Goal: Task Accomplishment & Management: Complete application form

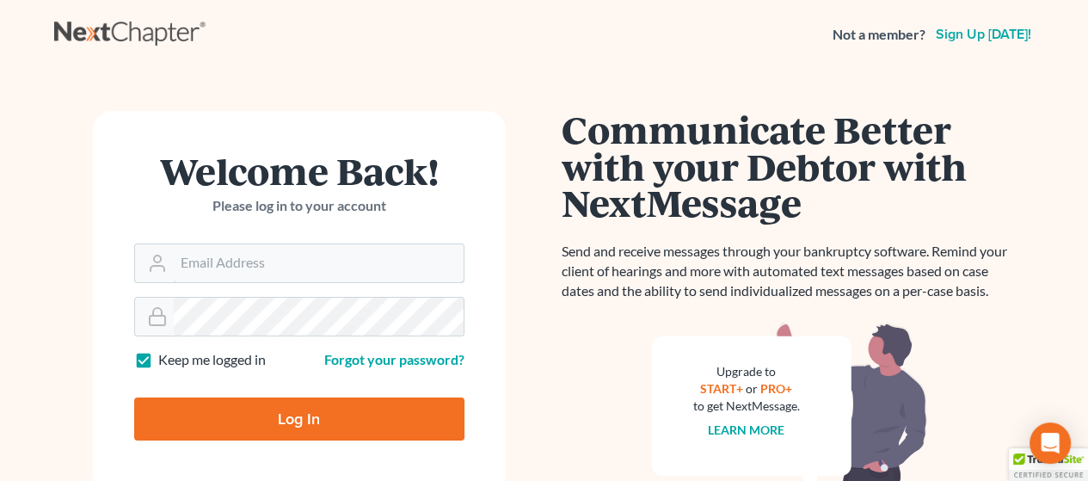
type input "[PERSON_NAME][EMAIL_ADDRESS][DOMAIN_NAME]"
click at [326, 415] on input "Log In" at bounding box center [299, 418] width 330 height 43
type input "Thinking..."
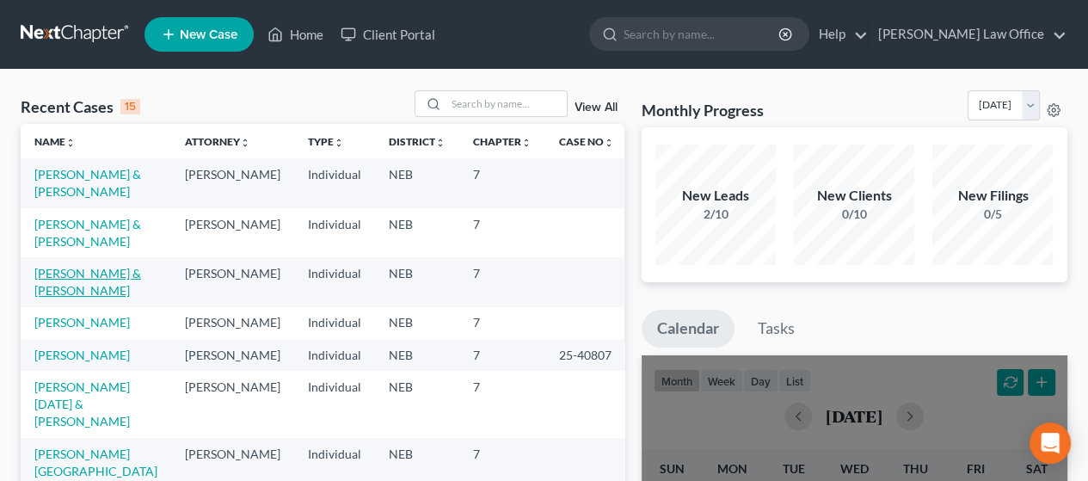
click at [66, 274] on link "[PERSON_NAME] & [PERSON_NAME]" at bounding box center [87, 282] width 107 height 32
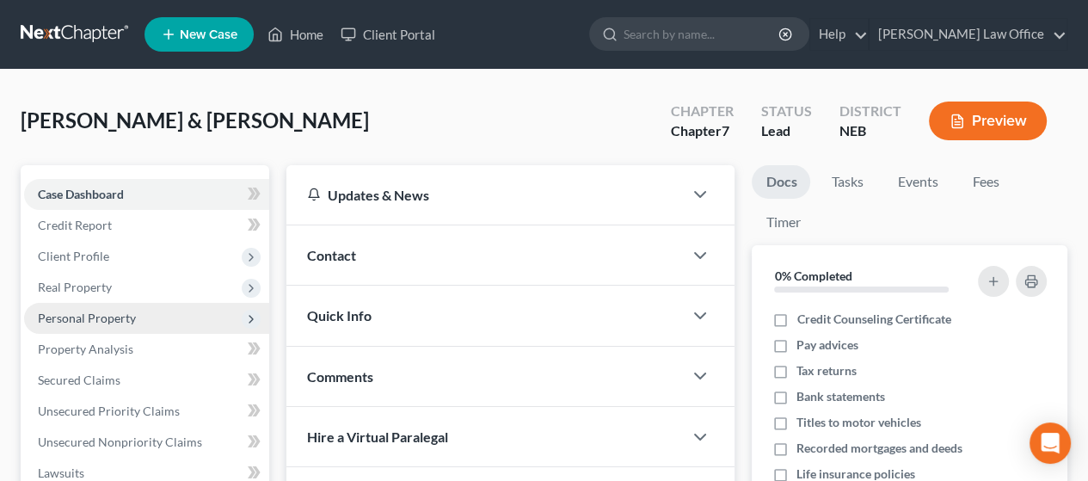
click at [131, 309] on span "Personal Property" at bounding box center [146, 318] width 245 height 31
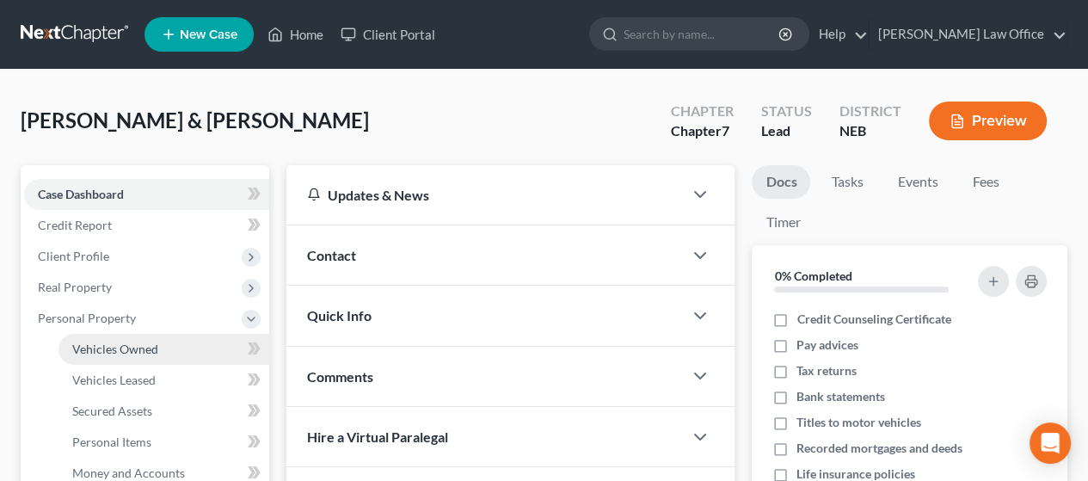
click at [144, 347] on span "Vehicles Owned" at bounding box center [115, 348] width 86 height 15
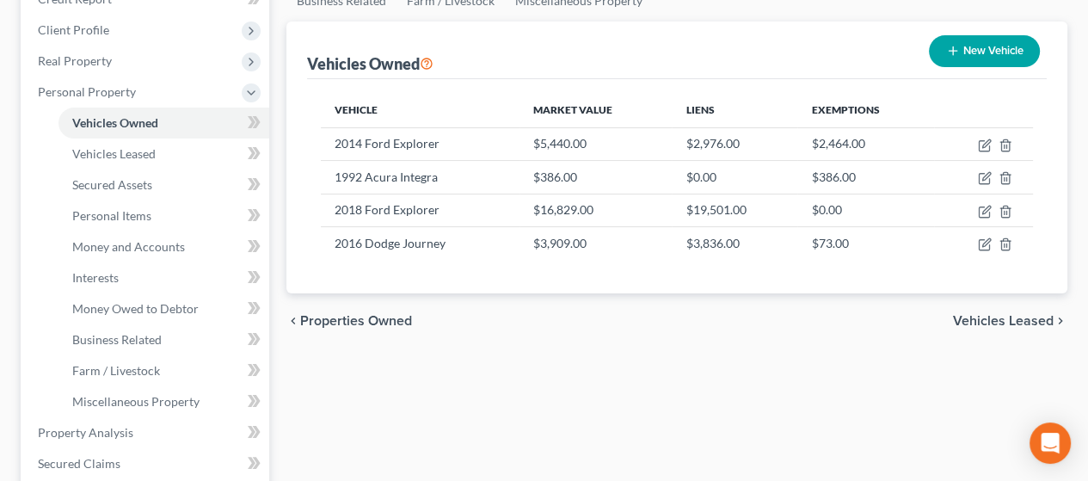
scroll to position [258, 0]
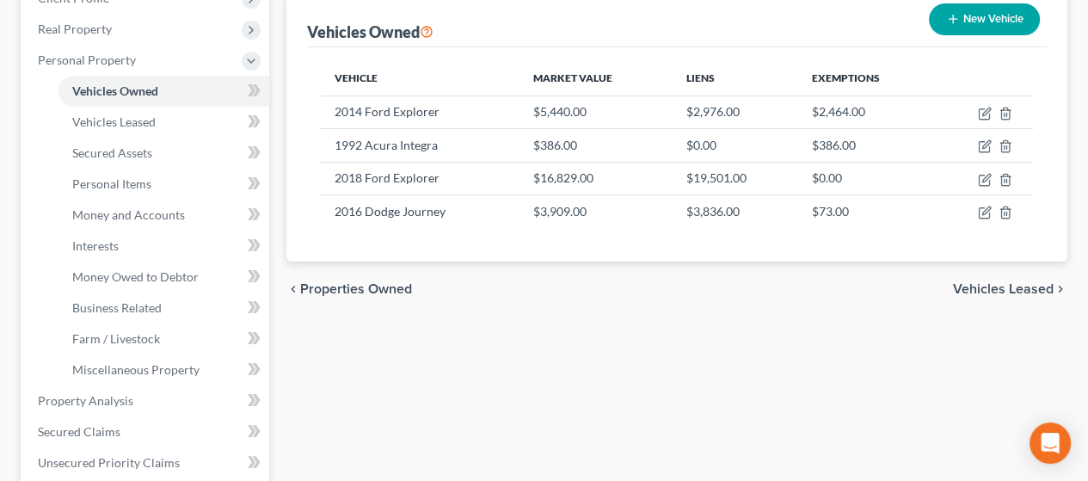
click at [999, 285] on span "Vehicles Leased" at bounding box center [1003, 289] width 101 height 14
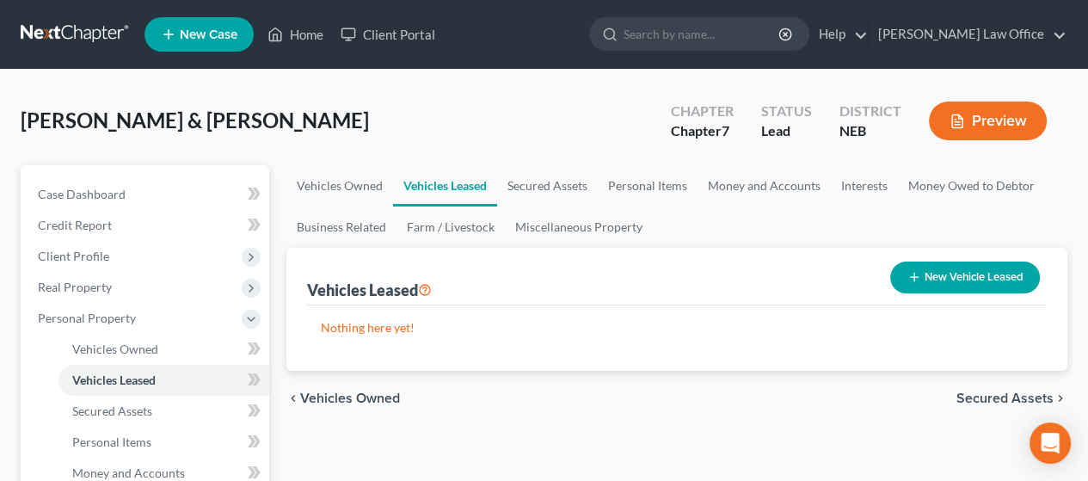
click at [1017, 396] on span "Secured Assets" at bounding box center [1004, 398] width 97 height 14
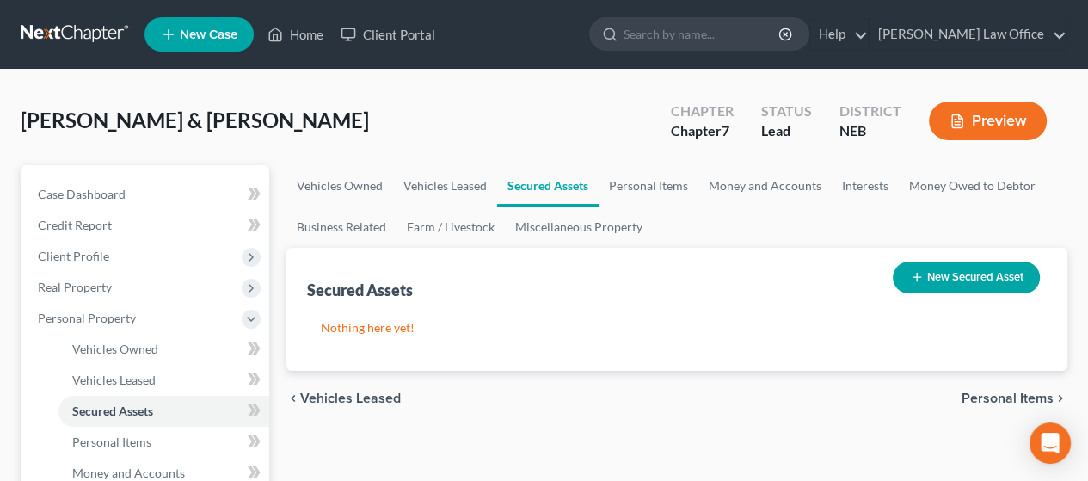
click at [1017, 396] on span "Personal Items" at bounding box center [1007, 398] width 92 height 14
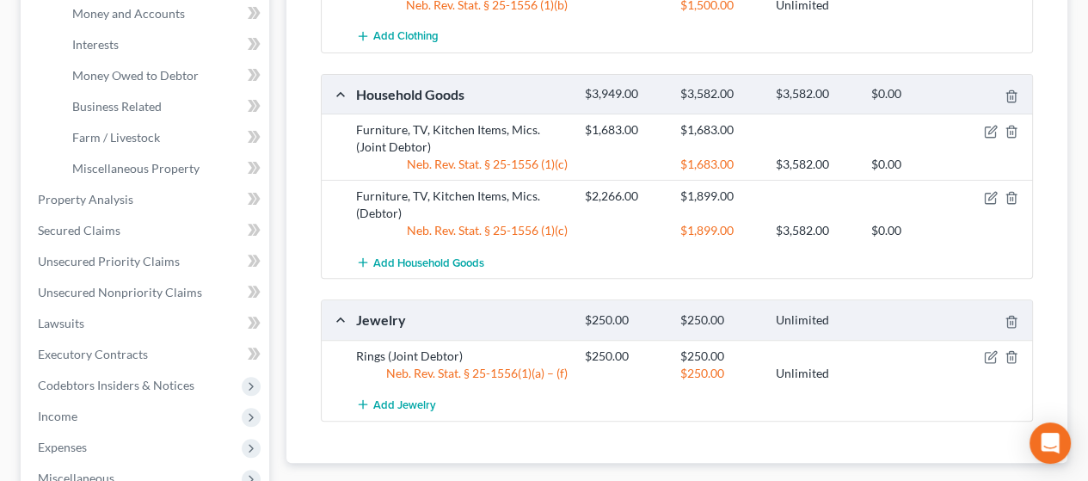
scroll to position [516, 0]
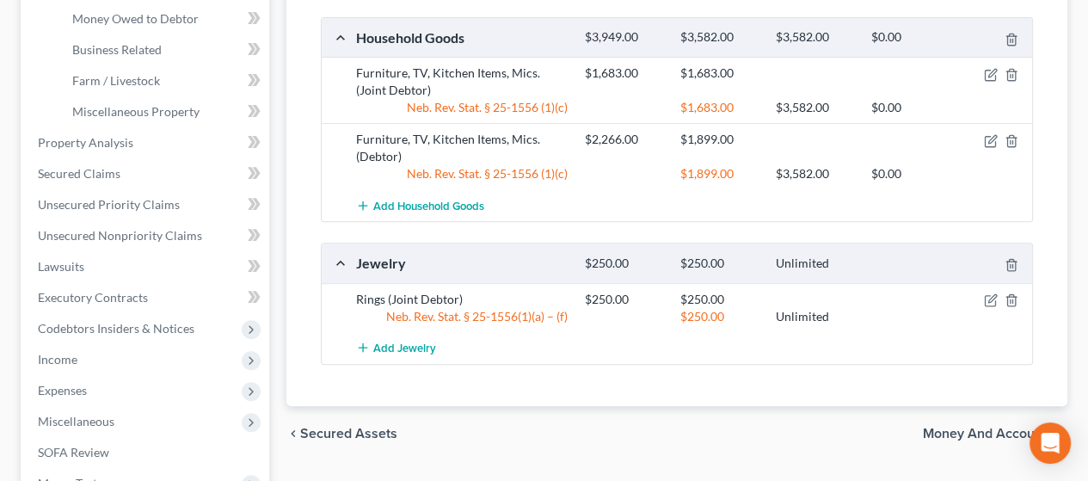
click at [997, 422] on div "chevron_left Secured Assets Money and Accounts chevron_right" at bounding box center [676, 433] width 781 height 55
click at [996, 427] on span "Money and Accounts" at bounding box center [988, 434] width 131 height 14
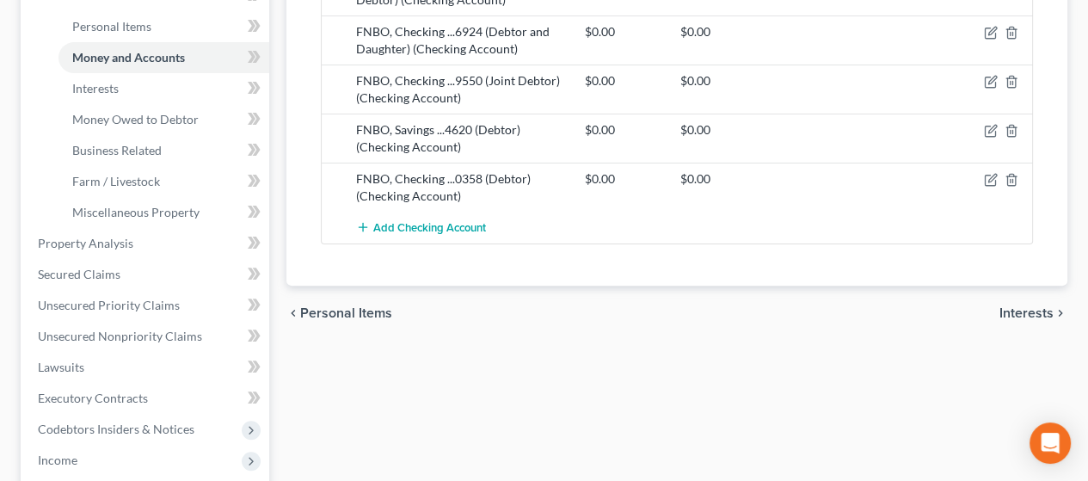
scroll to position [430, 0]
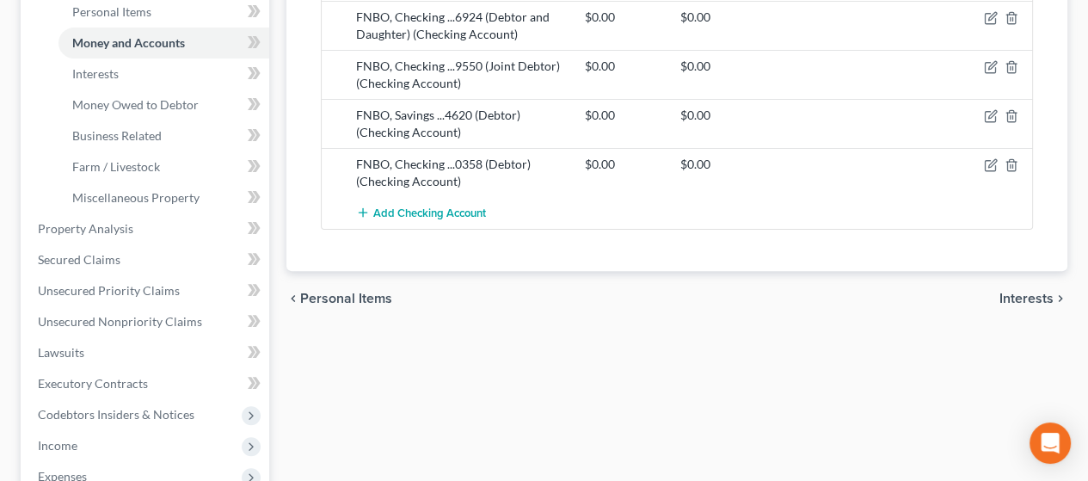
click at [1032, 291] on span "Interests" at bounding box center [1026, 298] width 54 height 14
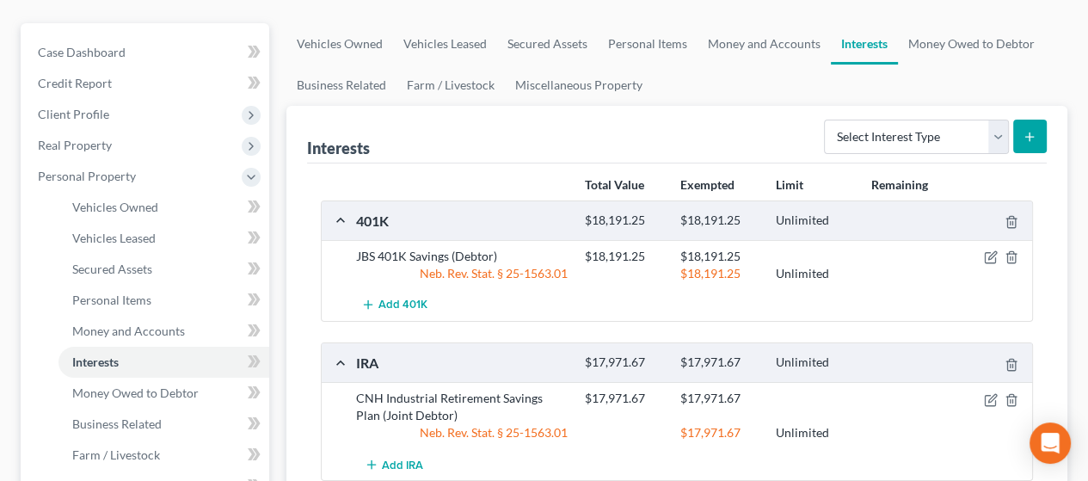
scroll to position [258, 0]
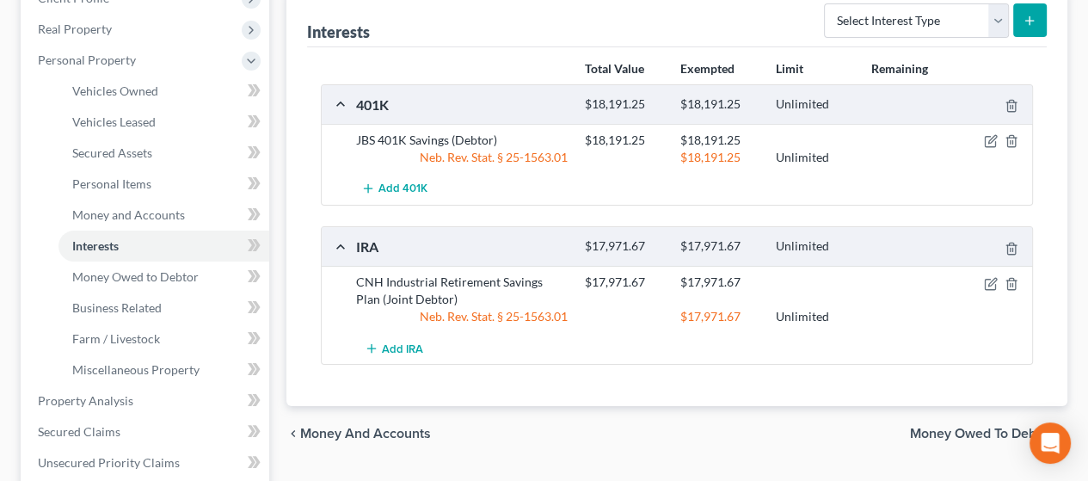
click at [966, 429] on span "Money Owed to Debtor" at bounding box center [982, 434] width 144 height 14
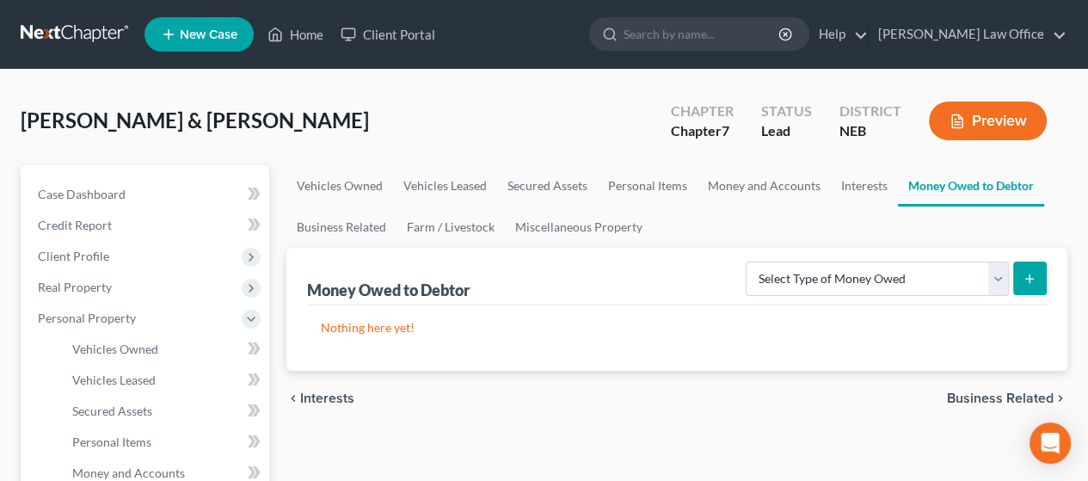
click at [980, 393] on span "Business Related" at bounding box center [1000, 398] width 107 height 14
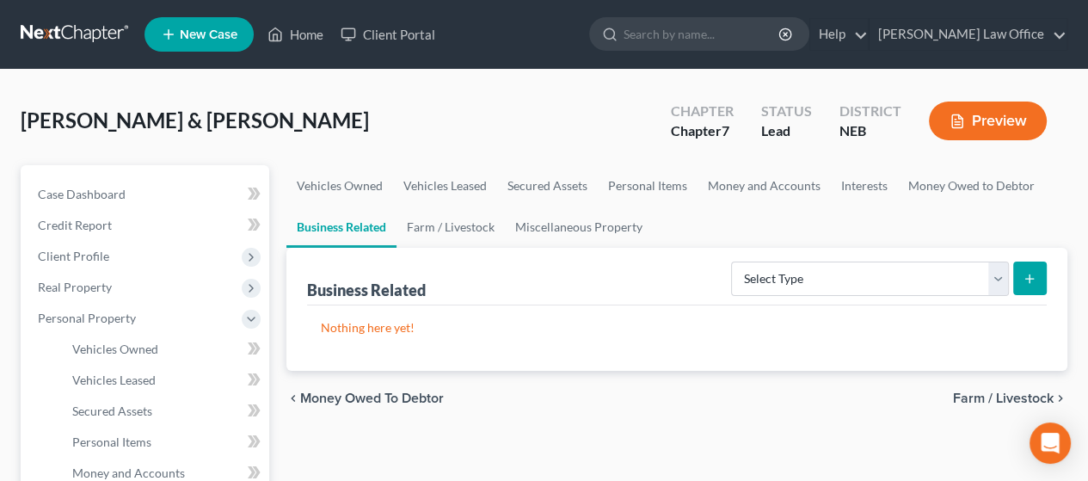
click at [981, 393] on span "Farm / Livestock" at bounding box center [1003, 398] width 101 height 14
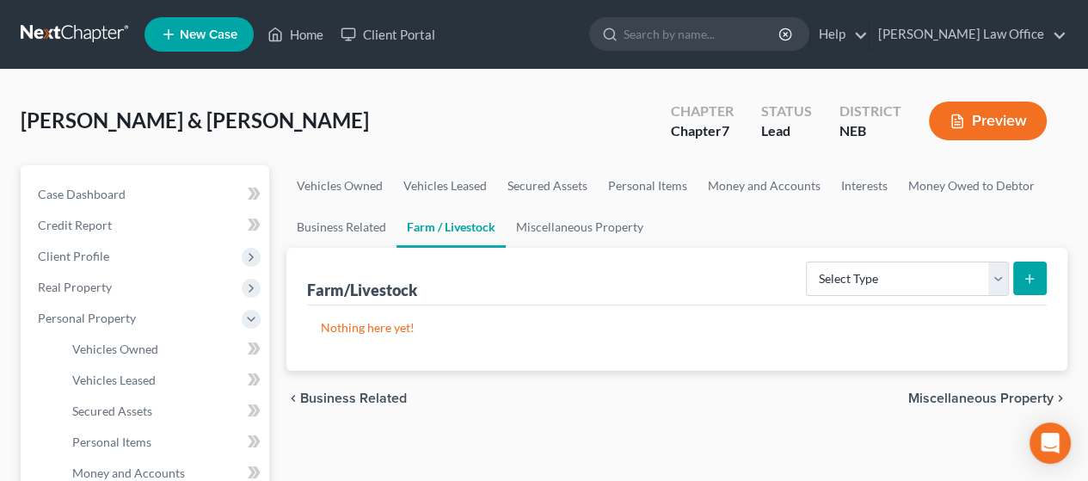
click at [981, 393] on span "Miscellaneous Property" at bounding box center [980, 398] width 145 height 14
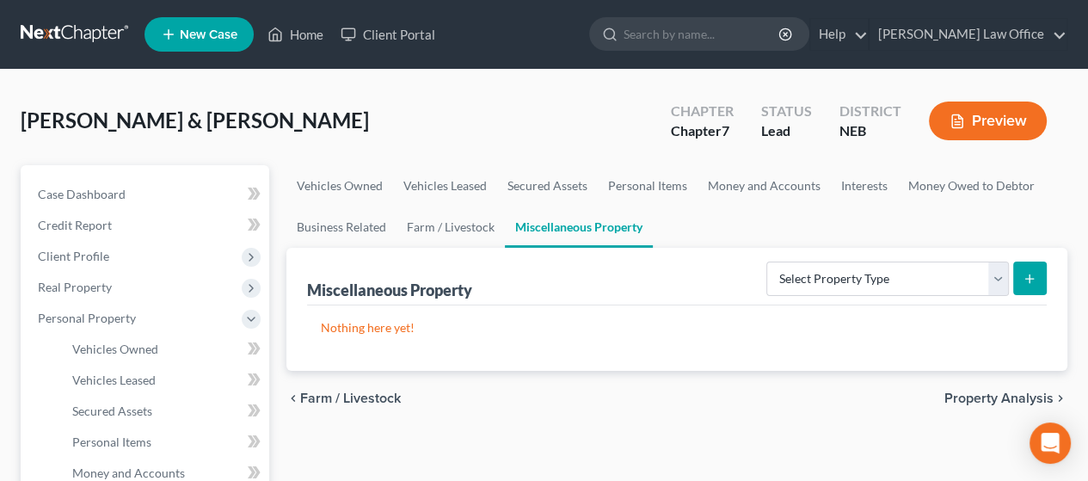
click at [977, 395] on span "Property Analysis" at bounding box center [998, 398] width 109 height 14
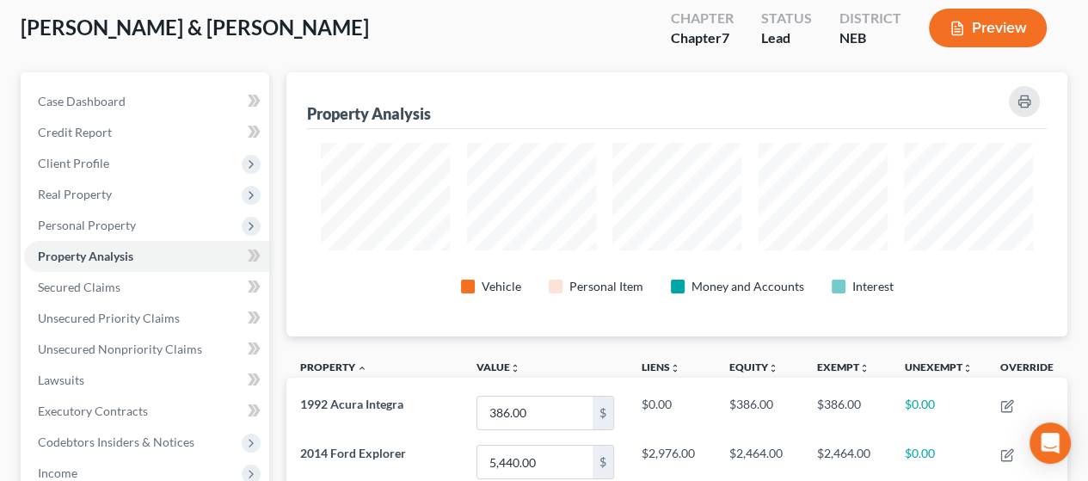
scroll to position [86, 0]
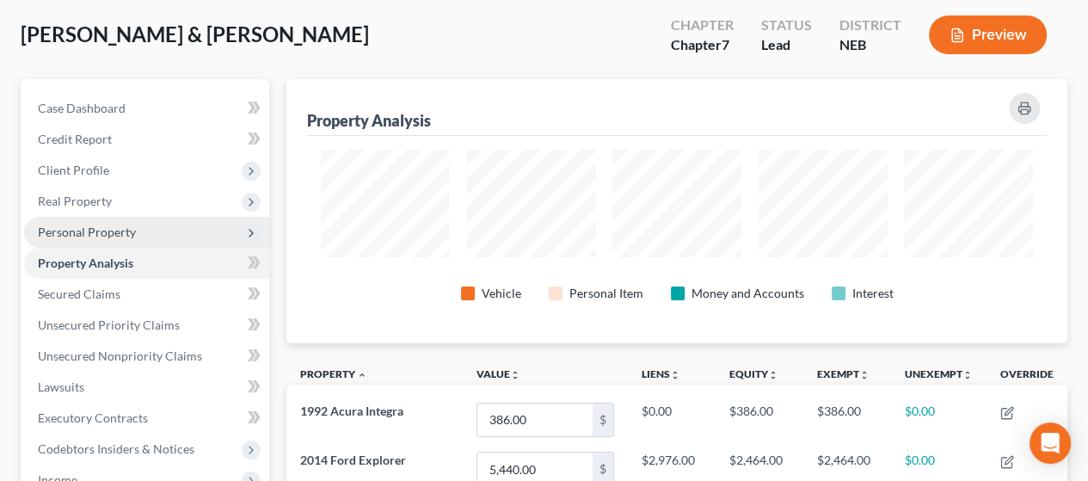
click at [172, 230] on span "Personal Property" at bounding box center [146, 232] width 245 height 31
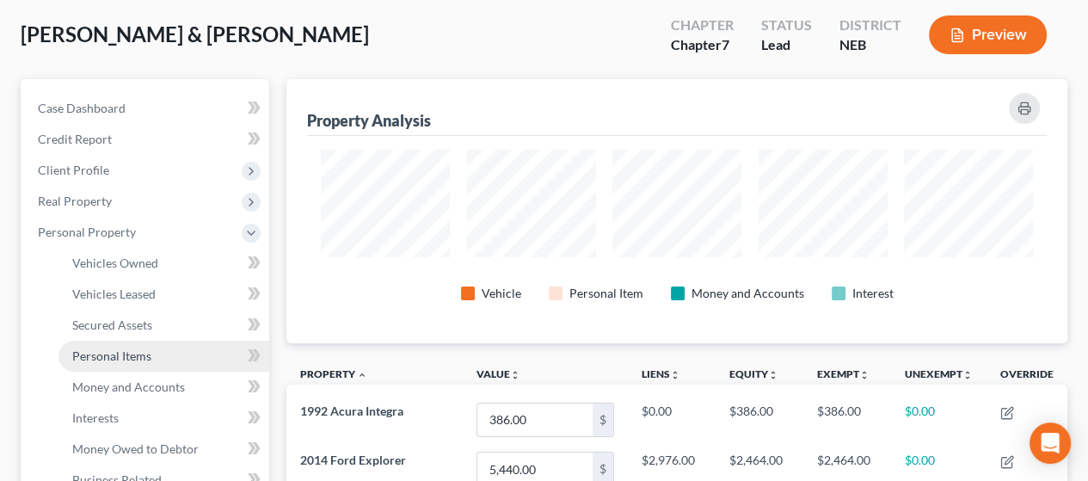
click at [169, 349] on link "Personal Items" at bounding box center [163, 356] width 211 height 31
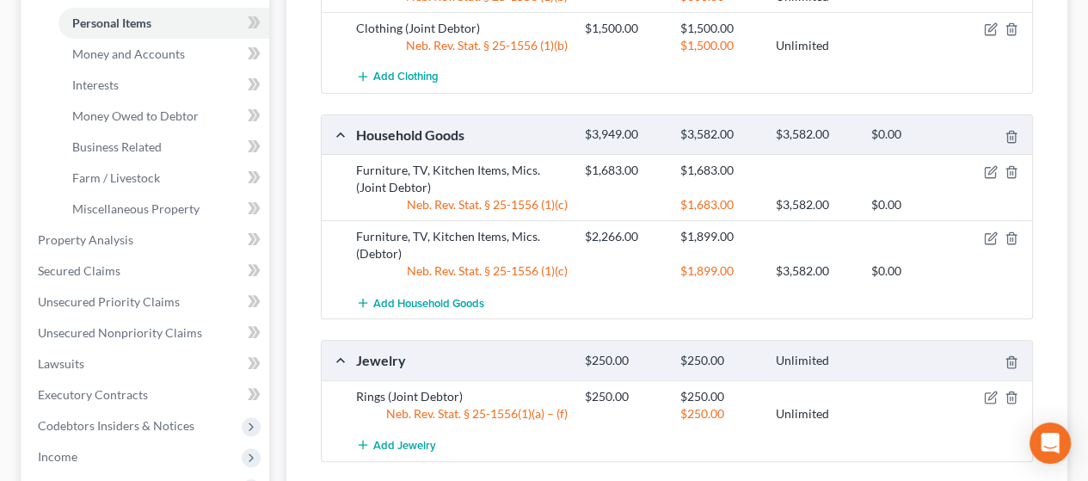
scroll to position [430, 0]
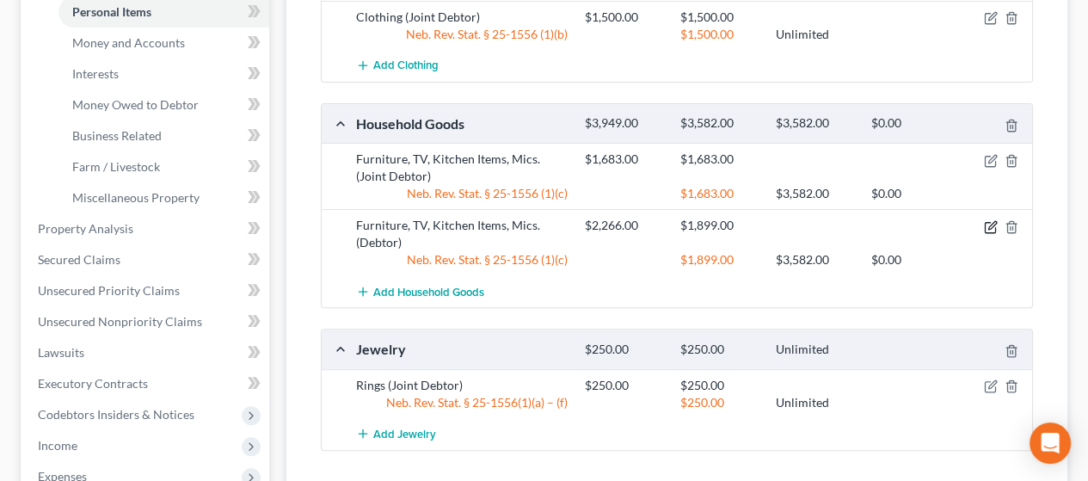
click at [991, 222] on icon "button" at bounding box center [992, 225] width 8 height 8
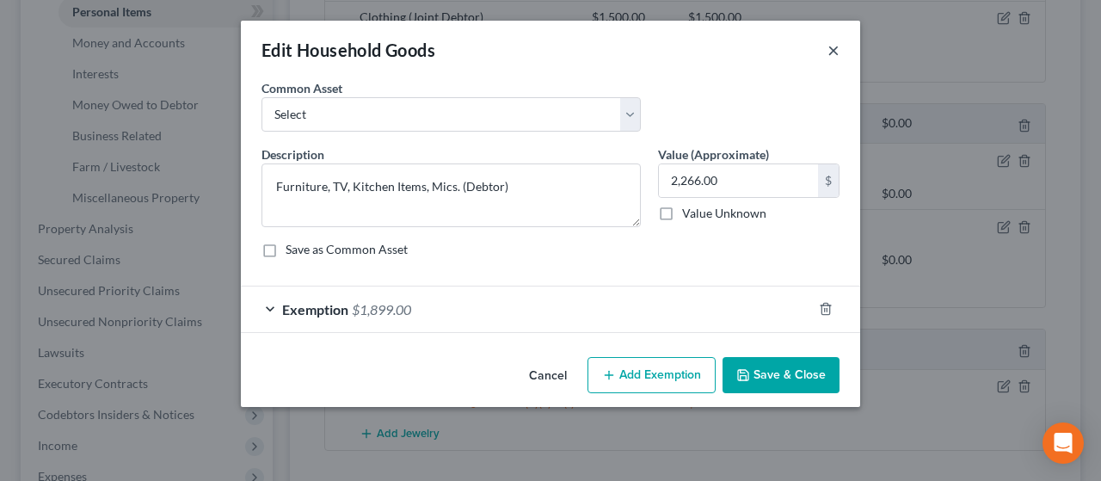
click at [832, 48] on button "×" at bounding box center [833, 50] width 12 height 21
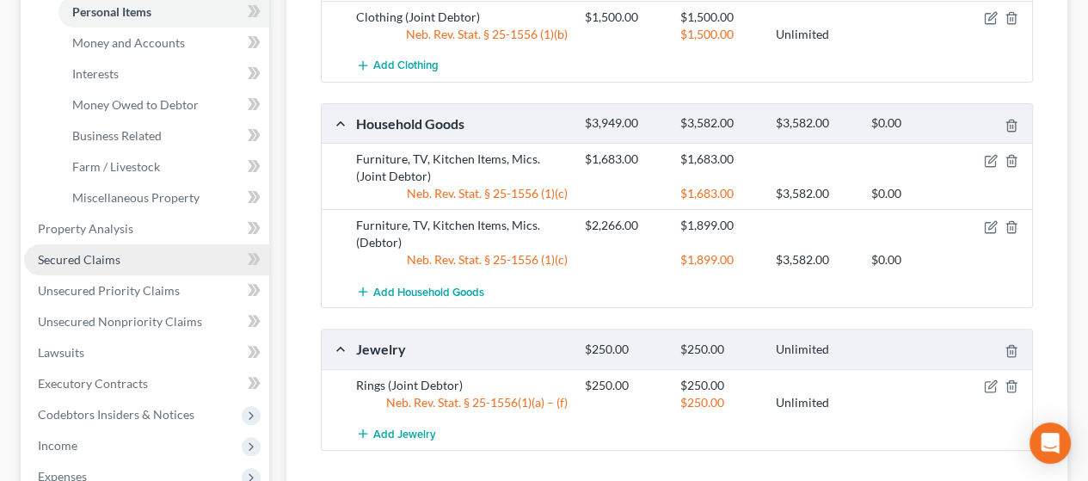
click at [110, 255] on span "Secured Claims" at bounding box center [79, 259] width 83 height 15
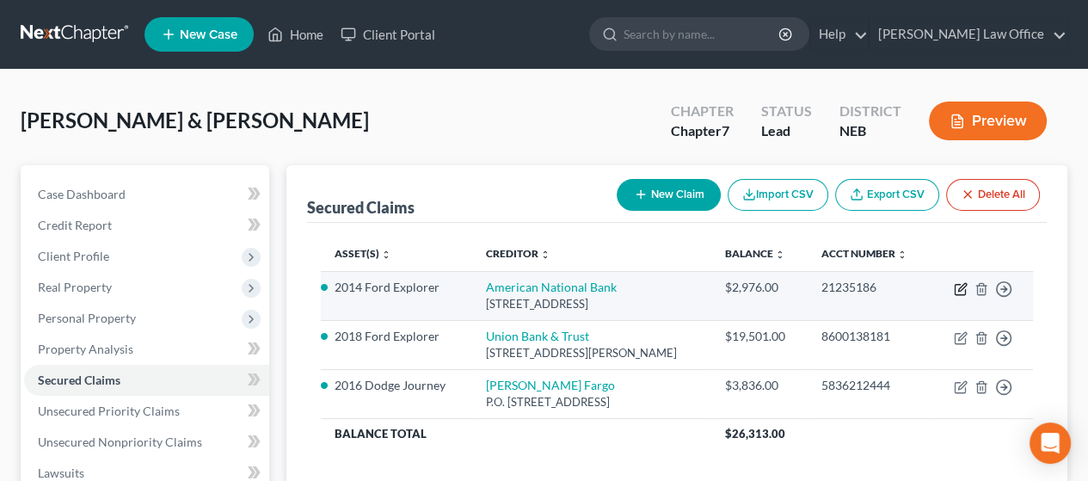
click at [960, 285] on icon "button" at bounding box center [961, 289] width 14 height 14
select select "30"
select select "0"
select select "2"
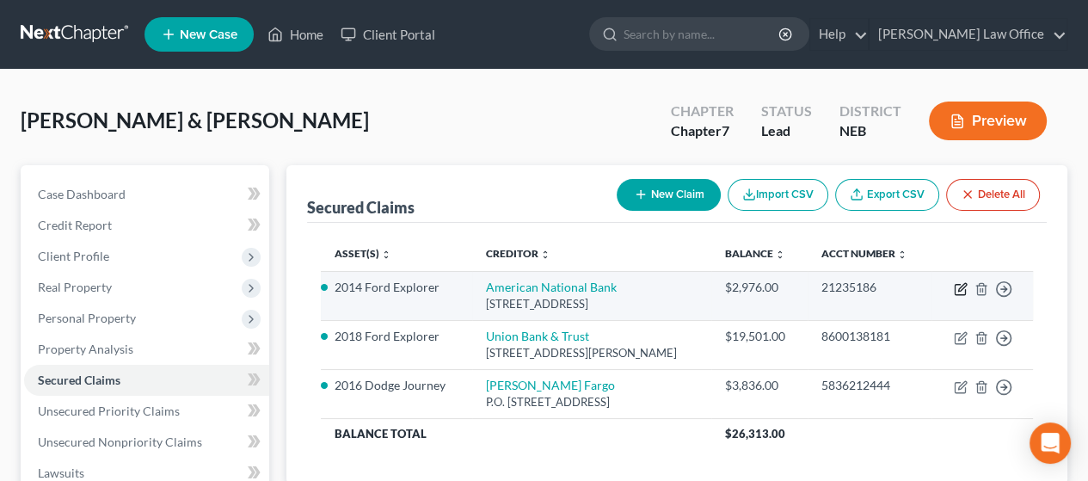
select select "1"
select select "0"
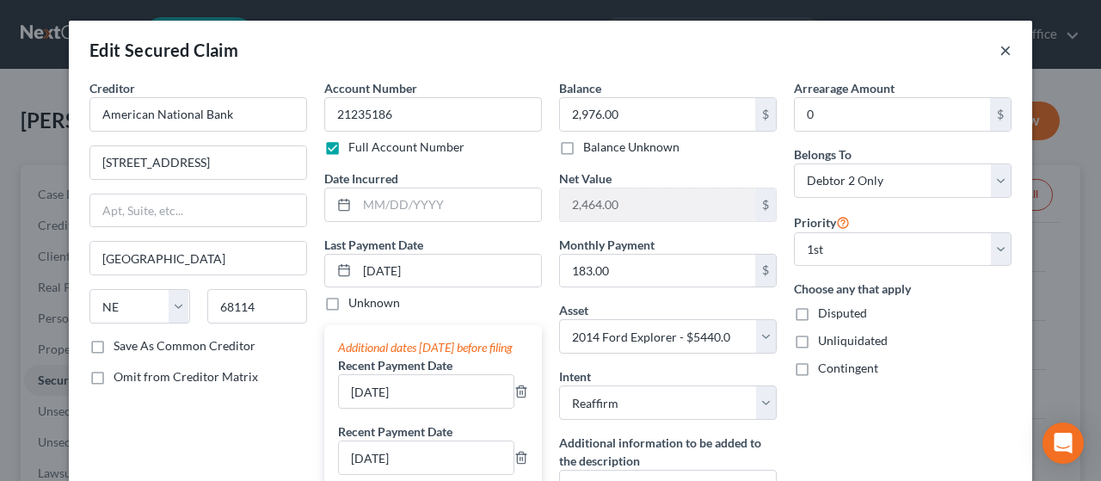
click at [999, 44] on button "×" at bounding box center [1005, 50] width 12 height 21
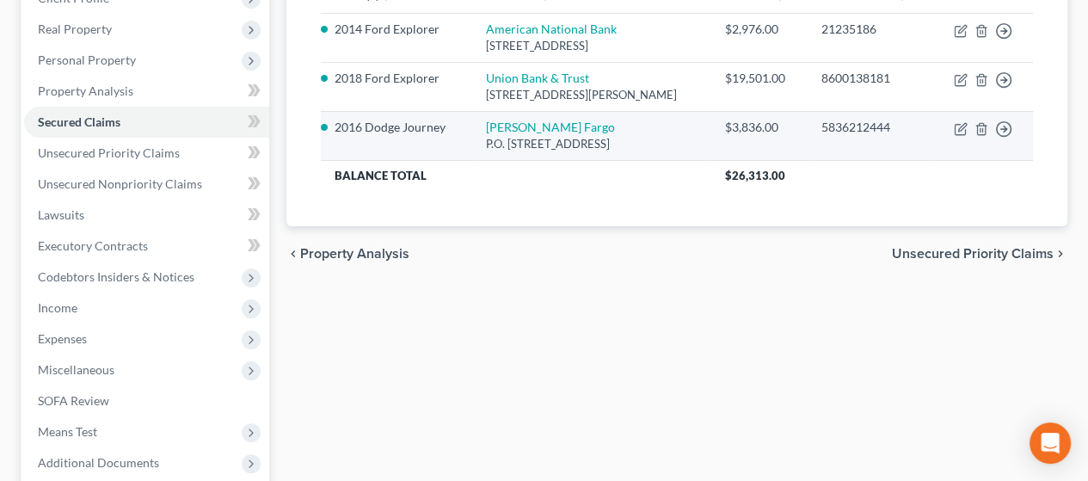
scroll to position [344, 0]
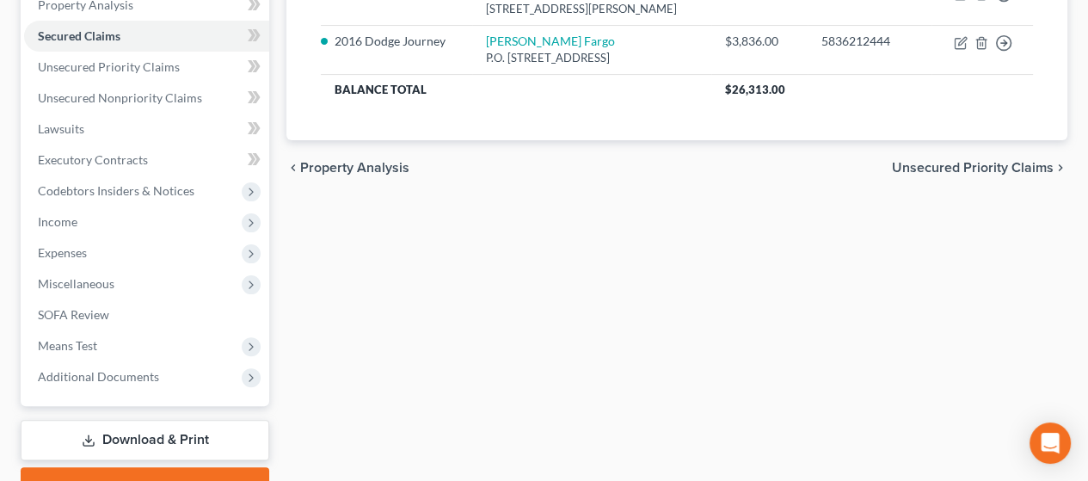
click at [975, 163] on span "Unsecured Priority Claims" at bounding box center [973, 168] width 162 height 14
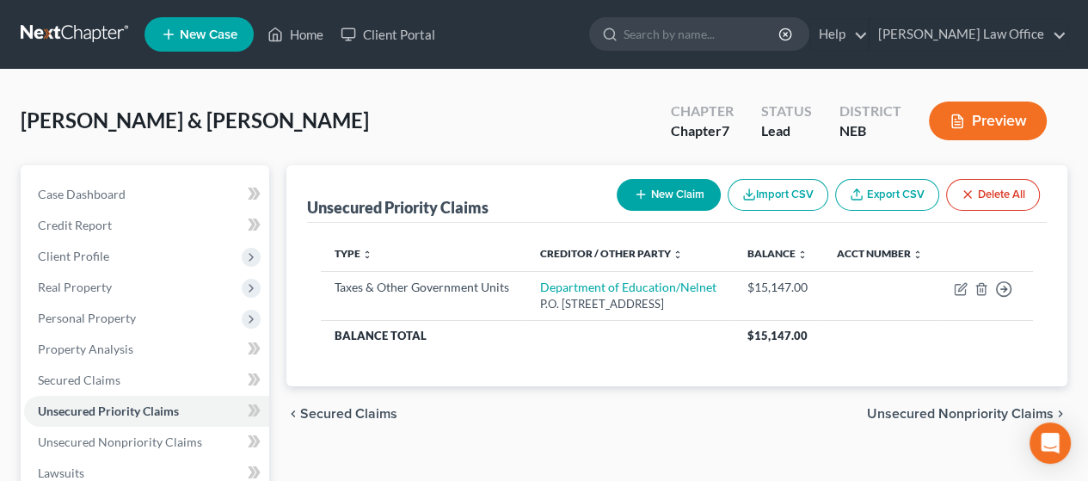
click at [923, 407] on span "Unsecured Nonpriority Claims" at bounding box center [960, 414] width 187 height 14
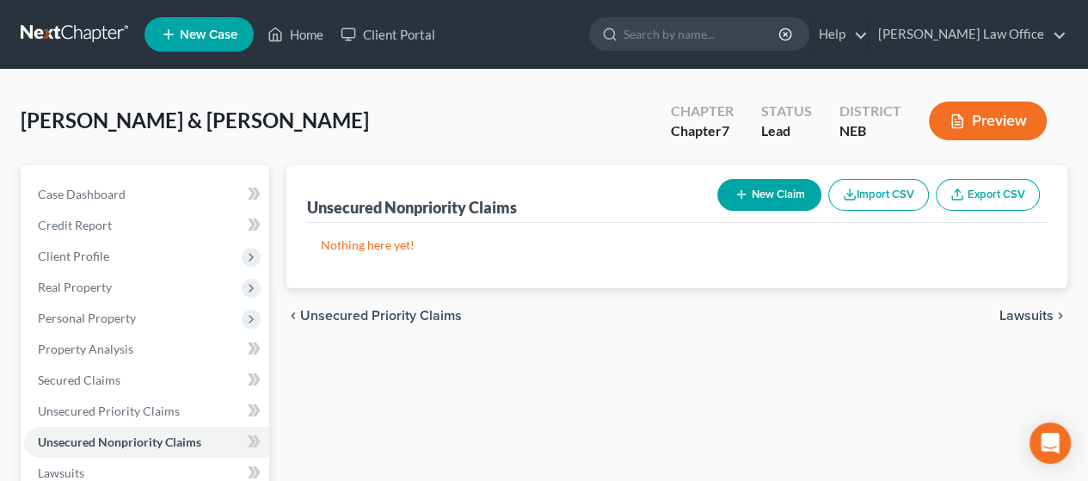
click at [770, 188] on button "New Claim" at bounding box center [769, 195] width 104 height 32
select select "2"
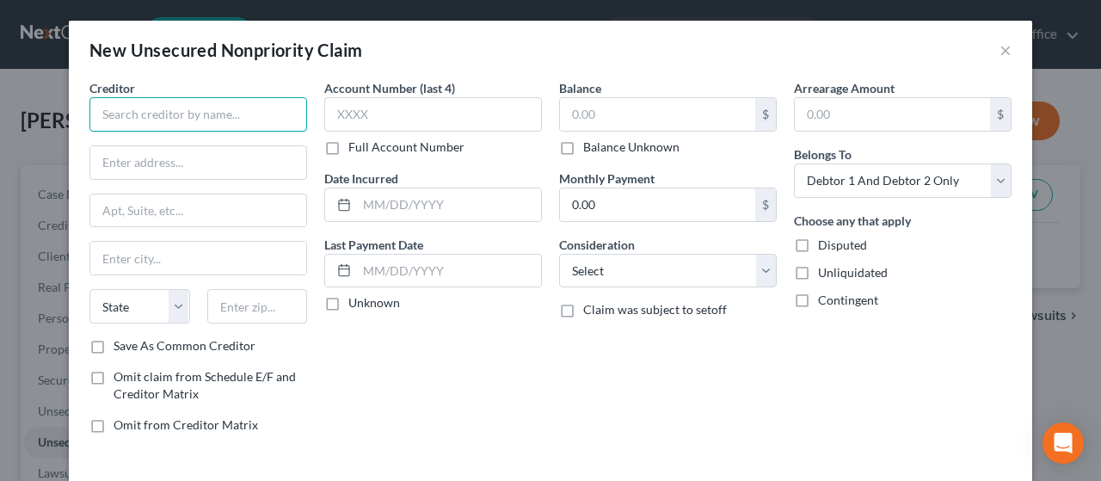
click at [163, 111] on input "text" at bounding box center [198, 114] width 218 height 34
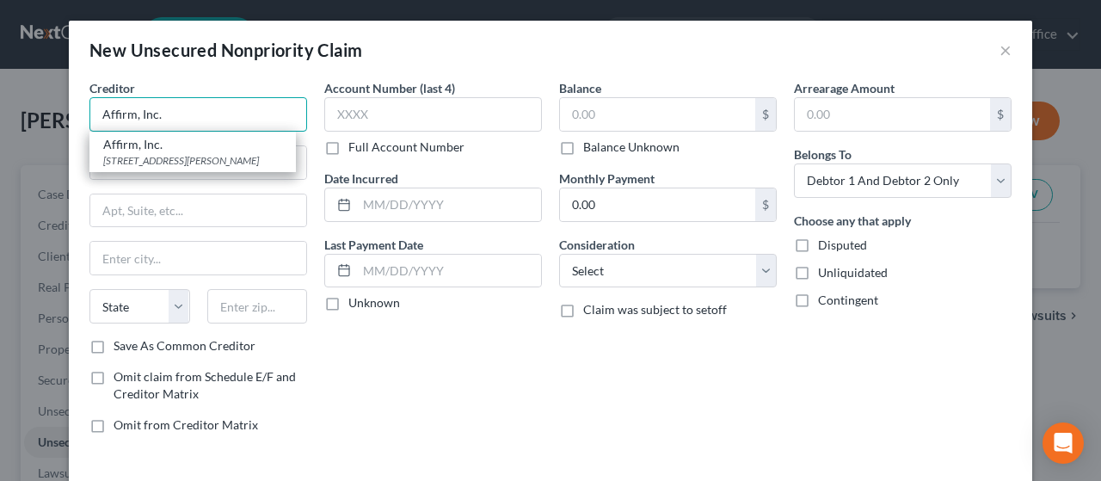
type input "Affirm, Inc."
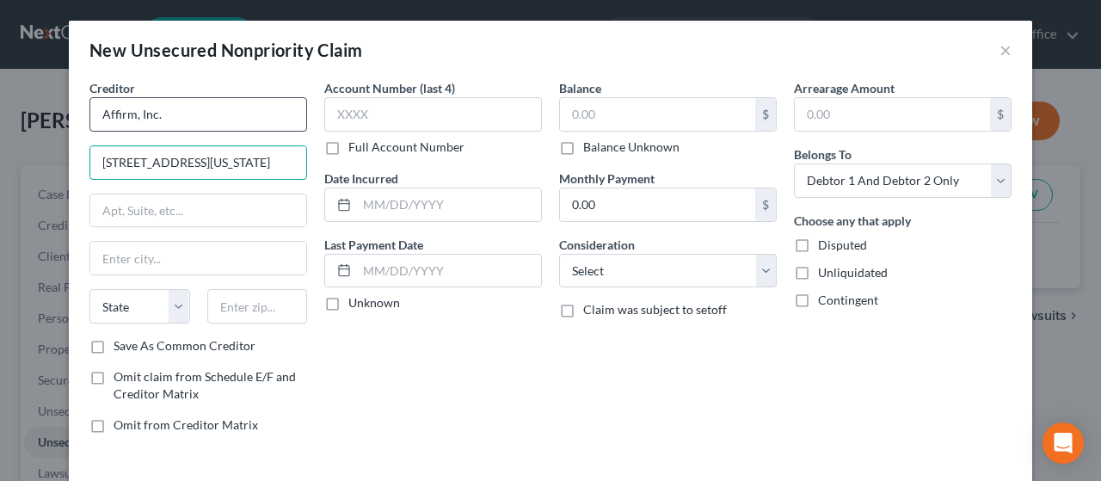
type input "[STREET_ADDRESS][US_STATE]"
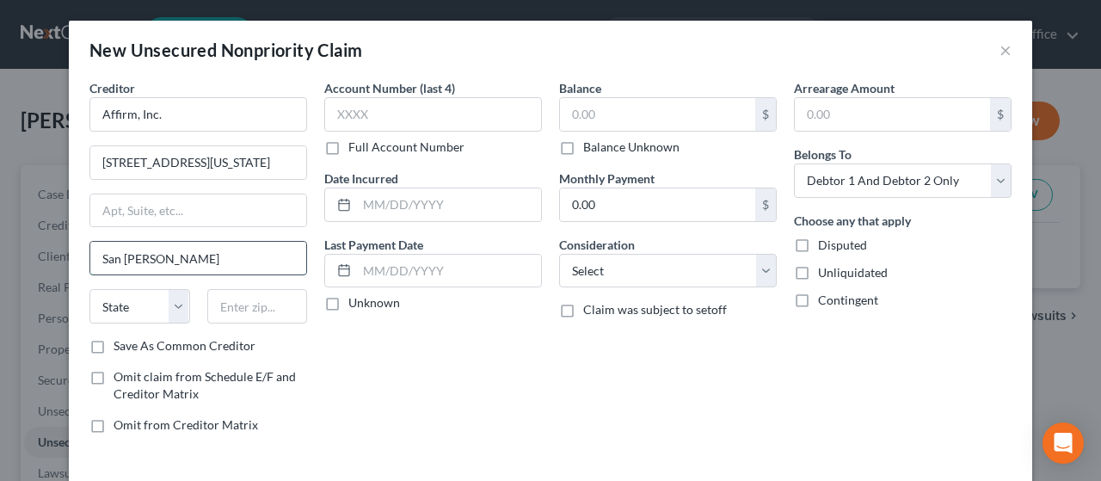
type input "[GEOGRAPHIC_DATA]"
select select "4"
click at [225, 304] on input "text" at bounding box center [257, 306] width 101 height 34
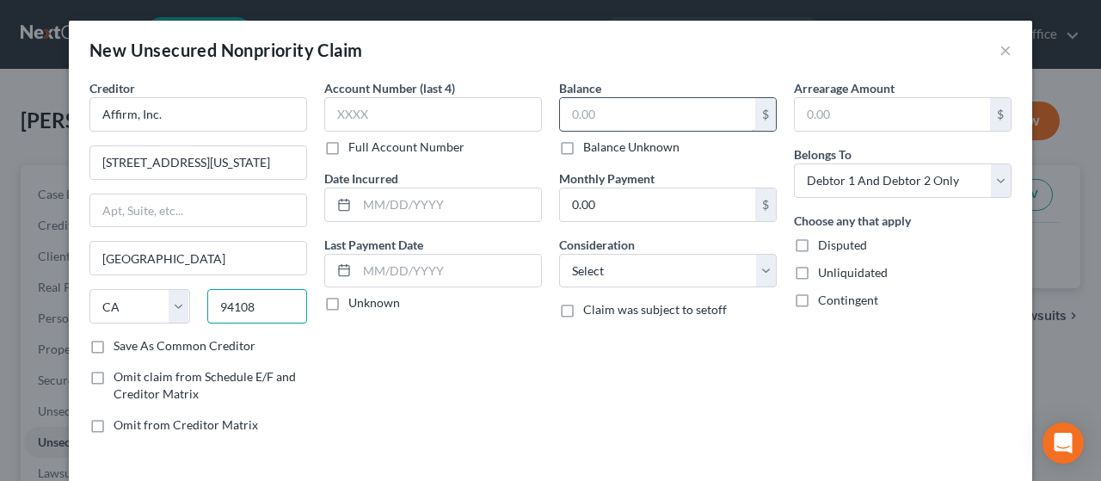
type input "94108"
click at [610, 105] on input "text" at bounding box center [657, 114] width 195 height 33
type input "143.97"
click at [647, 273] on select "Select Cable / Satellite Services Collection Agency Credit Card Debt Debt Couns…" at bounding box center [668, 271] width 218 height 34
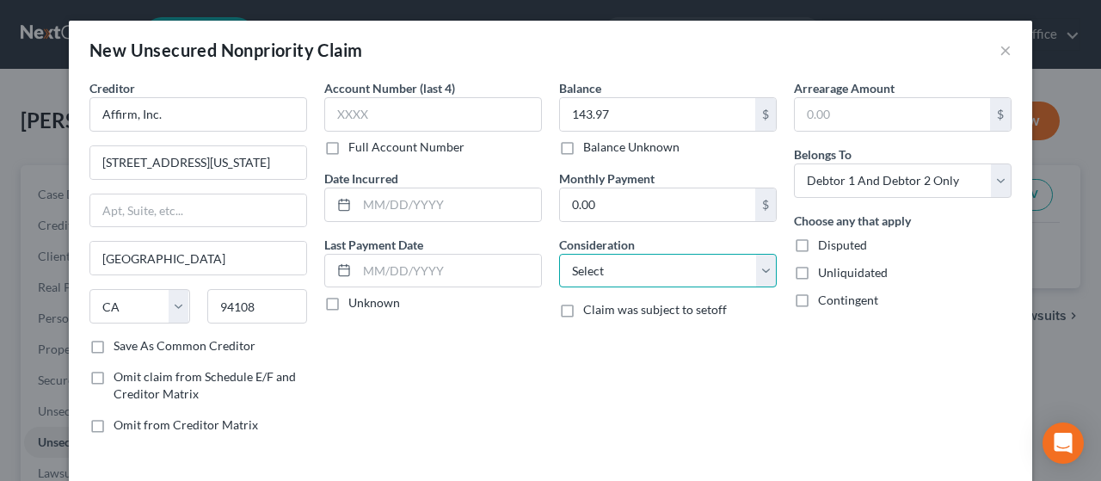
select select "2"
click at [559, 254] on select "Select Cable / Satellite Services Collection Agency Credit Card Debt Debt Couns…" at bounding box center [668, 271] width 218 height 34
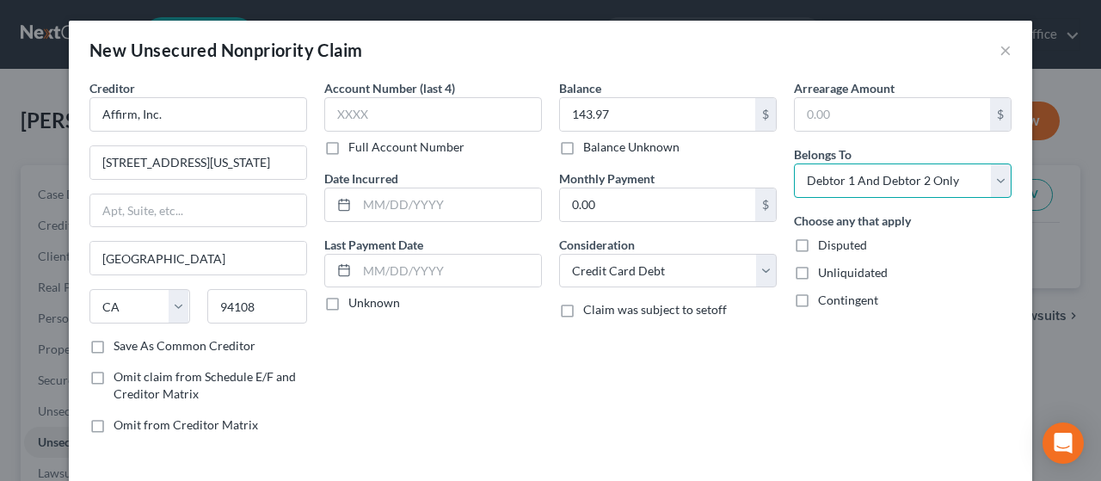
click at [893, 176] on select "Select Debtor 1 Only Debtor 2 Only Debtor 1 And Debtor 2 Only At Least One Of T…" at bounding box center [903, 180] width 218 height 34
select select "0"
click at [794, 163] on select "Select Debtor 1 Only Debtor 2 Only Debtor 1 And Debtor 2 Only At Least One Of T…" at bounding box center [903, 180] width 218 height 34
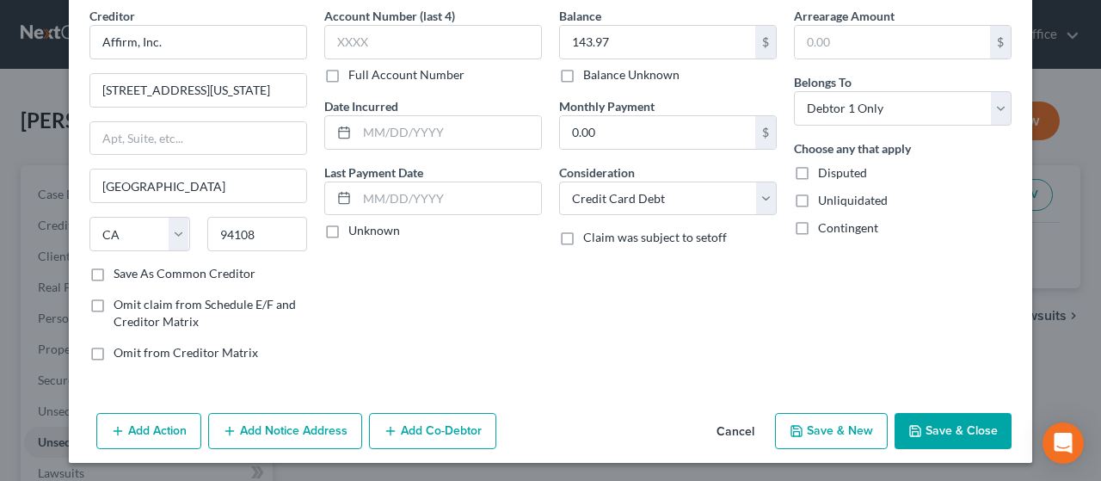
click at [840, 429] on button "Save & New" at bounding box center [831, 431] width 113 height 36
select select "2"
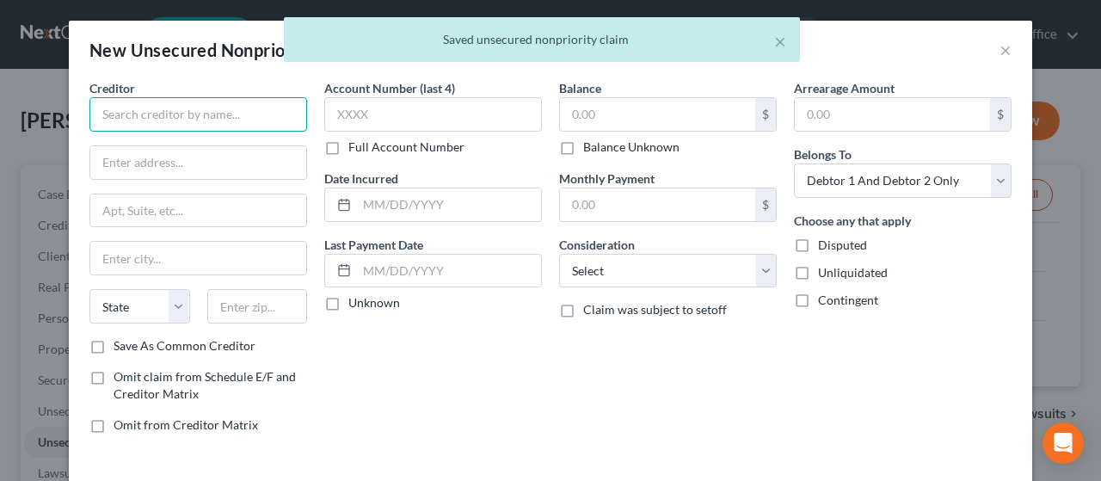
click at [159, 116] on input "text" at bounding box center [198, 114] width 218 height 34
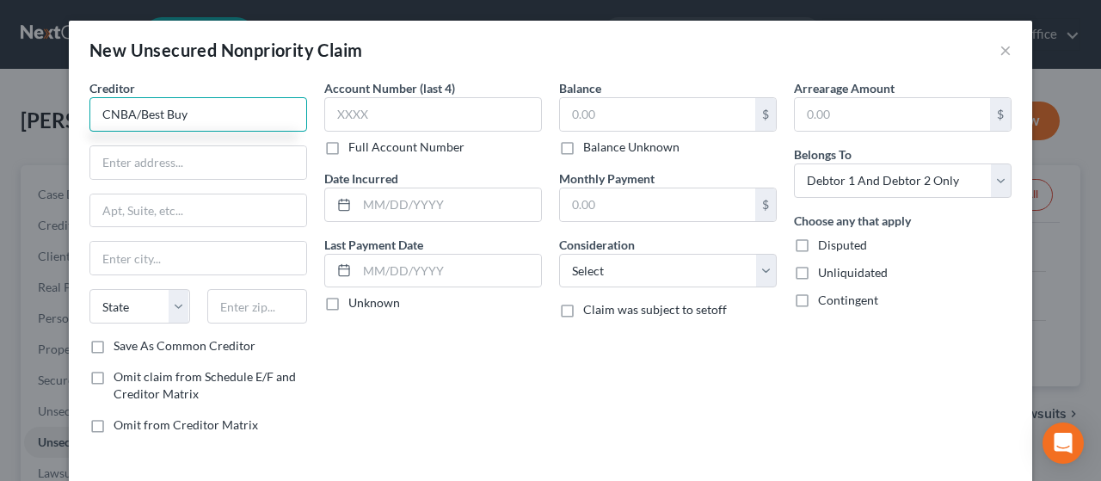
type input "CNBA/Best Buy"
type input "P.O. Box 6497"
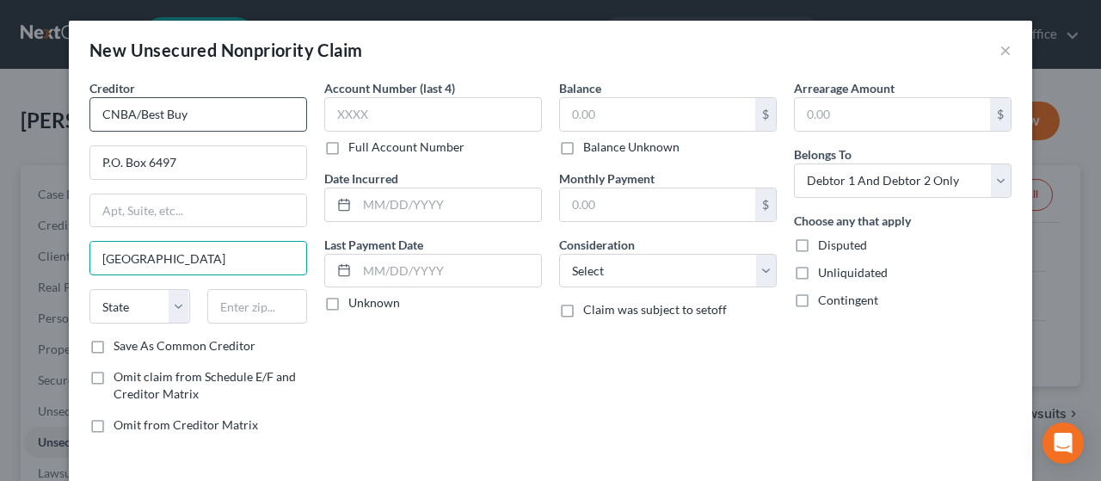
type input "[GEOGRAPHIC_DATA]"
select select "43"
type input "6"
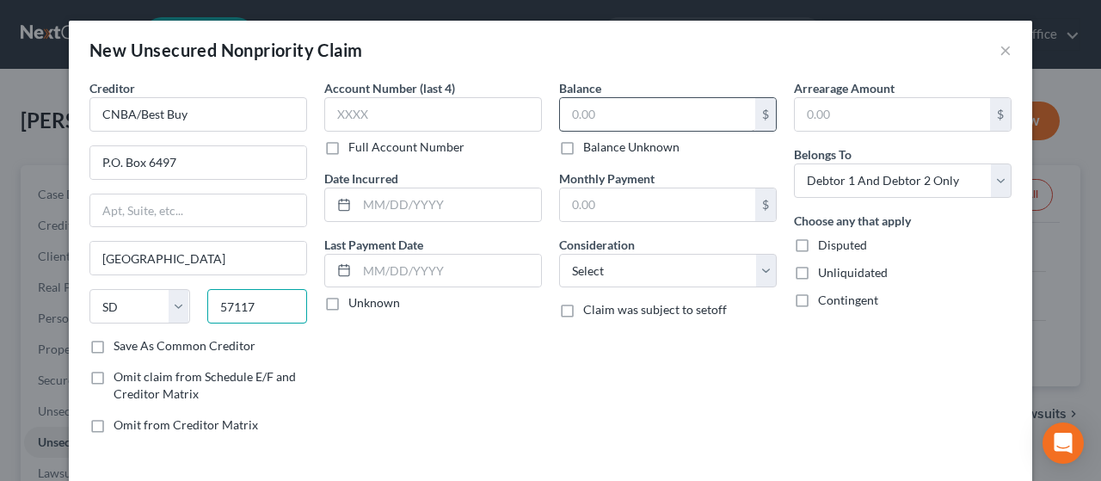
type input "57117"
click at [612, 117] on input "text" at bounding box center [657, 114] width 195 height 33
type input "5,401.00"
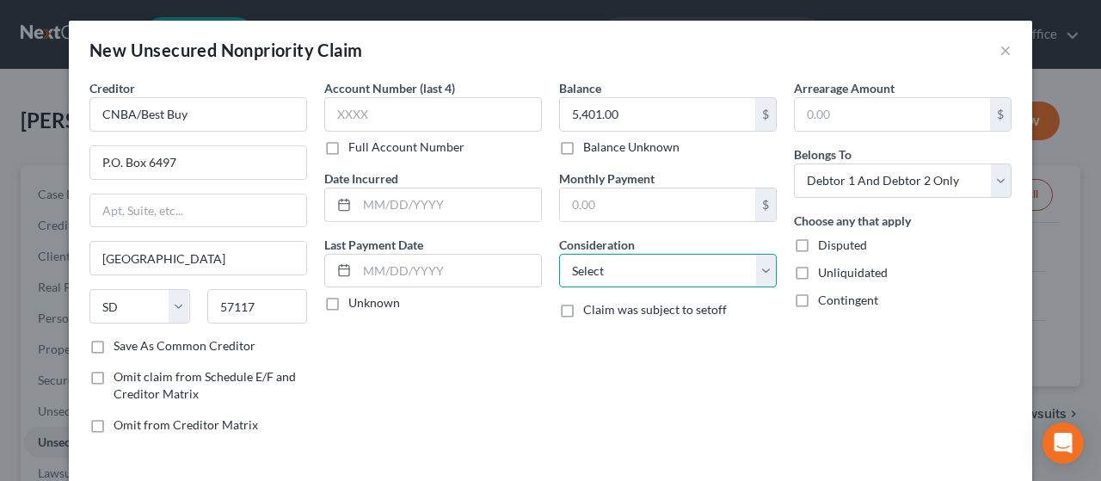
click at [675, 271] on select "Select Cable / Satellite Services Collection Agency Credit Card Debt Debt Couns…" at bounding box center [668, 271] width 218 height 34
select select "2"
click at [559, 254] on select "Select Cable / Satellite Services Collection Agency Credit Card Debt Debt Couns…" at bounding box center [668, 271] width 218 height 34
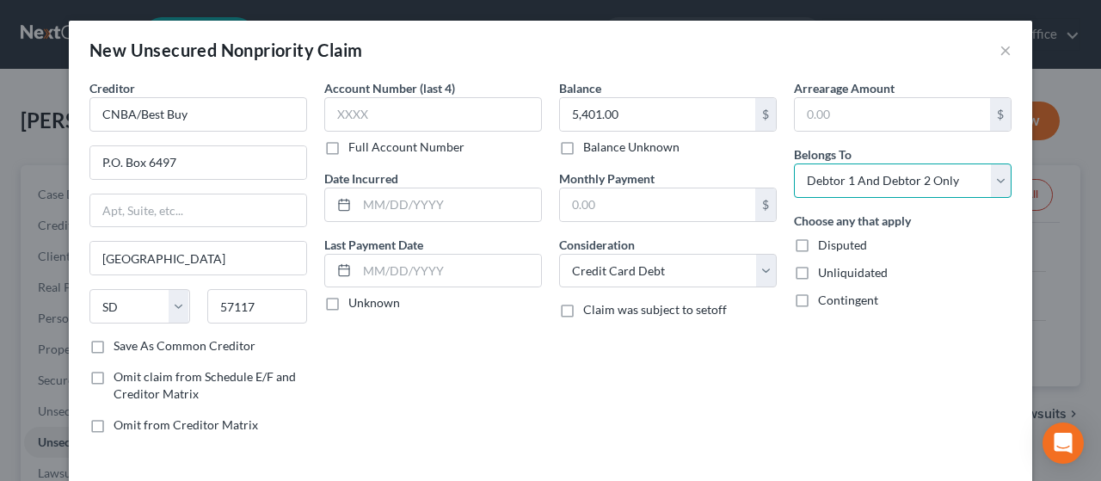
click at [901, 178] on select "Select Debtor 1 Only Debtor 2 Only Debtor 1 And Debtor 2 Only At Least One Of T…" at bounding box center [903, 180] width 218 height 34
select select "0"
click at [794, 163] on select "Select Debtor 1 Only Debtor 2 Only Debtor 1 And Debtor 2 Only At Least One Of T…" at bounding box center [903, 180] width 218 height 34
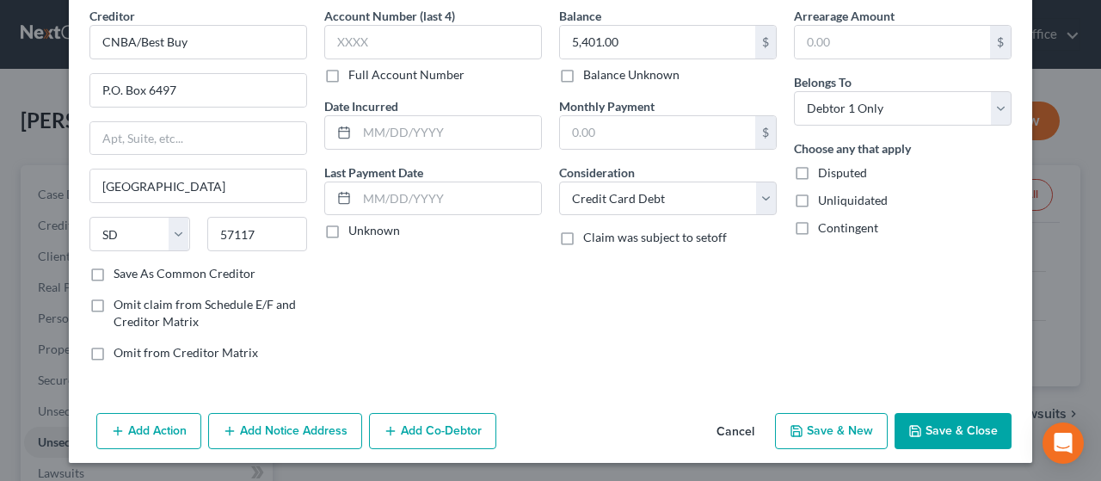
click at [813, 415] on button "Save & New" at bounding box center [831, 431] width 113 height 36
select select "2"
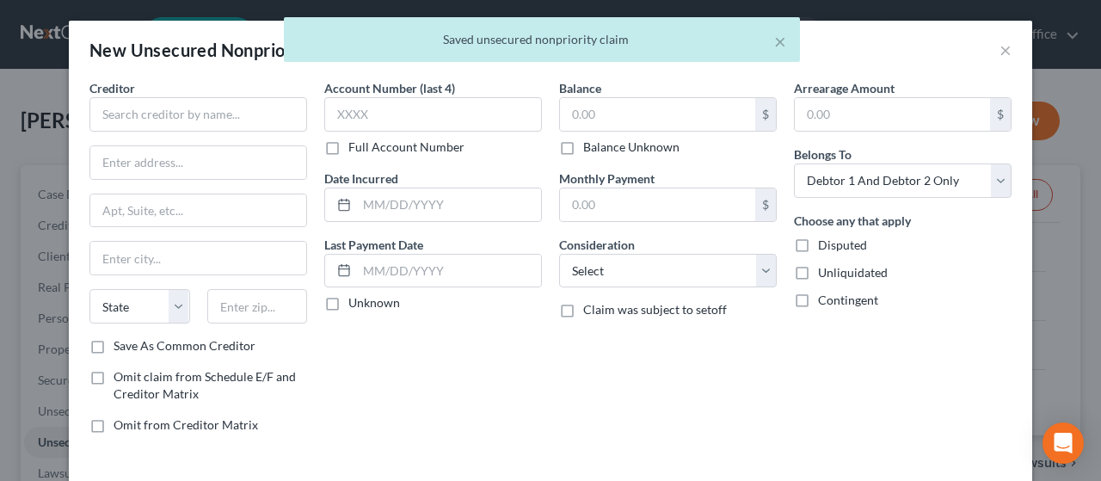
type input "0.00"
click at [119, 105] on input "text" at bounding box center [198, 114] width 218 height 34
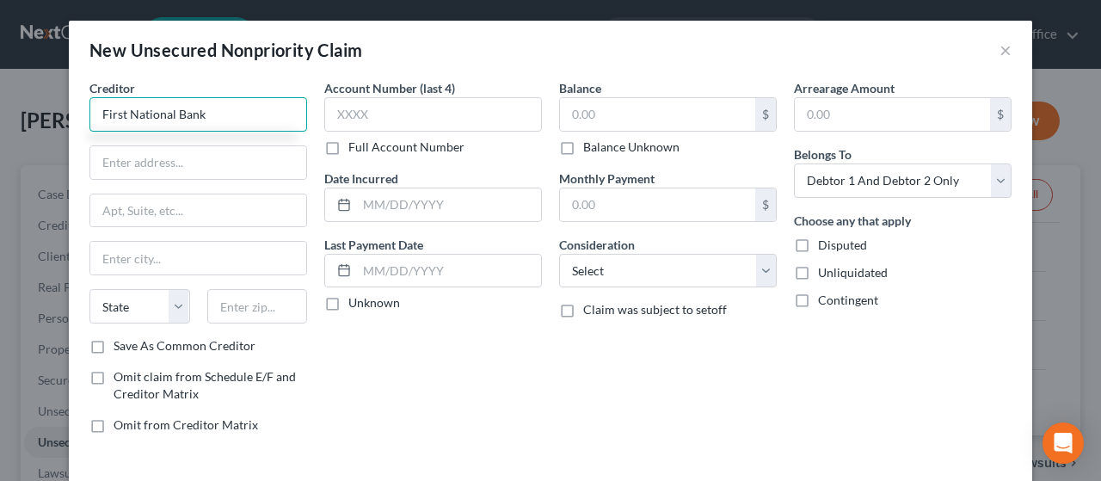
type input "First National Bank"
type input "1620 Dodge St."
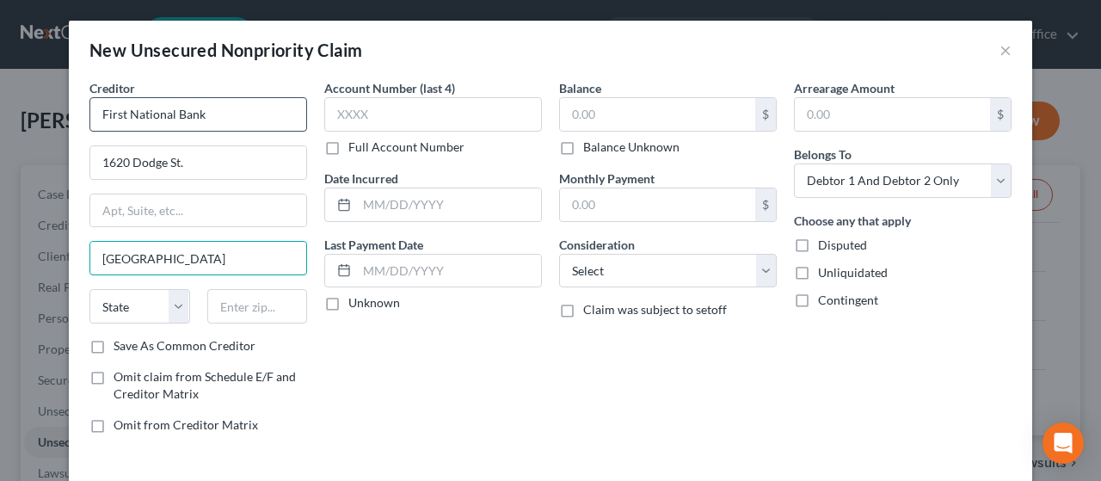
type input "[GEOGRAPHIC_DATA]"
select select "30"
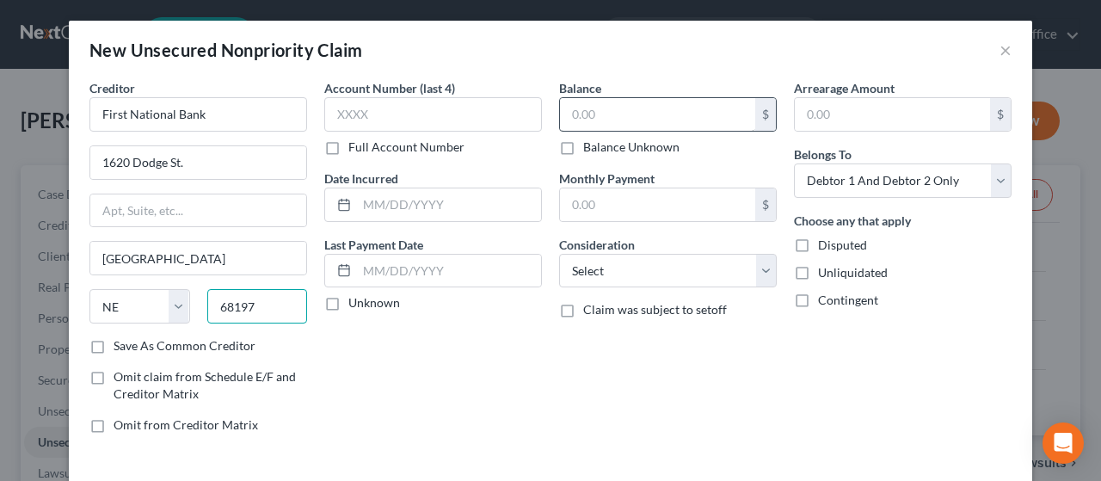
type input "68197"
click at [619, 111] on input "text" at bounding box center [657, 114] width 195 height 33
type input "3,746.00"
click at [617, 264] on select "Select Cable / Satellite Services Collection Agency Credit Card Debt Debt Couns…" at bounding box center [668, 271] width 218 height 34
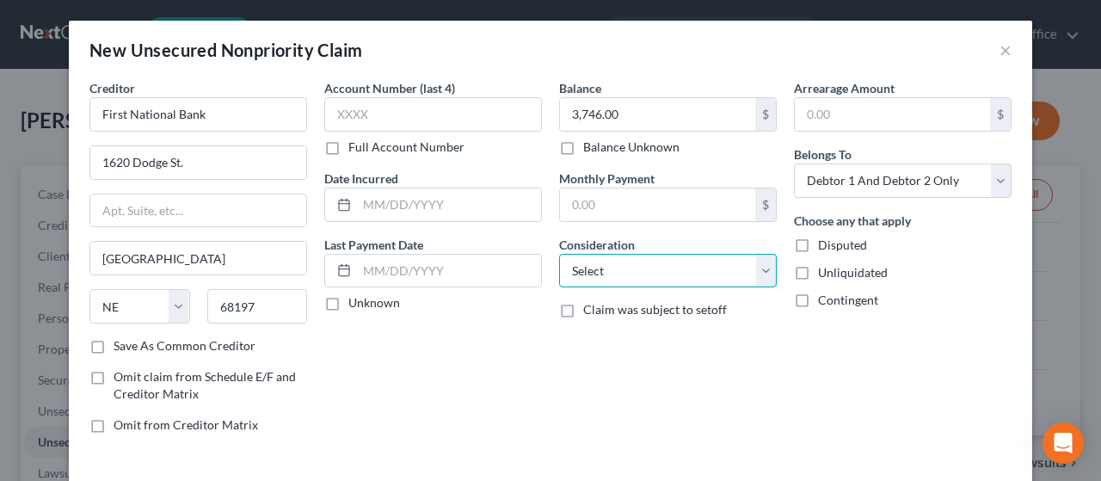
select select "10"
click at [559, 254] on select "Select Cable / Satellite Services Collection Agency Credit Card Debt Debt Couns…" at bounding box center [668, 271] width 218 height 34
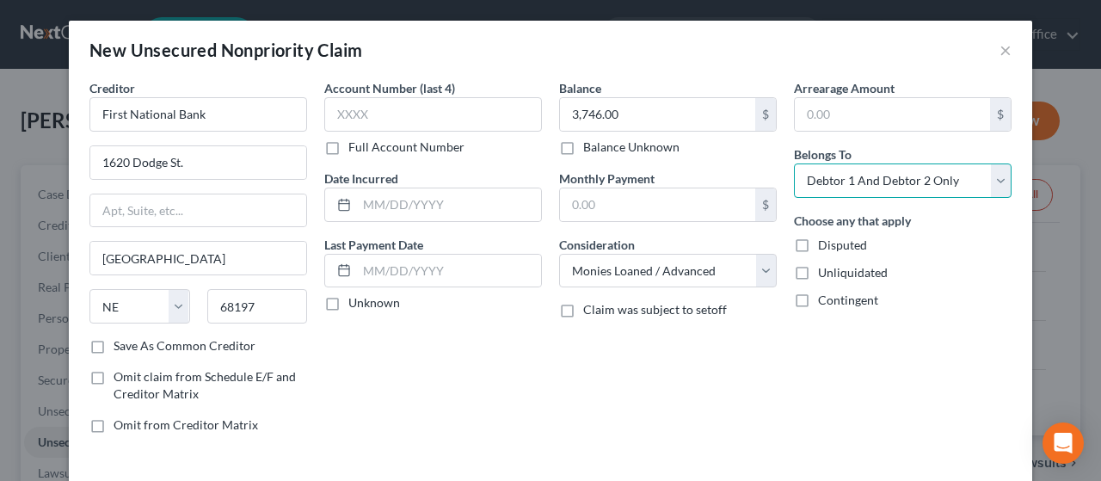
click at [921, 179] on select "Select Debtor 1 Only Debtor 2 Only Debtor 1 And Debtor 2 Only At Least One Of T…" at bounding box center [903, 180] width 218 height 34
select select "0"
click at [794, 163] on select "Select Debtor 1 Only Debtor 2 Only Debtor 1 And Debtor 2 Only At Least One Of T…" at bounding box center [903, 180] width 218 height 34
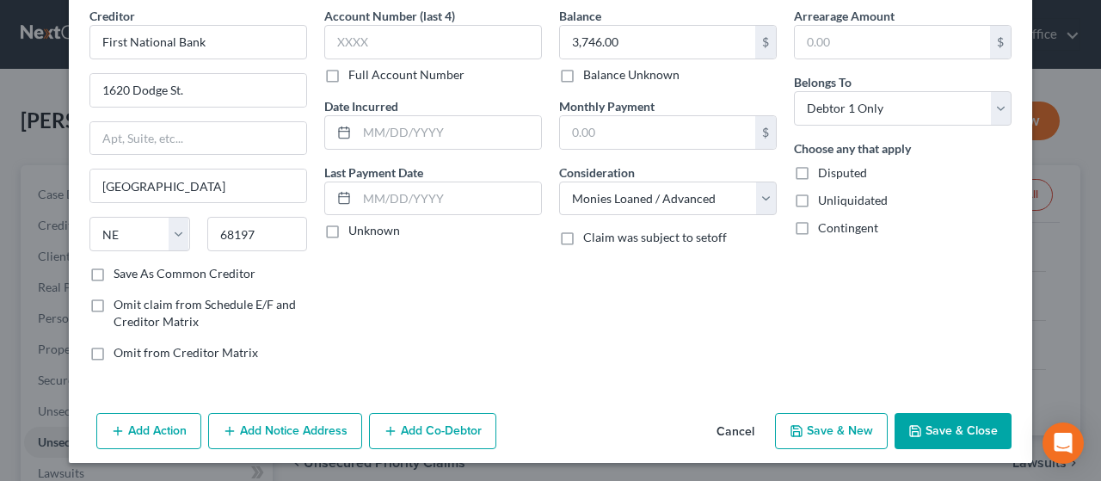
click at [829, 427] on button "Save & New" at bounding box center [831, 431] width 113 height 36
select select "2"
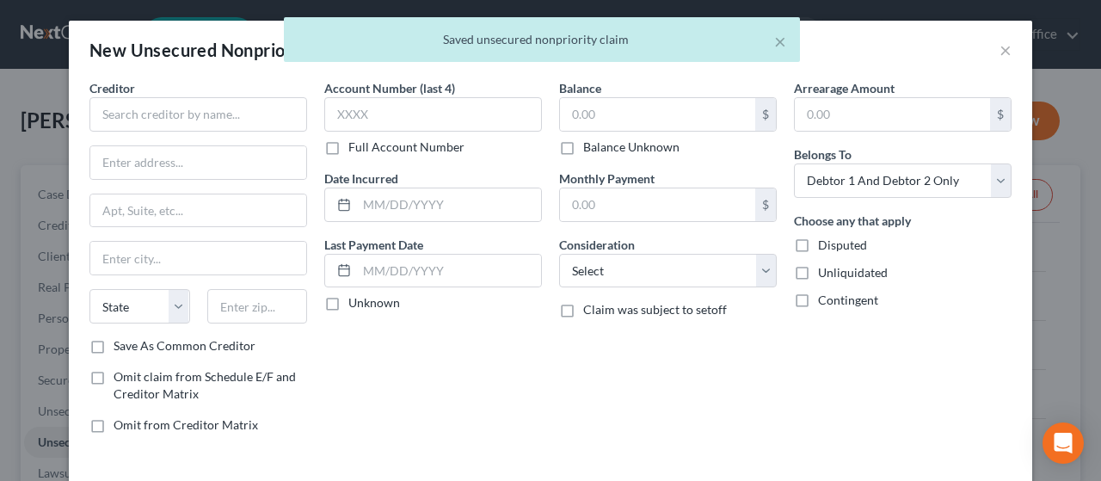
type input "0.00"
click at [148, 117] on input "text" at bounding box center [198, 114] width 218 height 34
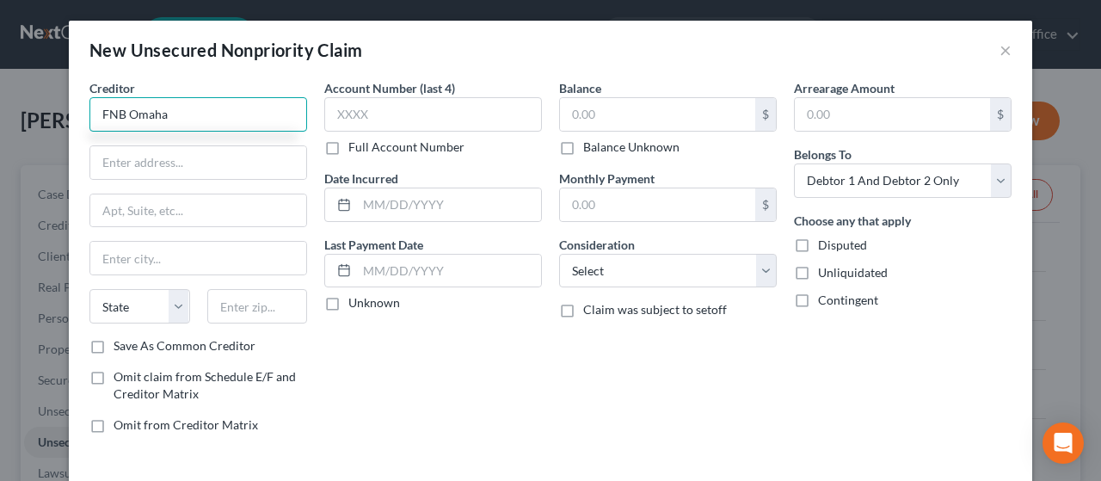
type input "FNB Omaha"
type input "P.O. Box 3412"
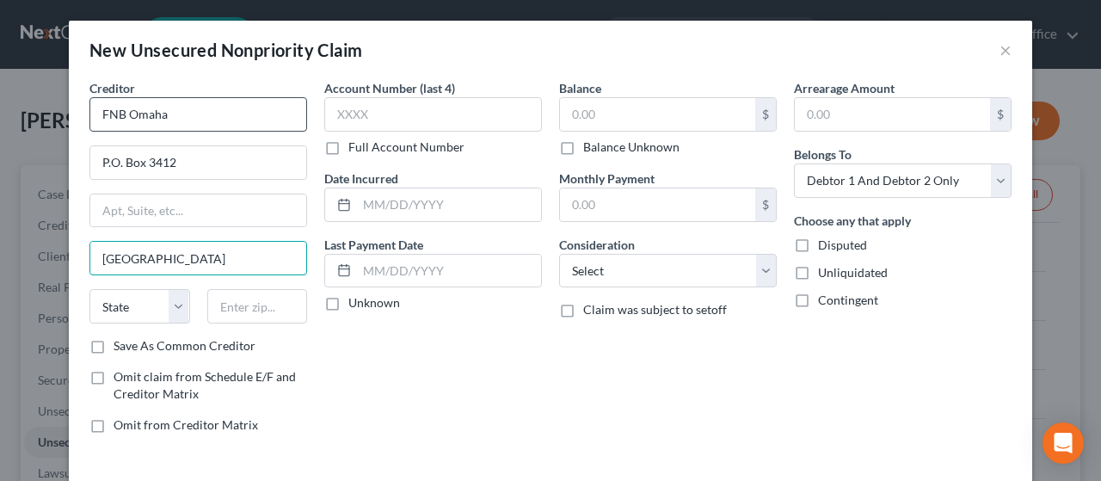
type input "[GEOGRAPHIC_DATA]"
select select "30"
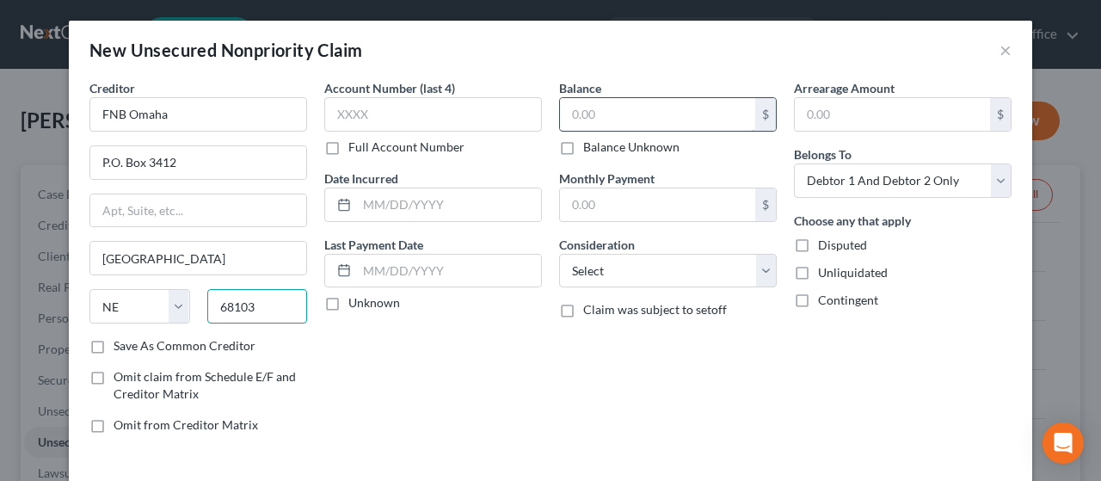
type input "68103"
click at [675, 102] on input "text" at bounding box center [657, 114] width 195 height 33
type input "3,746.00"
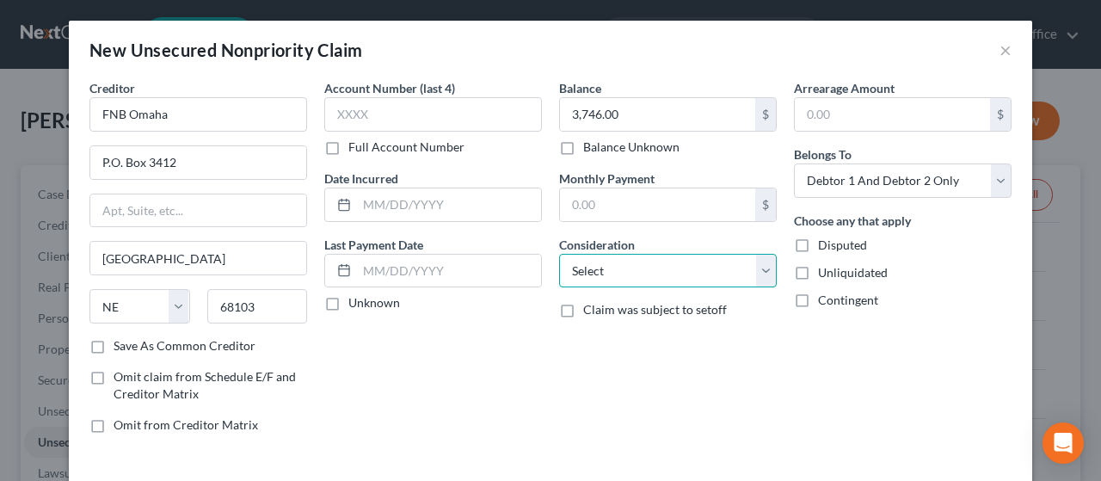
click at [670, 271] on select "Select Cable / Satellite Services Collection Agency Credit Card Debt Debt Couns…" at bounding box center [668, 271] width 218 height 34
select select "2"
click at [559, 254] on select "Select Cable / Satellite Services Collection Agency Credit Card Debt Debt Couns…" at bounding box center [668, 271] width 218 height 34
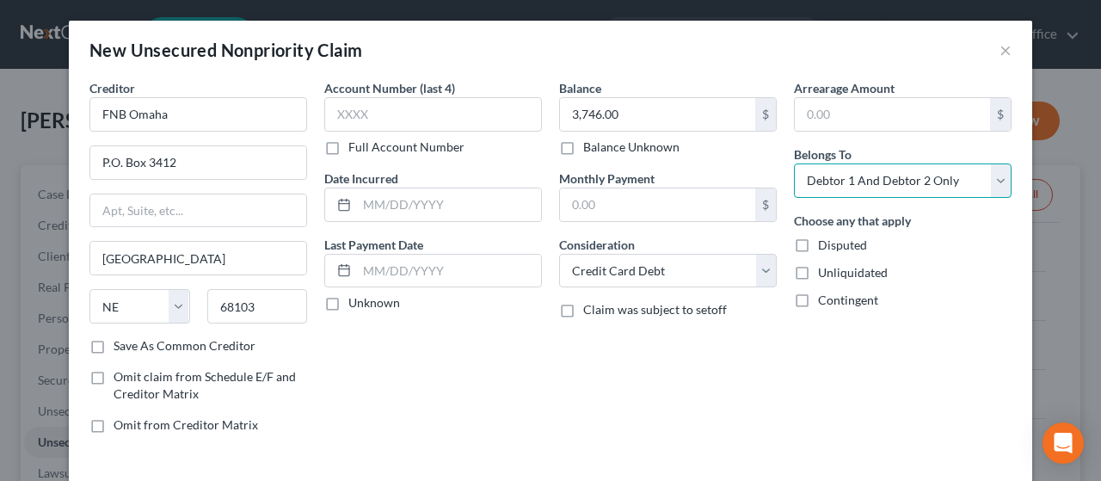
click at [924, 178] on select "Select Debtor 1 Only Debtor 2 Only Debtor 1 And Debtor 2 Only At Least One Of T…" at bounding box center [903, 180] width 218 height 34
select select "0"
click at [794, 163] on select "Select Debtor 1 Only Debtor 2 Only Debtor 1 And Debtor 2 Only At Least One Of T…" at bounding box center [903, 180] width 218 height 34
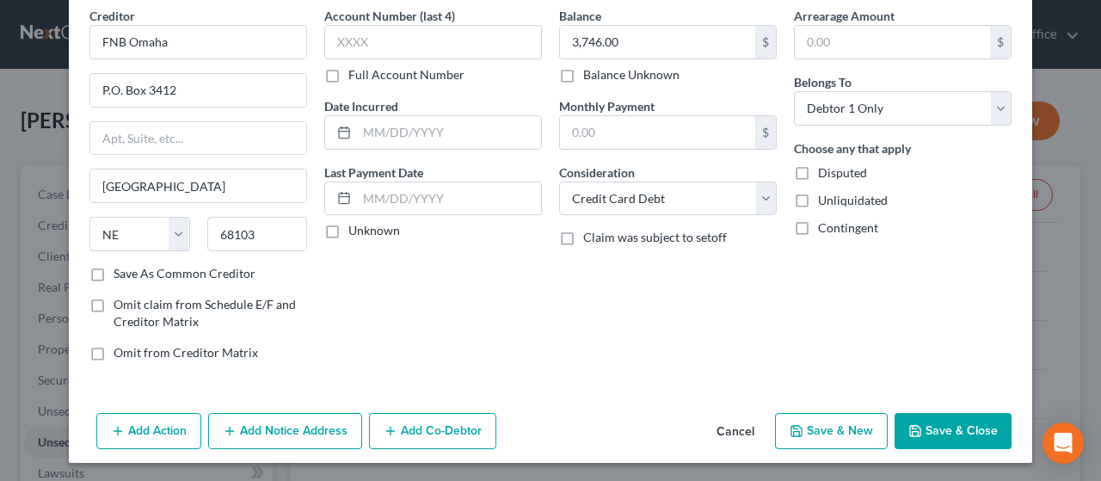
click at [948, 426] on button "Save & Close" at bounding box center [952, 431] width 117 height 36
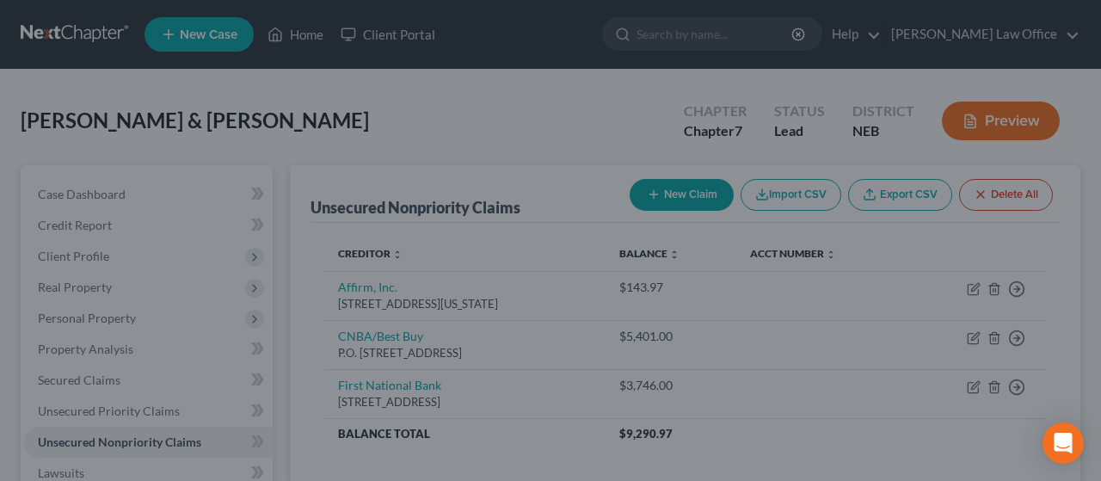
type input "0.00"
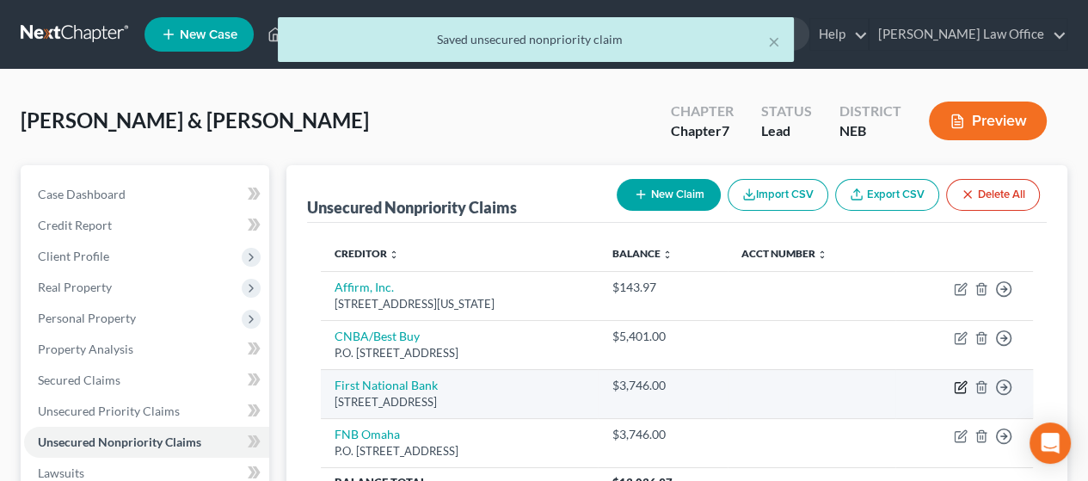
click at [954, 384] on icon "button" at bounding box center [959, 388] width 10 height 10
select select "30"
select select "10"
select select "0"
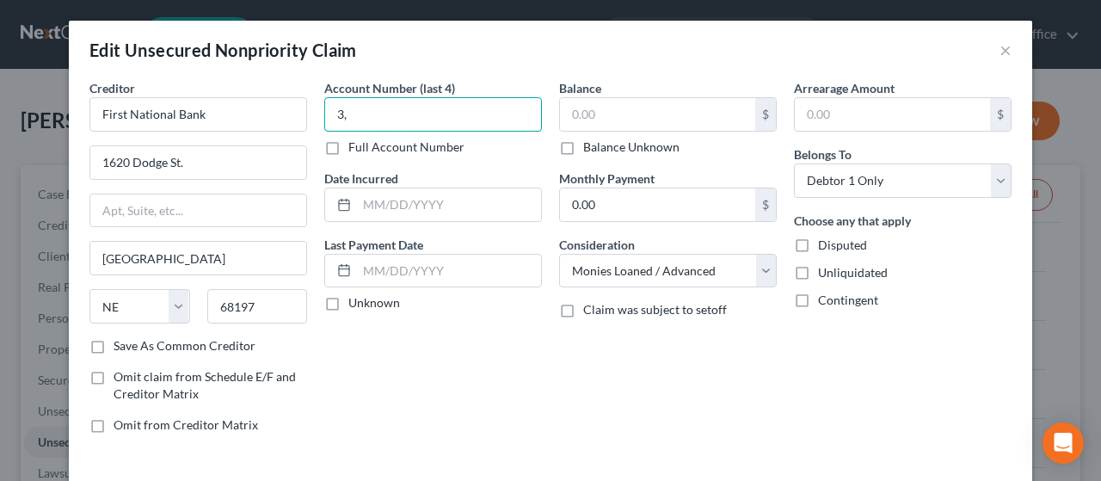
type input "3"
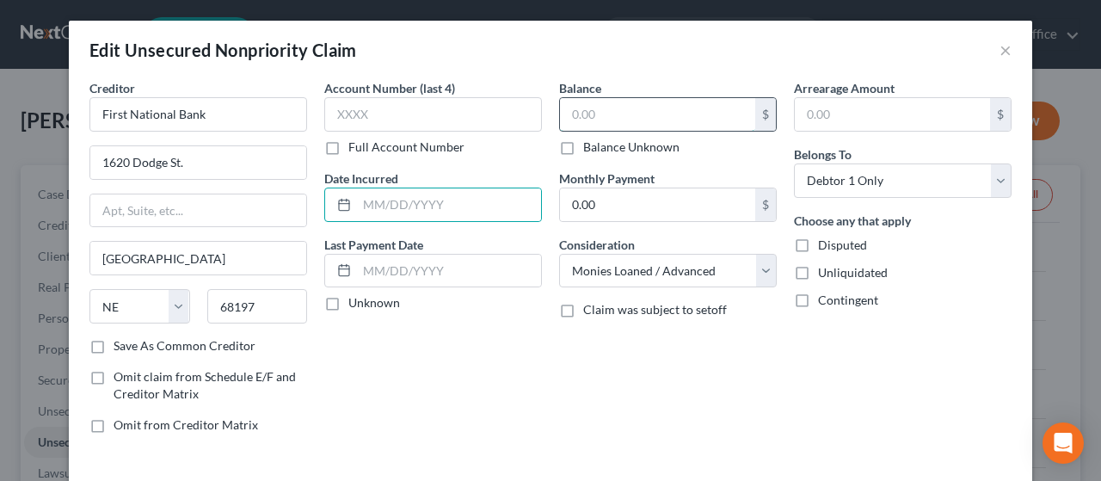
click at [593, 113] on input "text" at bounding box center [657, 114] width 195 height 33
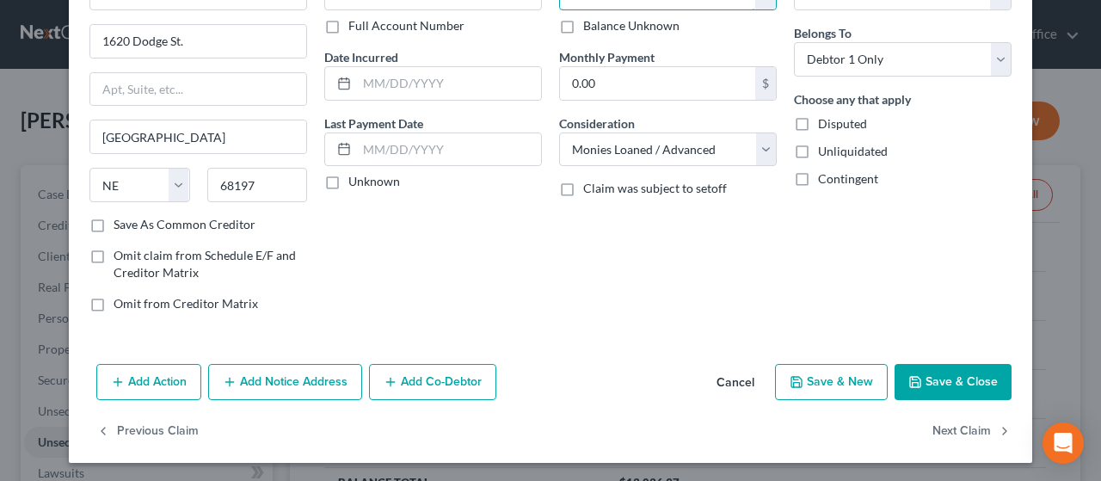
scroll to position [122, 0]
type input "2,213.00"
click at [829, 381] on button "Save & New" at bounding box center [831, 381] width 113 height 36
select select "2"
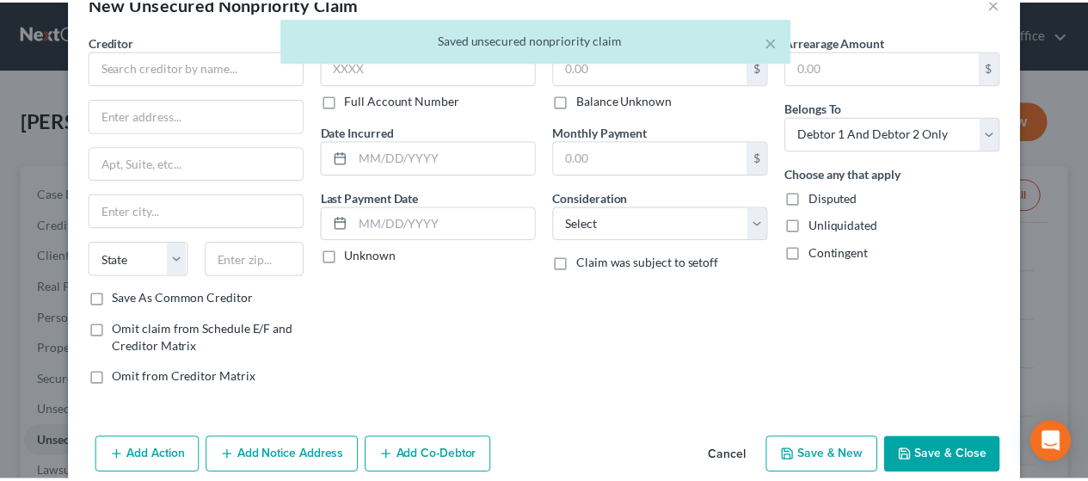
scroll to position [72, 0]
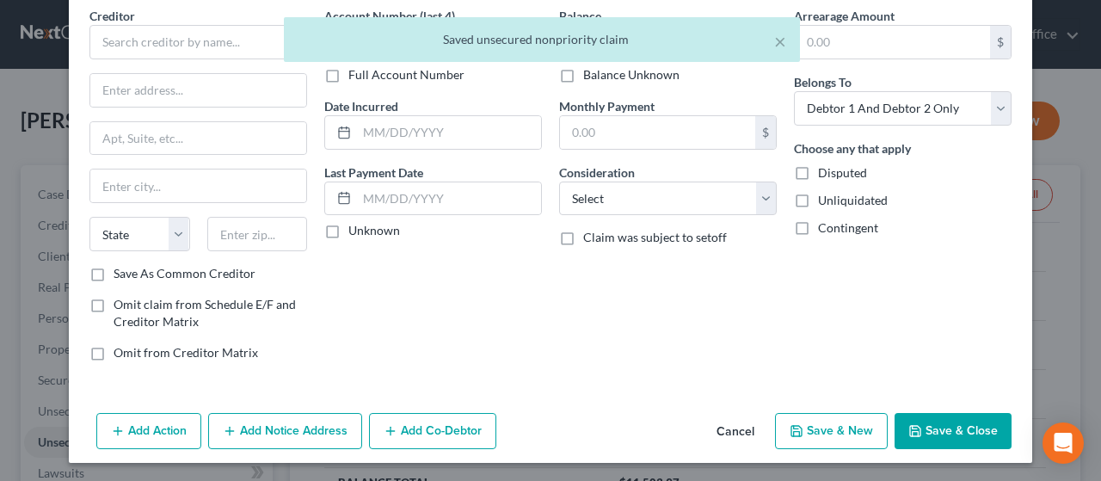
click at [731, 427] on button "Cancel" at bounding box center [735, 431] width 65 height 34
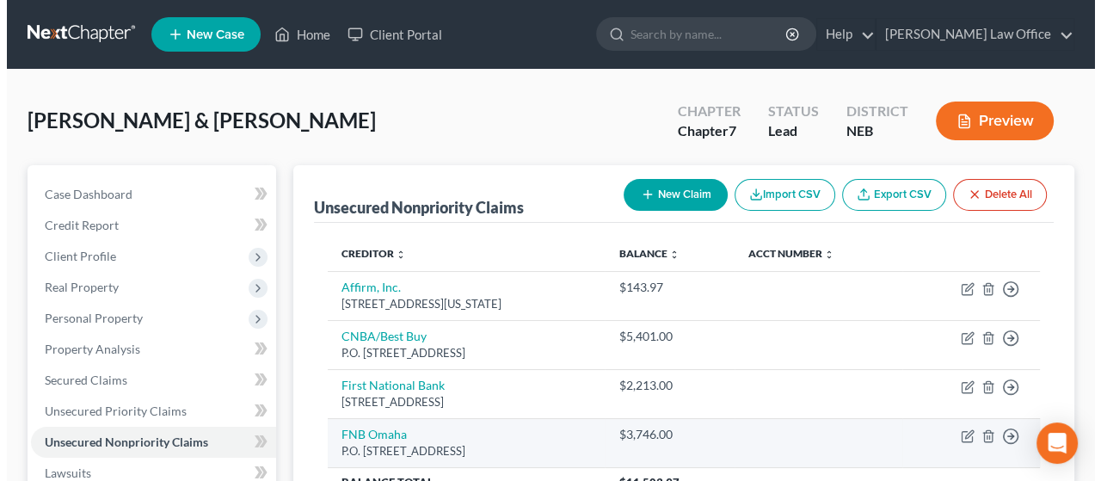
scroll to position [172, 0]
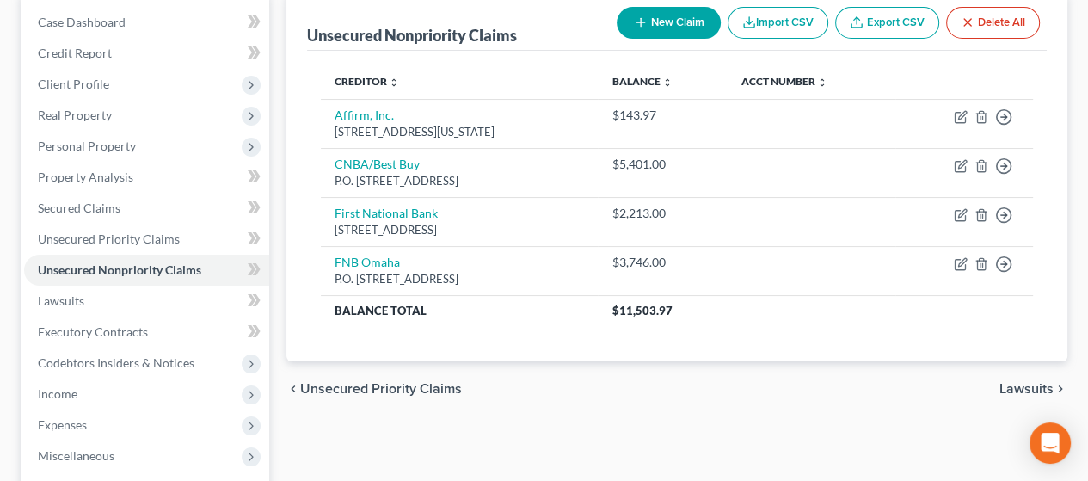
click at [672, 21] on button "New Claim" at bounding box center [669, 23] width 104 height 32
select select "2"
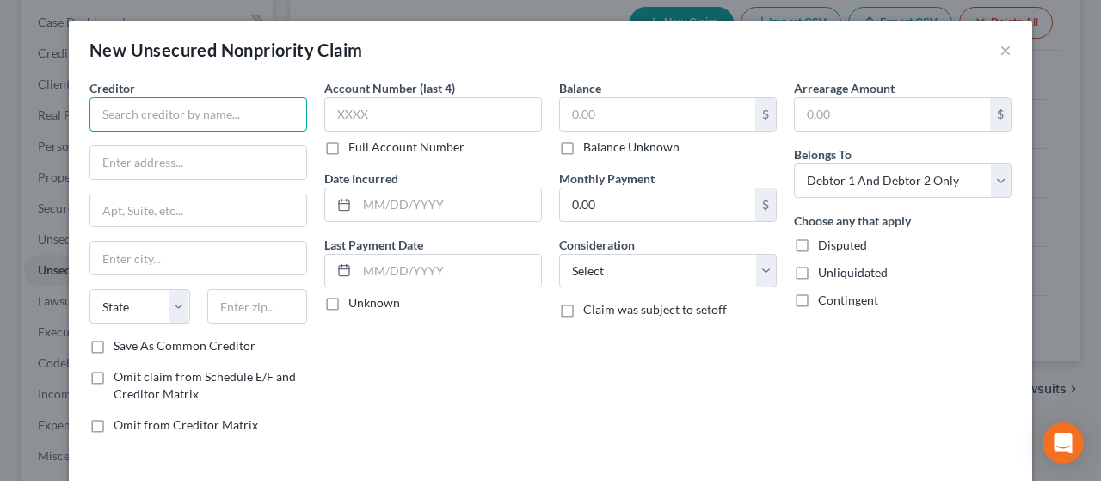
click at [113, 111] on input "text" at bounding box center [198, 114] width 218 height 34
type input "JPMCB"
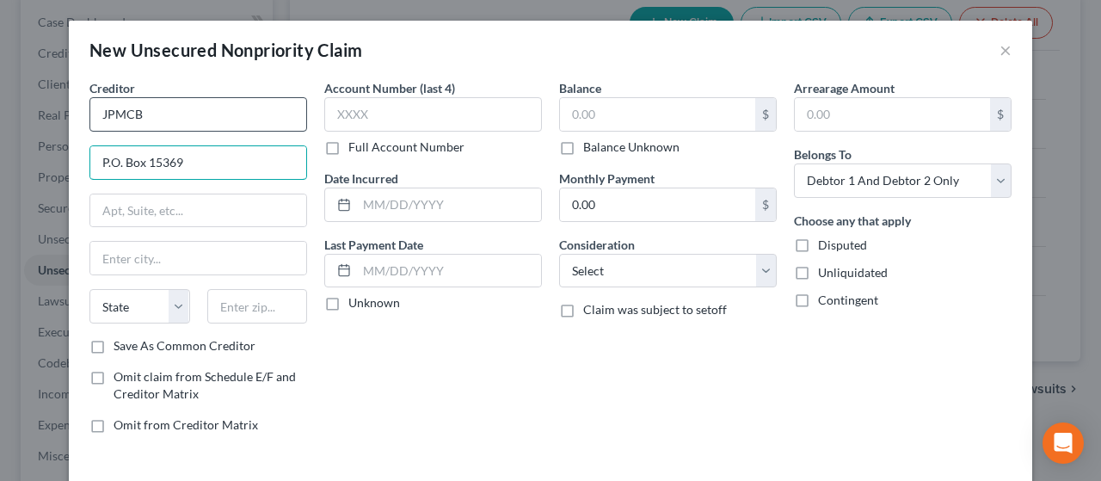
type input "P.O. Box 15369"
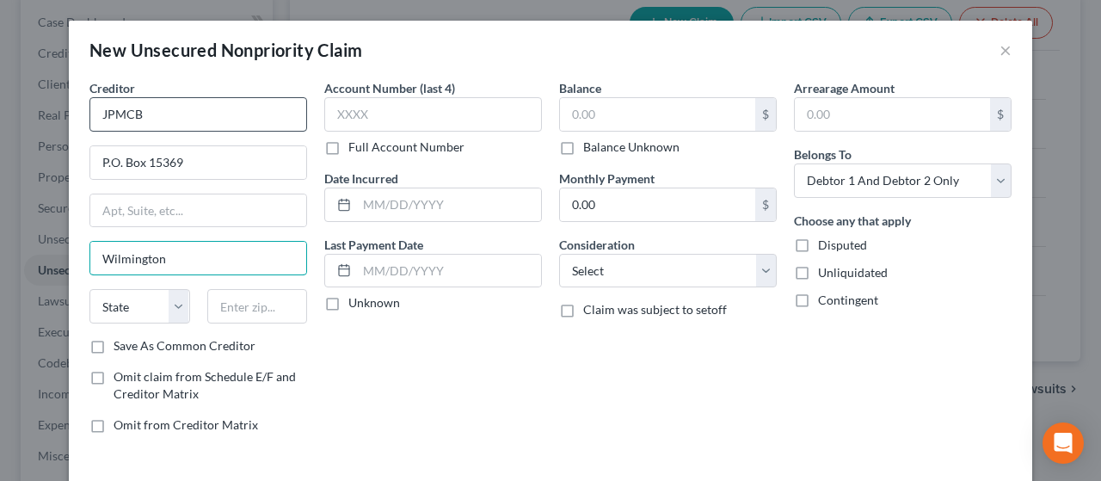
type input "Wilmington"
select select "7"
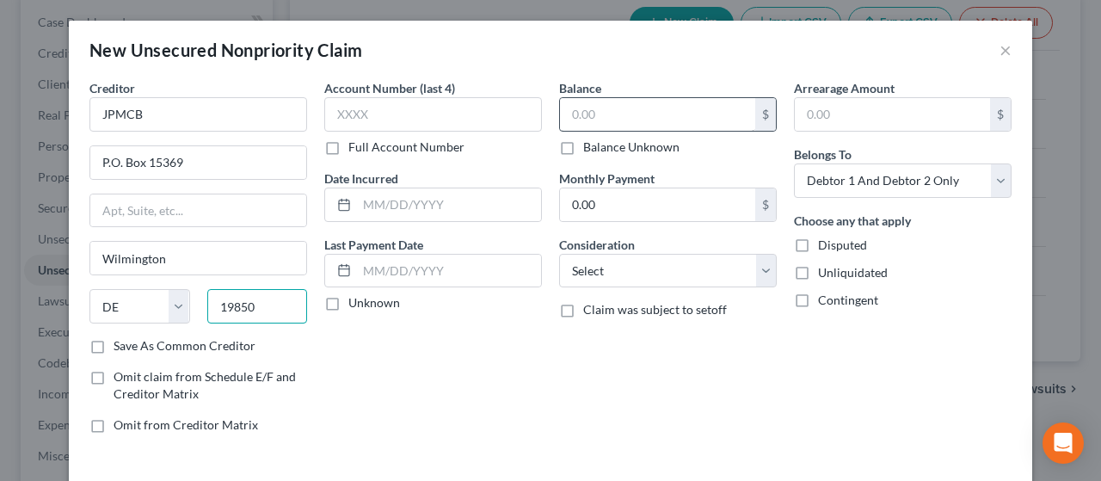
type input "19850"
click at [613, 112] on input "text" at bounding box center [657, 114] width 195 height 33
type input "3,533.00"
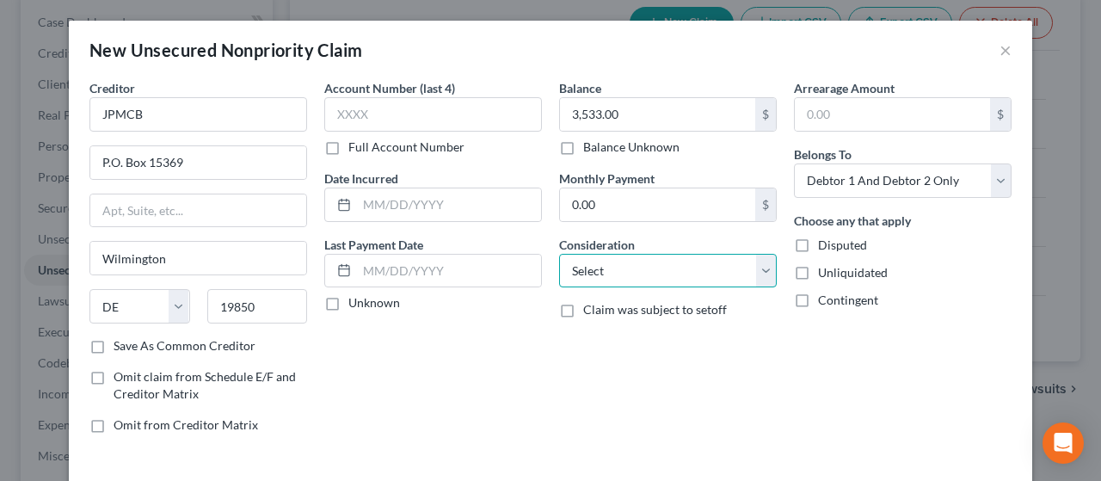
click at [659, 262] on select "Select Cable / Satellite Services Collection Agency Credit Card Debt Debt Couns…" at bounding box center [668, 271] width 218 height 34
select select "2"
click at [559, 254] on select "Select Cable / Satellite Services Collection Agency Credit Card Debt Debt Couns…" at bounding box center [668, 271] width 218 height 34
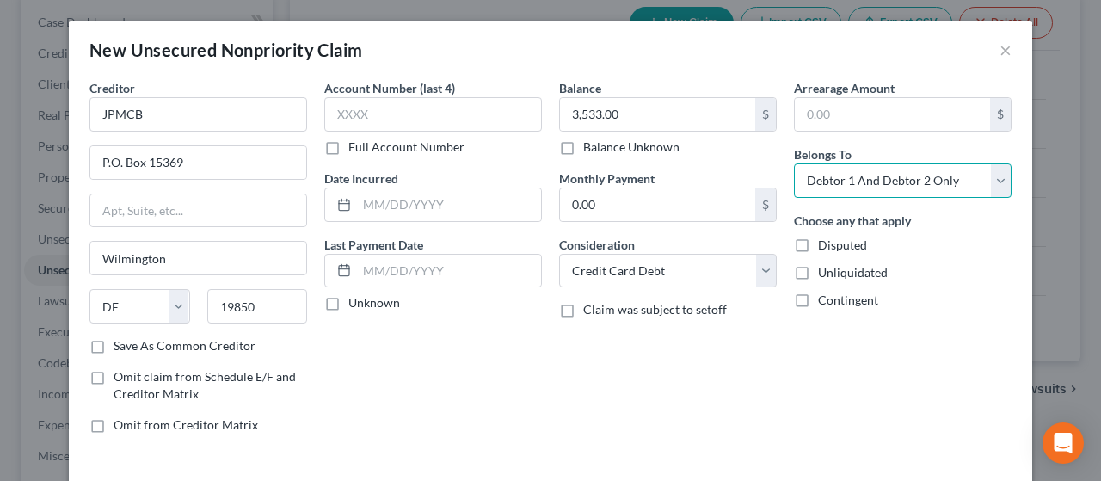
click at [871, 177] on select "Select Debtor 1 Only Debtor 2 Only Debtor 1 And Debtor 2 Only At Least One Of T…" at bounding box center [903, 180] width 218 height 34
select select "0"
click at [794, 163] on select "Select Debtor 1 Only Debtor 2 Only Debtor 1 And Debtor 2 Only At Least One Of T…" at bounding box center [903, 180] width 218 height 34
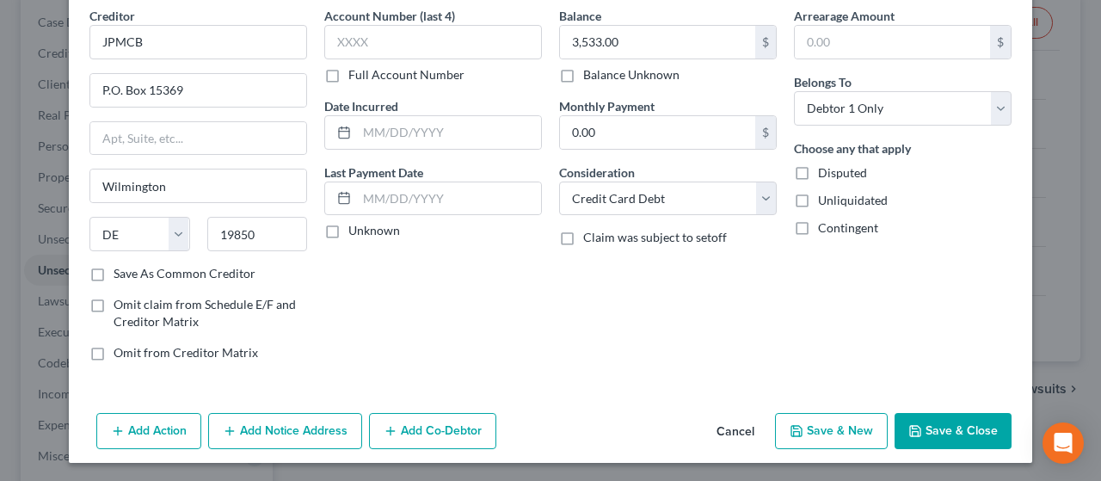
click at [840, 428] on button "Save & New" at bounding box center [831, 431] width 113 height 36
select select "2"
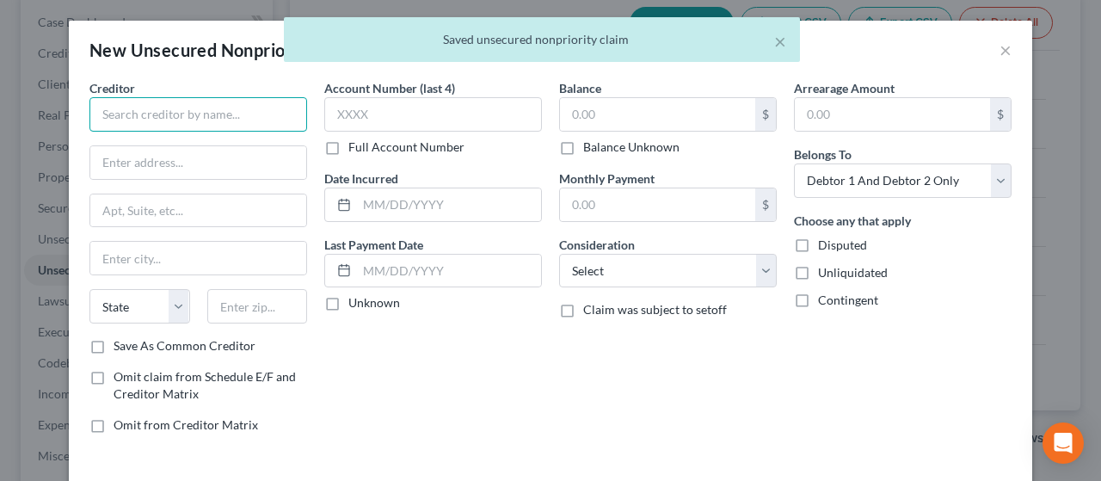
click at [167, 112] on input "text" at bounding box center [198, 114] width 218 height 34
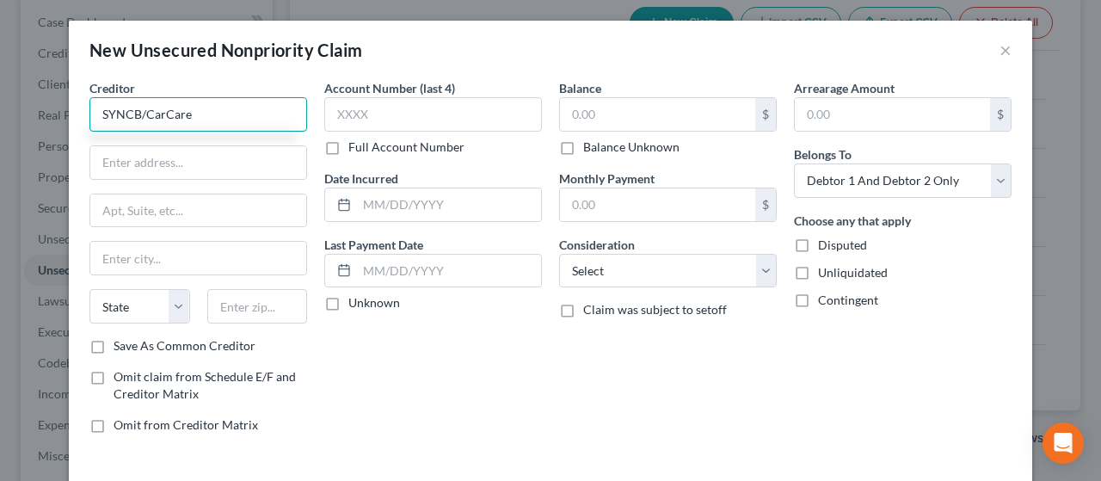
type input "SYNCB/CarCare"
type input "P.O. Box 71757"
type input "[GEOGRAPHIC_DATA]"
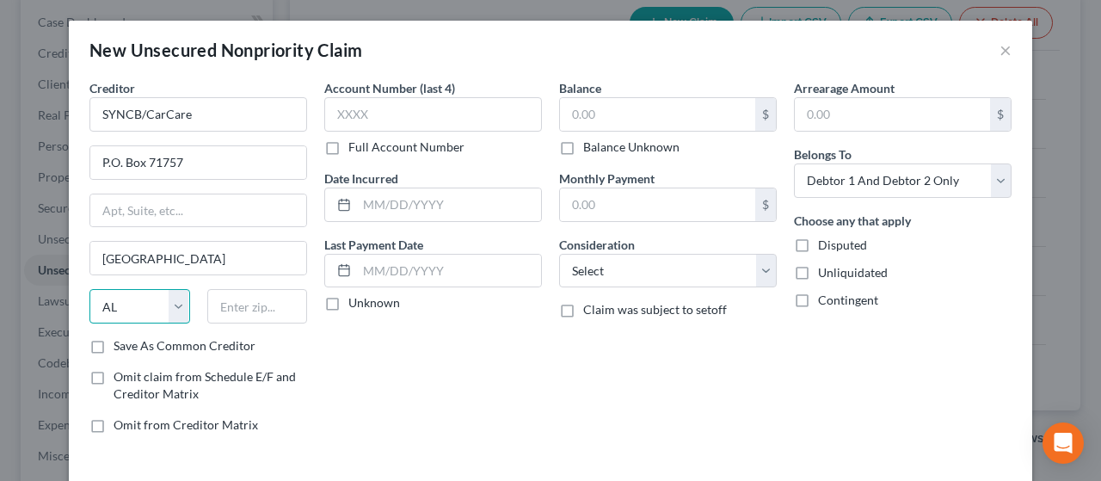
select select "39"
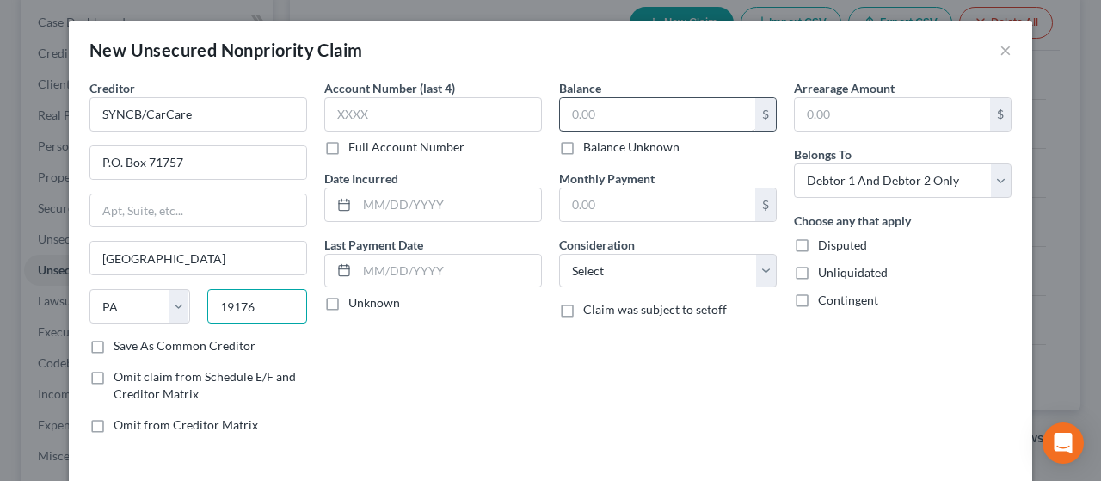
type input "19176"
click at [586, 114] on input "text" at bounding box center [657, 114] width 195 height 33
type input "1,980.00"
click at [675, 261] on select "Select Cable / Satellite Services Collection Agency Credit Card Debt Debt Couns…" at bounding box center [668, 271] width 218 height 34
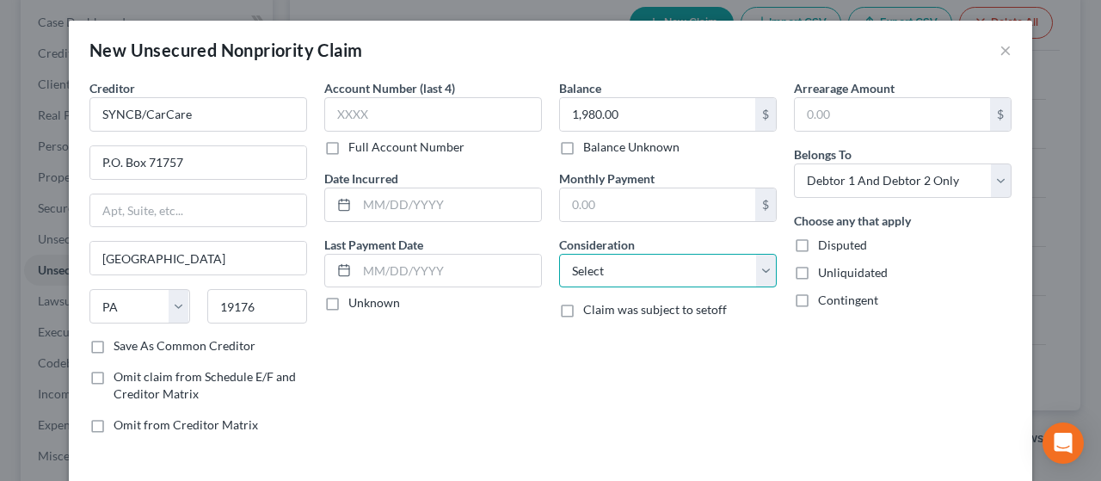
select select "2"
click at [559, 254] on select "Select Cable / Satellite Services Collection Agency Credit Card Debt Debt Couns…" at bounding box center [668, 271] width 218 height 34
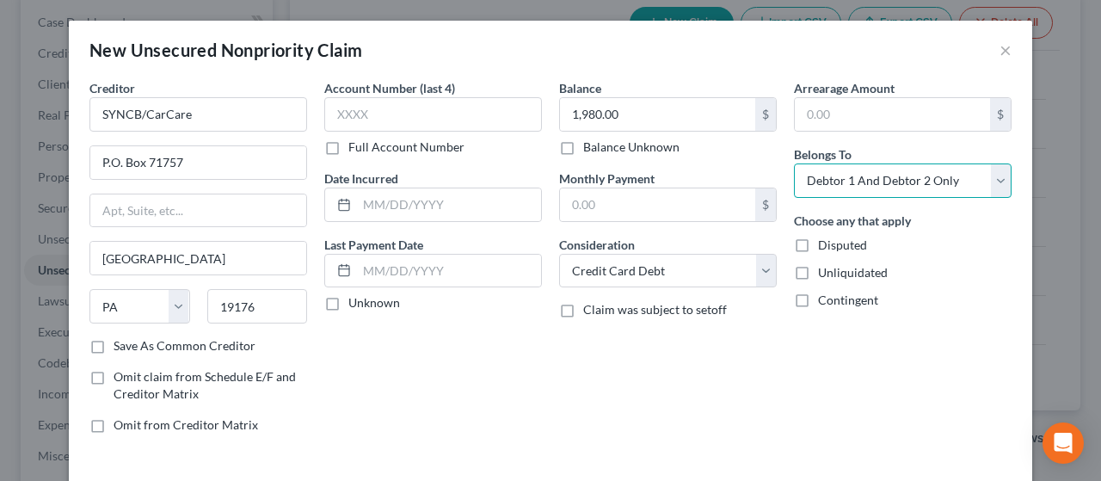
drag, startPoint x: 877, startPoint y: 165, endPoint x: 876, endPoint y: 177, distance: 12.1
click at [877, 167] on select "Select Debtor 1 Only Debtor 2 Only Debtor 1 And Debtor 2 Only At Least One Of T…" at bounding box center [903, 180] width 218 height 34
select select "0"
click at [794, 163] on select "Select Debtor 1 Only Debtor 2 Only Debtor 1 And Debtor 2 Only At Least One Of T…" at bounding box center [903, 180] width 218 height 34
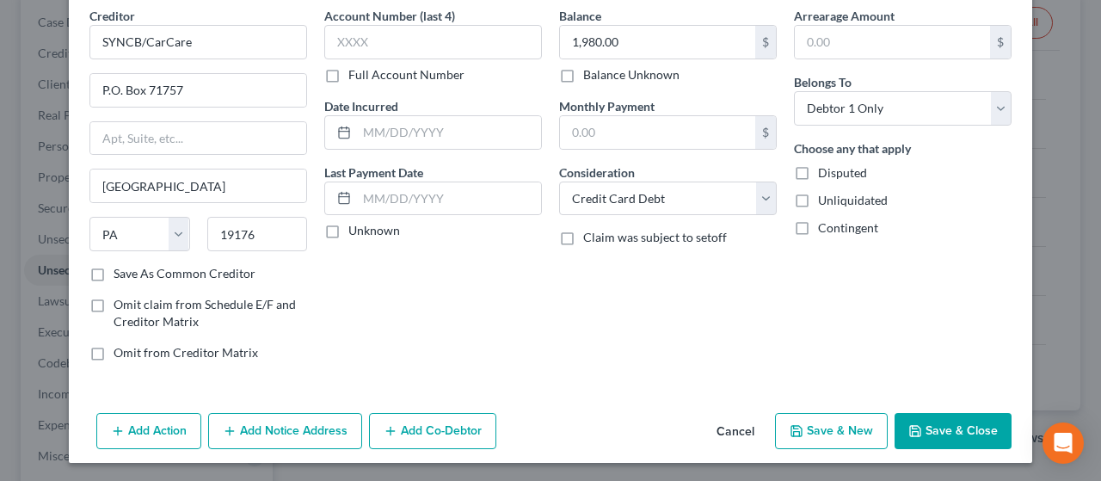
click at [825, 428] on button "Save & New" at bounding box center [831, 431] width 113 height 36
select select "2"
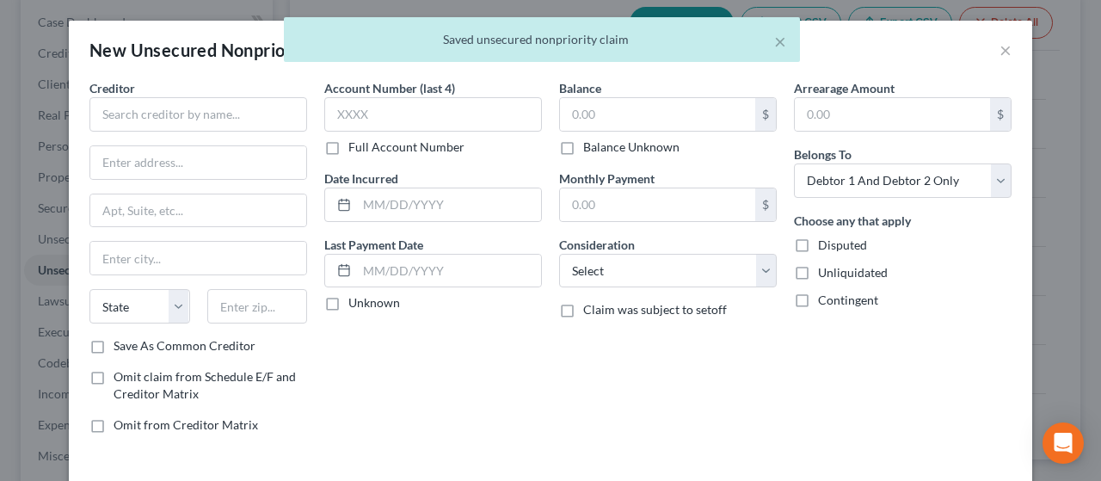
type input "0.00"
click at [138, 120] on input "text" at bounding box center [198, 114] width 218 height 34
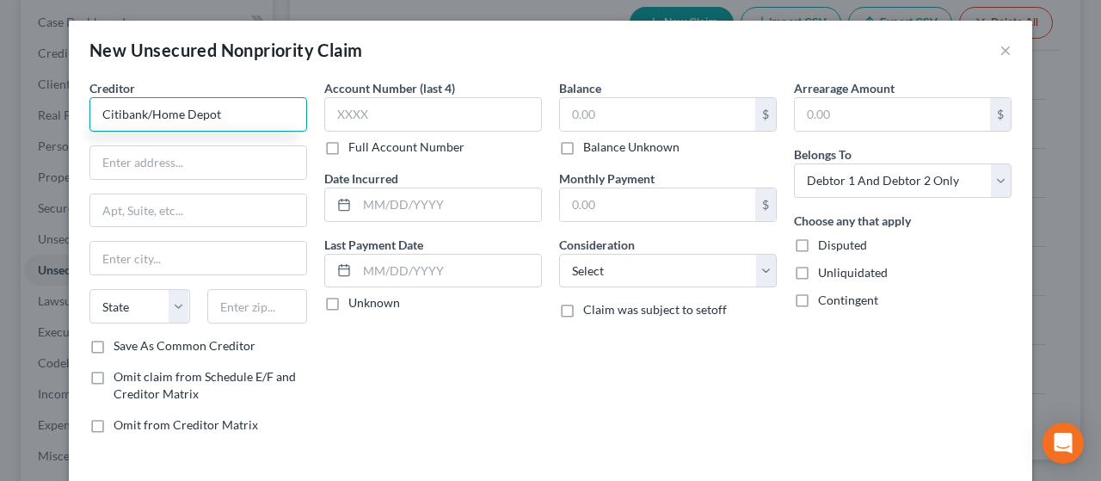
type input "Citibank/Home Depot"
type input "P.O. Box 6497"
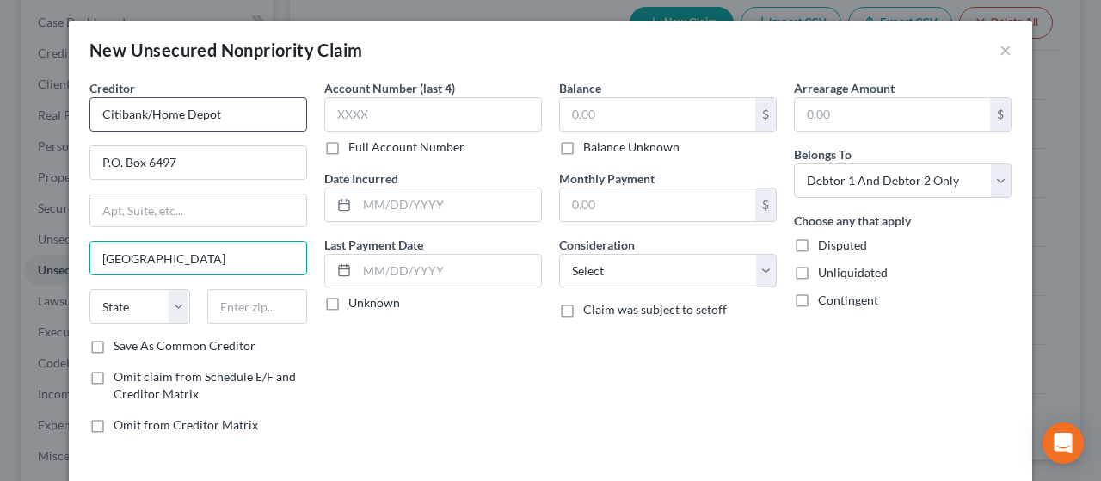
type input "[GEOGRAPHIC_DATA]"
select select "43"
type input "57117"
drag, startPoint x: 139, startPoint y: 113, endPoint x: 89, endPoint y: 115, distance: 49.9
click at [89, 115] on input "Citibank/Home Depot" at bounding box center [198, 114] width 218 height 34
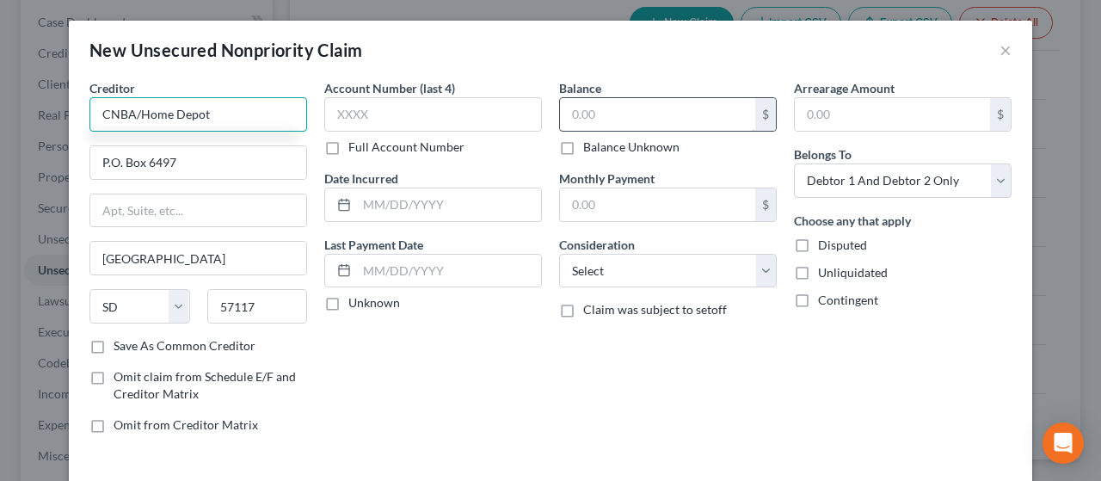
type input "CNBA/Home Depot"
click at [616, 111] on input "text" at bounding box center [657, 114] width 195 height 33
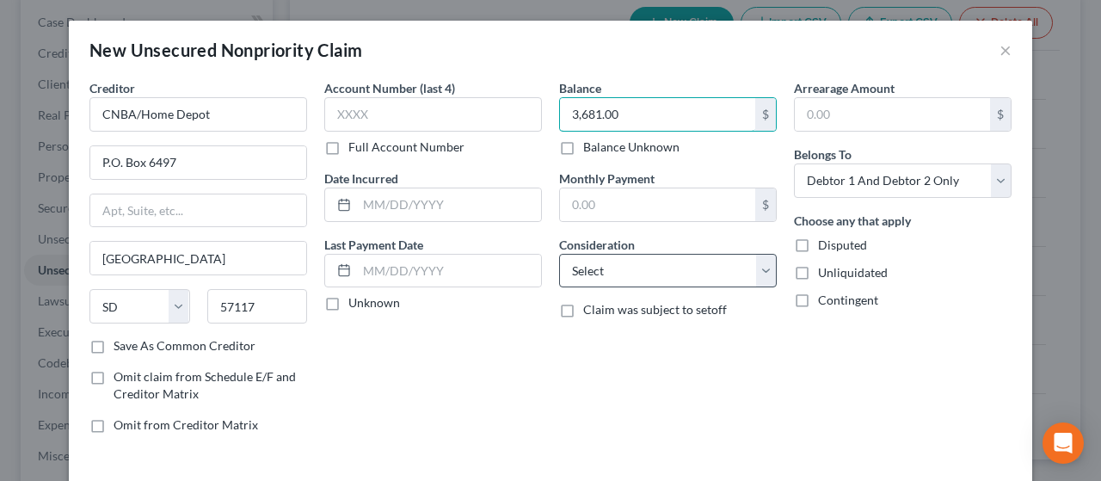
type input "3,681.00"
click at [668, 277] on select "Select Cable / Satellite Services Collection Agency Credit Card Debt Debt Couns…" at bounding box center [668, 271] width 218 height 34
select select "2"
click at [559, 254] on select "Select Cable / Satellite Services Collection Agency Credit Card Debt Debt Couns…" at bounding box center [668, 271] width 218 height 34
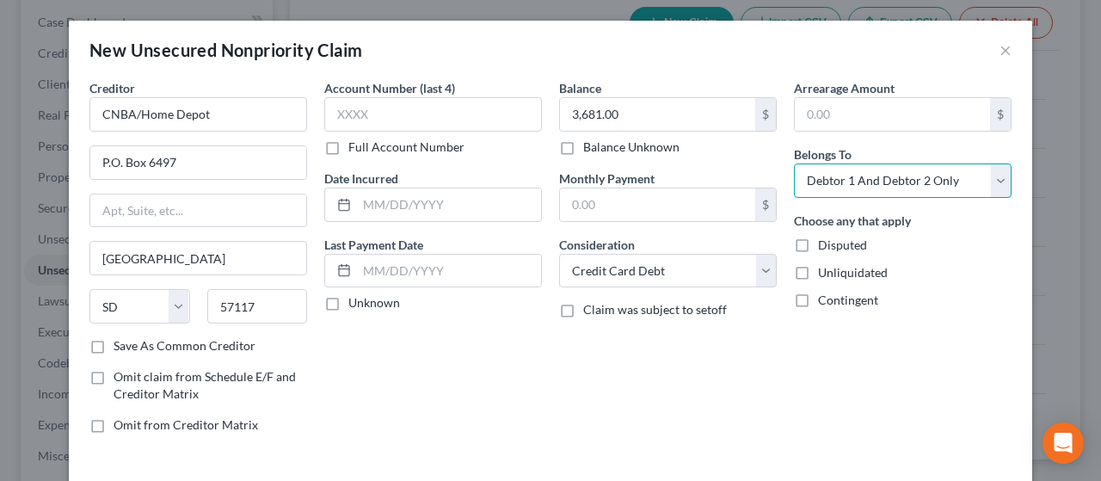
drag, startPoint x: 875, startPoint y: 164, endPoint x: 882, endPoint y: 173, distance: 11.0
click at [875, 167] on select "Select Debtor 1 Only Debtor 2 Only Debtor 1 And Debtor 2 Only At Least One Of T…" at bounding box center [903, 180] width 218 height 34
select select "0"
click at [794, 163] on select "Select Debtor 1 Only Debtor 2 Only Debtor 1 And Debtor 2 Only At Least One Of T…" at bounding box center [903, 180] width 218 height 34
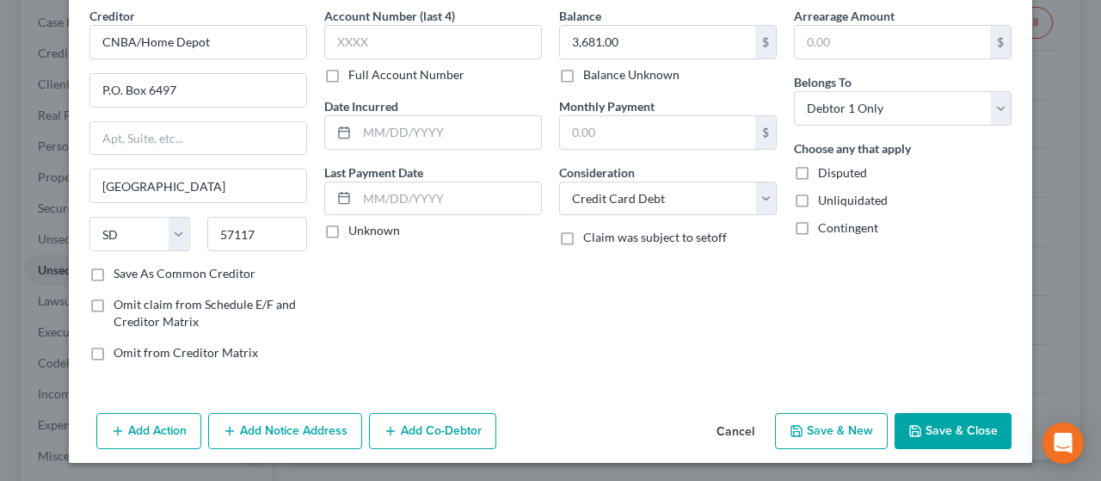
click at [829, 427] on button "Save & New" at bounding box center [831, 431] width 113 height 36
select select "2"
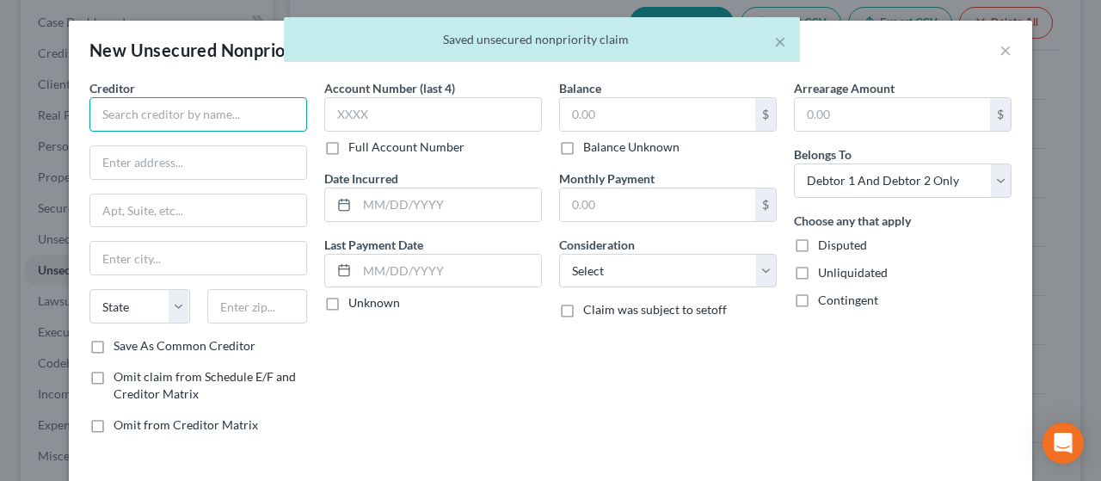
drag, startPoint x: 131, startPoint y: 111, endPoint x: 144, endPoint y: 107, distance: 14.2
click at [135, 111] on input "text" at bounding box center [198, 114] width 218 height 34
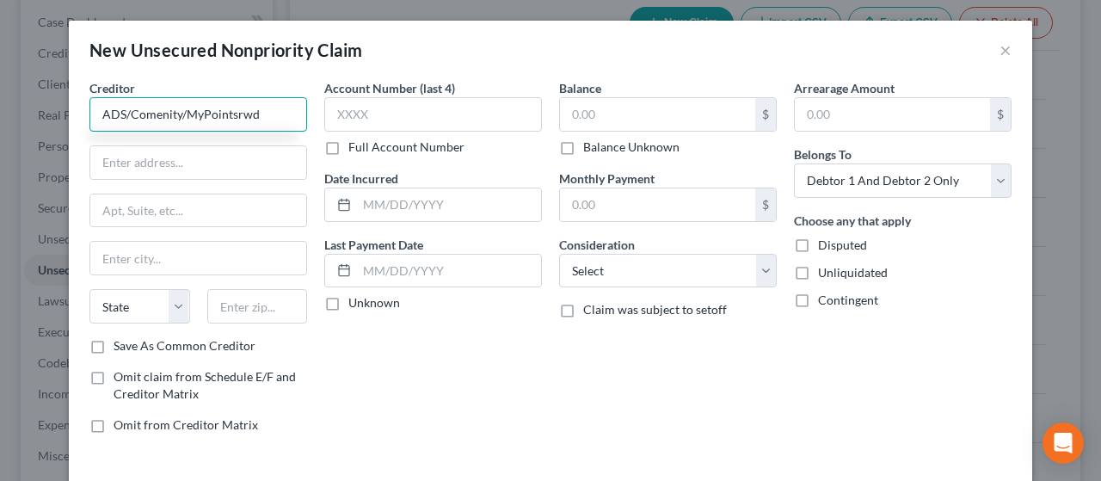
type input "ADS/Comenity/MyPointsrwd"
type input "P.O. Box 182120"
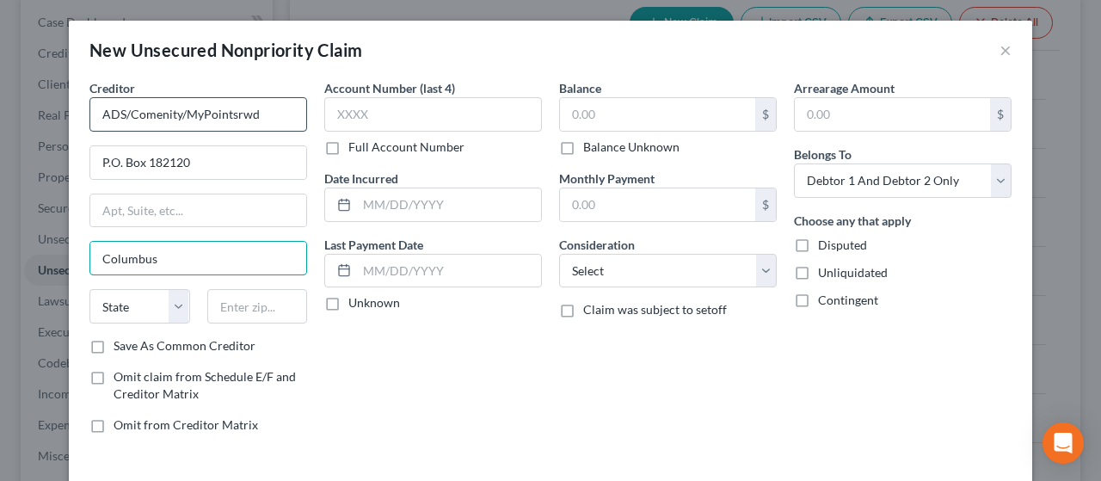
type input "Columbus"
select select "36"
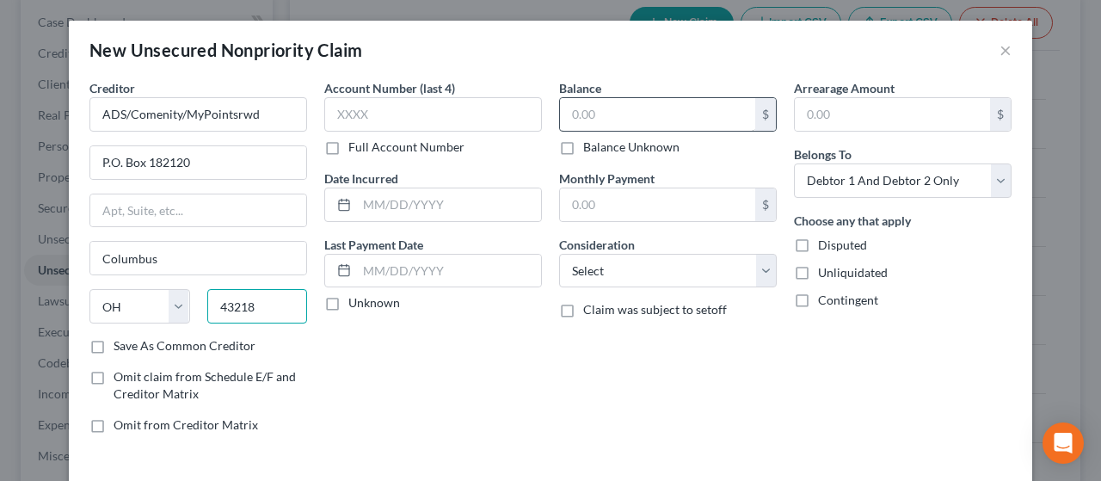
type input "43218"
click at [616, 114] on input "text" at bounding box center [657, 114] width 195 height 33
type input "981.00"
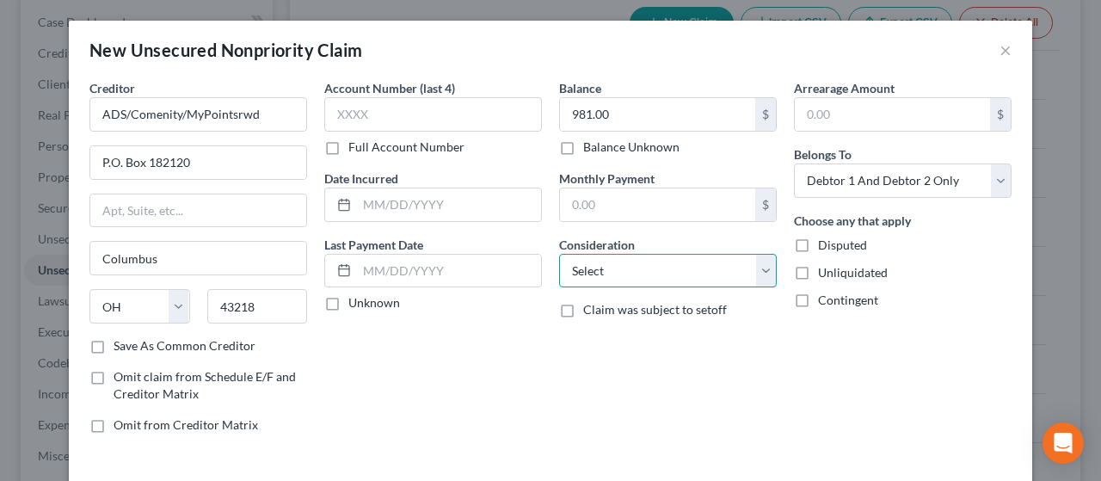
click at [655, 265] on select "Select Cable / Satellite Services Collection Agency Credit Card Debt Debt Couns…" at bounding box center [668, 271] width 218 height 34
select select "2"
click at [559, 254] on select "Select Cable / Satellite Services Collection Agency Credit Card Debt Debt Couns…" at bounding box center [668, 271] width 218 height 34
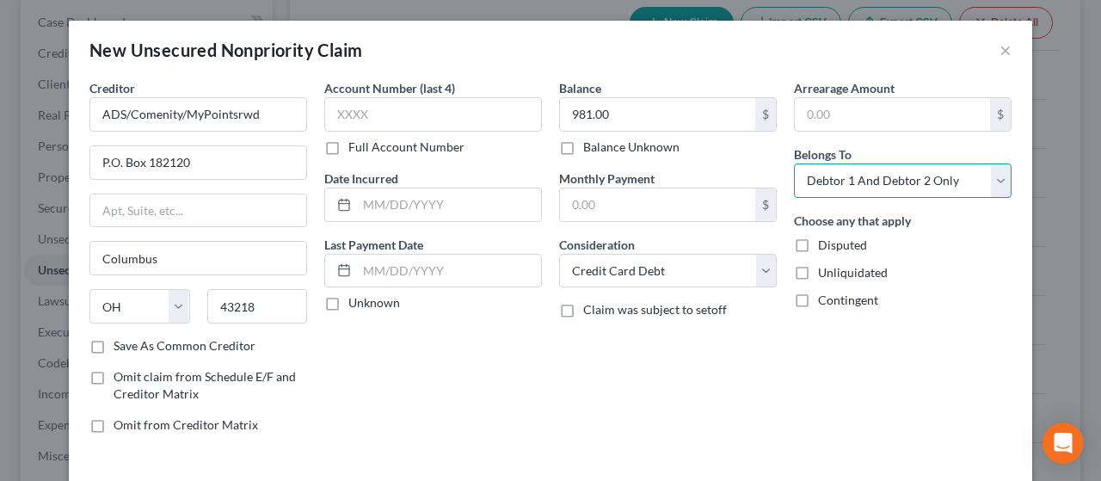
click at [888, 181] on select "Select Debtor 1 Only Debtor 2 Only Debtor 1 And Debtor 2 Only At Least One Of T…" at bounding box center [903, 180] width 218 height 34
select select "1"
click at [794, 163] on select "Select Debtor 1 Only Debtor 2 Only Debtor 1 And Debtor 2 Only At Least One Of T…" at bounding box center [903, 180] width 218 height 34
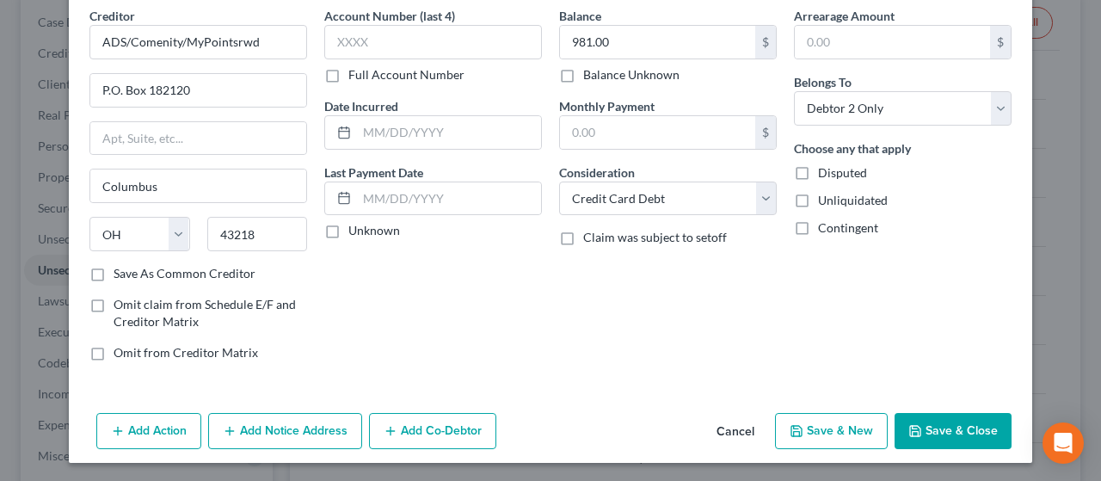
click at [842, 425] on button "Save & New" at bounding box center [831, 431] width 113 height 36
select select "2"
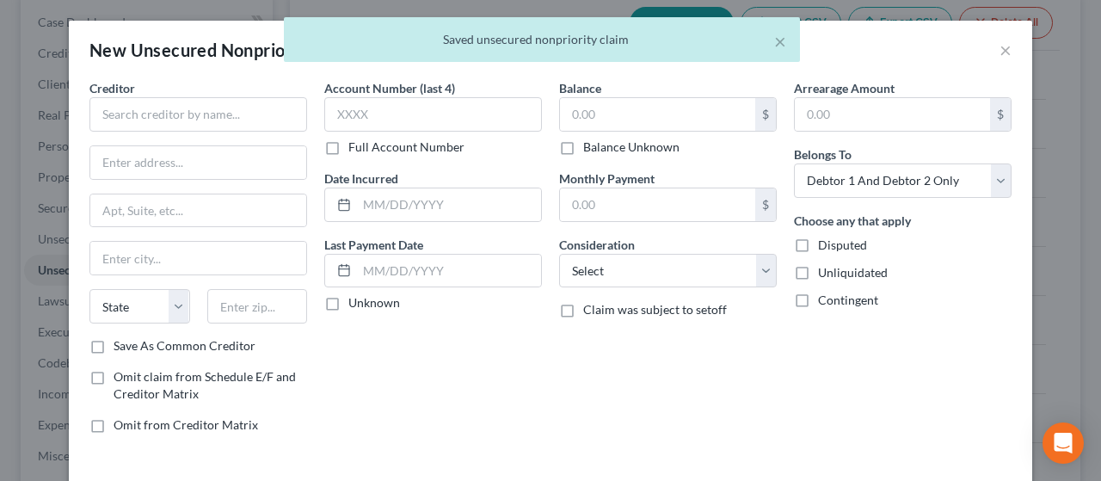
type input "0.00"
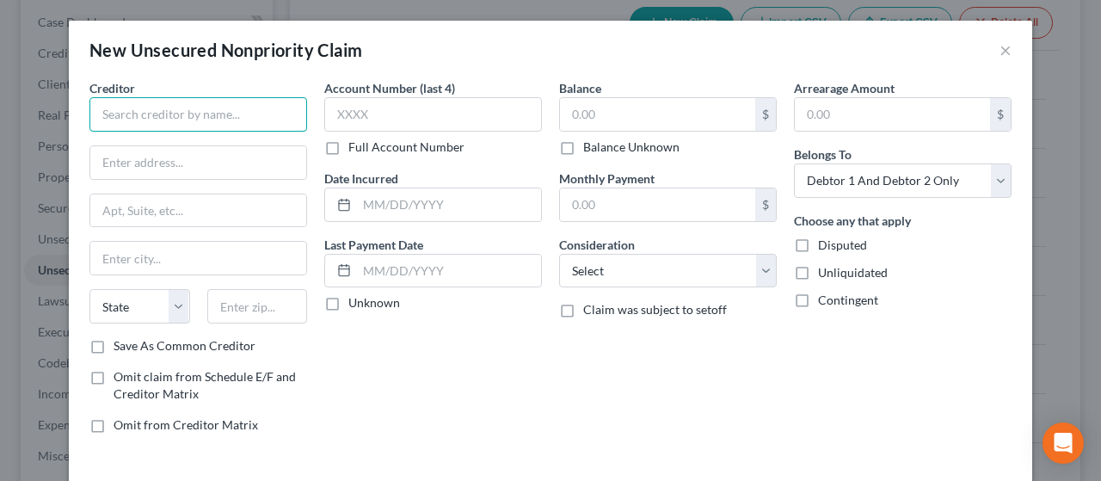
click at [193, 112] on input "text" at bounding box center [198, 114] width 218 height 34
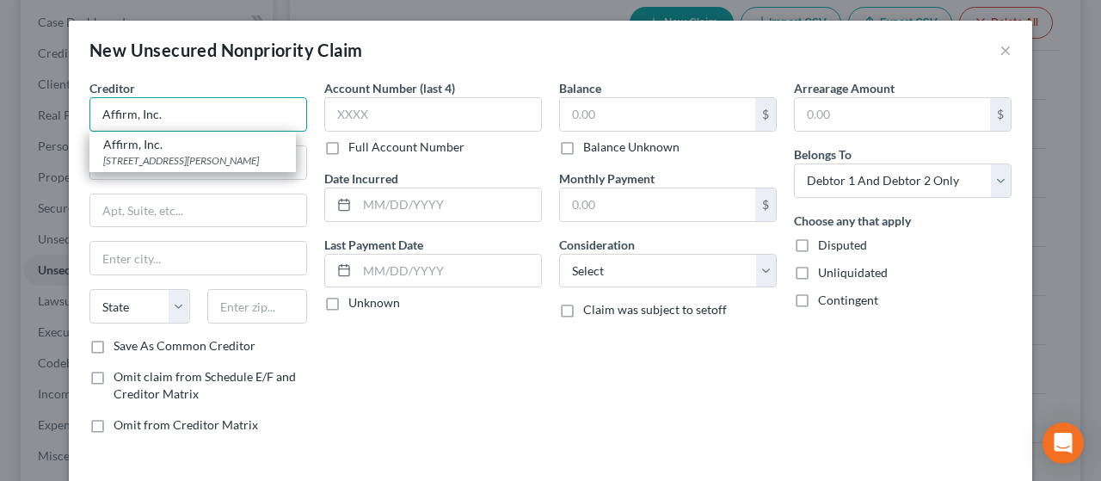
type input "Affirm, Inc."
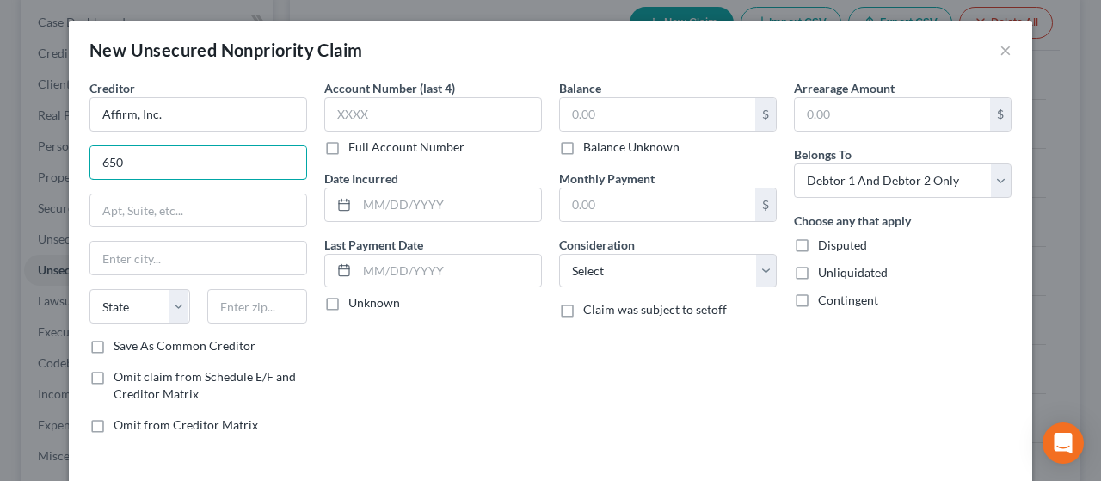
type input "[STREET_ADDRESS][US_STATE]"
click at [161, 259] on input "text" at bounding box center [198, 258] width 216 height 33
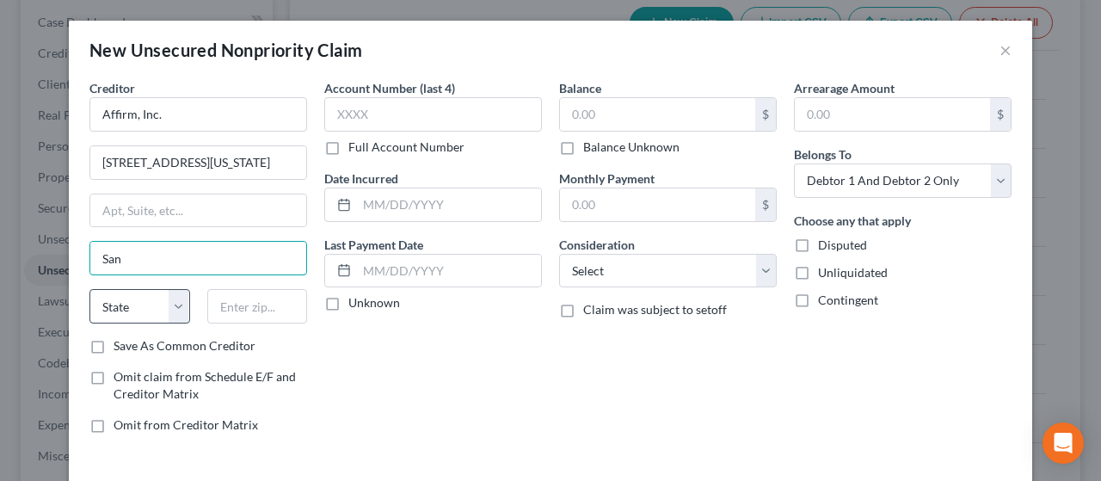
type input "[GEOGRAPHIC_DATA]"
click at [148, 309] on select "State [US_STATE] AK AR AZ CA CO CT DE DC [GEOGRAPHIC_DATA] [GEOGRAPHIC_DATA] GU…" at bounding box center [139, 306] width 101 height 34
select select "4"
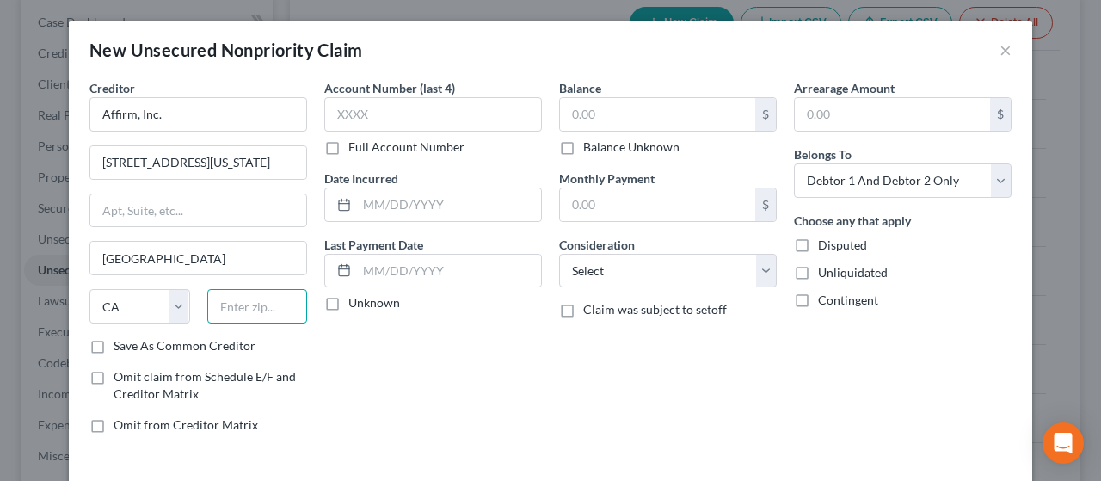
click at [255, 310] on input "text" at bounding box center [257, 306] width 101 height 34
type input "94108"
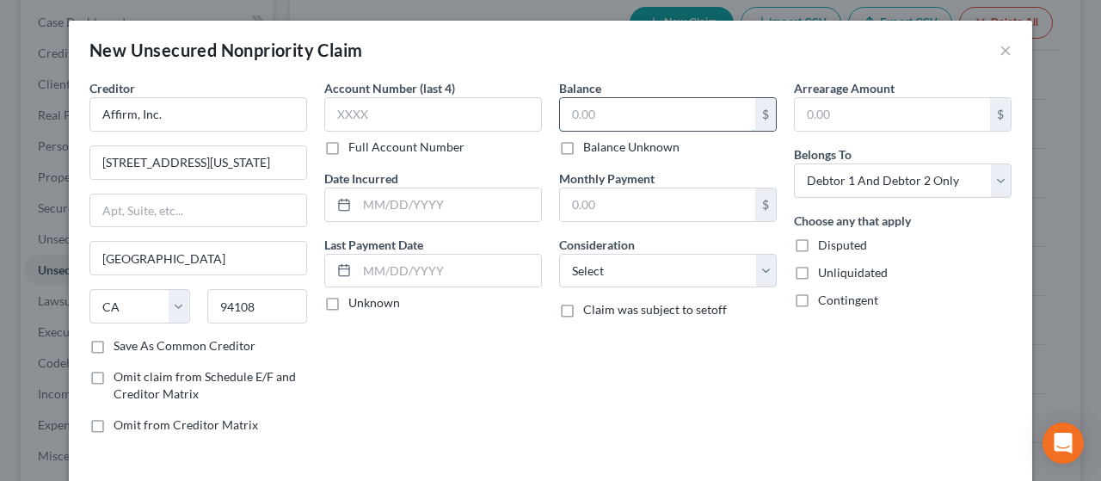
click at [610, 116] on input "text" at bounding box center [657, 114] width 195 height 33
type input "291.00"
click at [647, 264] on select "Select Cable / Satellite Services Collection Agency Credit Card Debt Debt Couns…" at bounding box center [668, 271] width 218 height 34
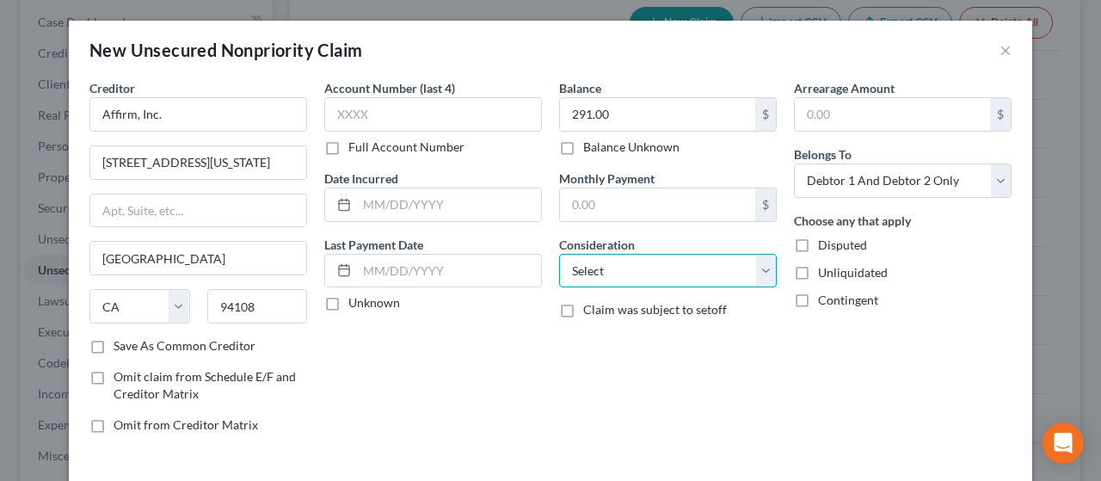
select select "2"
click at [559, 254] on select "Select Cable / Satellite Services Collection Agency Credit Card Debt Debt Couns…" at bounding box center [668, 271] width 218 height 34
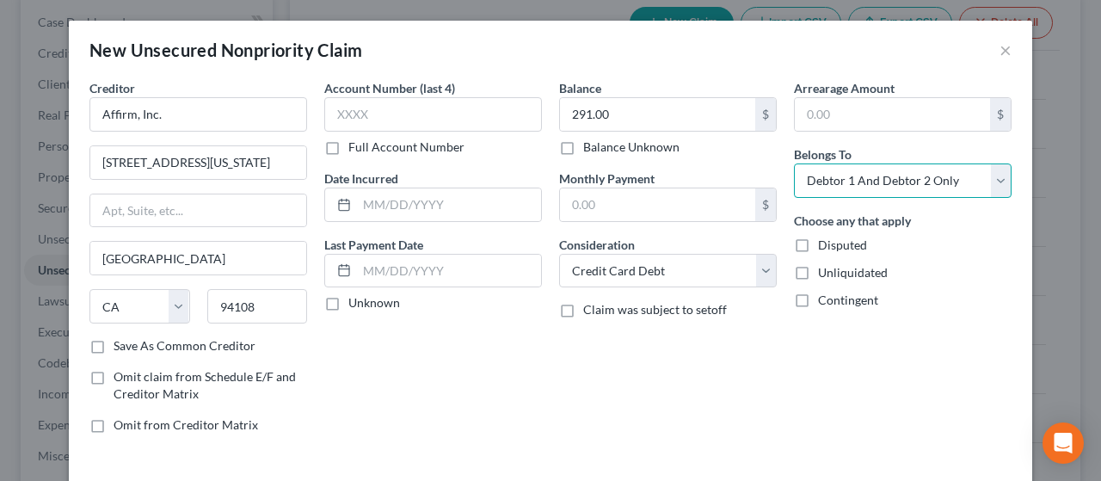
click at [856, 175] on select "Select Debtor 1 Only Debtor 2 Only Debtor 1 And Debtor 2 Only At Least One Of T…" at bounding box center [903, 180] width 218 height 34
select select "1"
click at [794, 163] on select "Select Debtor 1 Only Debtor 2 Only Debtor 1 And Debtor 2 Only At Least One Of T…" at bounding box center [903, 180] width 218 height 34
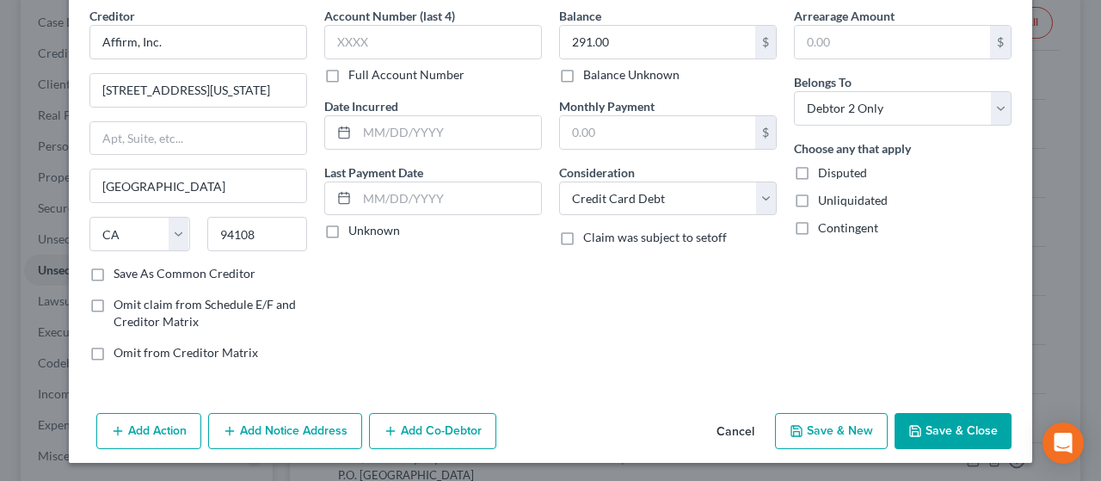
click at [274, 426] on button "Add Notice Address" at bounding box center [285, 431] width 154 height 36
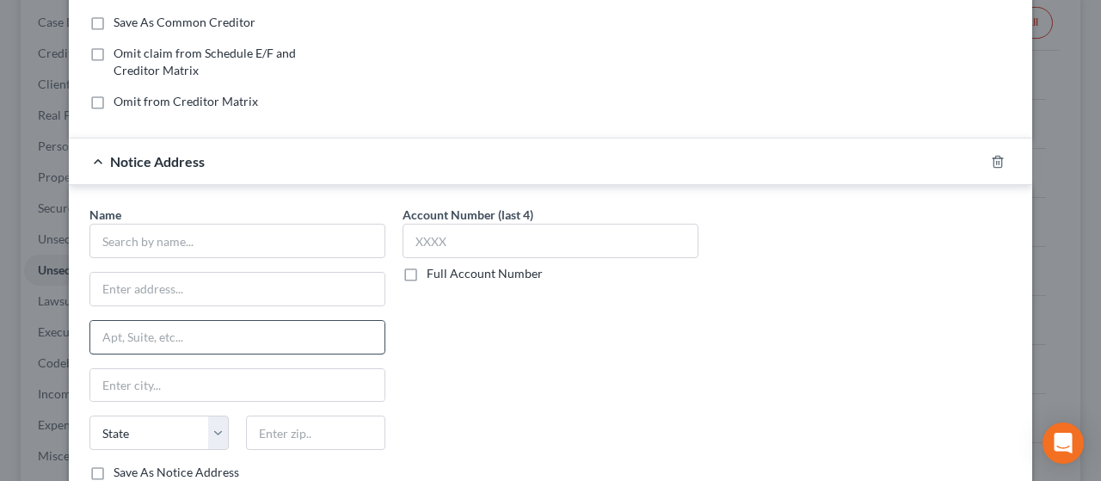
scroll to position [330, 0]
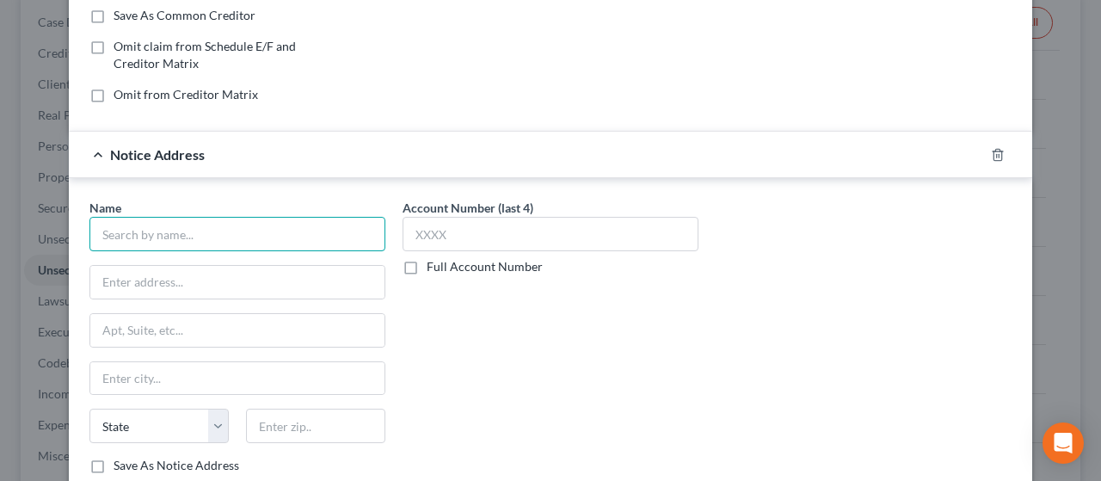
click at [189, 231] on input "text" at bounding box center [237, 234] width 296 height 34
type input "January"
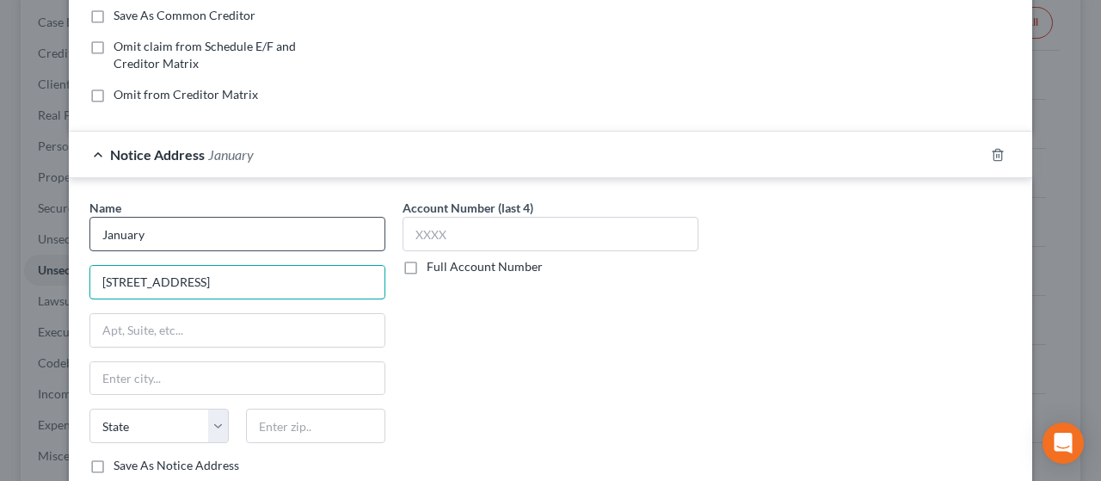
type input "[STREET_ADDRESS]"
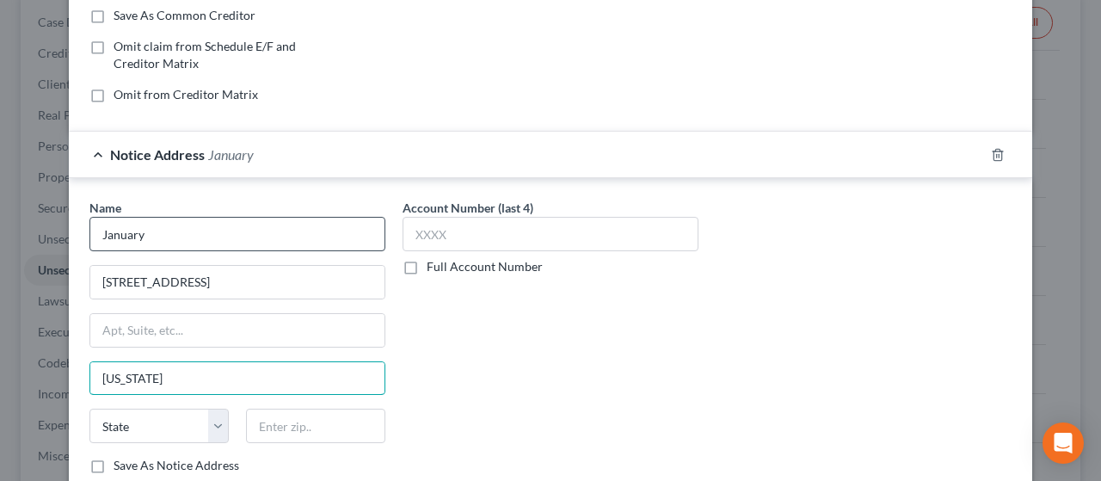
type input "[US_STATE]"
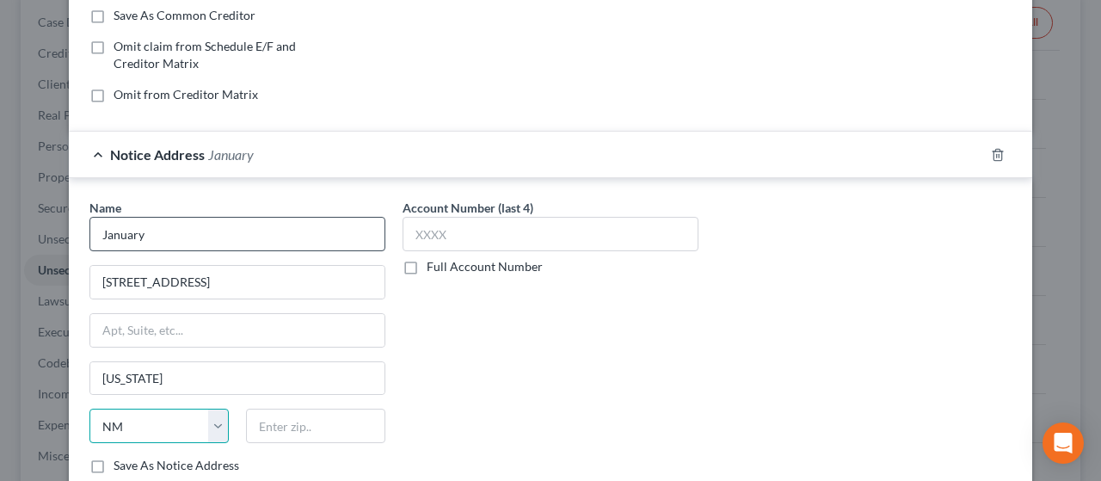
select select "35"
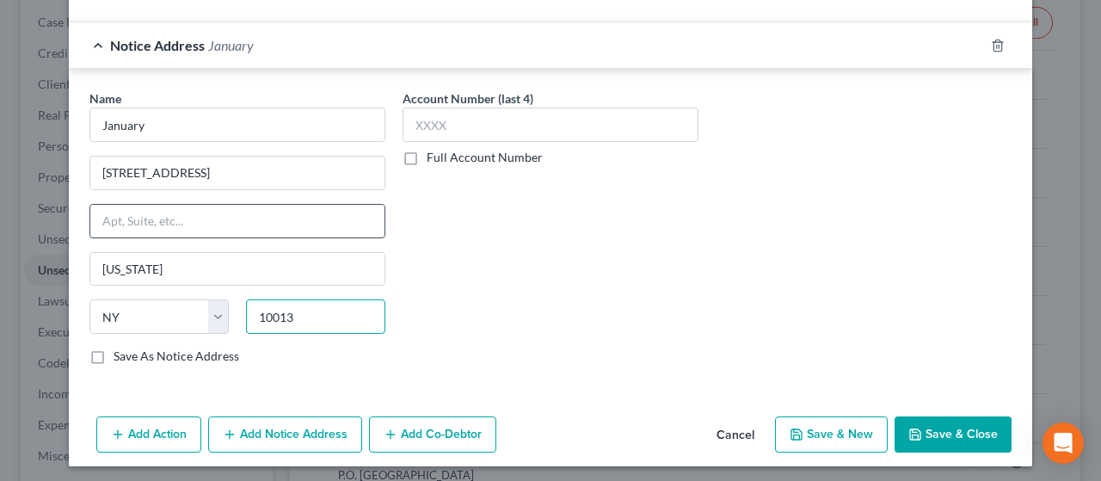
scroll to position [441, 0]
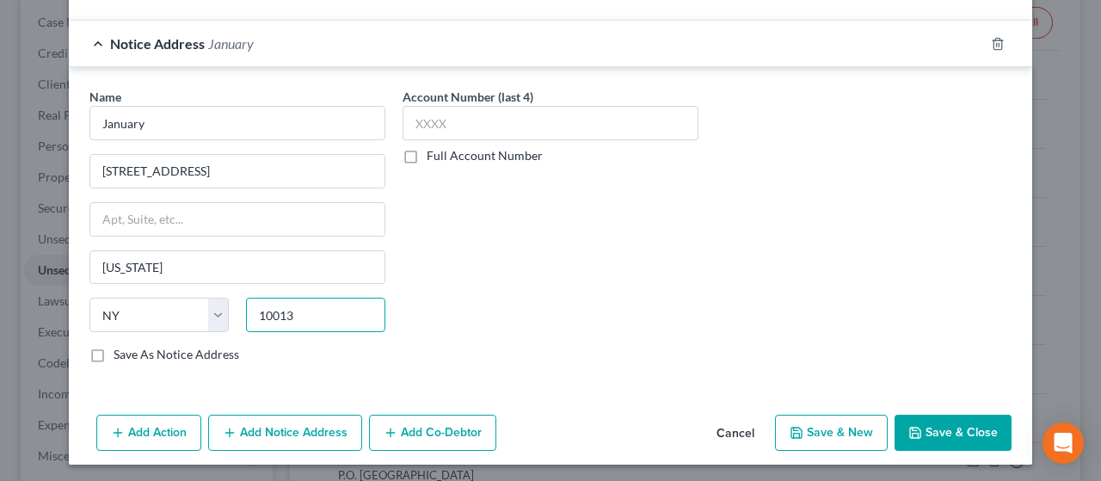
type input "10013"
click at [275, 425] on button "Add Notice Address" at bounding box center [285, 432] width 154 height 36
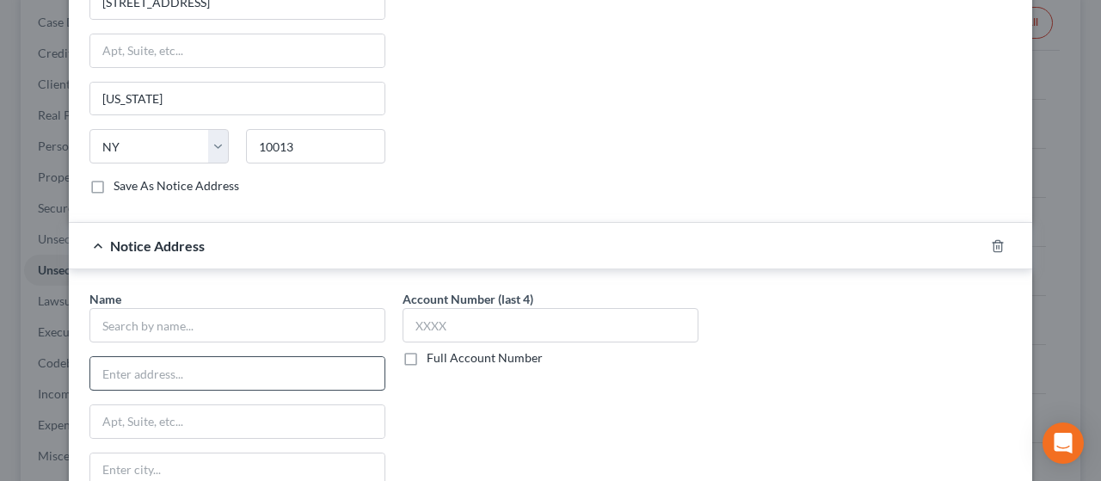
scroll to position [613, 0]
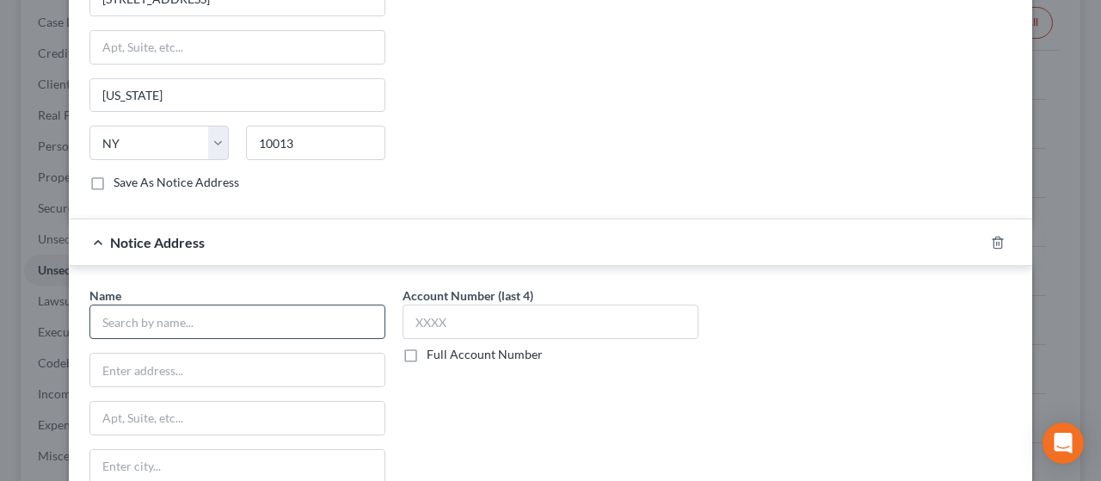
click at [103, 320] on input "text" at bounding box center [237, 321] width 296 height 34
type input "Affirm, Inc."
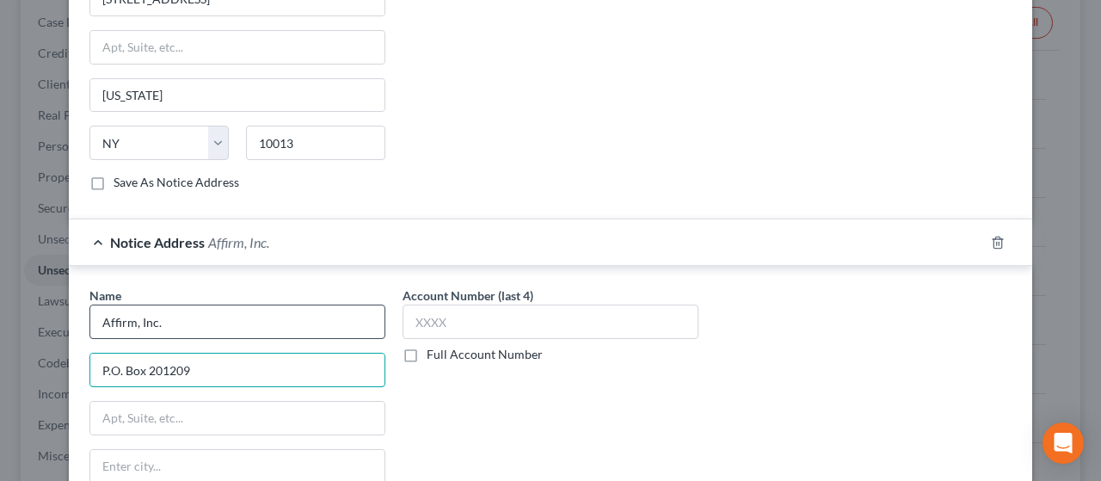
type input "P.O. Box 201209"
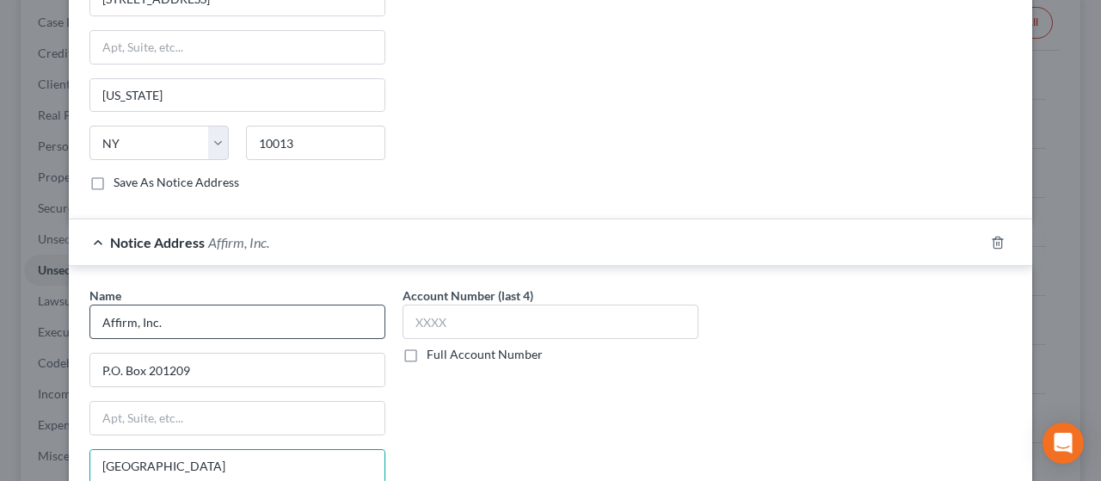
type input "[GEOGRAPHIC_DATA]"
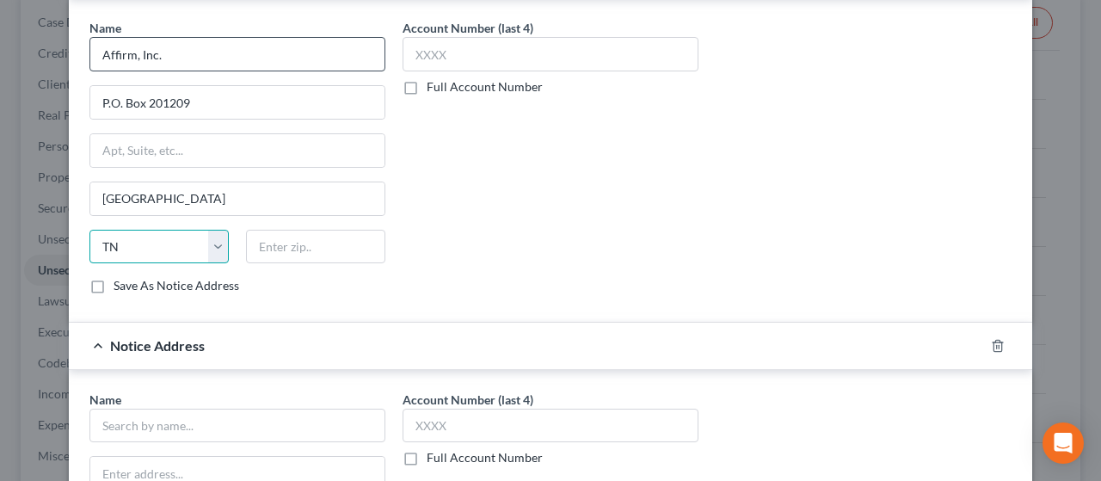
select select "45"
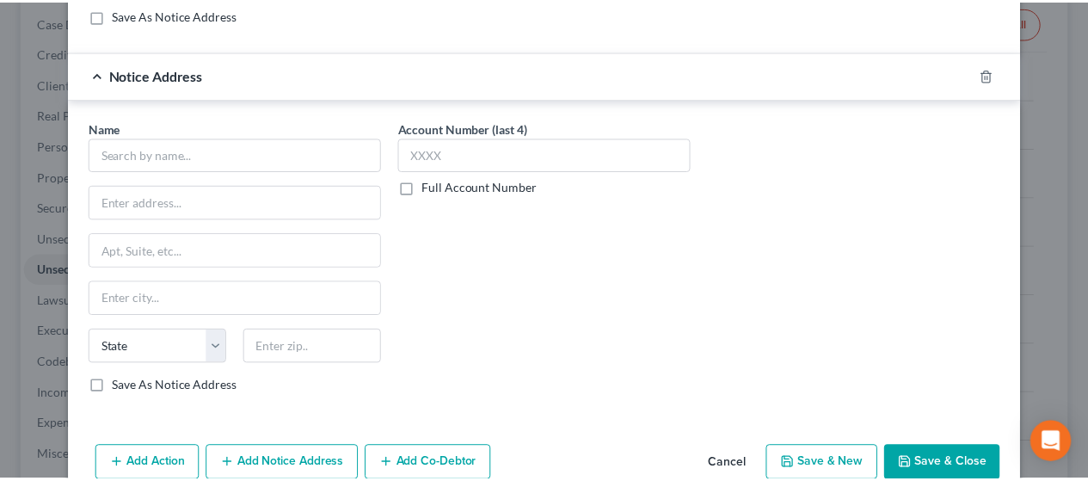
scroll to position [1179, 0]
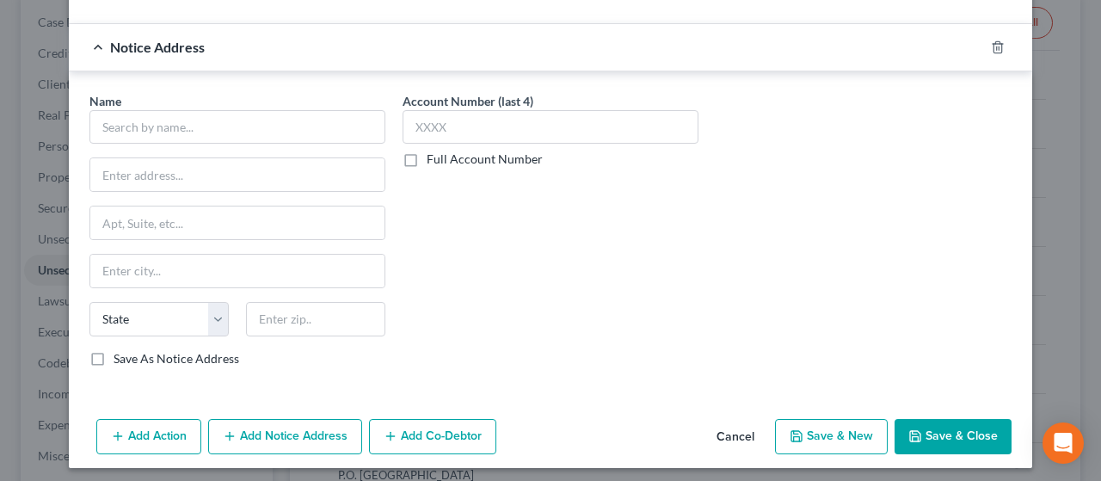
type input "75320"
click at [736, 423] on button "Cancel" at bounding box center [735, 437] width 65 height 34
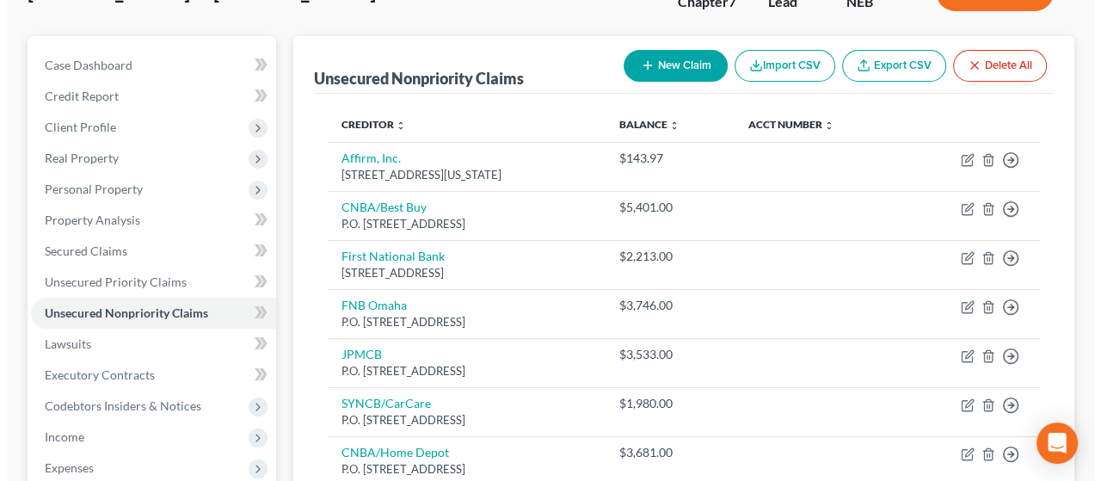
scroll to position [0, 0]
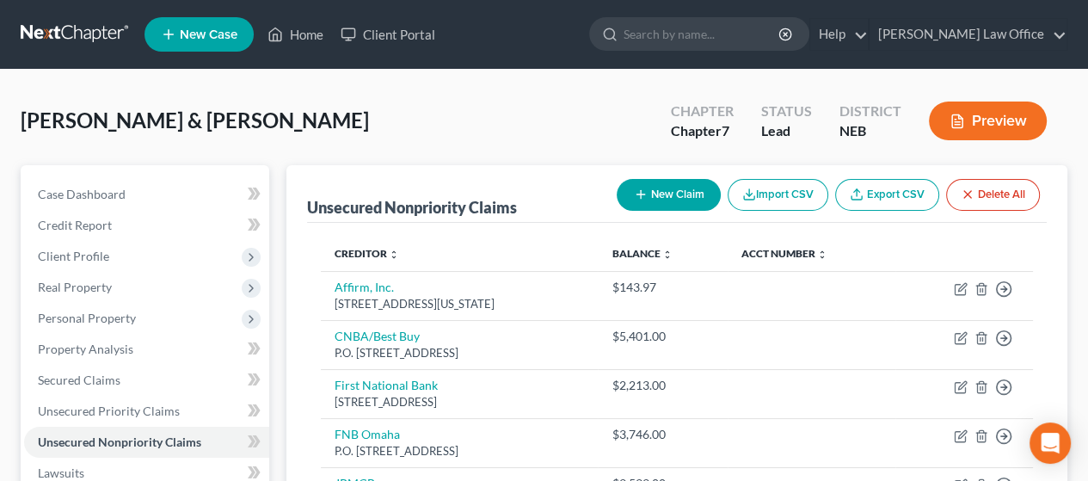
click at [676, 192] on button "New Claim" at bounding box center [669, 195] width 104 height 32
select select "2"
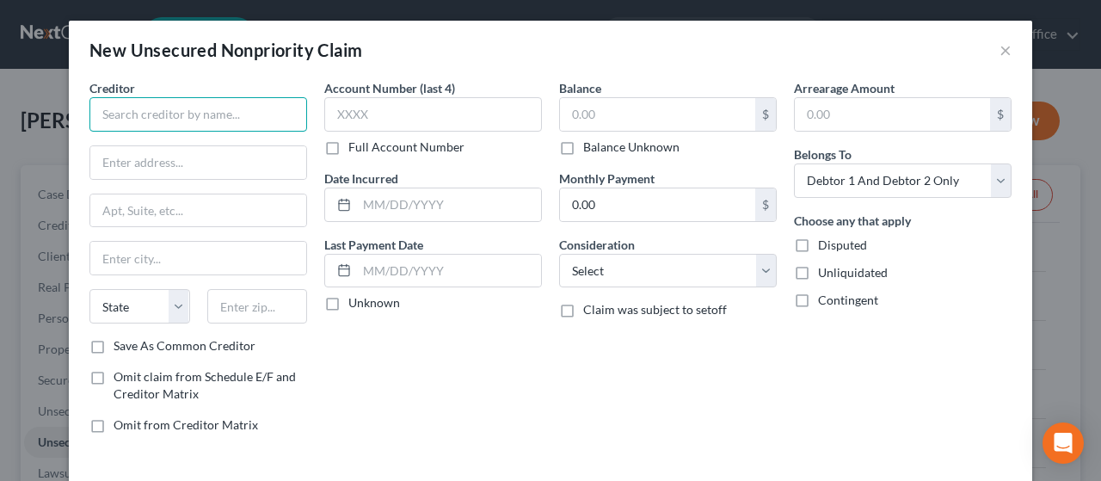
click at [150, 106] on input "text" at bounding box center [198, 114] width 218 height 34
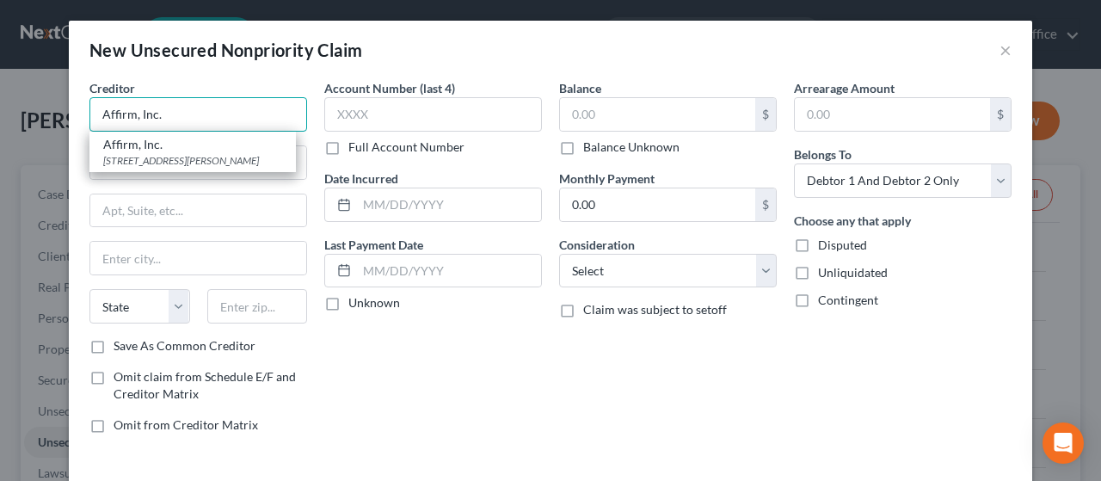
type input "Affirm, Inc."
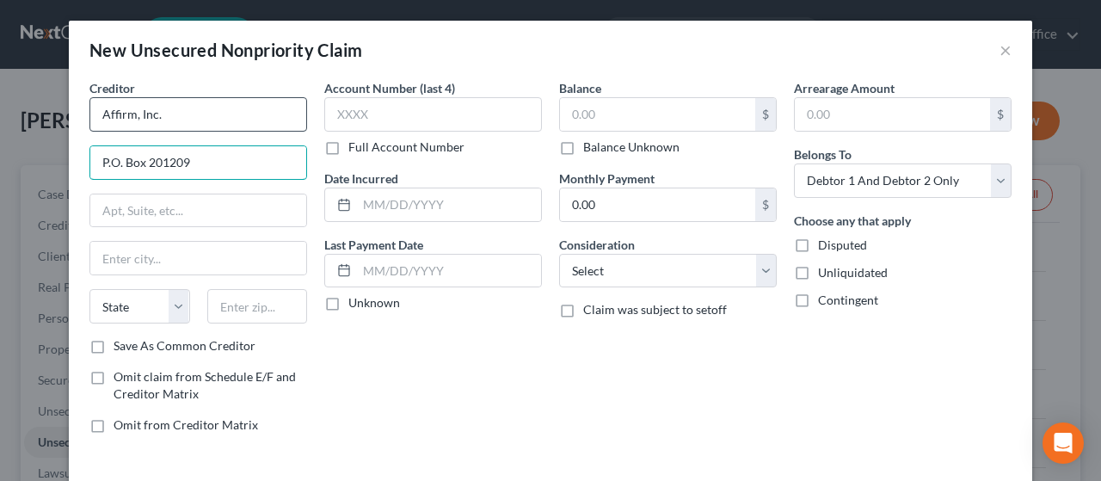
type input "P.O. Box 201209"
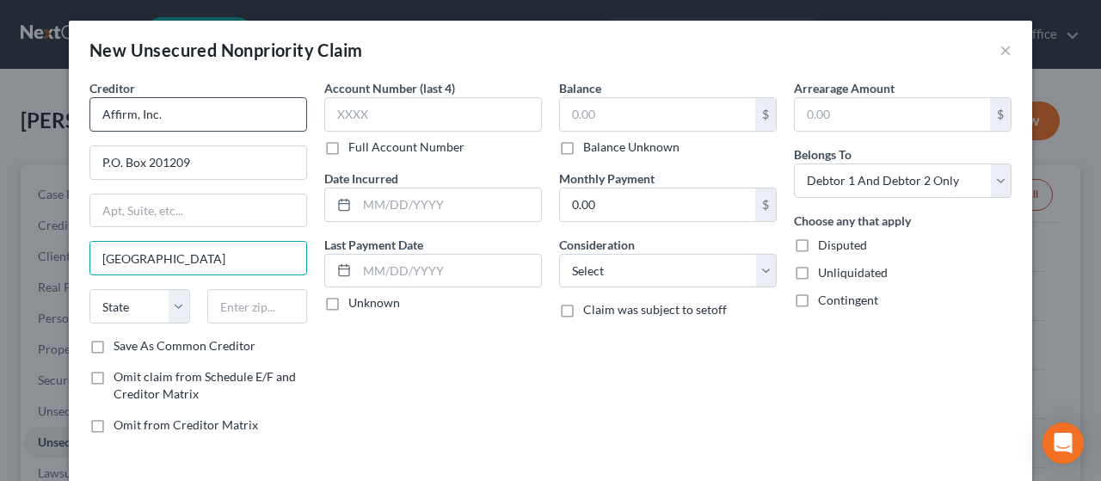
type input "[GEOGRAPHIC_DATA]"
select select "45"
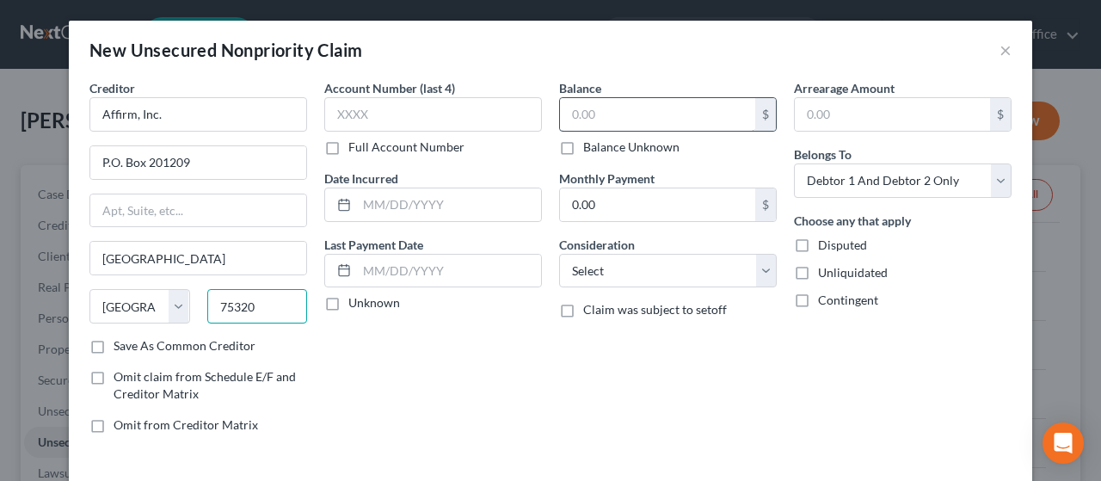
type input "75320"
click at [610, 107] on input "text" at bounding box center [657, 114] width 195 height 33
type input "291.00"
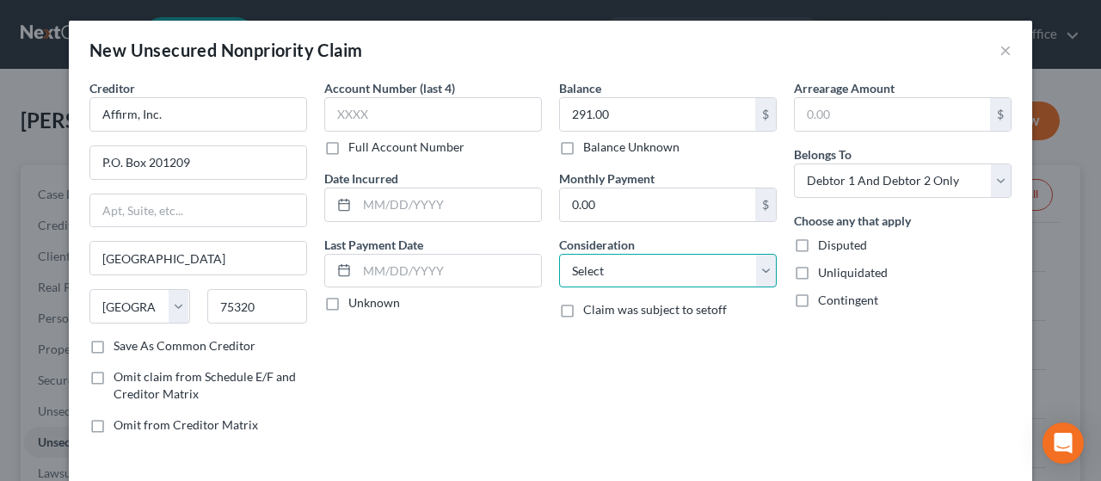
click at [674, 263] on select "Select Cable / Satellite Services Collection Agency Credit Card Debt Debt Couns…" at bounding box center [668, 271] width 218 height 34
select select "2"
click at [559, 254] on select "Select Cable / Satellite Services Collection Agency Credit Card Debt Debt Couns…" at bounding box center [668, 271] width 218 height 34
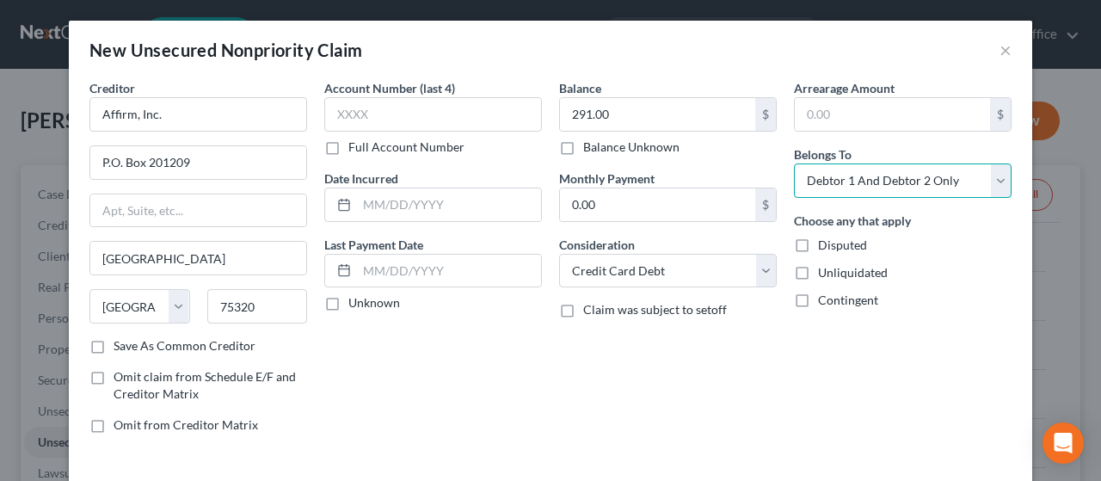
click at [891, 169] on select "Select Debtor 1 Only Debtor 2 Only Debtor 1 And Debtor 2 Only At Least One Of T…" at bounding box center [903, 180] width 218 height 34
select select "1"
click at [794, 163] on select "Select Debtor 1 Only Debtor 2 Only Debtor 1 And Debtor 2 Only At Least One Of T…" at bounding box center [903, 180] width 218 height 34
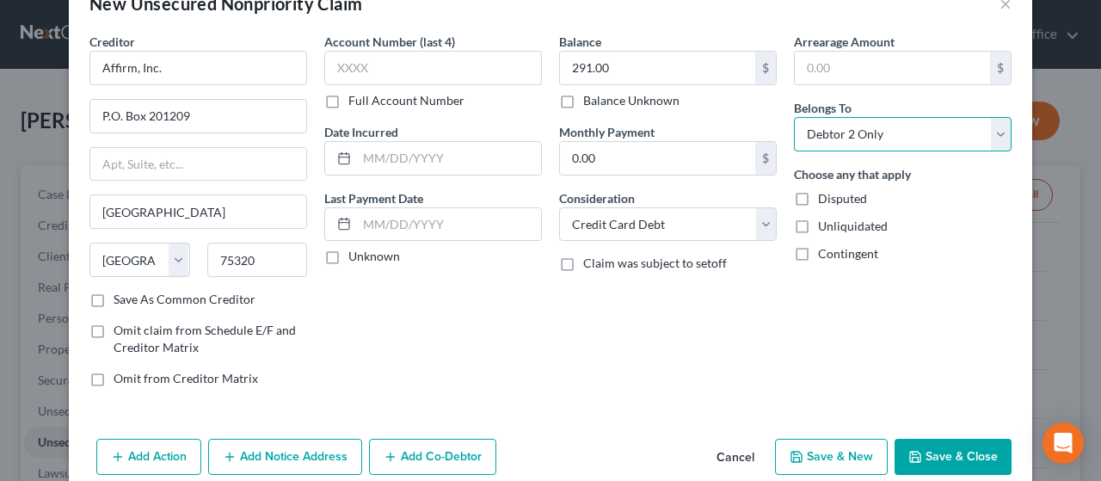
scroll to position [72, 0]
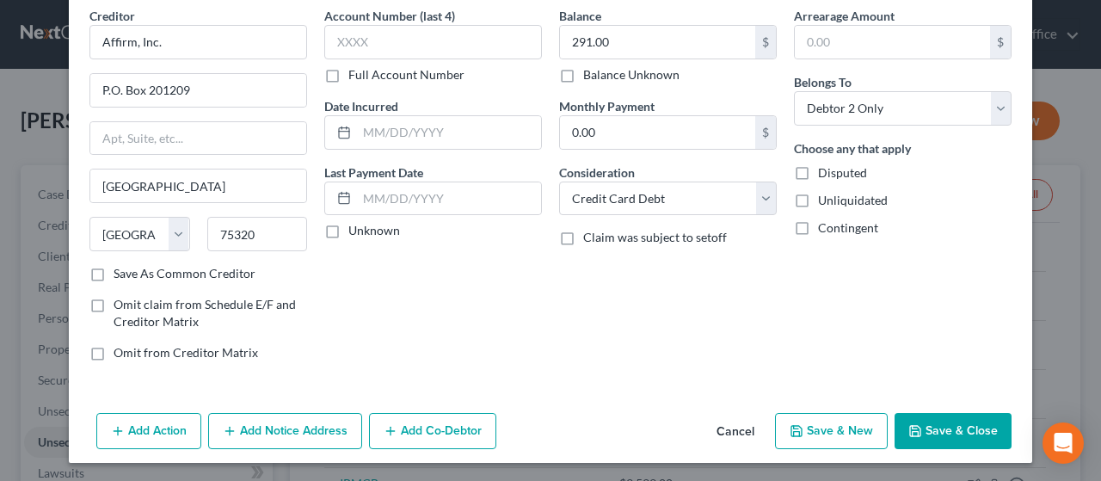
click at [285, 432] on button "Add Notice Address" at bounding box center [285, 431] width 154 height 36
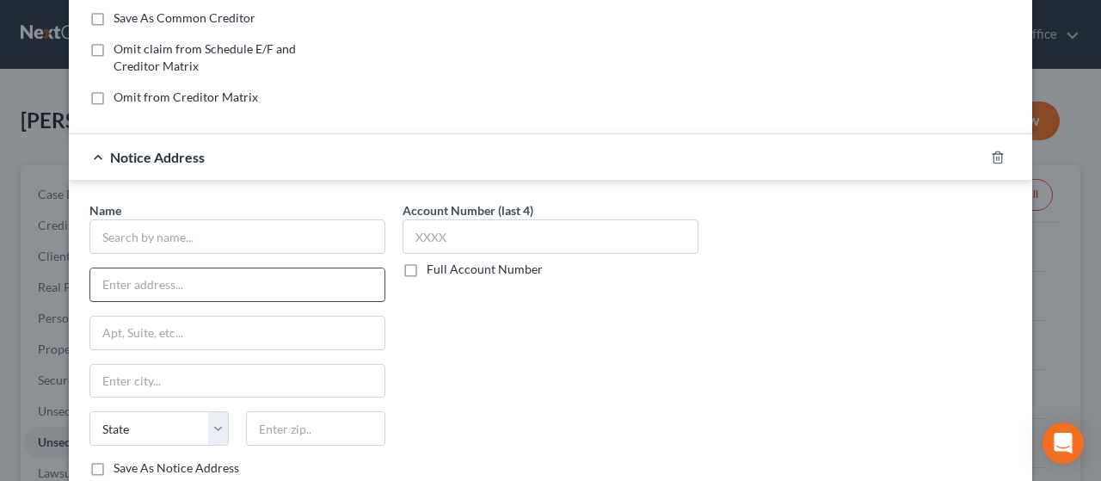
scroll to position [330, 0]
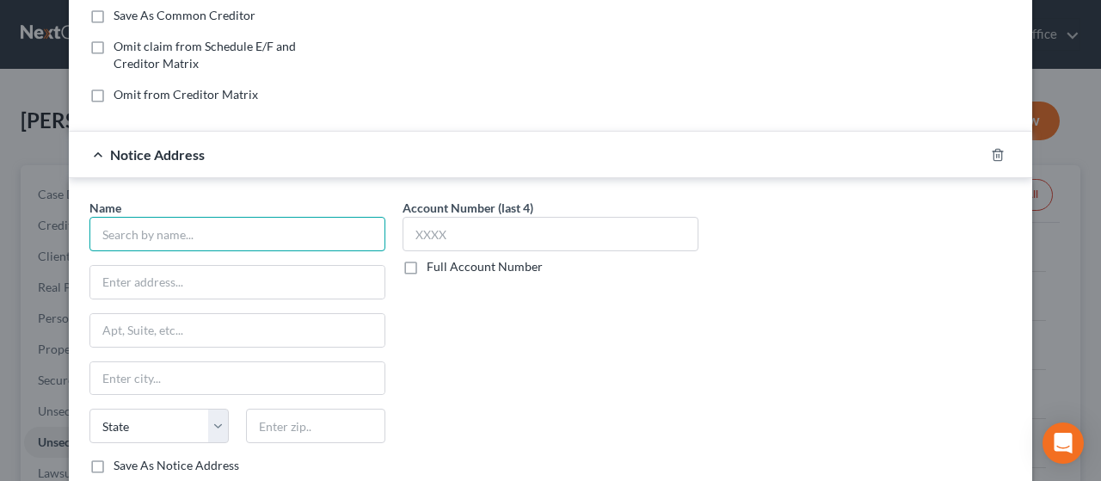
click at [132, 223] on input "text" at bounding box center [237, 234] width 296 height 34
type input "January"
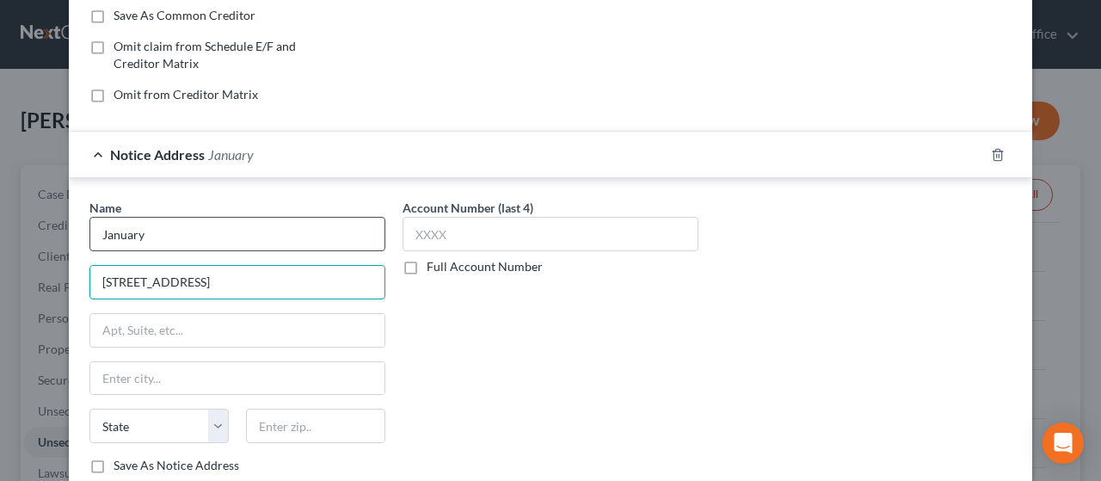
type input "[STREET_ADDRESS]"
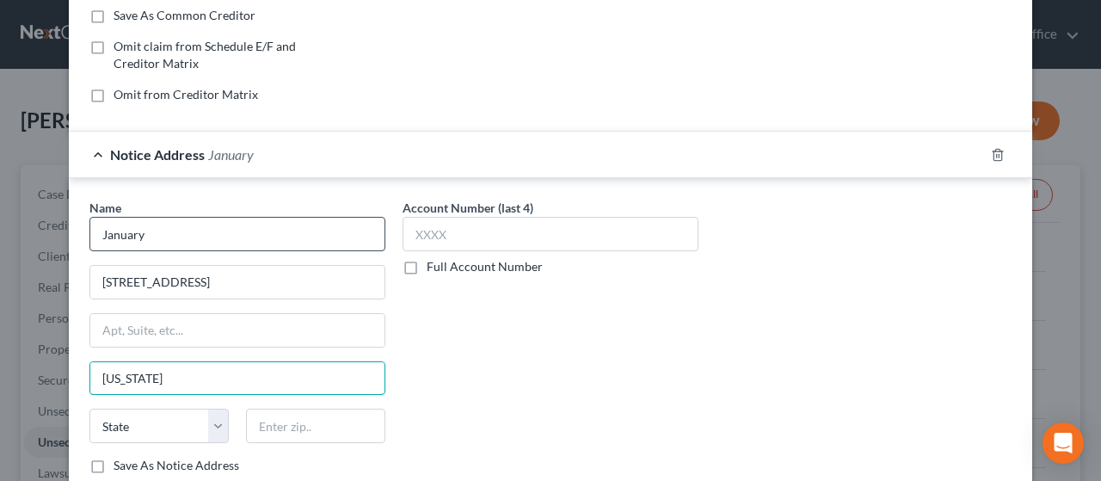
type input "[US_STATE]"
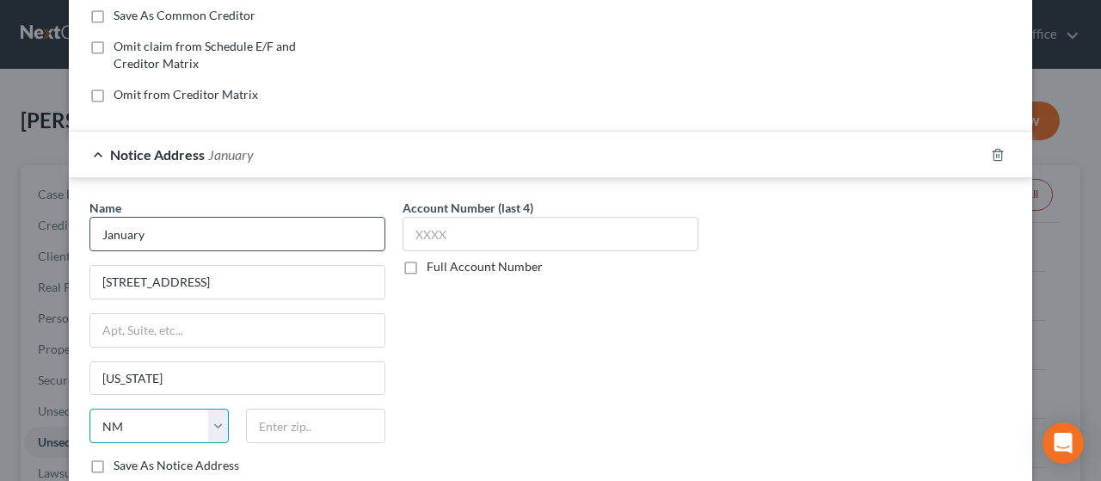
select select "35"
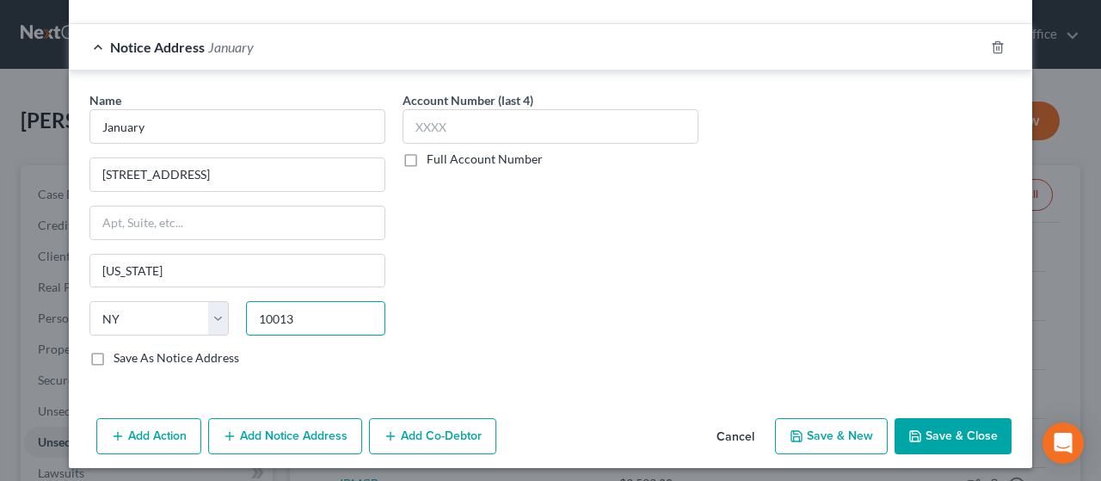
scroll to position [441, 0]
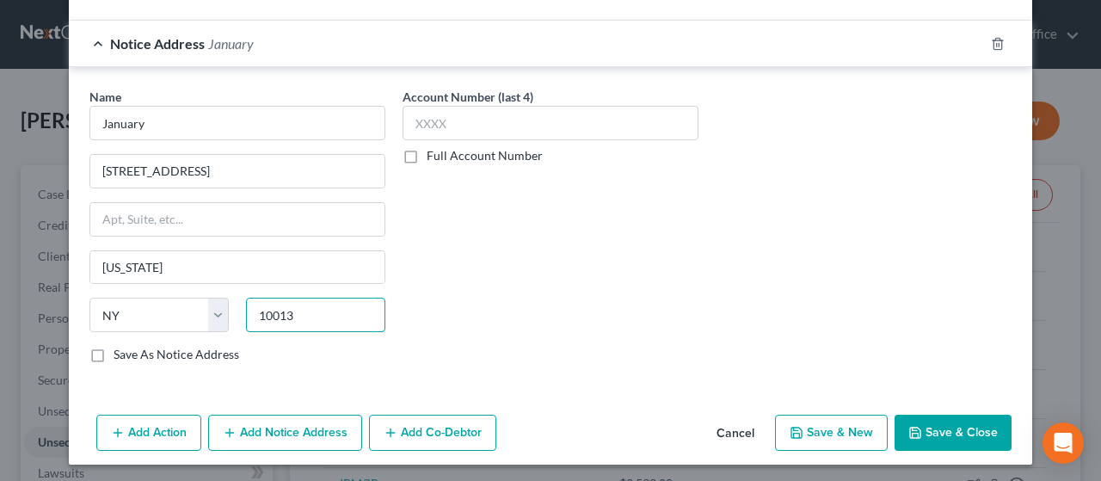
type input "10013"
click at [840, 427] on button "Save & New" at bounding box center [831, 432] width 113 height 36
select select "2"
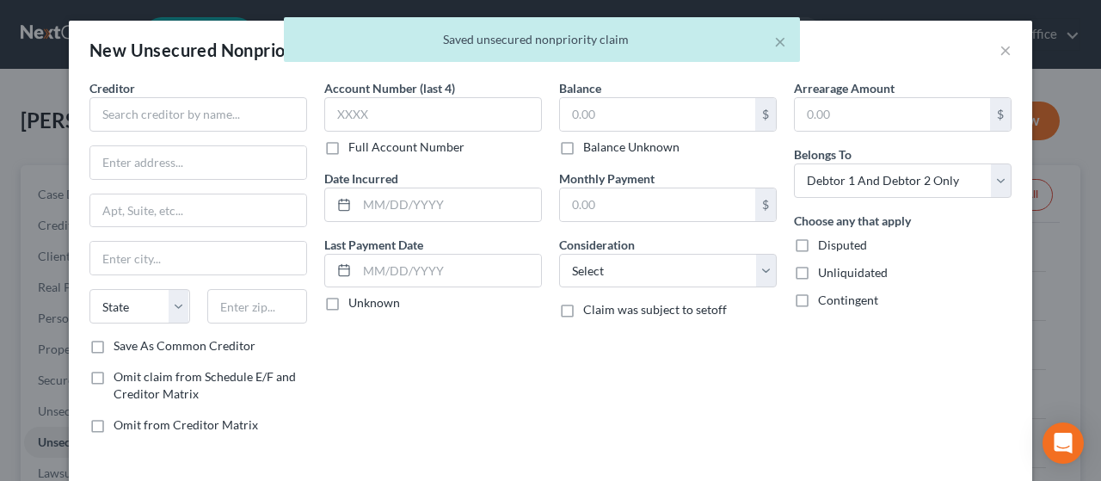
scroll to position [0, 0]
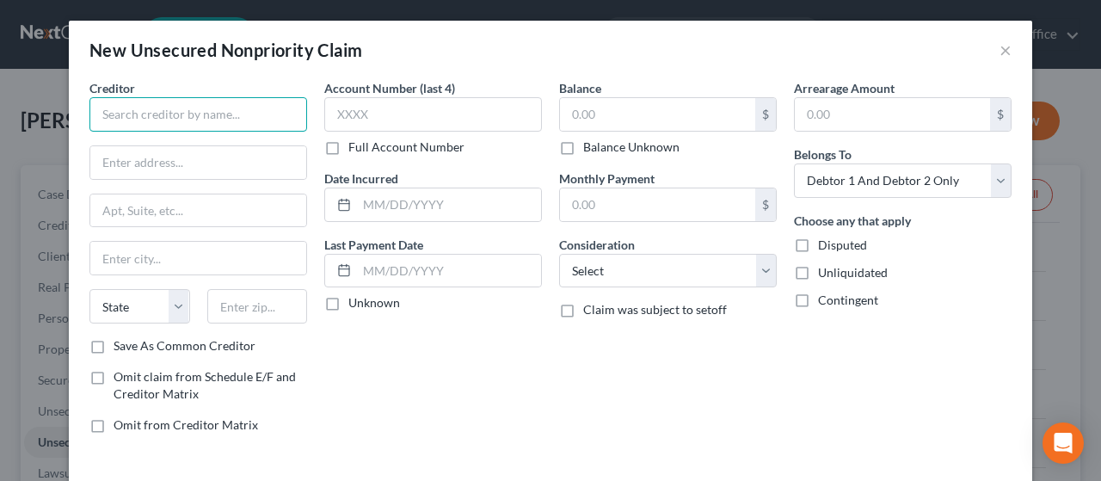
click at [179, 109] on input "text" at bounding box center [198, 114] width 218 height 34
type input "Affirm, Inc."
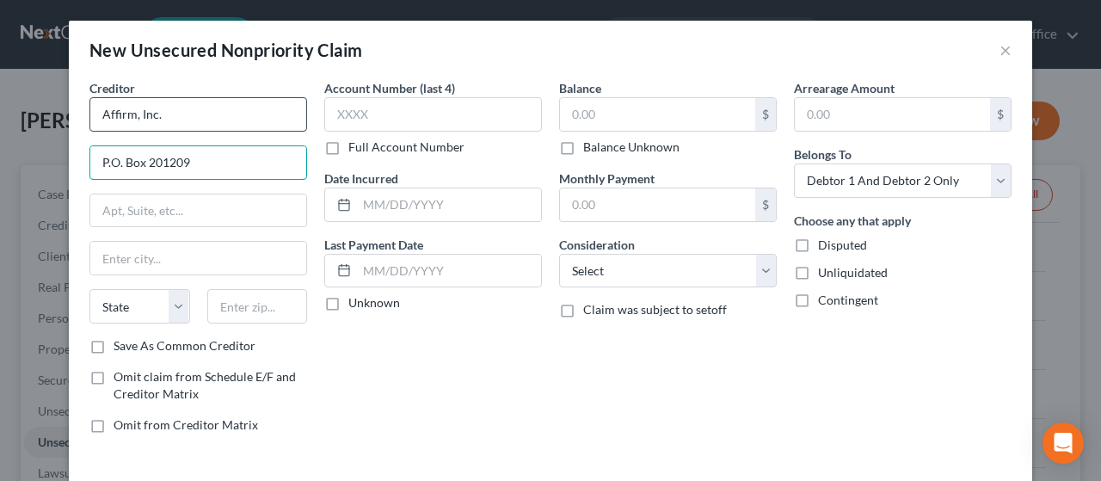
type input "P.O. Box 201209"
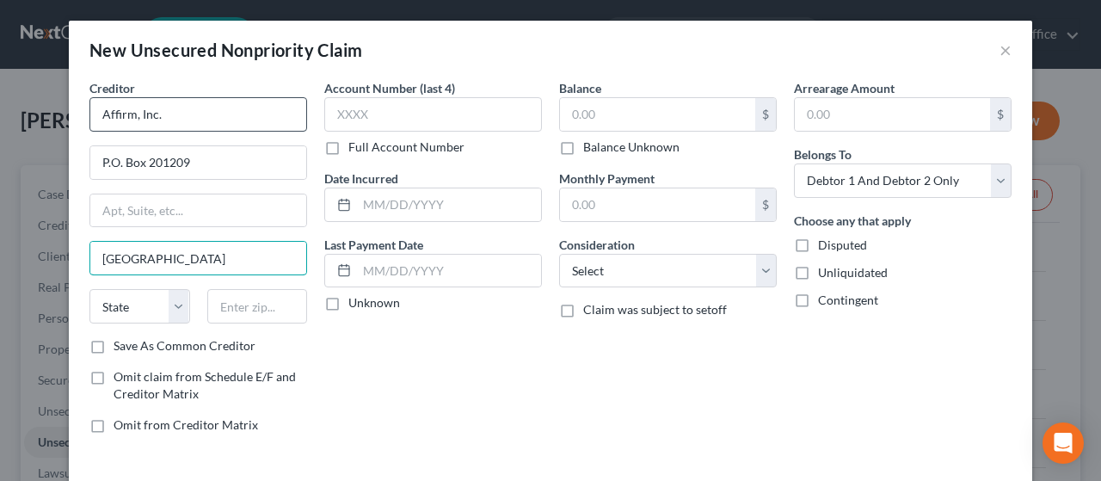
type input "[GEOGRAPHIC_DATA]"
select select "45"
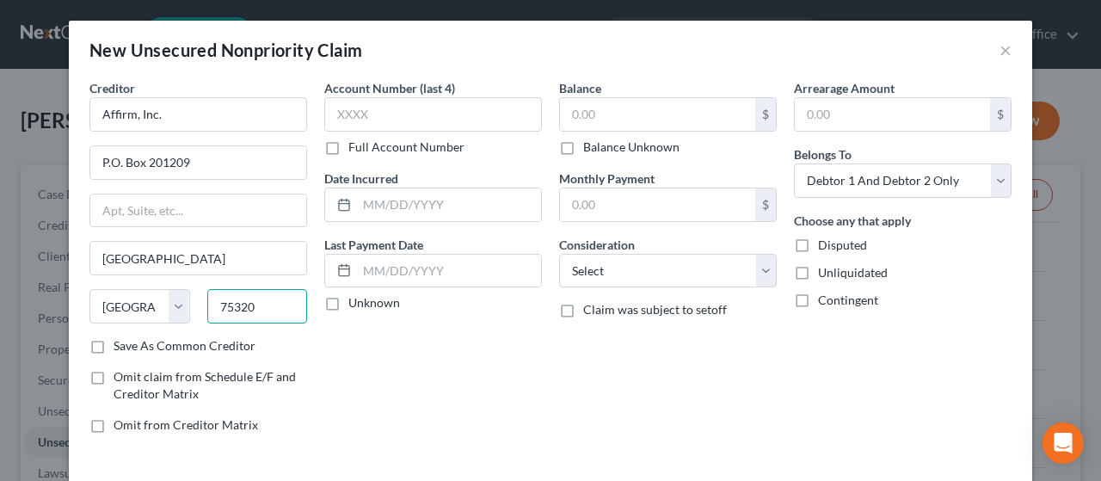
type input "75320"
click at [114, 343] on label "Save As Common Creditor" at bounding box center [185, 345] width 142 height 17
click at [120, 343] on input "Save As Common Creditor" at bounding box center [125, 342] width 11 height 11
checkbox input "true"
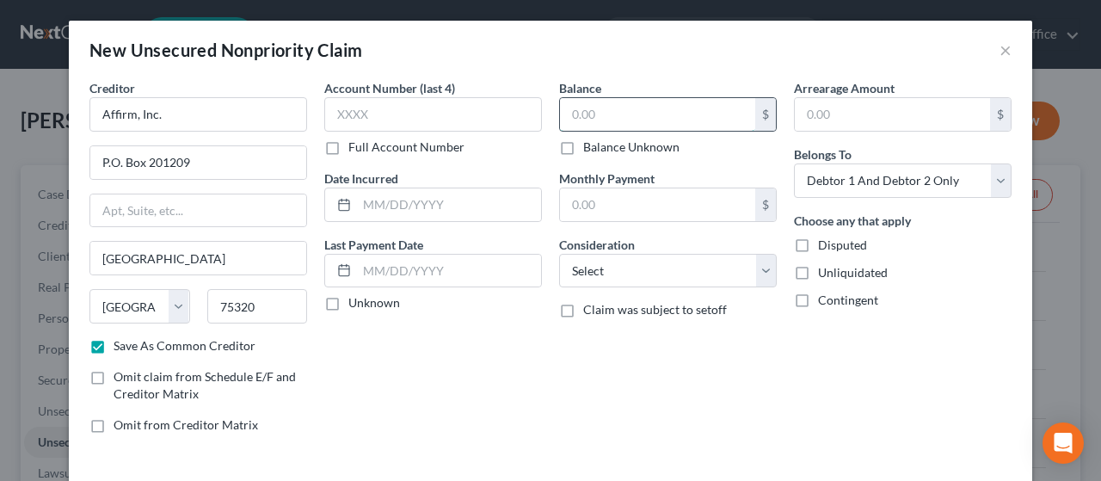
click at [623, 114] on input "text" at bounding box center [657, 114] width 195 height 33
type input "256.00"
click at [660, 202] on input "text" at bounding box center [657, 204] width 195 height 33
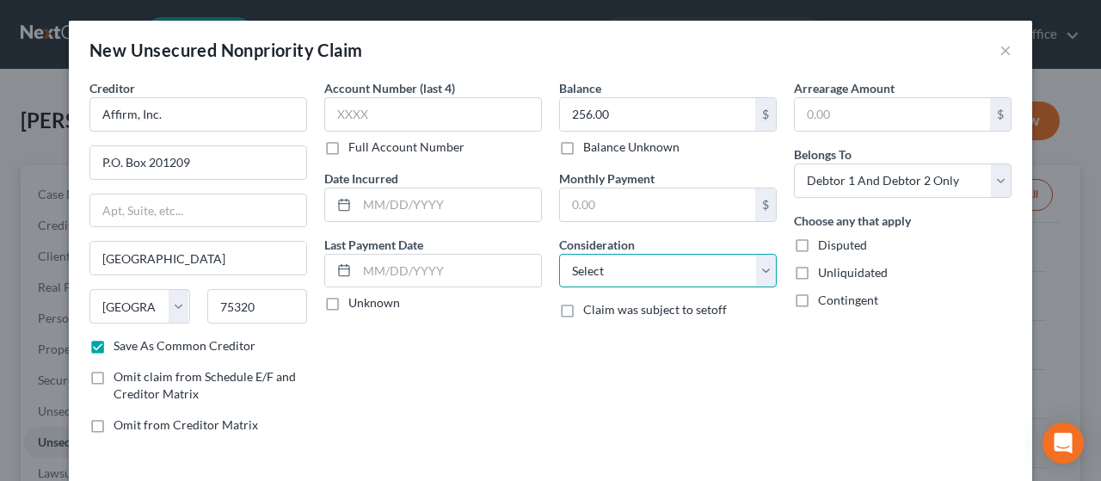
click at [618, 267] on select "Select Cable / Satellite Services Collection Agency Credit Card Debt Debt Couns…" at bounding box center [668, 271] width 218 height 34
select select "2"
click at [559, 254] on select "Select Cable / Satellite Services Collection Agency Credit Card Debt Debt Couns…" at bounding box center [668, 271] width 218 height 34
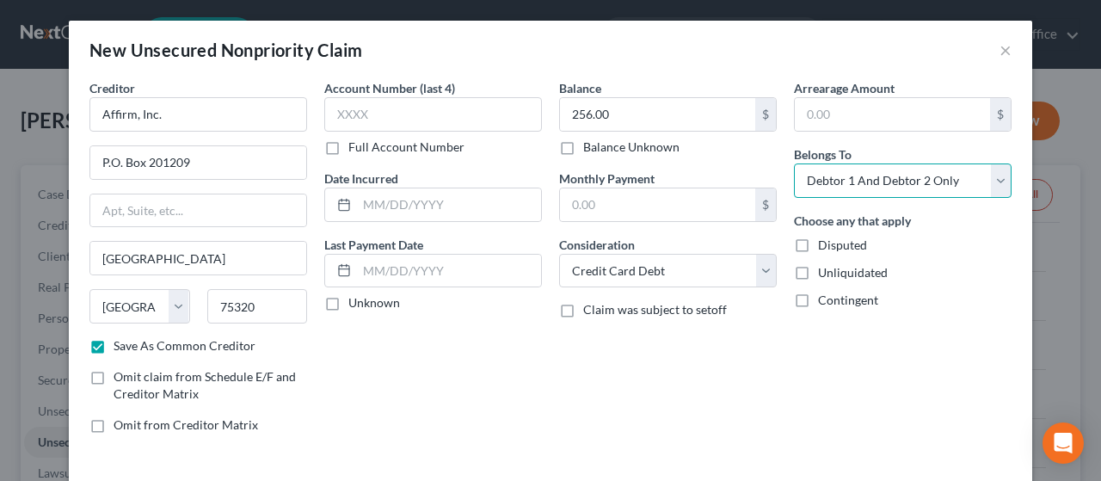
click at [865, 178] on select "Select Debtor 1 Only Debtor 2 Only Debtor 1 And Debtor 2 Only At Least One Of T…" at bounding box center [903, 180] width 218 height 34
select select "1"
click at [794, 163] on select "Select Debtor 1 Only Debtor 2 Only Debtor 1 And Debtor 2 Only At Least One Of T…" at bounding box center [903, 180] width 218 height 34
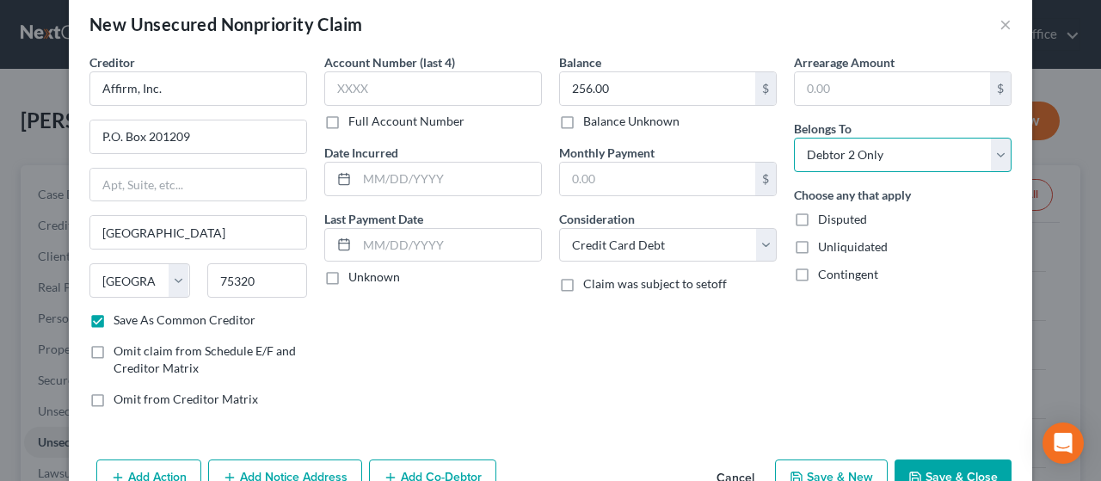
scroll to position [72, 0]
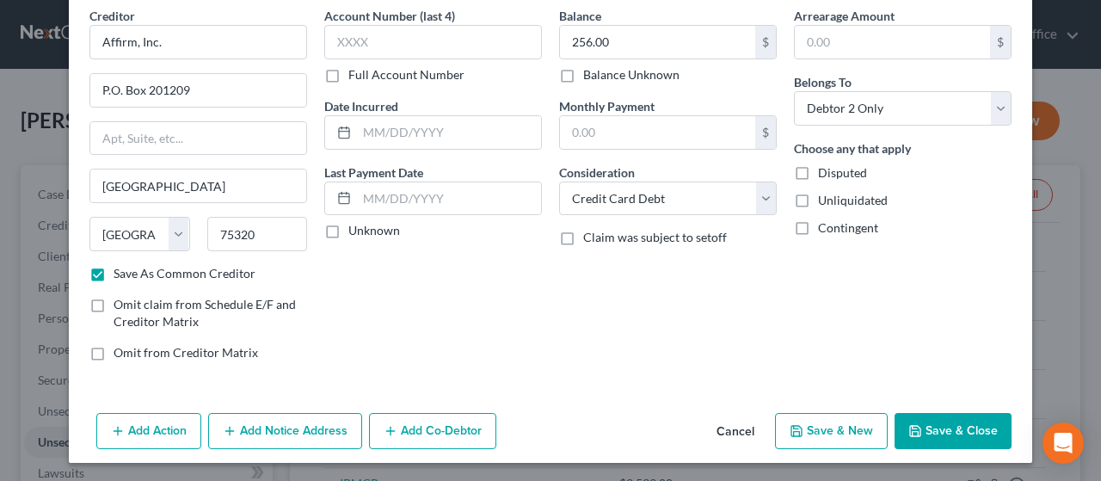
click at [839, 426] on button "Save & New" at bounding box center [831, 431] width 113 height 36
select select "2"
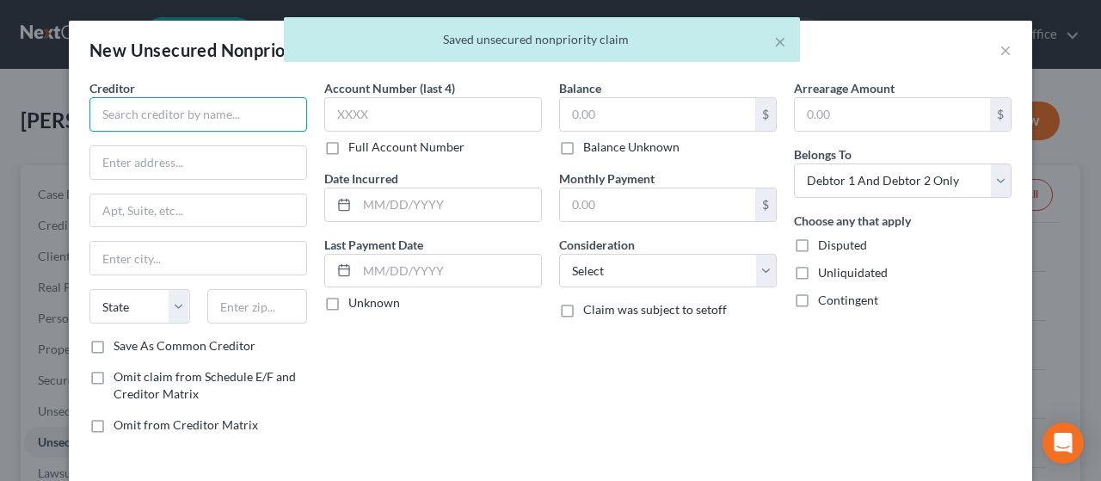
click at [142, 109] on input "text" at bounding box center [198, 114] width 218 height 34
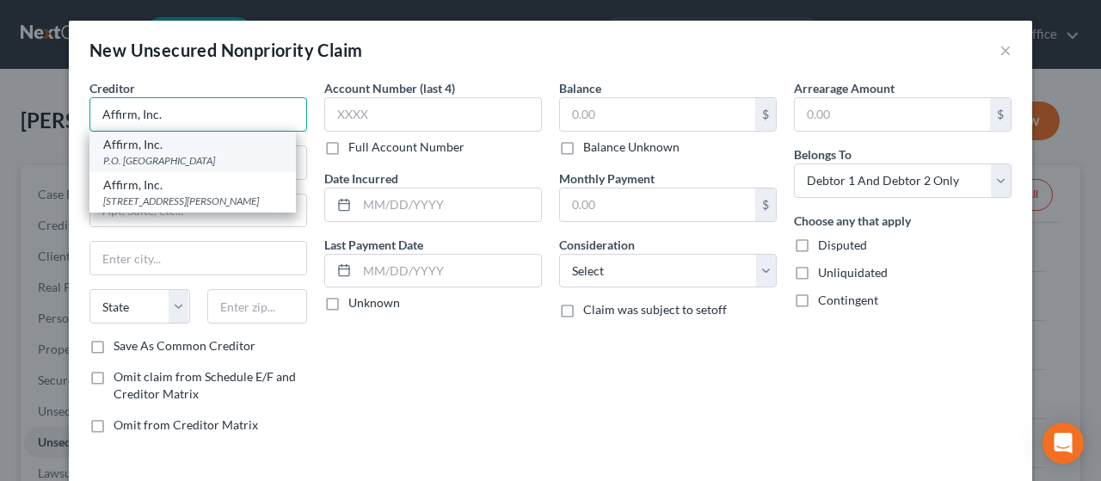
type input "Affirm, Inc."
click at [147, 153] on div "P.O. [GEOGRAPHIC_DATA]" at bounding box center [192, 160] width 179 height 15
type input "P.O. Box 201209"
type input "[GEOGRAPHIC_DATA]"
select select "45"
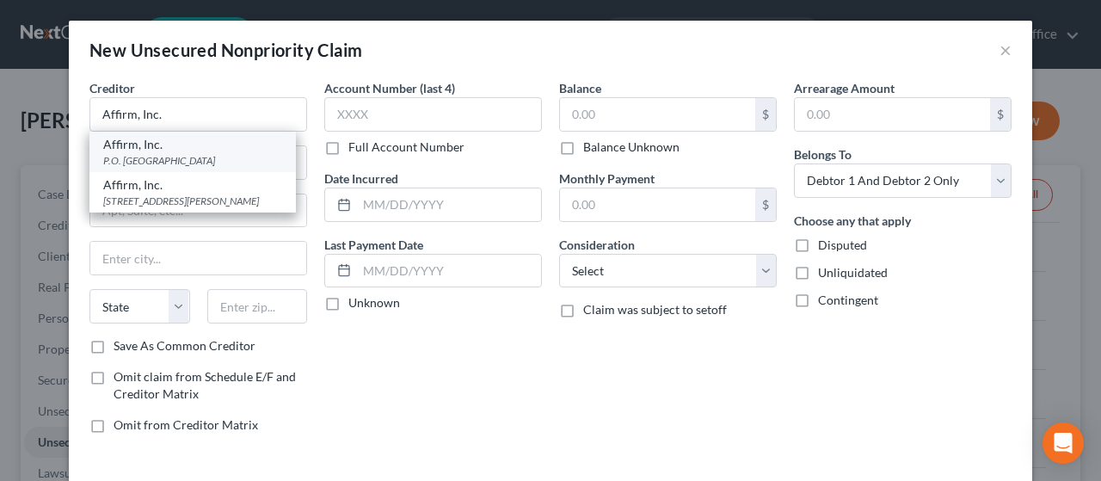
type input "75320"
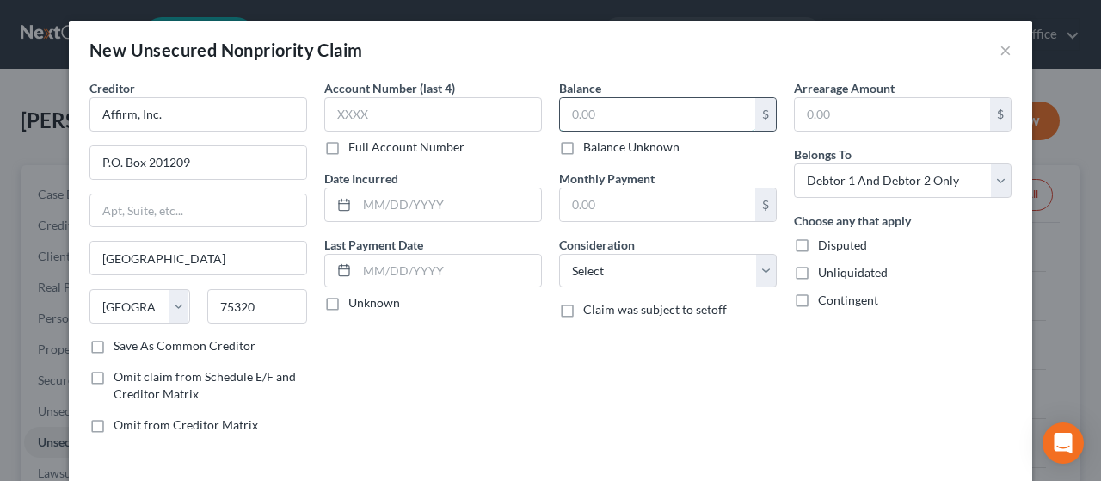
click at [622, 111] on input "text" at bounding box center [657, 114] width 195 height 33
type input "354.00"
click at [651, 261] on select "Select Cable / Satellite Services Collection Agency Credit Card Debt Debt Couns…" at bounding box center [668, 271] width 218 height 34
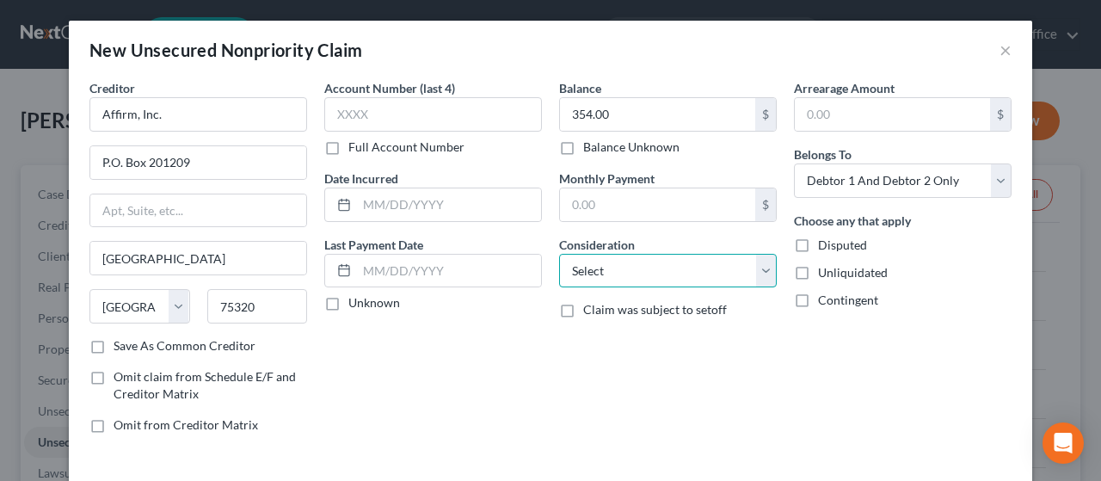
select select "2"
click at [559, 254] on select "Select Cable / Satellite Services Collection Agency Credit Card Debt Debt Couns…" at bounding box center [668, 271] width 218 height 34
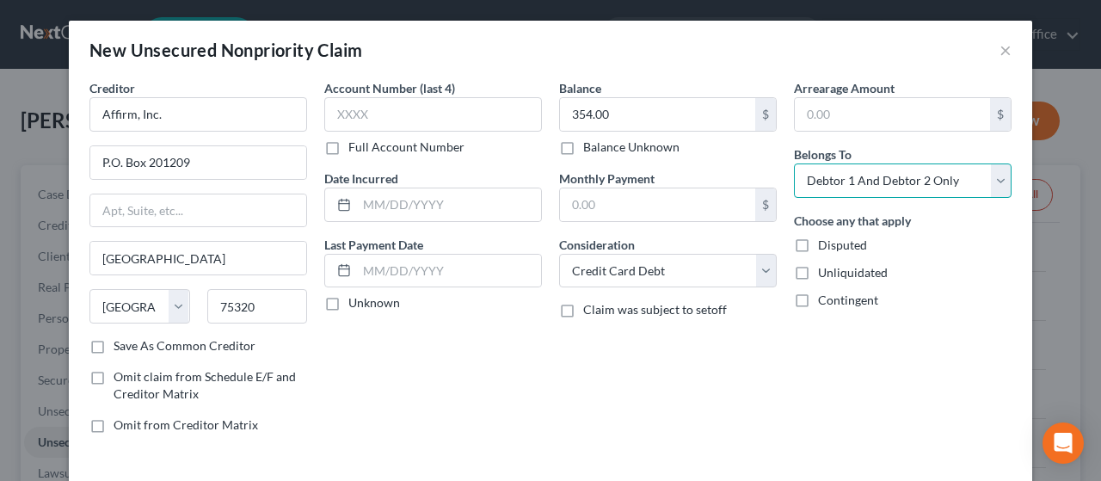
click at [915, 175] on select "Select Debtor 1 Only Debtor 2 Only Debtor 1 And Debtor 2 Only At Least One Of T…" at bounding box center [903, 180] width 218 height 34
select select "1"
click at [794, 163] on select "Select Debtor 1 Only Debtor 2 Only Debtor 1 And Debtor 2 Only At Least One Of T…" at bounding box center [903, 180] width 218 height 34
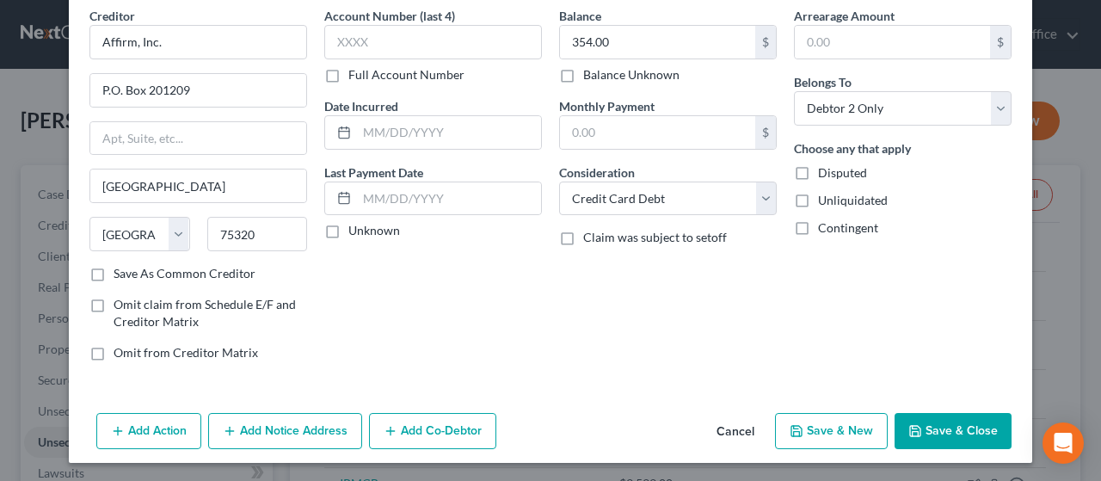
click at [827, 429] on button "Save & New" at bounding box center [831, 431] width 113 height 36
select select "2"
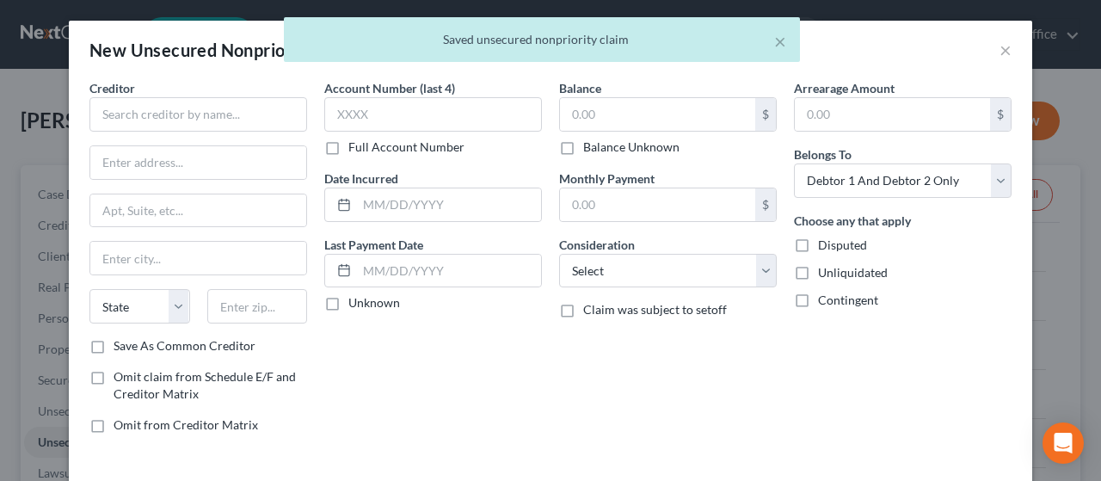
type input "0.00"
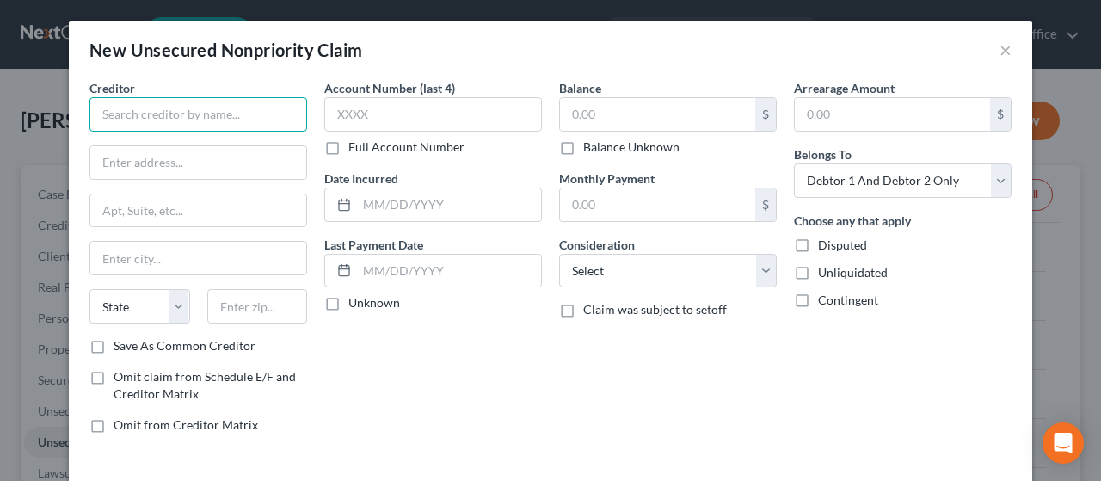
click at [151, 107] on input "text" at bounding box center [198, 114] width 218 height 34
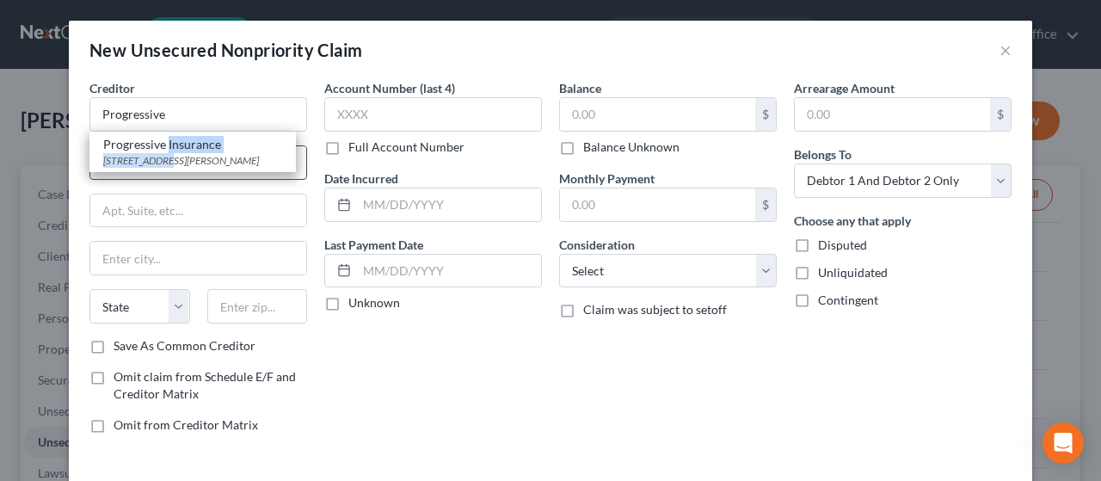
click at [162, 154] on div "Progressive Insurance [STREET_ADDRESS][PERSON_NAME]" at bounding box center [192, 152] width 206 height 40
type input "Progressive Insurance"
type input "[STREET_ADDRESS][PERSON_NAME]"
type input "[GEOGRAPHIC_DATA]"
select select "36"
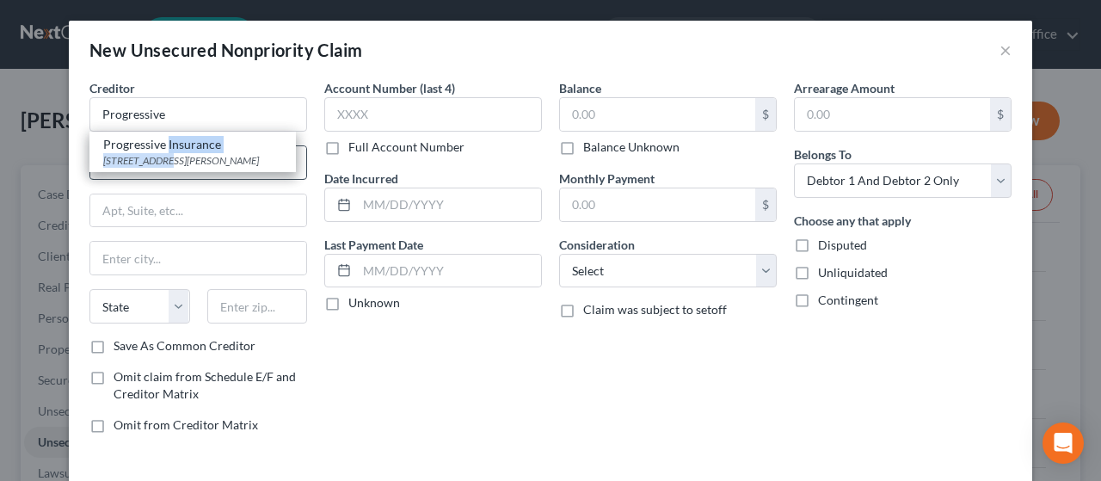
type input "44143"
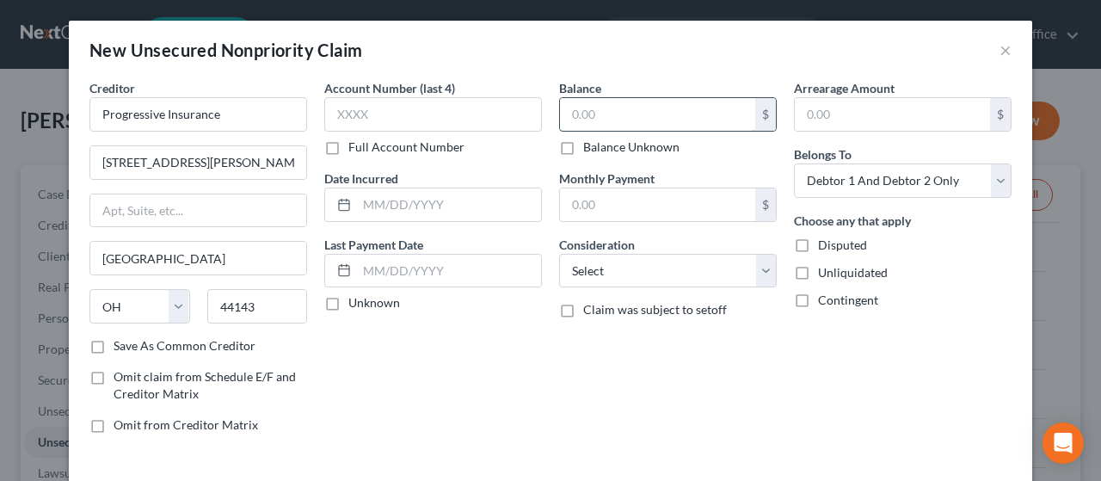
click at [624, 113] on input "text" at bounding box center [657, 114] width 195 height 33
type input "399.00"
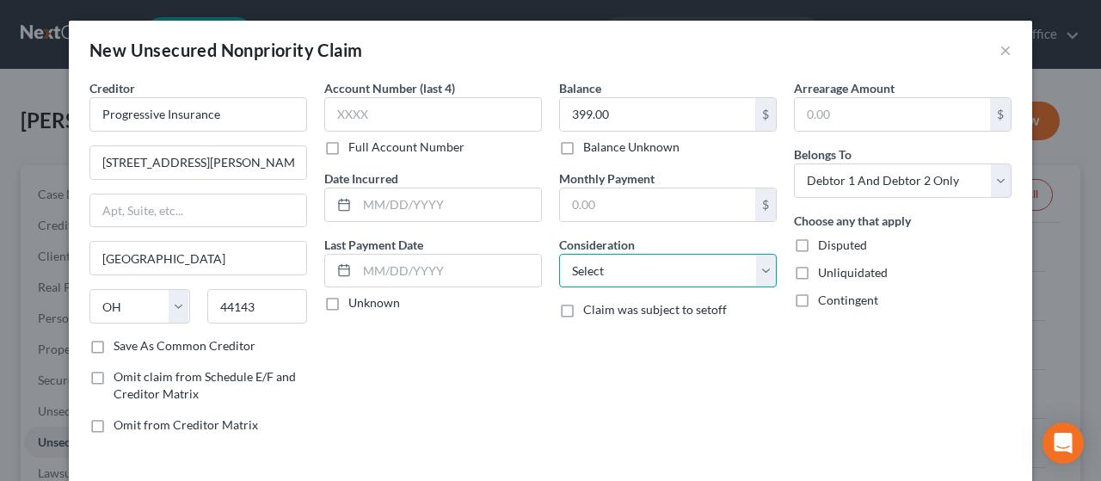
click at [681, 264] on select "Select Cable / Satellite Services Collection Agency Credit Card Debt Debt Couns…" at bounding box center [668, 271] width 218 height 34
select select "14"
click at [559, 254] on select "Select Cable / Satellite Services Collection Agency Credit Card Debt Debt Couns…" at bounding box center [668, 271] width 218 height 34
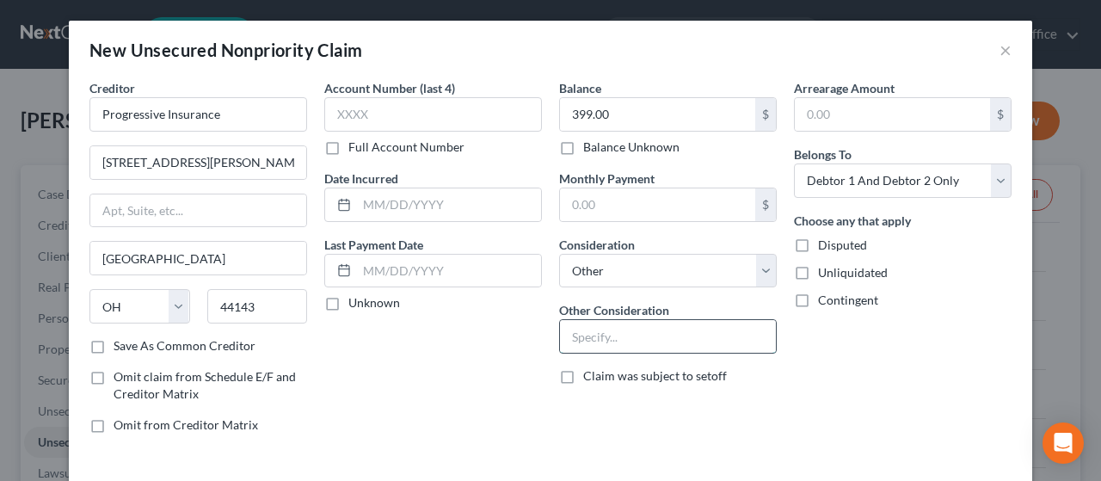
drag, startPoint x: 588, startPoint y: 333, endPoint x: 610, endPoint y: 330, distance: 21.7
click at [594, 331] on input "text" at bounding box center [668, 336] width 216 height 33
type input "Insurance"
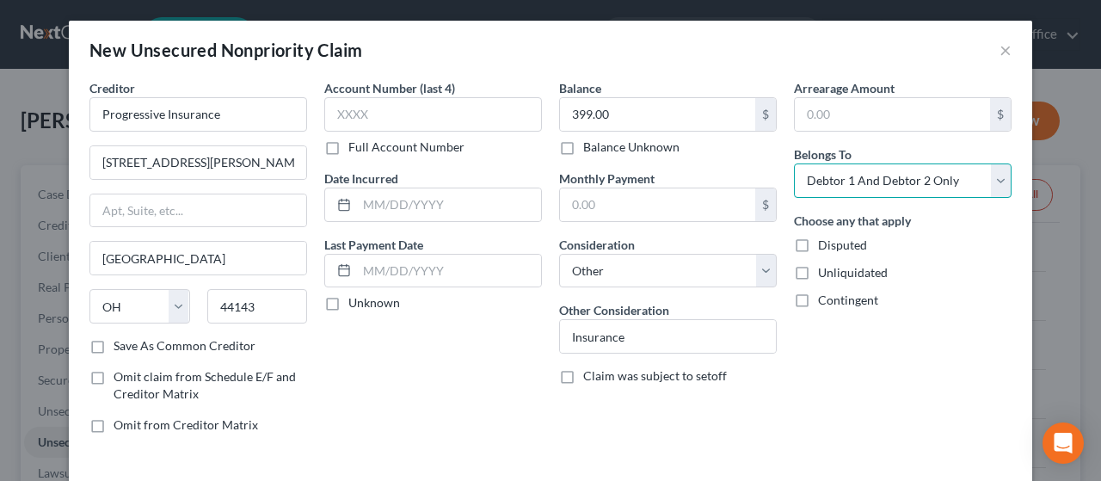
click at [925, 178] on select "Select Debtor 1 Only Debtor 2 Only Debtor 1 And Debtor 2 Only At Least One Of T…" at bounding box center [903, 180] width 218 height 34
select select "1"
click at [794, 163] on select "Select Debtor 1 Only Debtor 2 Only Debtor 1 And Debtor 2 Only At Least One Of T…" at bounding box center [903, 180] width 218 height 34
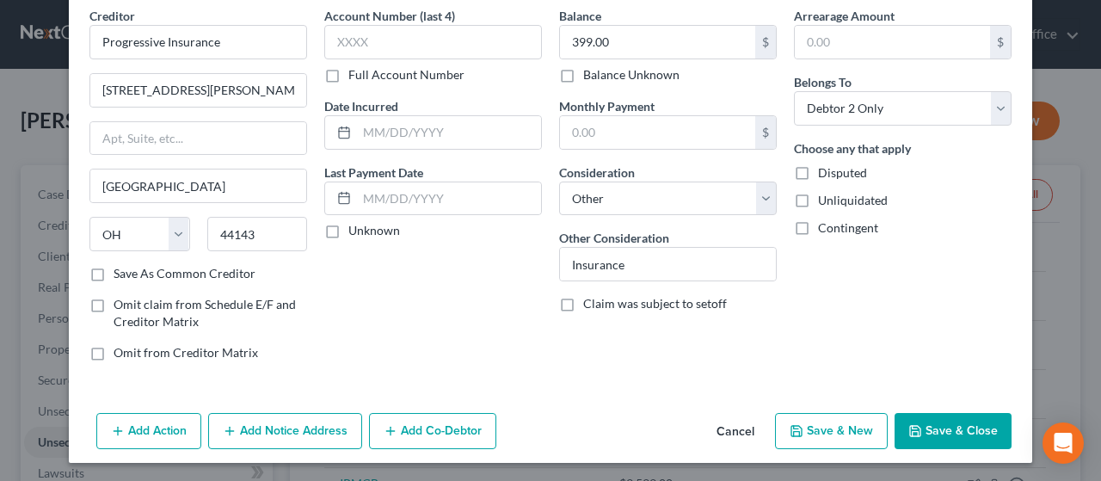
click at [825, 426] on button "Save & New" at bounding box center [831, 431] width 113 height 36
select select "2"
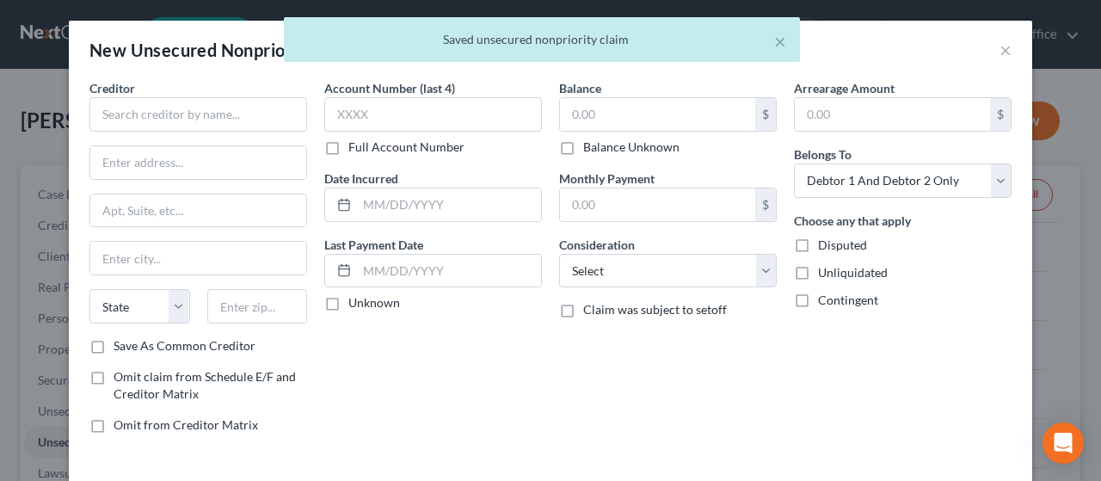
click at [997, 49] on div "× Saved unsecured nonpriority claim" at bounding box center [541, 43] width 1101 height 53
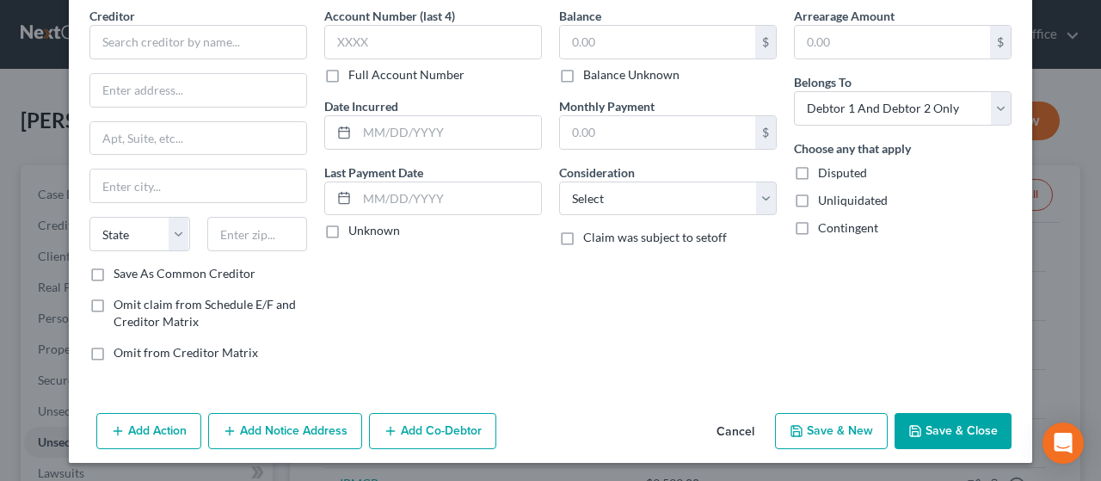
click at [739, 424] on button "Cancel" at bounding box center [735, 431] width 65 height 34
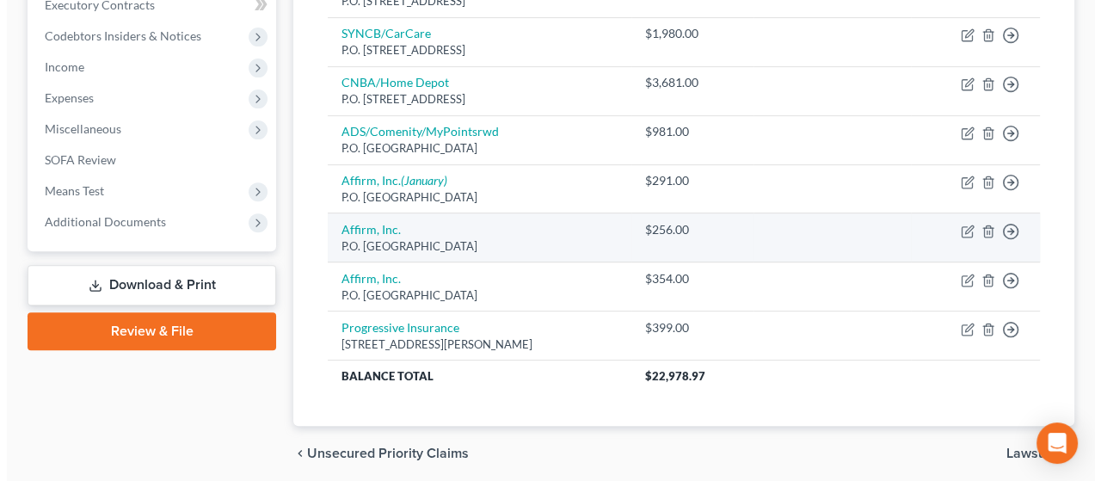
scroll to position [561, 0]
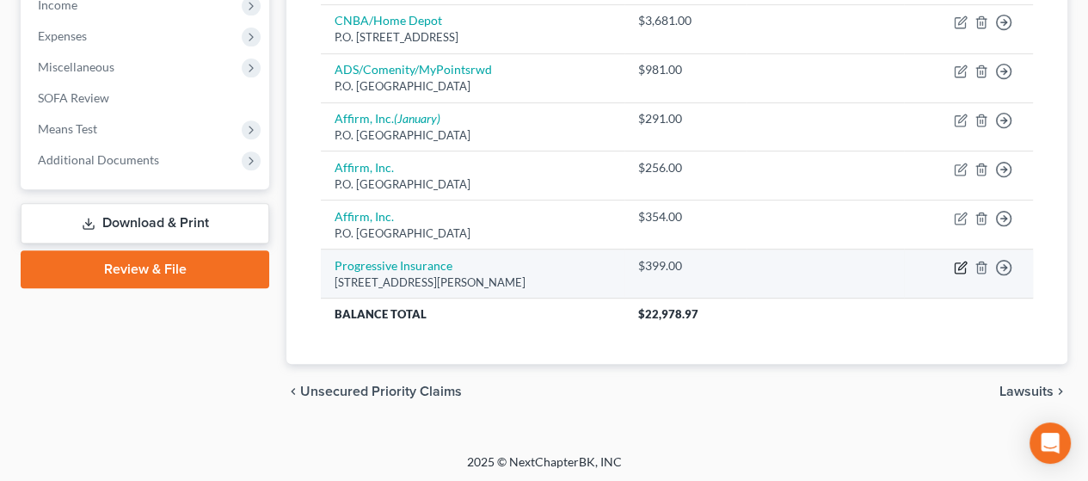
click at [959, 264] on icon "button" at bounding box center [962, 265] width 8 height 8
select select "36"
select select "14"
select select "1"
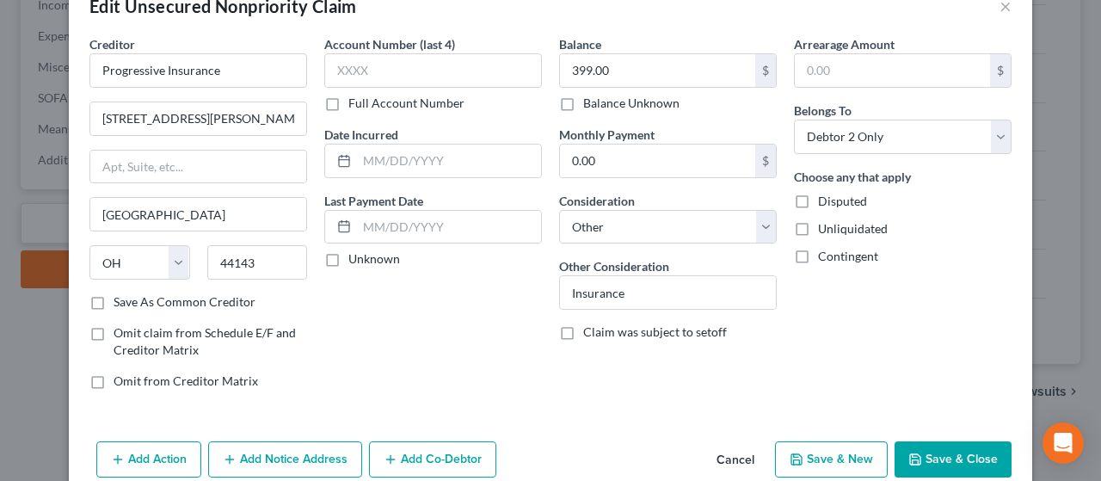
scroll to position [122, 0]
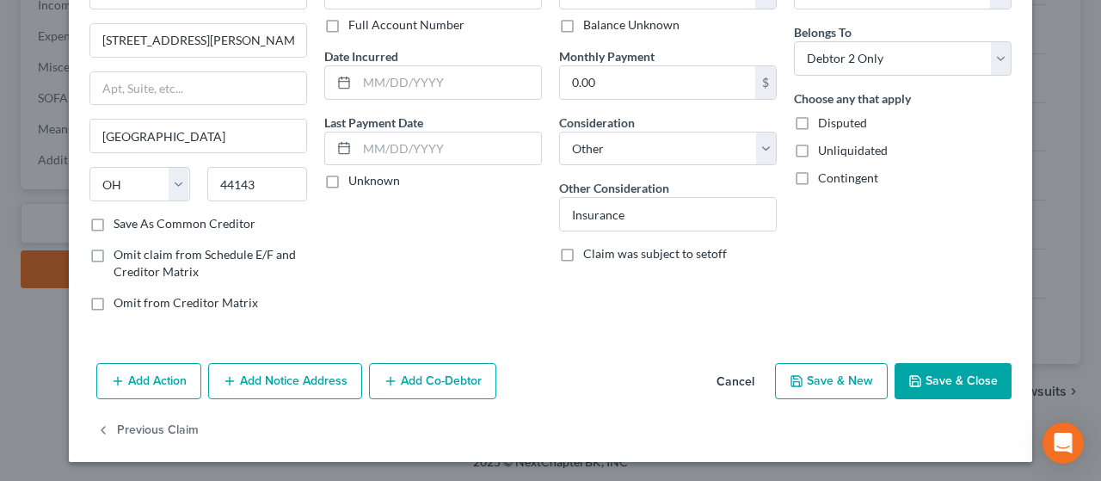
click at [296, 383] on button "Add Notice Address" at bounding box center [285, 381] width 154 height 36
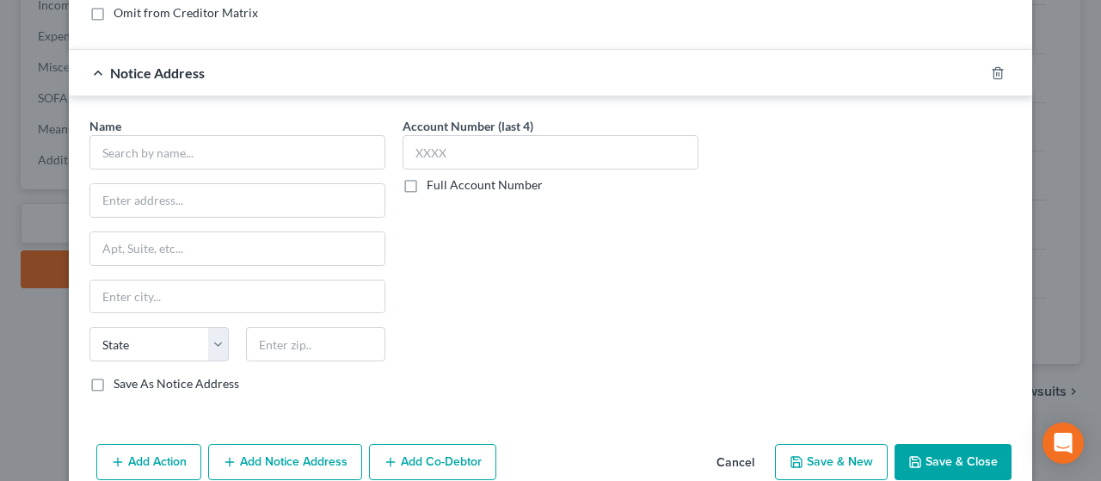
scroll to position [466, 0]
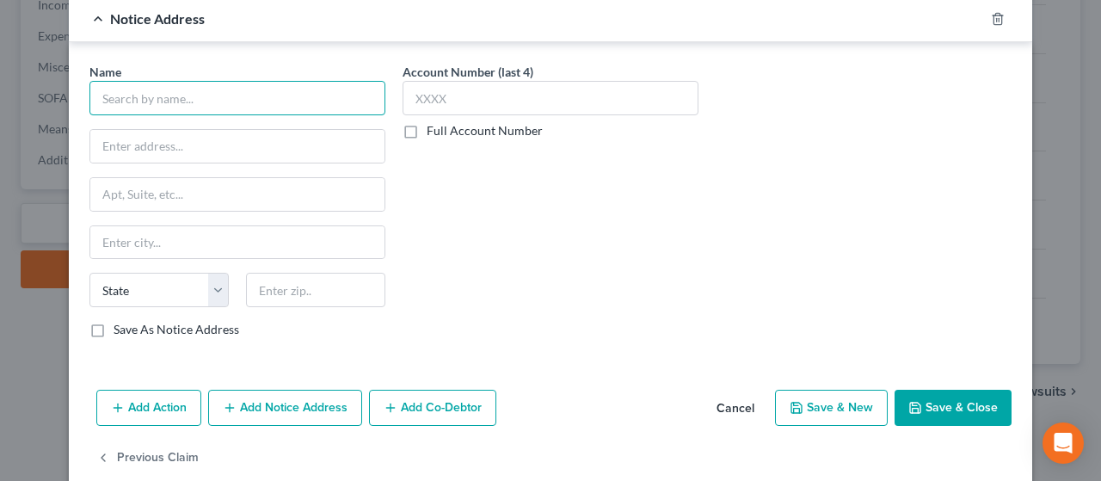
click at [183, 90] on input "text" at bounding box center [237, 98] width 296 height 34
type input "[PERSON_NAME] & [PERSON_NAME]"
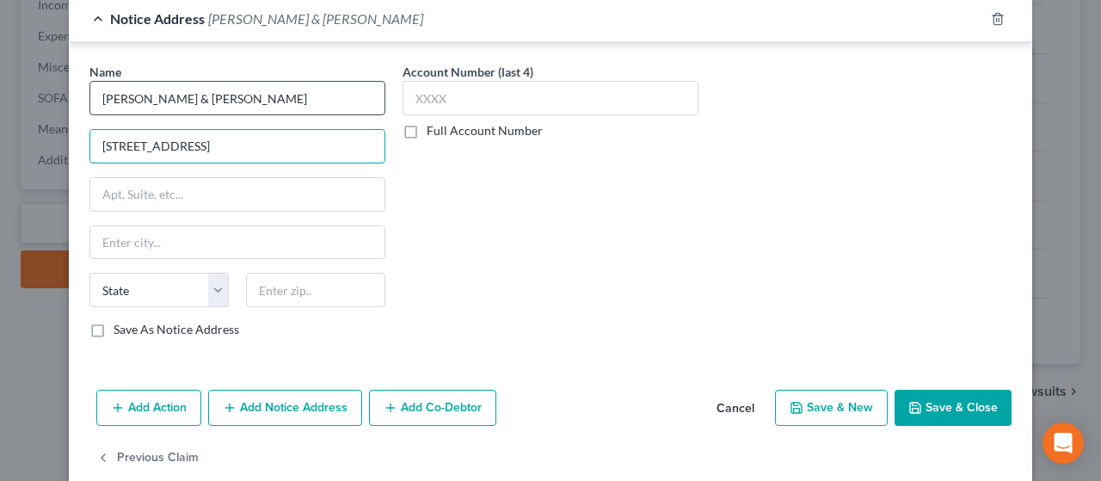
type input "[STREET_ADDRESS]"
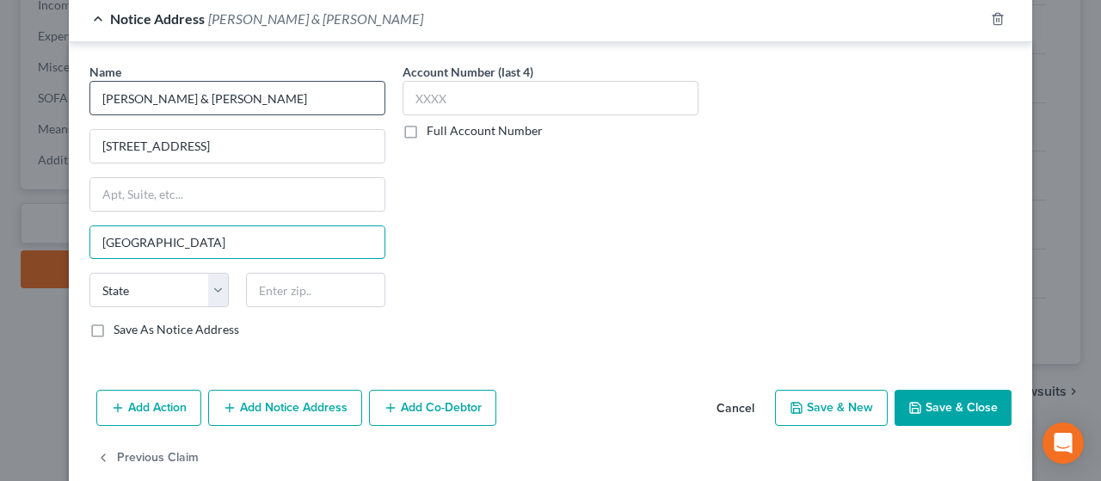
type input "[GEOGRAPHIC_DATA]"
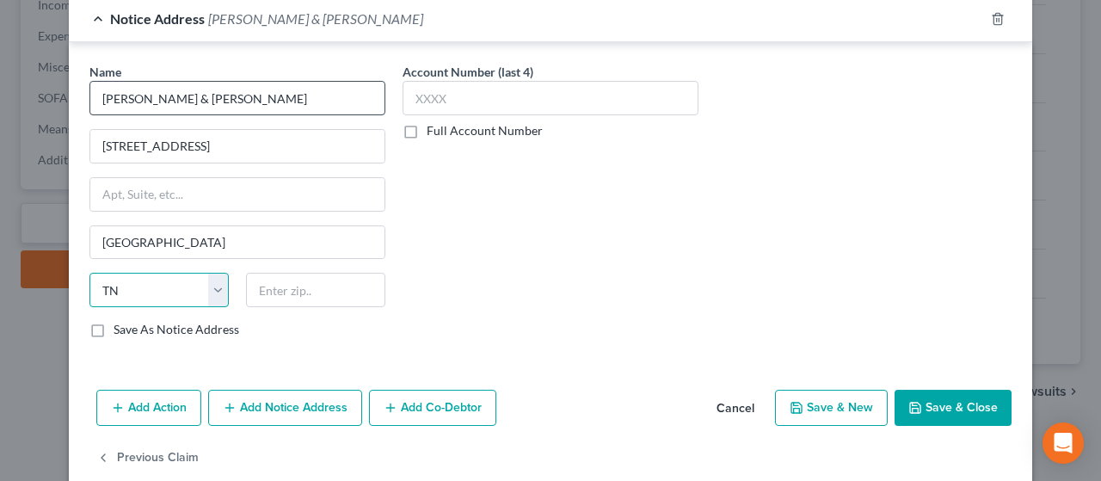
select select "45"
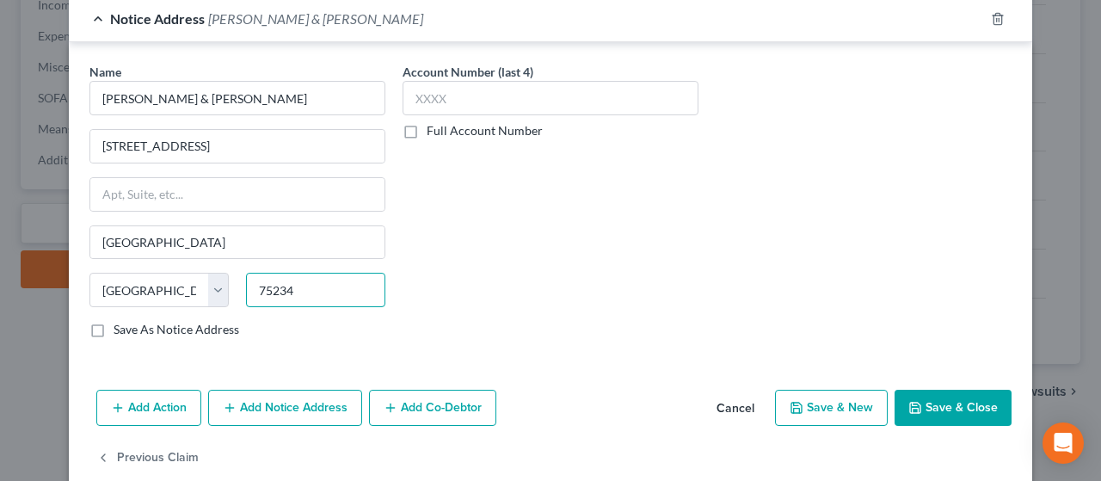
type input "75234"
click at [825, 402] on button "Save & New" at bounding box center [831, 408] width 113 height 36
select select "2"
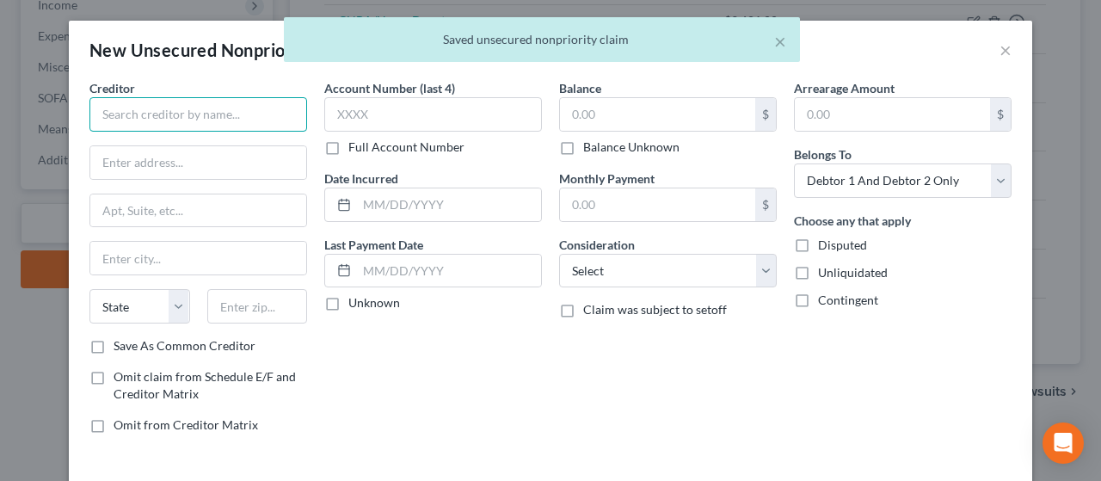
click at [177, 112] on input "text" at bounding box center [198, 114] width 218 height 34
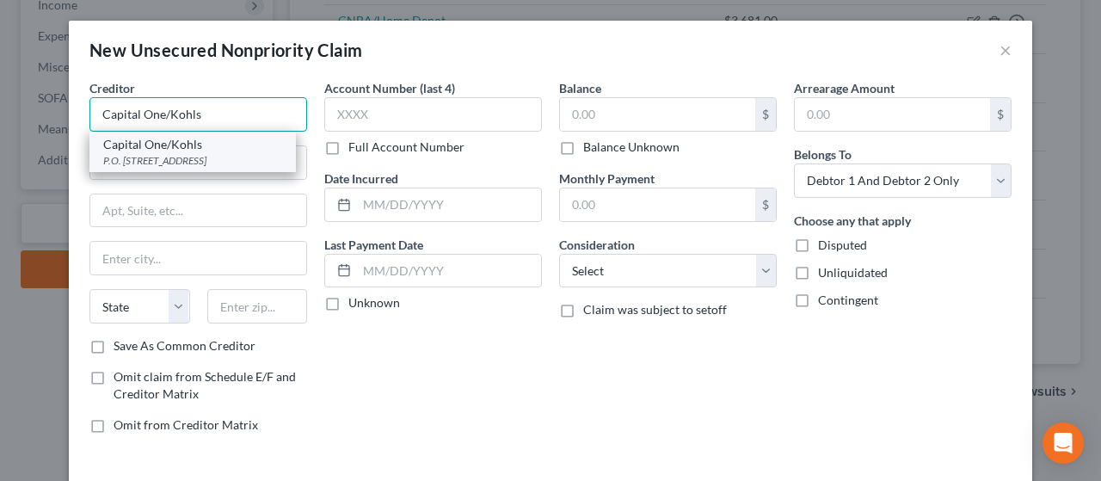
type input "Capital One/Kohls"
click at [156, 150] on div "Capital One/Kohls" at bounding box center [192, 144] width 179 height 17
type input "P.O. Box 60519"
type input "City Of Industry"
select select "4"
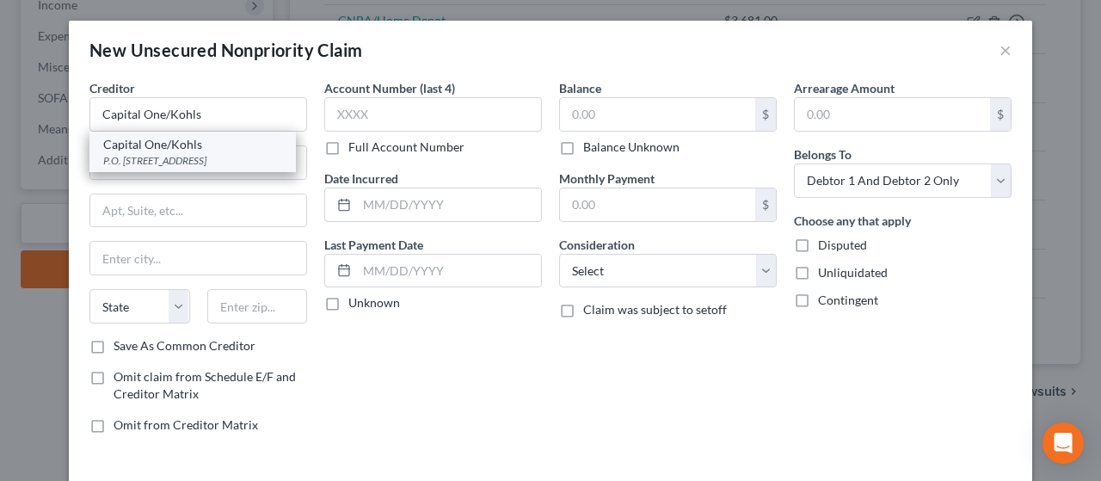
type input "91716"
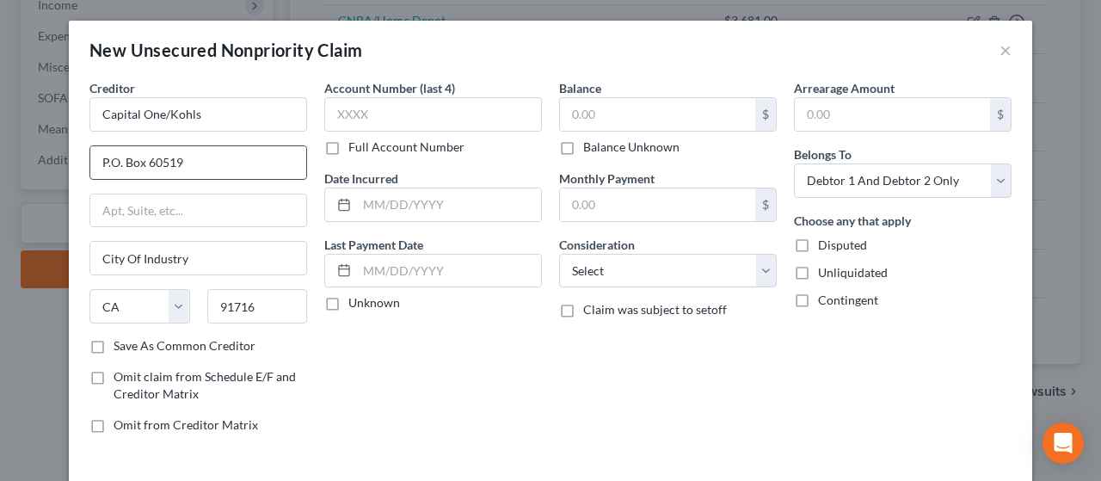
drag, startPoint x: 186, startPoint y: 159, endPoint x: 140, endPoint y: 157, distance: 45.6
click at [140, 157] on input "P.O. Box 60519" at bounding box center [198, 162] width 216 height 33
type input "P.O. Box 31293"
click at [206, 256] on input "City Of Industry" at bounding box center [198, 258] width 216 height 33
type input "C"
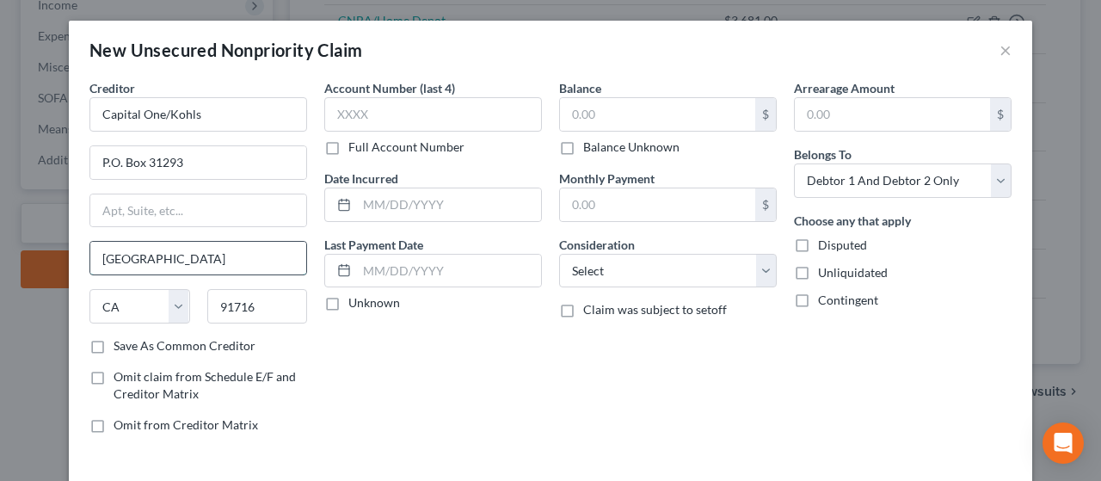
type input "[GEOGRAPHIC_DATA]"
select select "46"
type input "84131"
click at [114, 341] on label "Save As Common Creditor" at bounding box center [185, 345] width 142 height 17
click at [120, 341] on input "Save As Common Creditor" at bounding box center [125, 342] width 11 height 11
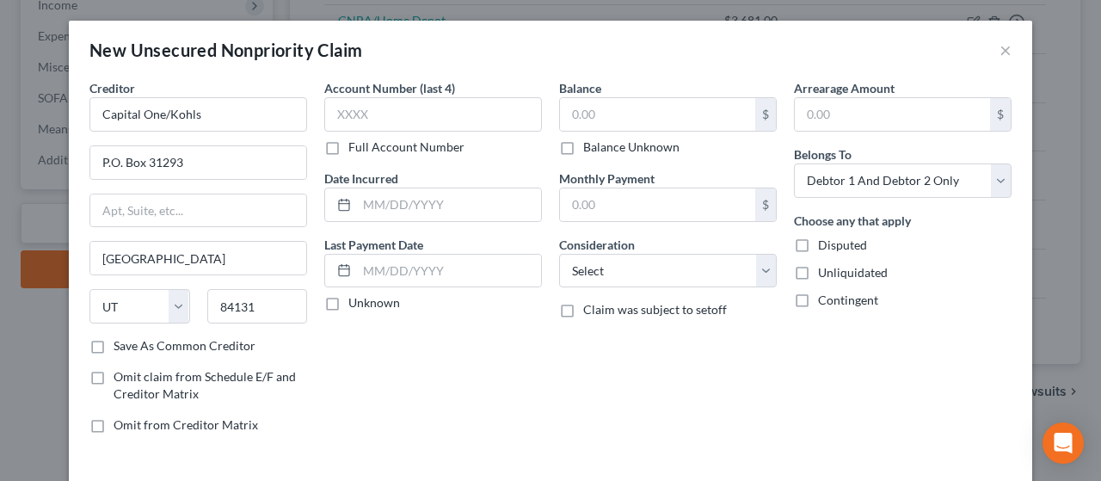
checkbox input "true"
click at [619, 109] on input "text" at bounding box center [657, 114] width 195 height 33
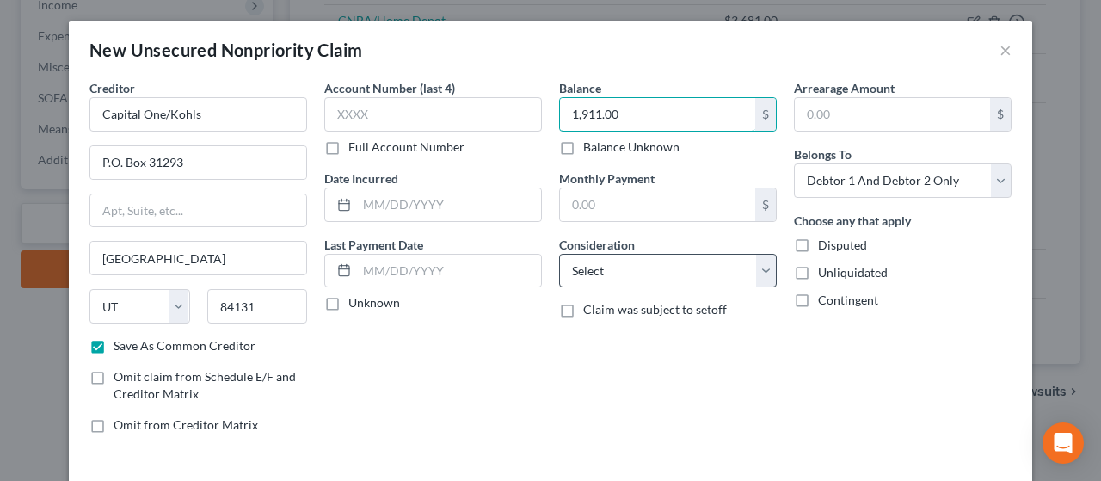
type input "1,911.00"
click at [641, 255] on select "Select Cable / Satellite Services Collection Agency Credit Card Debt Debt Couns…" at bounding box center [668, 271] width 218 height 34
select select "2"
click at [559, 254] on select "Select Cable / Satellite Services Collection Agency Credit Card Debt Debt Couns…" at bounding box center [668, 271] width 218 height 34
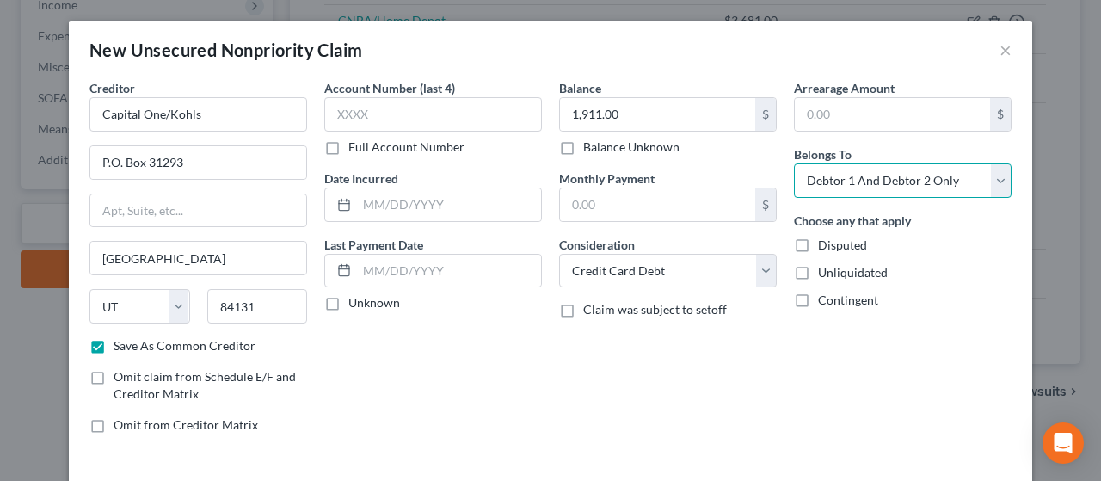
click at [905, 175] on select "Select Debtor 1 Only Debtor 2 Only Debtor 1 And Debtor 2 Only At Least One Of T…" at bounding box center [903, 180] width 218 height 34
select select "1"
click at [794, 163] on select "Select Debtor 1 Only Debtor 2 Only Debtor 1 And Debtor 2 Only At Least One Of T…" at bounding box center [903, 180] width 218 height 34
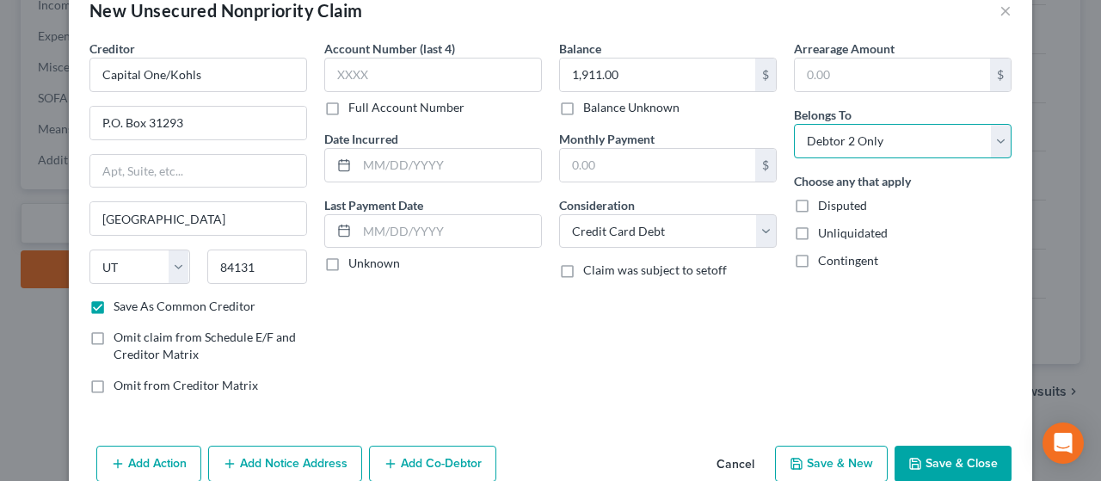
scroll to position [72, 0]
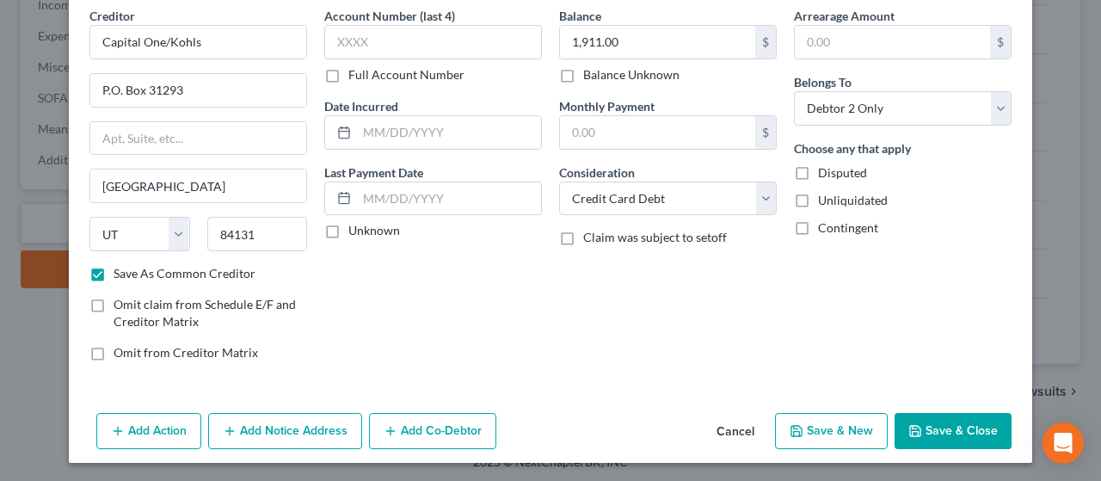
click at [832, 429] on button "Save & New" at bounding box center [831, 431] width 113 height 36
checkbox input "false"
select select "2"
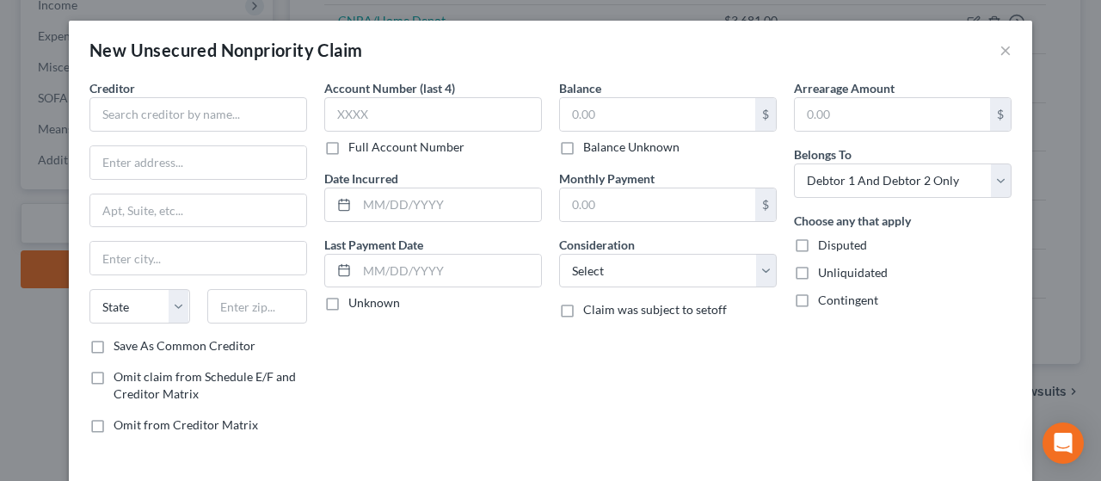
type input "0.00"
click at [155, 112] on input "text" at bounding box center [198, 114] width 218 height 34
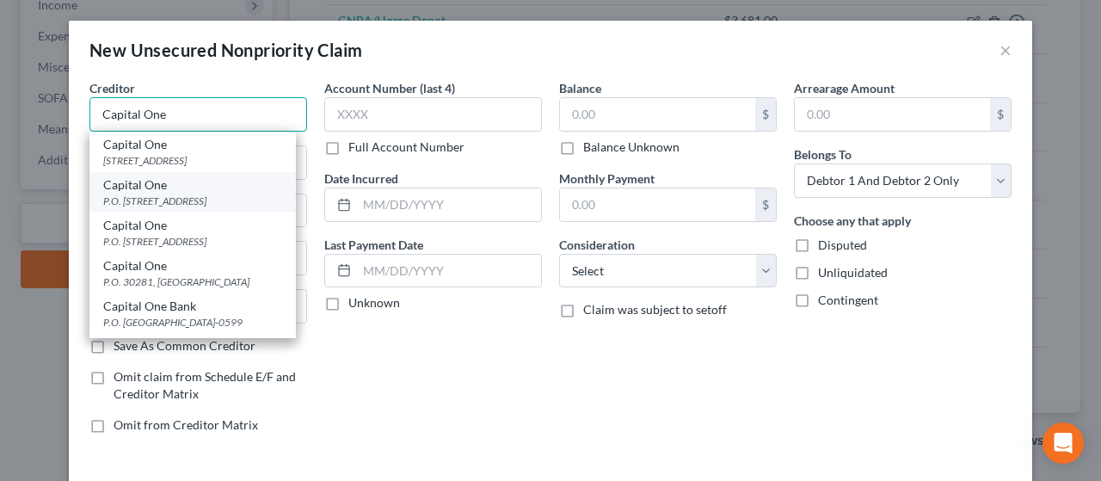
type input "Capital One"
click at [156, 193] on div "P.O. [STREET_ADDRESS]" at bounding box center [192, 200] width 179 height 15
type input "P.O. Box 31293"
type input "[GEOGRAPHIC_DATA]"
select select "46"
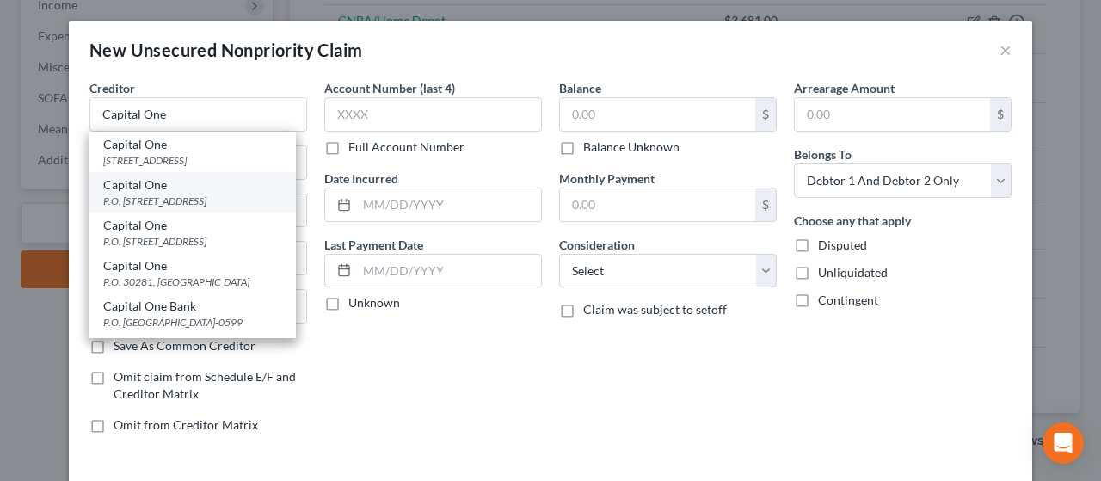
type input "84131"
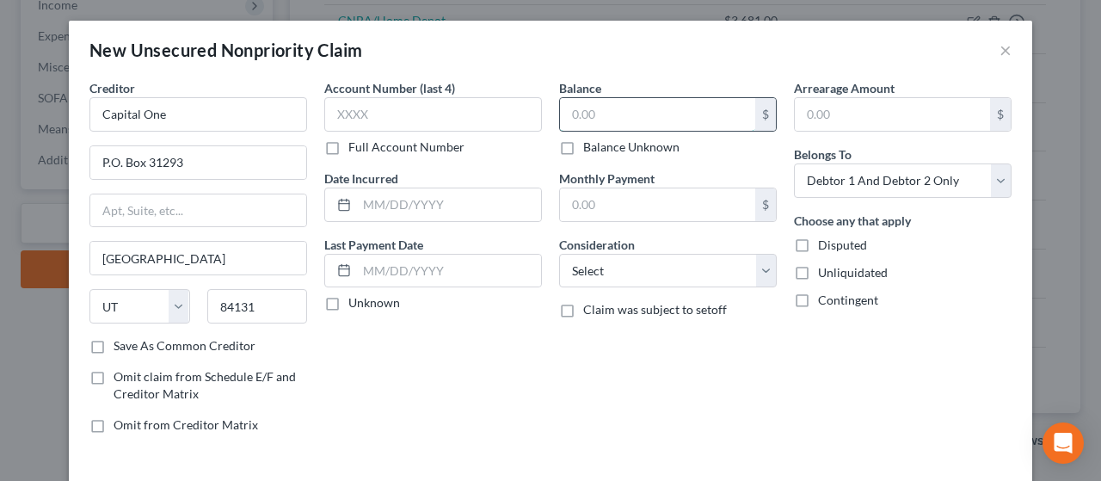
click at [617, 113] on input "text" at bounding box center [657, 114] width 195 height 33
type input "3,014.00"
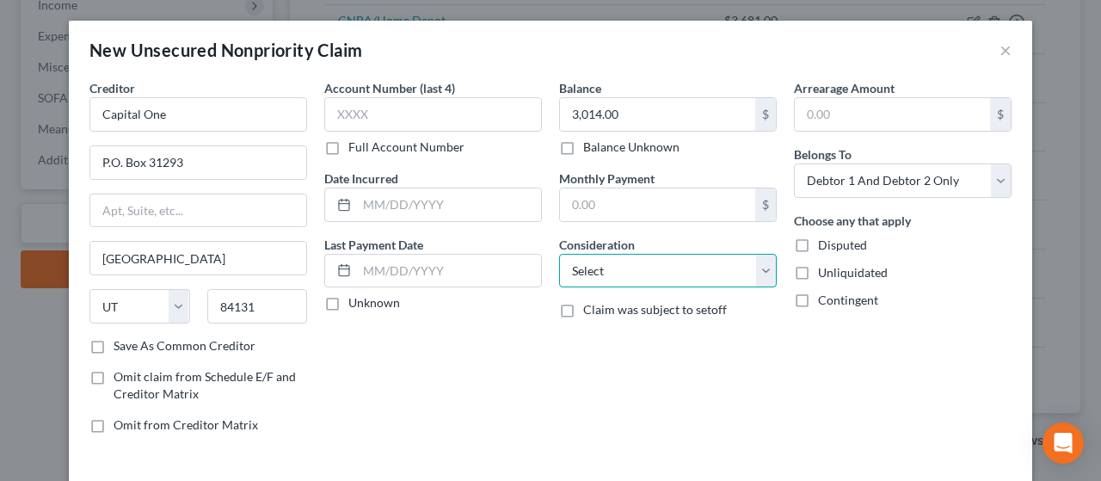
click at [673, 267] on select "Select Cable / Satellite Services Collection Agency Credit Card Debt Debt Couns…" at bounding box center [668, 271] width 218 height 34
select select "2"
click at [559, 254] on select "Select Cable / Satellite Services Collection Agency Credit Card Debt Debt Couns…" at bounding box center [668, 271] width 218 height 34
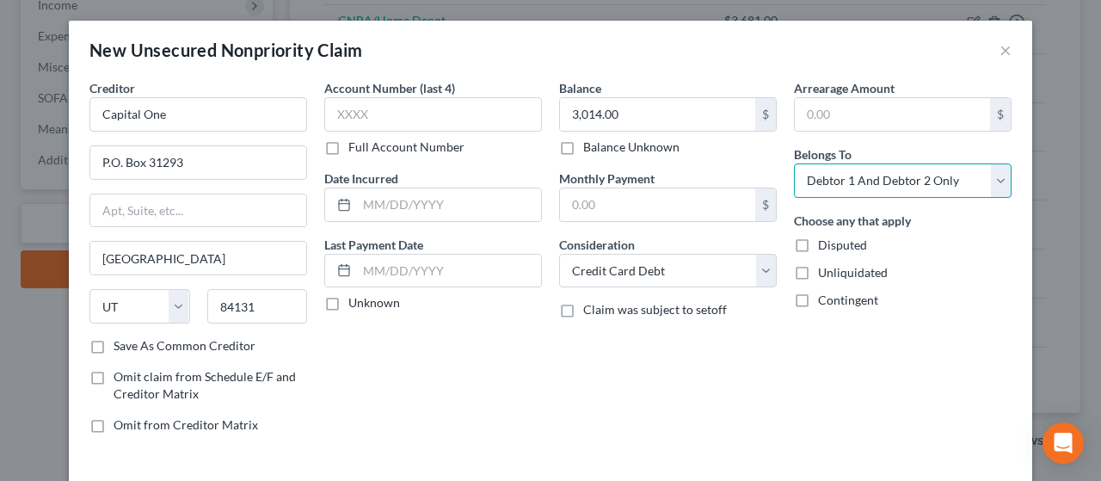
click at [865, 175] on select "Select Debtor 1 Only Debtor 2 Only Debtor 1 And Debtor 2 Only At Least One Of T…" at bounding box center [903, 180] width 218 height 34
select select "1"
click at [794, 163] on select "Select Debtor 1 Only Debtor 2 Only Debtor 1 And Debtor 2 Only At Least One Of T…" at bounding box center [903, 180] width 218 height 34
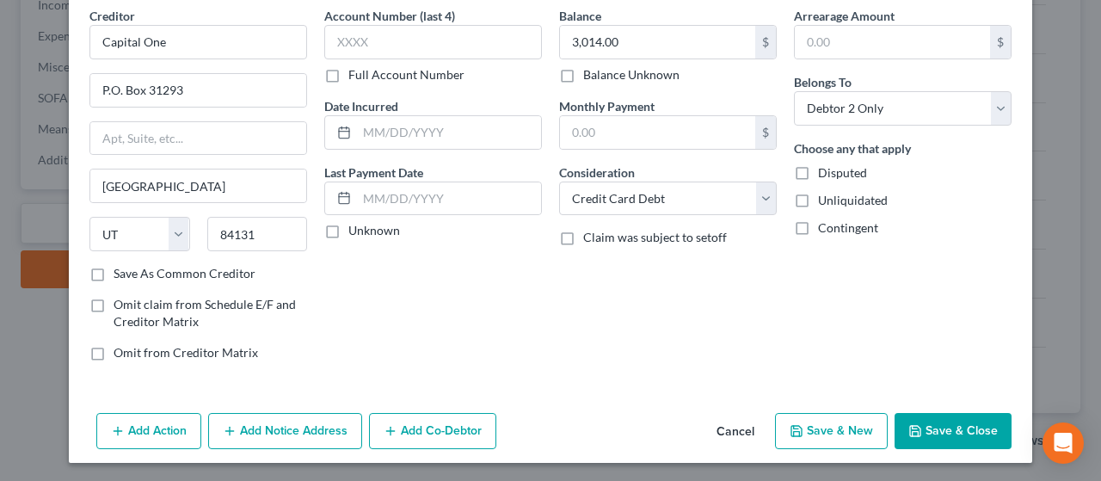
click at [290, 426] on button "Add Notice Address" at bounding box center [285, 431] width 154 height 36
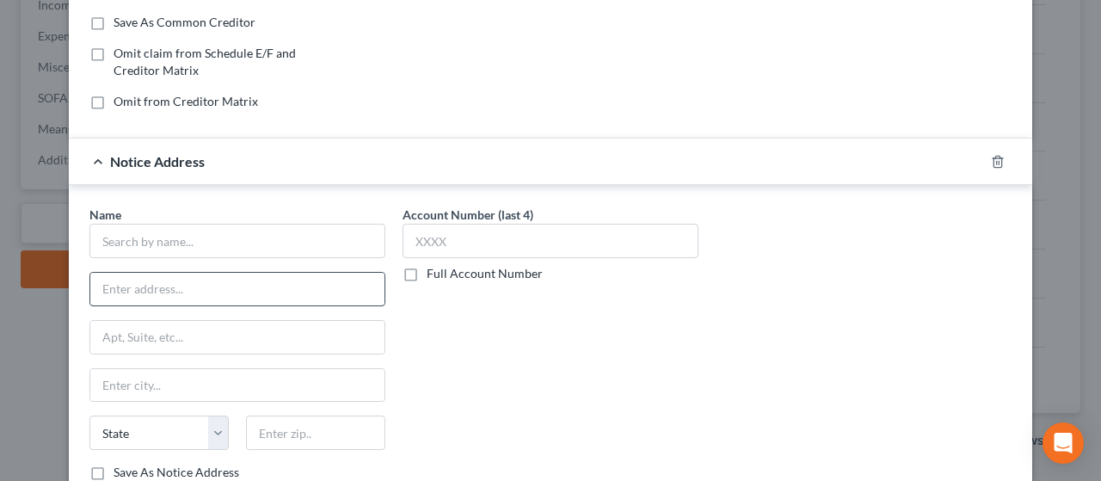
scroll to position [330, 0]
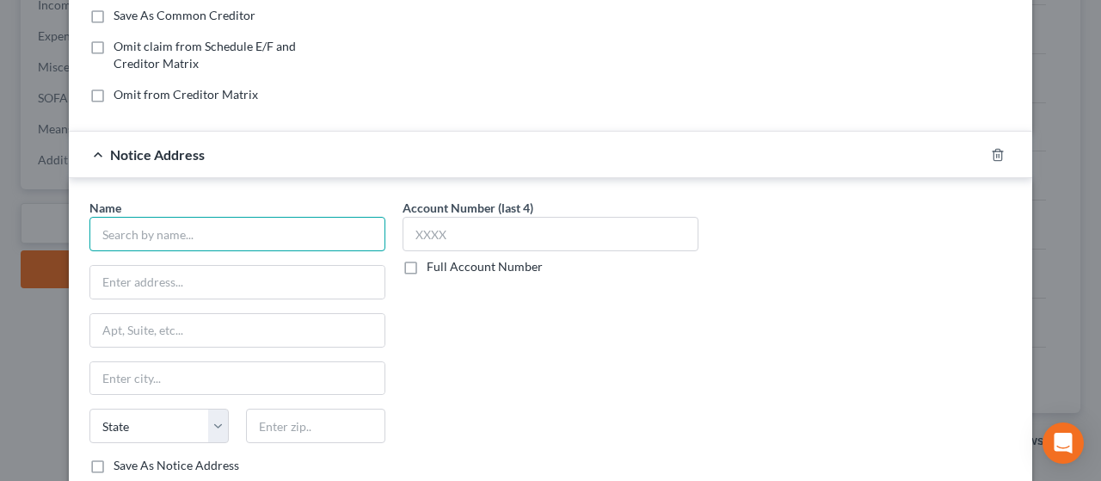
click at [157, 226] on input "text" at bounding box center [237, 234] width 296 height 34
type input "S"
type input "[PERSON_NAME] & Associates"
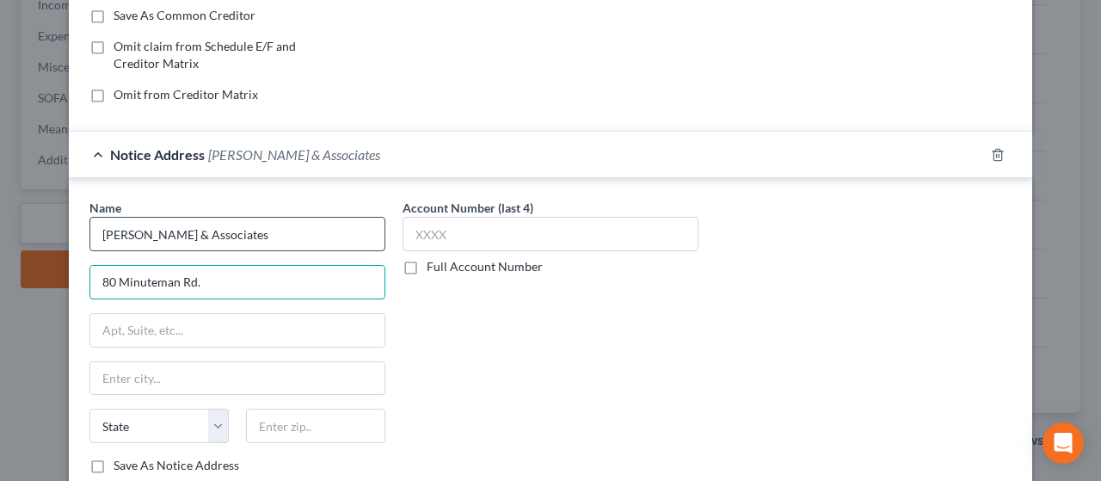
type input "80 Minuteman Rd."
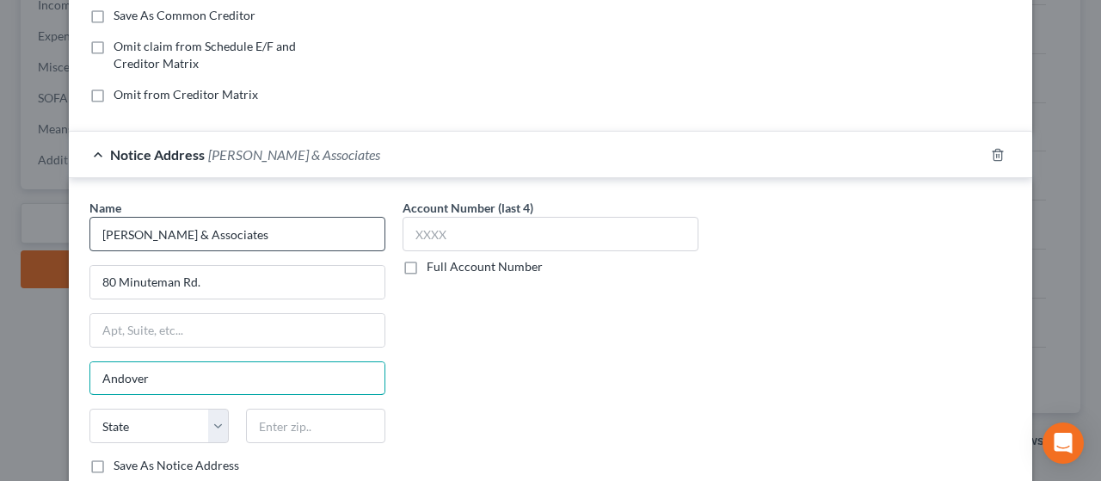
type input "Andover"
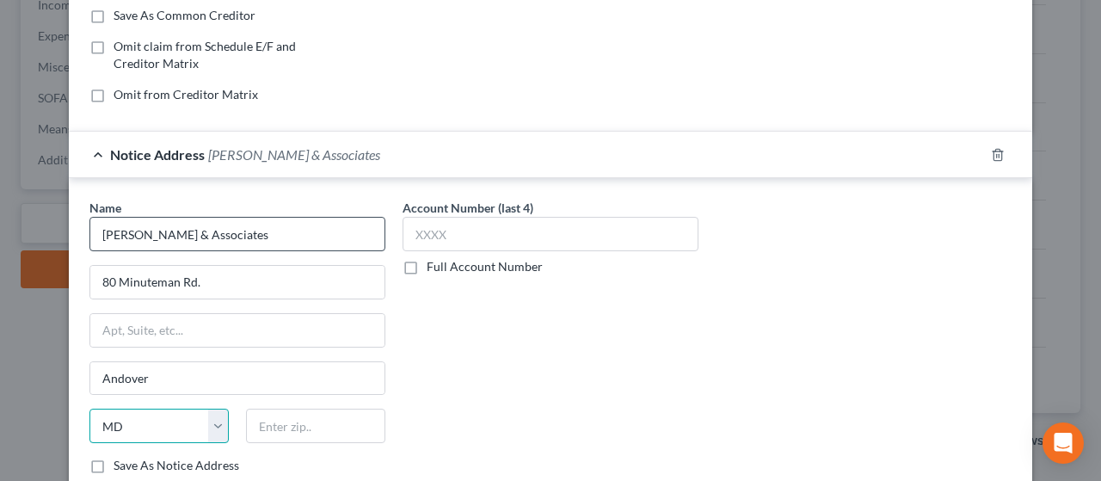
select select "22"
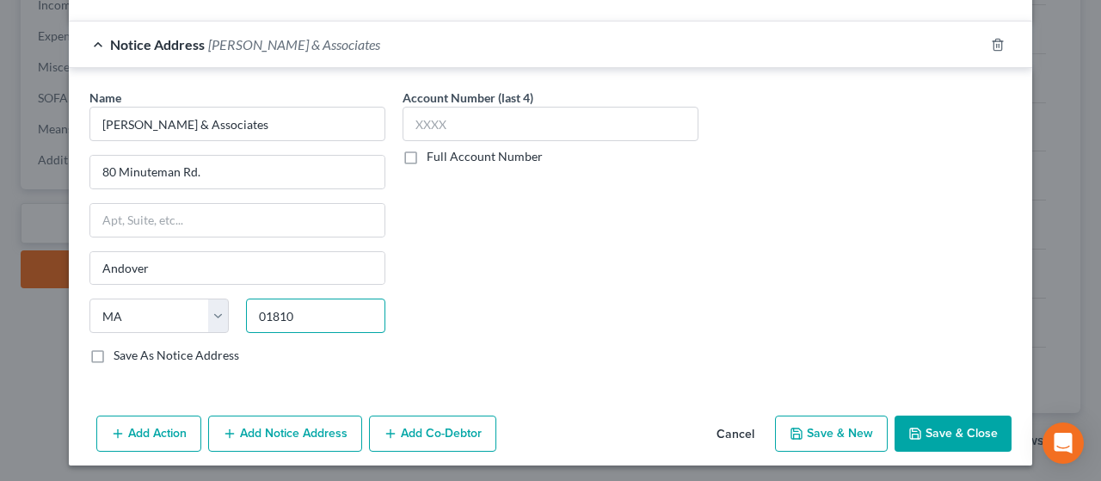
scroll to position [441, 0]
type input "01810"
click at [114, 353] on label "Save As Notice Address" at bounding box center [177, 354] width 126 height 17
click at [120, 353] on input "Save As Notice Address" at bounding box center [125, 351] width 11 height 11
checkbox input "true"
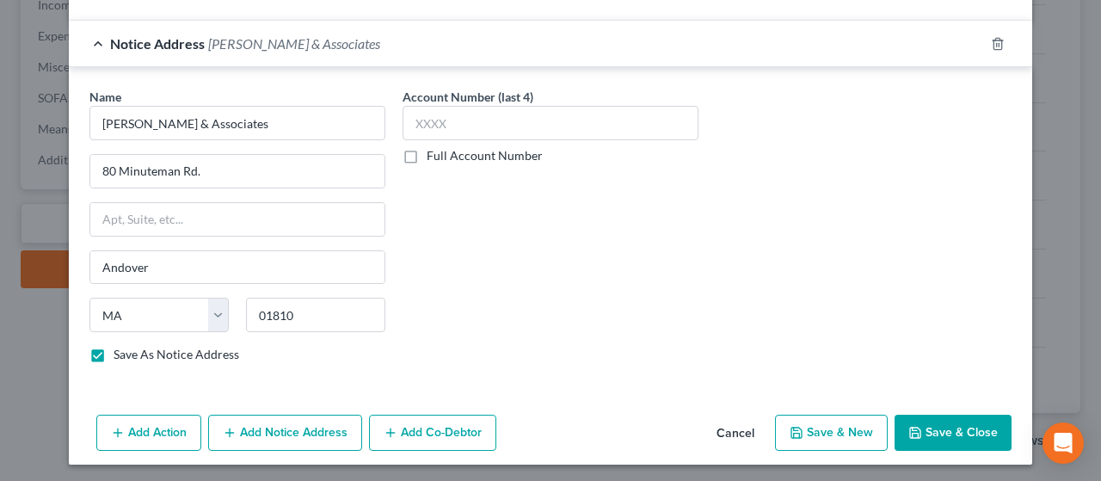
drag, startPoint x: 822, startPoint y: 420, endPoint x: 828, endPoint y: 427, distance: 9.8
click at [828, 427] on button "Save & New" at bounding box center [831, 432] width 113 height 36
select select "2"
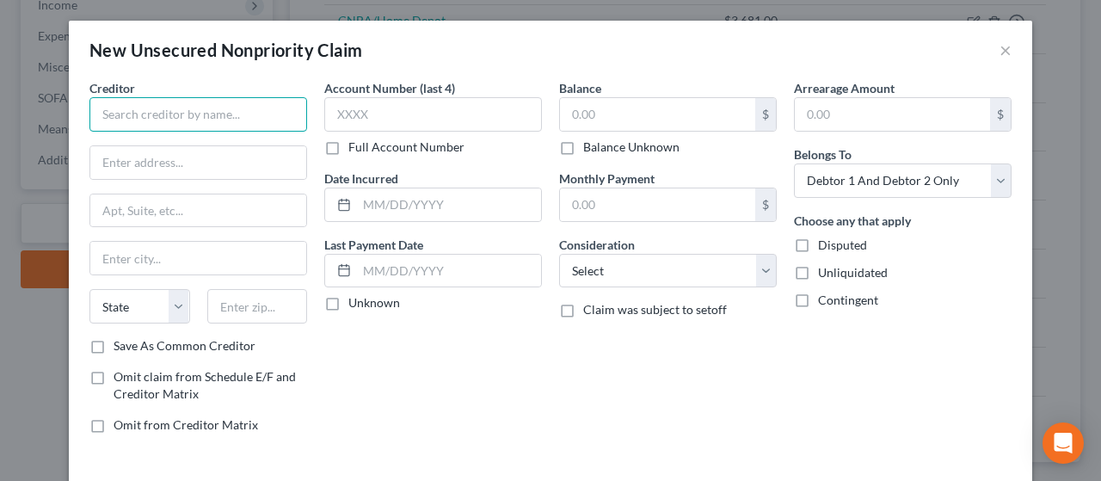
click at [155, 109] on input "text" at bounding box center [198, 114] width 218 height 34
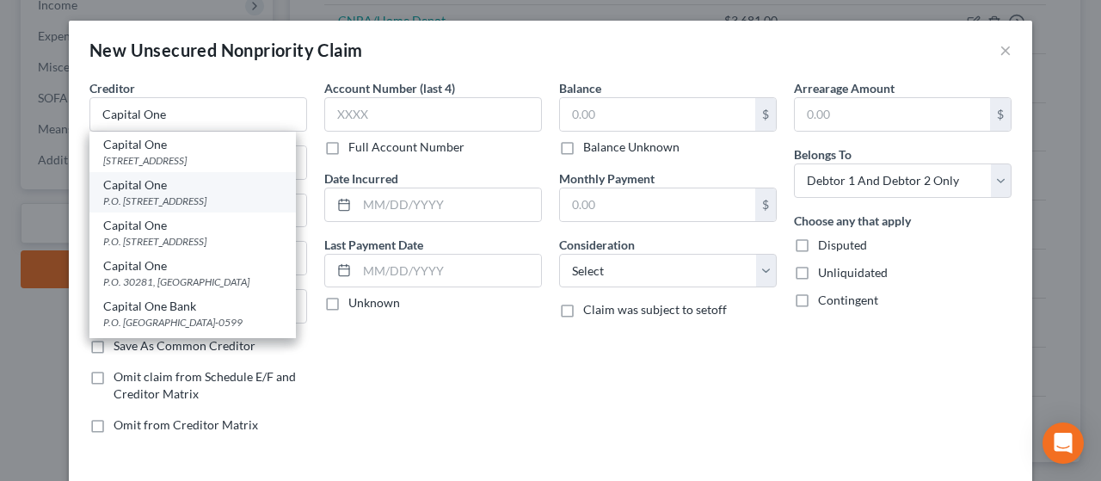
click at [163, 191] on div "Capital One" at bounding box center [192, 184] width 179 height 17
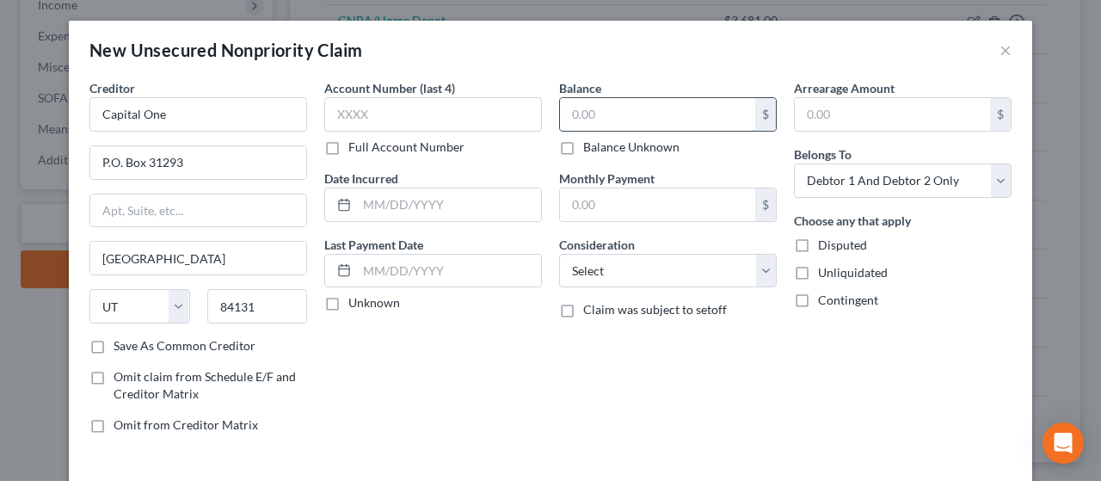
click at [642, 108] on input "text" at bounding box center [657, 114] width 195 height 33
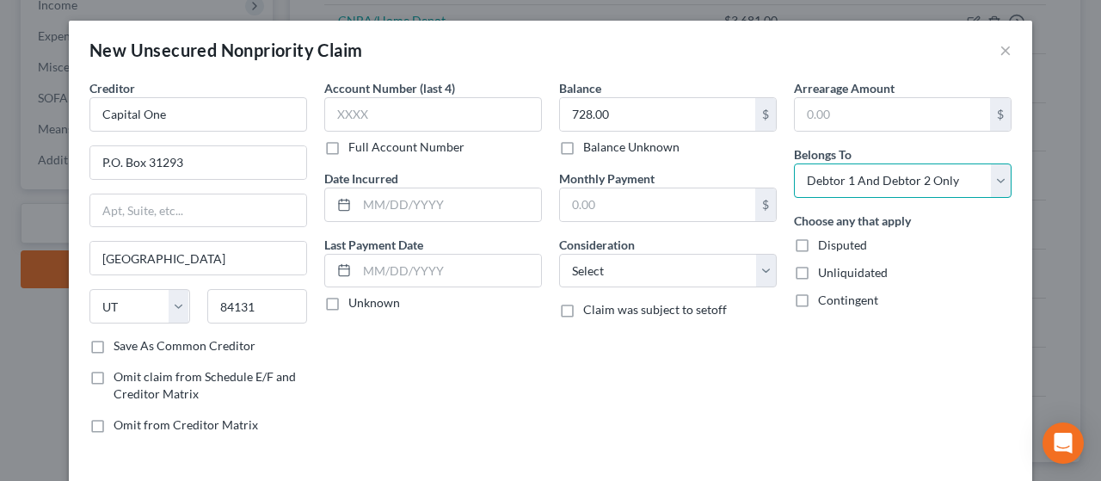
click at [897, 176] on select "Select Debtor 1 Only Debtor 2 Only Debtor 1 And Debtor 2 Only At Least One Of T…" at bounding box center [903, 180] width 218 height 34
click at [794, 163] on select "Select Debtor 1 Only Debtor 2 Only Debtor 1 And Debtor 2 Only At Least One Of T…" at bounding box center [903, 180] width 218 height 34
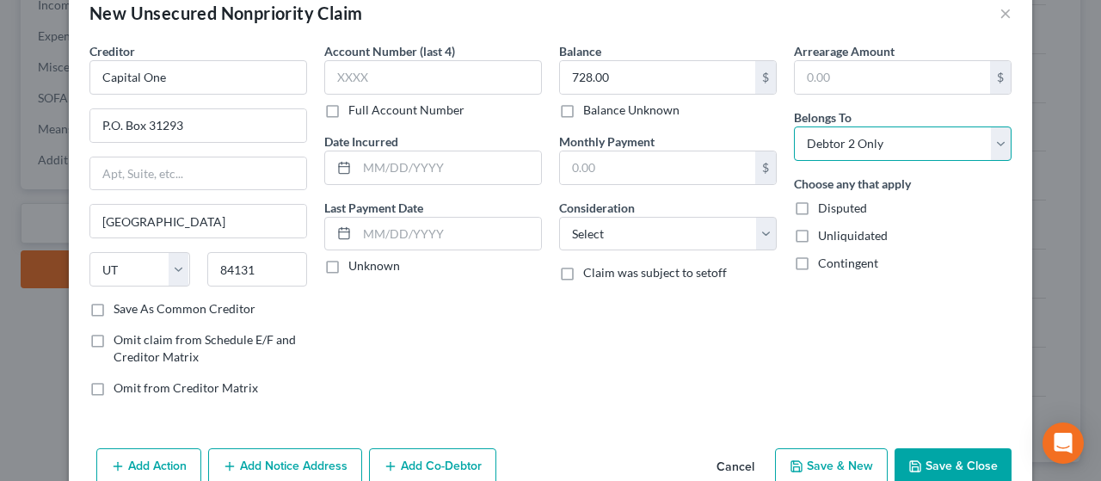
scroll to position [72, 0]
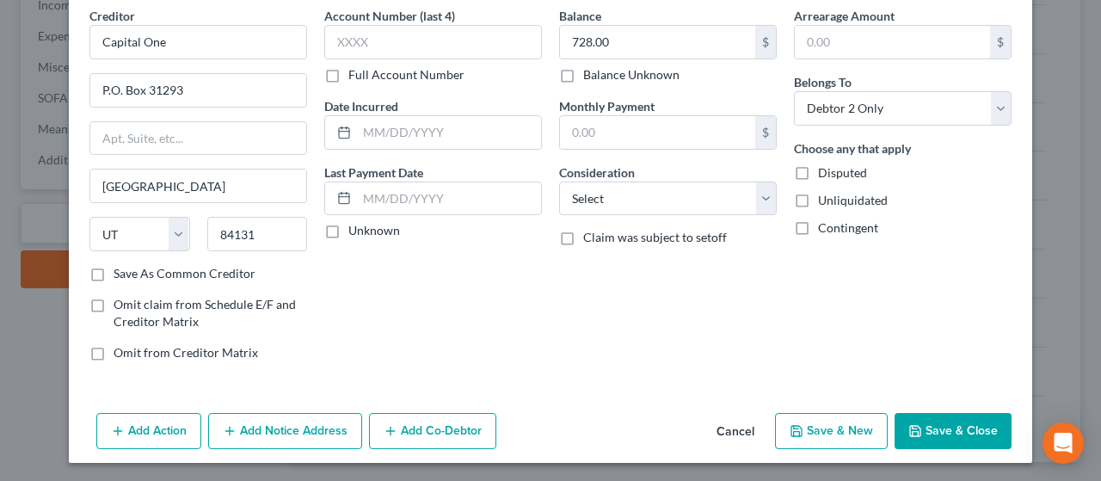
click at [289, 427] on button "Add Notice Address" at bounding box center [285, 431] width 154 height 36
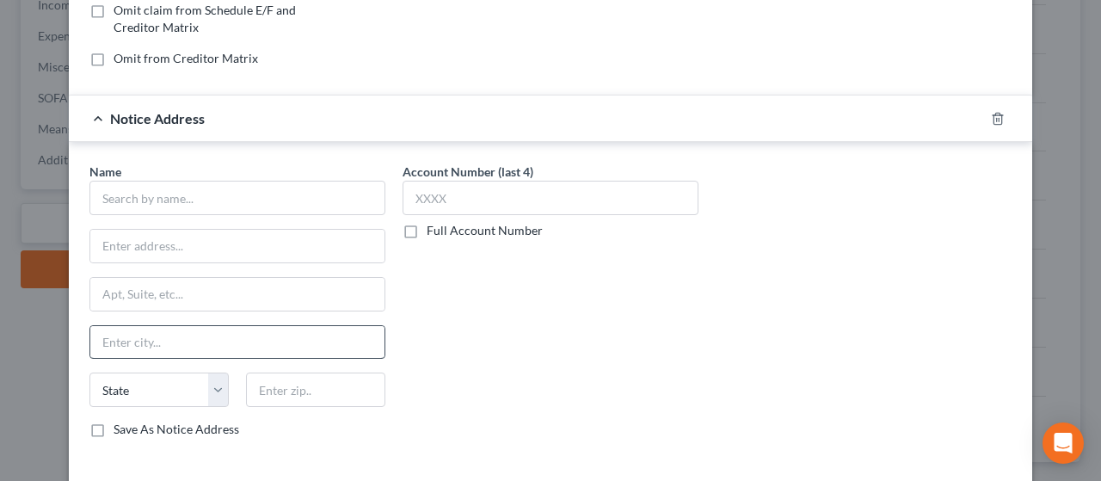
scroll to position [416, 0]
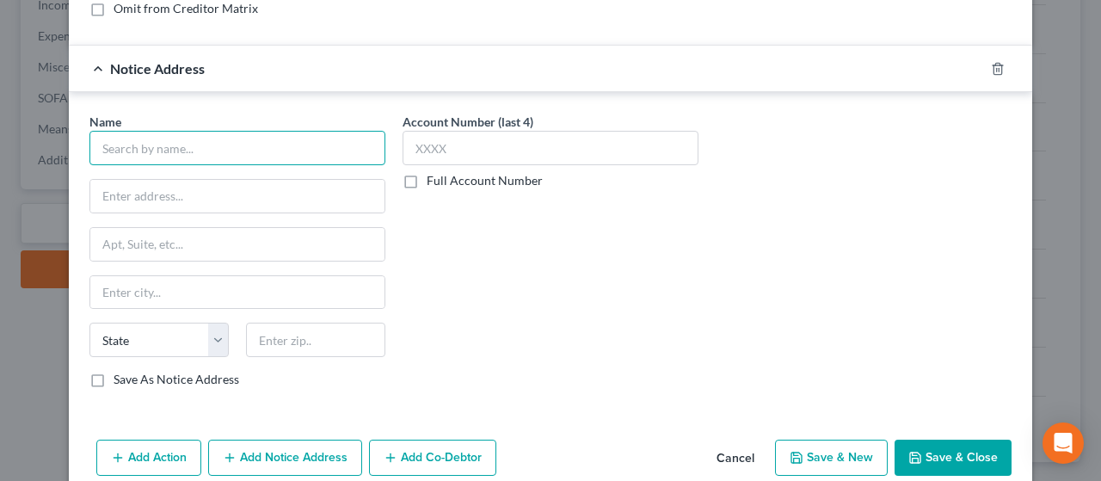
click at [220, 147] on input "text" at bounding box center [237, 148] width 296 height 34
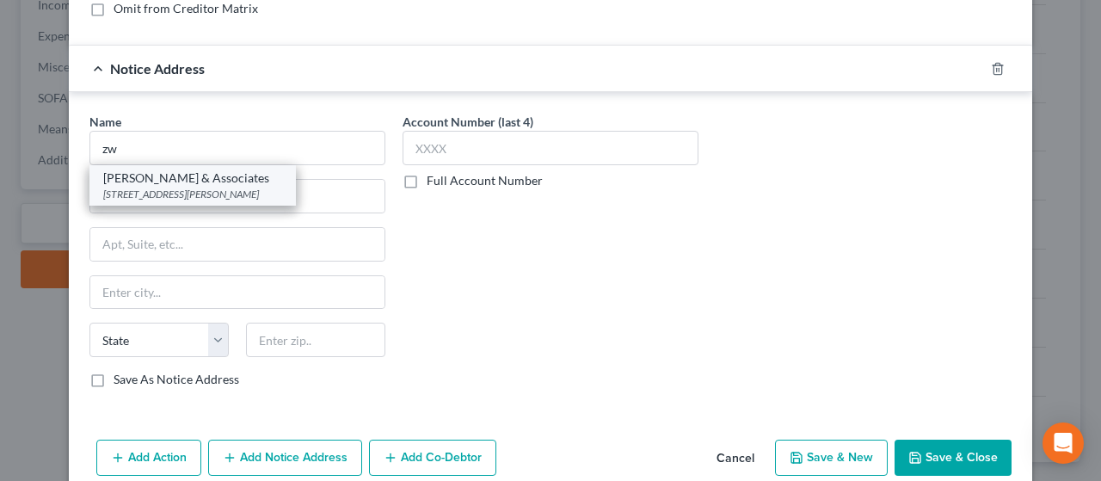
click at [212, 175] on div "[PERSON_NAME] & Associates" at bounding box center [192, 177] width 179 height 17
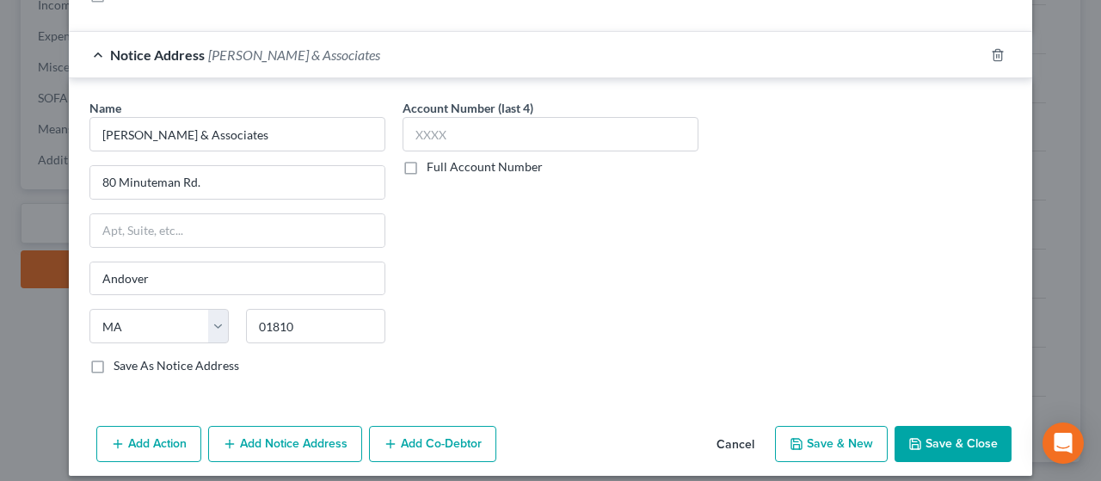
scroll to position [441, 0]
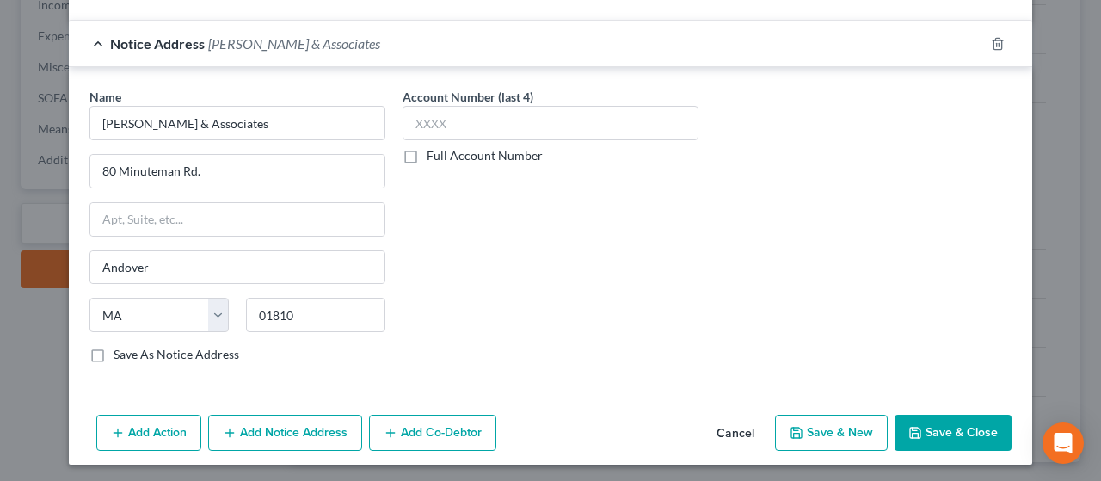
click at [829, 429] on button "Save & New" at bounding box center [831, 432] width 113 height 36
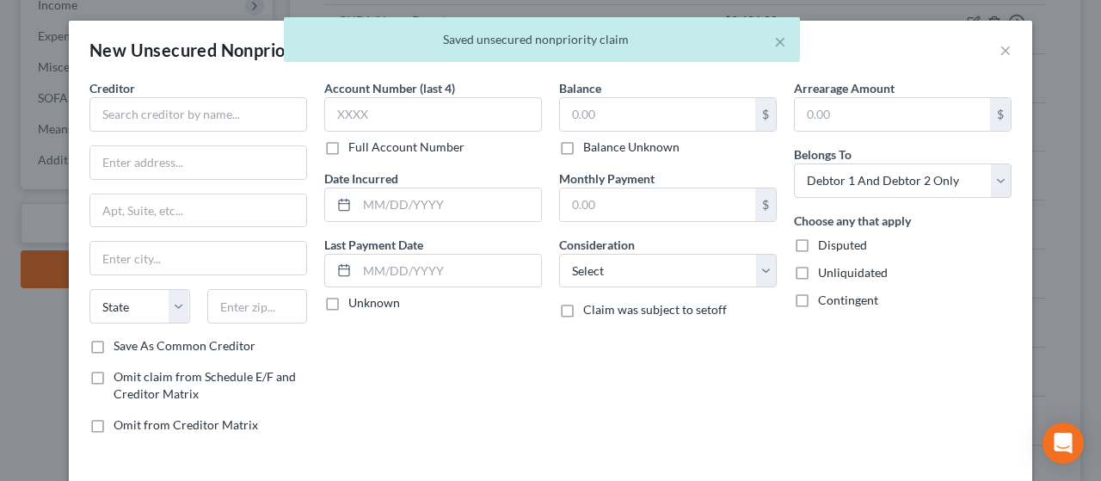
scroll to position [0, 0]
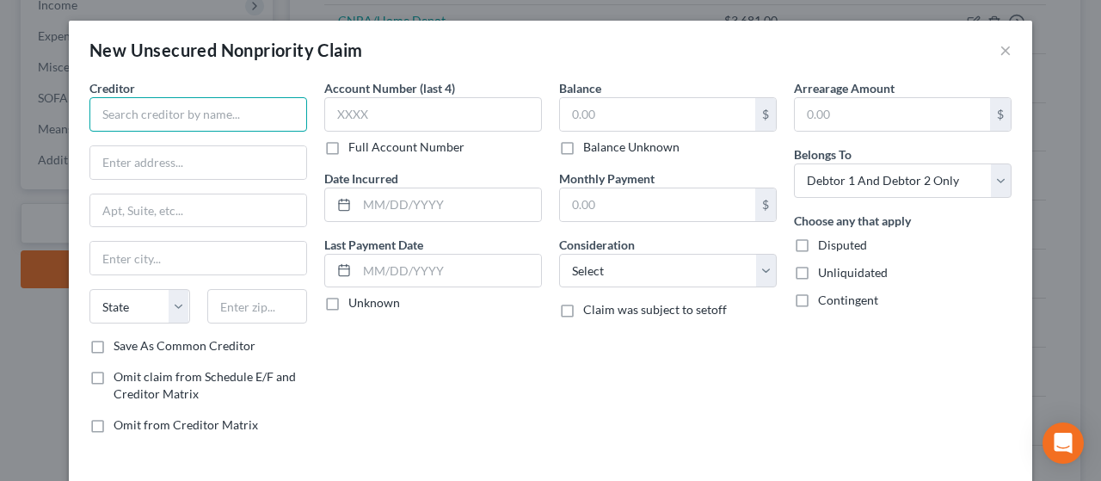
click at [148, 116] on input "text" at bounding box center [198, 114] width 218 height 34
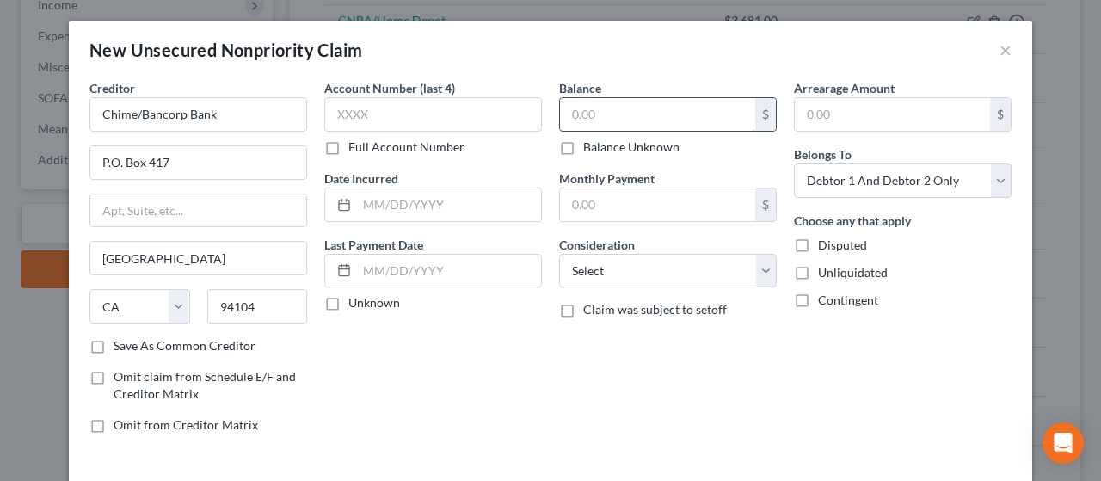
click at [622, 111] on input "text" at bounding box center [657, 114] width 195 height 33
click at [669, 261] on select "Select Cable / Satellite Services Collection Agency Credit Card Debt Debt Couns…" at bounding box center [668, 271] width 218 height 34
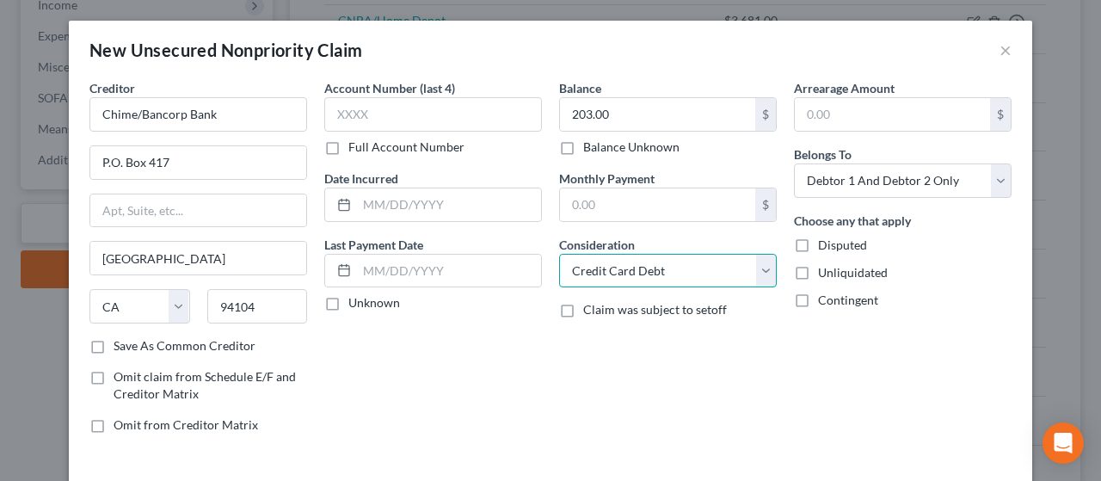
click at [559, 254] on select "Select Cable / Satellite Services Collection Agency Credit Card Debt Debt Couns…" at bounding box center [668, 271] width 218 height 34
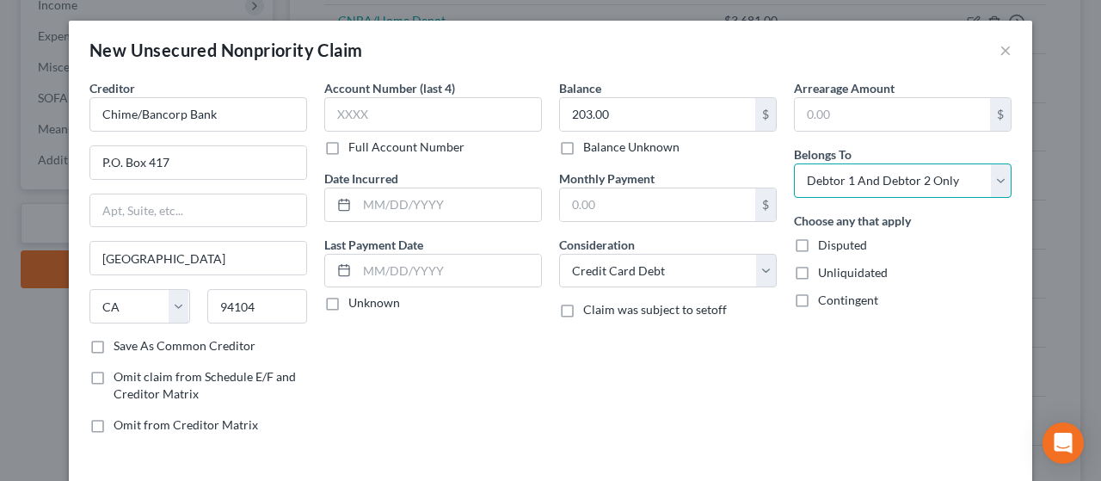
drag, startPoint x: 881, startPoint y: 170, endPoint x: 889, endPoint y: 194, distance: 25.3
click at [881, 172] on select "Select Debtor 1 Only Debtor 2 Only Debtor 1 And Debtor 2 Only At Least One Of T…" at bounding box center [903, 180] width 218 height 34
click at [794, 163] on select "Select Debtor 1 Only Debtor 2 Only Debtor 1 And Debtor 2 Only At Least One Of T…" at bounding box center [903, 180] width 218 height 34
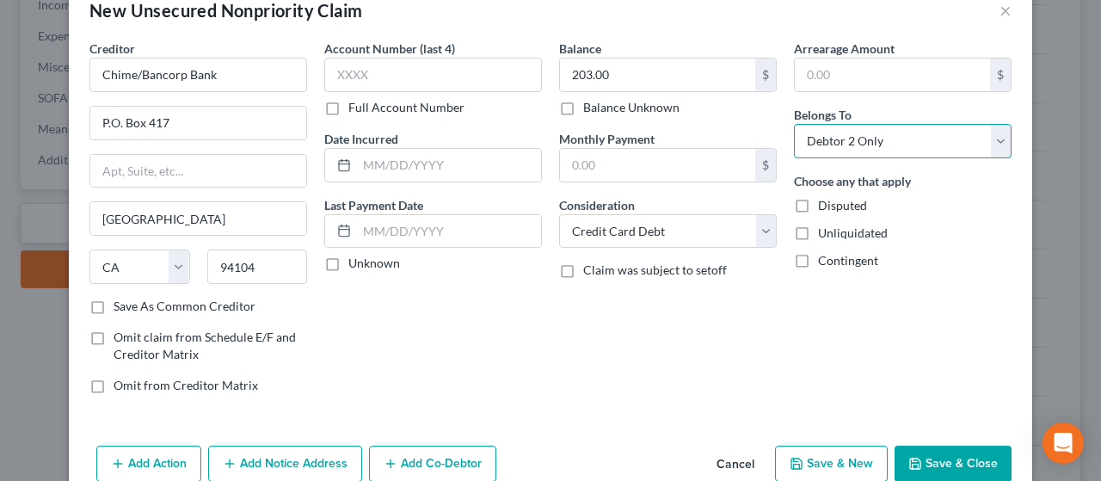
scroll to position [72, 0]
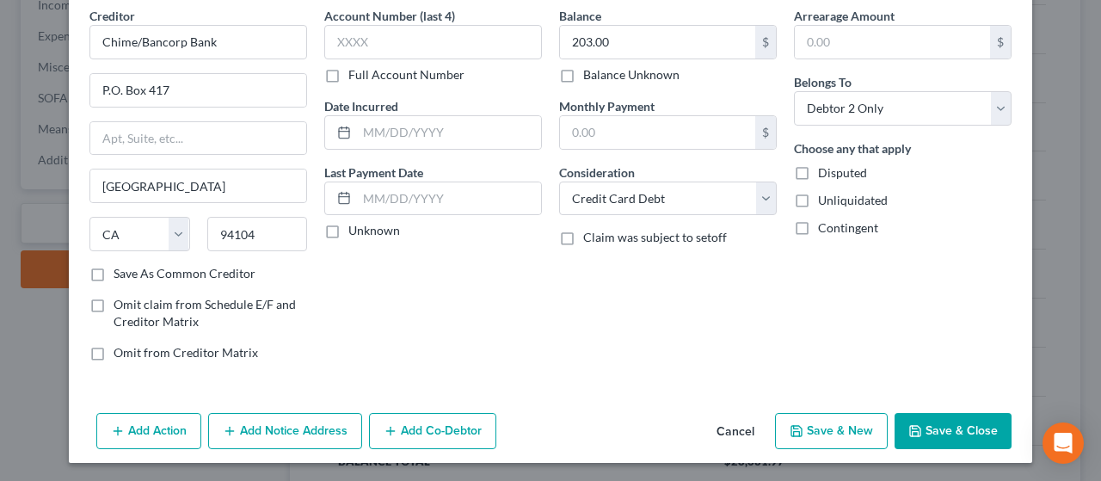
click at [823, 418] on button "Save & New" at bounding box center [831, 431] width 113 height 36
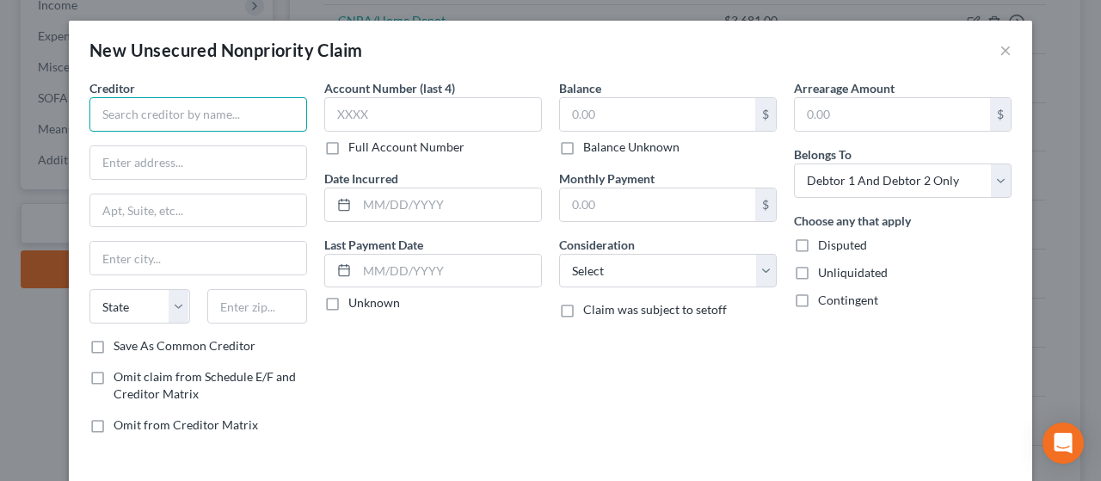
click at [148, 107] on input "text" at bounding box center [198, 114] width 218 height 34
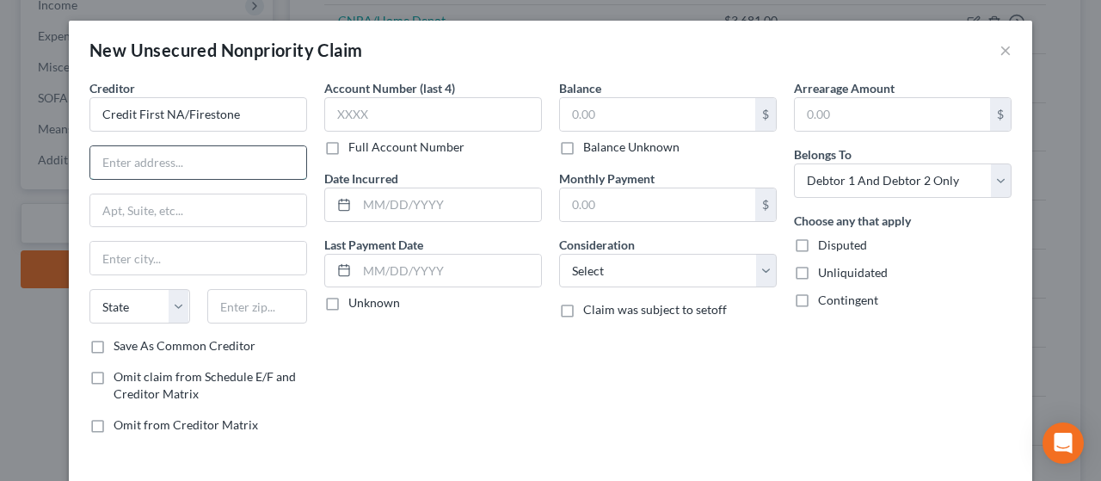
click at [199, 164] on input "text" at bounding box center [198, 162] width 216 height 33
click at [117, 164] on input "P.O. box 81083" at bounding box center [198, 162] width 216 height 33
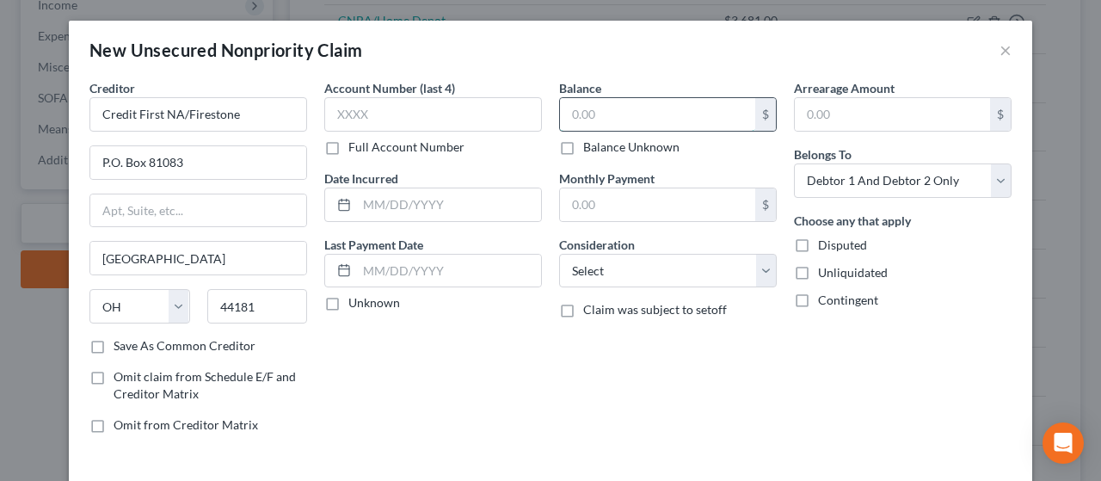
click at [654, 112] on input "text" at bounding box center [657, 114] width 195 height 33
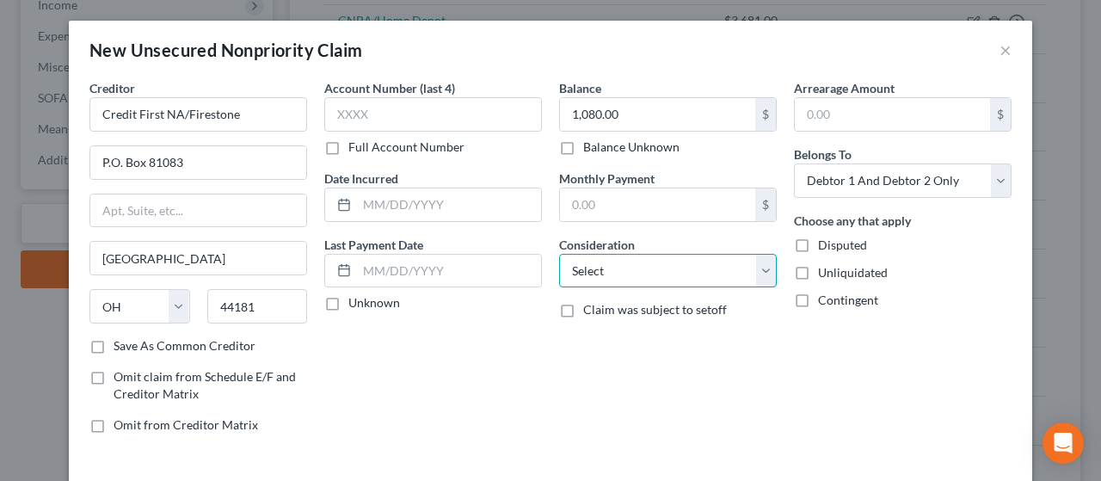
click at [650, 267] on select "Select Cable / Satellite Services Collection Agency Credit Card Debt Debt Couns…" at bounding box center [668, 271] width 218 height 34
click at [559, 254] on select "Select Cable / Satellite Services Collection Agency Credit Card Debt Debt Couns…" at bounding box center [668, 271] width 218 height 34
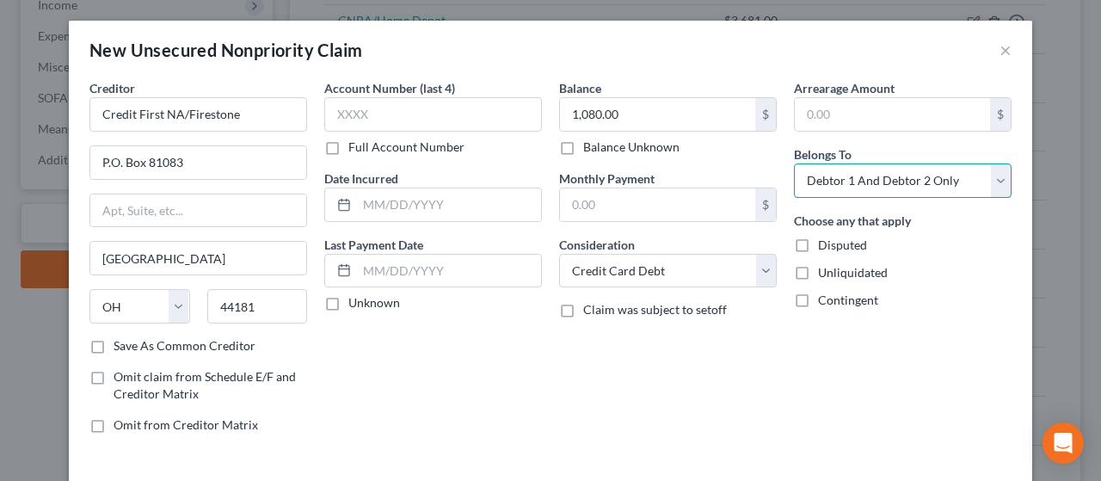
click at [897, 170] on select "Select Debtor 1 Only Debtor 2 Only Debtor 1 And Debtor 2 Only At Least One Of T…" at bounding box center [903, 180] width 218 height 34
click at [794, 163] on select "Select Debtor 1 Only Debtor 2 Only Debtor 1 And Debtor 2 Only At Least One Of T…" at bounding box center [903, 180] width 218 height 34
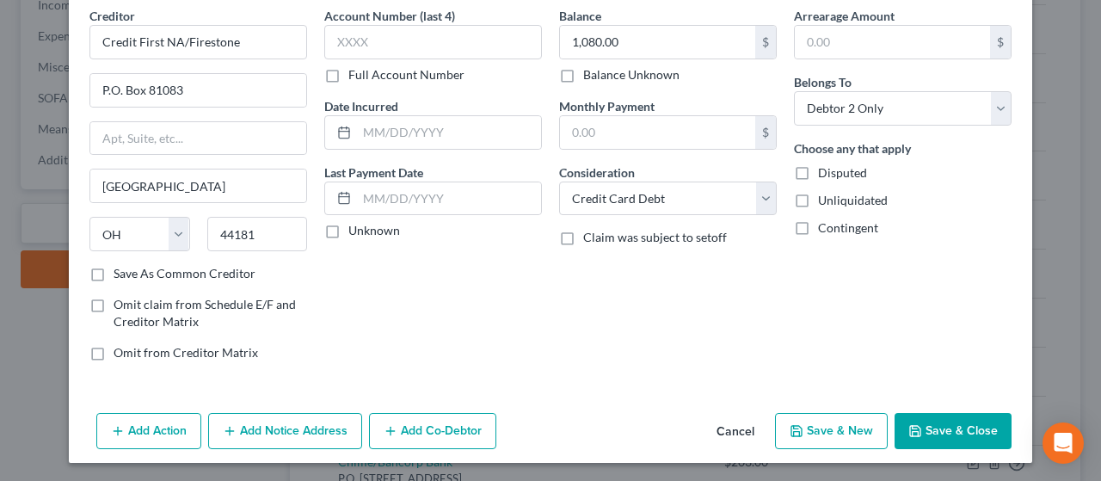
click at [842, 423] on button "Save & New" at bounding box center [831, 431] width 113 height 36
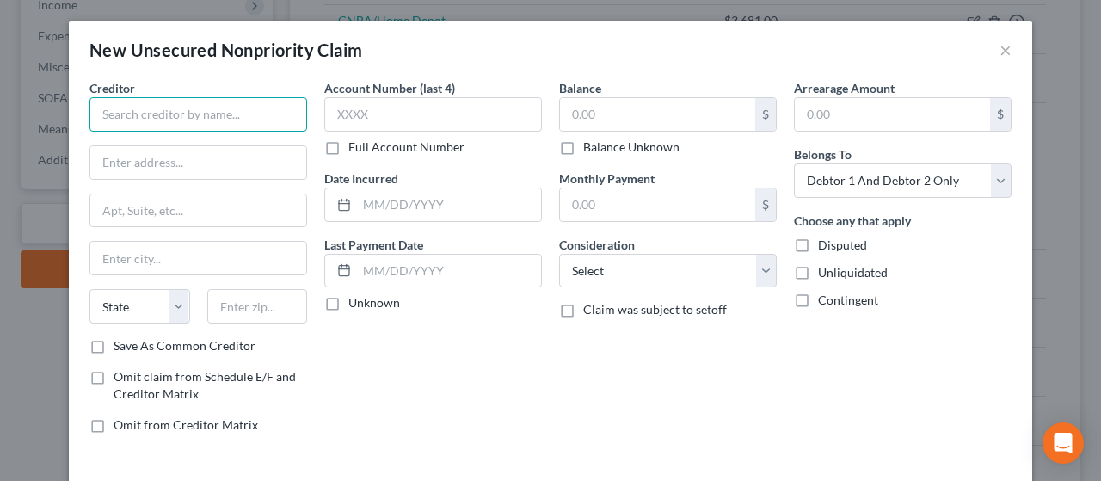
click at [136, 113] on input "text" at bounding box center [198, 114] width 218 height 34
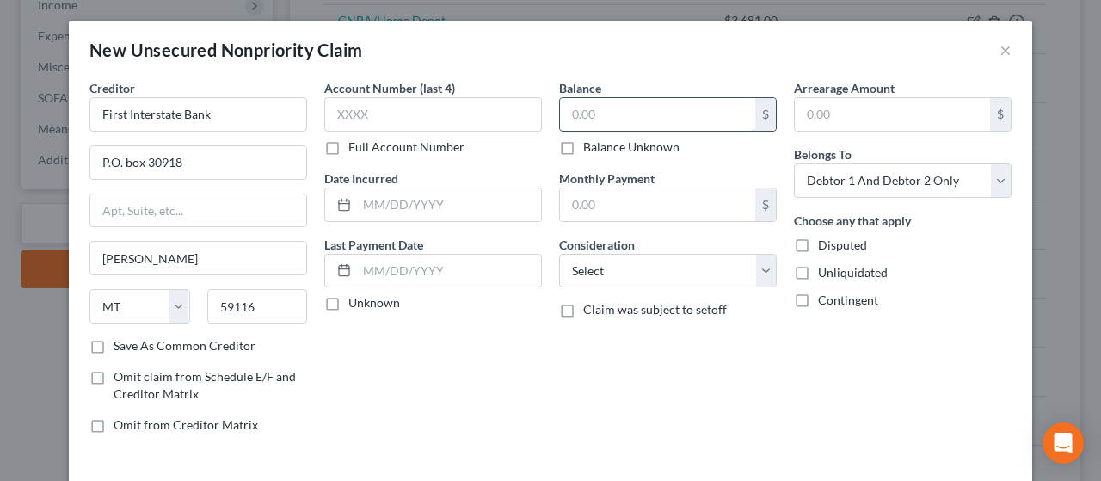
click at [634, 109] on input "text" at bounding box center [657, 114] width 195 height 33
click at [647, 270] on select "Select Cable / Satellite Services Collection Agency Credit Card Debt Debt Couns…" at bounding box center [668, 271] width 218 height 34
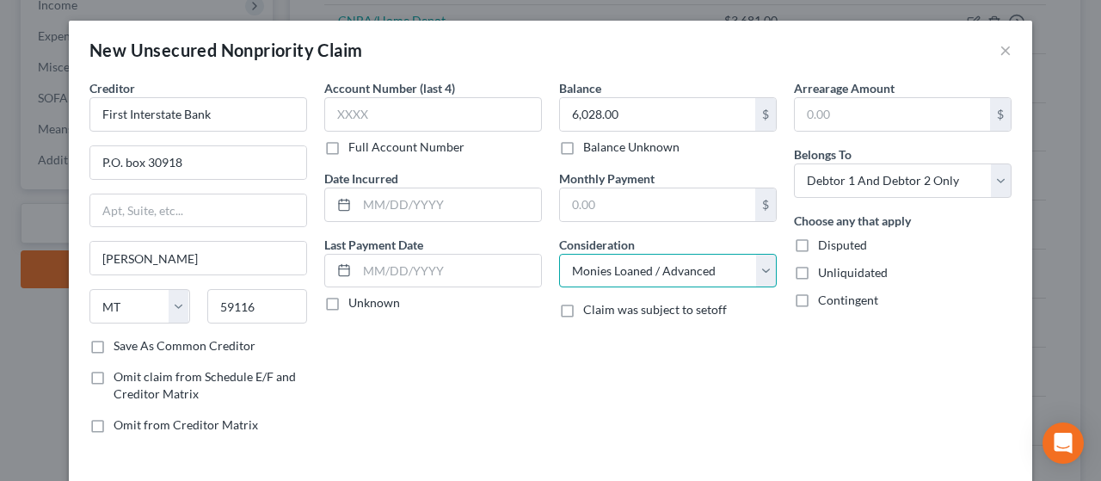
click at [559, 254] on select "Select Cable / Satellite Services Collection Agency Credit Card Debt Debt Couns…" at bounding box center [668, 271] width 218 height 34
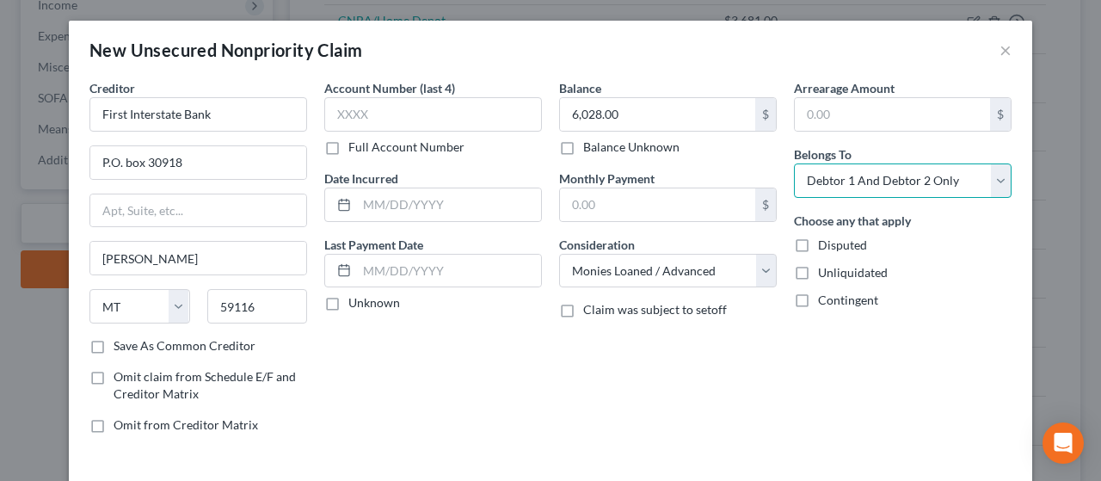
click at [887, 177] on select "Select Debtor 1 Only Debtor 2 Only Debtor 1 And Debtor 2 Only At Least One Of T…" at bounding box center [903, 180] width 218 height 34
click at [794, 163] on select "Select Debtor 1 Only Debtor 2 Only Debtor 1 And Debtor 2 Only At Least One Of T…" at bounding box center [903, 180] width 218 height 34
click at [891, 175] on select "Select Debtor 1 Only Debtor 2 Only Debtor 1 And Debtor 2 Only At Least One Of T…" at bounding box center [903, 180] width 218 height 34
click at [794, 163] on select "Select Debtor 1 Only Debtor 2 Only Debtor 1 And Debtor 2 Only At Least One Of T…" at bounding box center [903, 180] width 218 height 34
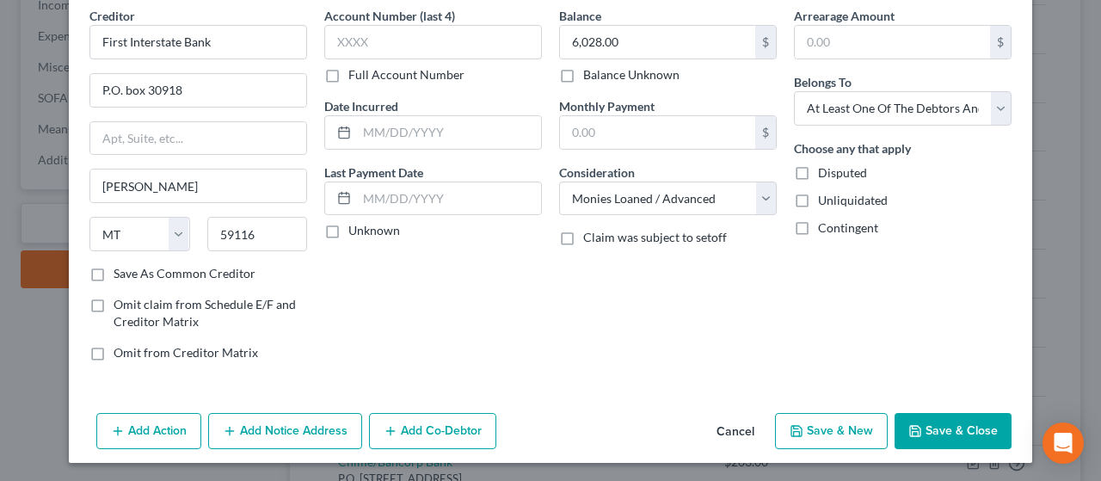
click at [437, 428] on button "Add Co-Debtor" at bounding box center [432, 431] width 127 height 36
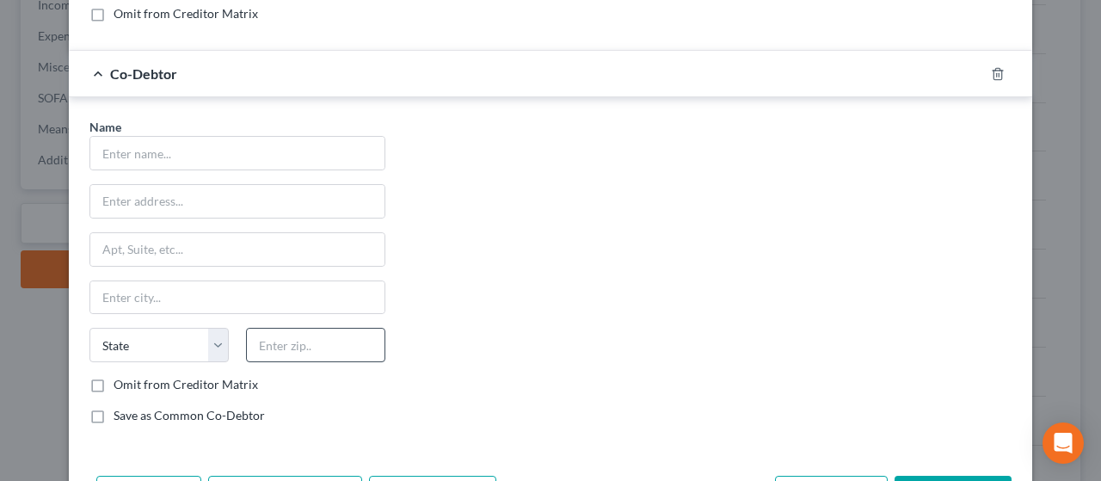
scroll to position [416, 0]
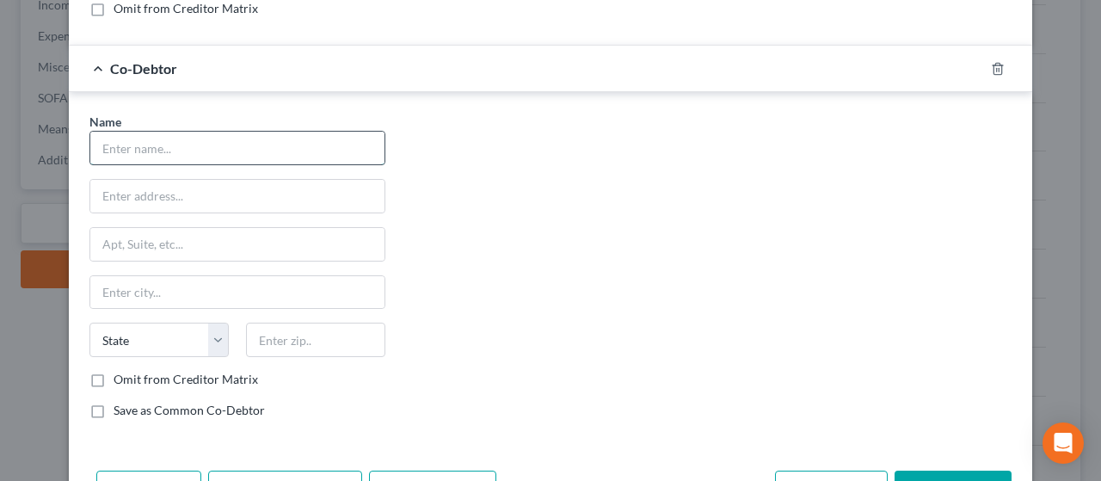
click at [192, 142] on input "text" at bounding box center [237, 148] width 294 height 33
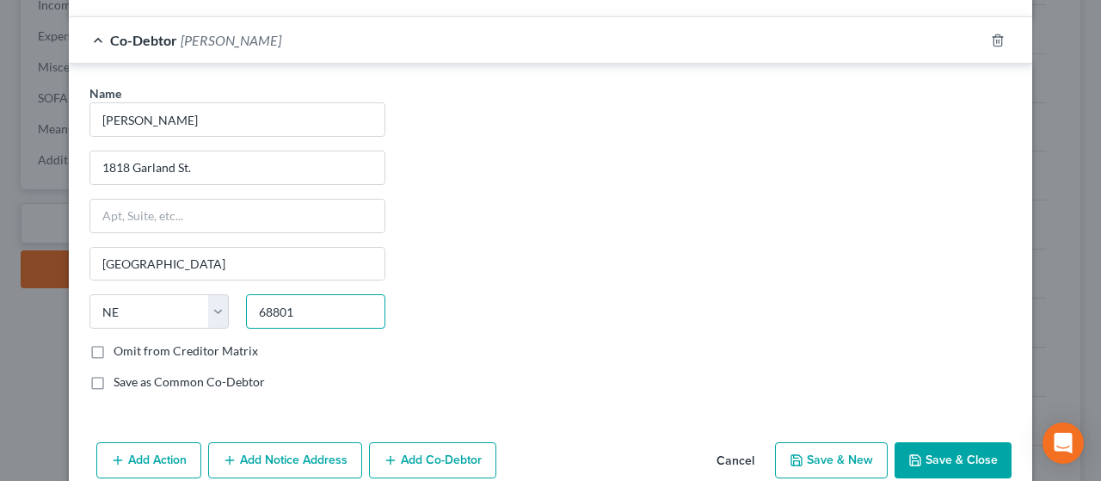
scroll to position [472, 0]
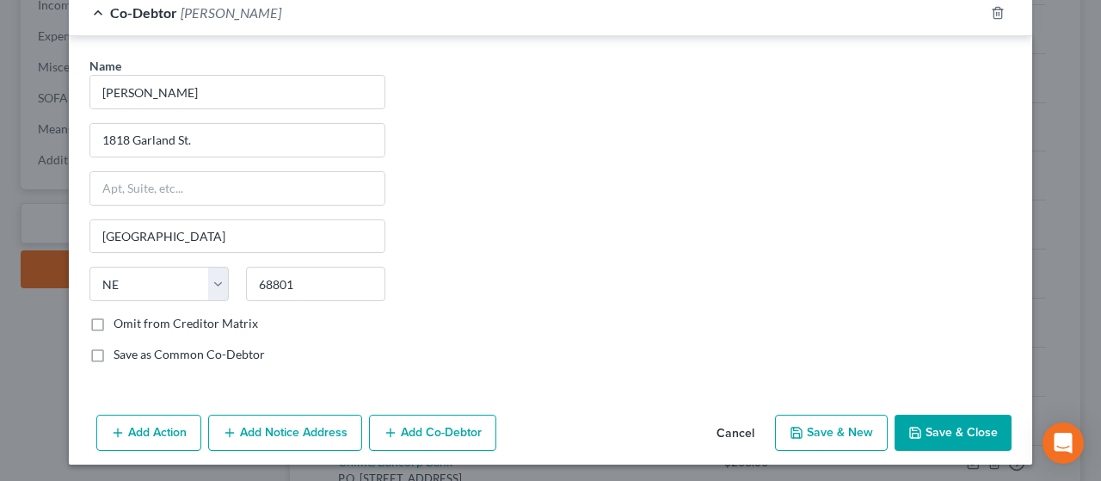
click at [834, 427] on button "Save & New" at bounding box center [831, 432] width 113 height 36
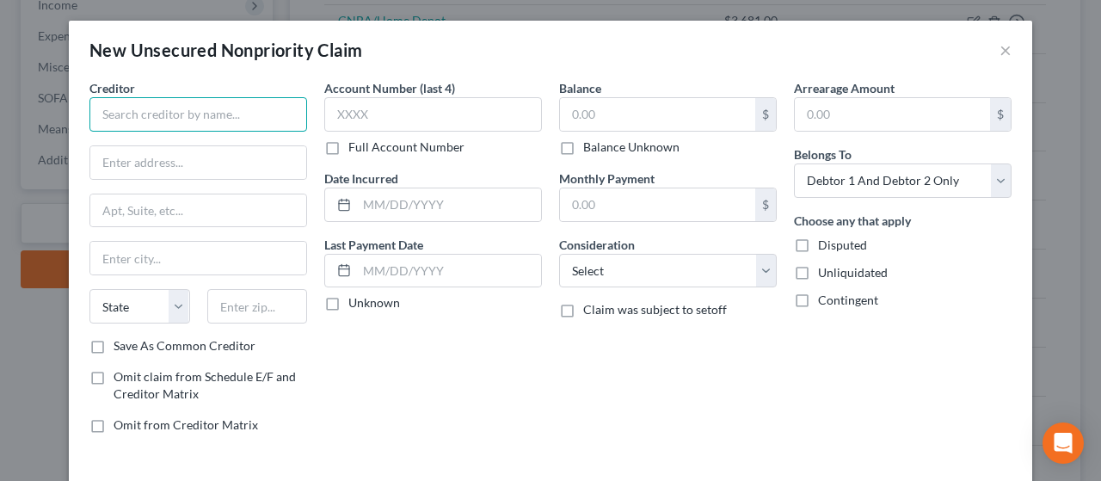
click at [111, 116] on input "text" at bounding box center [198, 114] width 218 height 34
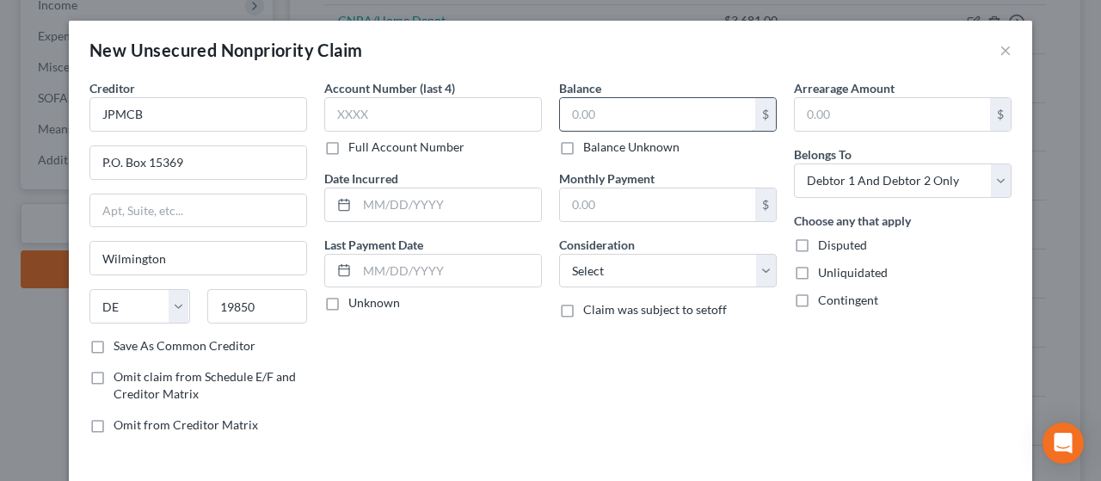
click at [623, 114] on input "text" at bounding box center [657, 114] width 195 height 33
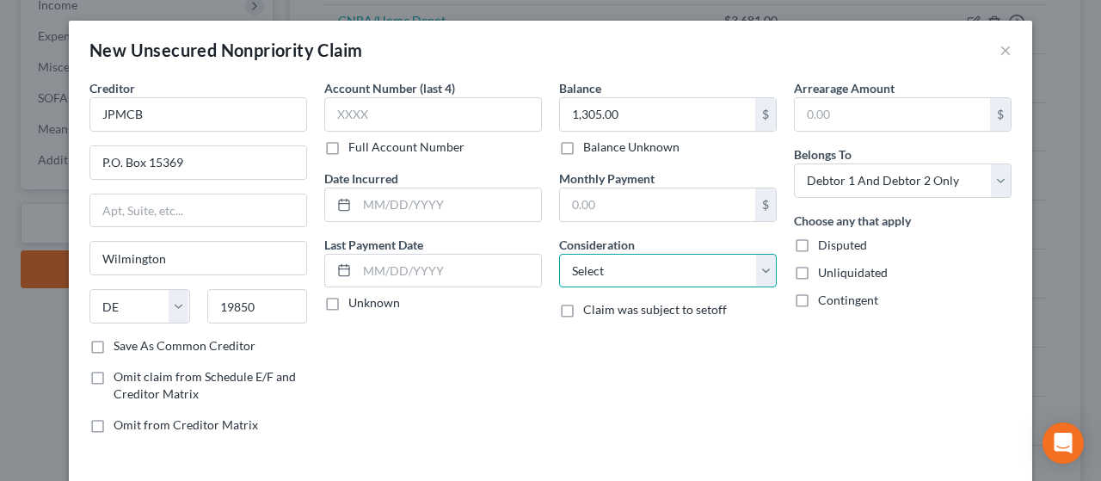
click at [673, 266] on select "Select Cable / Satellite Services Collection Agency Credit Card Debt Debt Couns…" at bounding box center [668, 271] width 218 height 34
click at [559, 254] on select "Select Cable / Satellite Services Collection Agency Credit Card Debt Debt Couns…" at bounding box center [668, 271] width 218 height 34
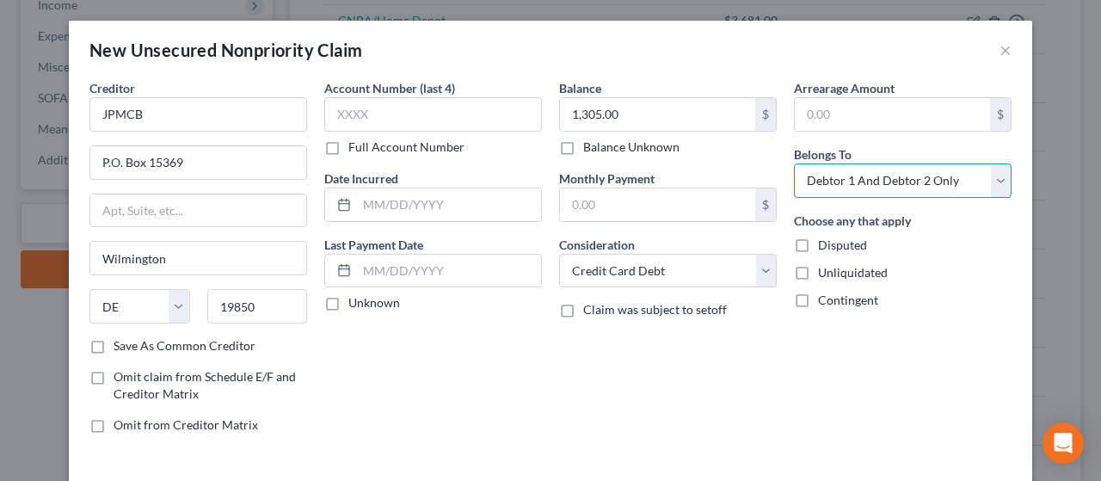
click at [900, 171] on select "Select Debtor 1 Only Debtor 2 Only Debtor 1 And Debtor 2 Only At Least One Of T…" at bounding box center [903, 180] width 218 height 34
click at [794, 163] on select "Select Debtor 1 Only Debtor 2 Only Debtor 1 And Debtor 2 Only At Least One Of T…" at bounding box center [903, 180] width 218 height 34
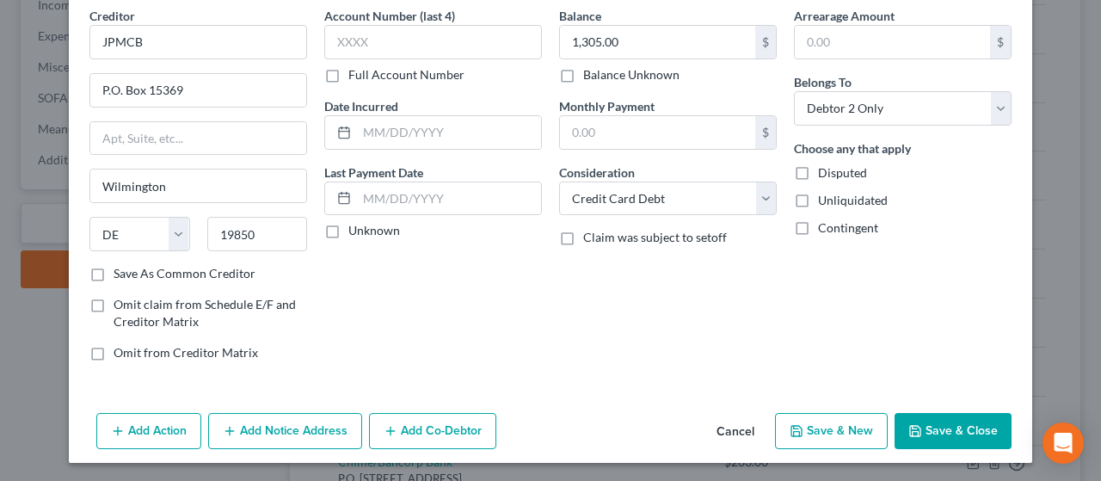
click at [825, 427] on button "Save & New" at bounding box center [831, 431] width 113 height 36
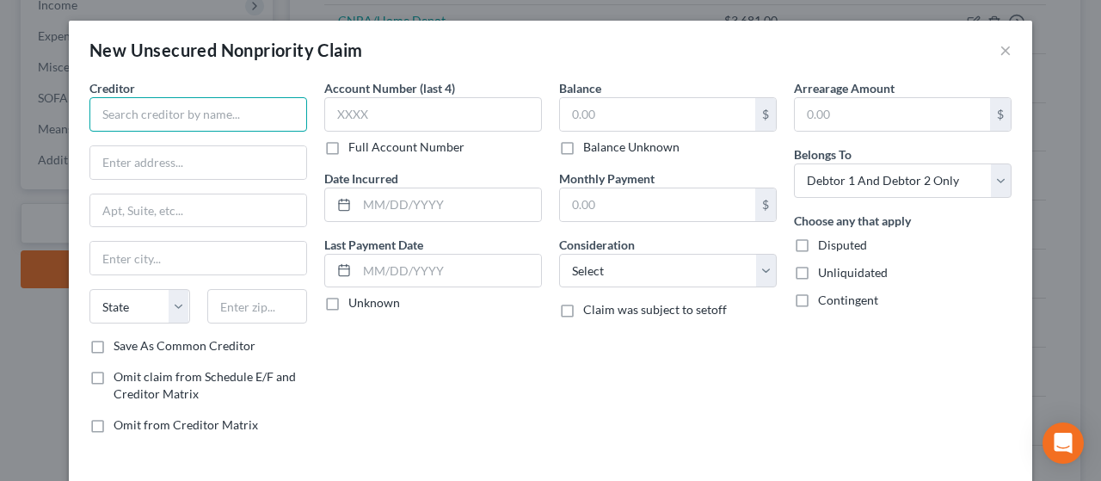
click at [115, 114] on input "text" at bounding box center [198, 114] width 218 height 34
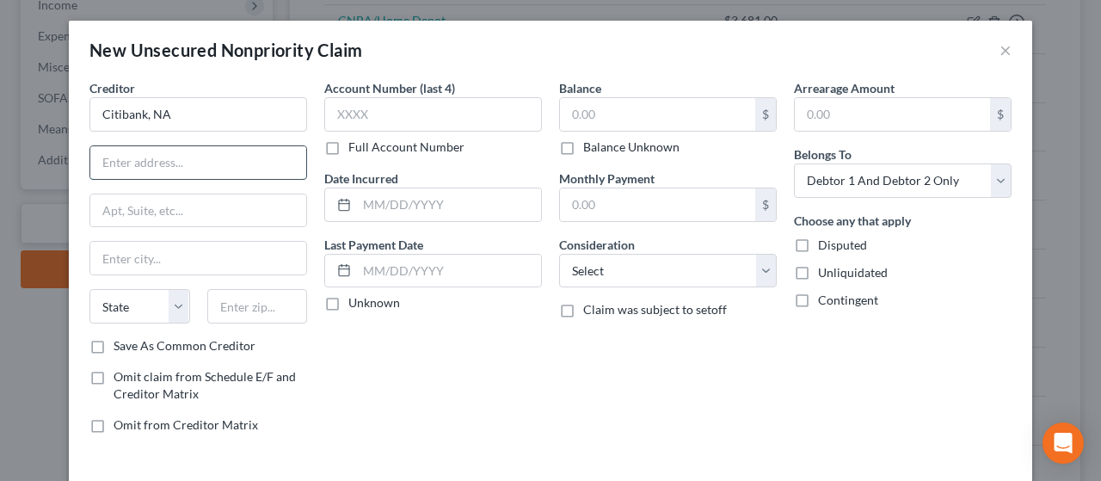
click at [109, 160] on input "text" at bounding box center [198, 162] width 216 height 33
click at [186, 110] on input "Citibank, NA" at bounding box center [198, 114] width 218 height 34
click at [199, 164] on input "text" at bounding box center [198, 162] width 216 height 33
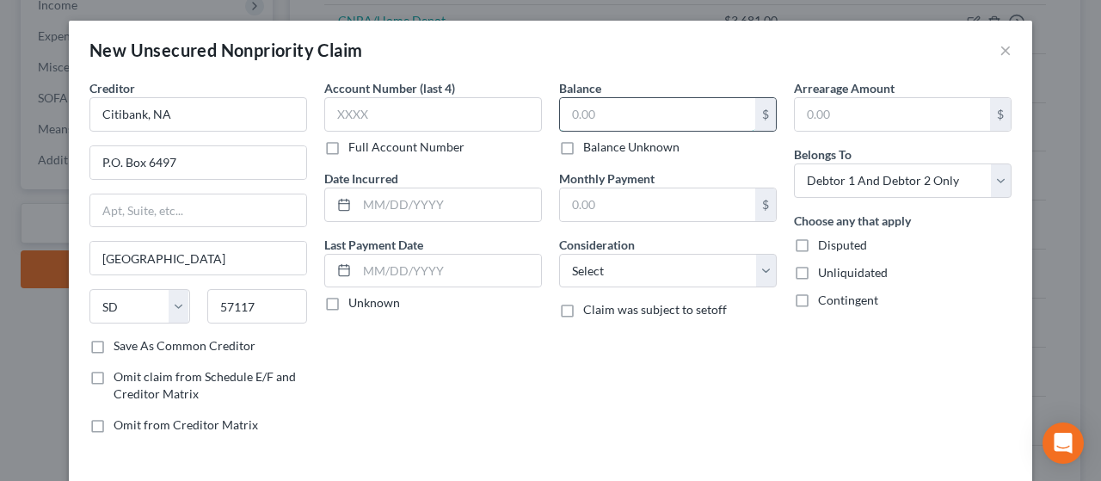
click at [616, 114] on input "text" at bounding box center [657, 114] width 195 height 33
click at [657, 269] on select "Select Cable / Satellite Services Collection Agency Credit Card Debt Debt Couns…" at bounding box center [668, 271] width 218 height 34
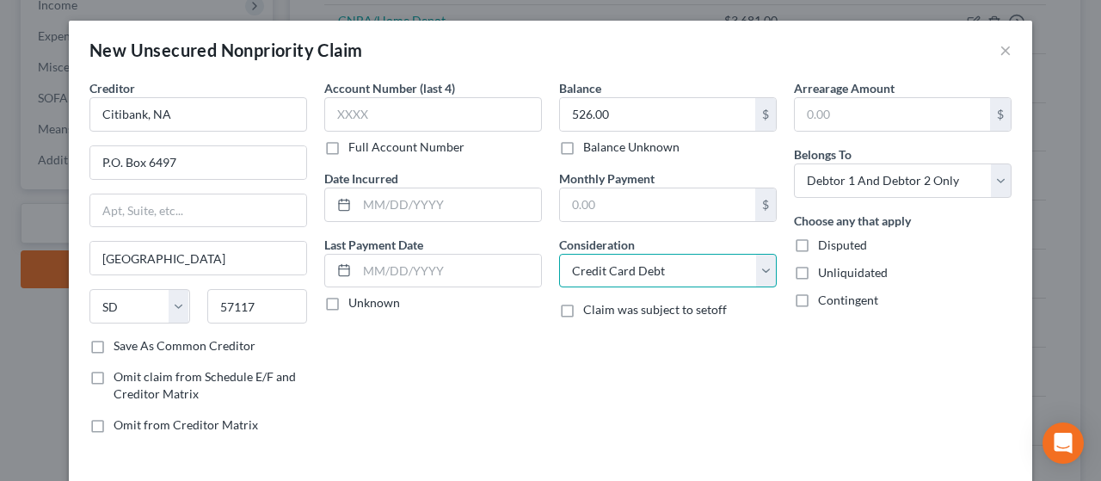
click at [559, 254] on select "Select Cable / Satellite Services Collection Agency Credit Card Debt Debt Couns…" at bounding box center [668, 271] width 218 height 34
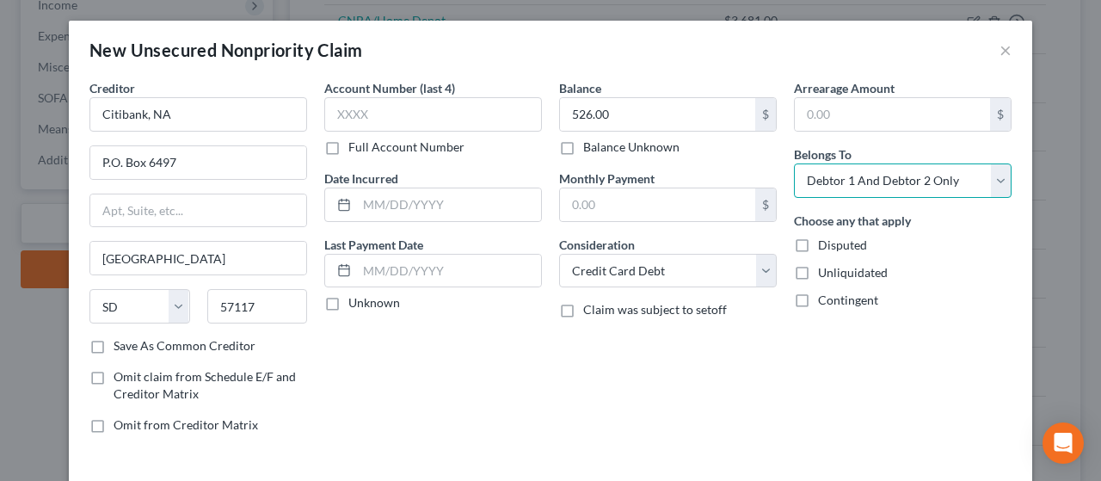
click at [879, 171] on select "Select Debtor 1 Only Debtor 2 Only Debtor 1 And Debtor 2 Only At Least One Of T…" at bounding box center [903, 180] width 218 height 34
click at [794, 163] on select "Select Debtor 1 Only Debtor 2 Only Debtor 1 And Debtor 2 Only At Least One Of T…" at bounding box center [903, 180] width 218 height 34
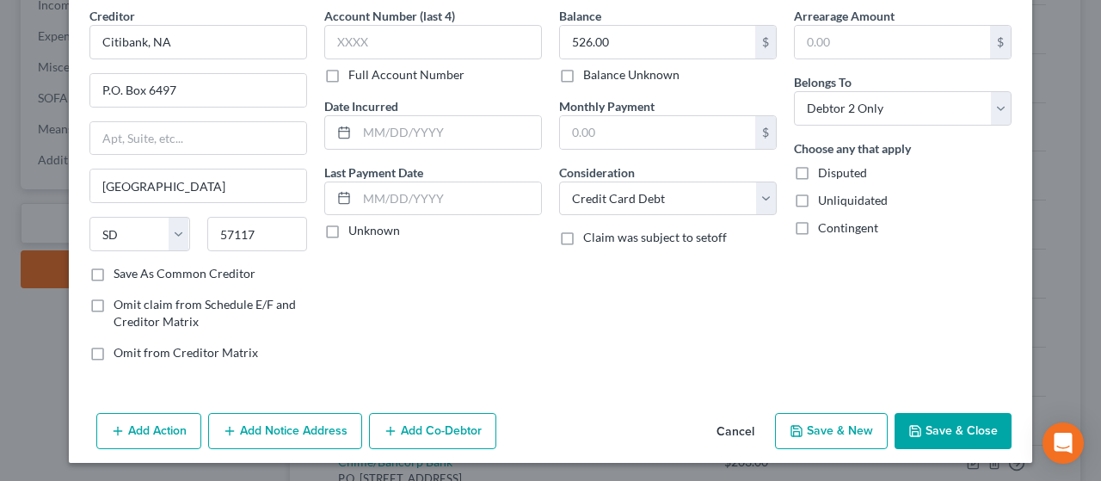
click at [274, 426] on button "Add Notice Address" at bounding box center [285, 431] width 154 height 36
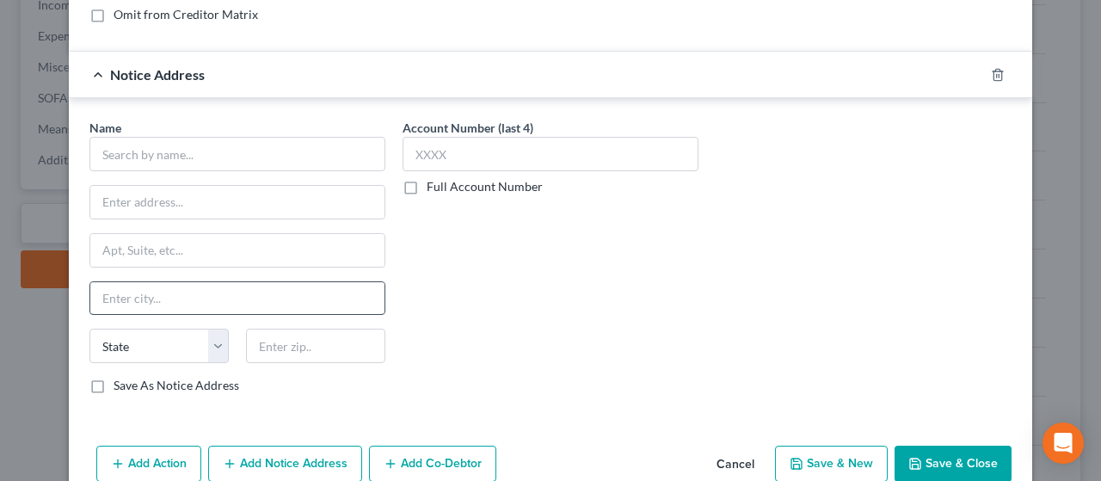
scroll to position [416, 0]
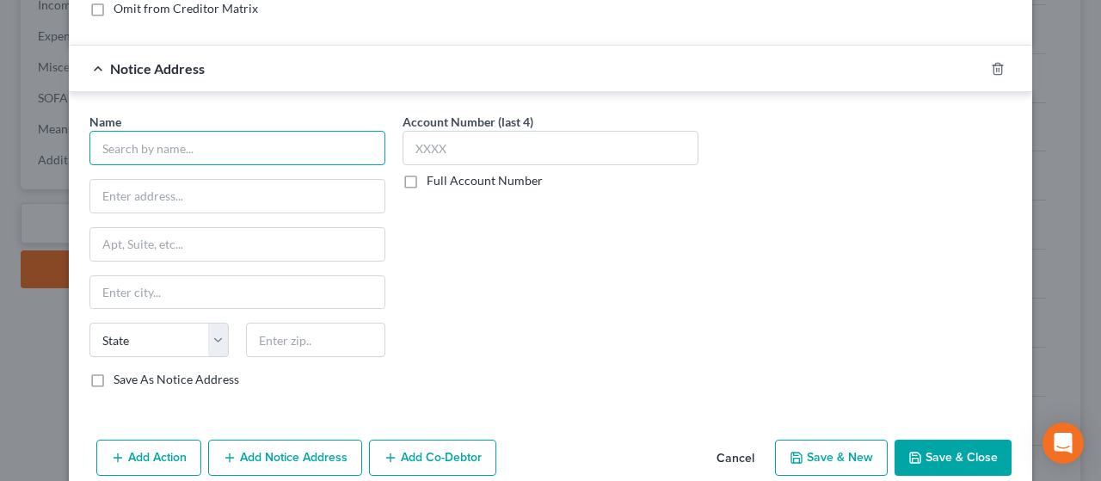
click at [176, 142] on input "text" at bounding box center [237, 148] width 296 height 34
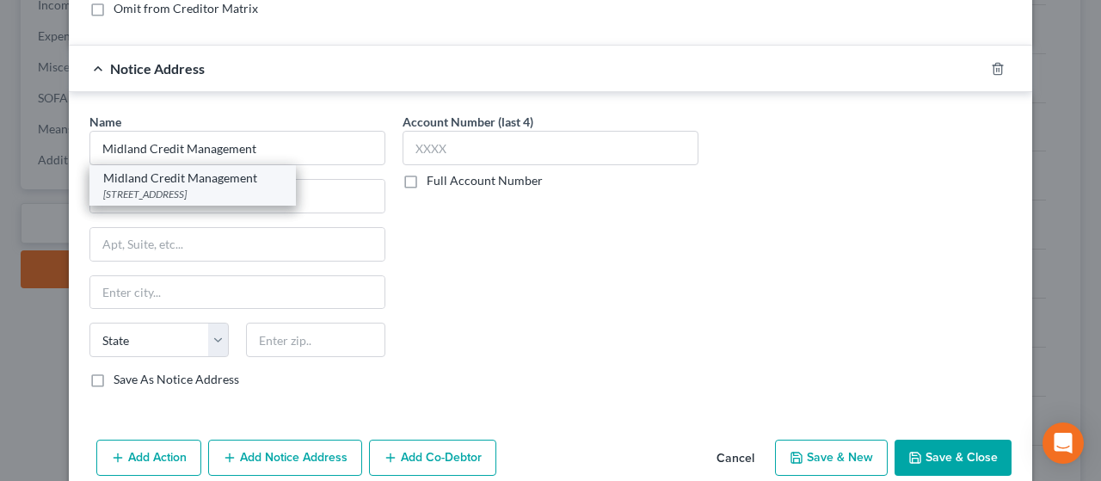
click at [141, 187] on div "[STREET_ADDRESS]" at bounding box center [192, 194] width 179 height 15
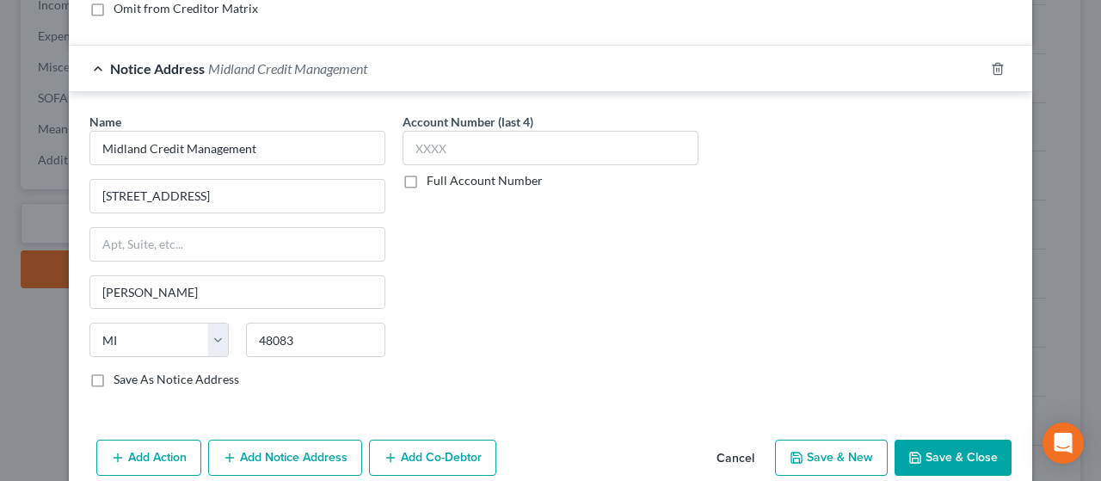
scroll to position [441, 0]
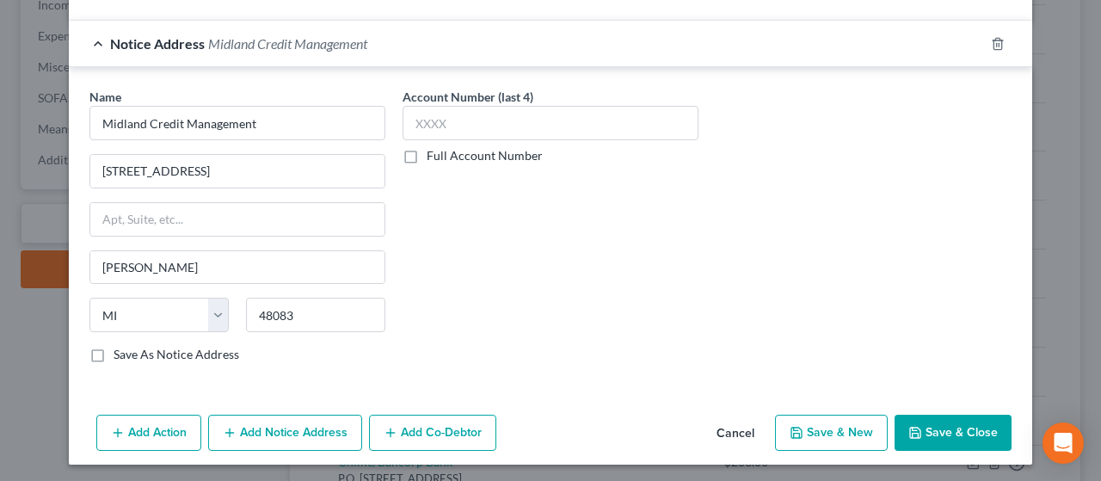
click at [831, 427] on button "Save & New" at bounding box center [831, 432] width 113 height 36
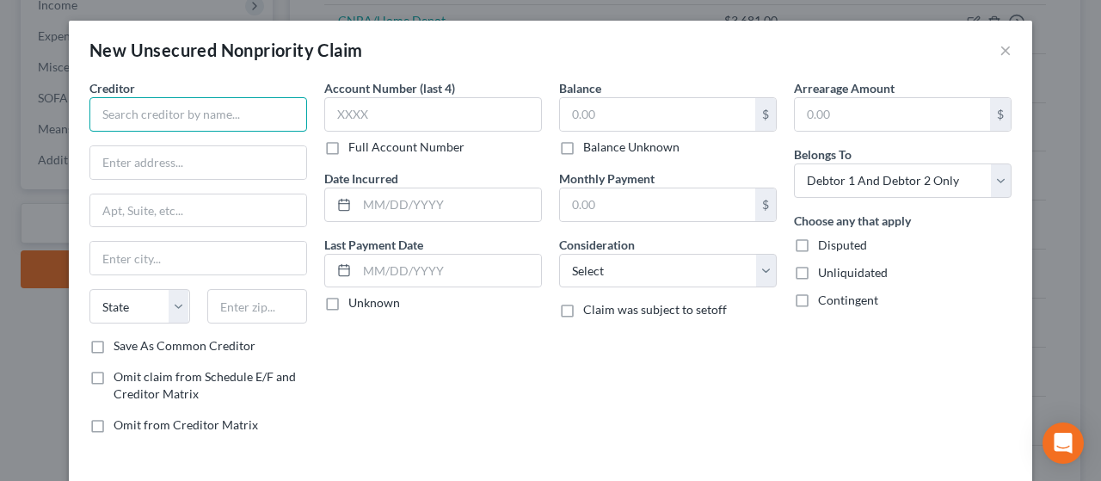
click at [117, 114] on input "text" at bounding box center [198, 114] width 218 height 34
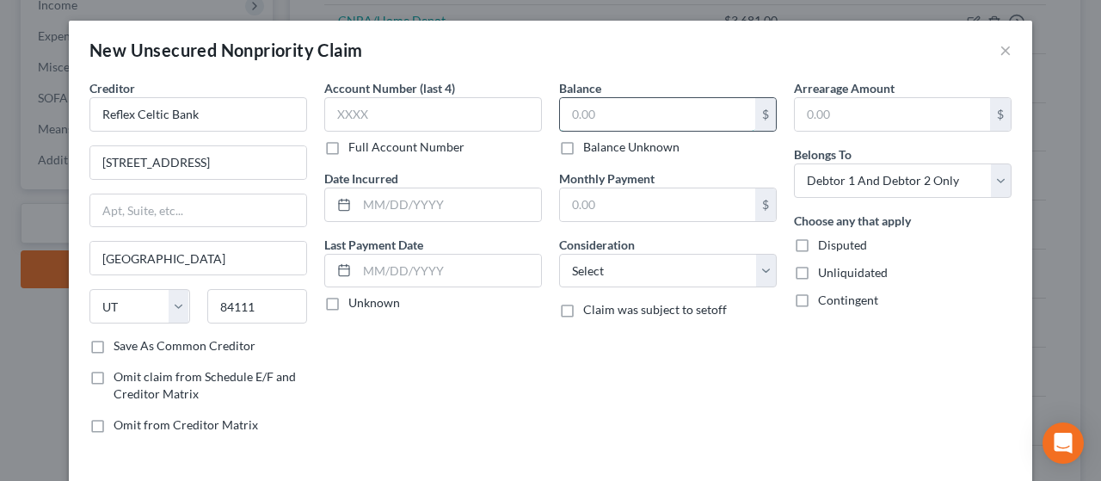
click at [655, 115] on input "text" at bounding box center [657, 114] width 195 height 33
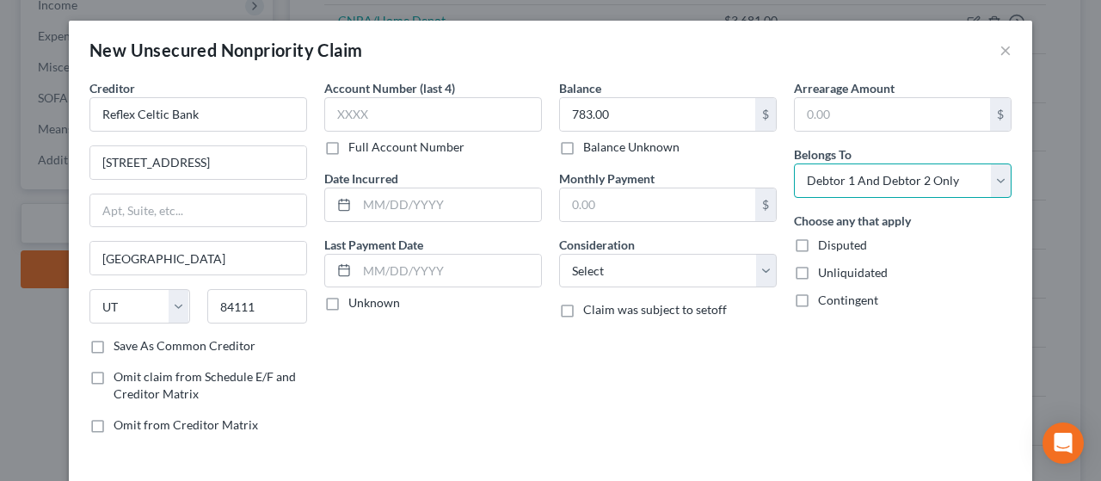
click at [857, 175] on select "Select Debtor 1 Only Debtor 2 Only Debtor 1 And Debtor 2 Only At Least One Of T…" at bounding box center [903, 180] width 218 height 34
click at [794, 163] on select "Select Debtor 1 Only Debtor 2 Only Debtor 1 And Debtor 2 Only At Least One Of T…" at bounding box center [903, 180] width 218 height 34
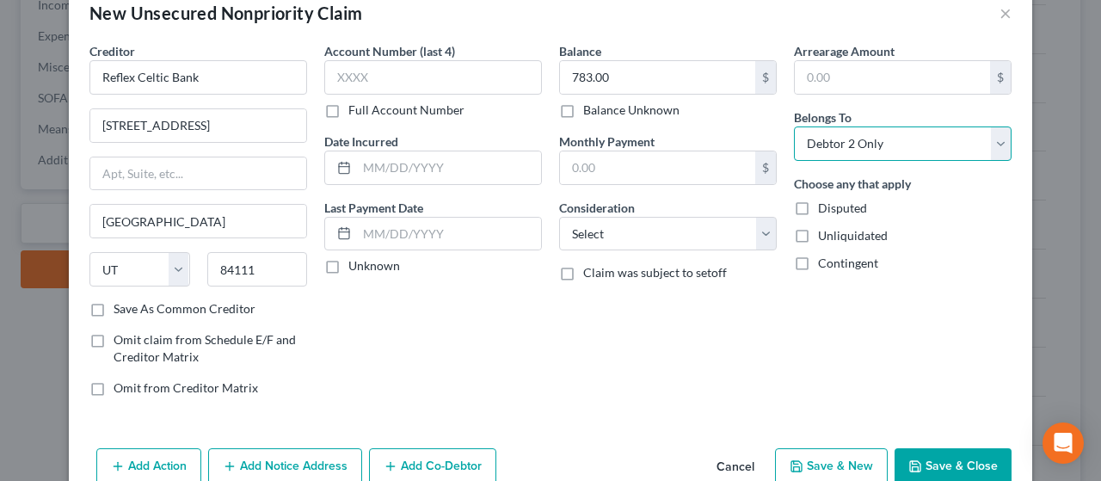
scroll to position [72, 0]
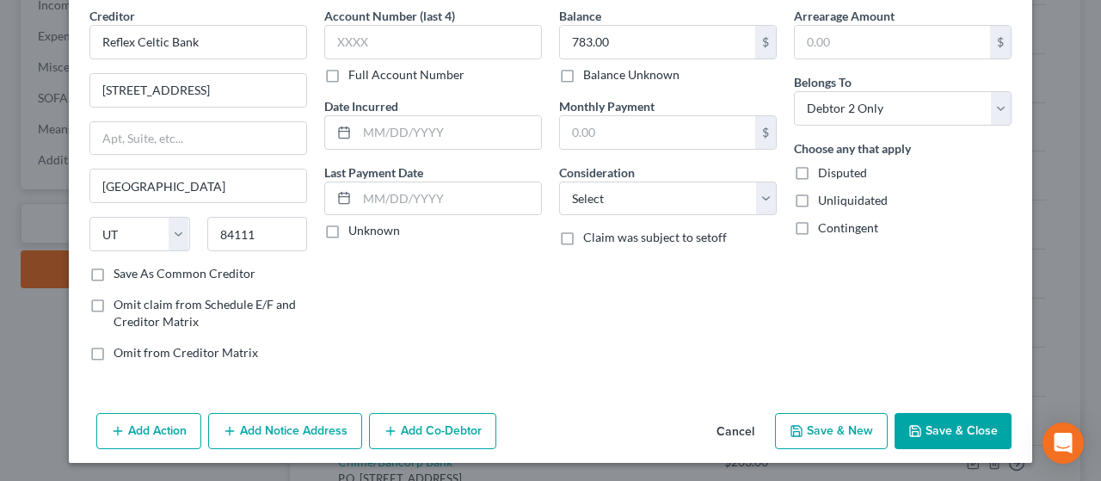
click at [284, 425] on button "Add Notice Address" at bounding box center [285, 431] width 154 height 36
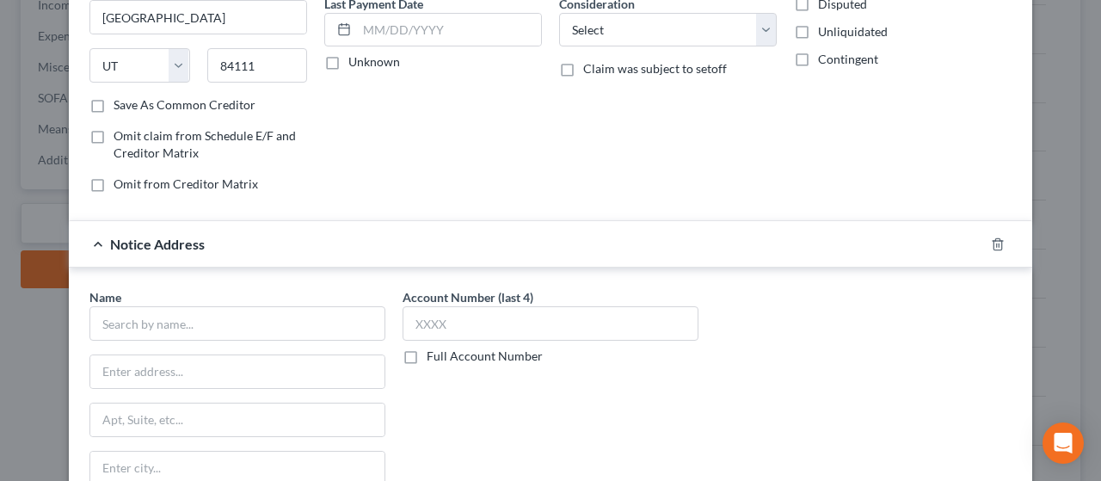
scroll to position [244, 0]
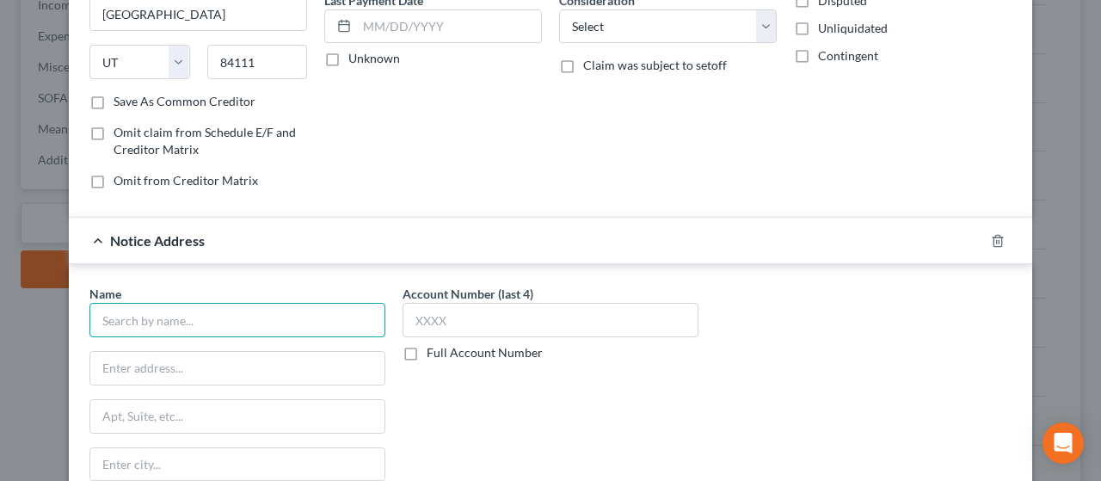
click at [144, 320] on input "text" at bounding box center [237, 320] width 296 height 34
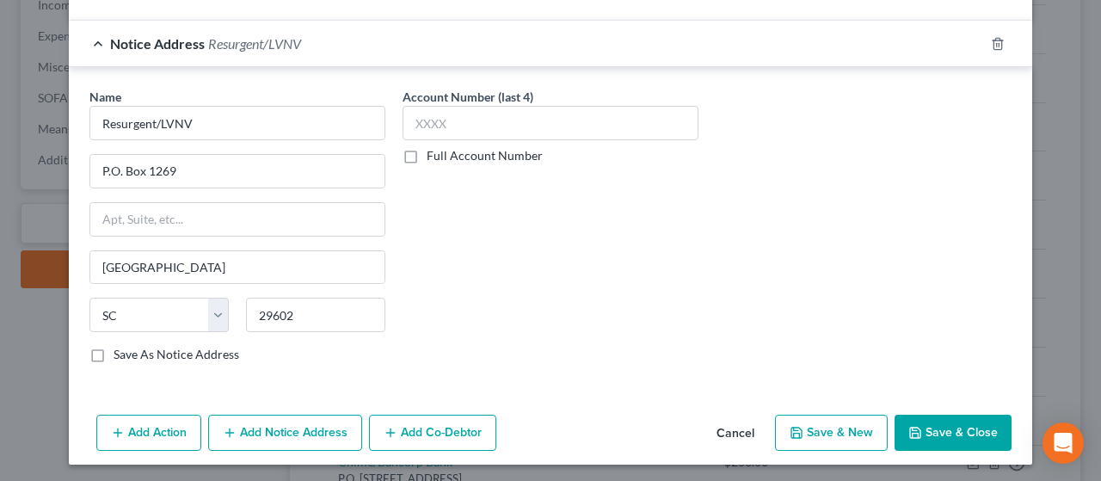
click at [832, 429] on button "Save & New" at bounding box center [831, 432] width 113 height 36
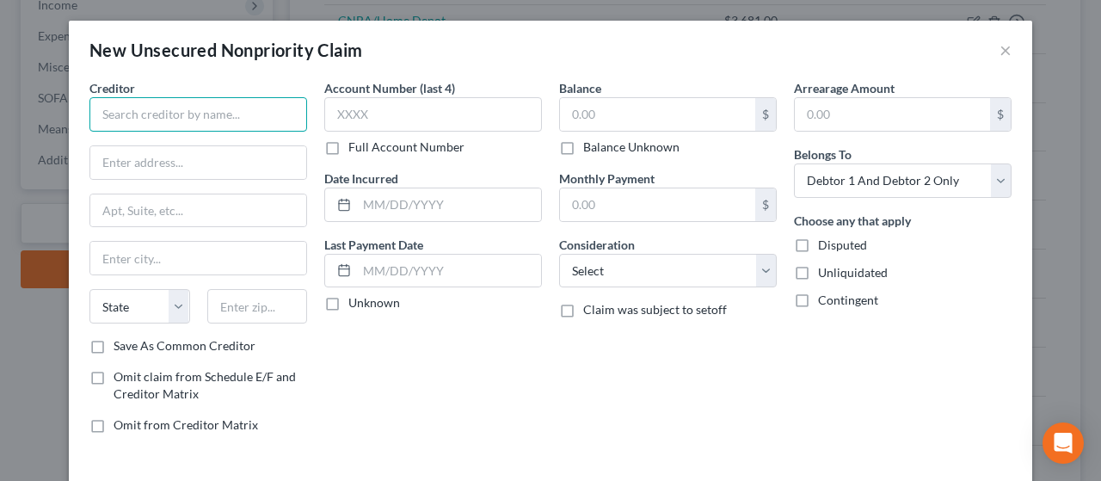
click at [100, 114] on input "text" at bounding box center [198, 114] width 218 height 34
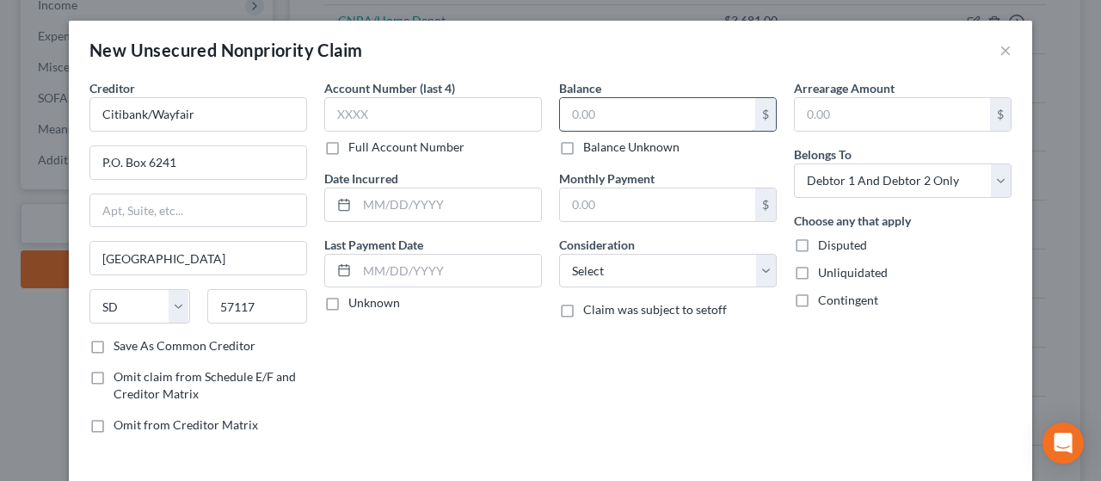
click at [643, 111] on input "text" at bounding box center [657, 114] width 195 height 33
click at [649, 259] on select "Select Cable / Satellite Services Collection Agency Credit Card Debt Debt Couns…" at bounding box center [668, 271] width 218 height 34
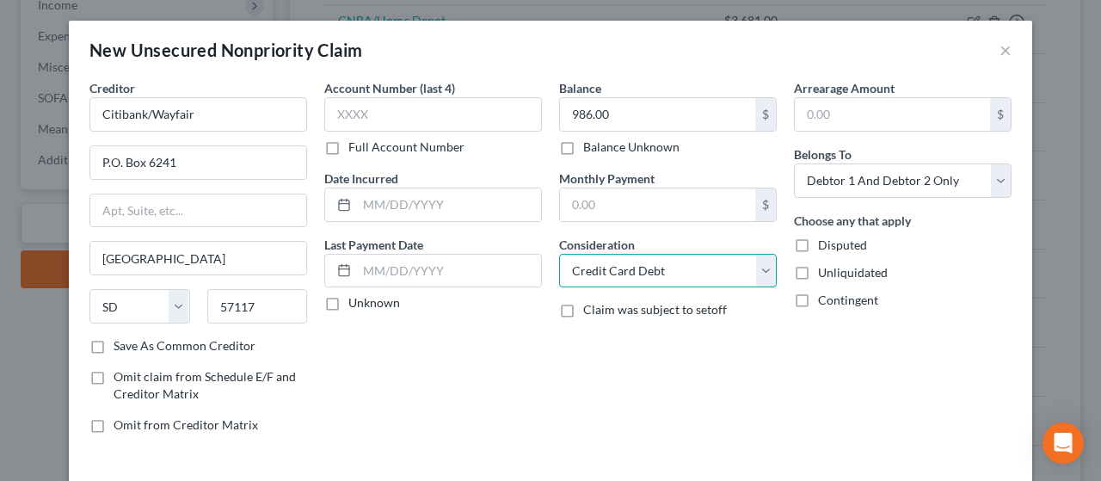
click at [559, 254] on select "Select Cable / Satellite Services Collection Agency Credit Card Debt Debt Couns…" at bounding box center [668, 271] width 218 height 34
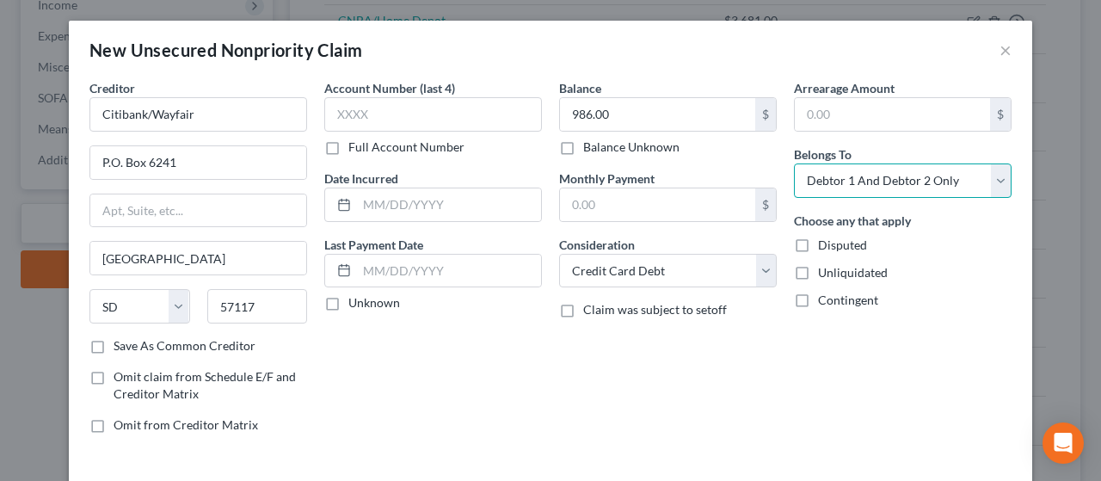
drag, startPoint x: 897, startPoint y: 175, endPoint x: 896, endPoint y: 184, distance: 9.5
click at [897, 175] on select "Select Debtor 1 Only Debtor 2 Only Debtor 1 And Debtor 2 Only At Least One Of T…" at bounding box center [903, 180] width 218 height 34
click at [794, 163] on select "Select Debtor 1 Only Debtor 2 Only Debtor 1 And Debtor 2 Only At Least One Of T…" at bounding box center [903, 180] width 218 height 34
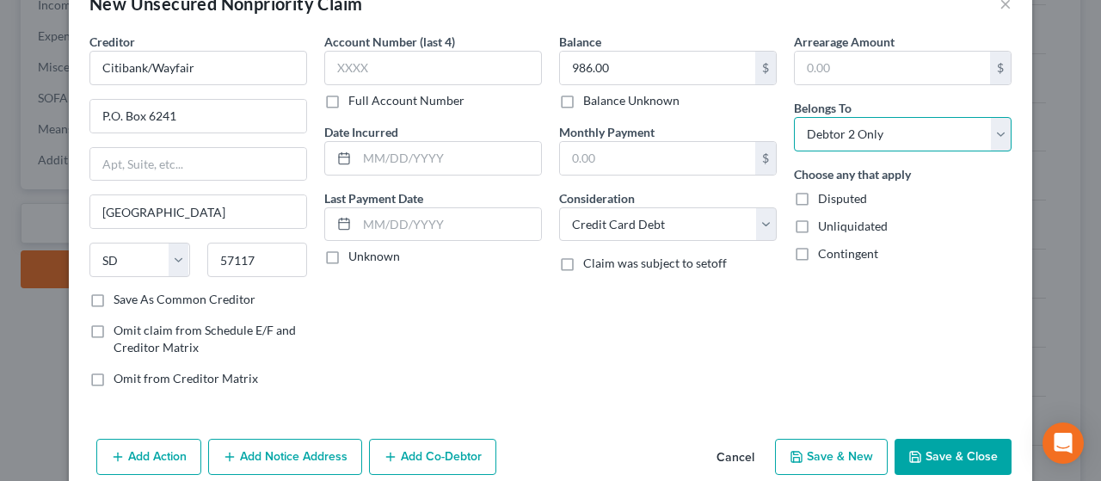
scroll to position [72, 0]
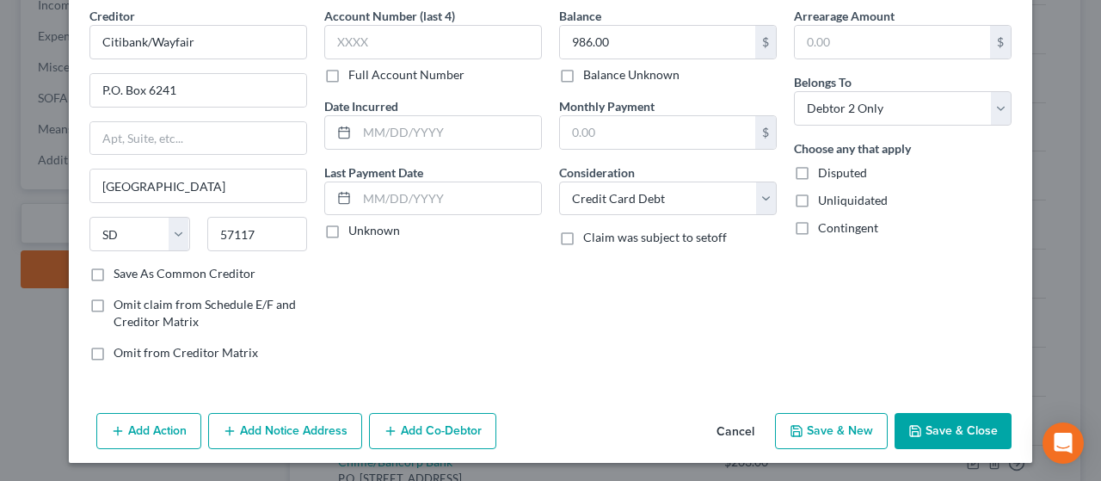
click at [306, 422] on button "Add Notice Address" at bounding box center [285, 431] width 154 height 36
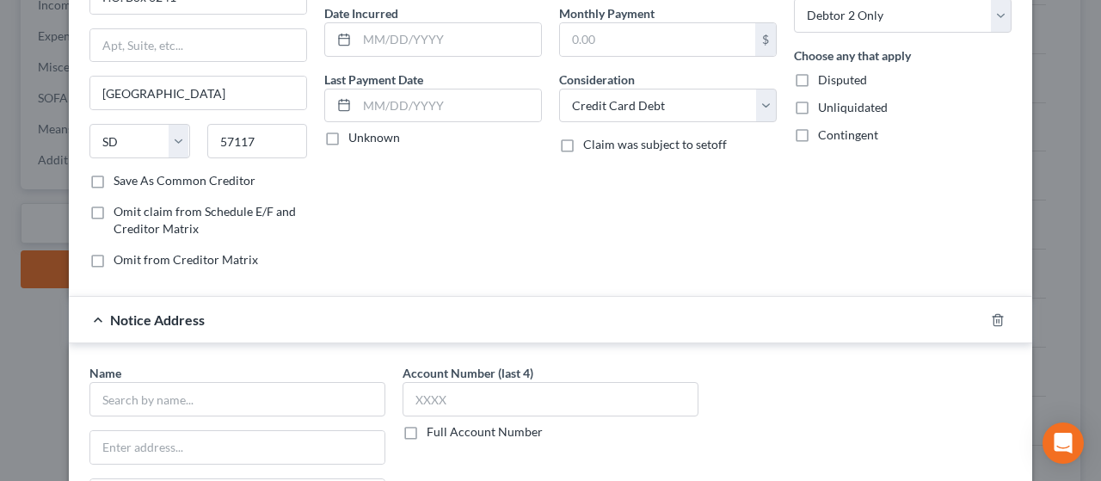
scroll to position [330, 0]
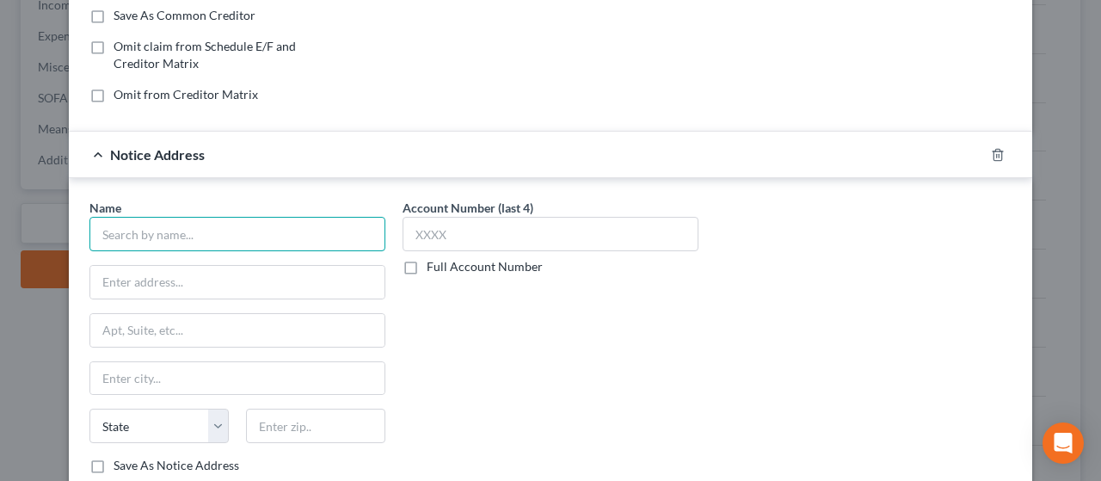
click at [152, 224] on input "text" at bounding box center [237, 234] width 296 height 34
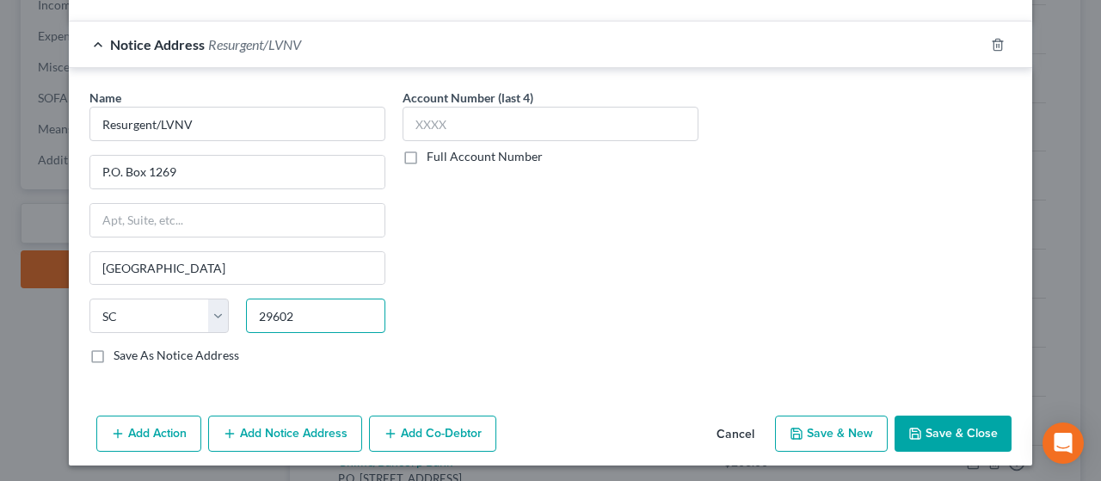
scroll to position [441, 0]
click at [831, 429] on button "Save & New" at bounding box center [831, 432] width 113 height 36
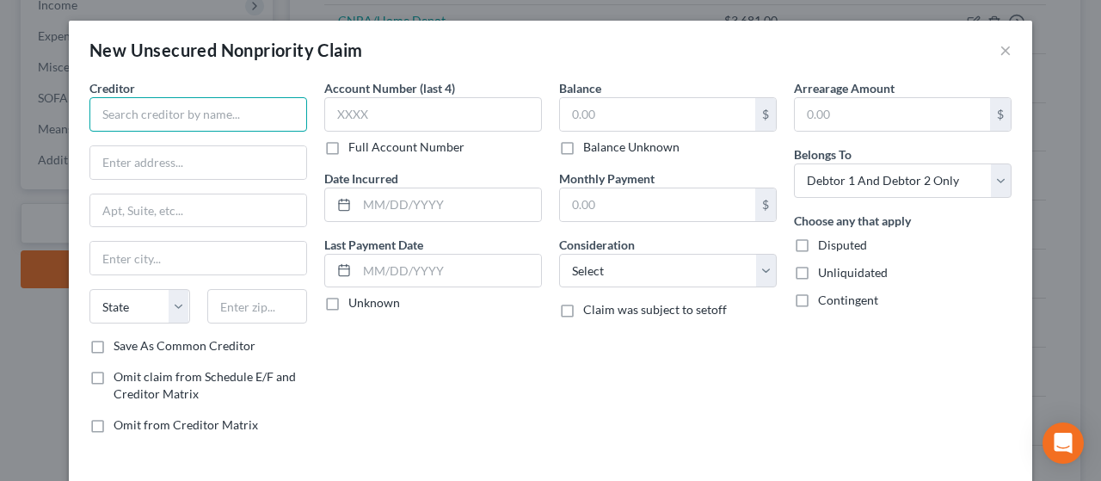
click at [114, 115] on input "text" at bounding box center [198, 114] width 218 height 34
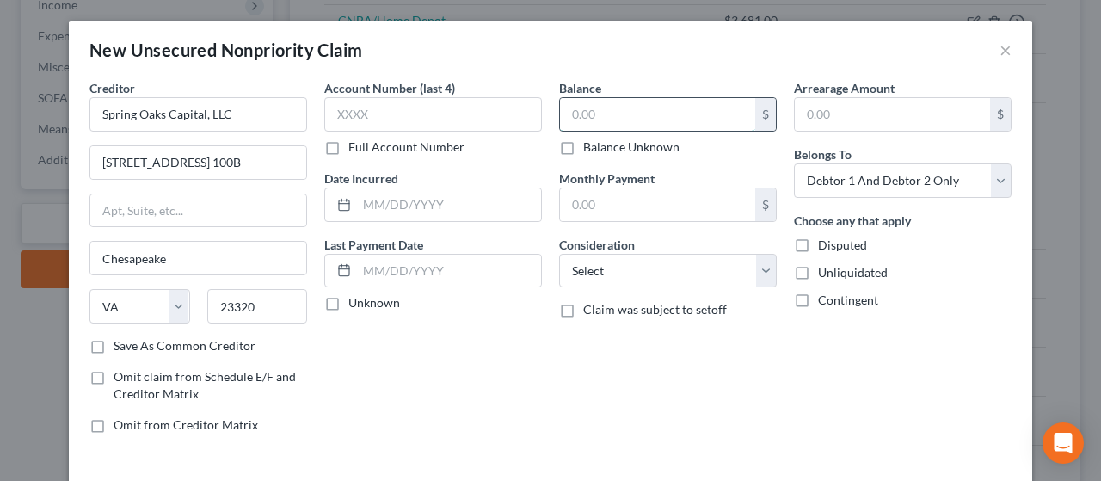
click at [697, 116] on input "text" at bounding box center [657, 114] width 195 height 33
click at [643, 265] on select "Select Cable / Satellite Services Collection Agency Credit Card Debt Debt Couns…" at bounding box center [668, 271] width 218 height 34
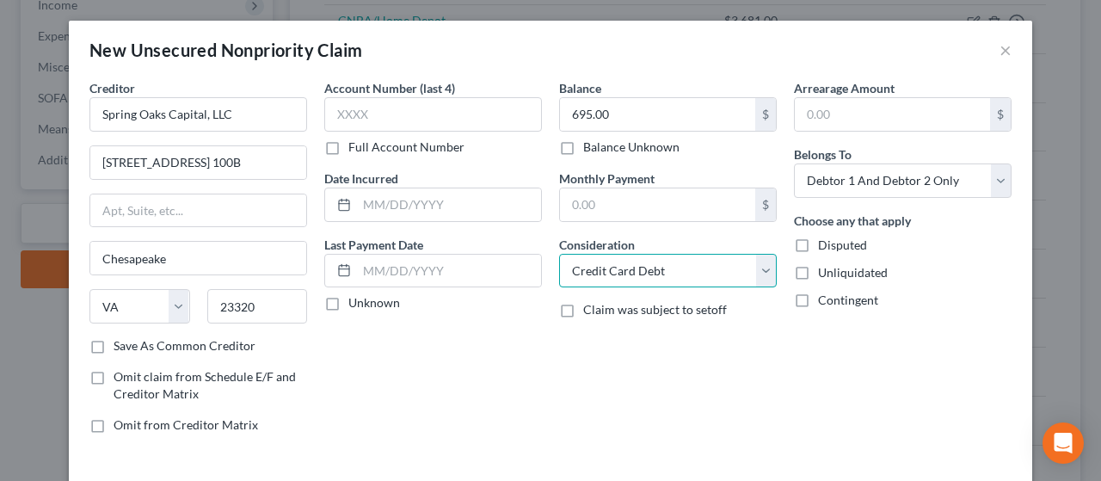
click at [559, 254] on select "Select Cable / Satellite Services Collection Agency Credit Card Debt Debt Couns…" at bounding box center [668, 271] width 218 height 34
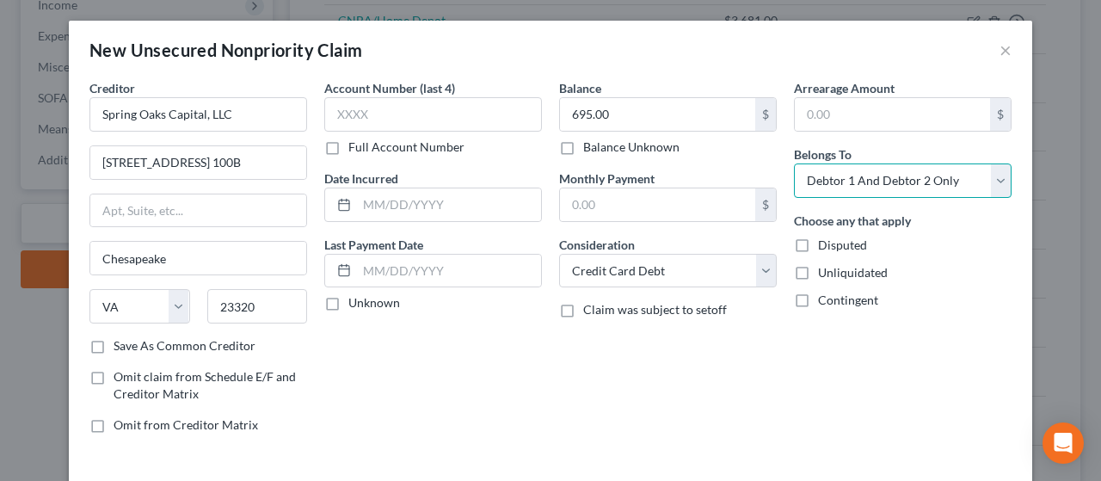
click at [858, 176] on select "Select Debtor 1 Only Debtor 2 Only Debtor 1 And Debtor 2 Only At Least One Of T…" at bounding box center [903, 180] width 218 height 34
click at [794, 163] on select "Select Debtor 1 Only Debtor 2 Only Debtor 1 And Debtor 2 Only At Least One Of T…" at bounding box center [903, 180] width 218 height 34
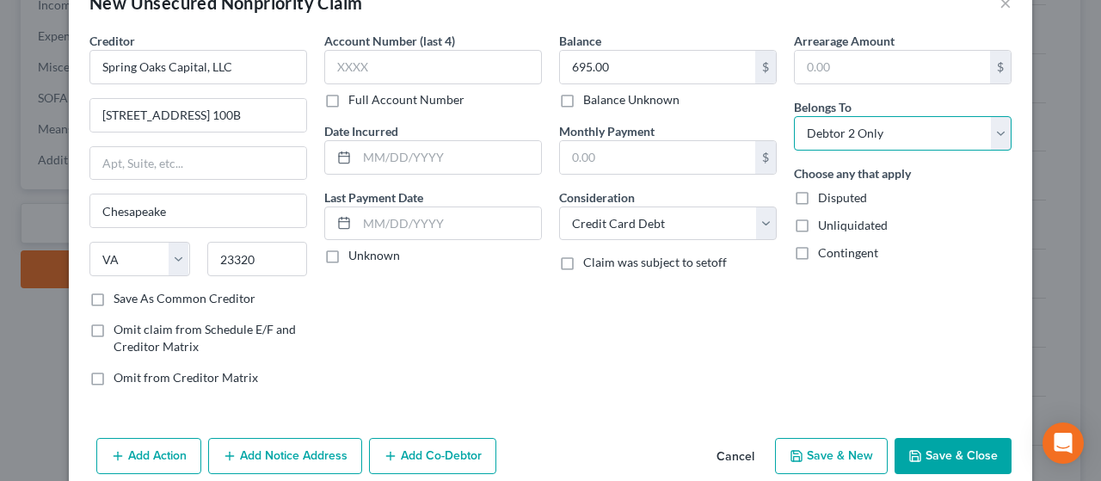
scroll to position [72, 0]
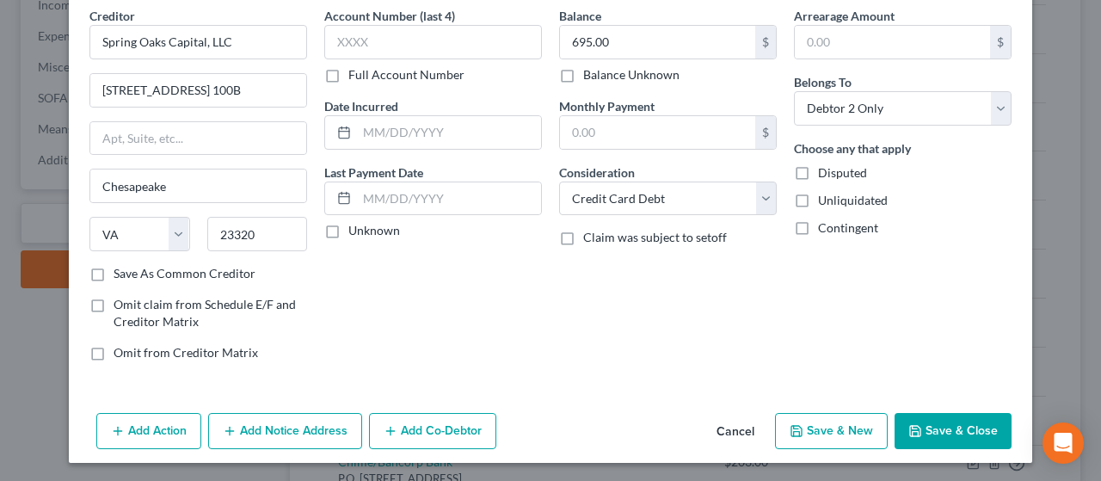
click at [285, 421] on button "Add Notice Address" at bounding box center [285, 431] width 154 height 36
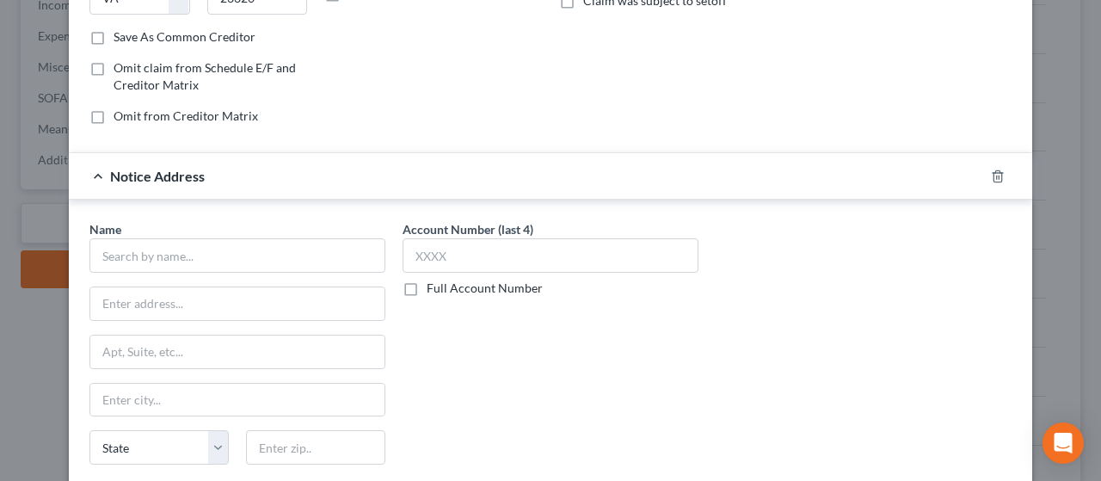
scroll to position [416, 0]
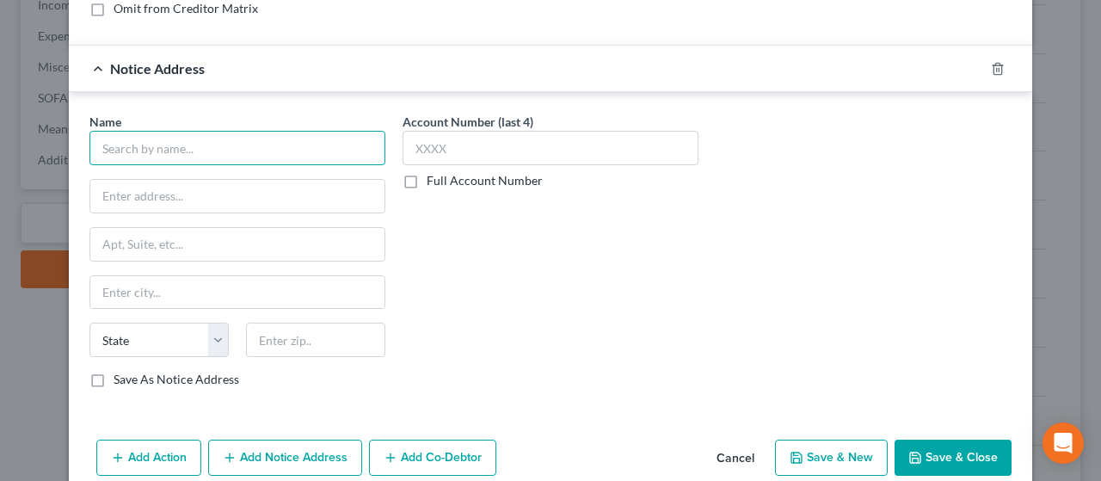
click at [154, 141] on input "text" at bounding box center [237, 148] width 296 height 34
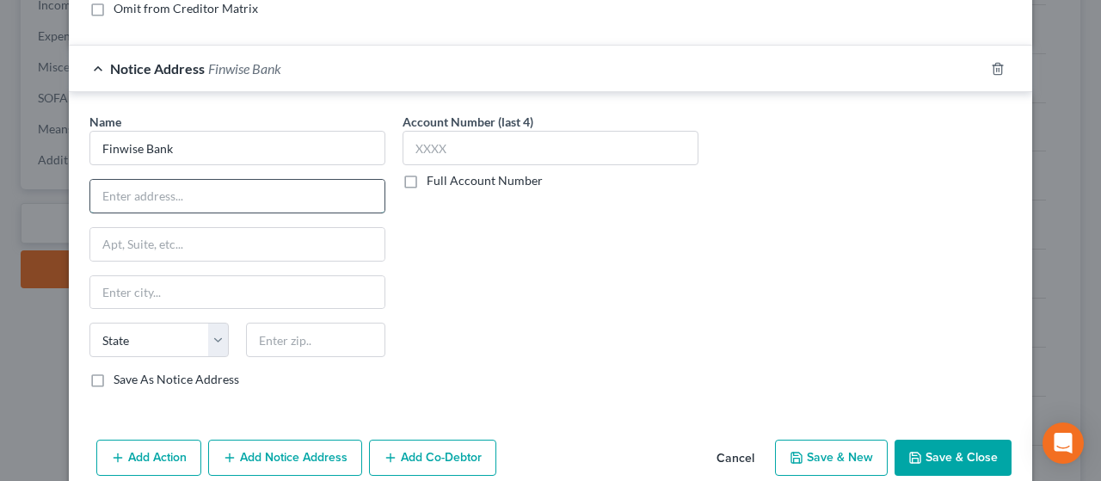
click at [157, 189] on input "text" at bounding box center [237, 196] width 294 height 33
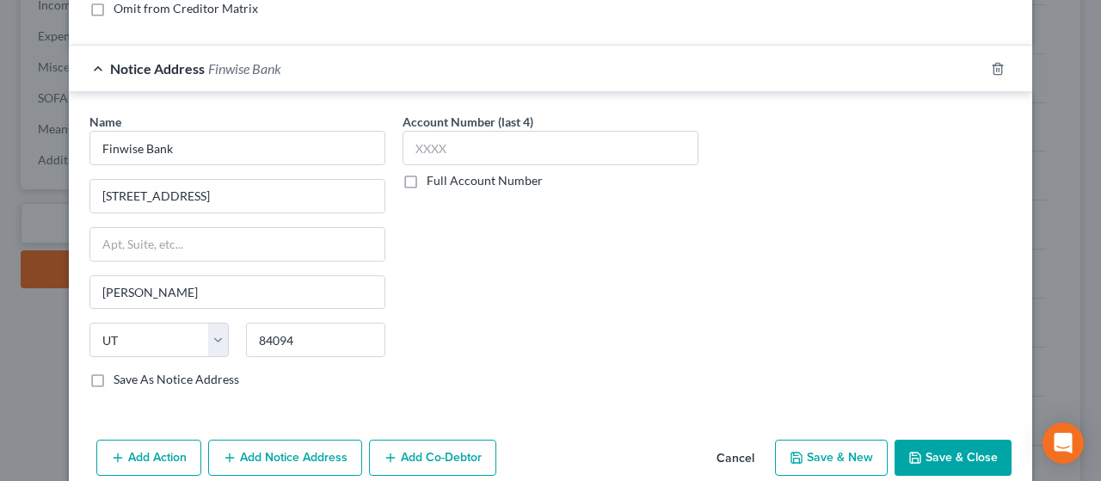
click at [825, 457] on button "Save & New" at bounding box center [831, 457] width 113 height 36
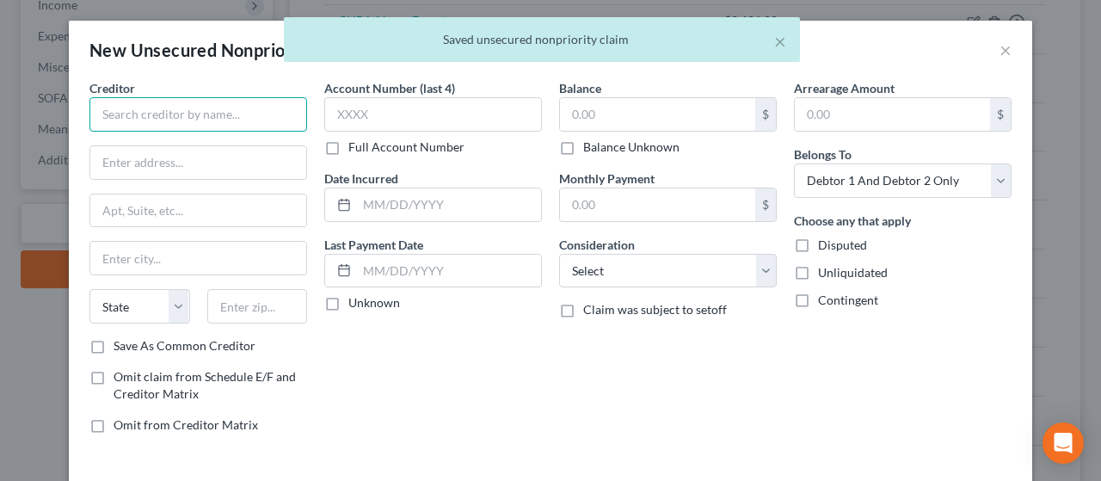
click at [121, 116] on input "text" at bounding box center [198, 114] width 218 height 34
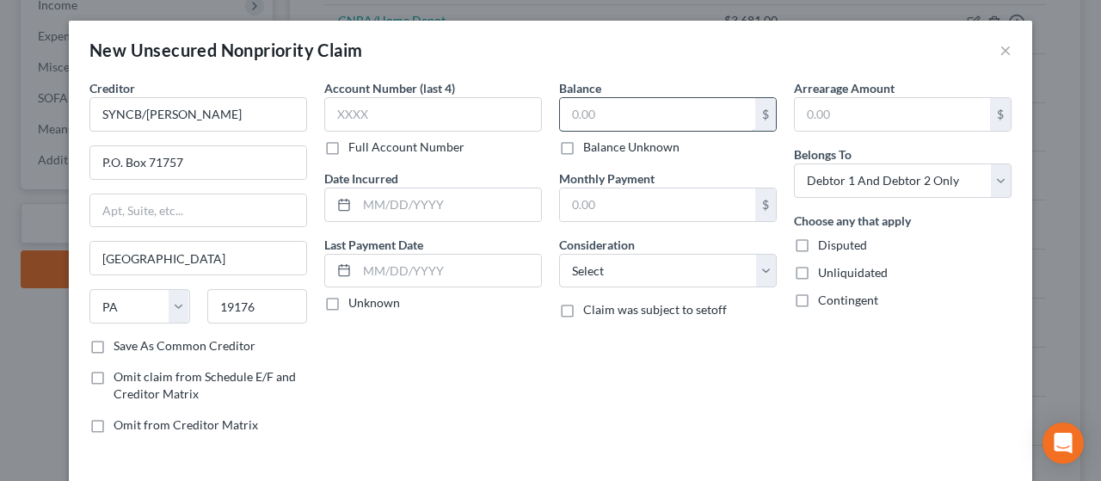
click at [652, 113] on input "text" at bounding box center [657, 114] width 195 height 33
click at [635, 111] on input "text" at bounding box center [657, 114] width 195 height 33
click at [671, 257] on select "Select Cable / Satellite Services Collection Agency Credit Card Debt Debt Couns…" at bounding box center [668, 271] width 218 height 34
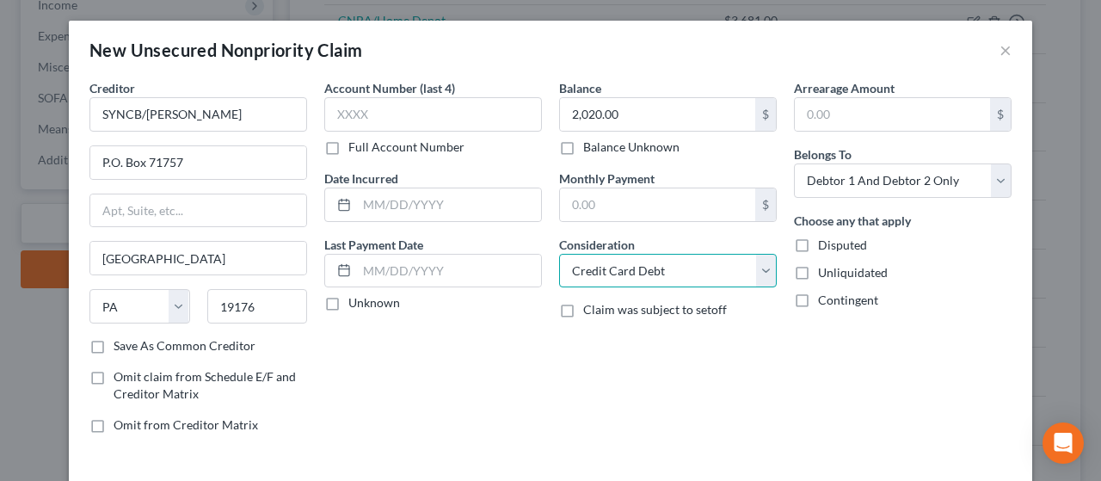
click at [559, 254] on select "Select Cable / Satellite Services Collection Agency Credit Card Debt Debt Couns…" at bounding box center [668, 271] width 218 height 34
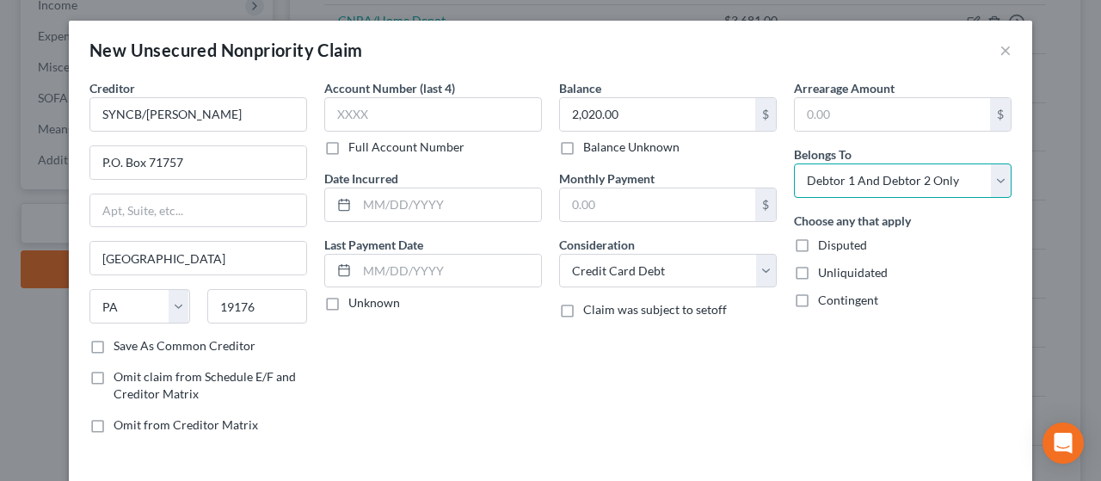
drag, startPoint x: 891, startPoint y: 176, endPoint x: 892, endPoint y: 191, distance: 14.6
click at [891, 176] on select "Select Debtor 1 Only Debtor 2 Only Debtor 1 And Debtor 2 Only At Least One Of T…" at bounding box center [903, 180] width 218 height 34
click at [794, 163] on select "Select Debtor 1 Only Debtor 2 Only Debtor 1 And Debtor 2 Only At Least One Of T…" at bounding box center [903, 180] width 218 height 34
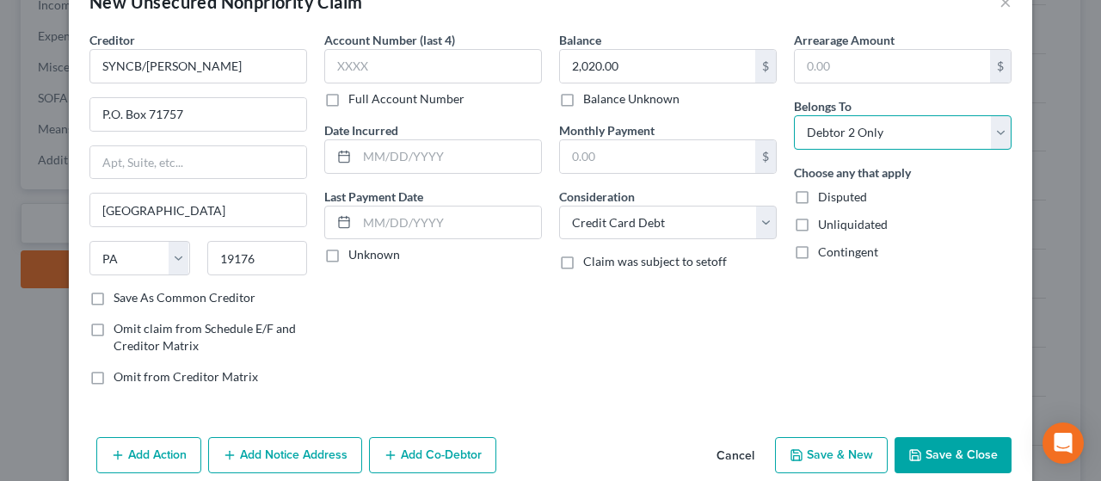
scroll to position [72, 0]
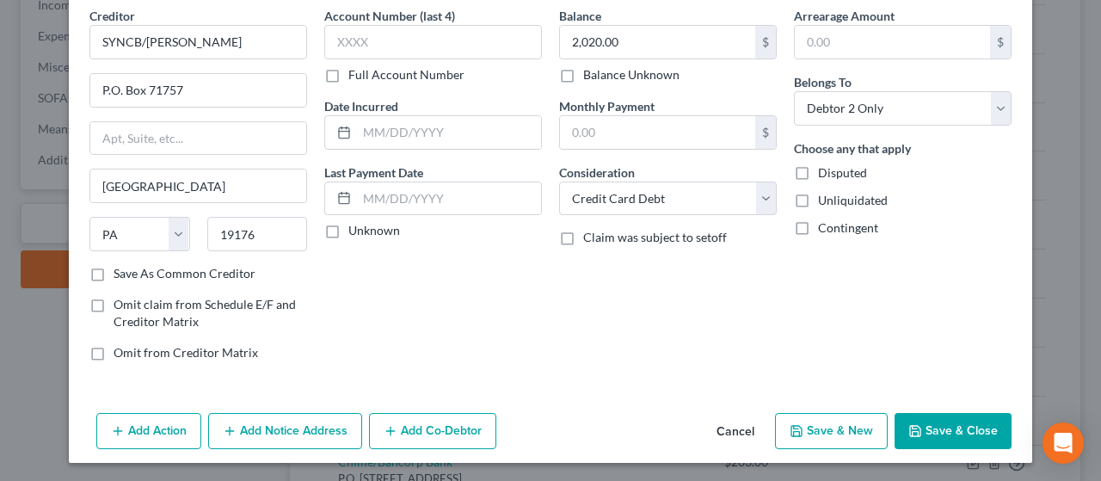
click at [820, 425] on button "Save & New" at bounding box center [831, 431] width 113 height 36
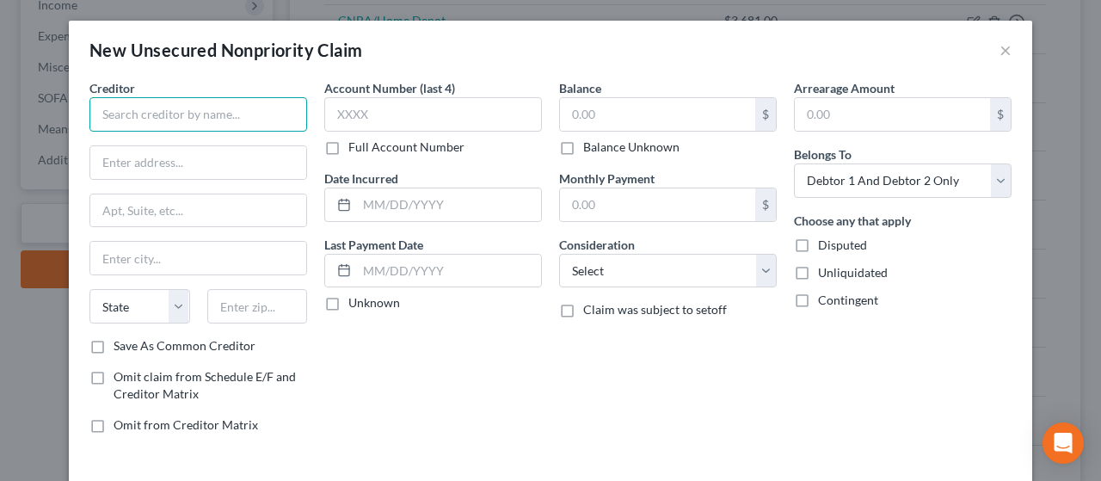
click at [129, 115] on input "text" at bounding box center [198, 114] width 218 height 34
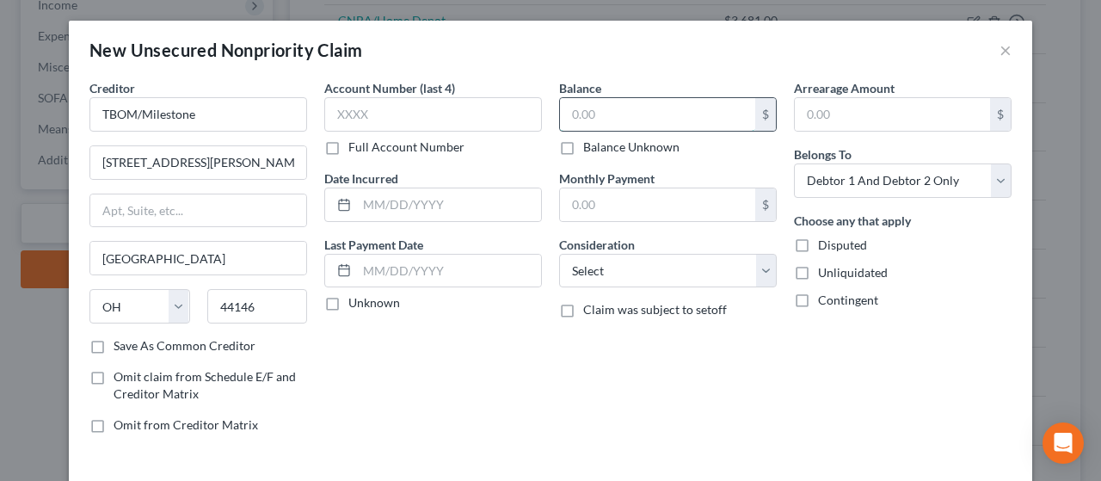
click at [614, 109] on input "text" at bounding box center [657, 114] width 195 height 33
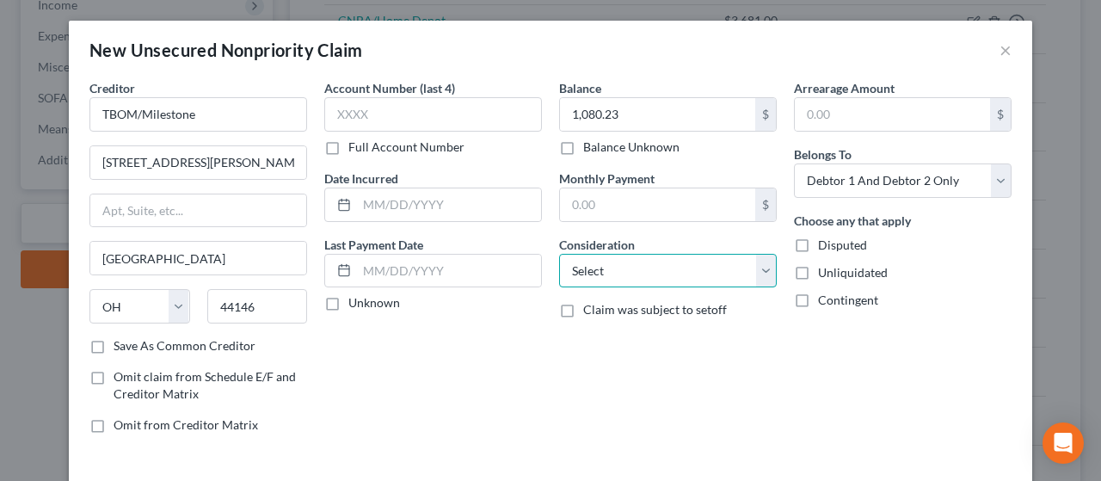
click at [640, 263] on select "Select Cable / Satellite Services Collection Agency Credit Card Debt Debt Couns…" at bounding box center [668, 271] width 218 height 34
click at [559, 254] on select "Select Cable / Satellite Services Collection Agency Credit Card Debt Debt Couns…" at bounding box center [668, 271] width 218 height 34
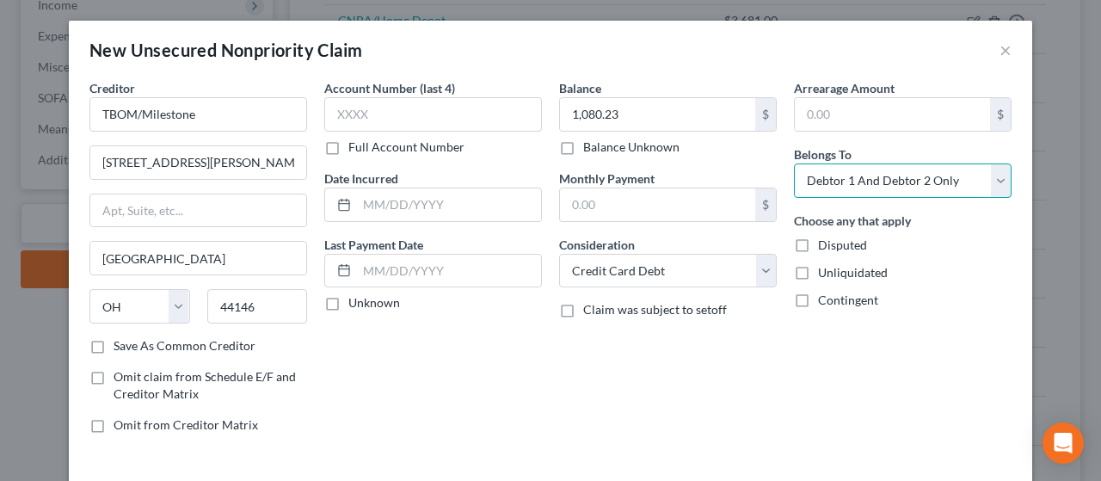
click at [896, 181] on select "Select Debtor 1 Only Debtor 2 Only Debtor 1 And Debtor 2 Only At Least One Of T…" at bounding box center [903, 180] width 218 height 34
click at [794, 163] on select "Select Debtor 1 Only Debtor 2 Only Debtor 1 And Debtor 2 Only At Least One Of T…" at bounding box center [903, 180] width 218 height 34
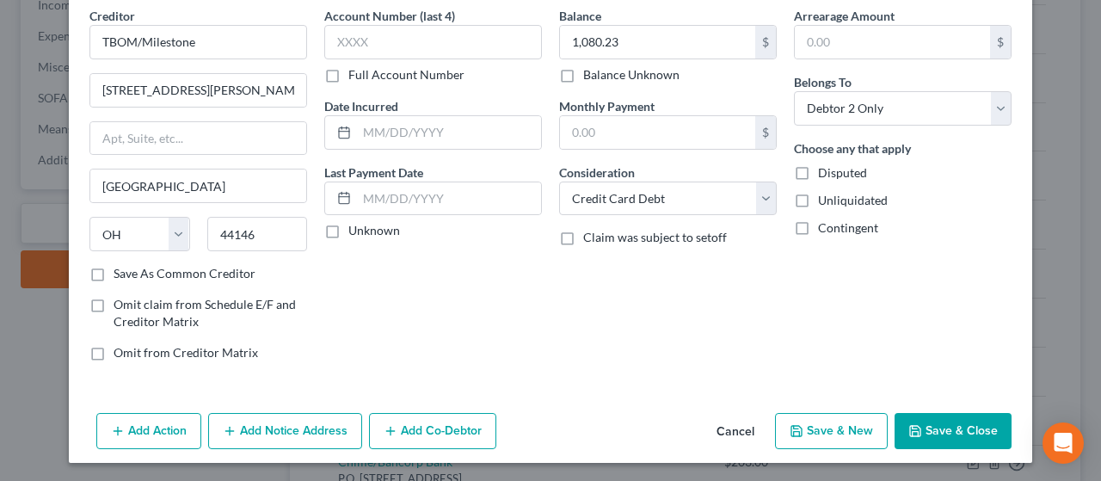
click at [284, 428] on button "Add Notice Address" at bounding box center [285, 431] width 154 height 36
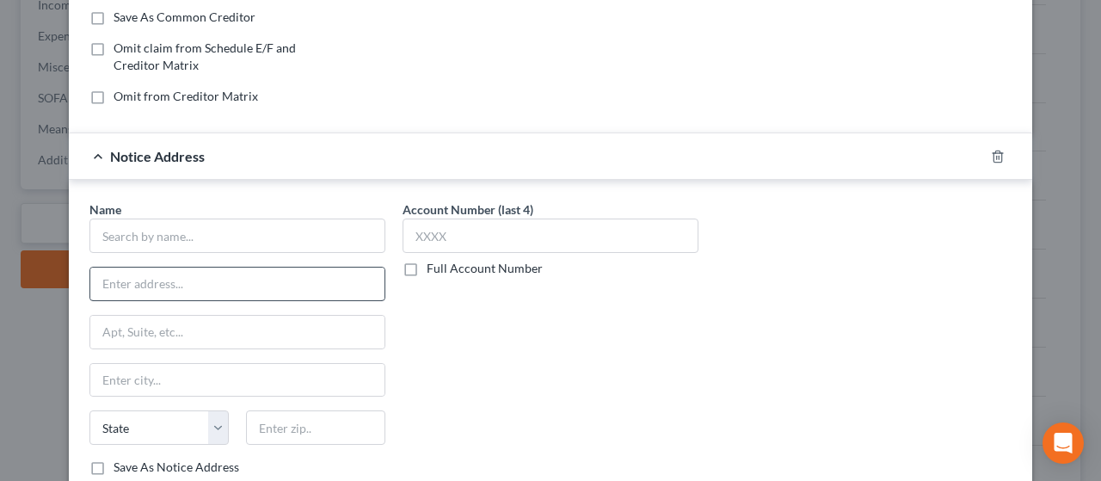
scroll to position [330, 0]
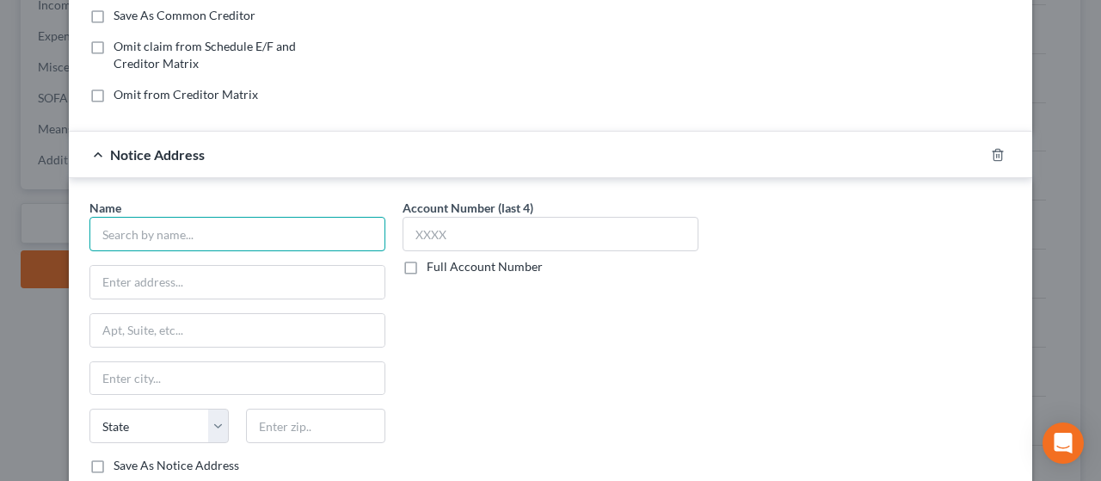
click at [140, 232] on input "text" at bounding box center [237, 234] width 296 height 34
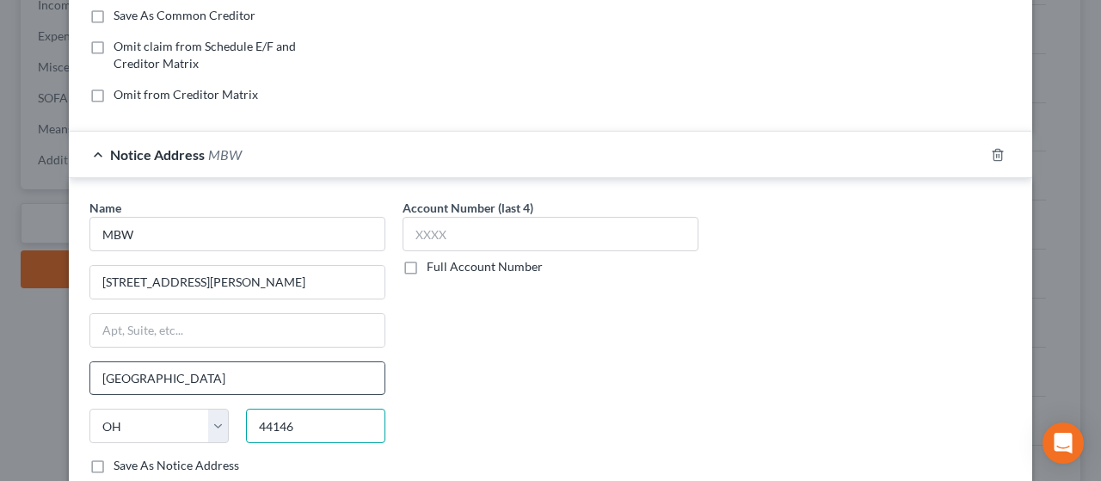
scroll to position [441, 0]
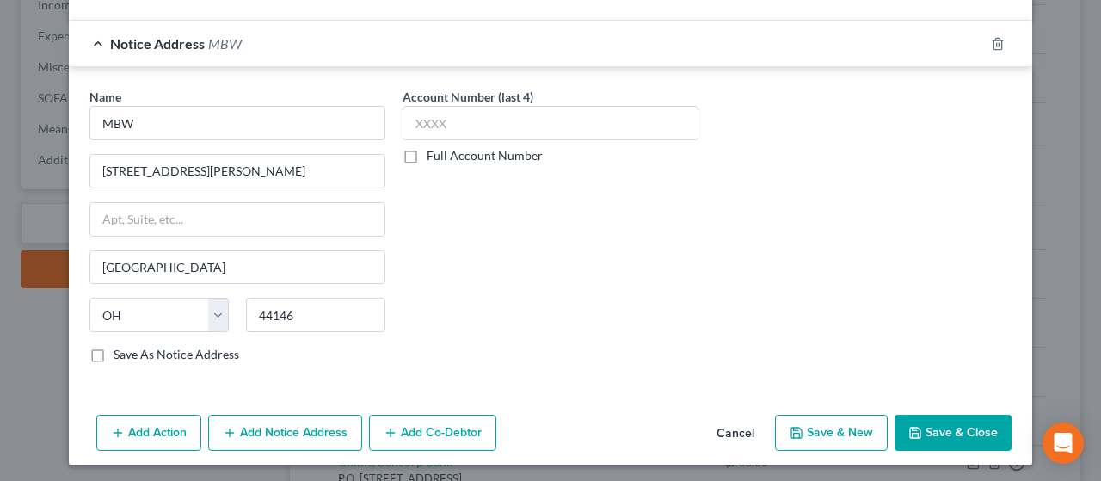
drag, startPoint x: 818, startPoint y: 433, endPoint x: 839, endPoint y: 435, distance: 21.7
click at [839, 435] on button "Save & New" at bounding box center [831, 432] width 113 height 36
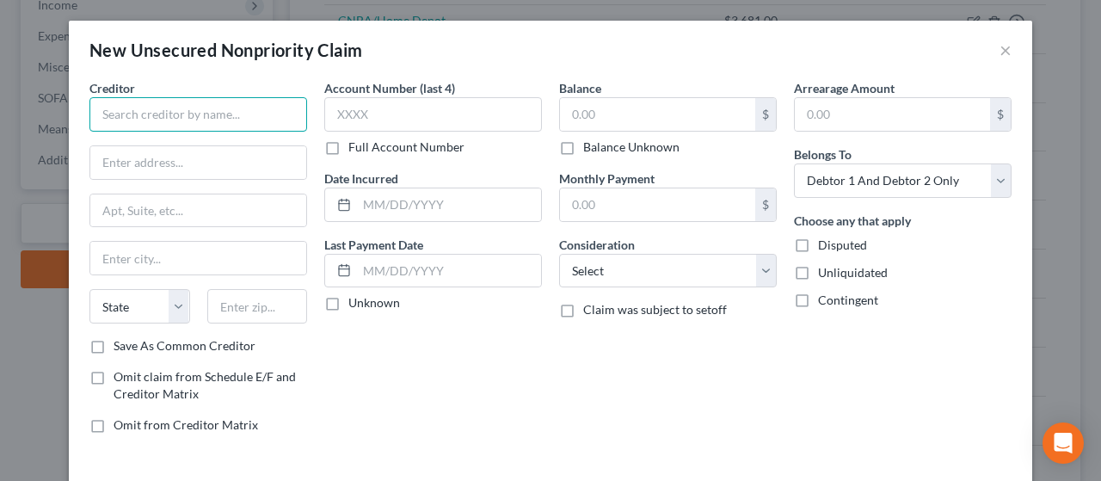
click at [156, 104] on input "text" at bounding box center [198, 114] width 218 height 34
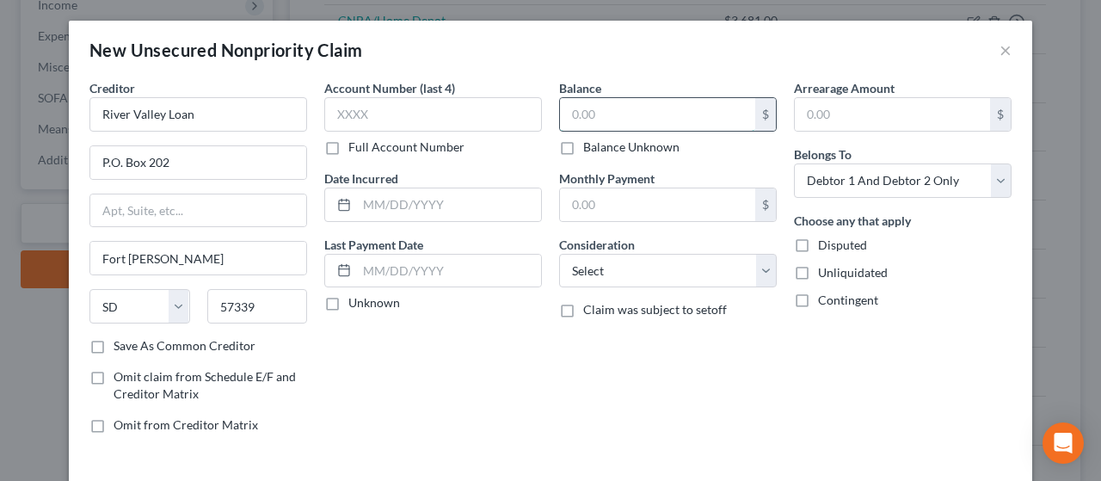
click at [615, 121] on input "text" at bounding box center [657, 114] width 195 height 33
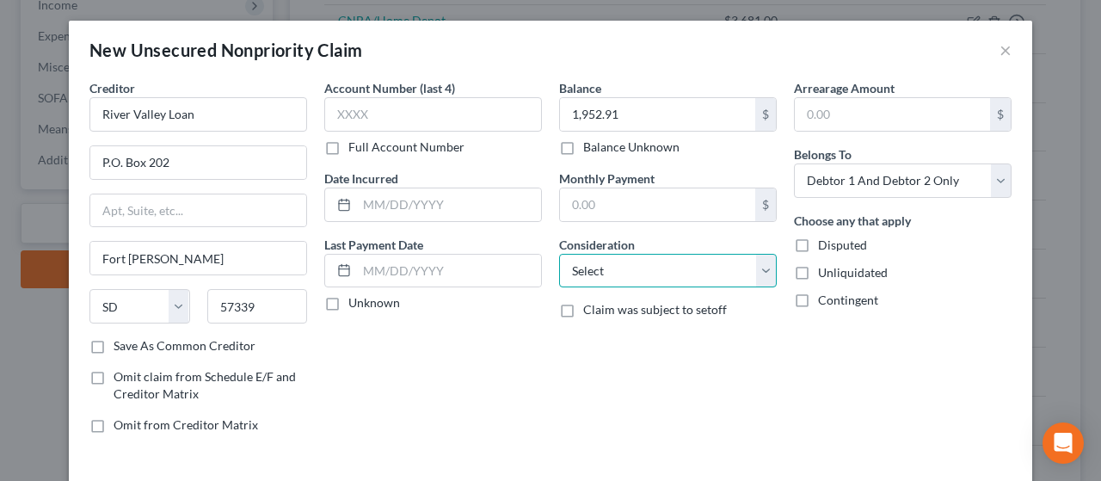
click at [684, 272] on select "Select Cable / Satellite Services Collection Agency Credit Card Debt Debt Couns…" at bounding box center [668, 271] width 218 height 34
click at [559, 254] on select "Select Cable / Satellite Services Collection Agency Credit Card Debt Debt Couns…" at bounding box center [668, 271] width 218 height 34
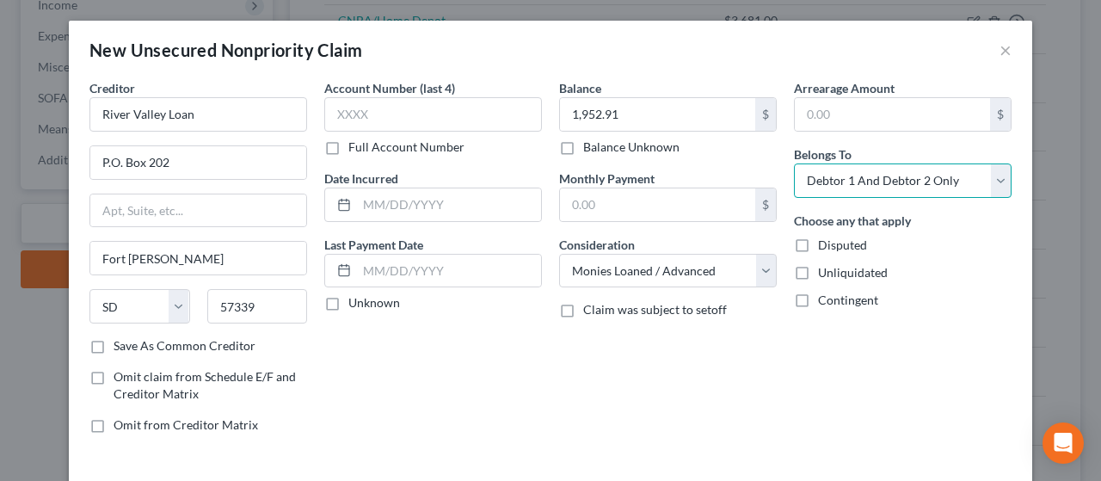
click at [866, 178] on select "Select Debtor 1 Only Debtor 2 Only Debtor 1 And Debtor 2 Only At Least One Of T…" at bounding box center [903, 180] width 218 height 34
click at [794, 163] on select "Select Debtor 1 Only Debtor 2 Only Debtor 1 And Debtor 2 Only At Least One Of T…" at bounding box center [903, 180] width 218 height 34
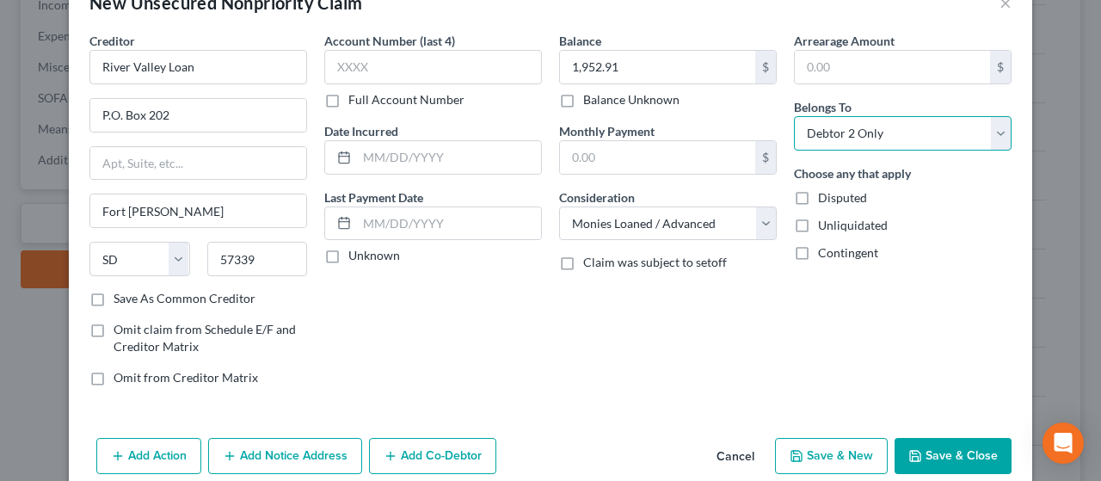
scroll to position [72, 0]
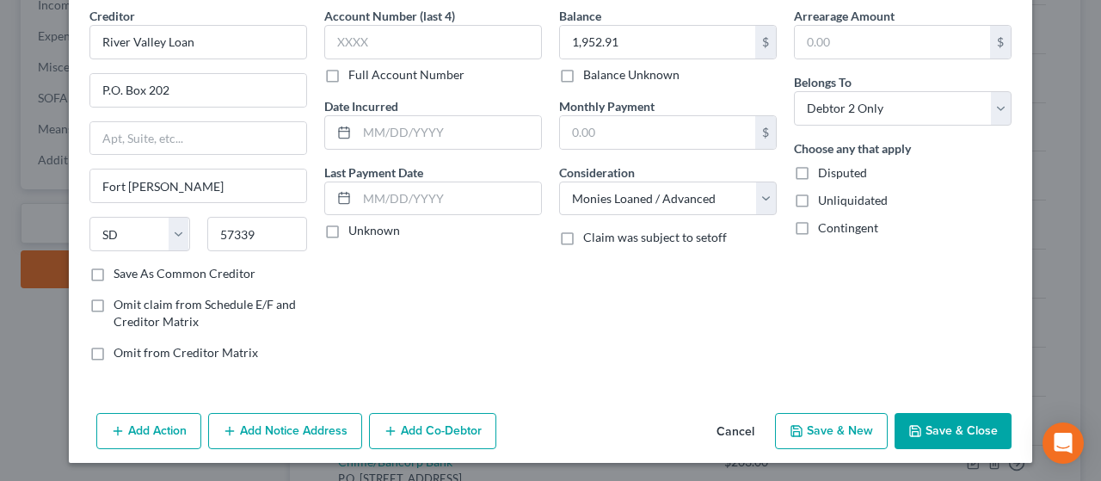
click at [843, 429] on button "Save & New" at bounding box center [831, 431] width 113 height 36
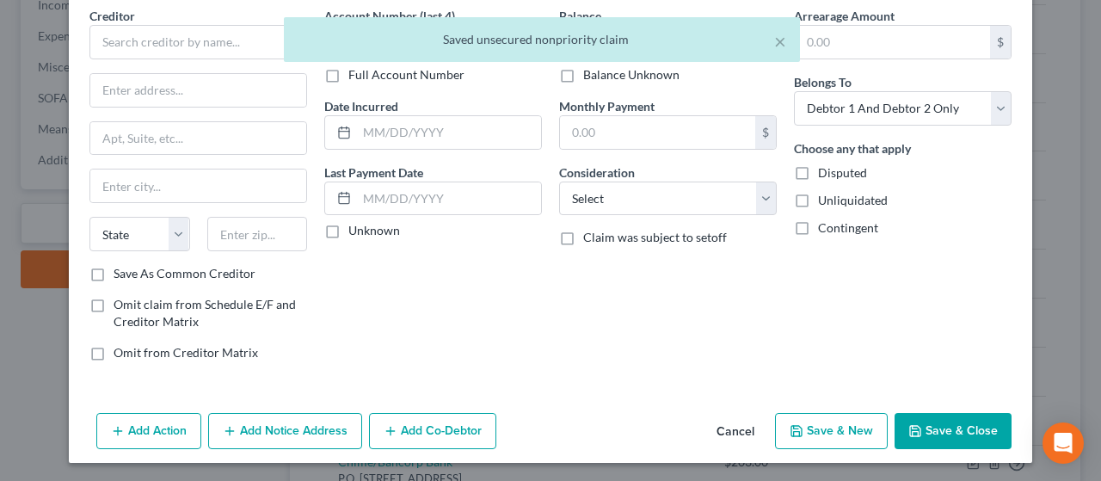
click at [739, 420] on button "Cancel" at bounding box center [735, 431] width 65 height 34
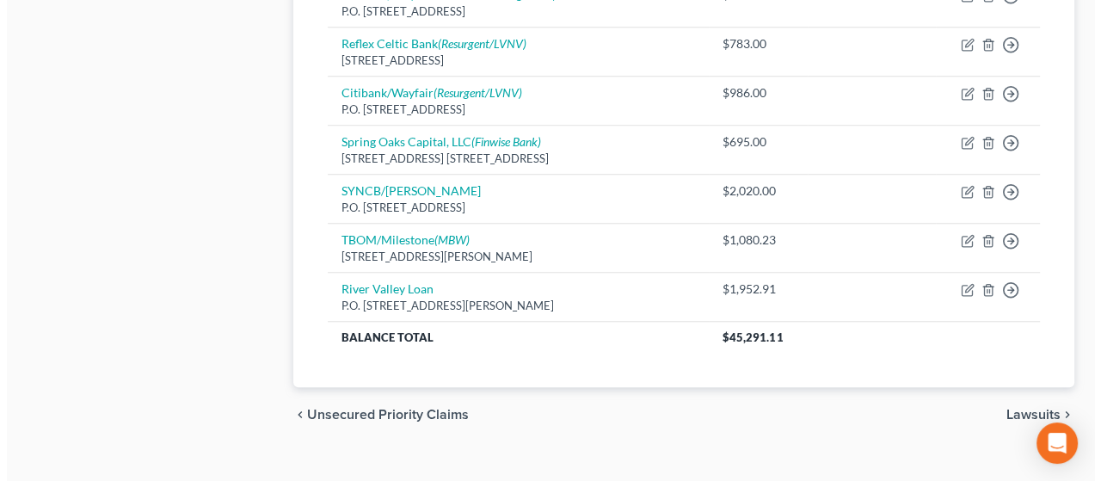
scroll to position [1245, 0]
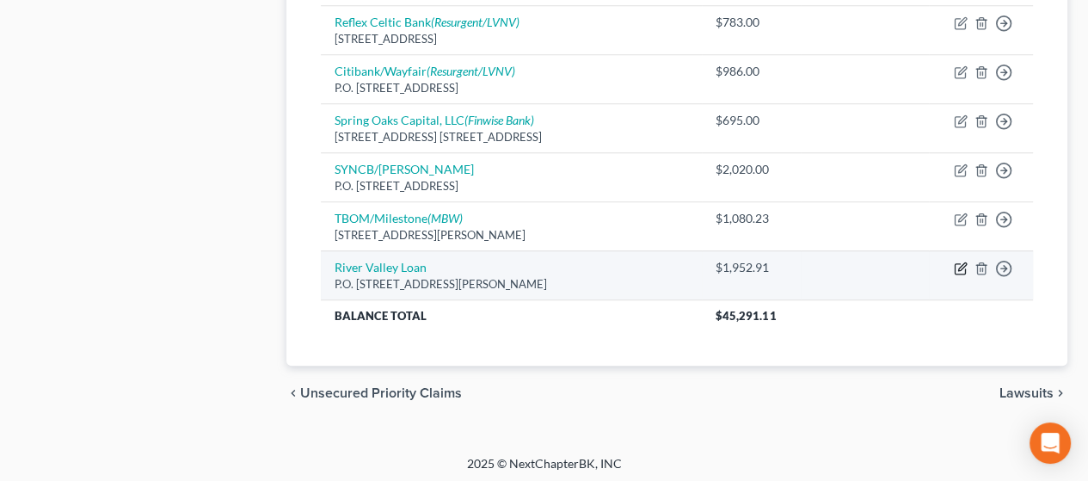
click at [960, 262] on icon "button" at bounding box center [962, 266] width 8 height 8
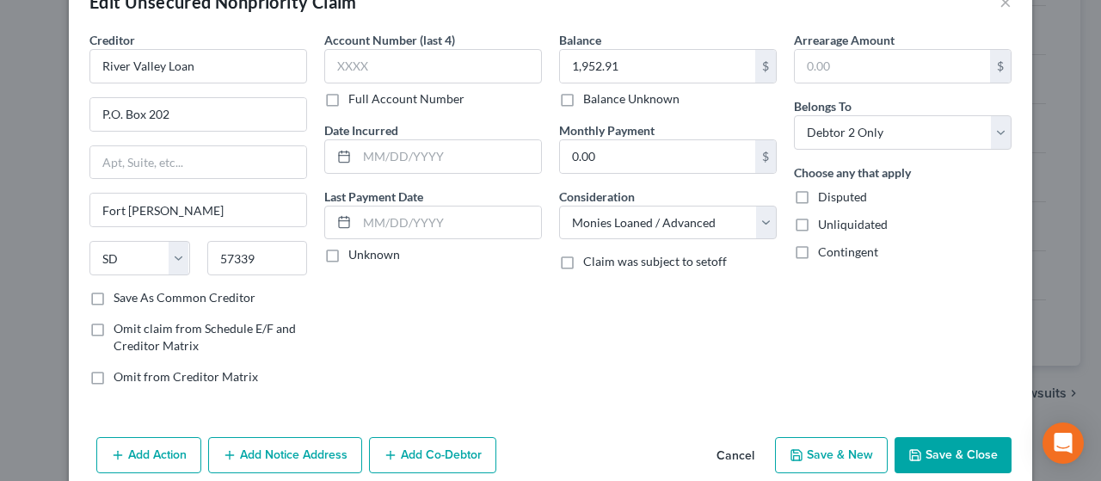
scroll to position [122, 0]
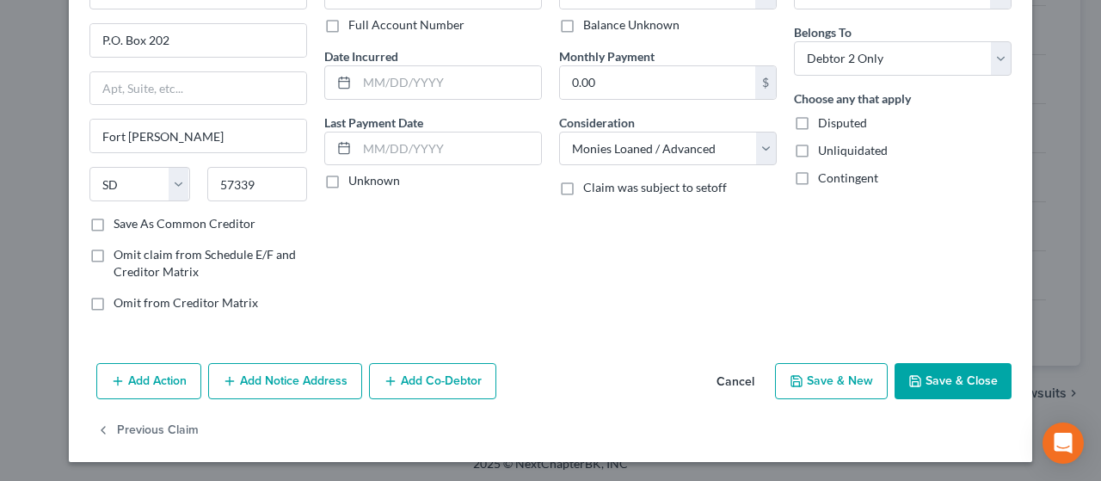
click at [261, 369] on button "Add Notice Address" at bounding box center [285, 381] width 154 height 36
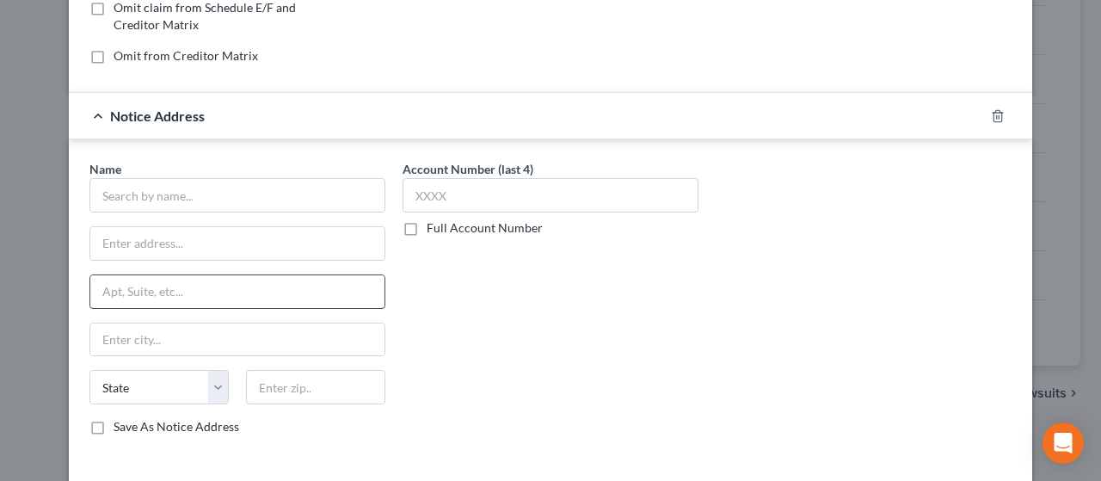
scroll to position [380, 0]
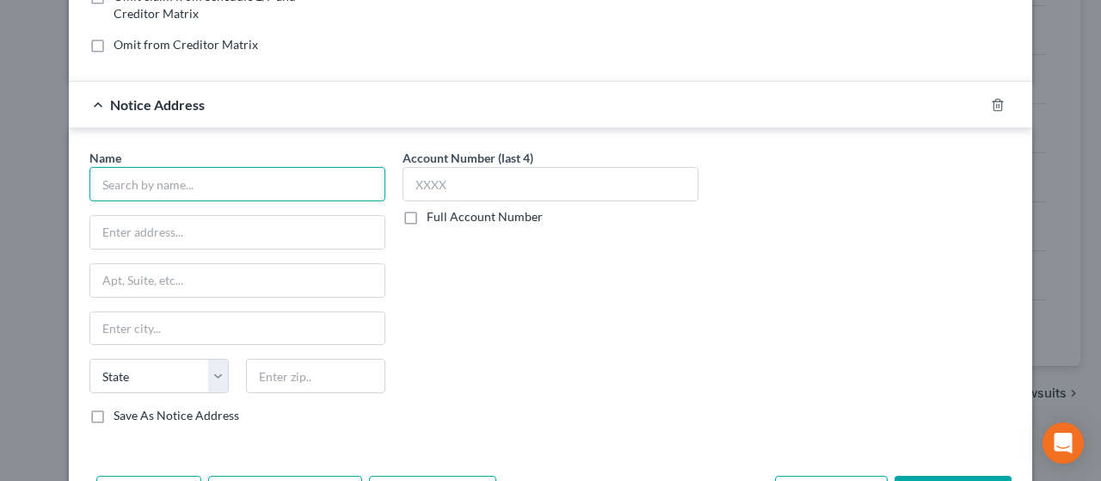
click at [157, 176] on input "text" at bounding box center [237, 184] width 296 height 34
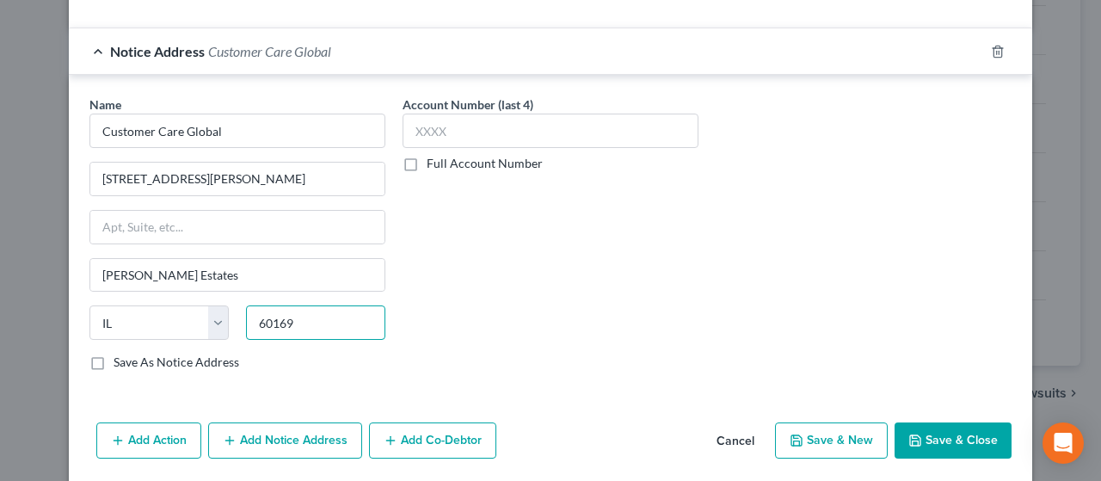
scroll to position [491, 0]
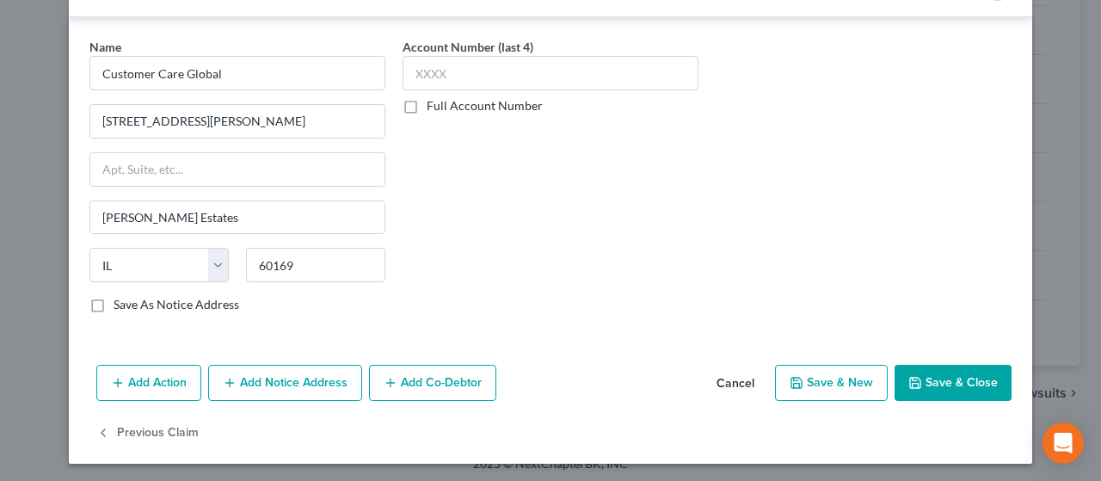
click at [850, 372] on button "Save & New" at bounding box center [831, 383] width 113 height 36
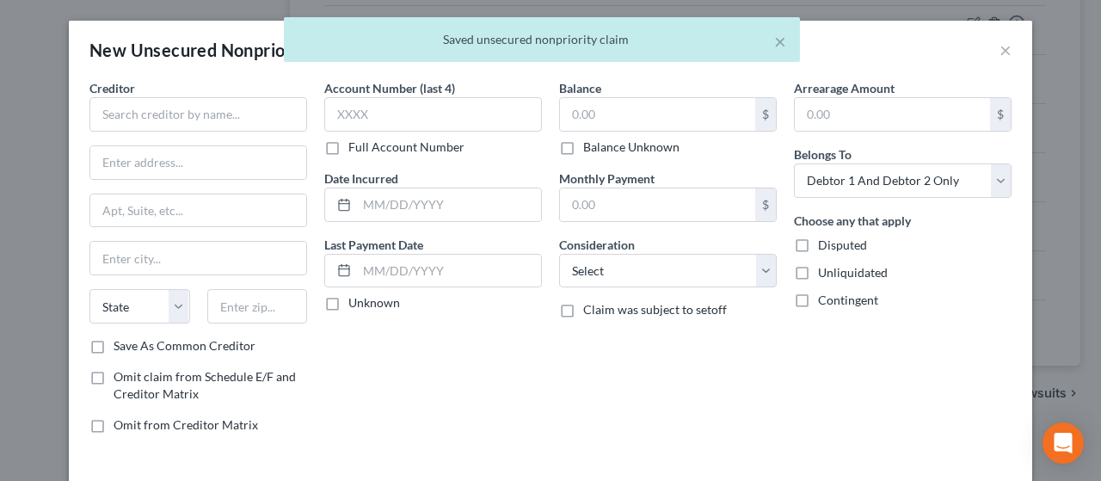
scroll to position [0, 0]
click at [158, 114] on input "text" at bounding box center [198, 114] width 218 height 34
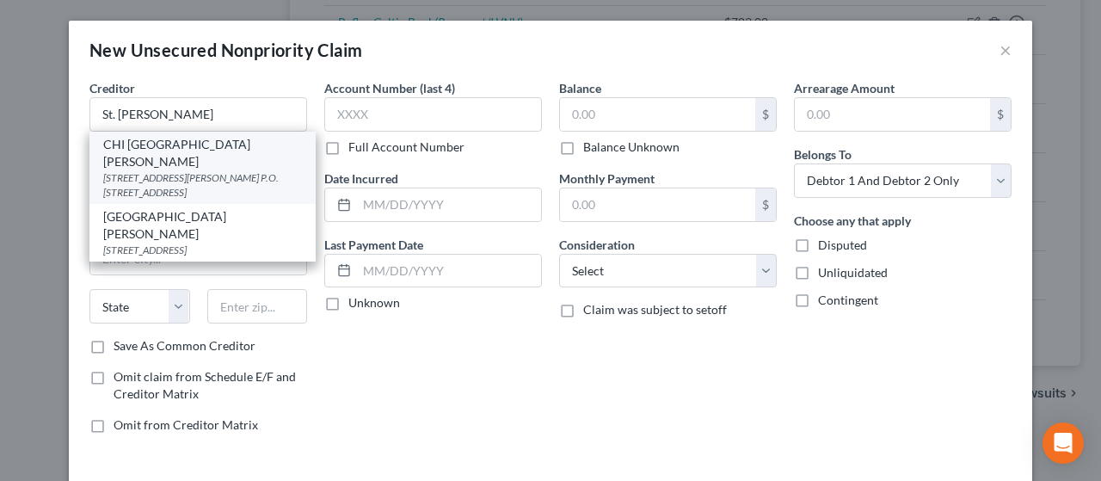
click at [159, 170] on div "[STREET_ADDRESS][PERSON_NAME] P.O. [STREET_ADDRESS]" at bounding box center [202, 184] width 199 height 29
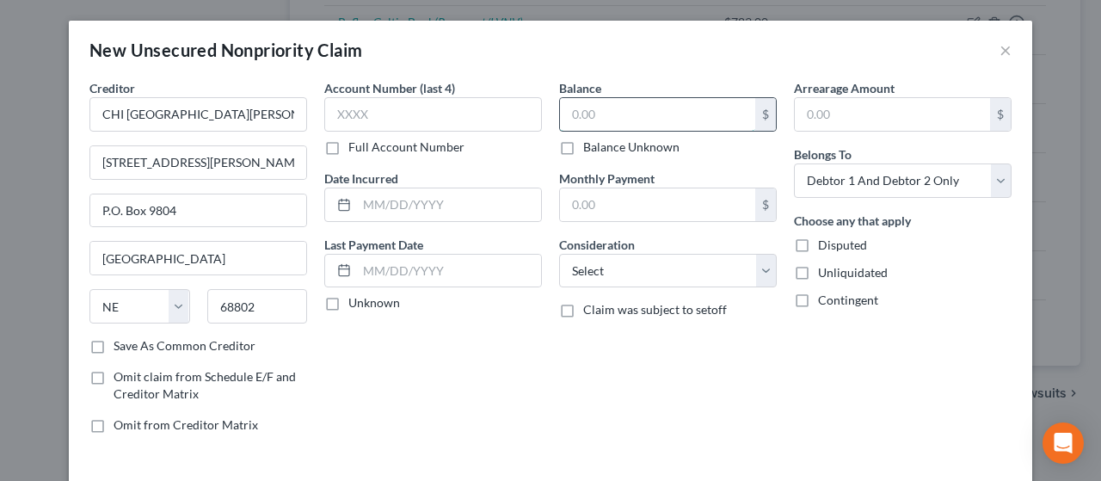
click at [610, 116] on input "text" at bounding box center [657, 114] width 195 height 33
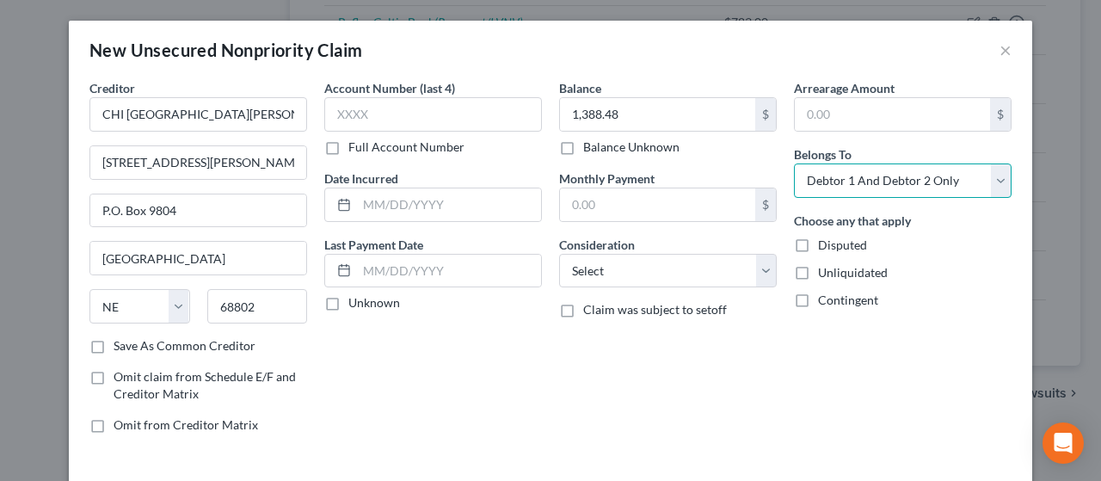
click at [884, 179] on select "Select Debtor 1 Only Debtor 2 Only Debtor 1 And Debtor 2 Only At Least One Of T…" at bounding box center [903, 180] width 218 height 34
click at [794, 163] on select "Select Debtor 1 Only Debtor 2 Only Debtor 1 And Debtor 2 Only At Least One Of T…" at bounding box center [903, 180] width 218 height 34
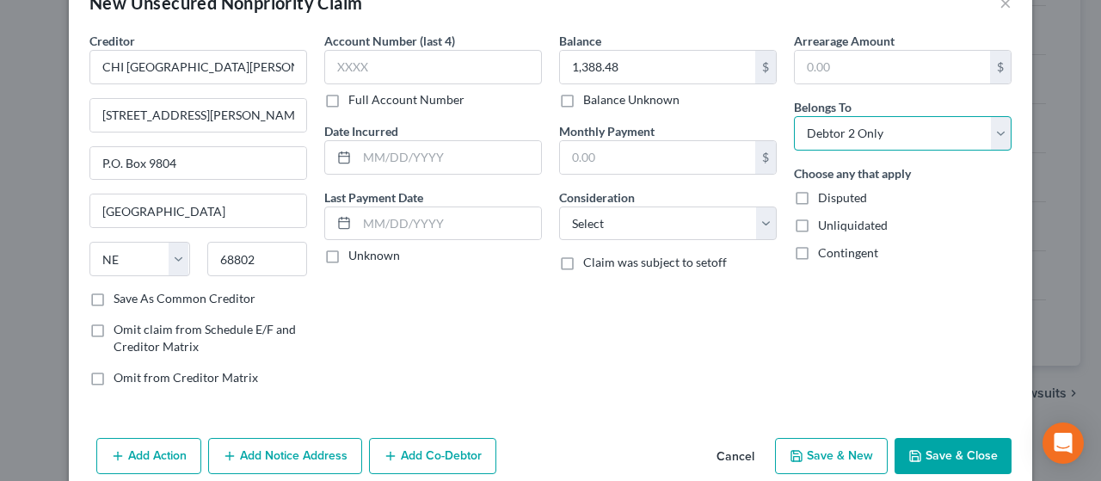
scroll to position [72, 0]
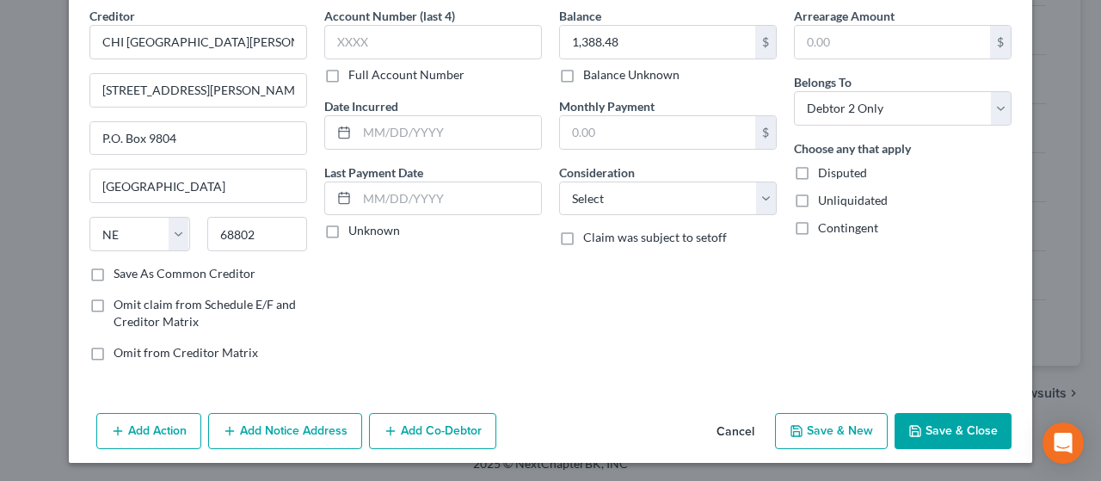
click at [303, 420] on button "Add Notice Address" at bounding box center [285, 431] width 154 height 36
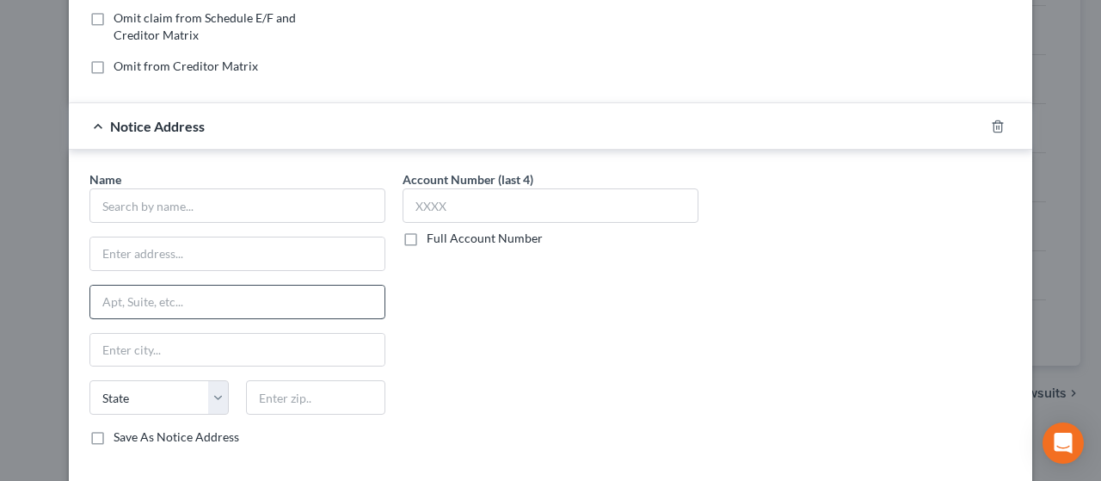
scroll to position [416, 0]
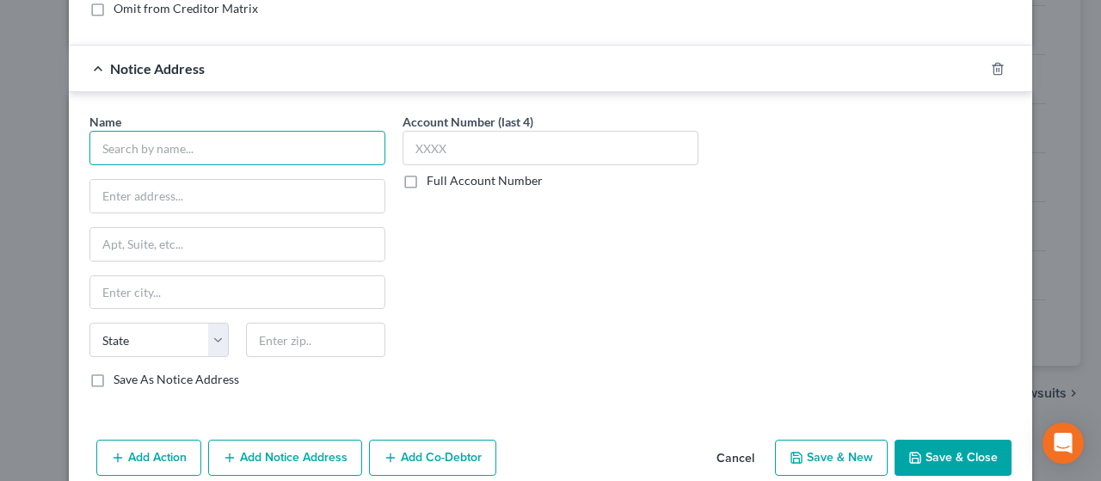
click at [184, 139] on input "text" at bounding box center [237, 148] width 296 height 34
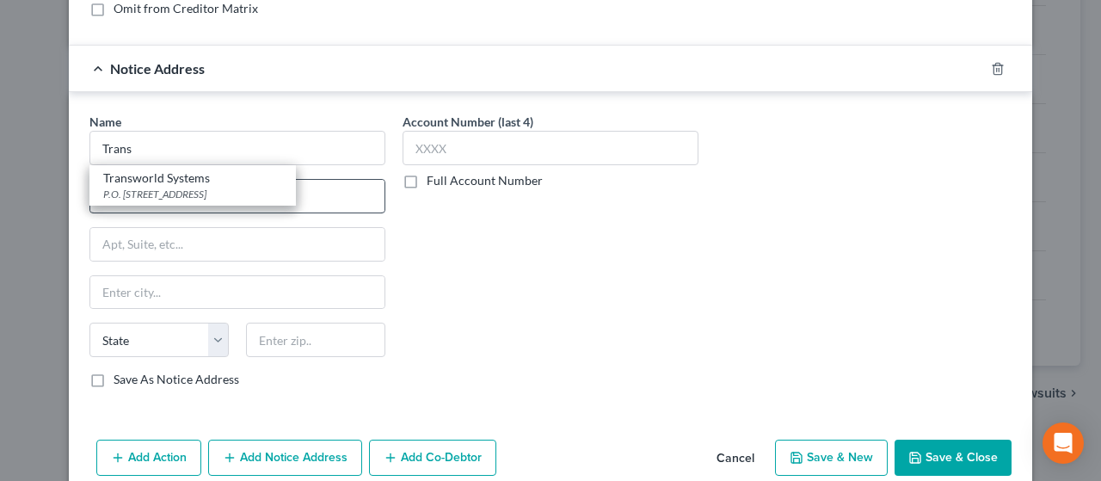
click at [184, 192] on div "P.O. [STREET_ADDRESS]" at bounding box center [192, 194] width 179 height 15
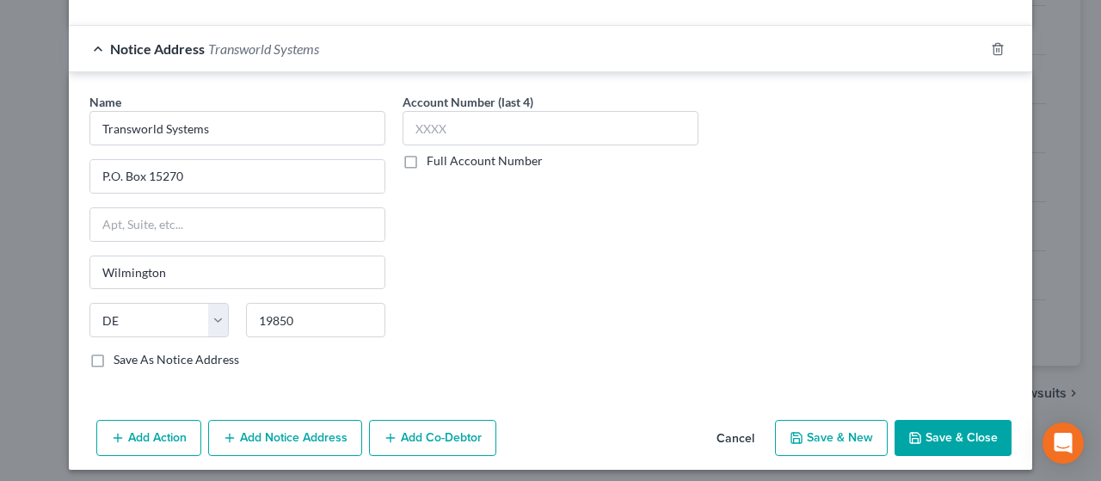
scroll to position [441, 0]
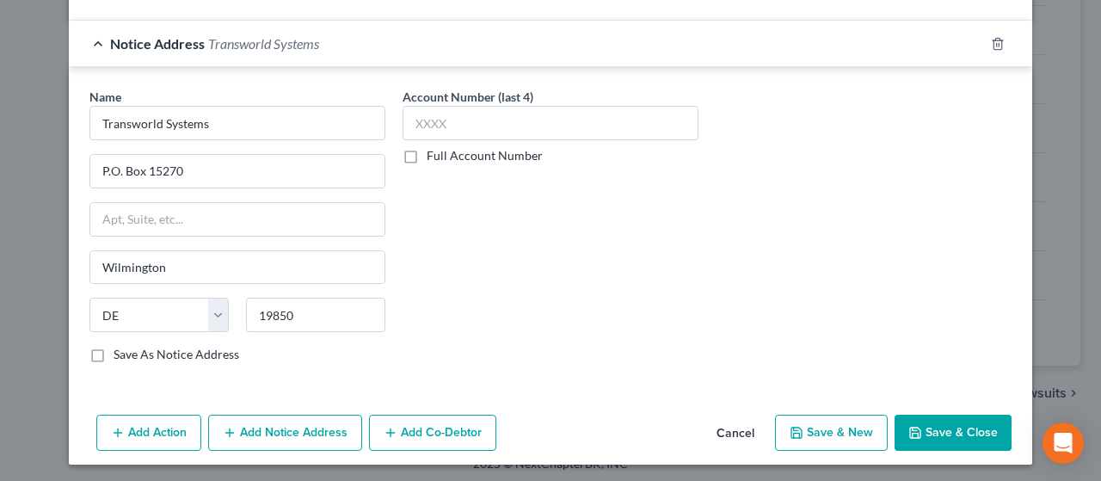
click at [840, 425] on button "Save & New" at bounding box center [831, 432] width 113 height 36
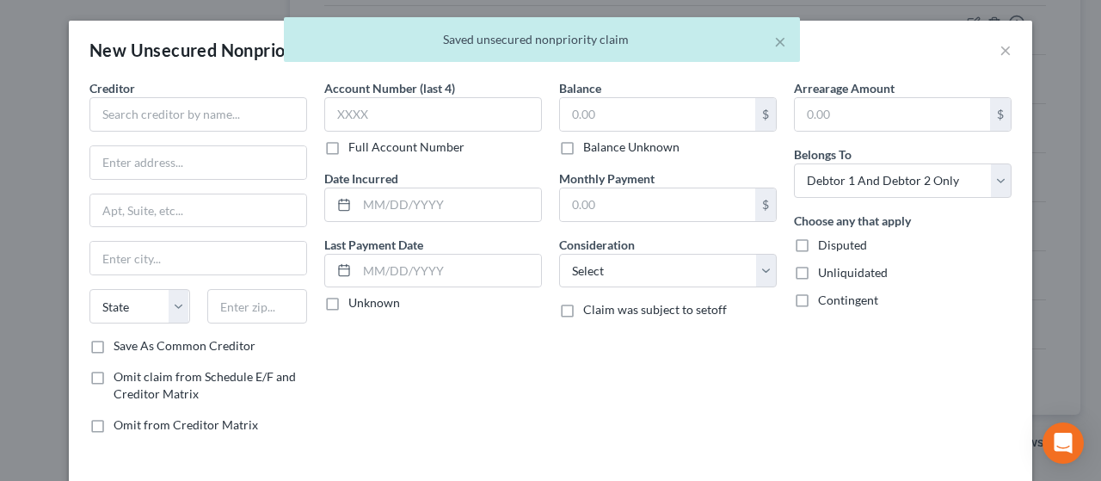
scroll to position [0, 0]
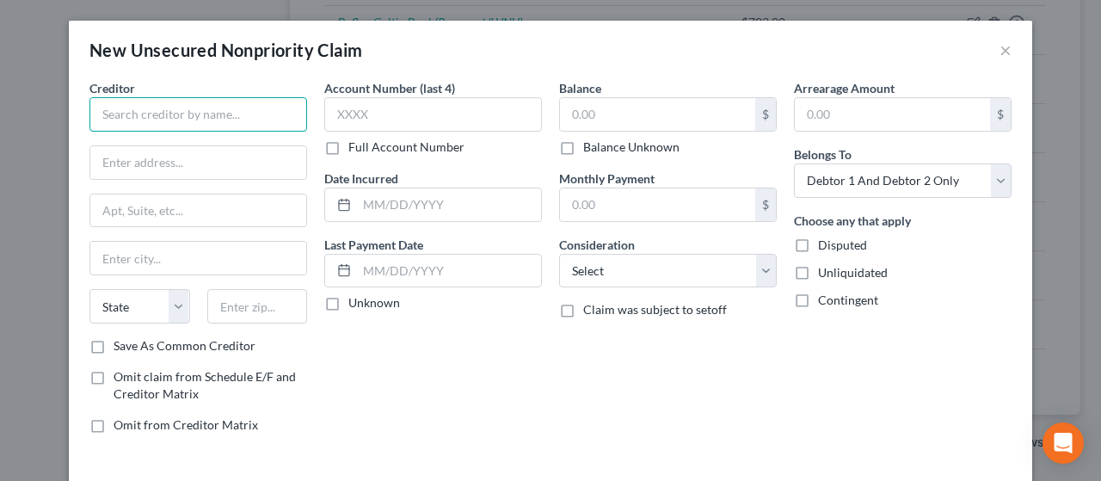
click at [169, 114] on input "text" at bounding box center [198, 114] width 218 height 34
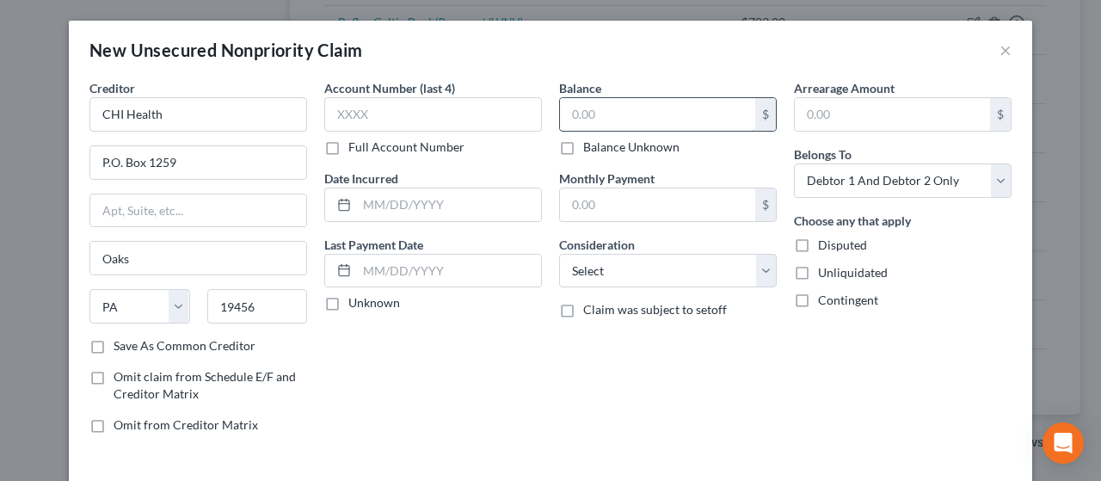
click at [605, 116] on input "text" at bounding box center [657, 114] width 195 height 33
click at [609, 106] on input "text" at bounding box center [657, 114] width 195 height 33
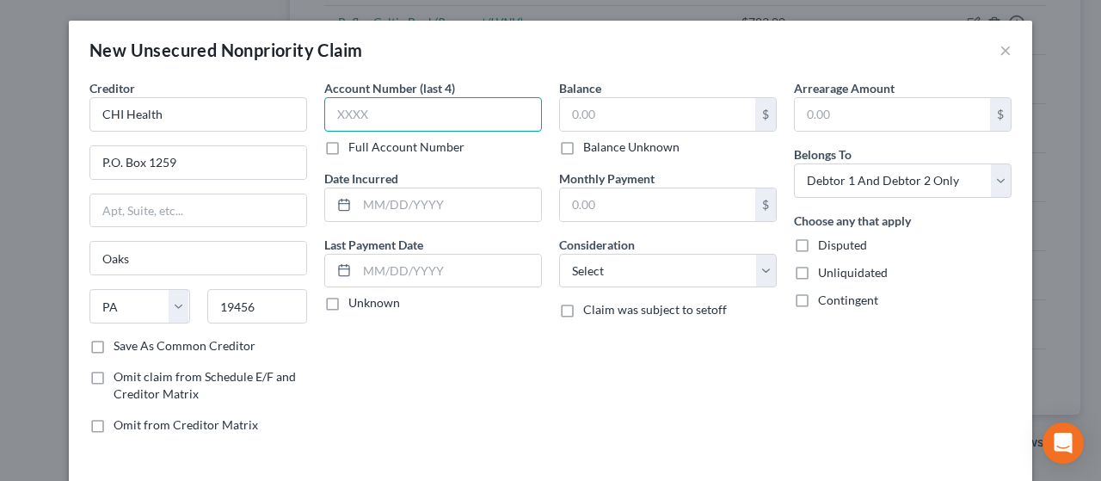
click at [390, 113] on input "text" at bounding box center [433, 114] width 218 height 34
click at [348, 148] on label "Full Account Number" at bounding box center [406, 146] width 116 height 17
click at [355, 148] on input "Full Account Number" at bounding box center [360, 143] width 11 height 11
click at [342, 110] on input "text" at bounding box center [433, 114] width 218 height 34
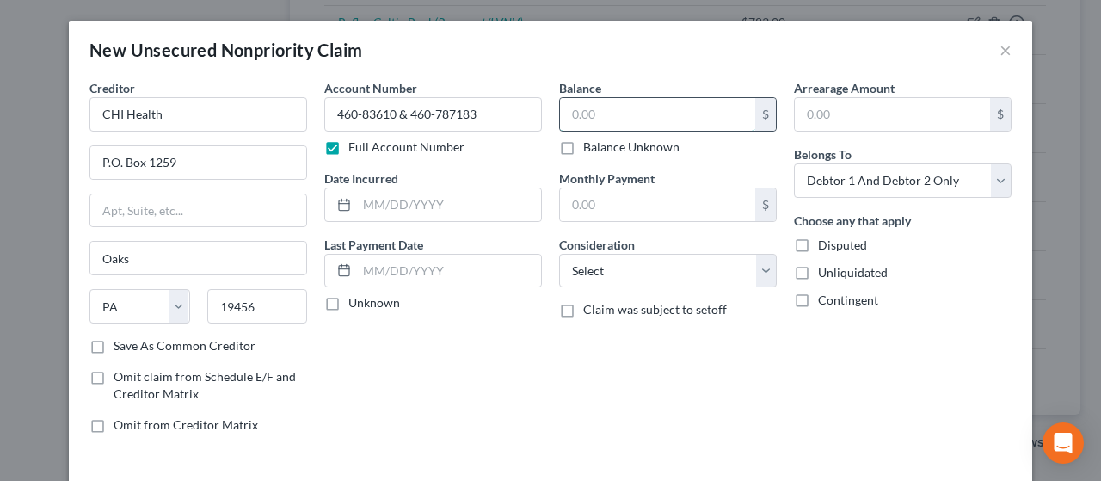
click at [623, 109] on input "text" at bounding box center [657, 114] width 195 height 33
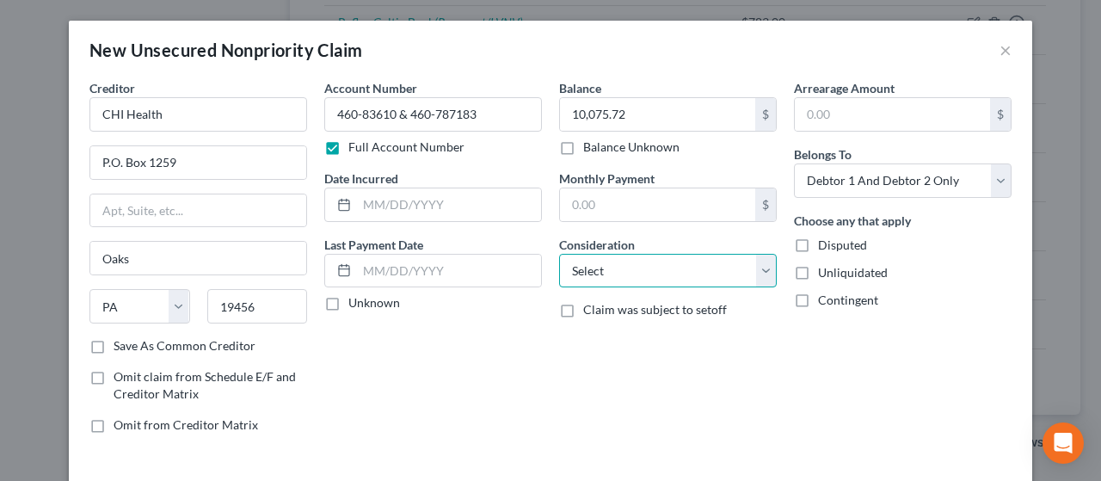
click at [639, 265] on select "Select Cable / Satellite Services Collection Agency Credit Card Debt Debt Couns…" at bounding box center [668, 271] width 218 height 34
click at [559, 254] on select "Select Cable / Satellite Services Collection Agency Credit Card Debt Debt Couns…" at bounding box center [668, 271] width 218 height 34
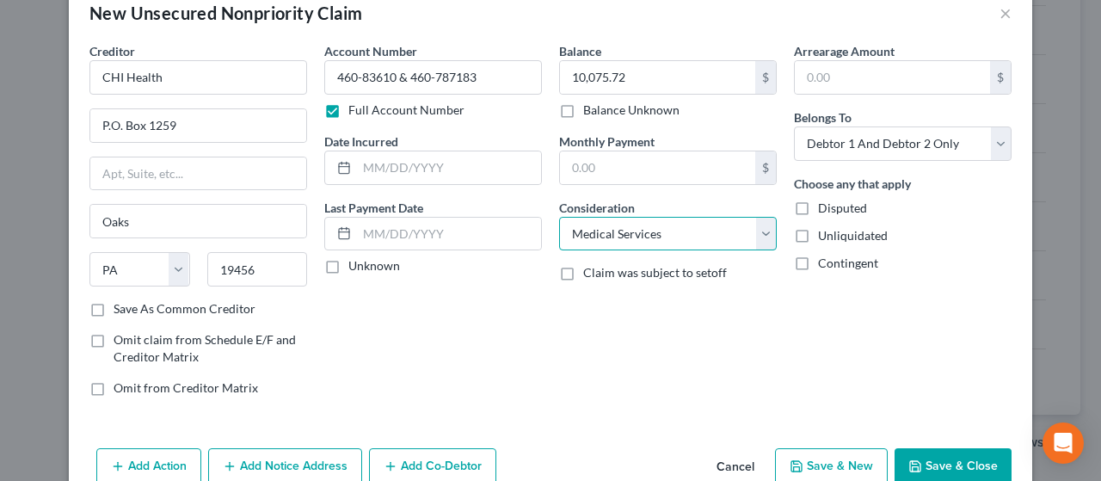
scroll to position [72, 0]
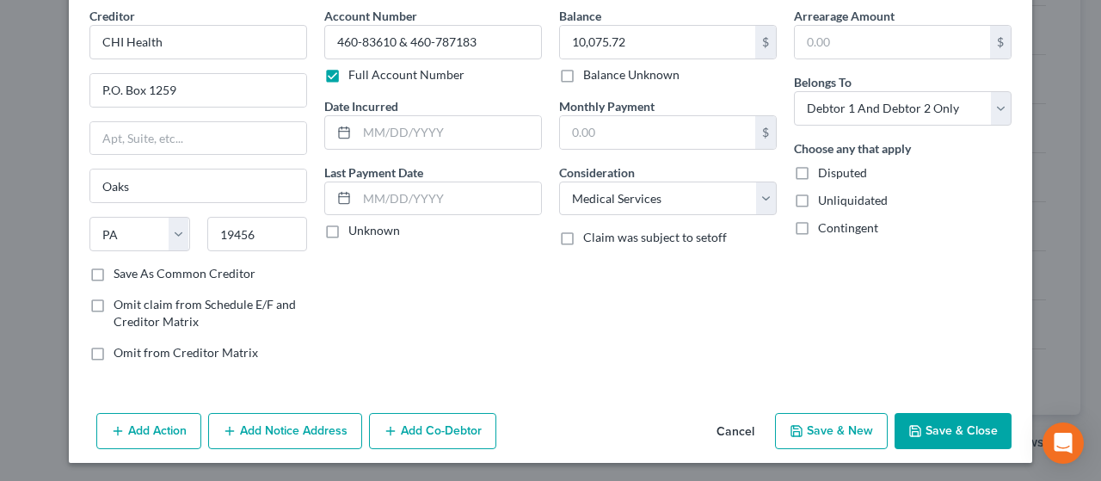
click at [955, 417] on button "Save & Close" at bounding box center [952, 431] width 117 height 36
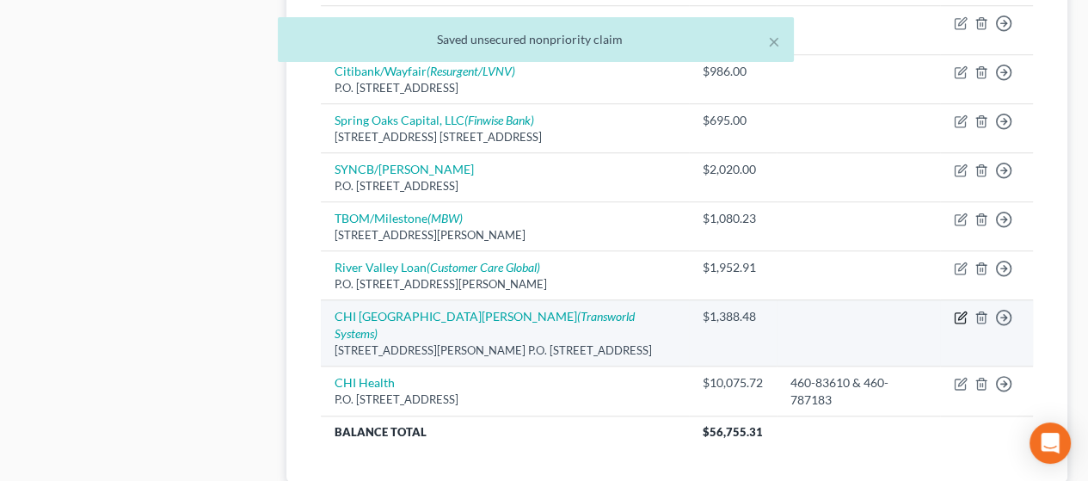
click at [960, 312] on icon "button" at bounding box center [961, 317] width 14 height 14
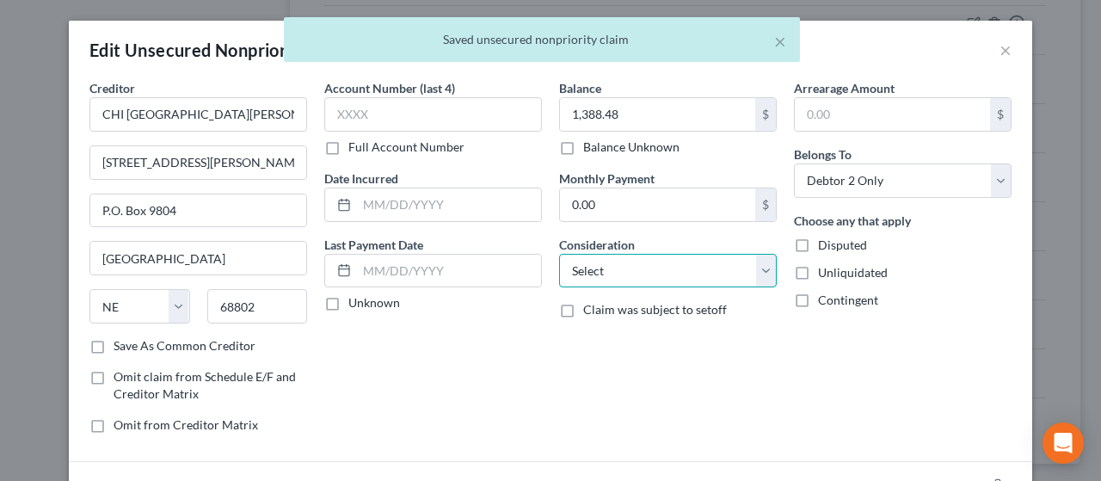
click at [684, 265] on select "Select Cable / Satellite Services Collection Agency Credit Card Debt Debt Couns…" at bounding box center [668, 271] width 218 height 34
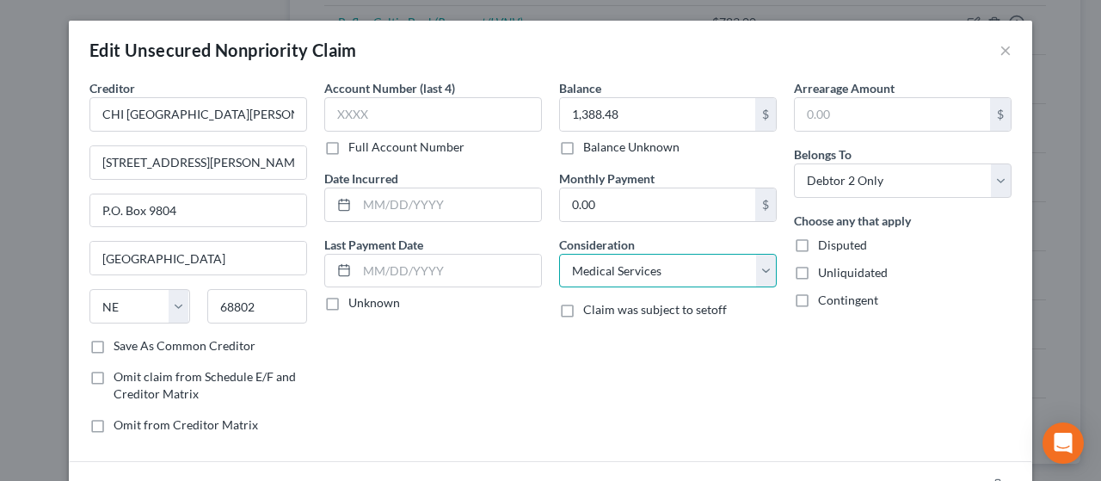
click at [559, 254] on select "Select Cable / Satellite Services Collection Agency Credit Card Debt Debt Couns…" at bounding box center [668, 271] width 218 height 34
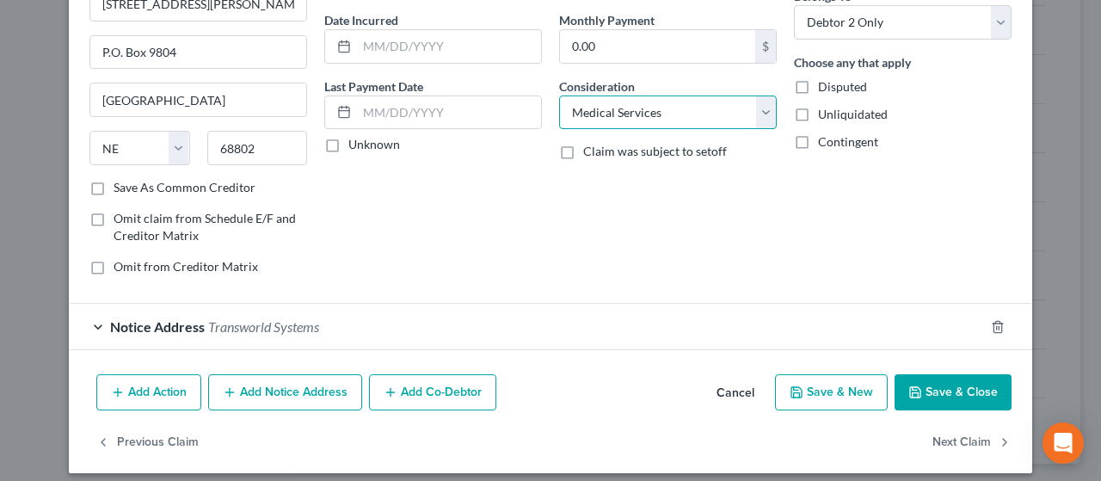
scroll to position [169, 0]
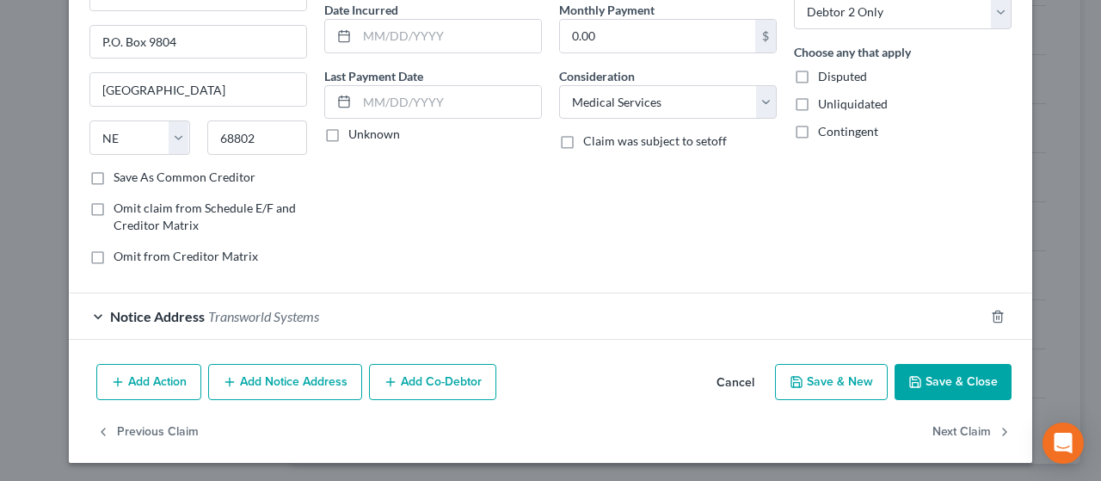
click at [850, 377] on button "Save & New" at bounding box center [831, 382] width 113 height 36
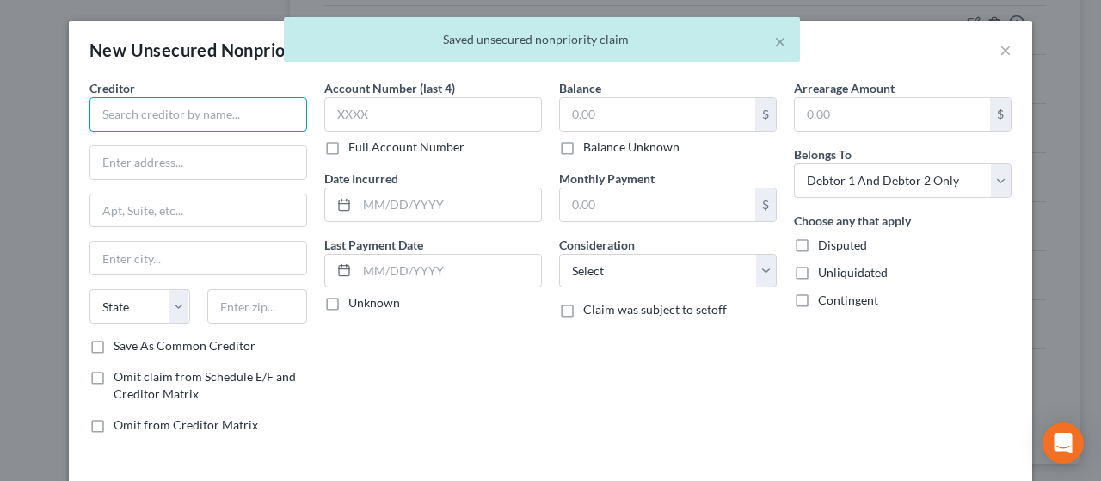
click at [151, 112] on input "text" at bounding box center [198, 114] width 218 height 34
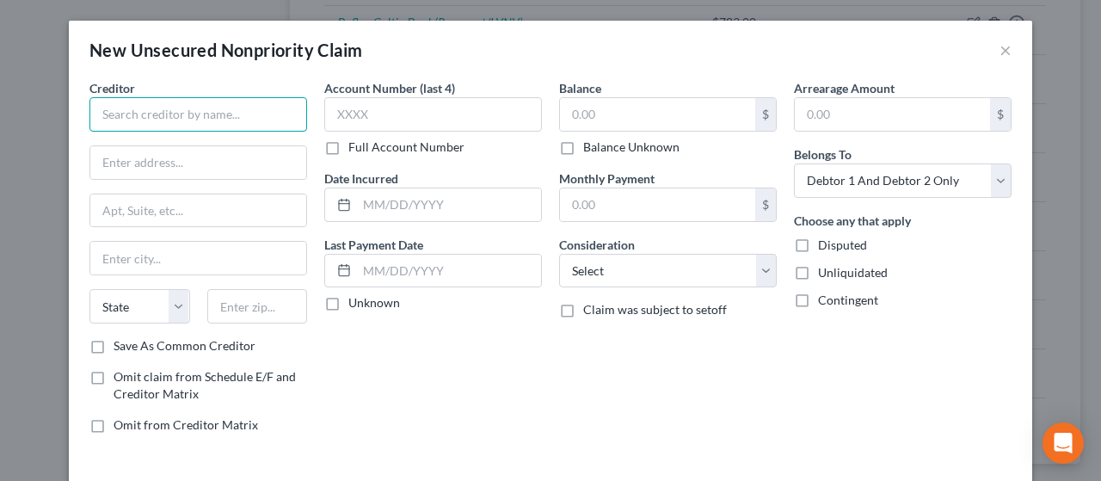
click at [119, 110] on input "text" at bounding box center [198, 114] width 218 height 34
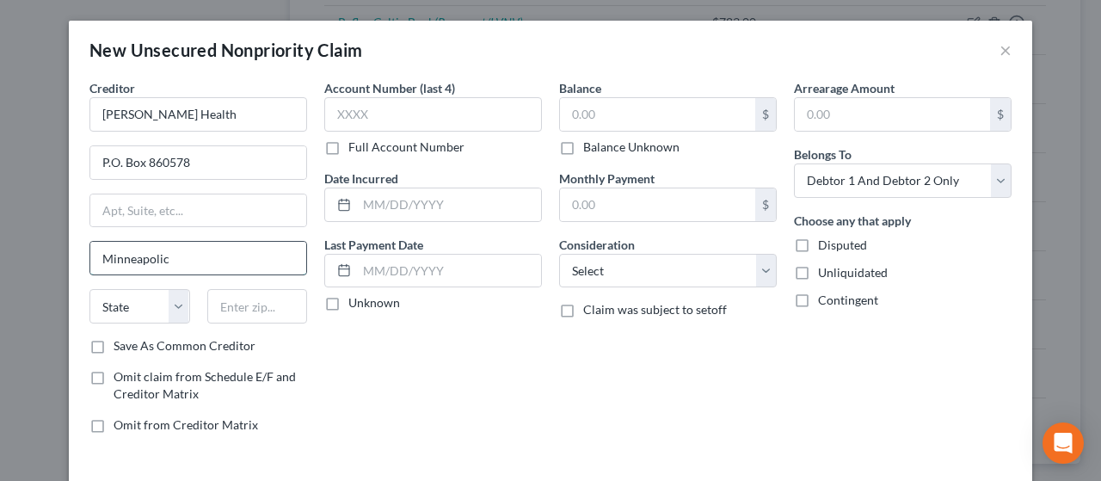
click at [172, 262] on input "Minneapolic" at bounding box center [198, 258] width 216 height 33
click at [177, 249] on input "[GEOGRAPHIC_DATA]" at bounding box center [198, 258] width 216 height 33
click at [145, 299] on select "State [US_STATE] AK AR AZ CA CO CT DE DC [GEOGRAPHIC_DATA] [GEOGRAPHIC_DATA] GU…" at bounding box center [139, 306] width 101 height 34
click at [89, 289] on select "State [US_STATE] AK AR AZ CA CO CT DE DC [GEOGRAPHIC_DATA] [GEOGRAPHIC_DATA] GU…" at bounding box center [139, 306] width 101 height 34
click at [617, 109] on input "text" at bounding box center [657, 114] width 195 height 33
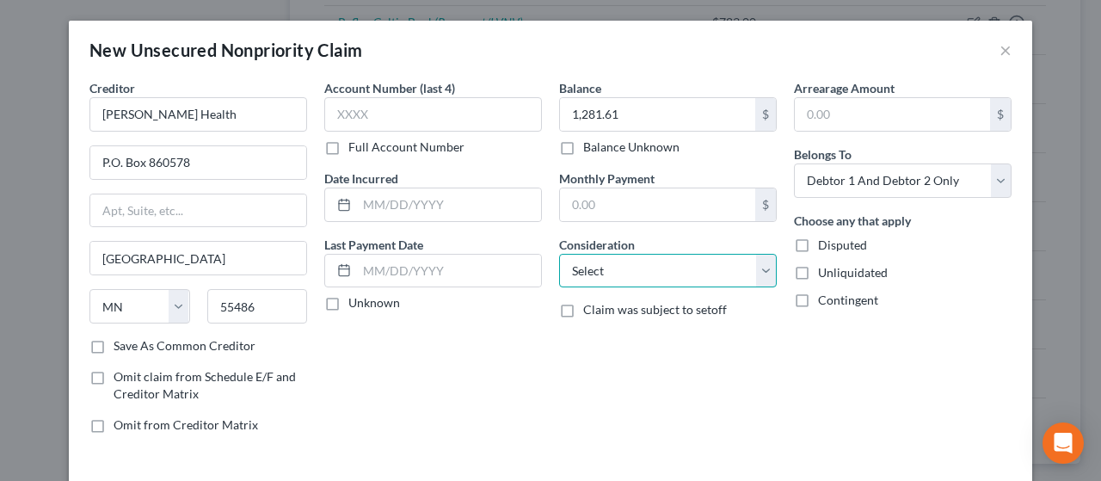
click at [678, 272] on select "Select Cable / Satellite Services Collection Agency Credit Card Debt Debt Couns…" at bounding box center [668, 271] width 218 height 34
click at [559, 254] on select "Select Cable / Satellite Services Collection Agency Credit Card Debt Debt Couns…" at bounding box center [668, 271] width 218 height 34
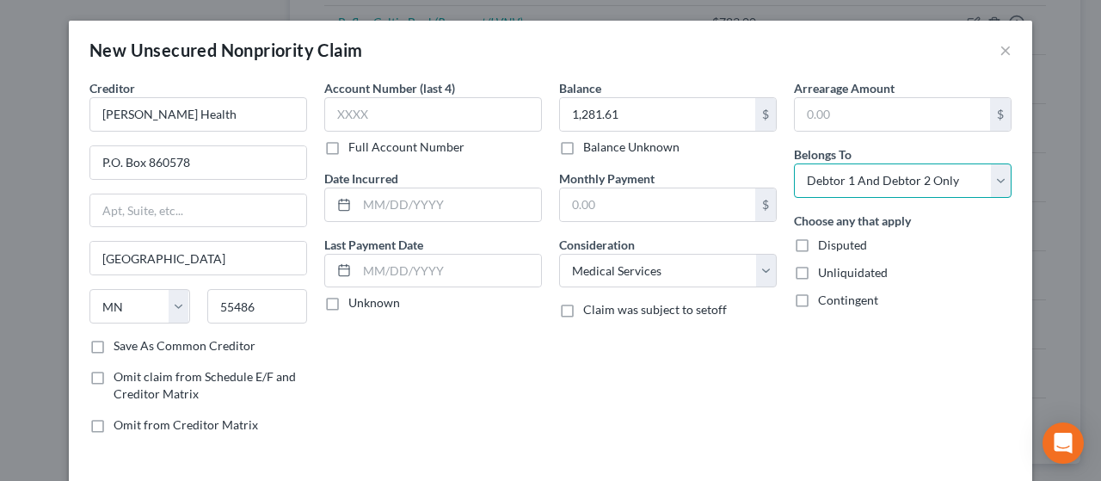
click at [887, 176] on select "Select Debtor 1 Only Debtor 2 Only Debtor 1 And Debtor 2 Only At Least One Of T…" at bounding box center [903, 180] width 218 height 34
click at [794, 163] on select "Select Debtor 1 Only Debtor 2 Only Debtor 1 And Debtor 2 Only At Least One Of T…" at bounding box center [903, 180] width 218 height 34
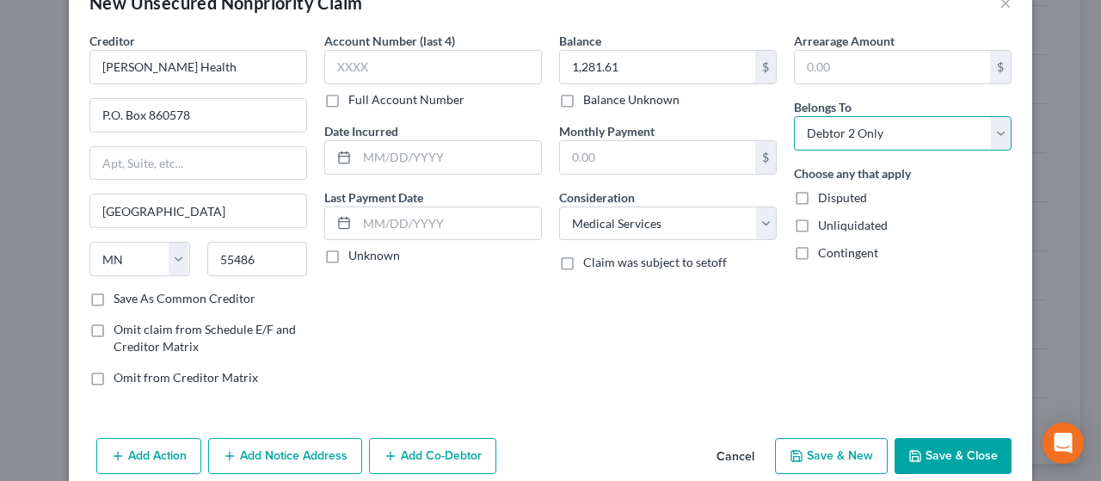
scroll to position [72, 0]
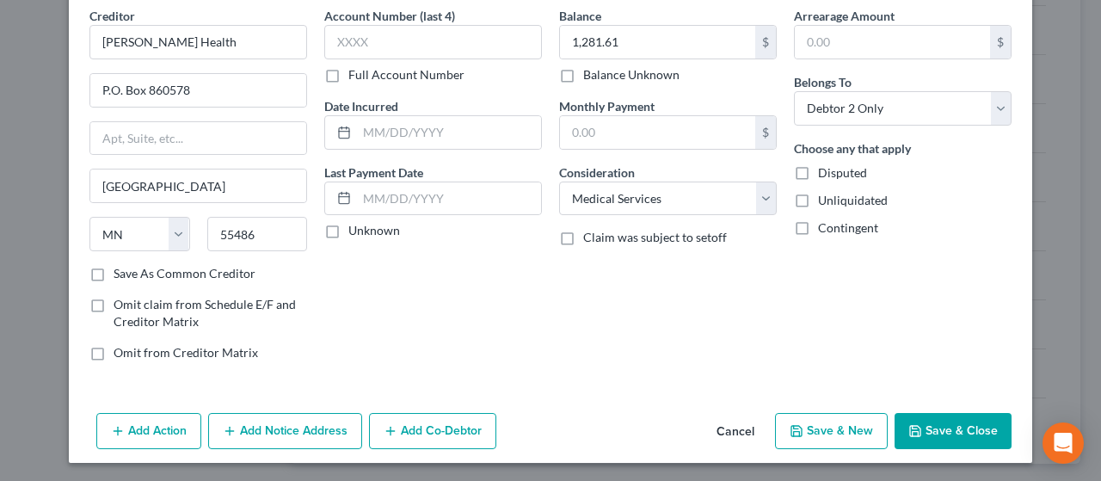
click at [292, 427] on button "Add Notice Address" at bounding box center [285, 431] width 154 height 36
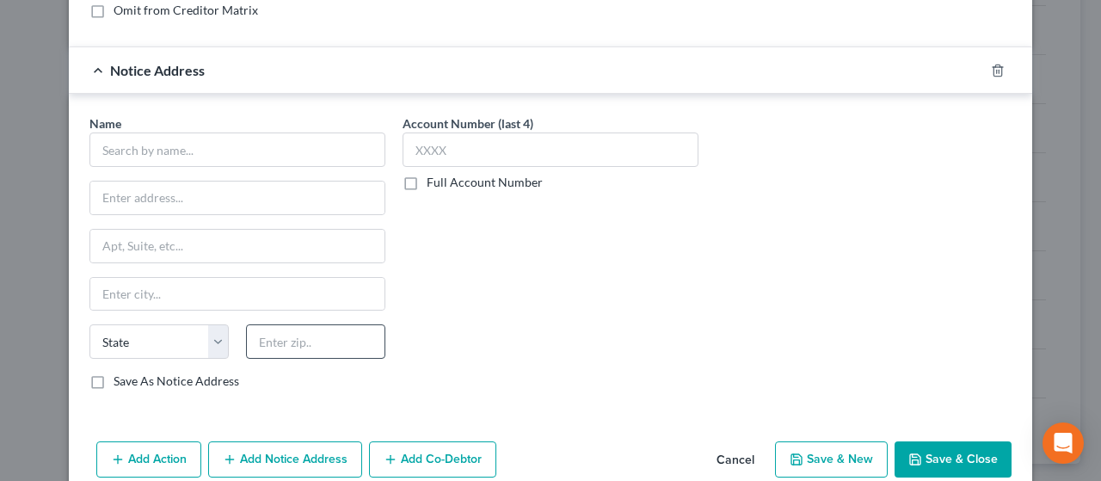
scroll to position [416, 0]
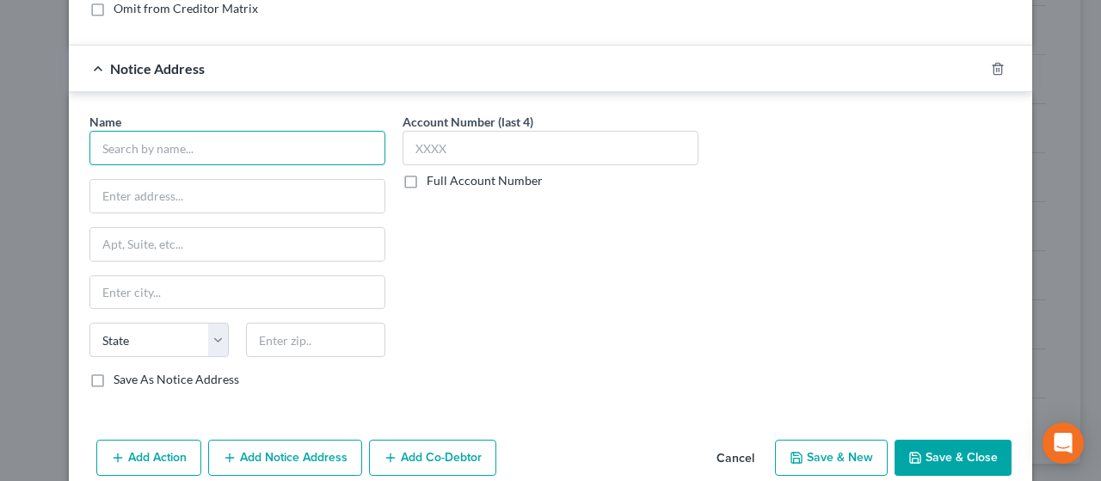
click at [186, 148] on input "text" at bounding box center [237, 148] width 296 height 34
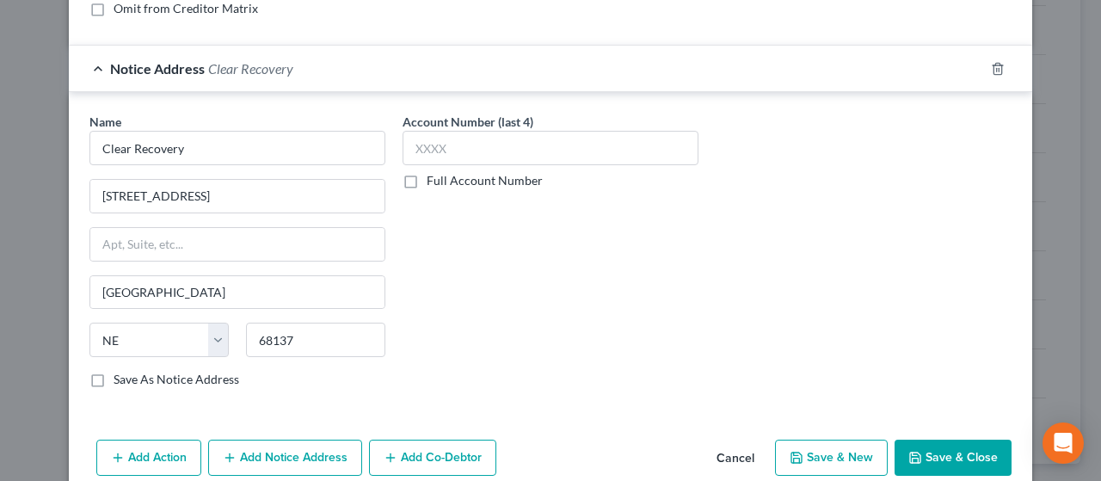
click at [835, 457] on button "Save & New" at bounding box center [831, 457] width 113 height 36
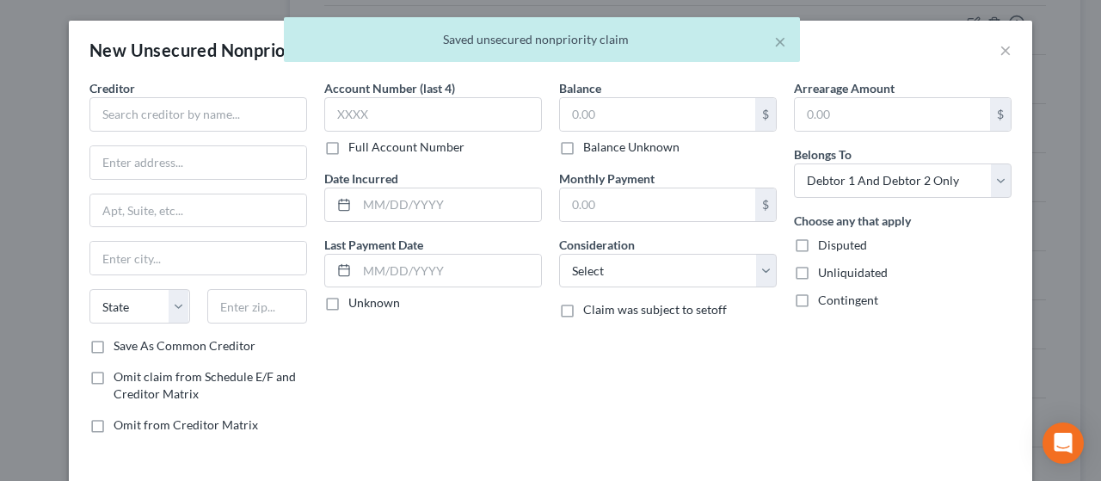
scroll to position [0, 0]
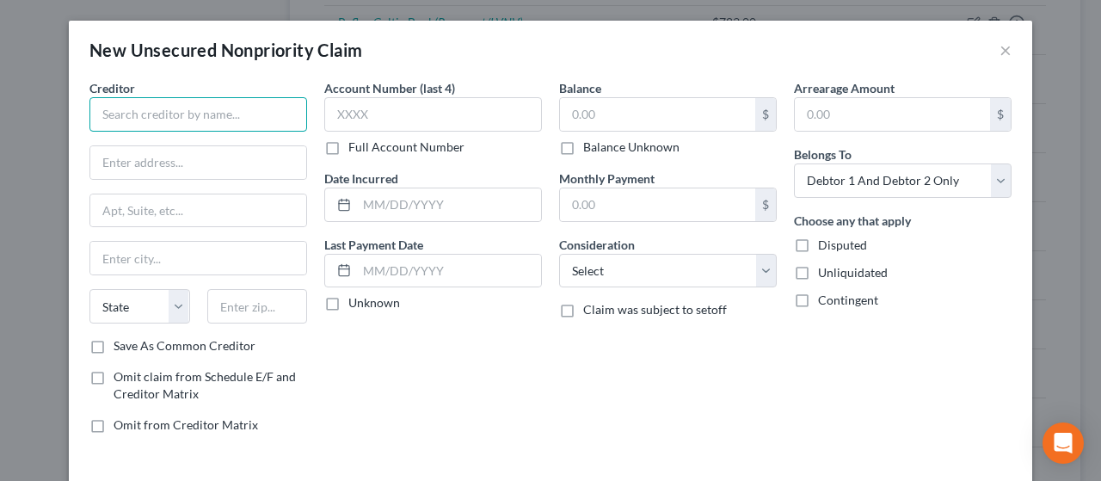
click at [117, 115] on input "text" at bounding box center [198, 114] width 218 height 34
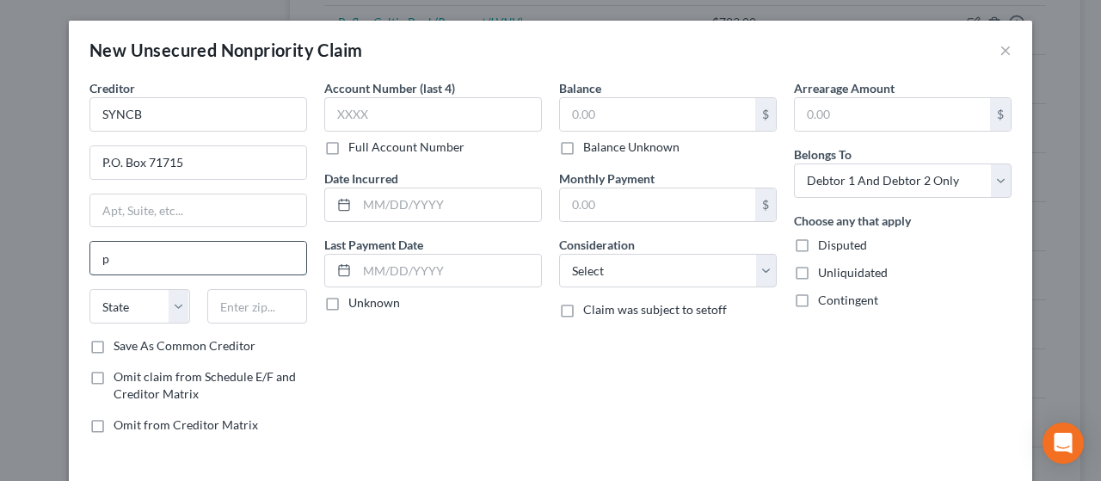
click at [114, 256] on input "p" at bounding box center [198, 258] width 216 height 33
click at [629, 111] on input "text" at bounding box center [657, 114] width 195 height 33
click at [660, 274] on select "Select Cable / Satellite Services Collection Agency Credit Card Debt Debt Couns…" at bounding box center [668, 271] width 218 height 34
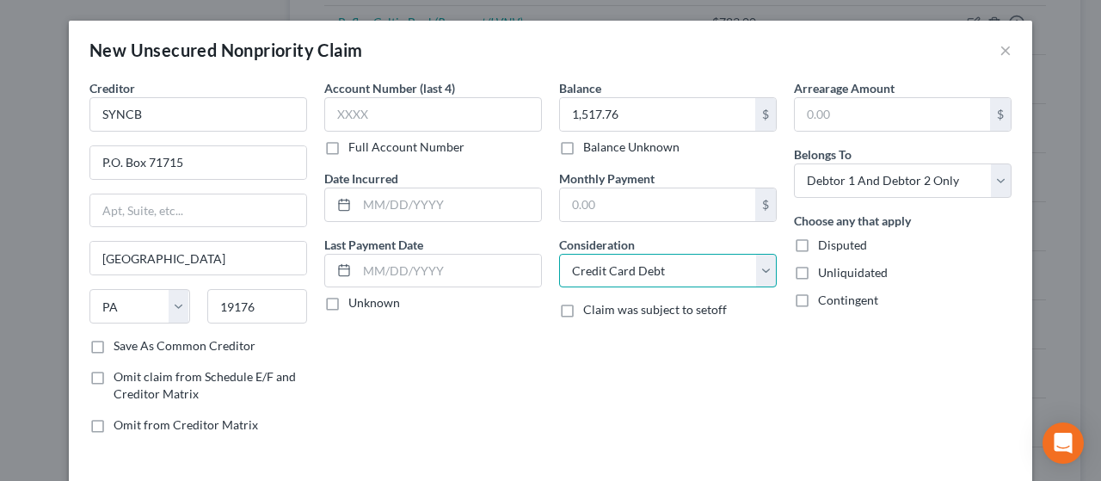
click at [559, 254] on select "Select Cable / Satellite Services Collection Agency Credit Card Debt Debt Couns…" at bounding box center [668, 271] width 218 height 34
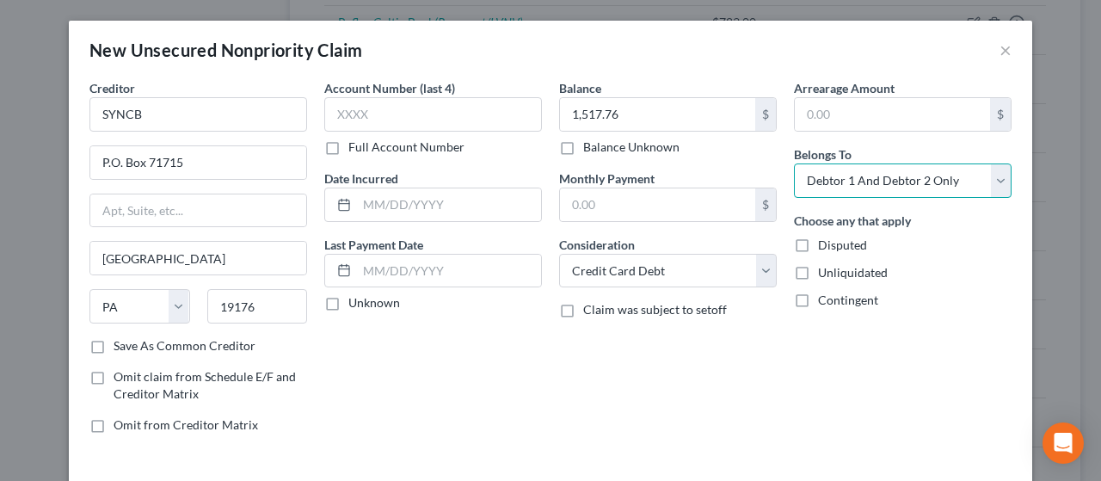
drag, startPoint x: 866, startPoint y: 171, endPoint x: 874, endPoint y: 186, distance: 17.0
click at [868, 174] on select "Select Debtor 1 Only Debtor 2 Only Debtor 1 And Debtor 2 Only At Least One Of T…" at bounding box center [903, 180] width 218 height 34
click at [794, 163] on select "Select Debtor 1 Only Debtor 2 Only Debtor 1 And Debtor 2 Only At Least One Of T…" at bounding box center [903, 180] width 218 height 34
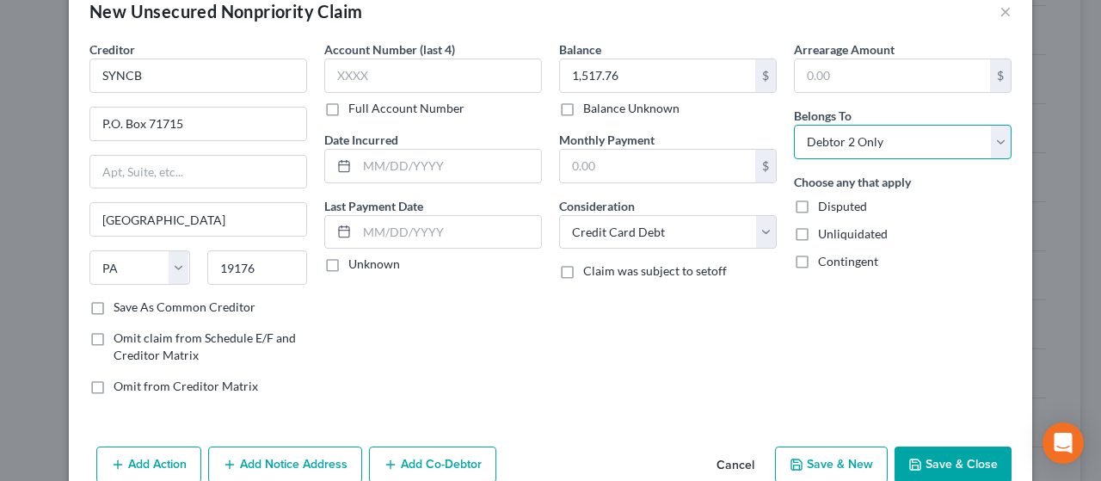
scroll to position [72, 0]
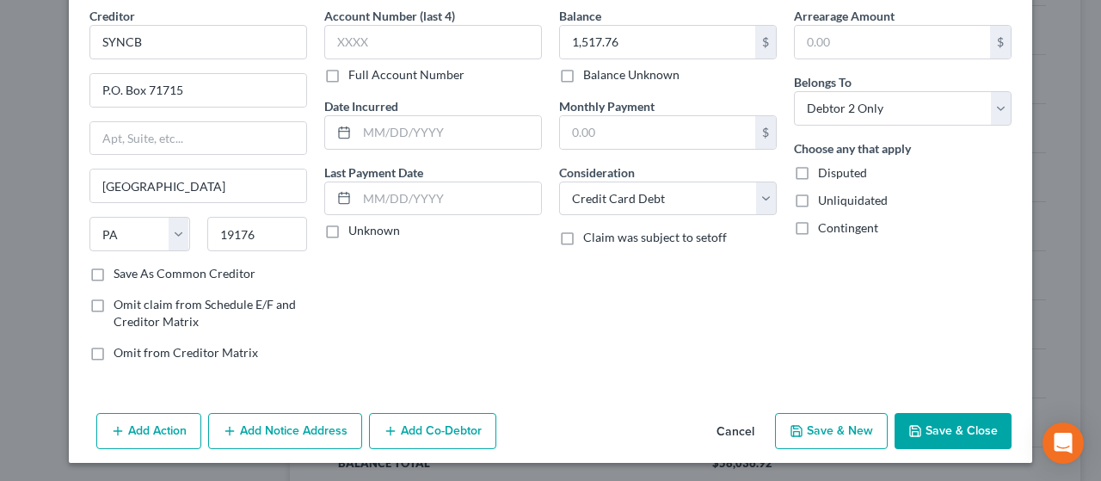
click at [832, 428] on button "Save & New" at bounding box center [831, 431] width 113 height 36
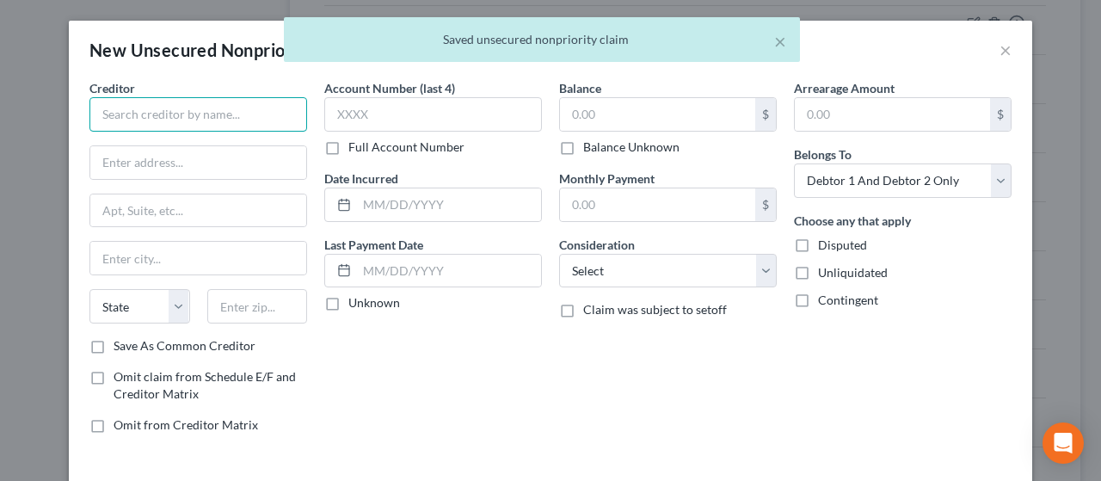
click at [168, 116] on input "text" at bounding box center [198, 114] width 218 height 34
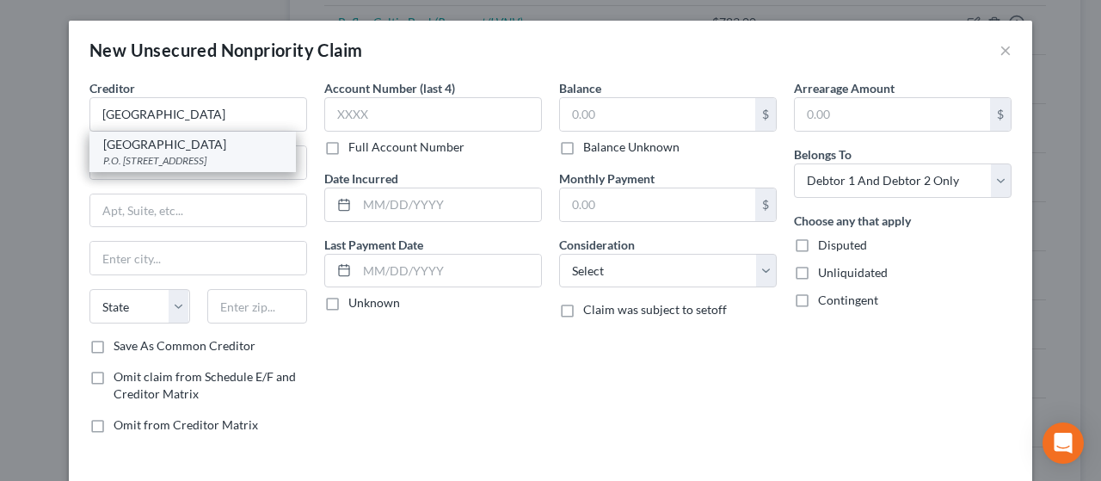
click at [198, 148] on div "[GEOGRAPHIC_DATA]" at bounding box center [192, 144] width 179 height 17
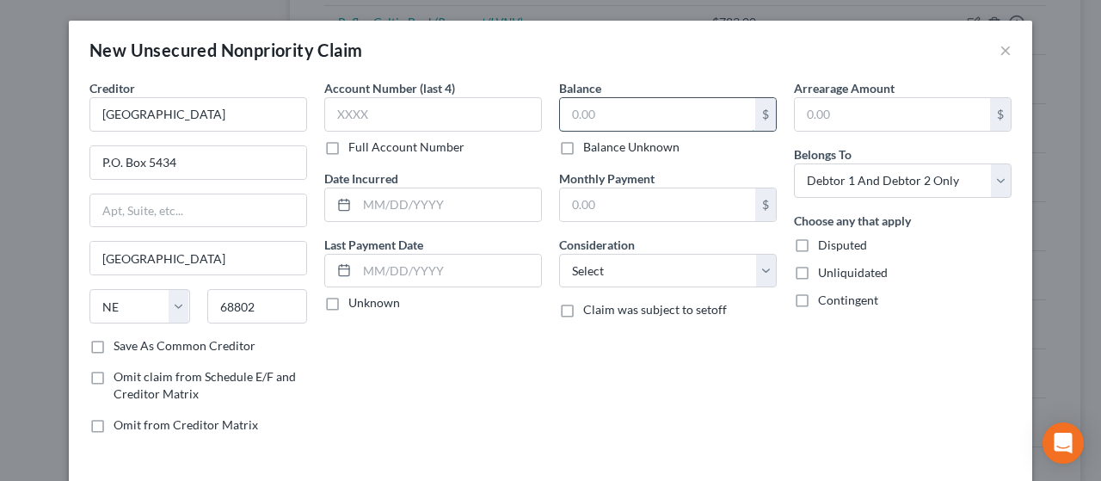
click at [609, 114] on input "text" at bounding box center [657, 114] width 195 height 33
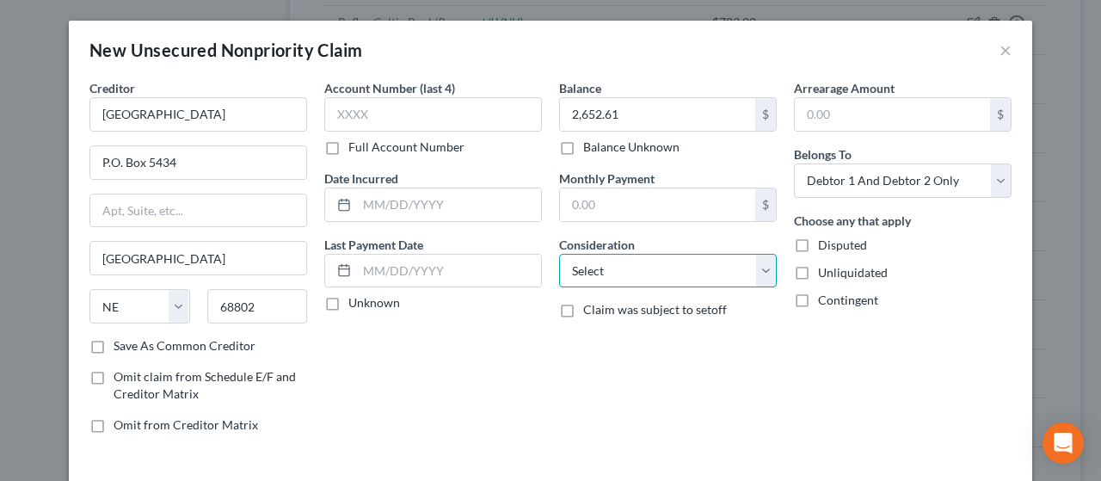
click at [668, 273] on select "Select Cable / Satellite Services Collection Agency Credit Card Debt Debt Couns…" at bounding box center [668, 271] width 218 height 34
click at [559, 254] on select "Select Cable / Satellite Services Collection Agency Credit Card Debt Debt Couns…" at bounding box center [668, 271] width 218 height 34
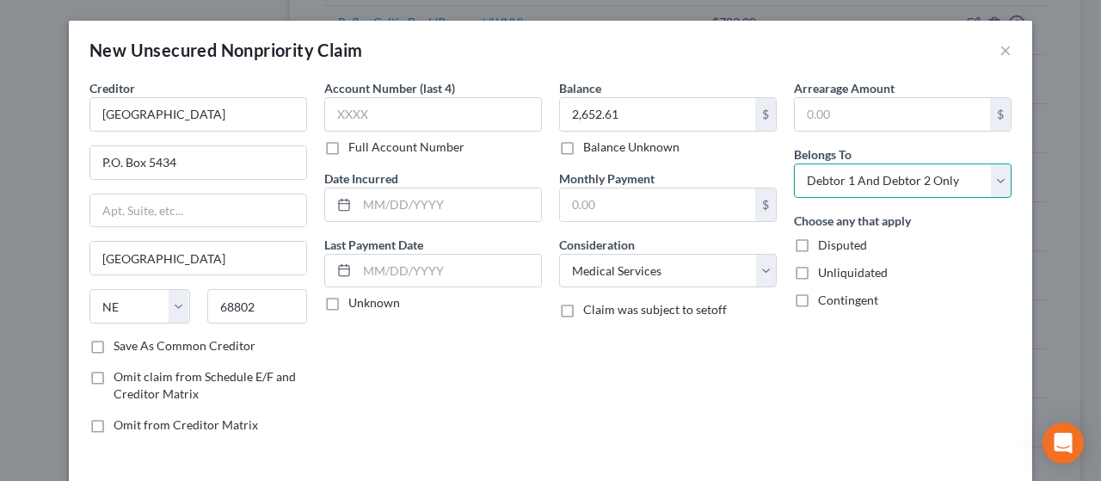
click at [854, 173] on select "Select Debtor 1 Only Debtor 2 Only Debtor 1 And Debtor 2 Only At Least One Of T…" at bounding box center [903, 180] width 218 height 34
click at [794, 163] on select "Select Debtor 1 Only Debtor 2 Only Debtor 1 And Debtor 2 Only At Least One Of T…" at bounding box center [903, 180] width 218 height 34
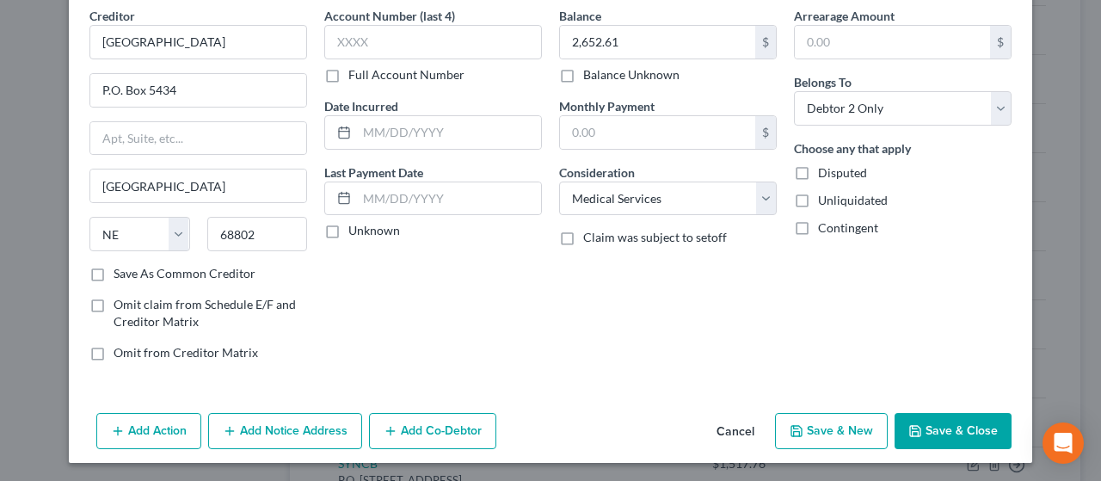
drag, startPoint x: 299, startPoint y: 420, endPoint x: 343, endPoint y: 371, distance: 65.8
click at [299, 422] on button "Add Notice Address" at bounding box center [285, 431] width 154 height 36
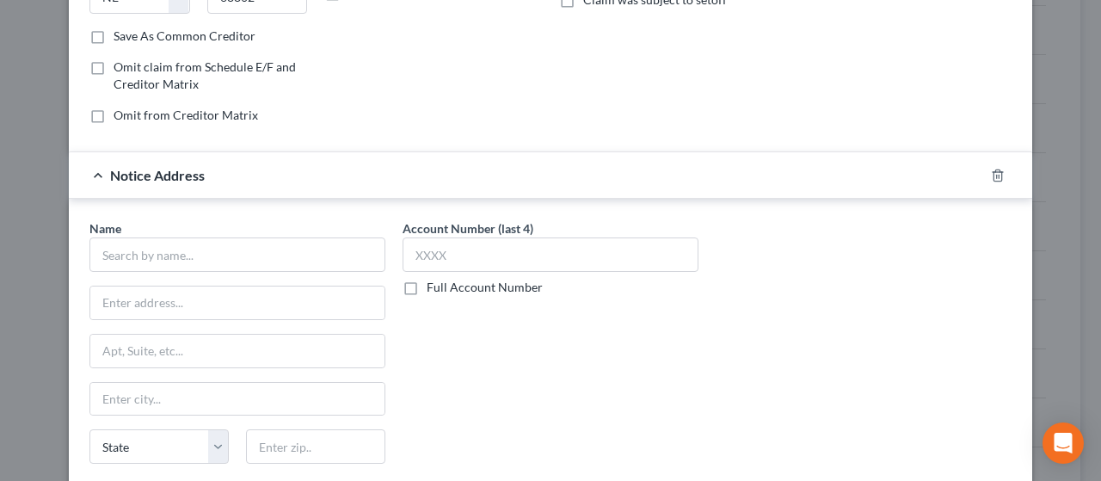
scroll to position [330, 0]
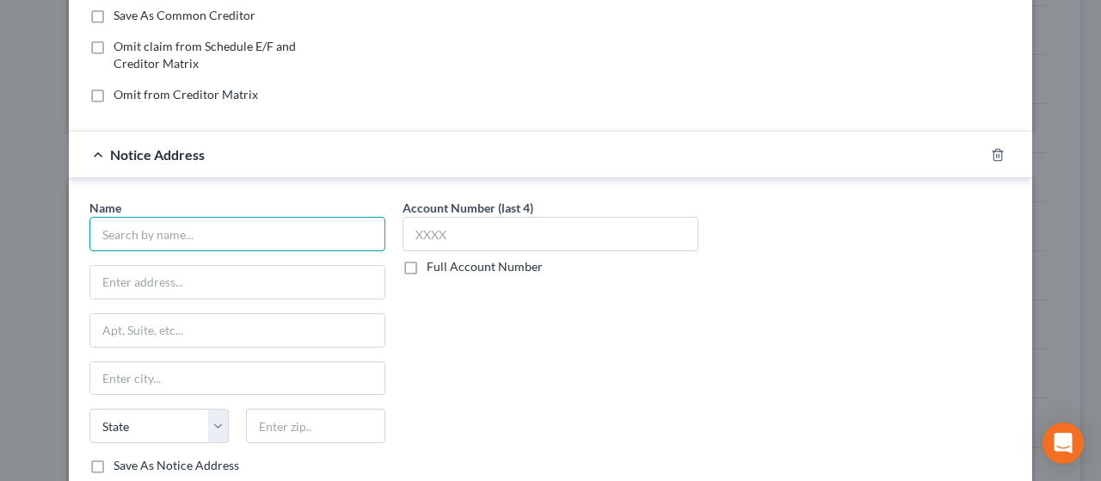
click at [187, 230] on input "text" at bounding box center [237, 234] width 296 height 34
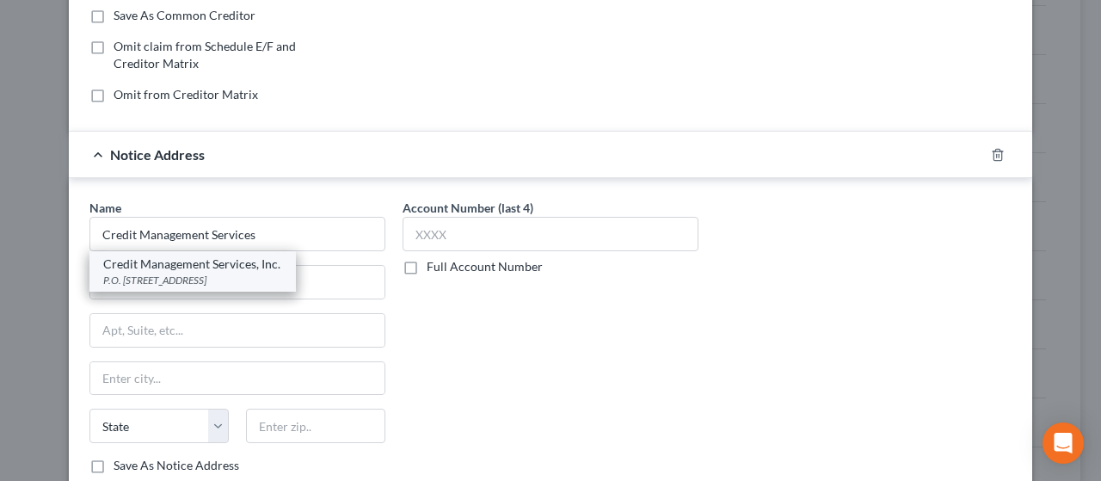
click at [188, 258] on div "Credit Management Services, Inc." at bounding box center [192, 263] width 179 height 17
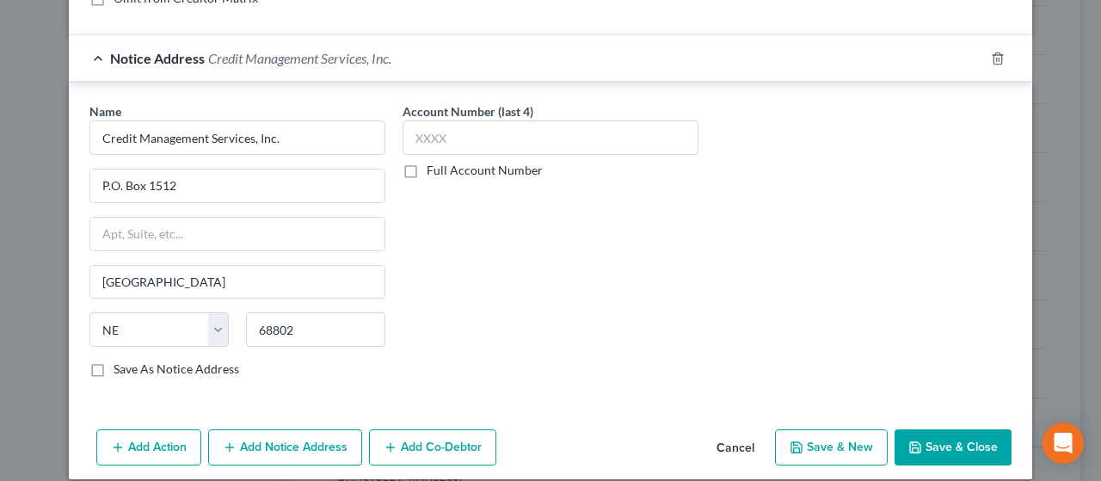
scroll to position [441, 0]
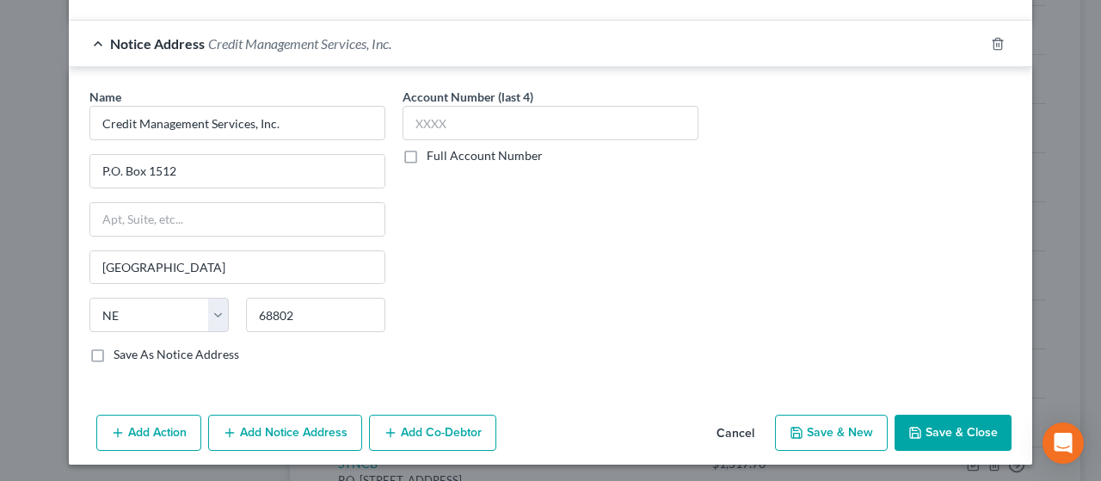
click at [834, 429] on button "Save & New" at bounding box center [831, 432] width 113 height 36
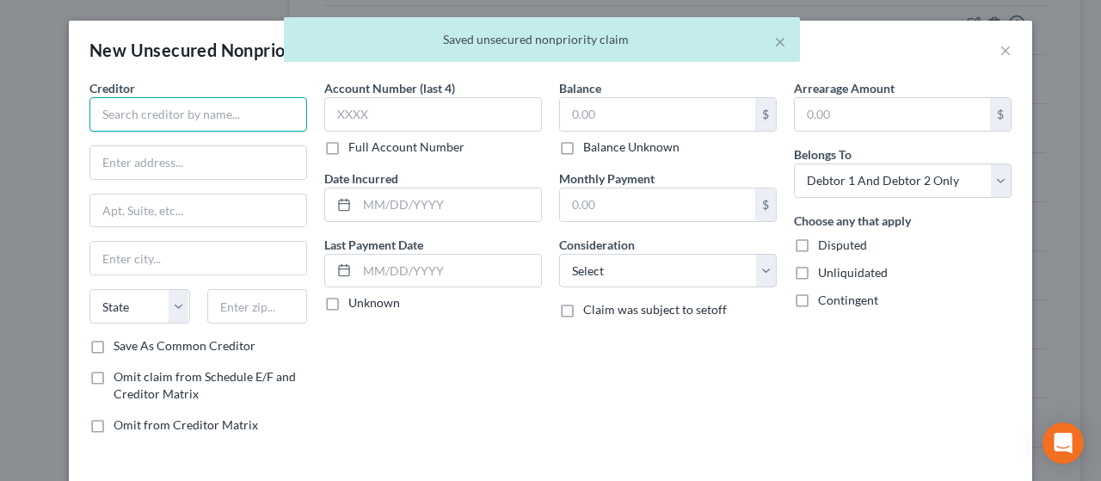
click at [157, 110] on input "text" at bounding box center [198, 114] width 218 height 34
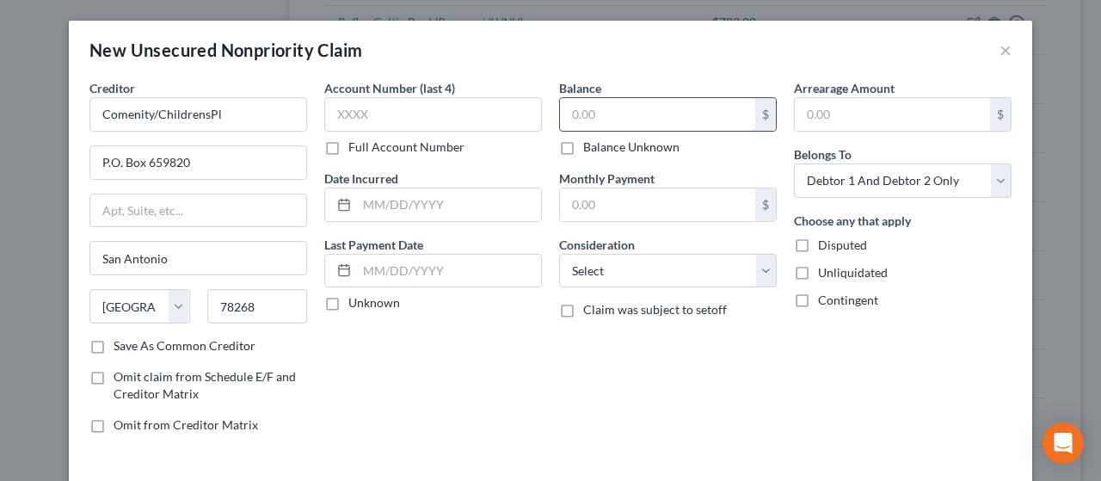
click at [620, 113] on input "text" at bounding box center [657, 114] width 195 height 33
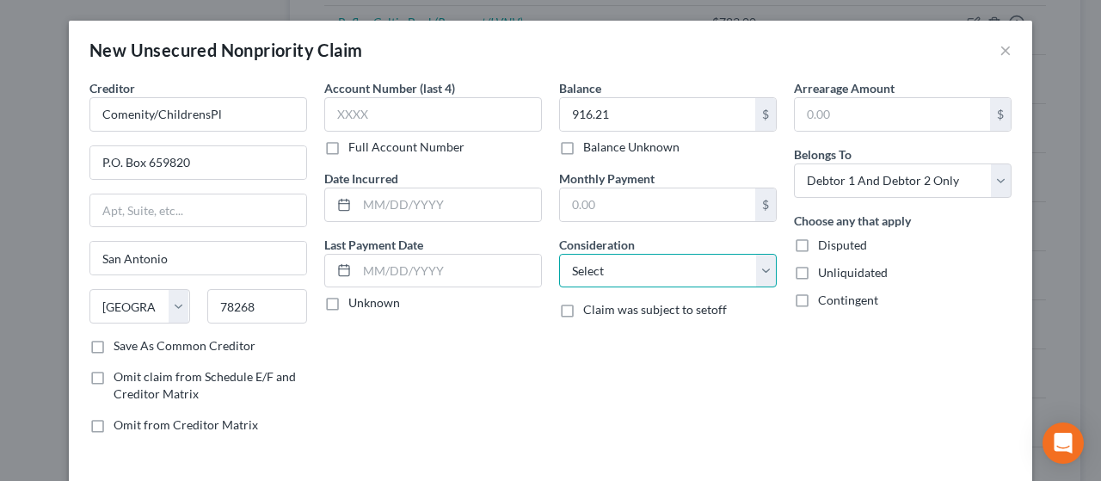
click at [640, 274] on select "Select Cable / Satellite Services Collection Agency Credit Card Debt Debt Couns…" at bounding box center [668, 271] width 218 height 34
click at [559, 254] on select "Select Cable / Satellite Services Collection Agency Credit Card Debt Debt Couns…" at bounding box center [668, 271] width 218 height 34
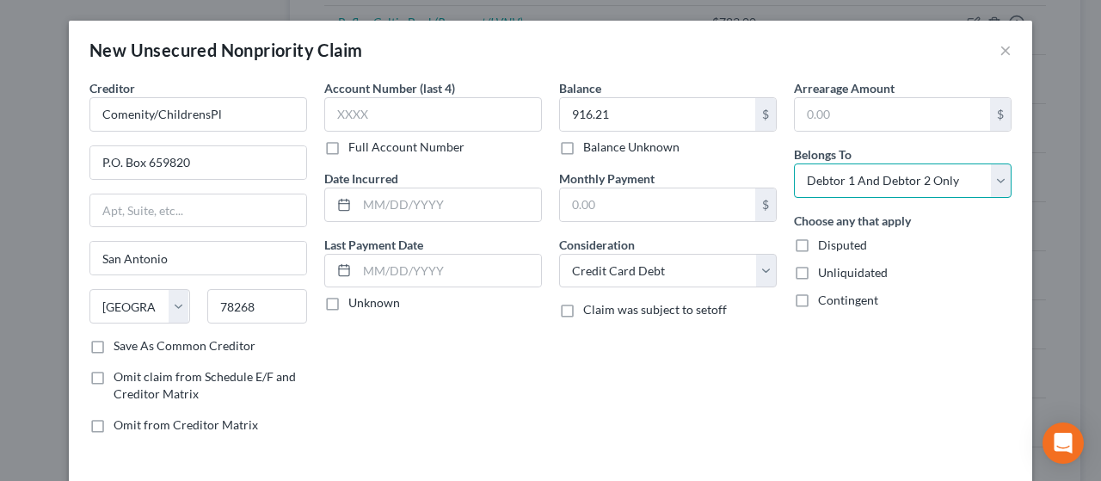
click at [873, 174] on select "Select Debtor 1 Only Debtor 2 Only Debtor 1 And Debtor 2 Only At Least One Of T…" at bounding box center [903, 180] width 218 height 34
click at [794, 163] on select "Select Debtor 1 Only Debtor 2 Only Debtor 1 And Debtor 2 Only At Least One Of T…" at bounding box center [903, 180] width 218 height 34
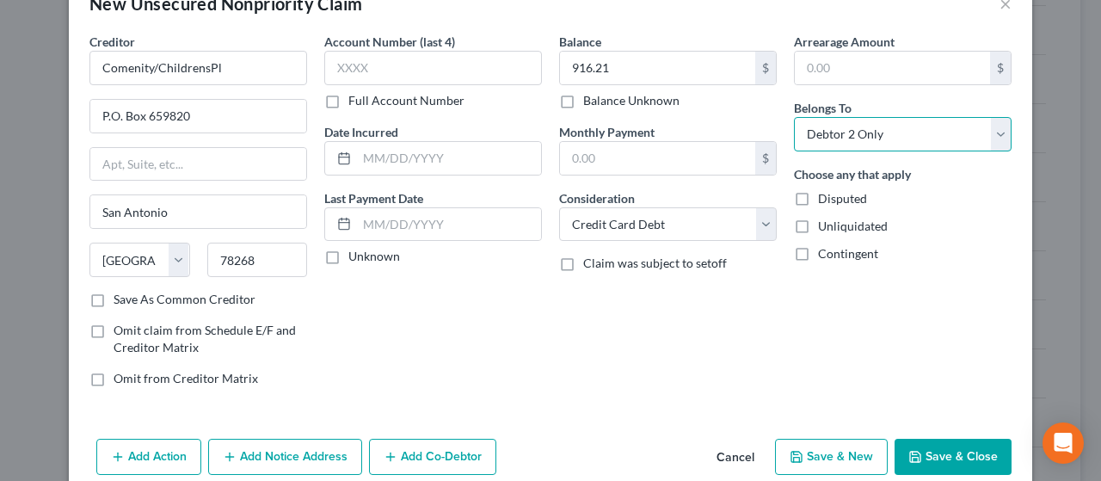
scroll to position [72, 0]
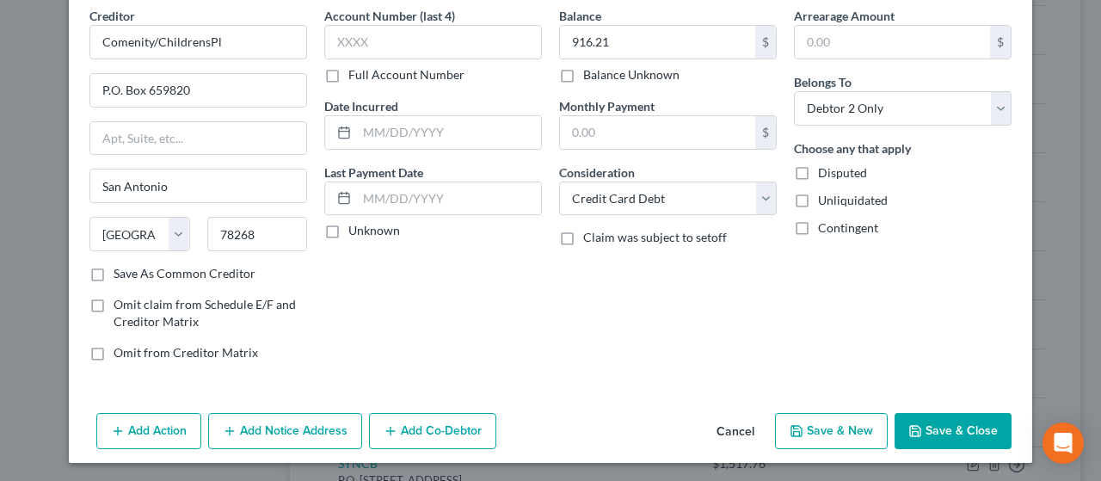
click at [290, 427] on button "Add Notice Address" at bounding box center [285, 431] width 154 height 36
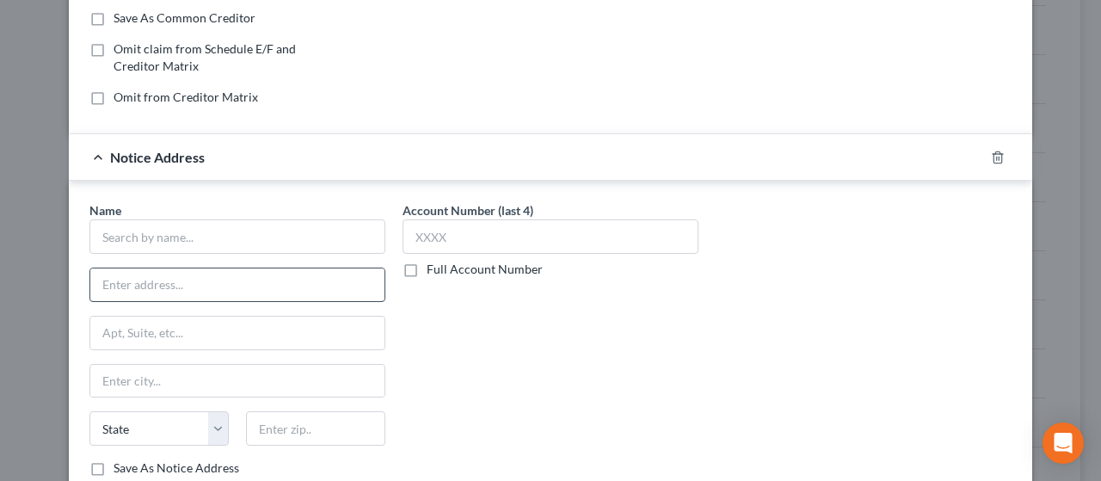
scroll to position [330, 0]
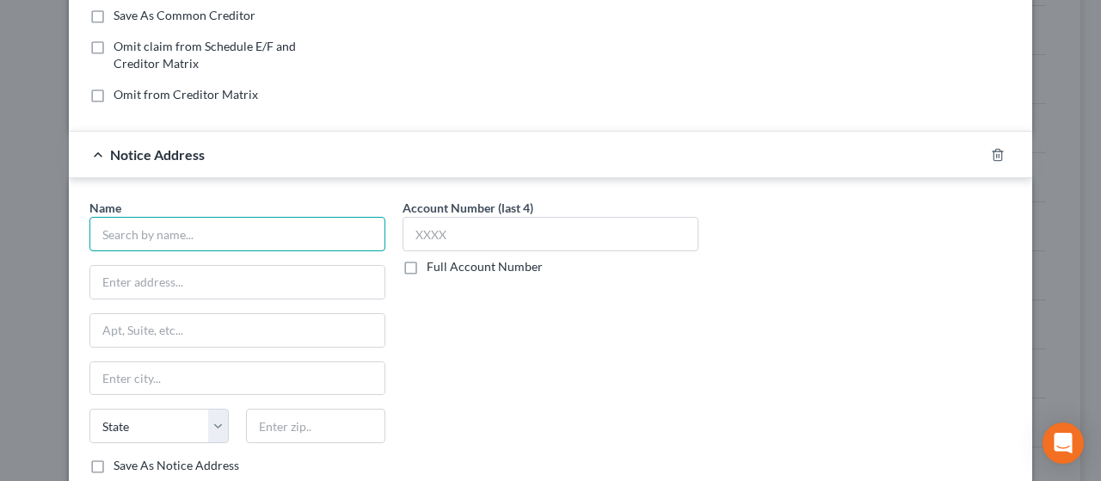
click at [182, 230] on input "text" at bounding box center [237, 234] width 296 height 34
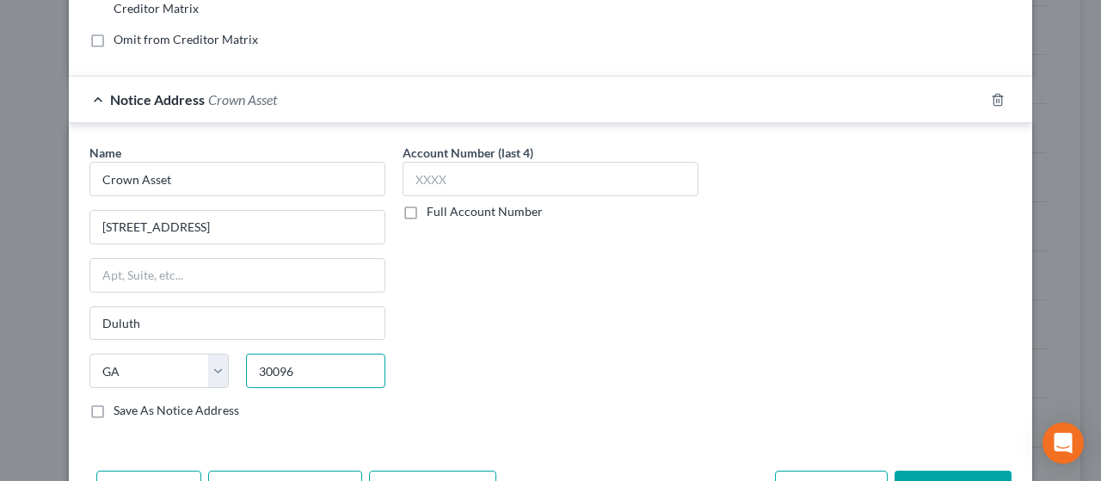
scroll to position [441, 0]
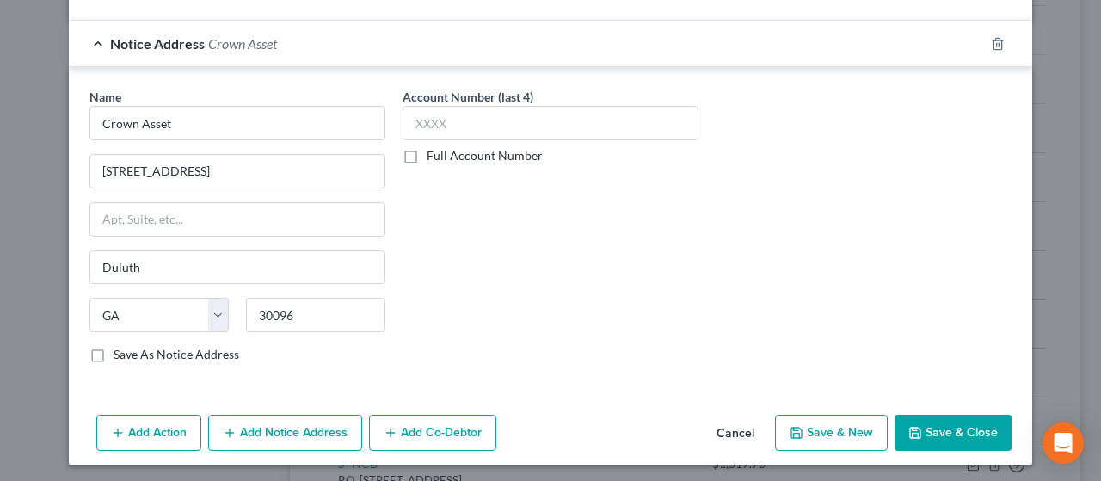
click at [833, 423] on button "Save & New" at bounding box center [831, 432] width 113 height 36
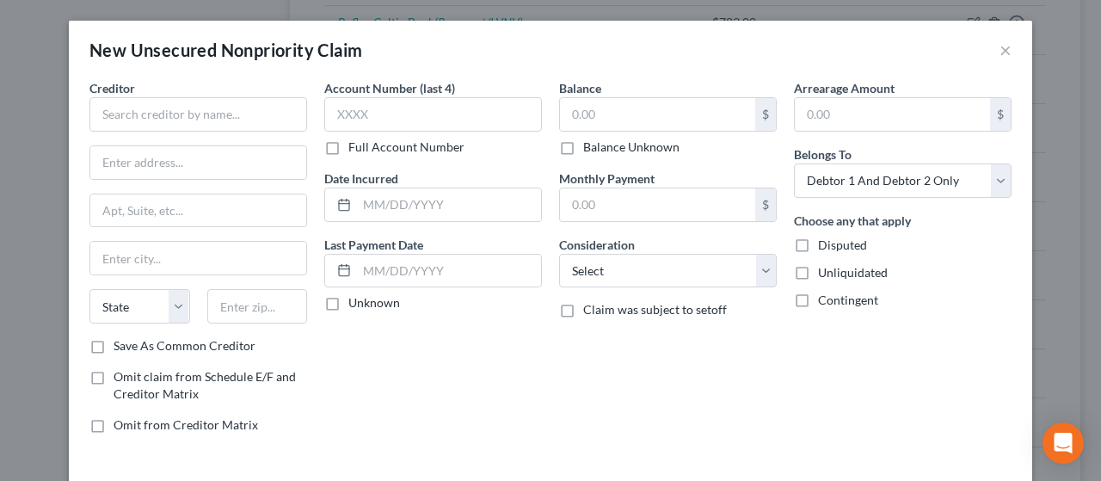
scroll to position [0, 0]
click at [144, 114] on input "text" at bounding box center [198, 114] width 218 height 34
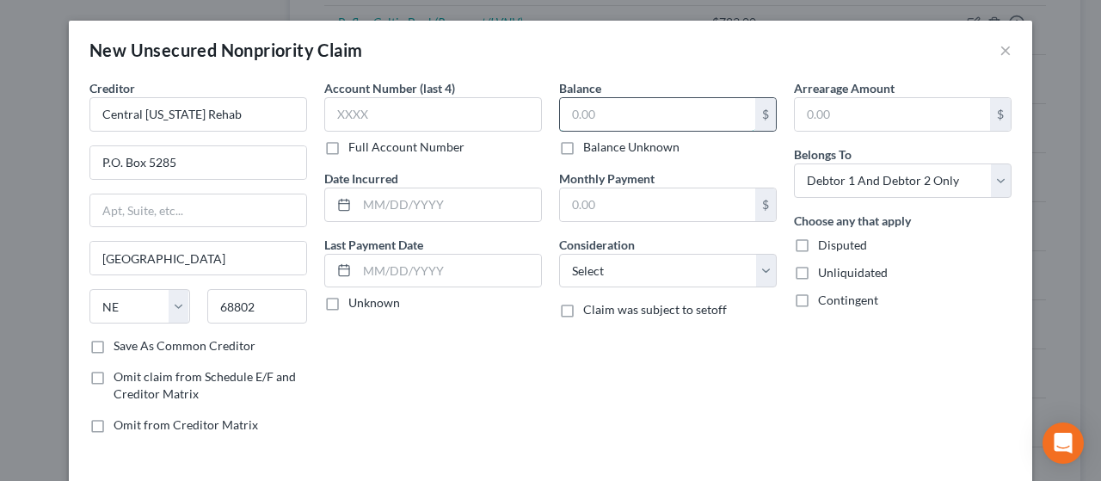
click at [615, 113] on input "text" at bounding box center [657, 114] width 195 height 33
click at [884, 176] on select "Select Debtor 1 Only Debtor 2 Only Debtor 1 And Debtor 2 Only At Least One Of T…" at bounding box center [903, 180] width 218 height 34
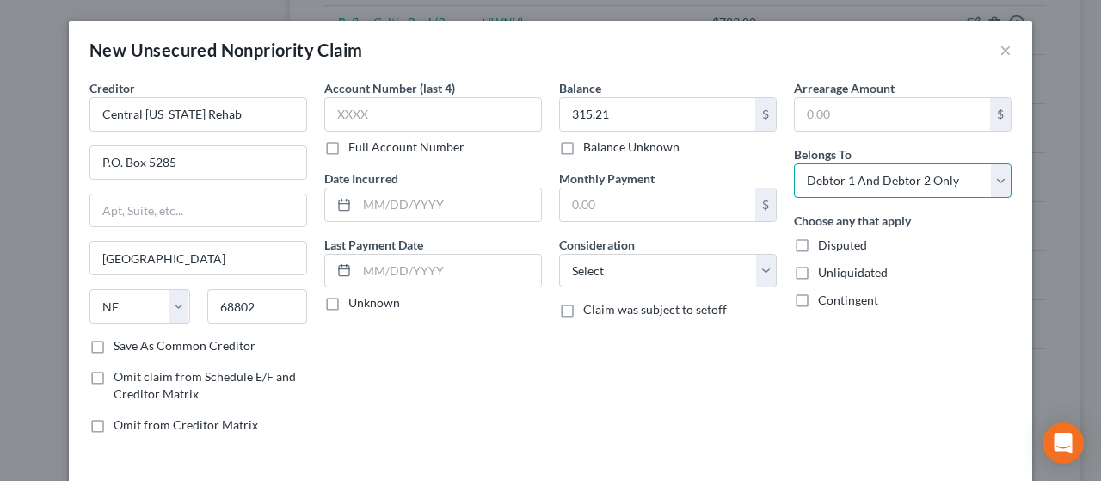
click at [794, 163] on select "Select Debtor 1 Only Debtor 2 Only Debtor 1 And Debtor 2 Only At Least One Of T…" at bounding box center [903, 180] width 218 height 34
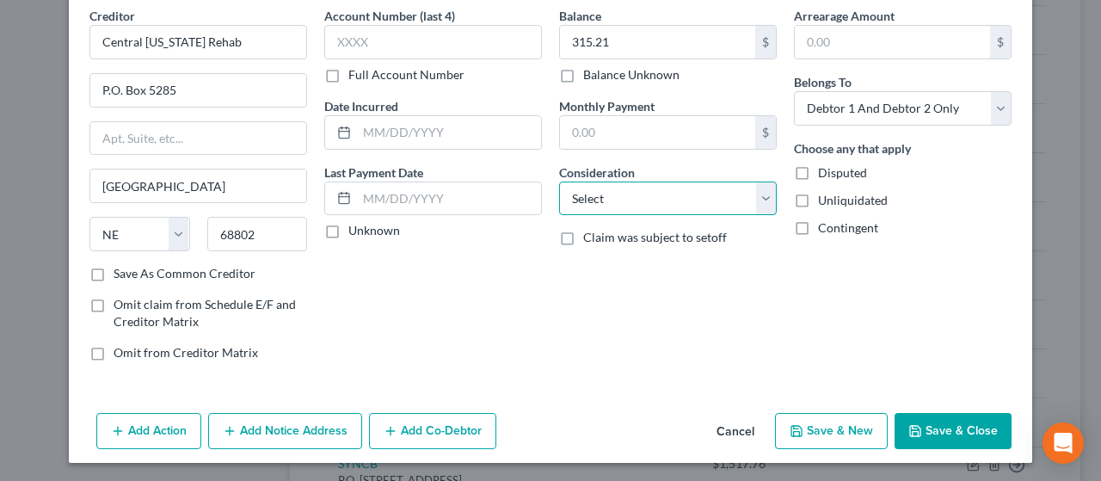
click at [629, 193] on select "Select Cable / Satellite Services Collection Agency Credit Card Debt Debt Couns…" at bounding box center [668, 198] width 218 height 34
click at [559, 181] on select "Select Cable / Satellite Services Collection Agency Credit Card Debt Debt Couns…" at bounding box center [668, 198] width 218 height 34
click at [843, 427] on button "Save & New" at bounding box center [831, 431] width 113 height 36
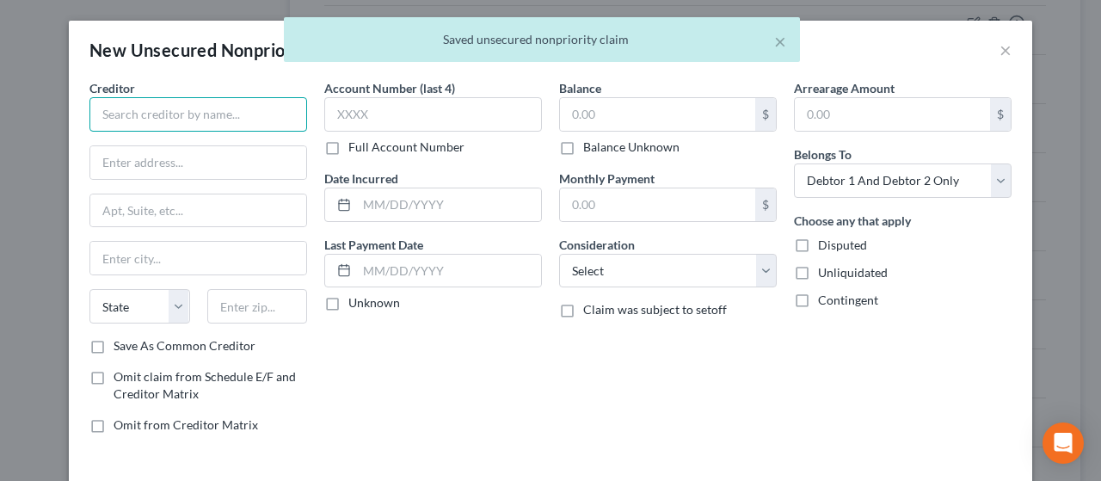
click at [133, 113] on input "text" at bounding box center [198, 114] width 218 height 34
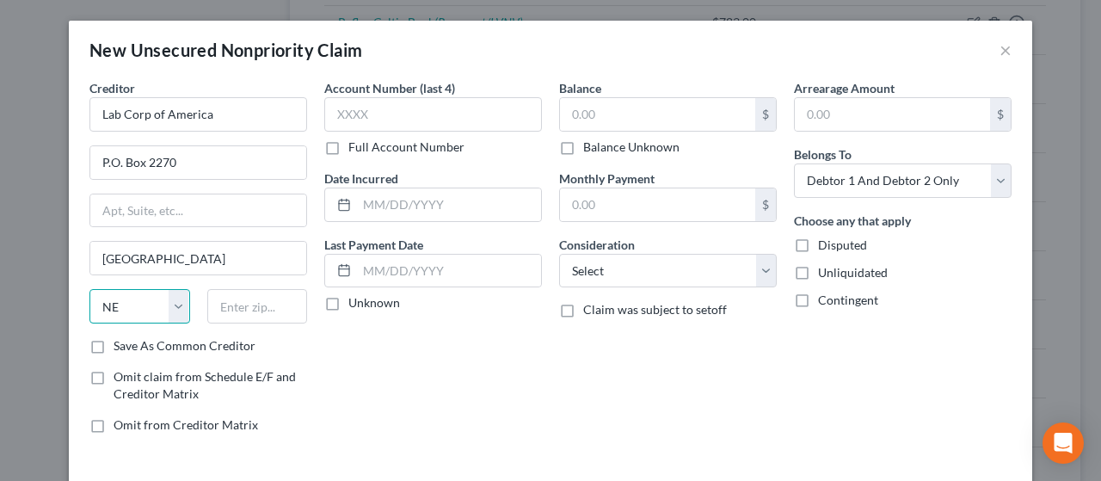
click at [117, 293] on select "State [US_STATE] AK AR AZ CA CO CT DE DC [GEOGRAPHIC_DATA] [GEOGRAPHIC_DATA] GU…" at bounding box center [139, 306] width 101 height 34
click at [89, 289] on select "State [US_STATE] AK AR AZ CA CO CT DE DC [GEOGRAPHIC_DATA] [GEOGRAPHIC_DATA] GU…" at bounding box center [139, 306] width 101 height 34
click at [254, 316] on input "text" at bounding box center [257, 306] width 101 height 34
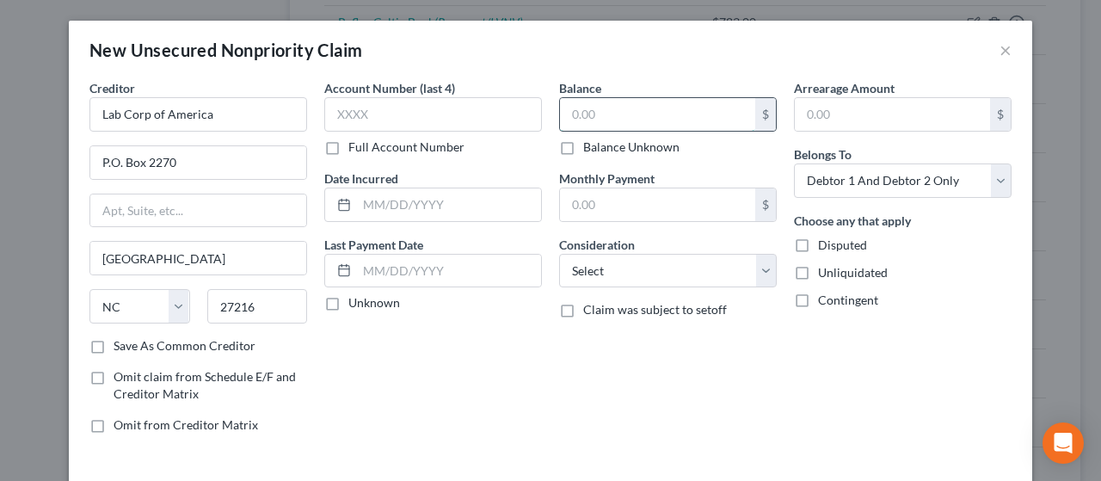
click at [636, 106] on input "text" at bounding box center [657, 114] width 195 height 33
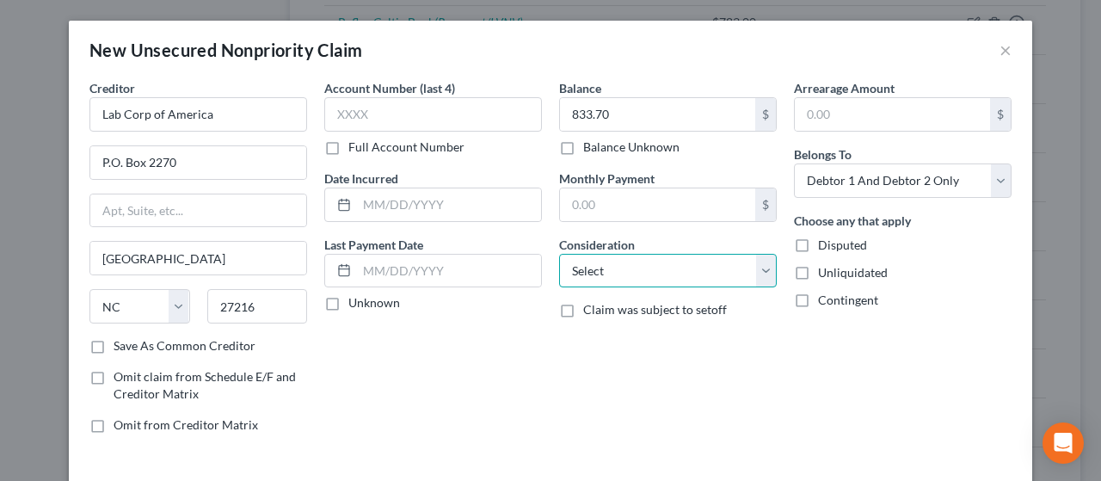
click at [650, 270] on select "Select Cable / Satellite Services Collection Agency Credit Card Debt Debt Couns…" at bounding box center [668, 271] width 218 height 34
click at [559, 254] on select "Select Cable / Satellite Services Collection Agency Credit Card Debt Debt Couns…" at bounding box center [668, 271] width 218 height 34
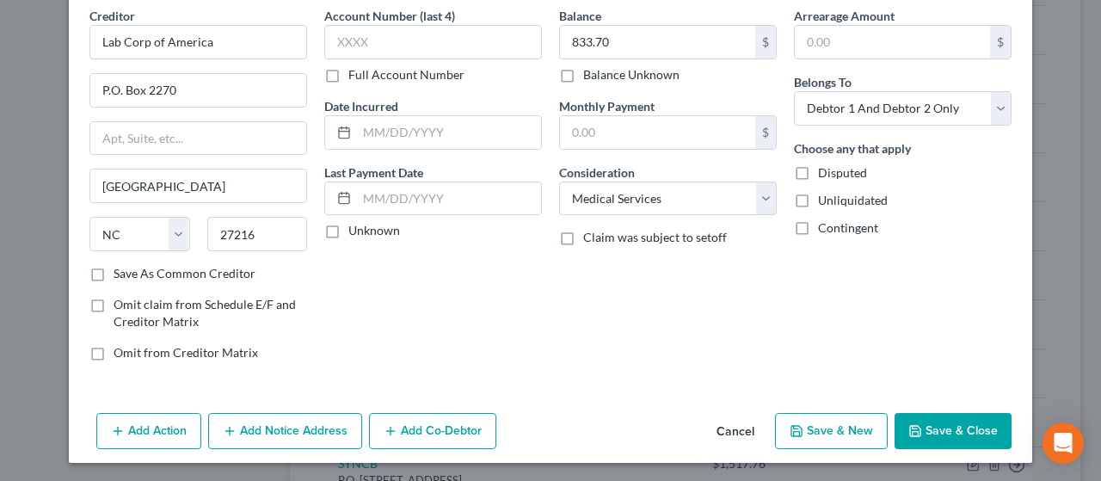
click at [840, 426] on button "Save & New" at bounding box center [831, 431] width 113 height 36
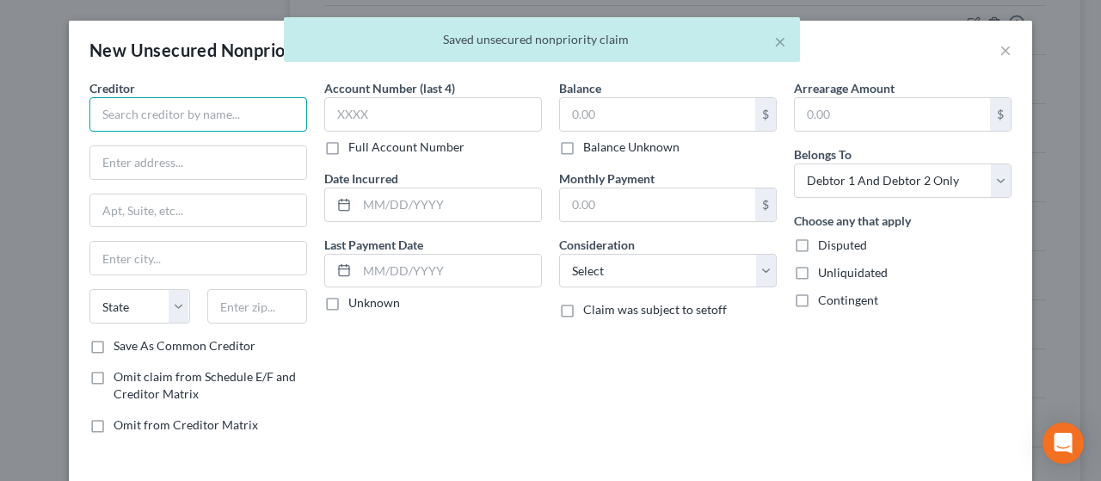
click at [144, 114] on input "text" at bounding box center [198, 114] width 218 height 34
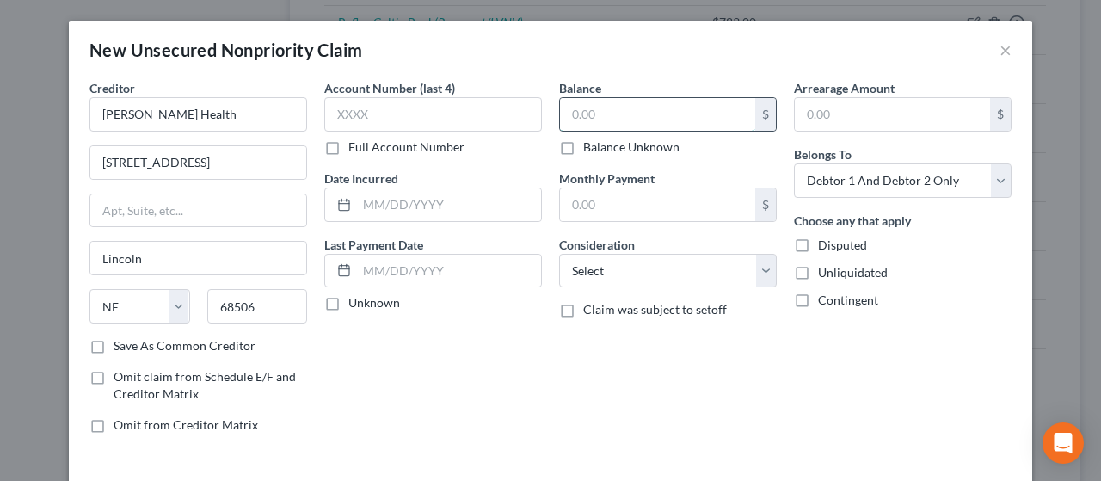
click at [636, 112] on input "text" at bounding box center [657, 114] width 195 height 33
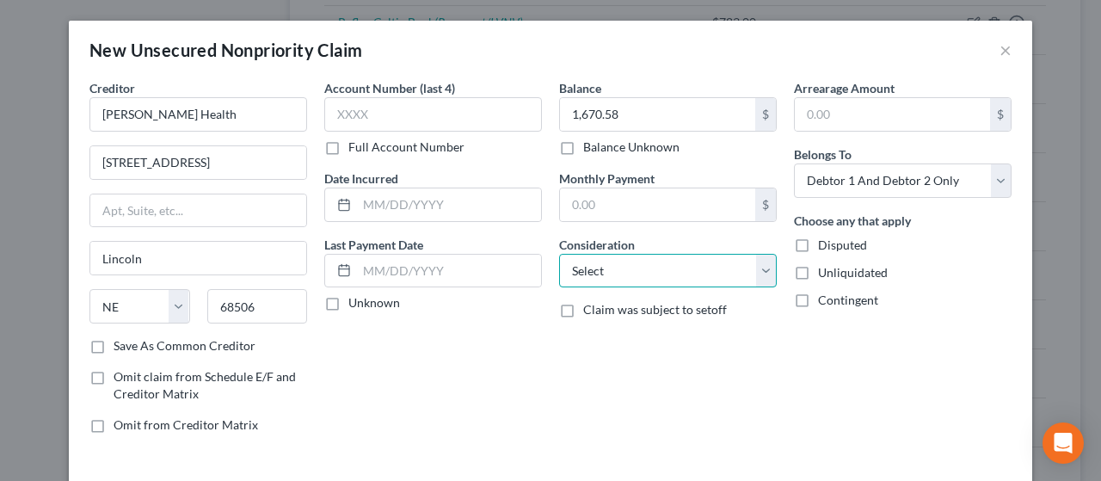
click at [669, 261] on select "Select Cable / Satellite Services Collection Agency Credit Card Debt Debt Couns…" at bounding box center [668, 271] width 218 height 34
click at [559, 254] on select "Select Cable / Satellite Services Collection Agency Credit Card Debt Debt Couns…" at bounding box center [668, 271] width 218 height 34
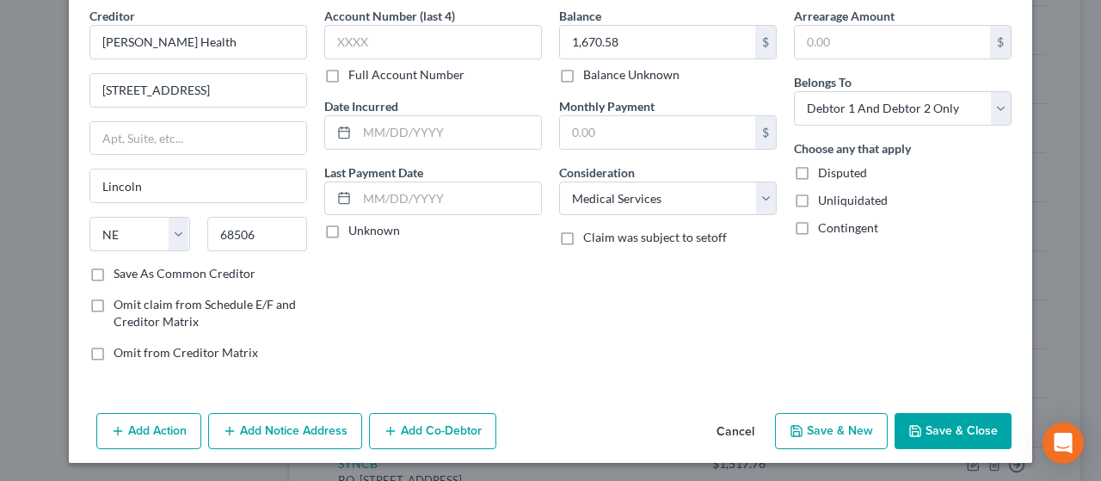
click at [819, 426] on button "Save & New" at bounding box center [831, 431] width 113 height 36
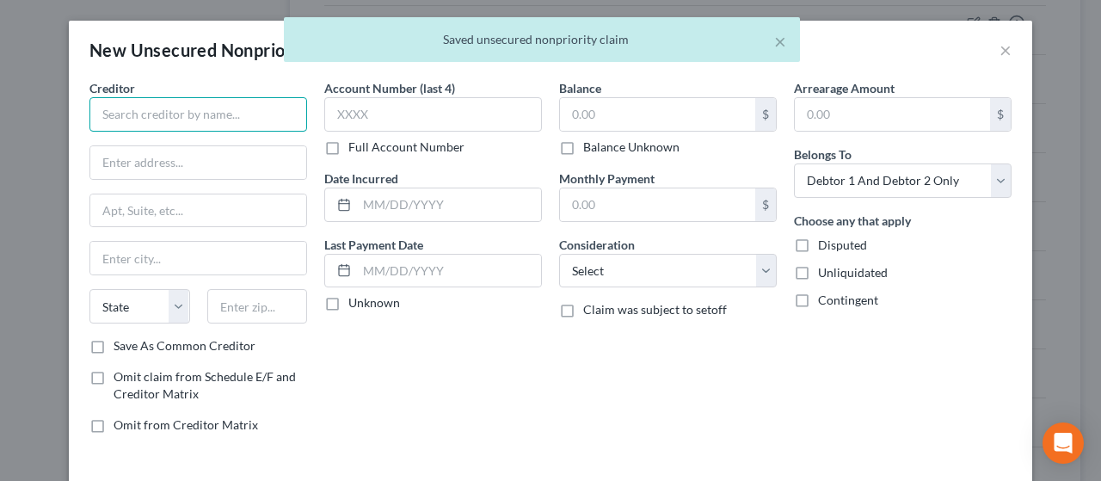
click at [171, 113] on input "text" at bounding box center [198, 114] width 218 height 34
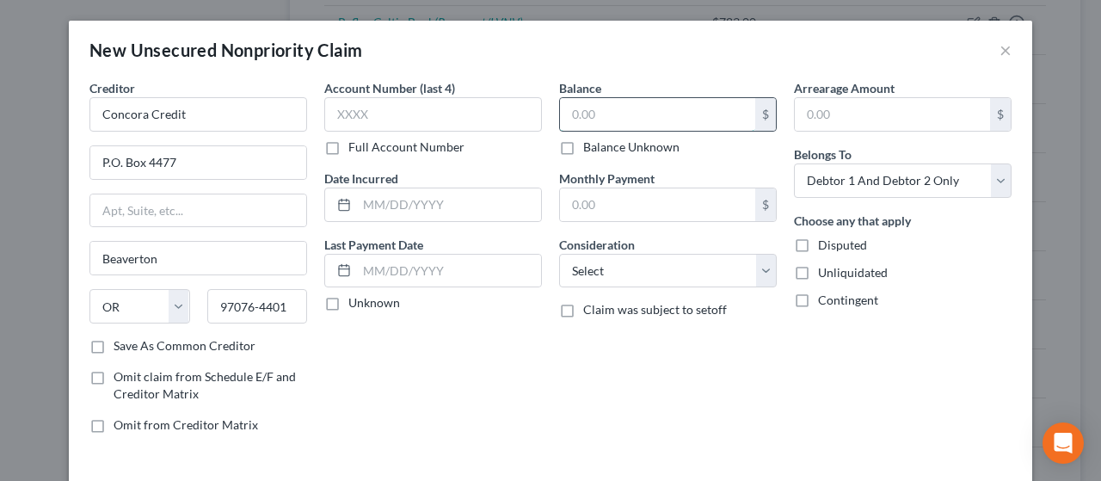
click at [602, 120] on input "text" at bounding box center [657, 114] width 195 height 33
click at [667, 262] on select "Select Cable / Satellite Services Collection Agency Credit Card Debt Debt Couns…" at bounding box center [668, 271] width 218 height 34
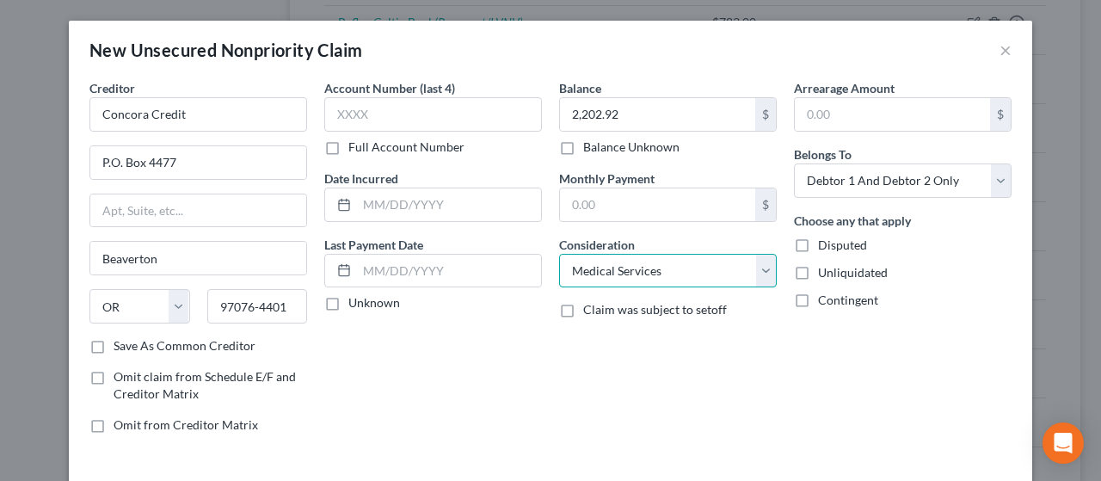
click at [559, 254] on select "Select Cable / Satellite Services Collection Agency Credit Card Debt Debt Couns…" at bounding box center [668, 271] width 218 height 34
click at [677, 268] on select "Select Cable / Satellite Services Collection Agency Credit Card Debt Debt Couns…" at bounding box center [668, 271] width 218 height 34
click at [559, 254] on select "Select Cable / Satellite Services Collection Agency Credit Card Debt Debt Couns…" at bounding box center [668, 271] width 218 height 34
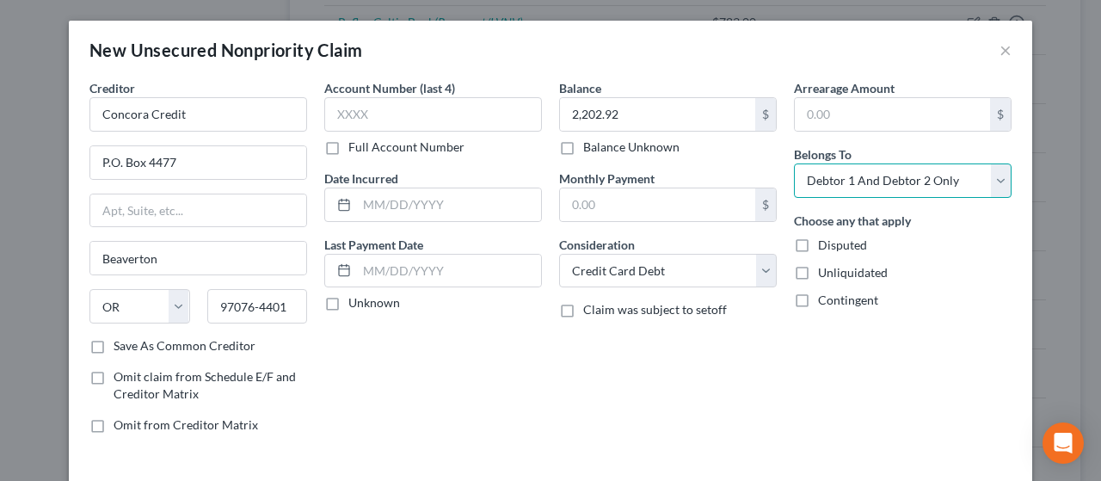
click at [872, 175] on select "Select Debtor 1 Only Debtor 2 Only Debtor 1 And Debtor 2 Only At Least One Of T…" at bounding box center [903, 180] width 218 height 34
click at [794, 163] on select "Select Debtor 1 Only Debtor 2 Only Debtor 1 And Debtor 2 Only At Least One Of T…" at bounding box center [903, 180] width 218 height 34
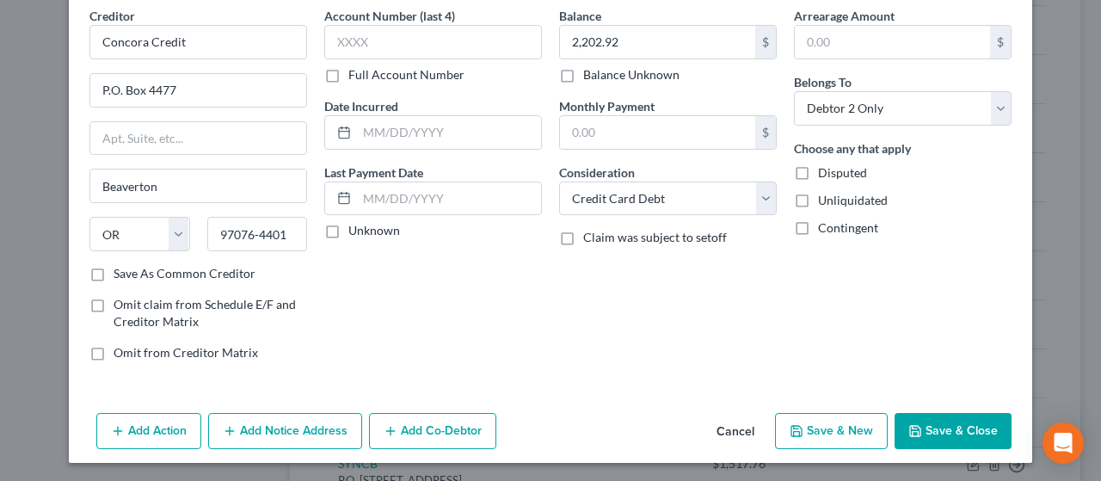
click at [282, 426] on button "Add Notice Address" at bounding box center [285, 431] width 154 height 36
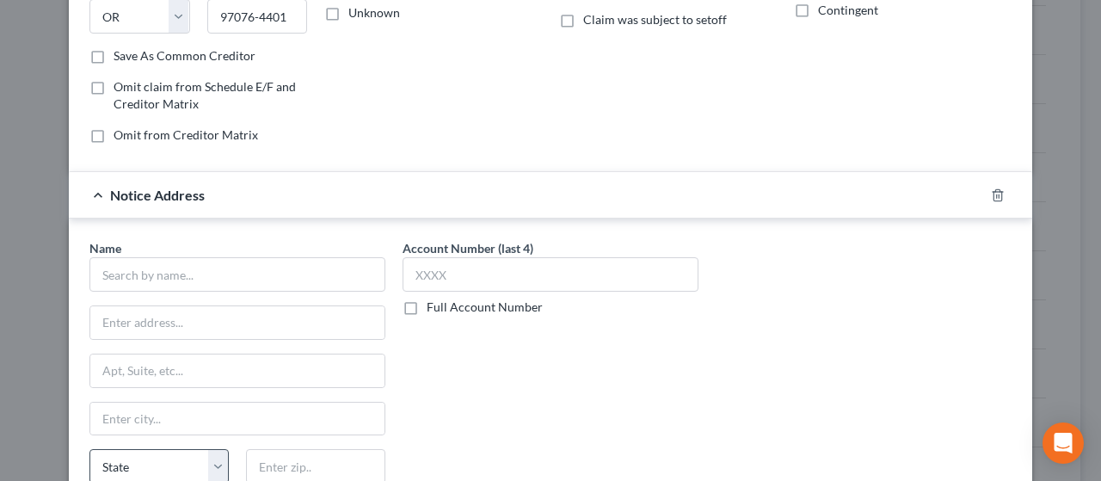
scroll to position [416, 0]
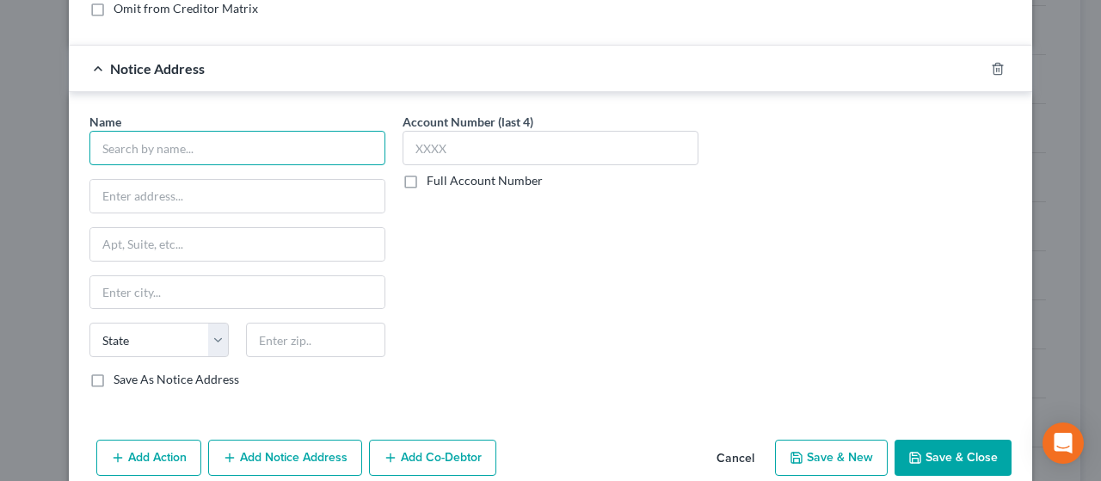
click at [159, 147] on input "text" at bounding box center [237, 148] width 296 height 34
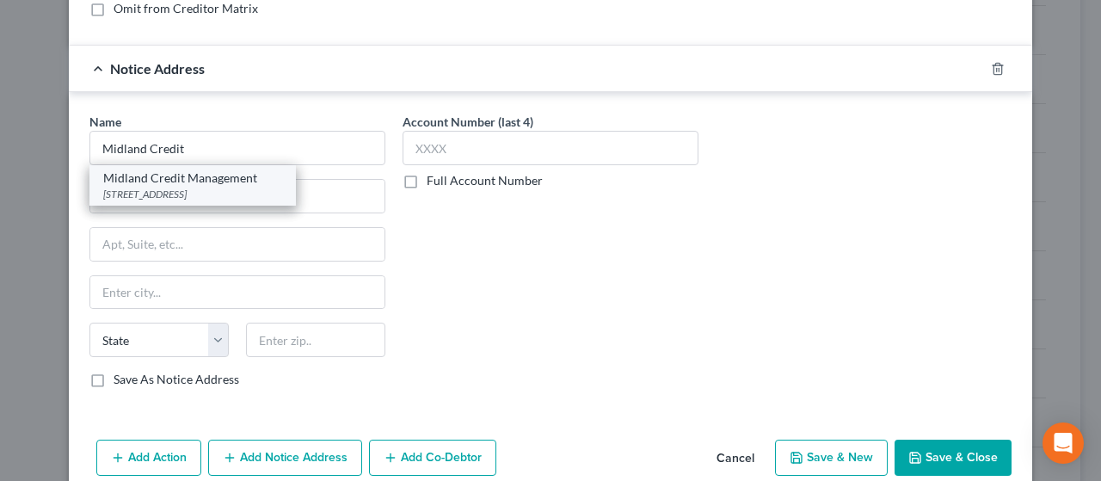
click at [187, 187] on div "[STREET_ADDRESS]" at bounding box center [192, 194] width 179 height 15
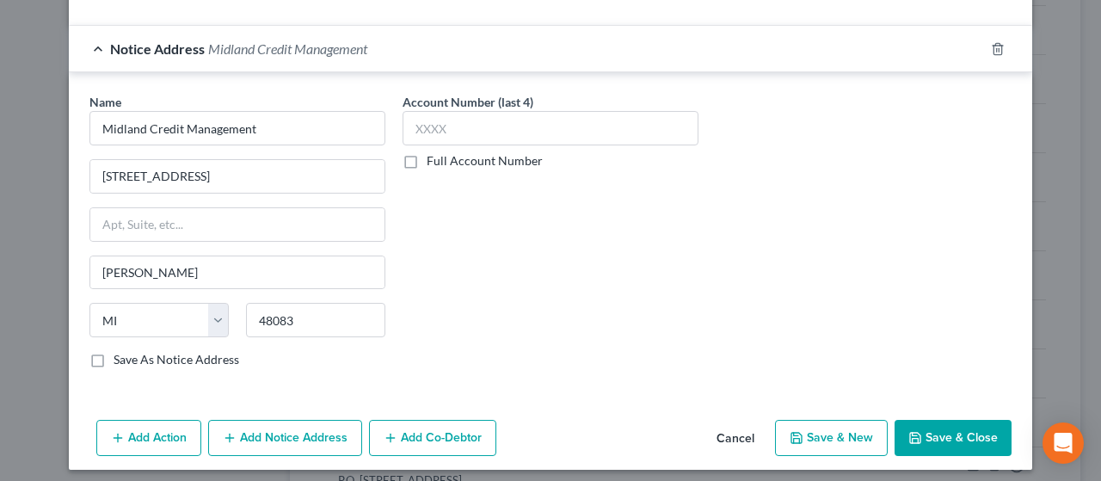
scroll to position [441, 0]
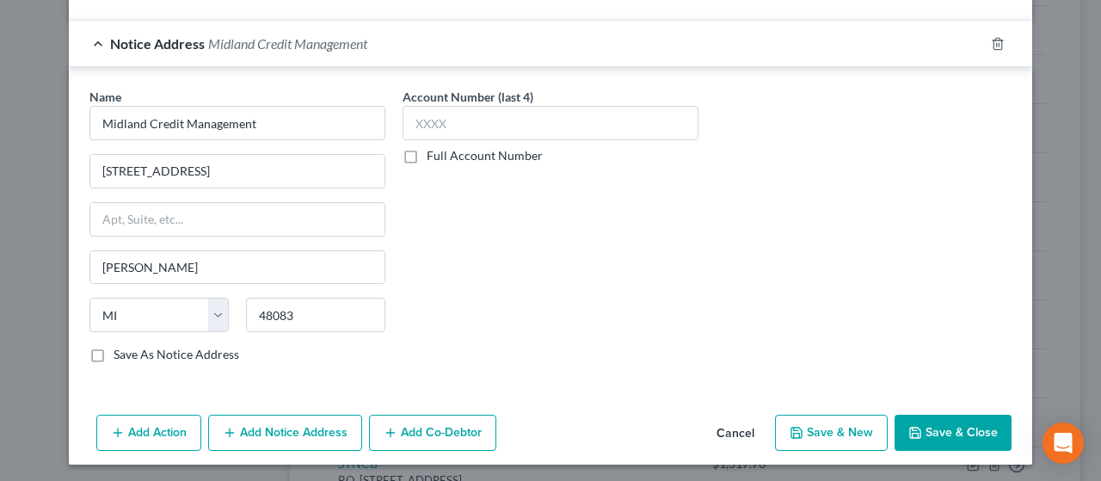
click at [829, 422] on button "Save & New" at bounding box center [831, 432] width 113 height 36
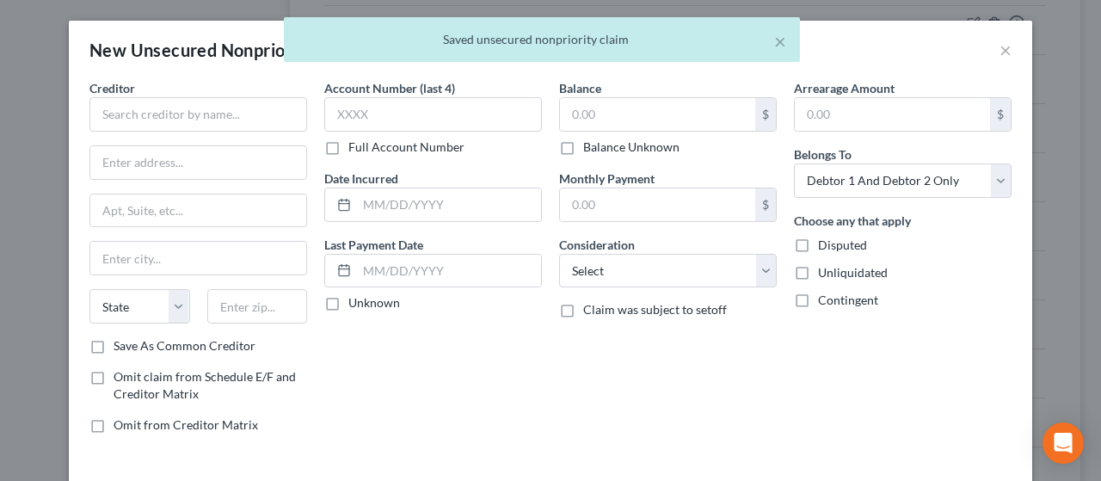
scroll to position [0, 0]
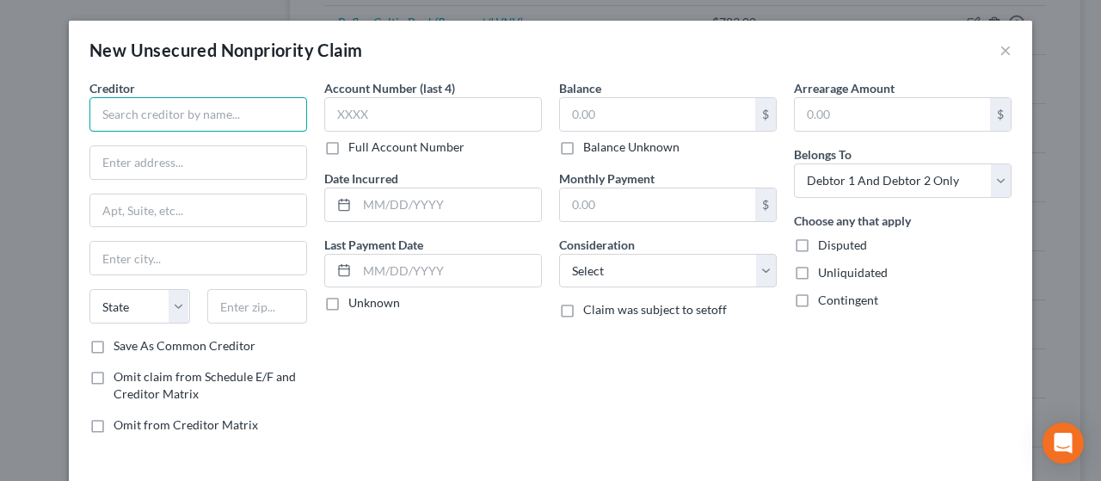
click at [145, 113] on input "text" at bounding box center [198, 114] width 218 height 34
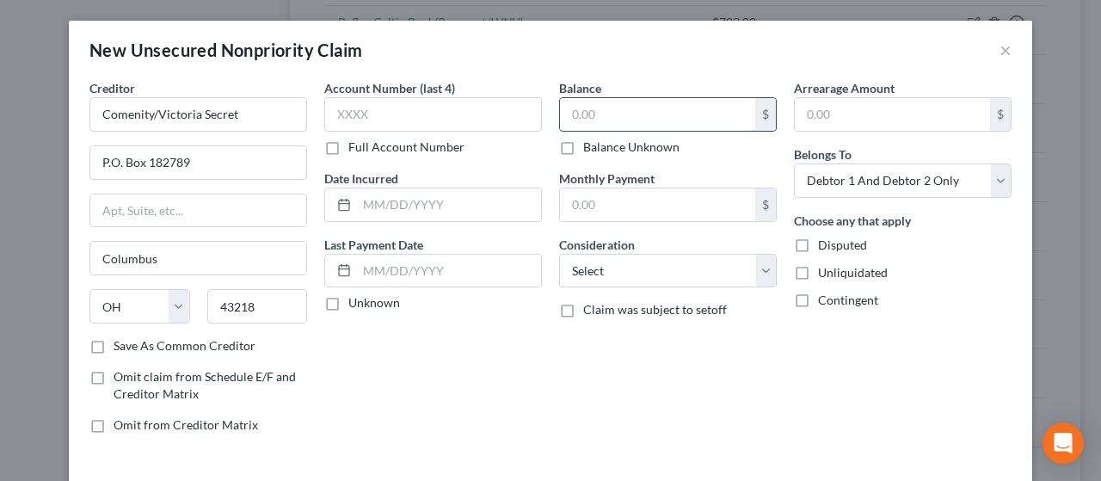
click at [649, 120] on input "text" at bounding box center [657, 114] width 195 height 33
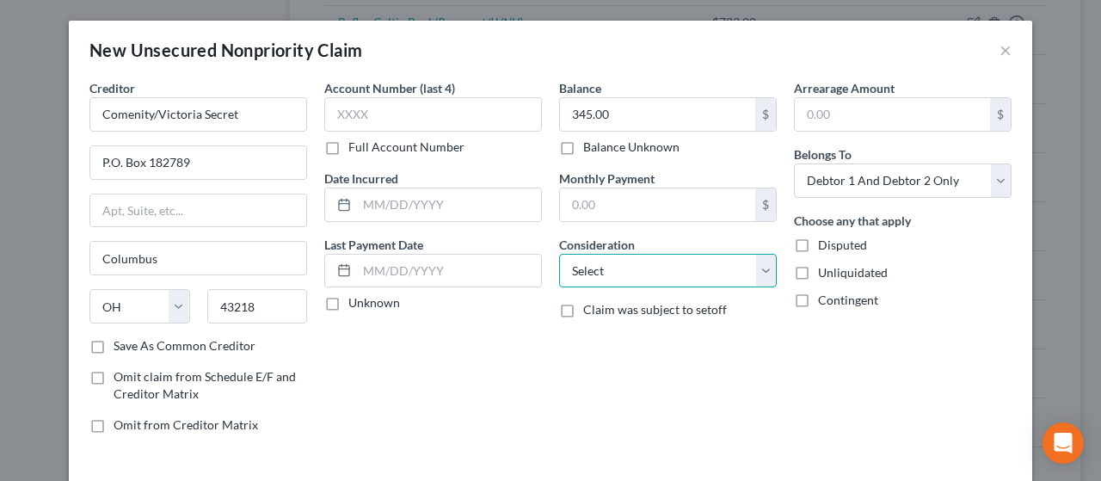
click at [671, 267] on select "Select Cable / Satellite Services Collection Agency Credit Card Debt Debt Couns…" at bounding box center [668, 271] width 218 height 34
click at [559, 254] on select "Select Cable / Satellite Services Collection Agency Credit Card Debt Debt Couns…" at bounding box center [668, 271] width 218 height 34
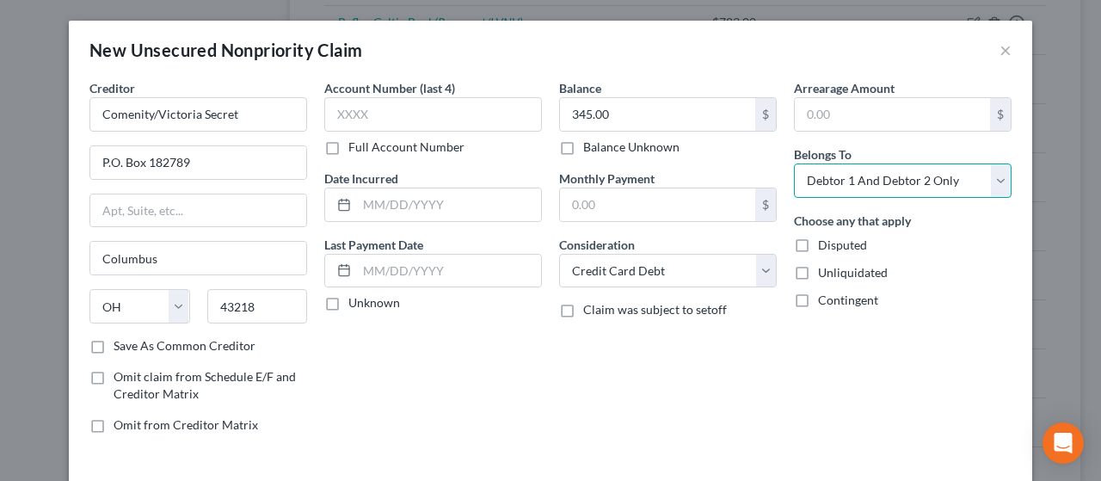
click at [909, 178] on select "Select Debtor 1 Only Debtor 2 Only Debtor 1 And Debtor 2 Only At Least One Of T…" at bounding box center [903, 180] width 218 height 34
click at [794, 163] on select "Select Debtor 1 Only Debtor 2 Only Debtor 1 And Debtor 2 Only At Least One Of T…" at bounding box center [903, 180] width 218 height 34
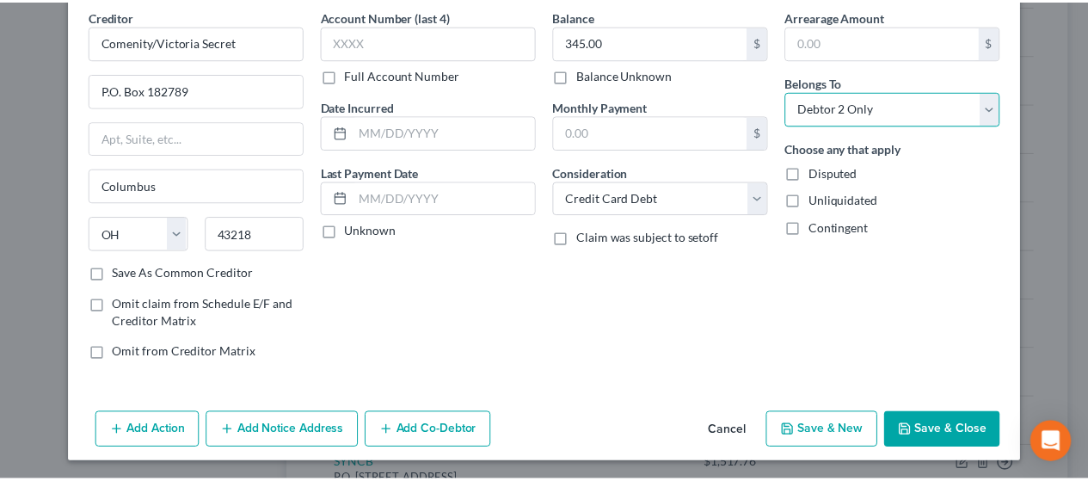
scroll to position [72, 0]
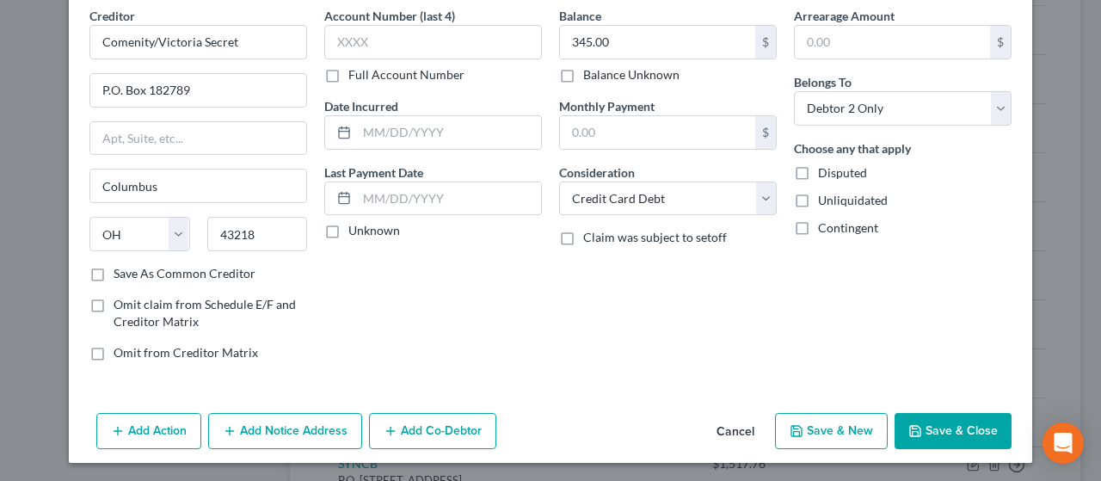
click at [955, 422] on button "Save & Close" at bounding box center [952, 431] width 117 height 36
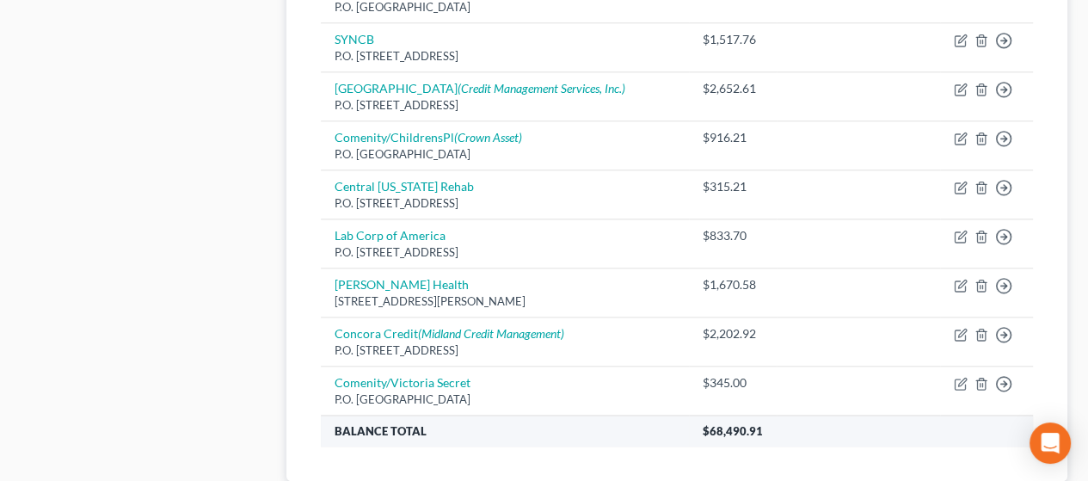
scroll to position [1782, 0]
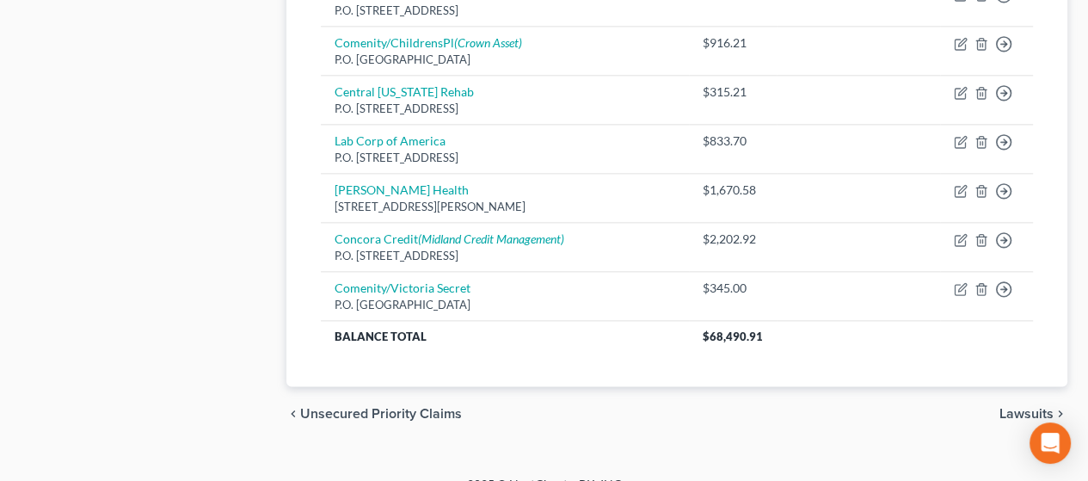
click at [1021, 407] on span "Lawsuits" at bounding box center [1026, 414] width 54 height 14
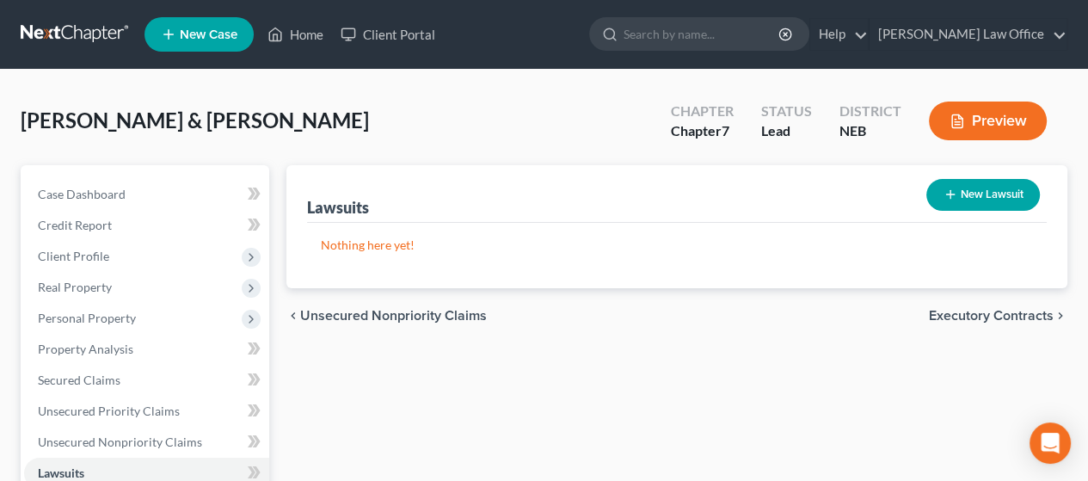
click at [985, 316] on span "Executory Contracts" at bounding box center [991, 316] width 125 height 14
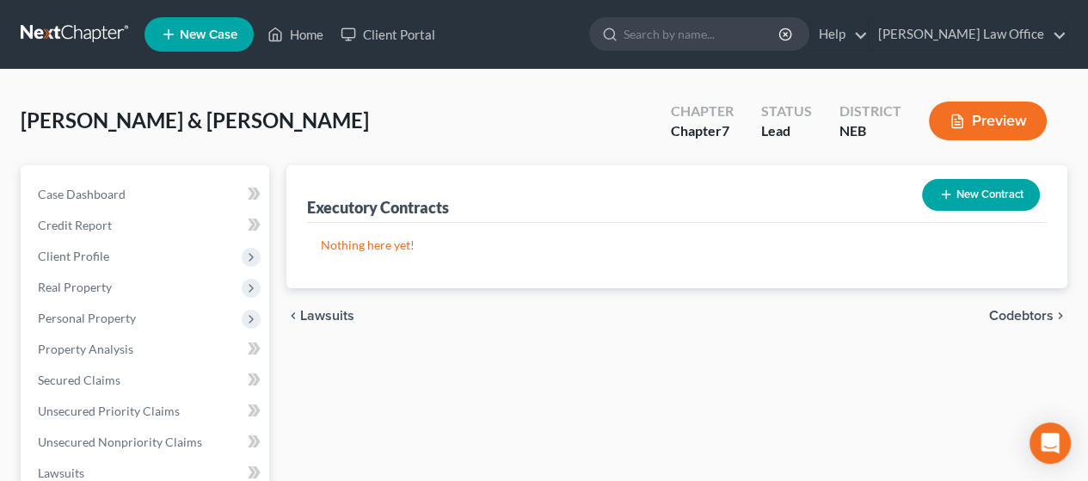
click at [1023, 309] on span "Codebtors" at bounding box center [1021, 316] width 64 height 14
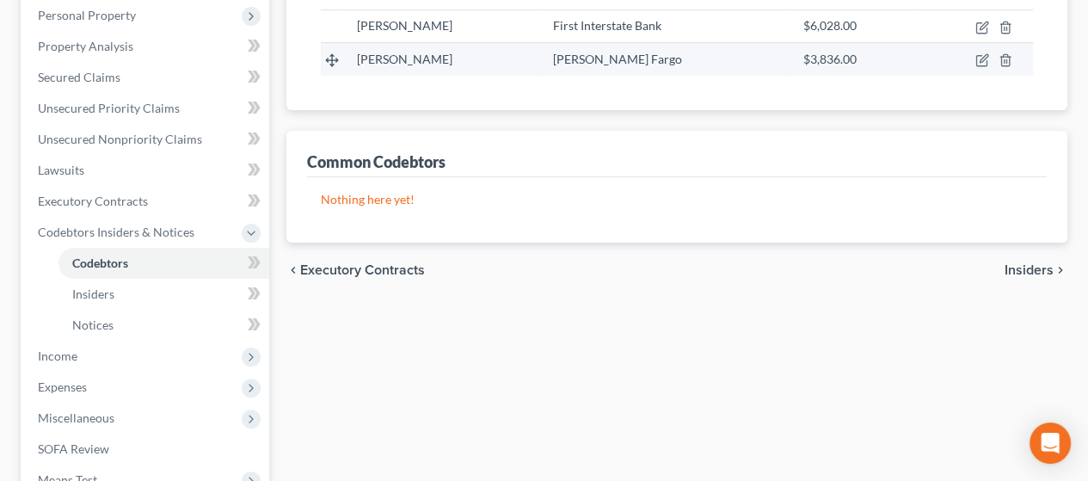
scroll to position [344, 0]
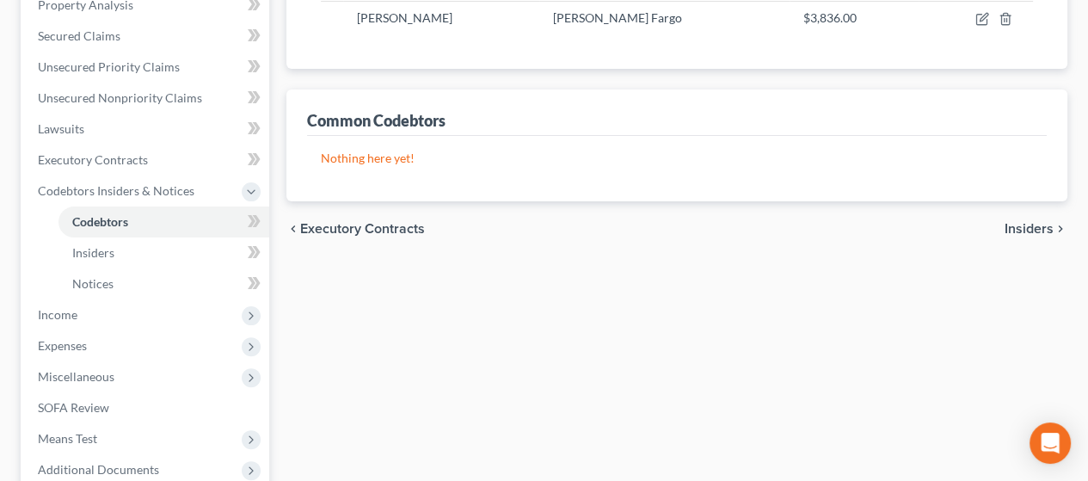
click at [1029, 224] on span "Insiders" at bounding box center [1028, 229] width 49 height 14
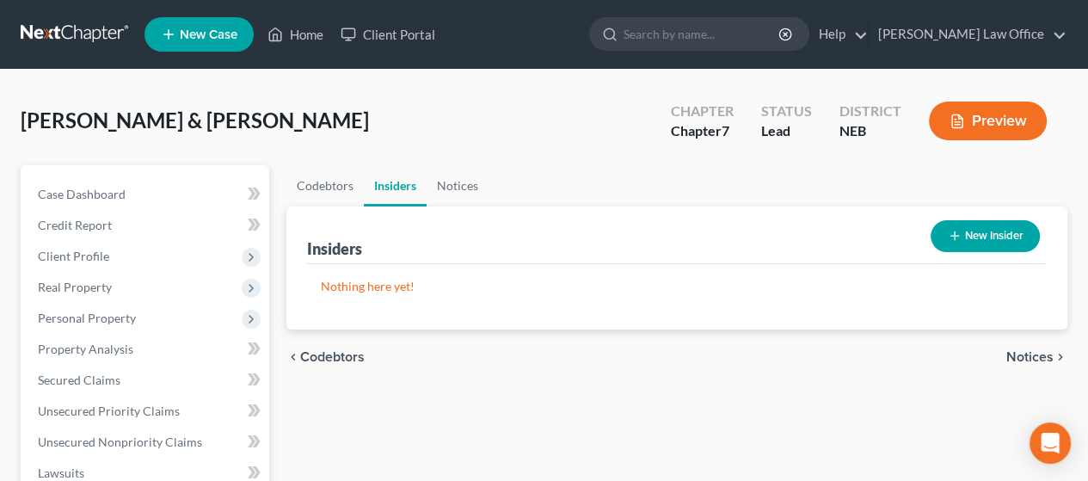
click at [1030, 353] on span "Notices" at bounding box center [1029, 357] width 47 height 14
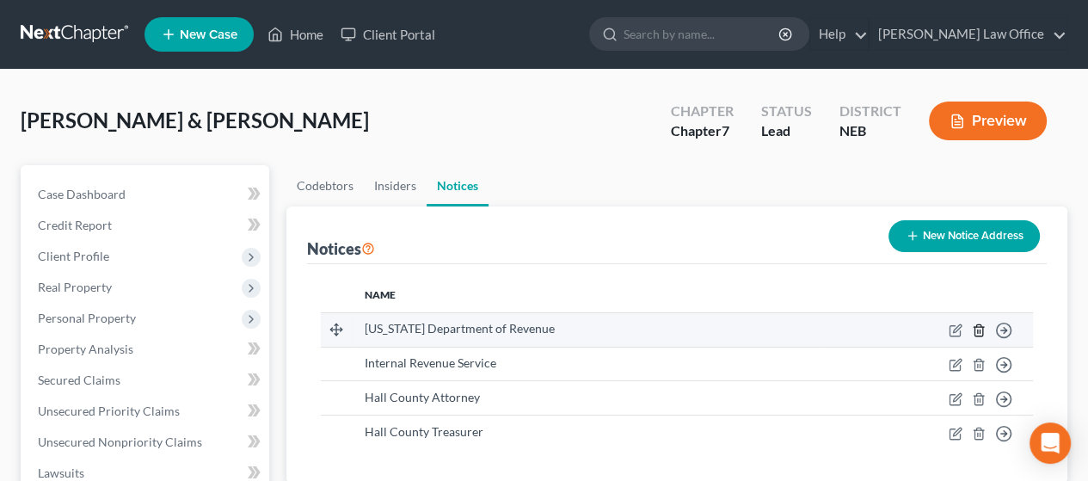
click at [980, 328] on icon "button" at bounding box center [979, 330] width 14 height 14
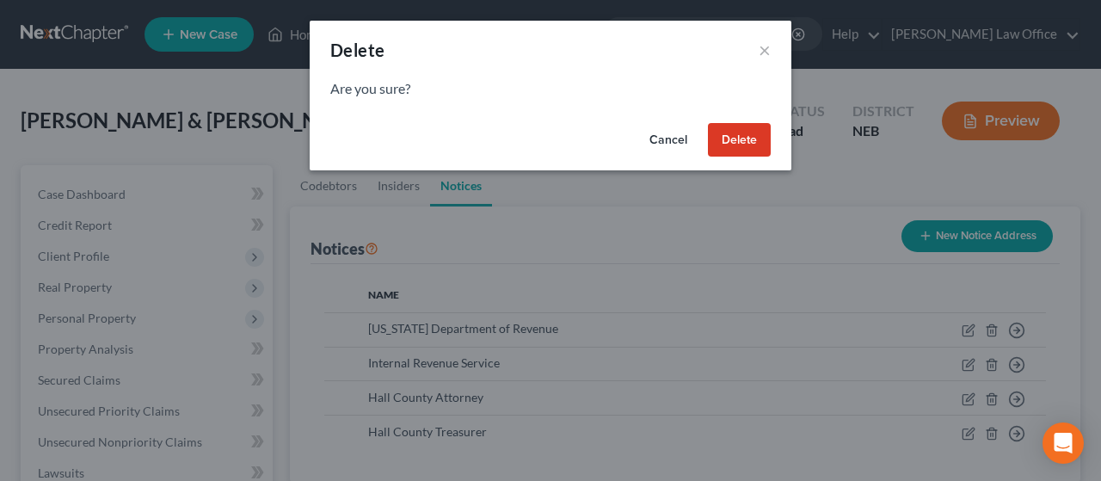
click at [744, 134] on button "Delete" at bounding box center [739, 140] width 63 height 34
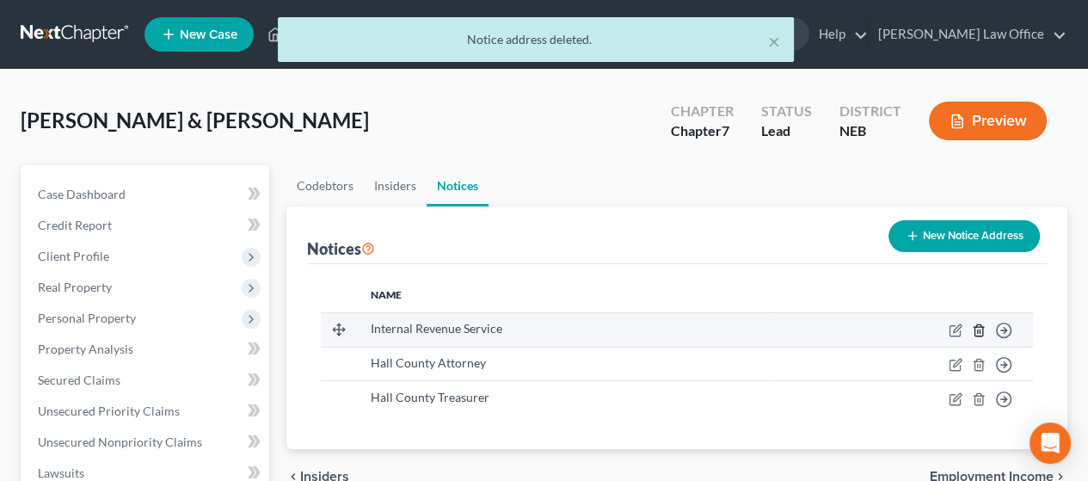
click at [984, 326] on icon "button" at bounding box center [979, 330] width 14 height 14
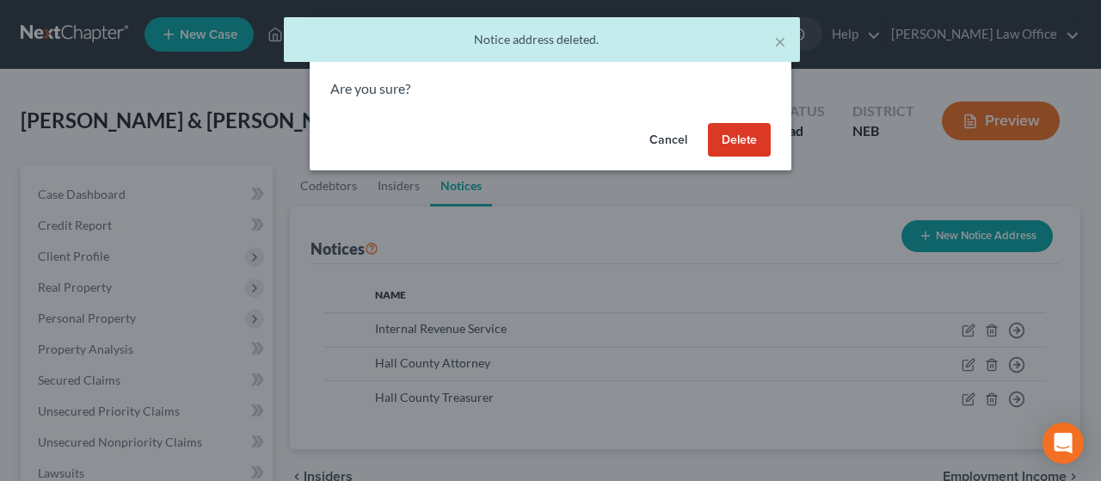
click at [737, 132] on button "Delete" at bounding box center [739, 140] width 63 height 34
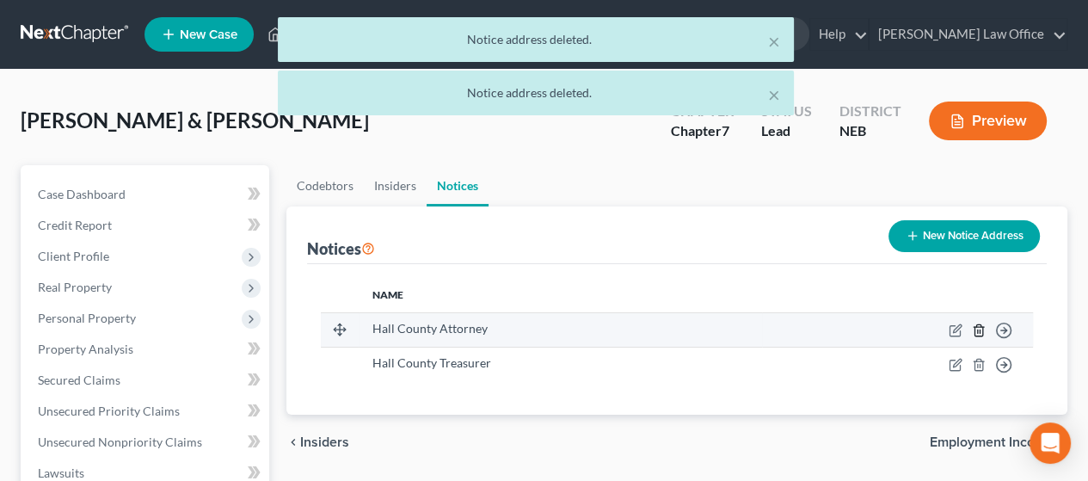
click at [975, 327] on icon "button" at bounding box center [979, 330] width 14 height 14
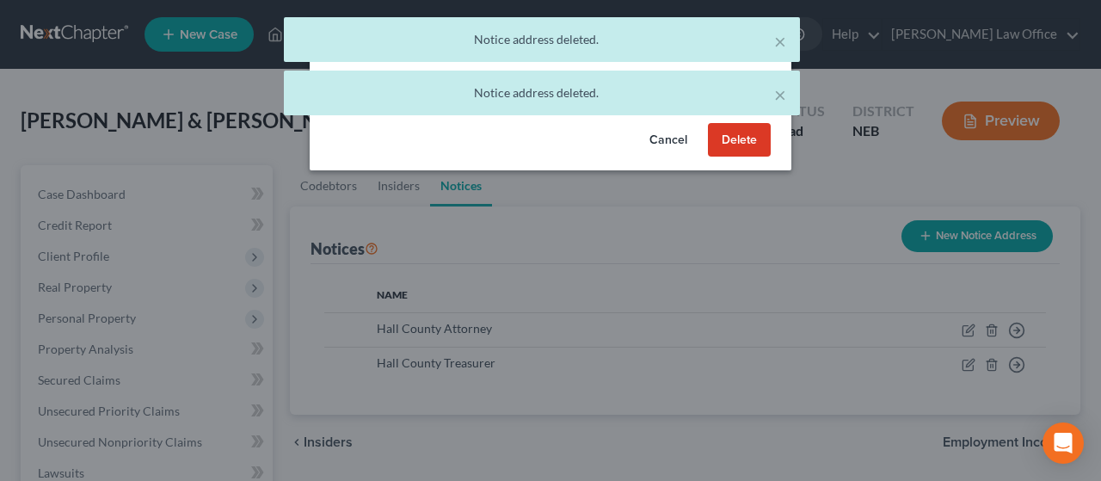
click at [737, 139] on button "Delete" at bounding box center [739, 140] width 63 height 34
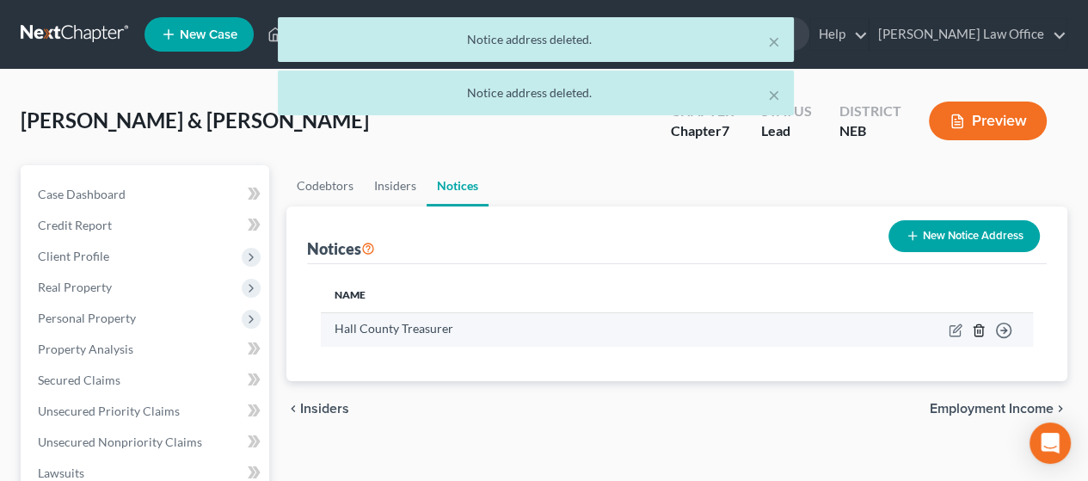
click at [977, 326] on icon "button" at bounding box center [978, 329] width 8 height 11
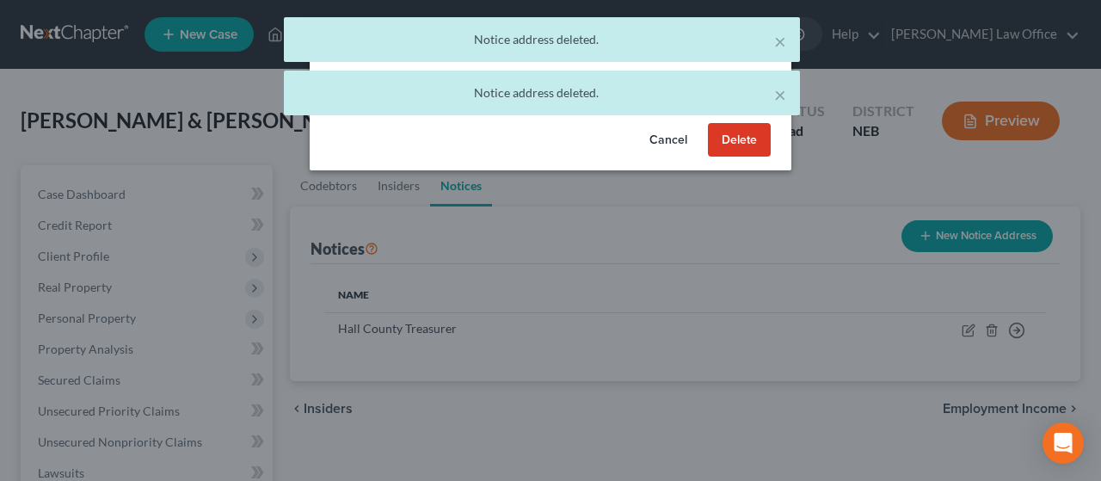
drag, startPoint x: 736, startPoint y: 136, endPoint x: 746, endPoint y: 163, distance: 29.4
click at [738, 144] on button "Delete" at bounding box center [739, 140] width 63 height 34
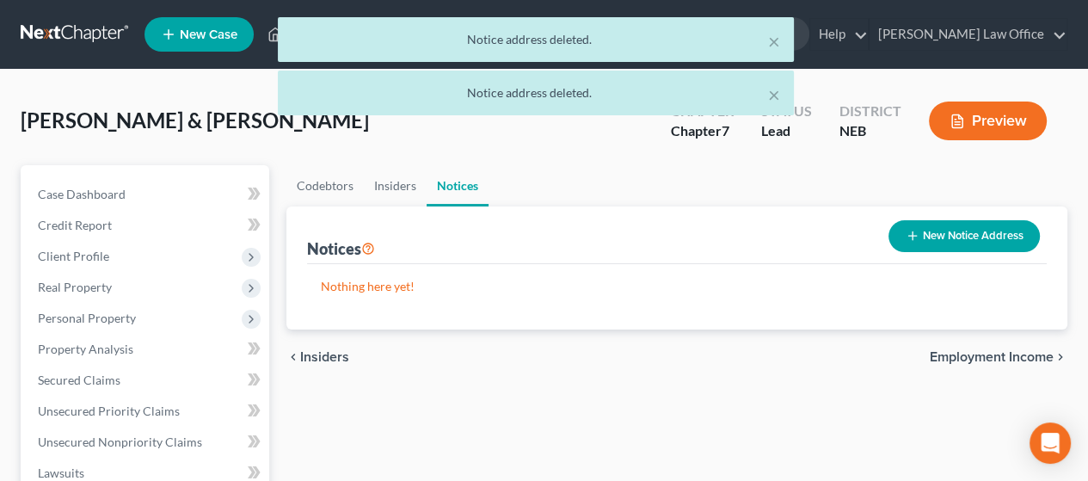
click at [986, 353] on span "Employment Income" at bounding box center [992, 357] width 124 height 14
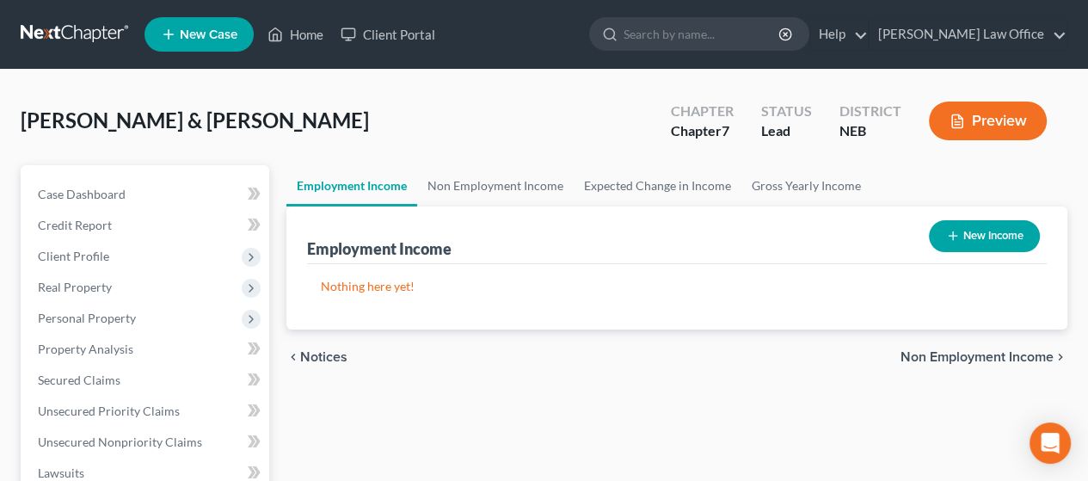
click at [982, 228] on button "New Income" at bounding box center [984, 236] width 111 height 32
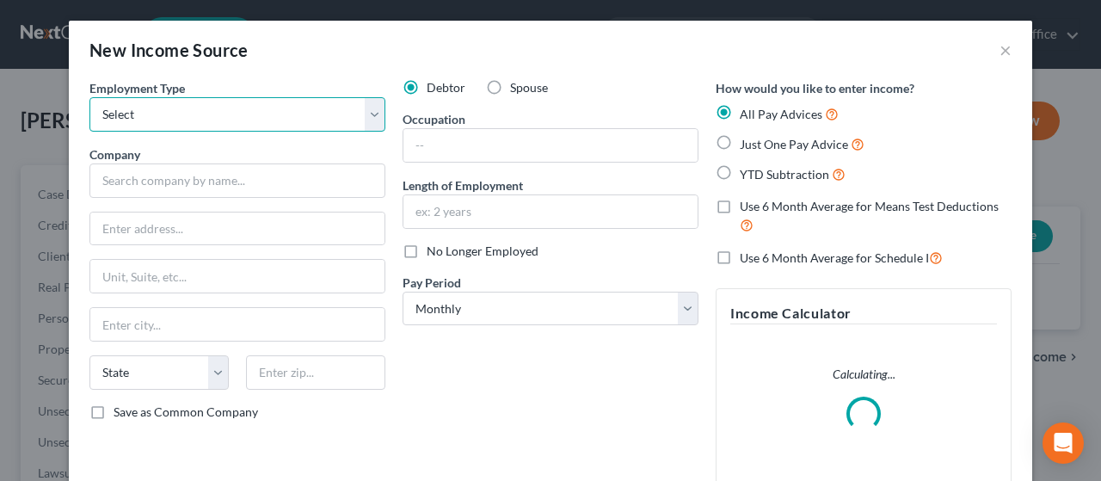
click at [370, 107] on select "Select Full or [DEMOGRAPHIC_DATA] Employment Self Employment" at bounding box center [237, 114] width 296 height 34
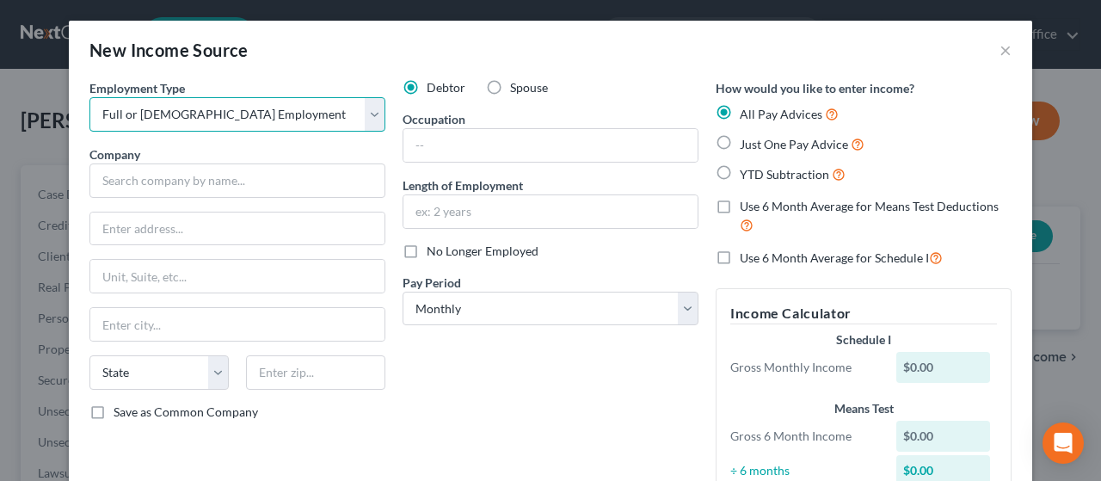
click at [89, 97] on select "Select Full or [DEMOGRAPHIC_DATA] Employment Self Employment" at bounding box center [237, 114] width 296 height 34
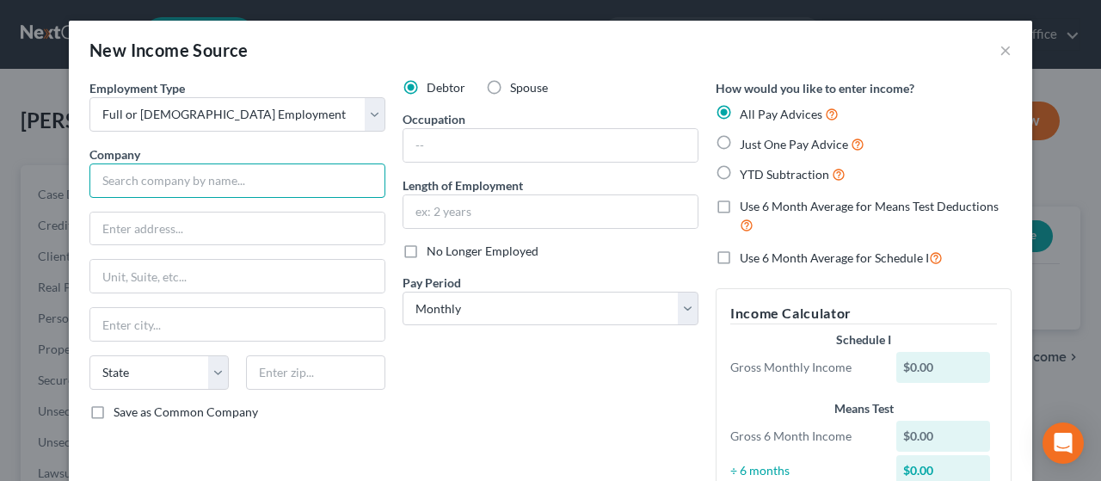
click at [214, 176] on input "text" at bounding box center [237, 180] width 296 height 34
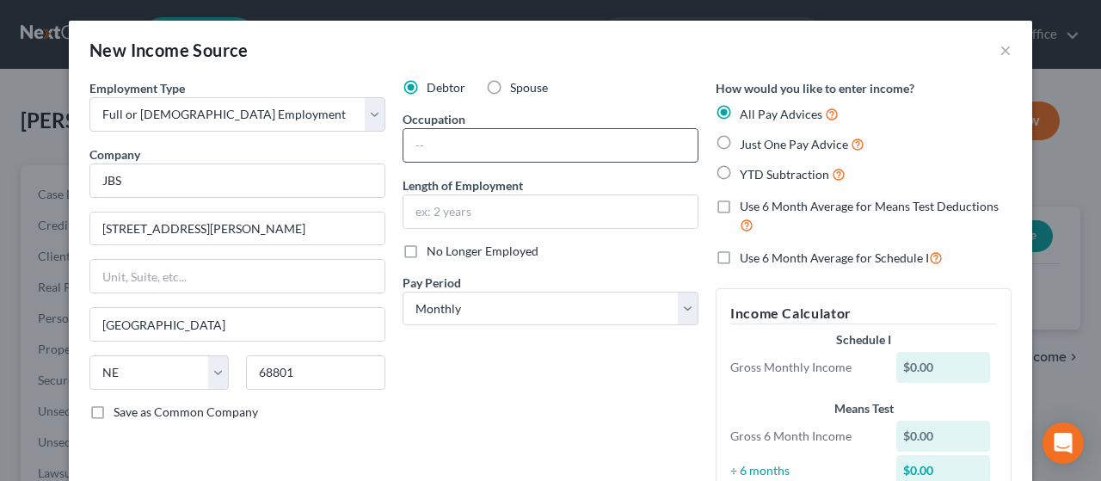
click at [472, 145] on input "text" at bounding box center [550, 145] width 294 height 33
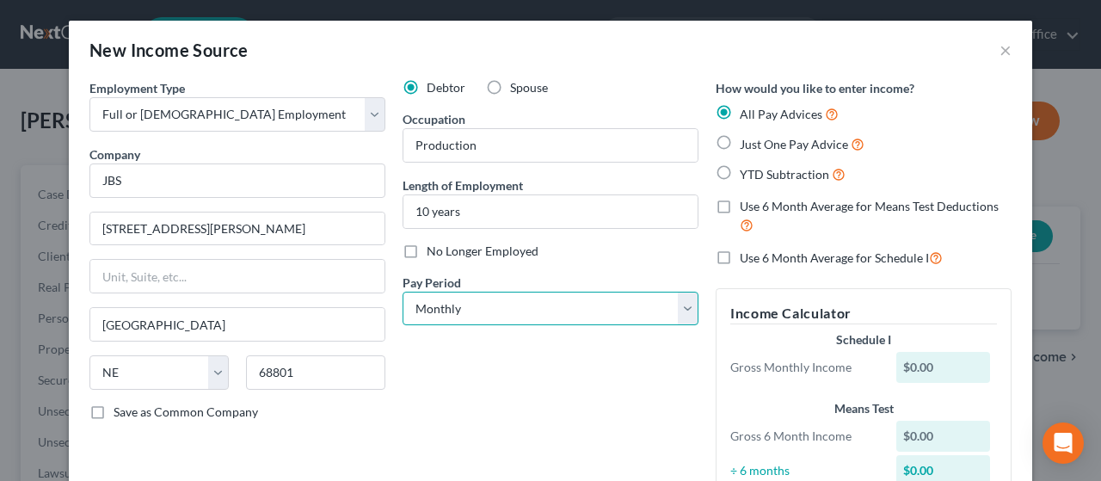
click at [515, 304] on select "Select Monthly Twice Monthly Every Other Week Weekly" at bounding box center [550, 308] width 296 height 34
click at [402, 291] on select "Select Monthly Twice Monthly Every Other Week Weekly" at bounding box center [550, 308] width 296 height 34
click at [739, 144] on label "Just One Pay Advice" at bounding box center [801, 144] width 125 height 20
click at [746, 144] on input "Just One Pay Advice" at bounding box center [751, 139] width 11 height 11
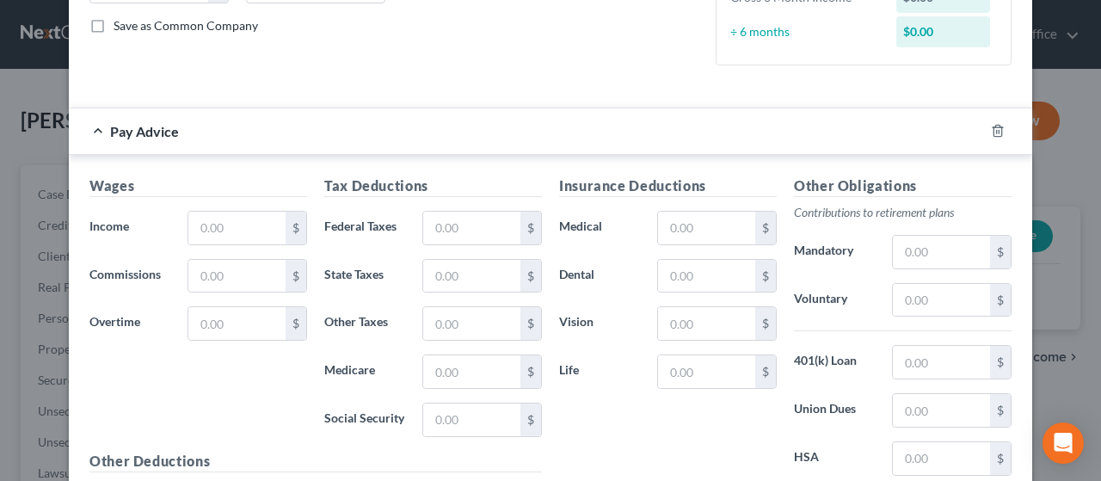
scroll to position [430, 0]
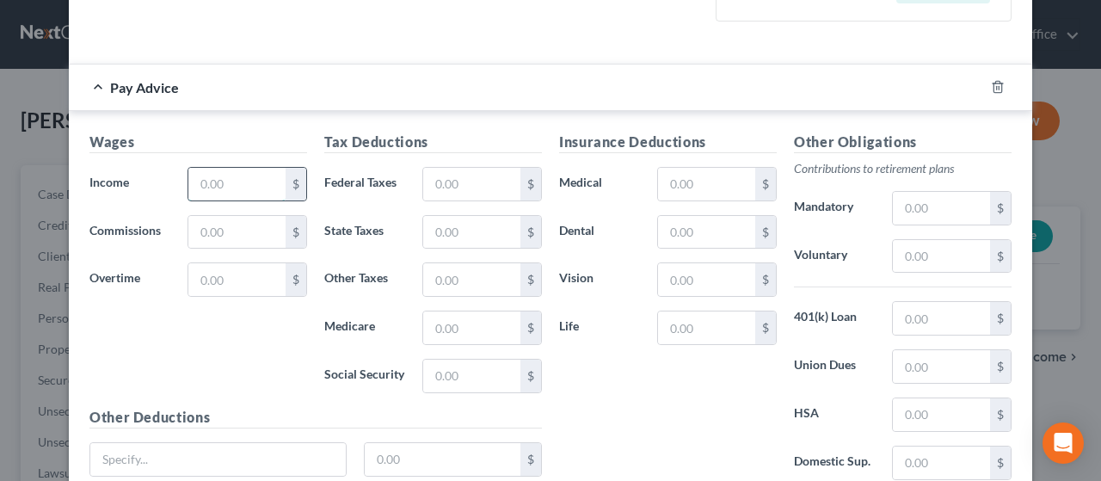
click at [230, 181] on input "text" at bounding box center [236, 184] width 97 height 33
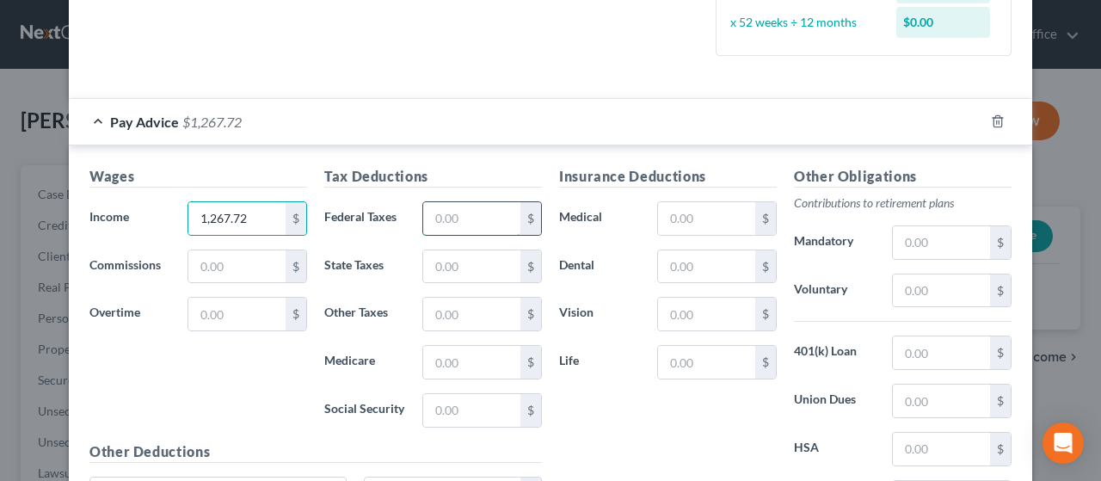
click at [464, 214] on input "text" at bounding box center [471, 218] width 97 height 33
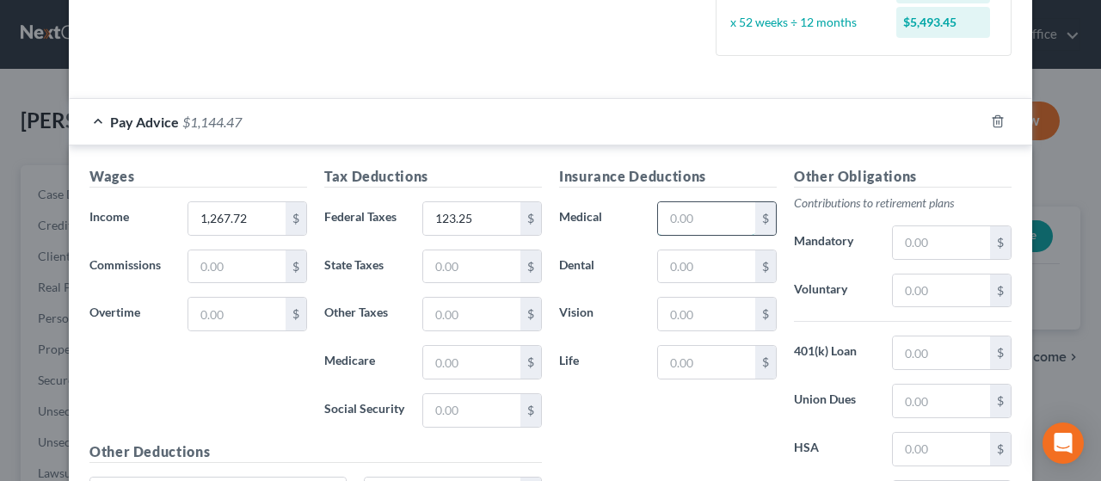
click at [700, 217] on input "text" at bounding box center [706, 218] width 97 height 33
click at [686, 264] on input "text" at bounding box center [706, 266] width 97 height 33
click at [689, 316] on input "text" at bounding box center [706, 314] width 97 height 33
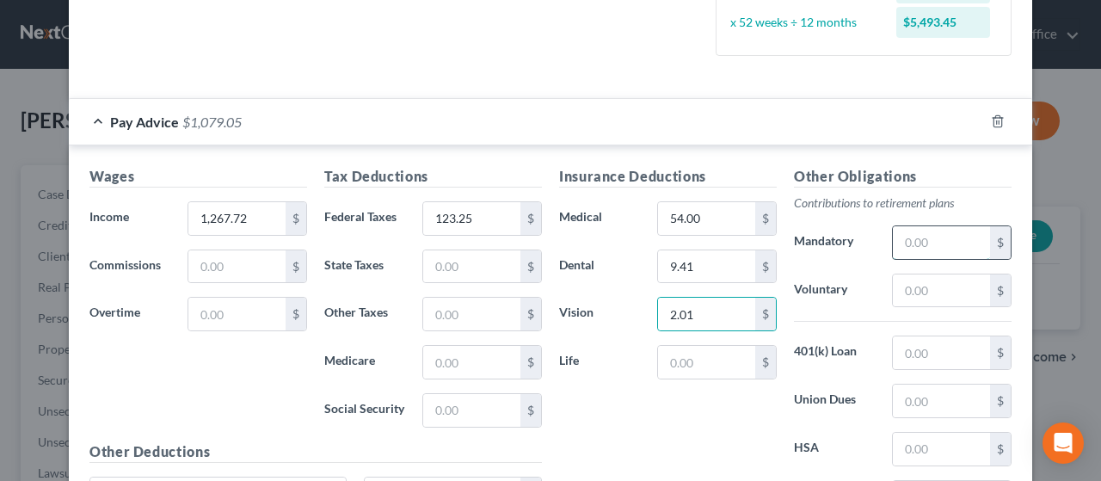
click at [930, 240] on input "text" at bounding box center [941, 242] width 97 height 33
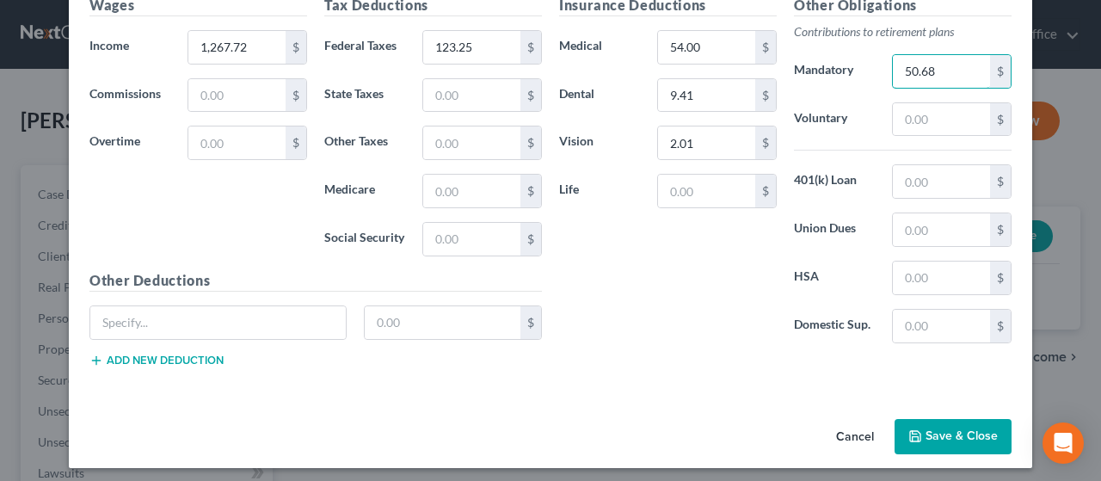
scroll to position [605, 0]
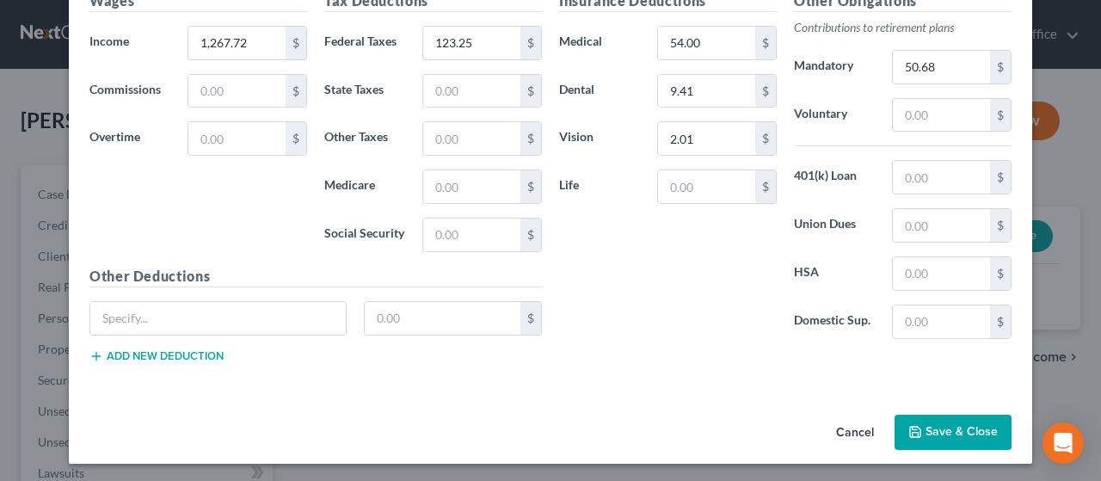
click at [962, 422] on button "Save & Close" at bounding box center [952, 432] width 117 height 36
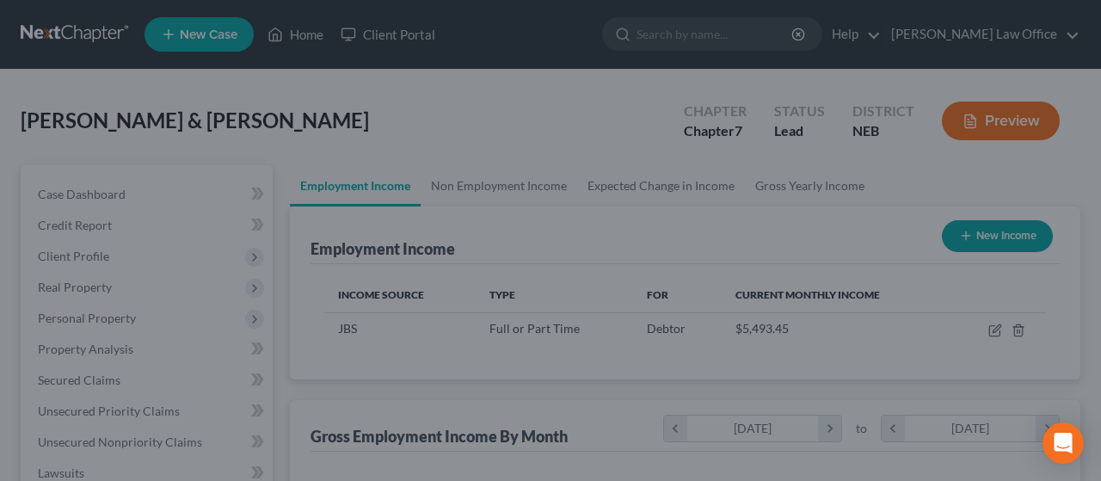
scroll to position [859574, 859445]
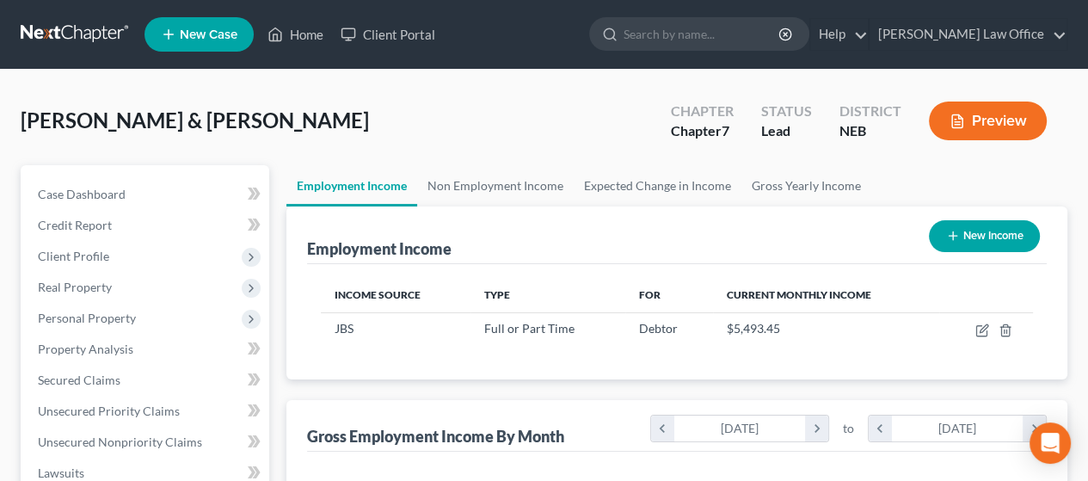
click at [998, 231] on button "New Income" at bounding box center [984, 236] width 111 height 32
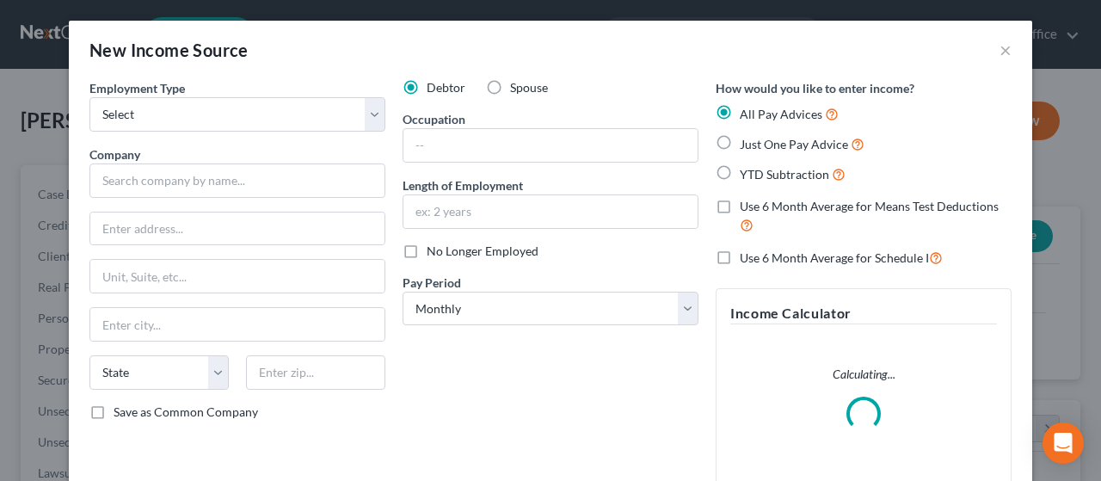
scroll to position [306, 440]
click at [510, 85] on label "Spouse" at bounding box center [529, 87] width 38 height 17
click at [517, 85] on input "Spouse" at bounding box center [522, 84] width 11 height 11
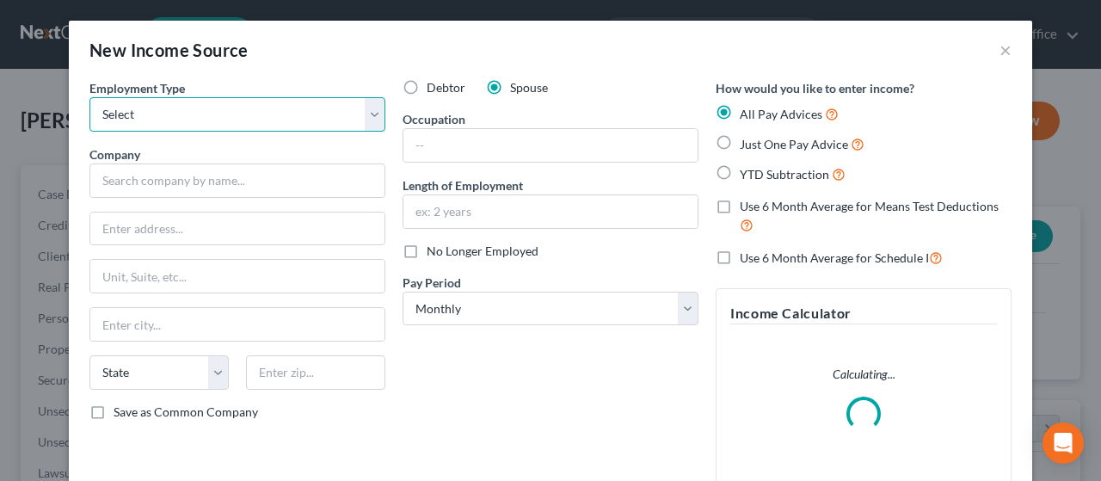
click at [141, 112] on select "Select Full or [DEMOGRAPHIC_DATA] Employment Self Employment" at bounding box center [237, 114] width 296 height 34
click at [89, 97] on select "Select Full or [DEMOGRAPHIC_DATA] Employment Self Employment" at bounding box center [237, 114] width 296 height 34
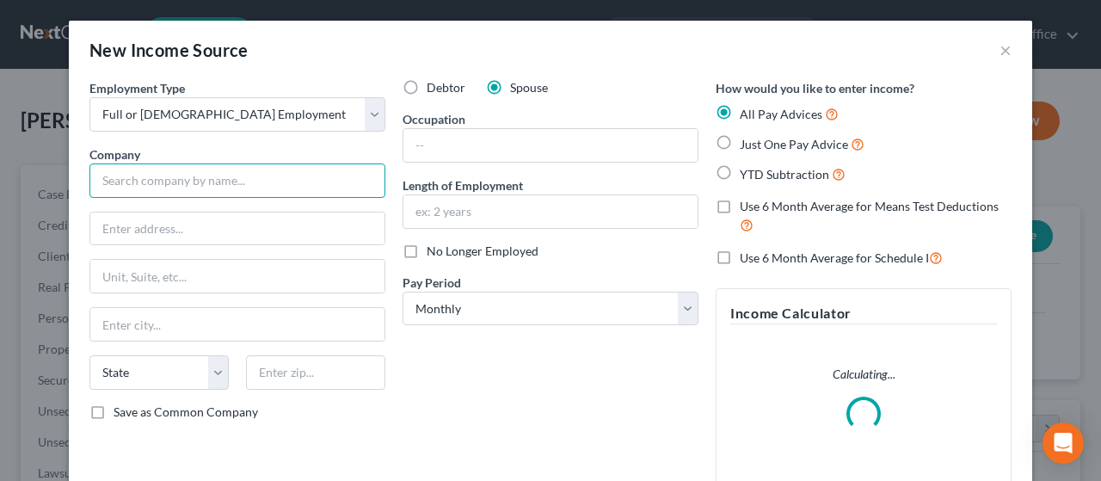
click at [155, 181] on input "text" at bounding box center [237, 180] width 296 height 34
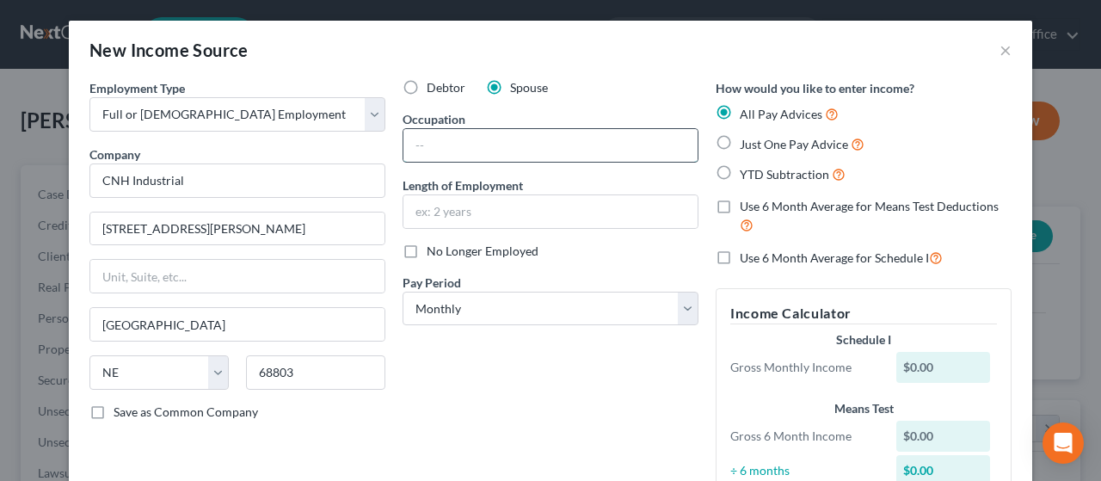
click at [463, 140] on input "text" at bounding box center [550, 145] width 294 height 33
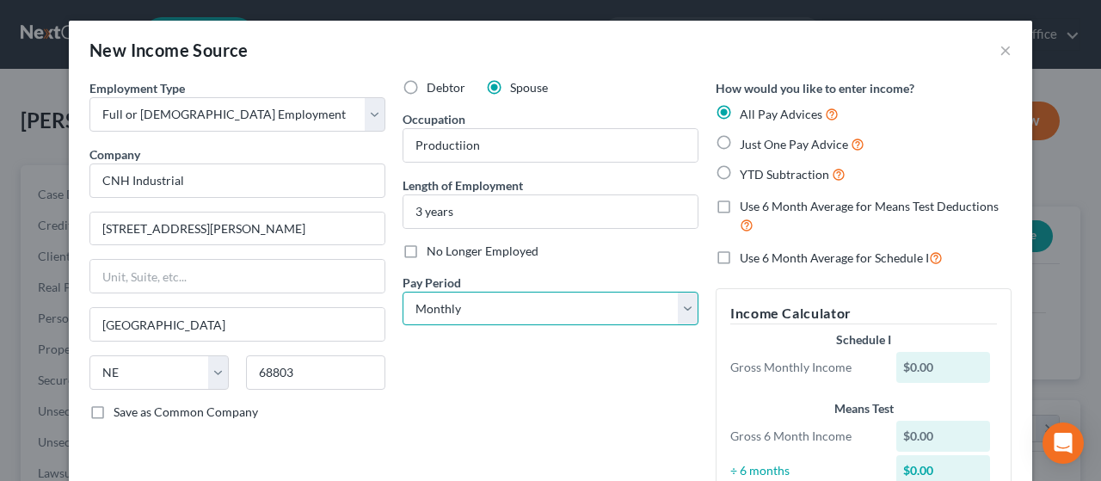
click at [553, 304] on select "Select Monthly Twice Monthly Every Other Week Weekly" at bounding box center [550, 308] width 296 height 34
click at [402, 291] on select "Select Monthly Twice Monthly Every Other Week Weekly" at bounding box center [550, 308] width 296 height 34
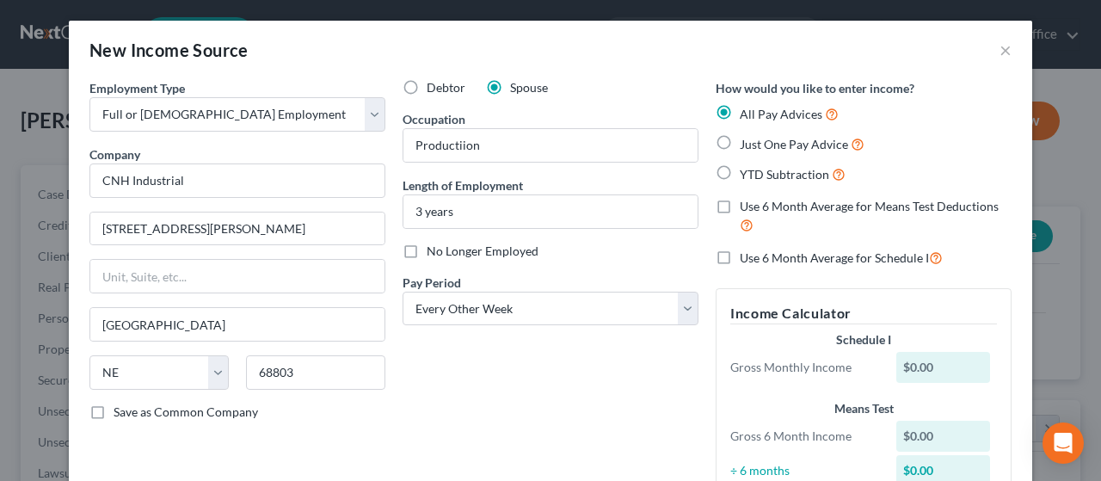
click at [739, 145] on label "Just One Pay Advice" at bounding box center [801, 144] width 125 height 20
click at [746, 145] on input "Just One Pay Advice" at bounding box center [751, 139] width 11 height 11
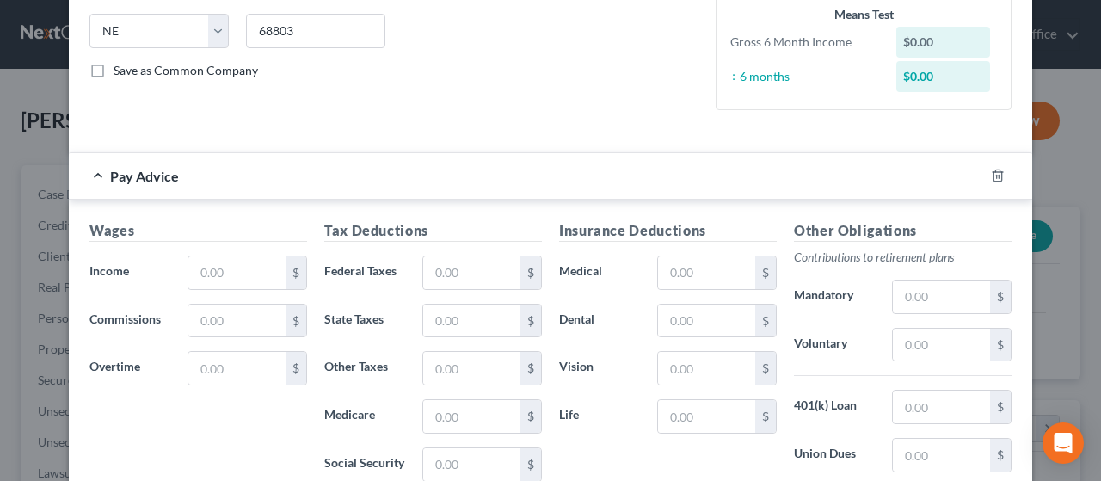
scroll to position [344, 0]
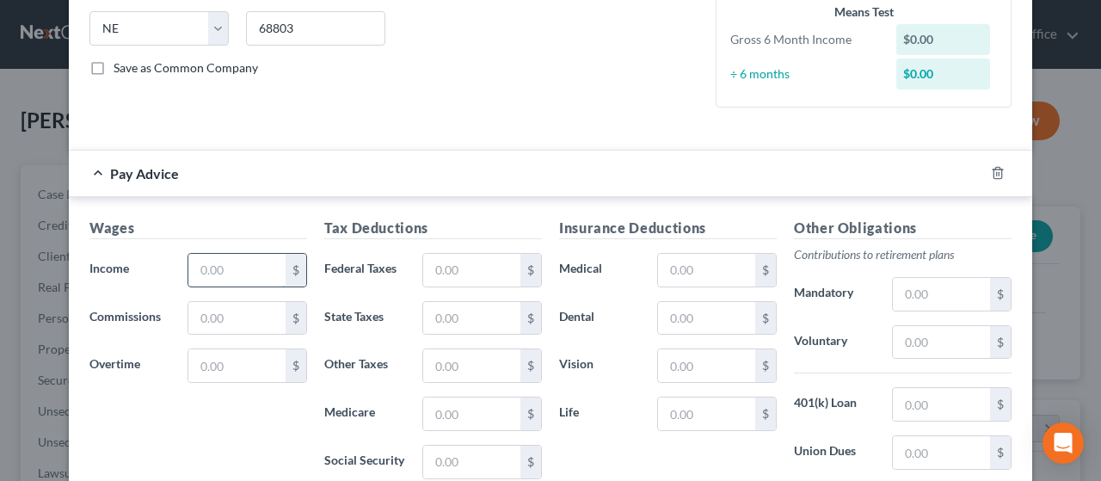
click at [239, 261] on input "text" at bounding box center [236, 270] width 97 height 33
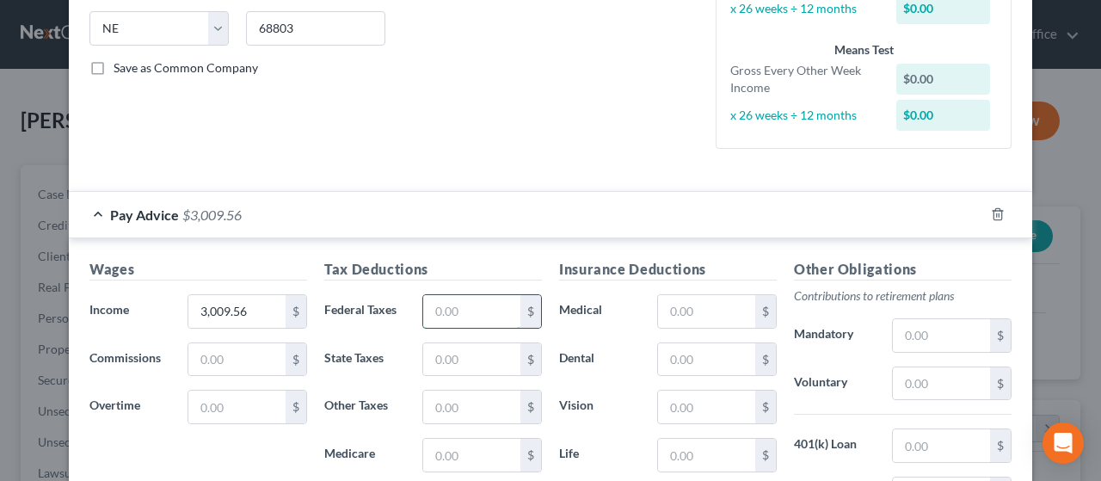
click at [473, 304] on input "text" at bounding box center [471, 311] width 97 height 33
click at [704, 353] on input "text" at bounding box center [706, 359] width 97 height 33
click at [705, 444] on input "text" at bounding box center [706, 455] width 97 height 33
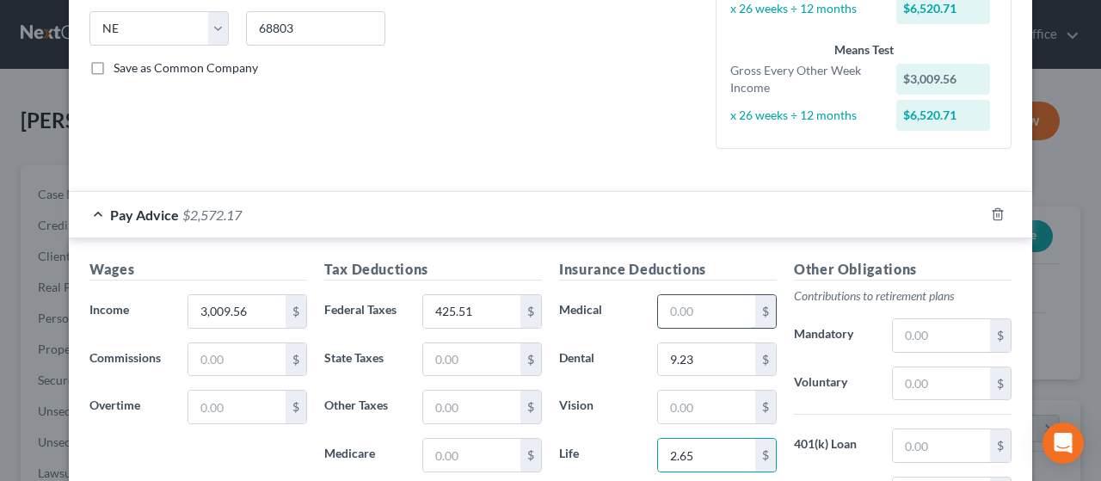
click at [681, 304] on input "text" at bounding box center [706, 311] width 97 height 33
click at [924, 329] on input "text" at bounding box center [941, 335] width 97 height 33
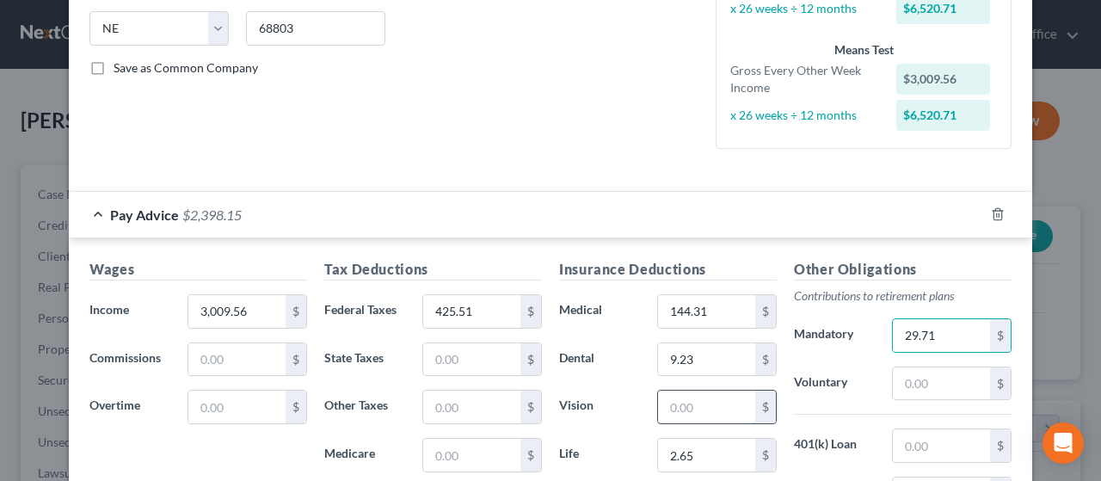
click at [683, 405] on input "text" at bounding box center [706, 406] width 97 height 33
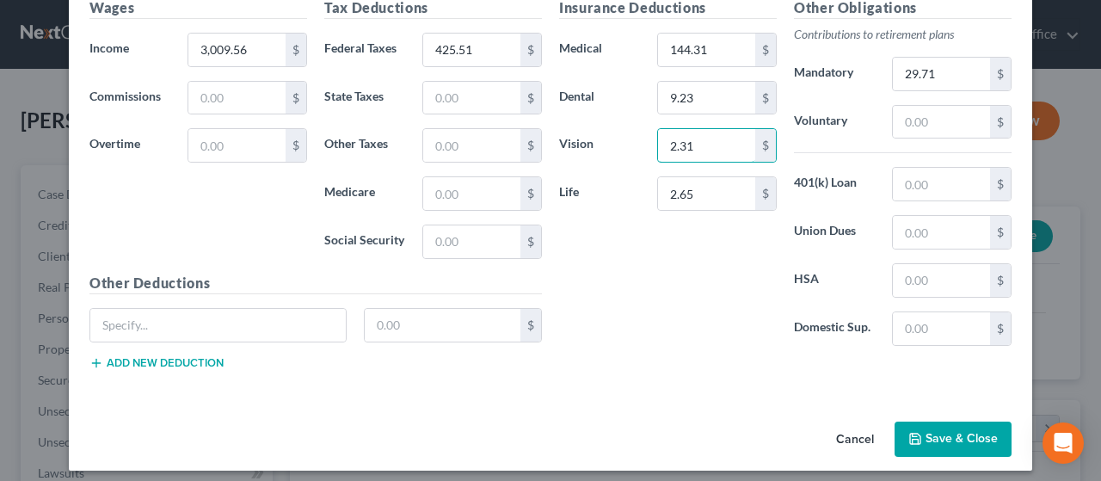
scroll to position [612, 0]
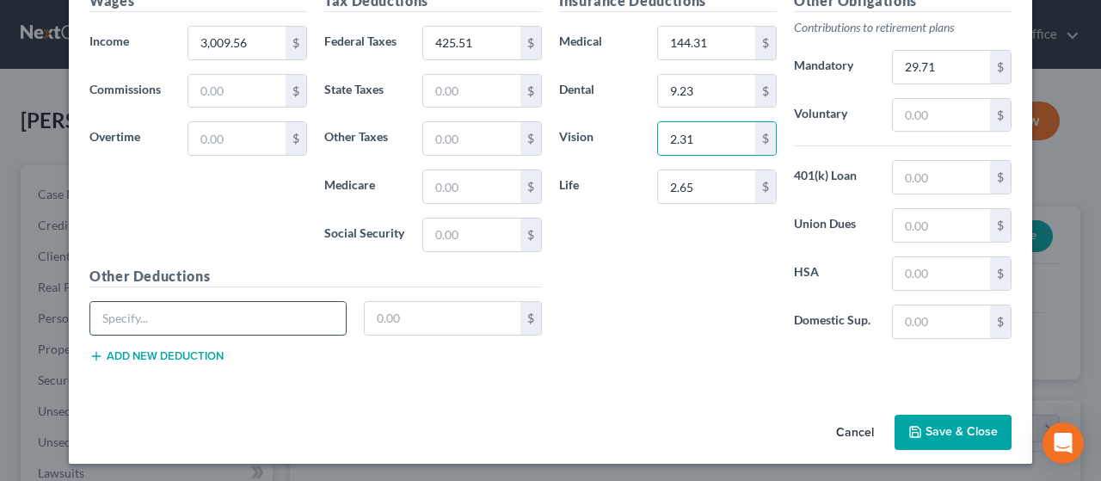
click at [187, 306] on input "text" at bounding box center [217, 318] width 255 height 33
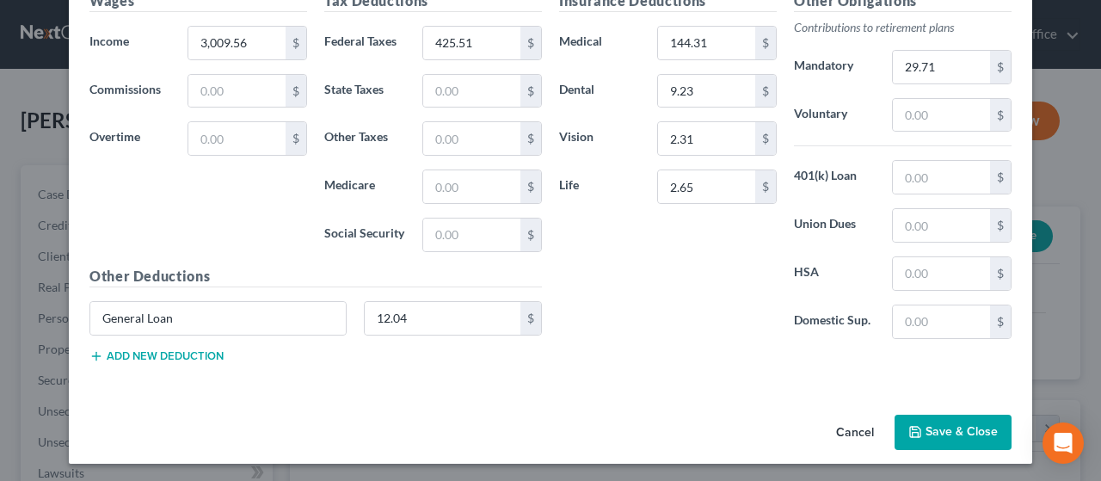
click at [164, 351] on button "Add new deduction" at bounding box center [156, 356] width 134 height 14
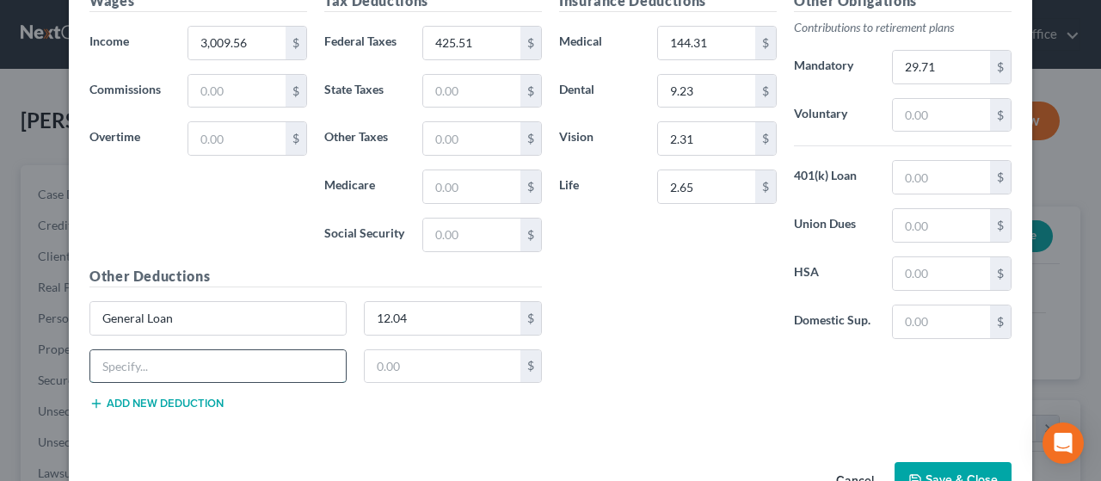
click at [153, 357] on input "text" at bounding box center [217, 366] width 255 height 33
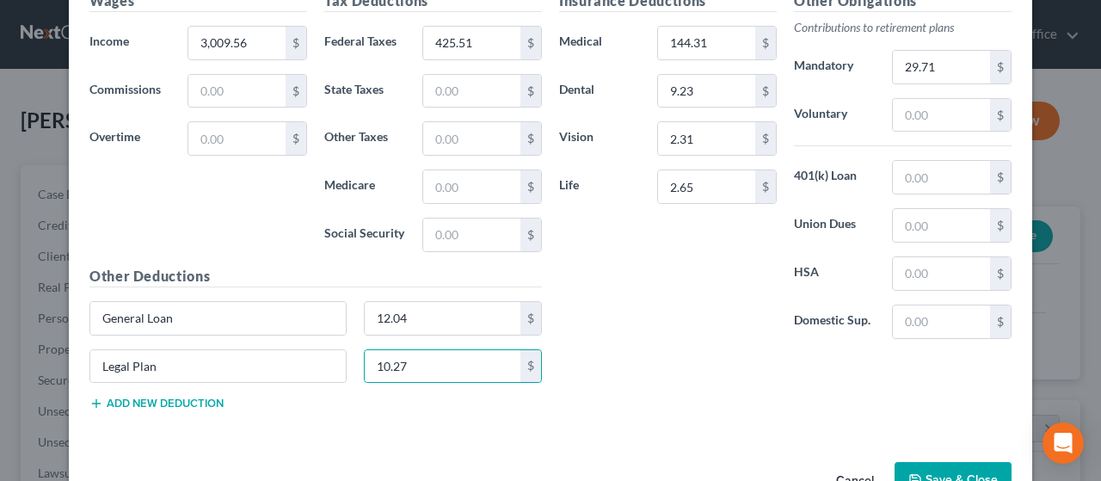
click at [151, 396] on button "Add new deduction" at bounding box center [156, 403] width 134 height 14
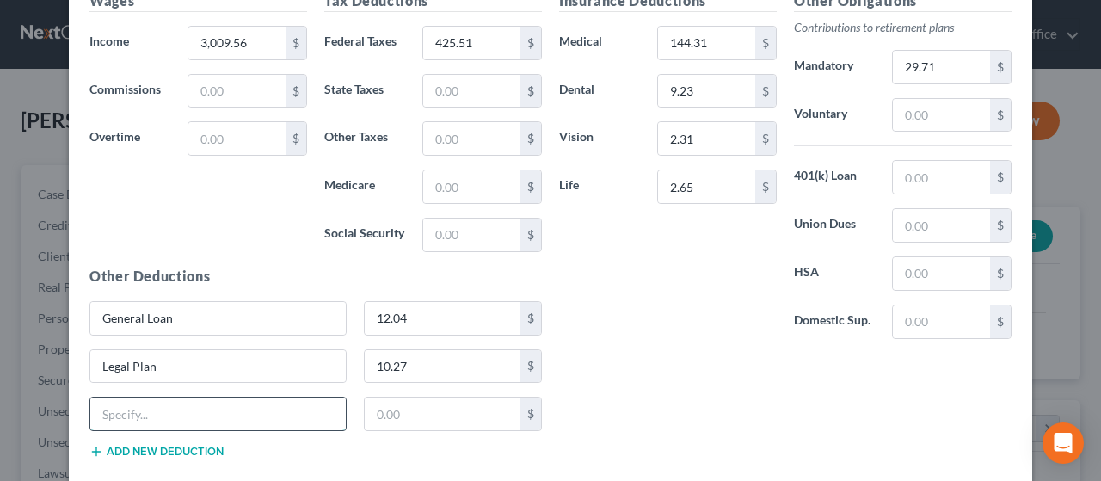
click at [151, 397] on input "text" at bounding box center [217, 413] width 255 height 33
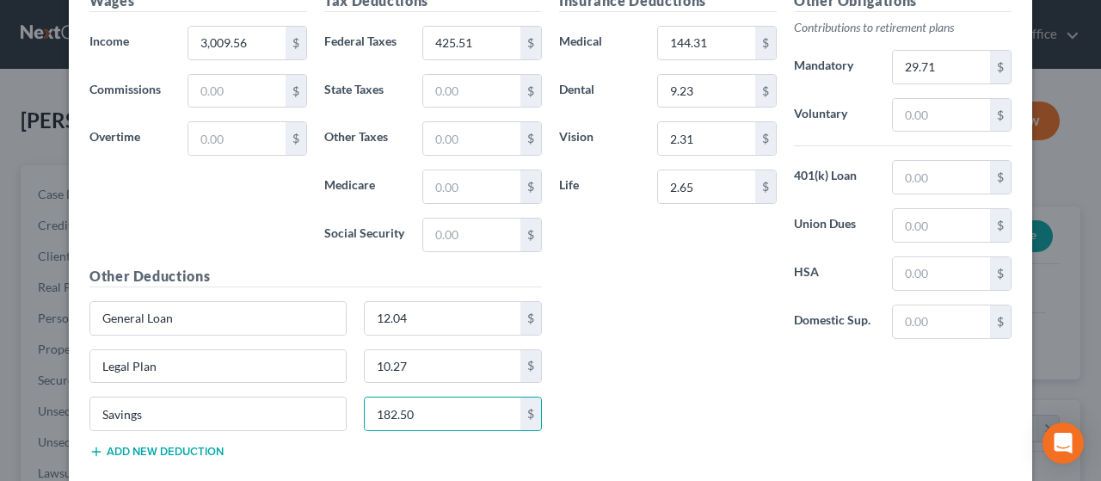
click at [143, 445] on button "Add new deduction" at bounding box center [156, 452] width 134 height 14
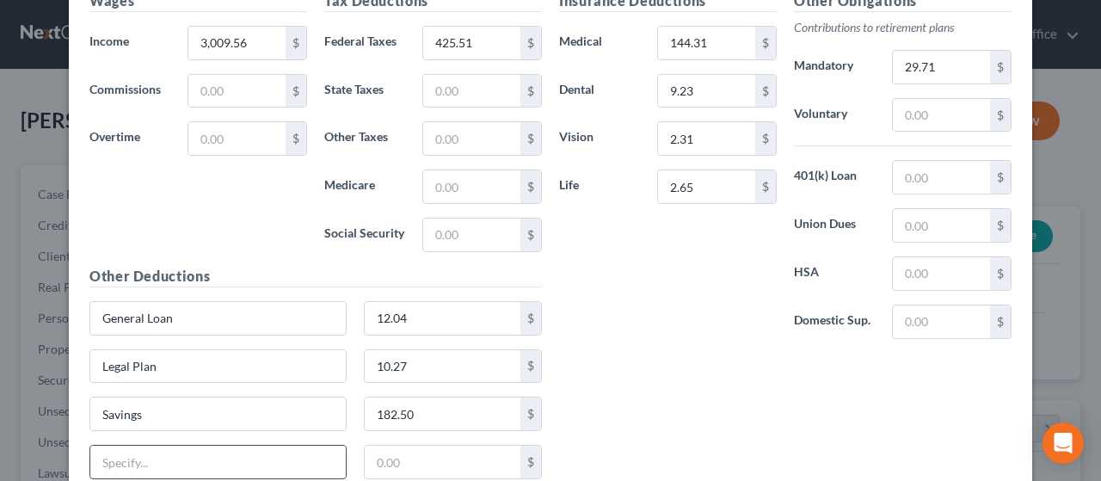
click at [139, 457] on input "text" at bounding box center [217, 461] width 255 height 33
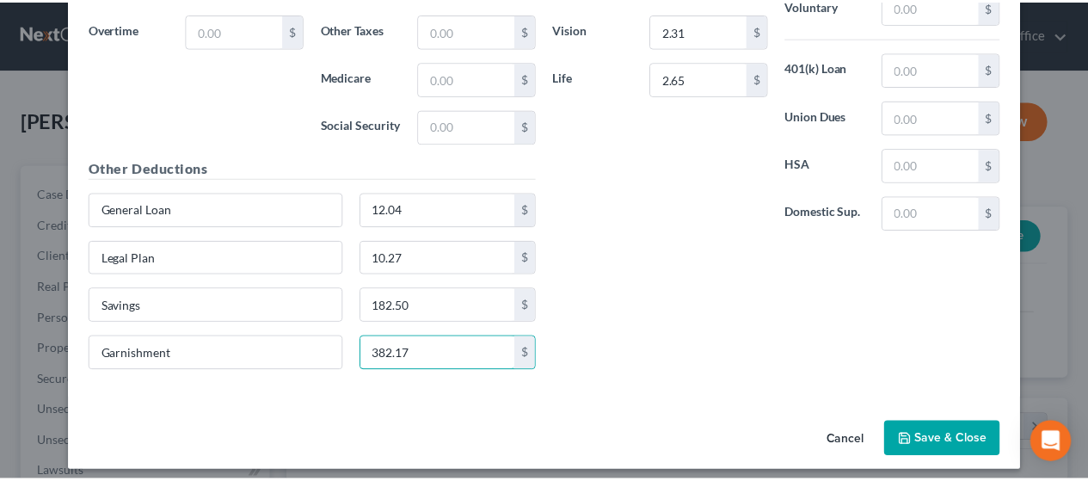
scroll to position [727, 0]
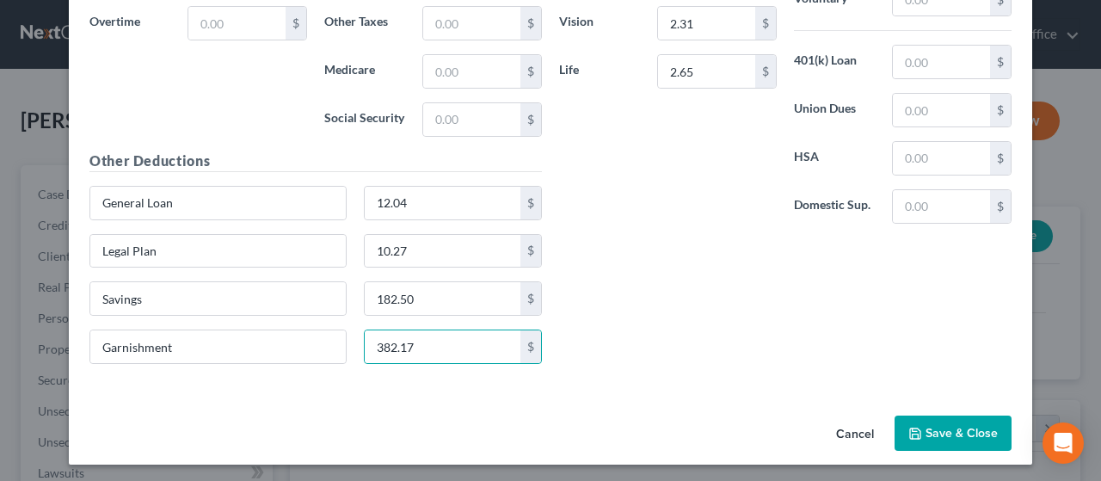
click at [945, 427] on button "Save & Close" at bounding box center [952, 433] width 117 height 36
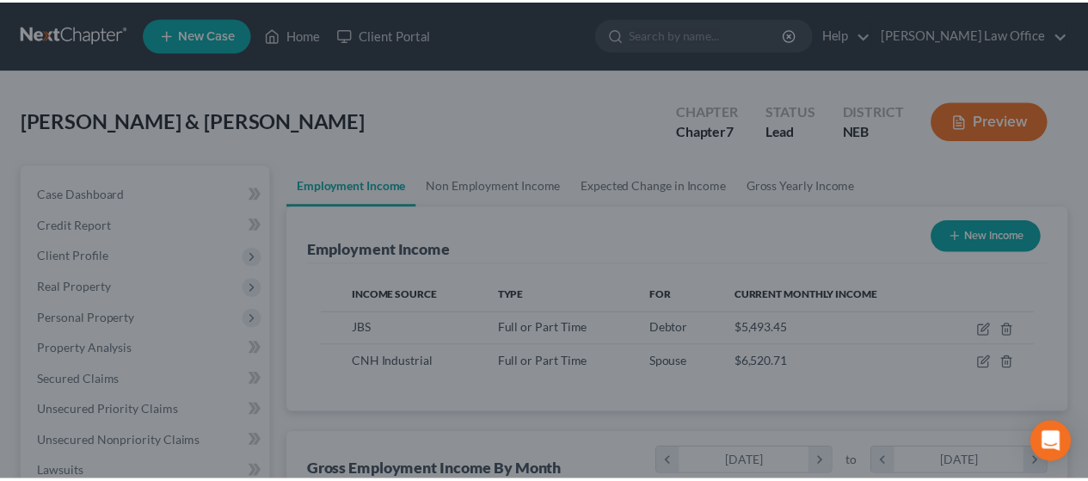
scroll to position [859574, 859445]
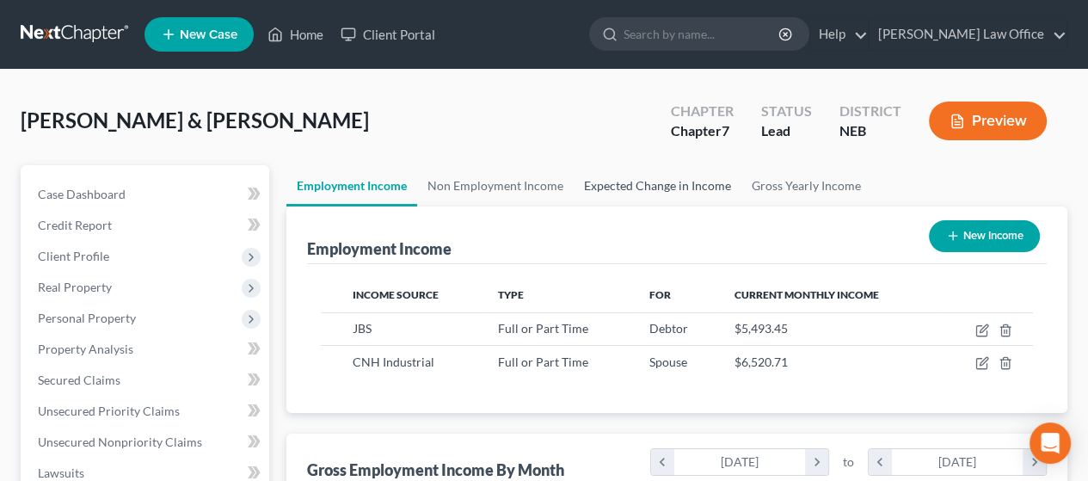
click at [684, 185] on link "Expected Change in Income" at bounding box center [658, 185] width 168 height 41
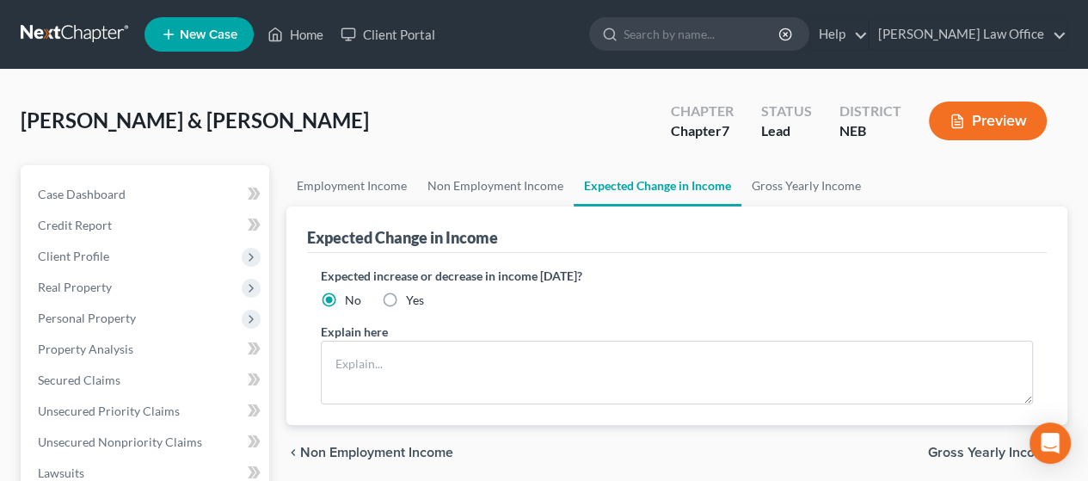
click at [406, 302] on label "Yes" at bounding box center [415, 299] width 18 height 17
click at [413, 302] on input "Yes" at bounding box center [418, 296] width 11 height 11
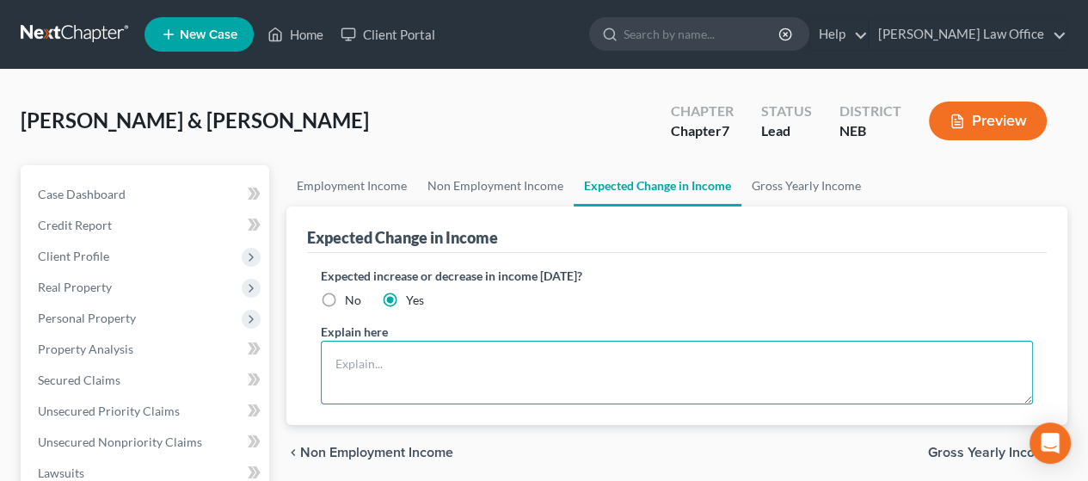
click at [356, 357] on textarea at bounding box center [677, 373] width 712 height 64
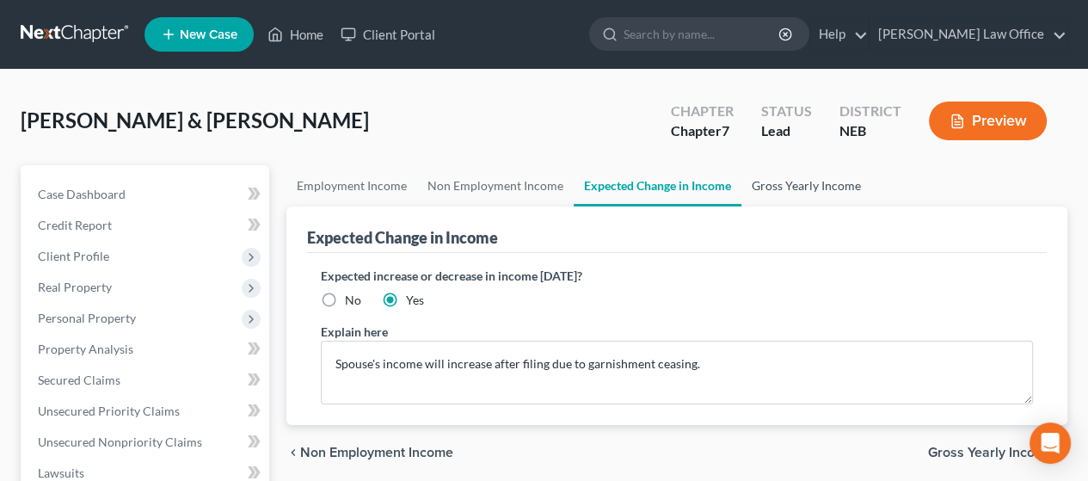
click at [815, 181] on link "Gross Yearly Income" at bounding box center [806, 185] width 130 height 41
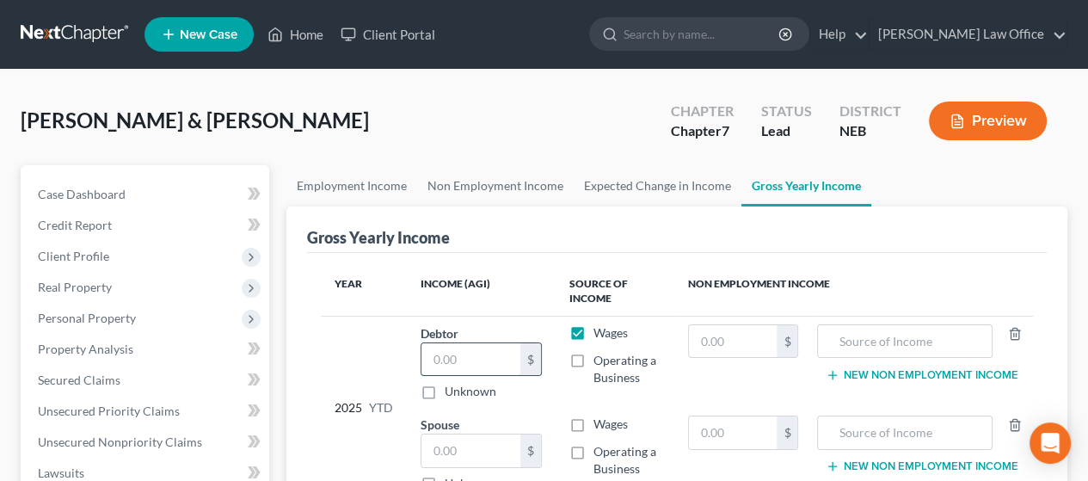
click at [477, 357] on input "text" at bounding box center [470, 359] width 99 height 33
click at [471, 447] on input "text" at bounding box center [470, 450] width 99 height 33
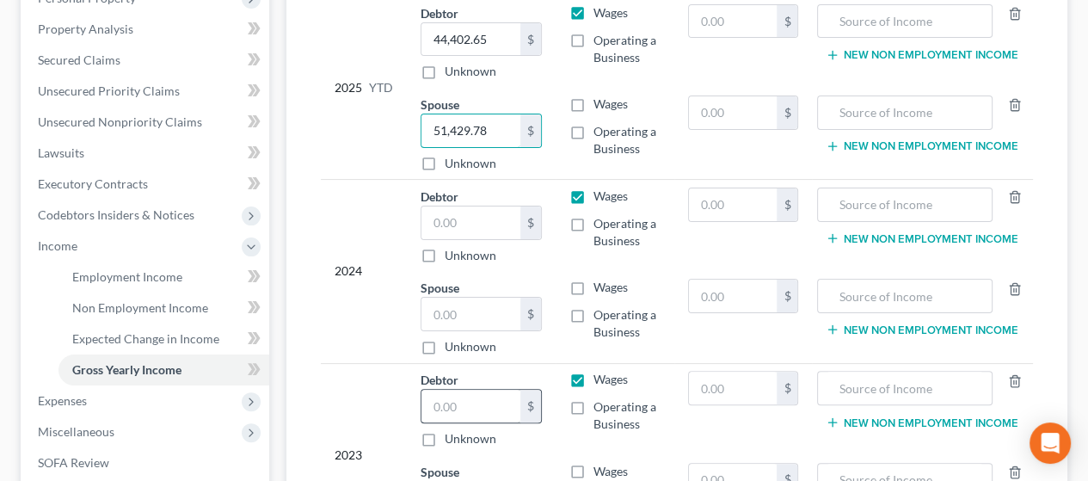
scroll to position [344, 0]
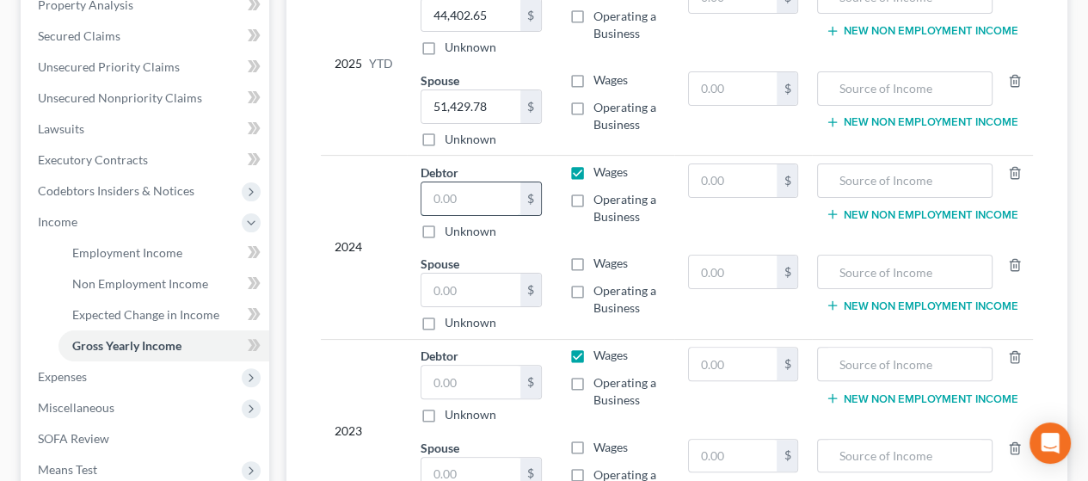
click at [460, 192] on input "text" at bounding box center [470, 198] width 99 height 33
click at [484, 288] on input "text" at bounding box center [470, 289] width 99 height 33
click at [478, 384] on input "text" at bounding box center [470, 381] width 99 height 33
click at [490, 467] on input "text" at bounding box center [470, 473] width 99 height 33
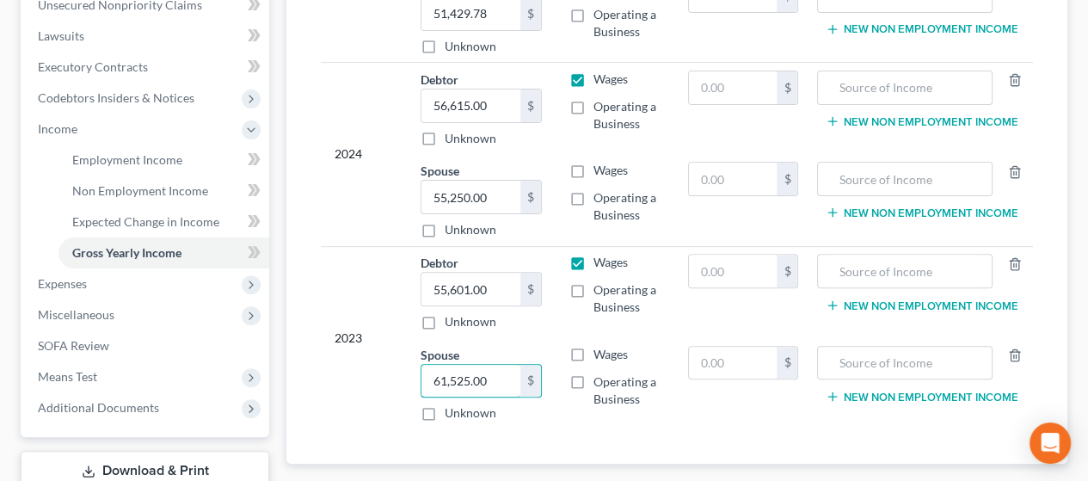
scroll to position [555, 0]
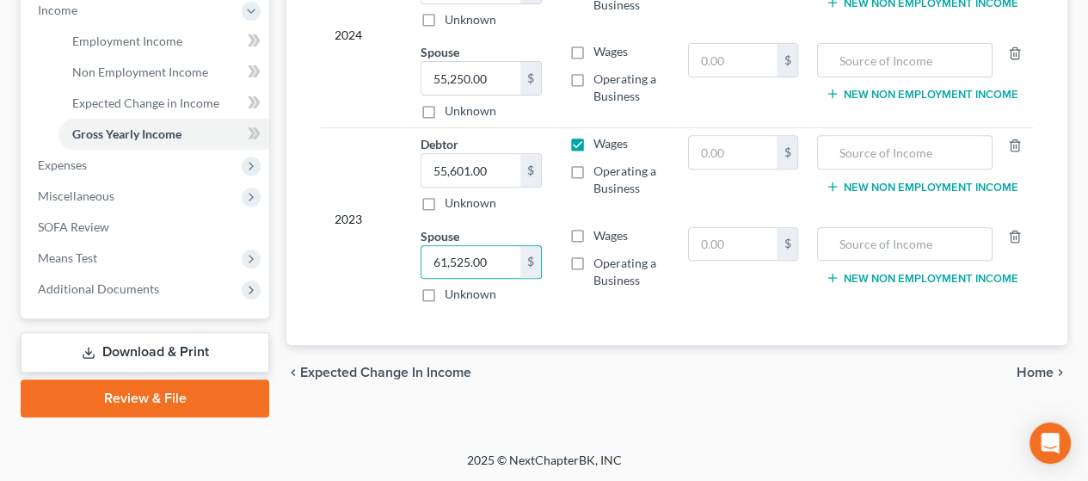
click at [1027, 365] on span "Home" at bounding box center [1034, 372] width 37 height 14
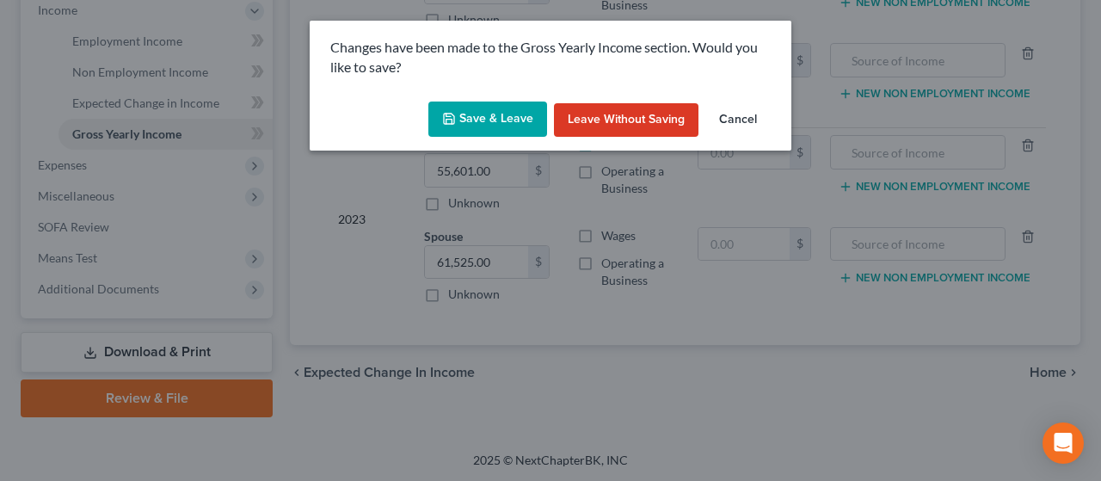
click at [489, 110] on button "Save & Leave" at bounding box center [487, 119] width 119 height 36
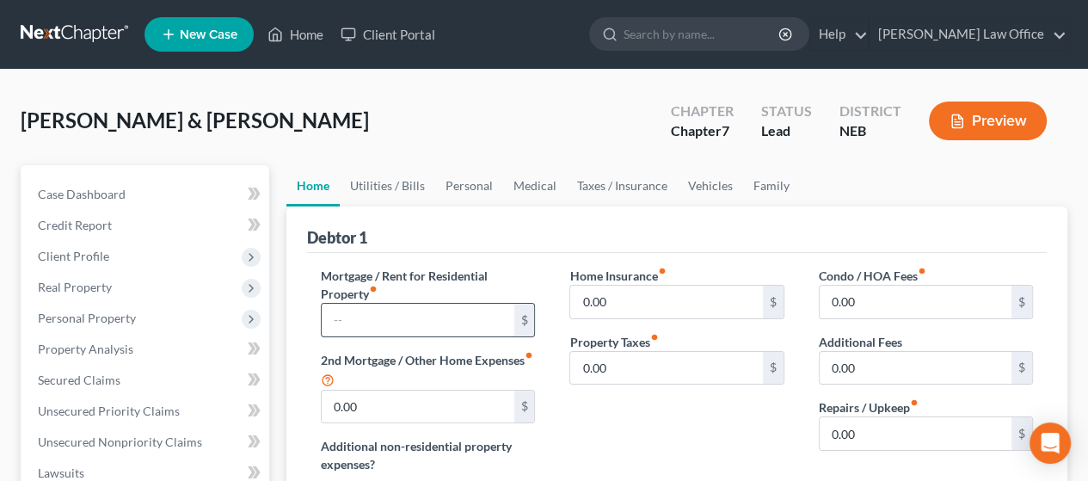
click at [377, 320] on input "text" at bounding box center [418, 320] width 192 height 33
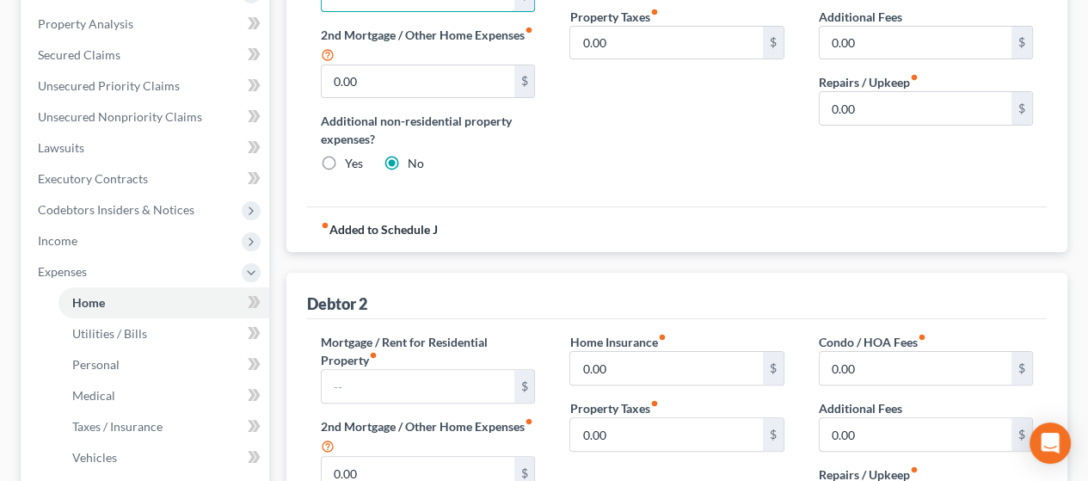
scroll to position [344, 0]
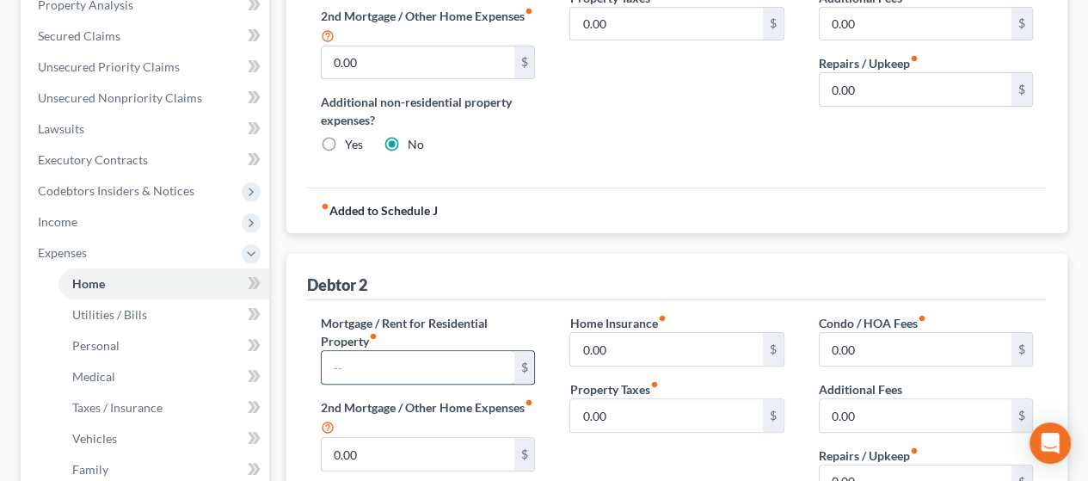
click at [406, 371] on input "text" at bounding box center [418, 367] width 192 height 33
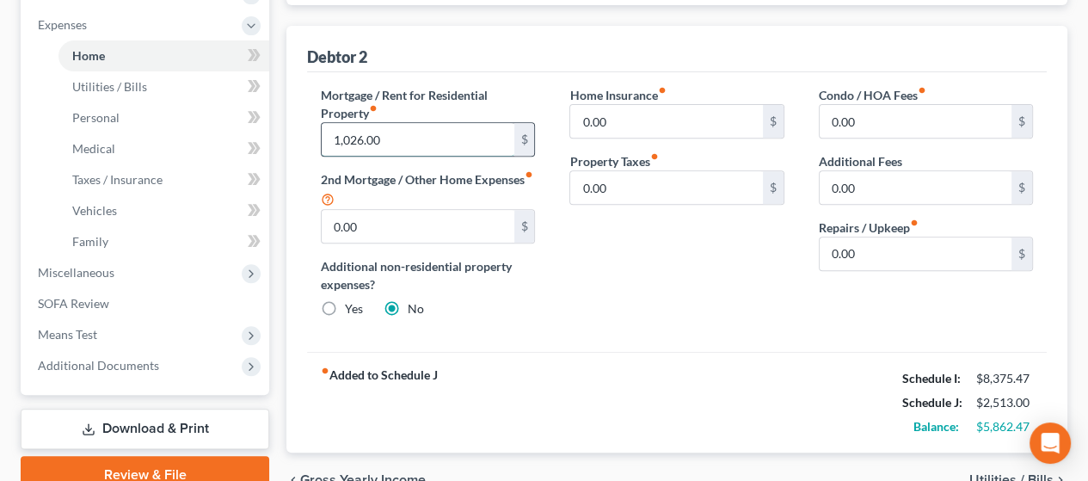
scroll to position [602, 0]
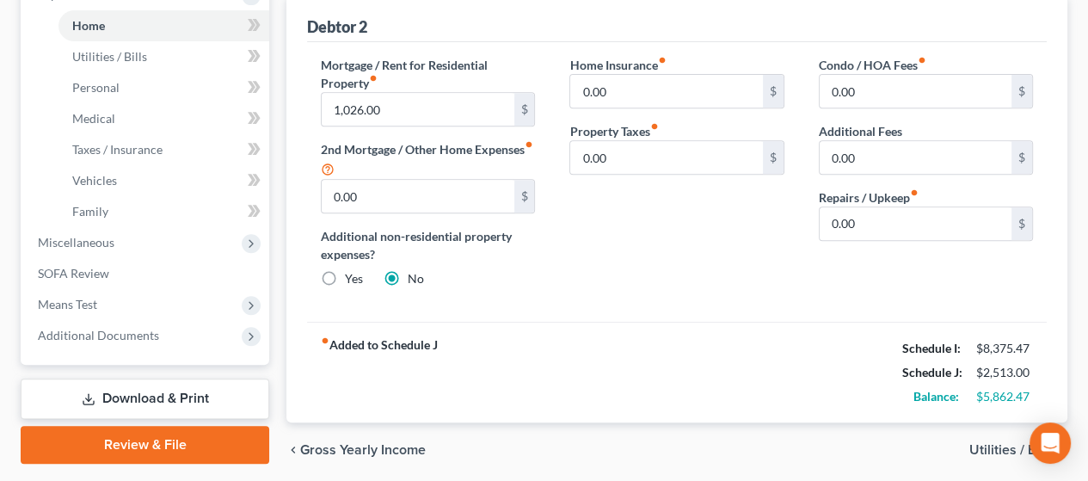
drag, startPoint x: 993, startPoint y: 445, endPoint x: 842, endPoint y: 469, distance: 153.4
click at [993, 444] on span "Utilities / Bills" at bounding box center [1011, 450] width 84 height 14
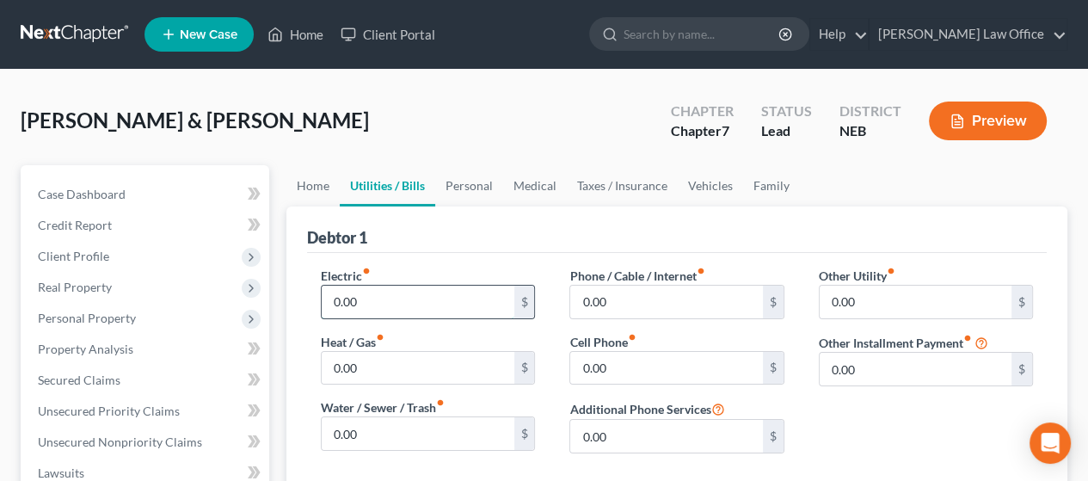
click at [415, 296] on input "0.00" at bounding box center [418, 301] width 192 height 33
click at [659, 285] on input "0.00" at bounding box center [666, 301] width 192 height 33
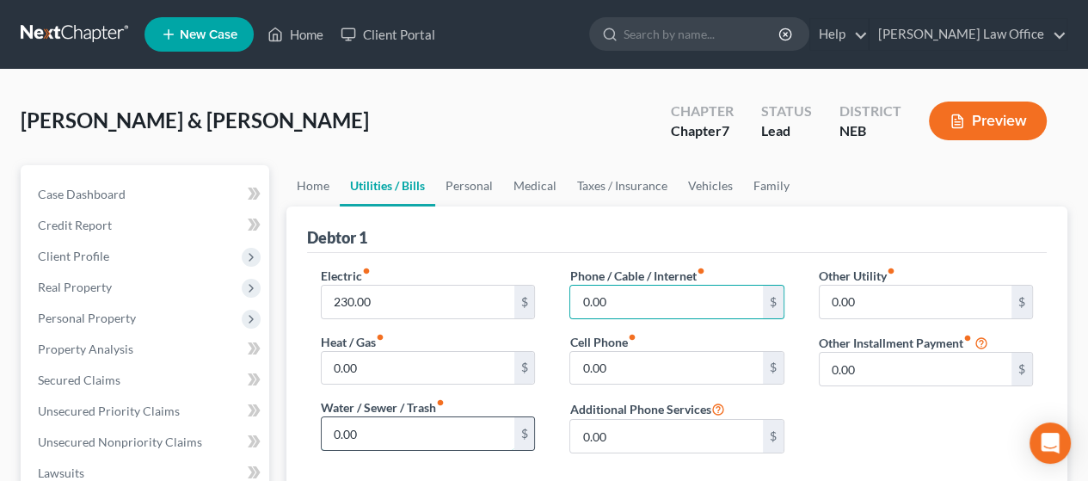
click at [414, 431] on input "0.00" at bounding box center [418, 433] width 192 height 33
click at [636, 300] on input "0.00" at bounding box center [666, 301] width 192 height 33
click at [603, 303] on input "210.00" at bounding box center [666, 301] width 192 height 33
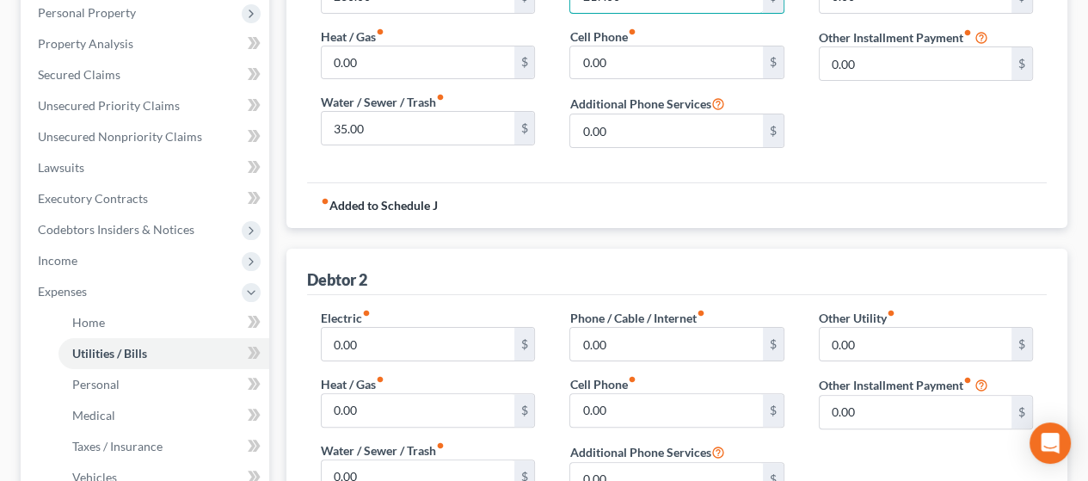
scroll to position [430, 0]
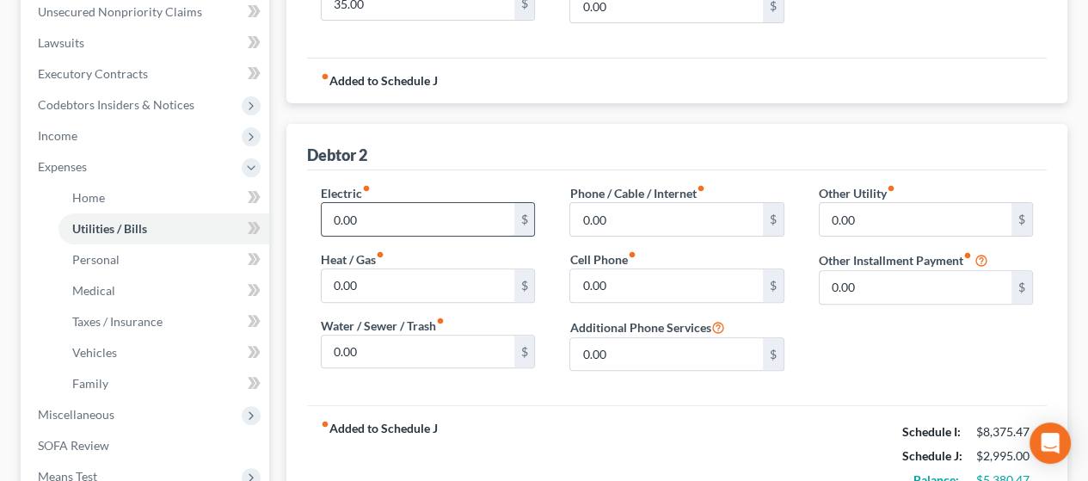
click at [396, 218] on input "0.00" at bounding box center [418, 219] width 192 height 33
click at [427, 341] on input "0.00" at bounding box center [418, 351] width 192 height 33
click at [640, 214] on input "0.00" at bounding box center [666, 219] width 192 height 33
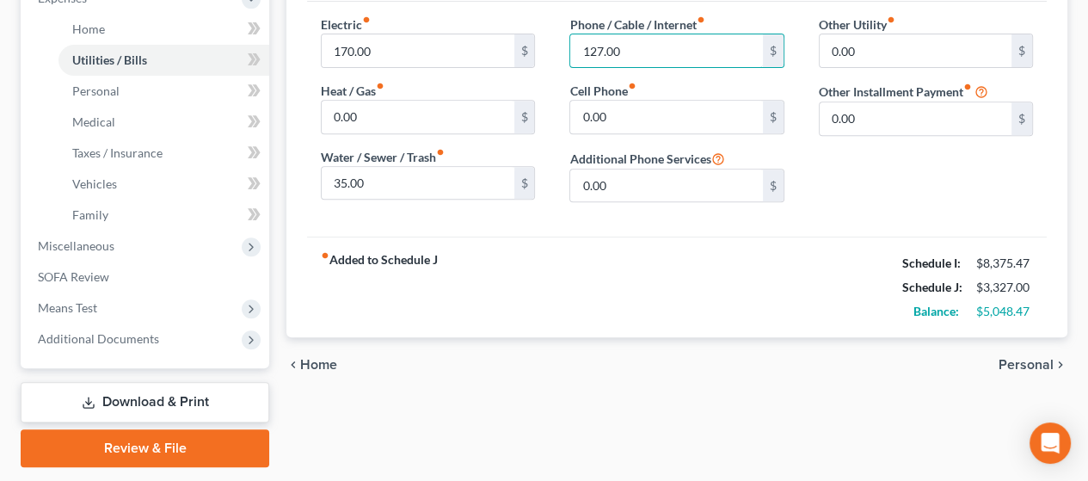
scroll to position [648, 0]
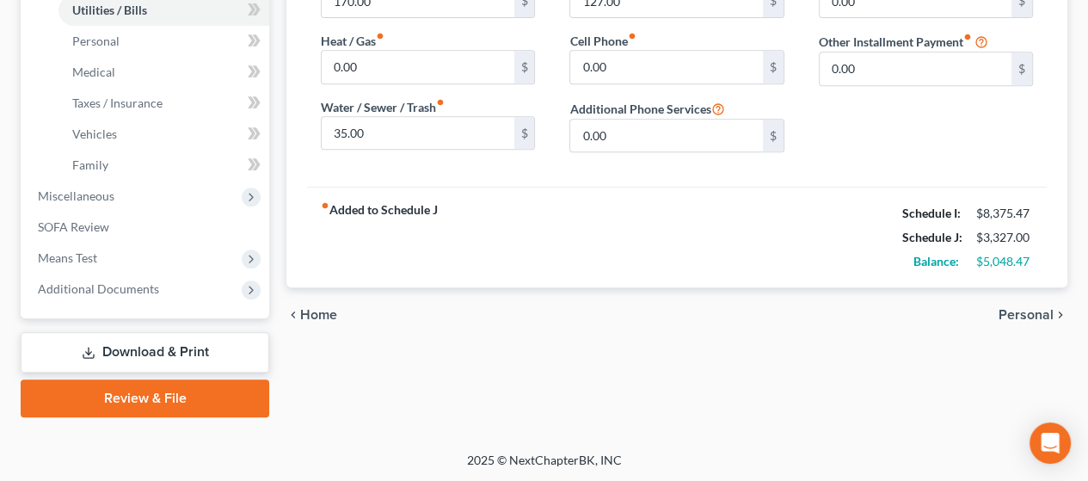
click at [1033, 309] on span "Personal" at bounding box center [1025, 315] width 55 height 14
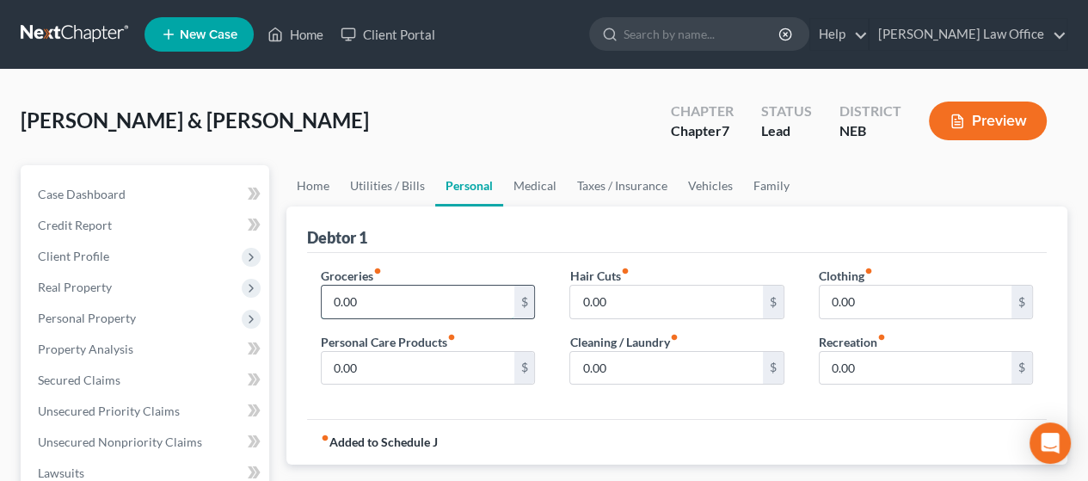
click at [374, 296] on input "0.00" at bounding box center [418, 301] width 192 height 33
click at [875, 294] on input "0.00" at bounding box center [915, 301] width 192 height 33
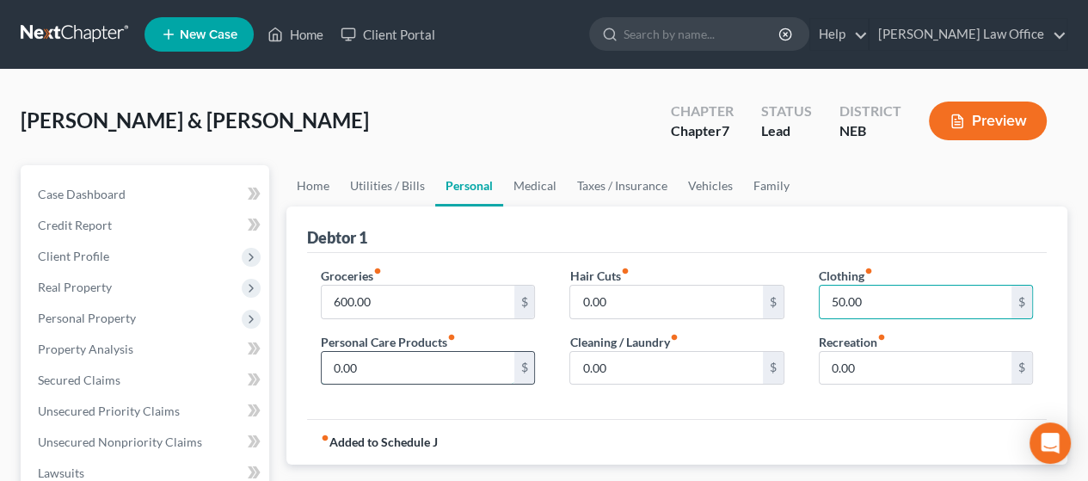
click at [373, 364] on input "0.00" at bounding box center [418, 368] width 192 height 33
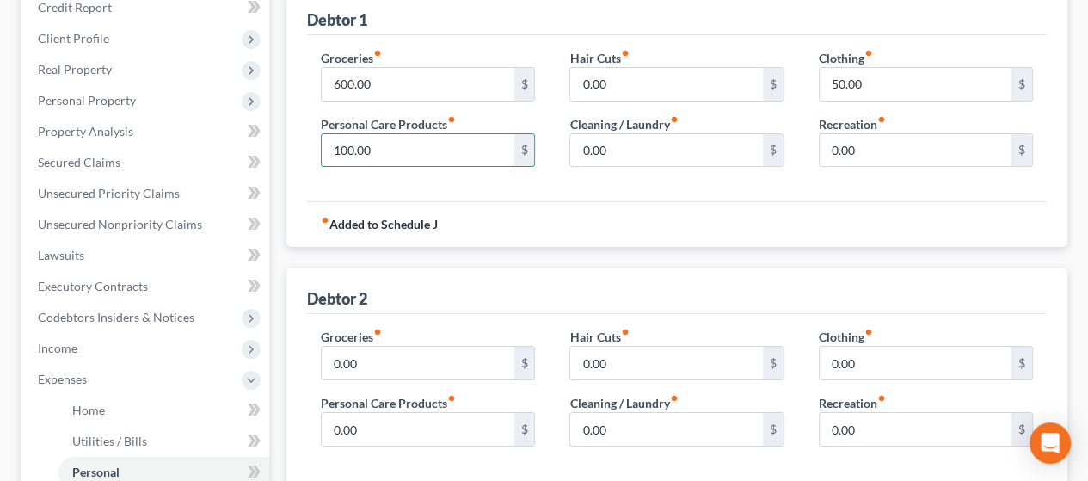
scroll to position [258, 0]
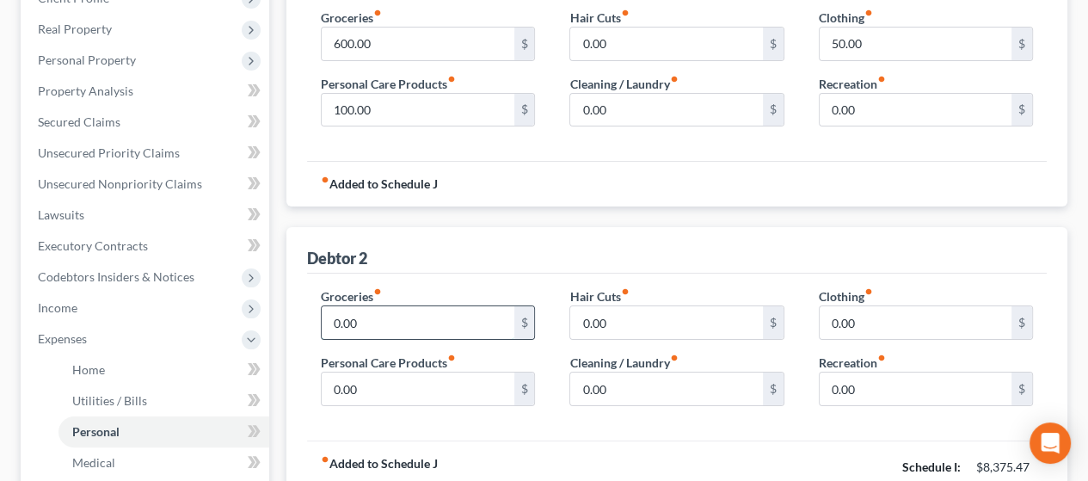
click at [381, 320] on input "0.00" at bounding box center [418, 322] width 192 height 33
click at [867, 319] on input "0.00" at bounding box center [915, 322] width 192 height 33
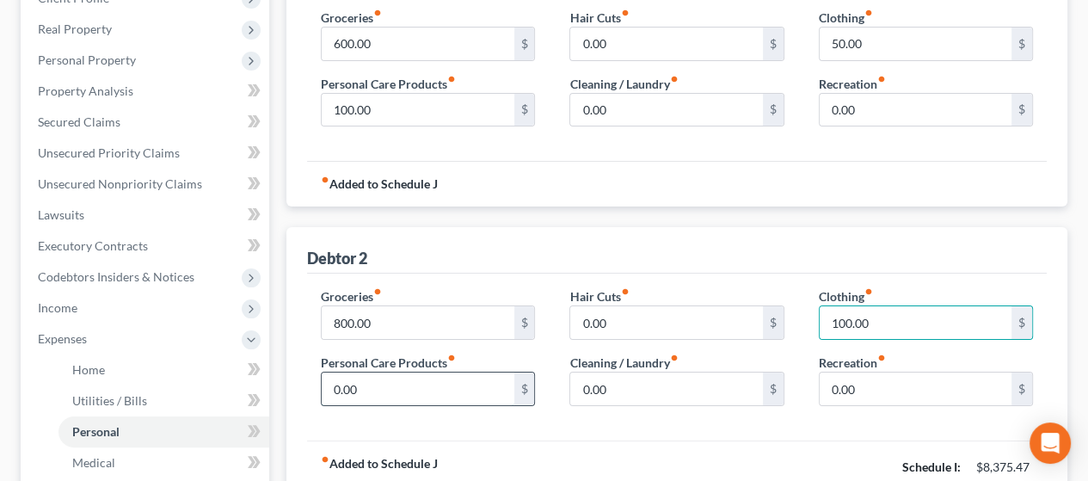
click at [377, 384] on input "0.00" at bounding box center [418, 388] width 192 height 33
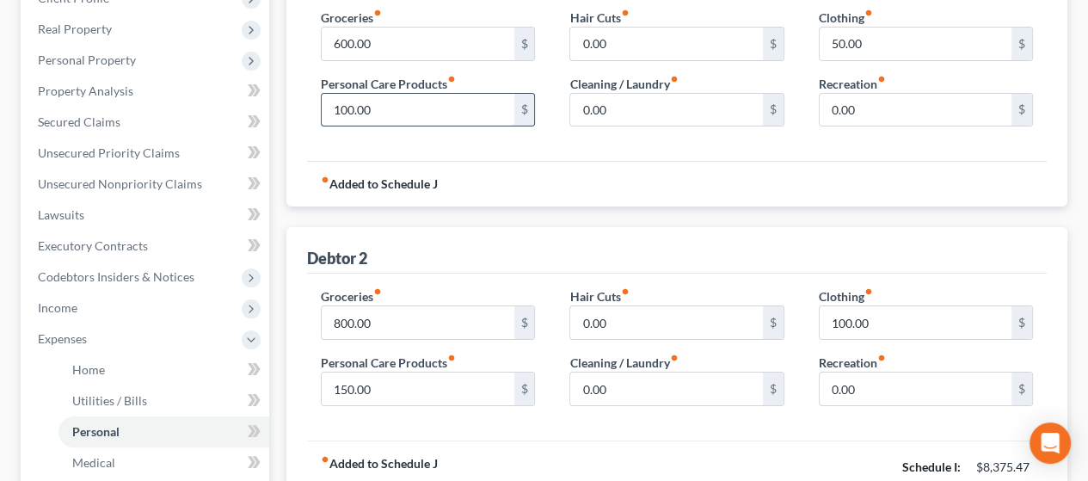
click at [382, 106] on input "100.00" at bounding box center [418, 110] width 192 height 33
click at [697, 314] on input "0.00" at bounding box center [666, 322] width 192 height 33
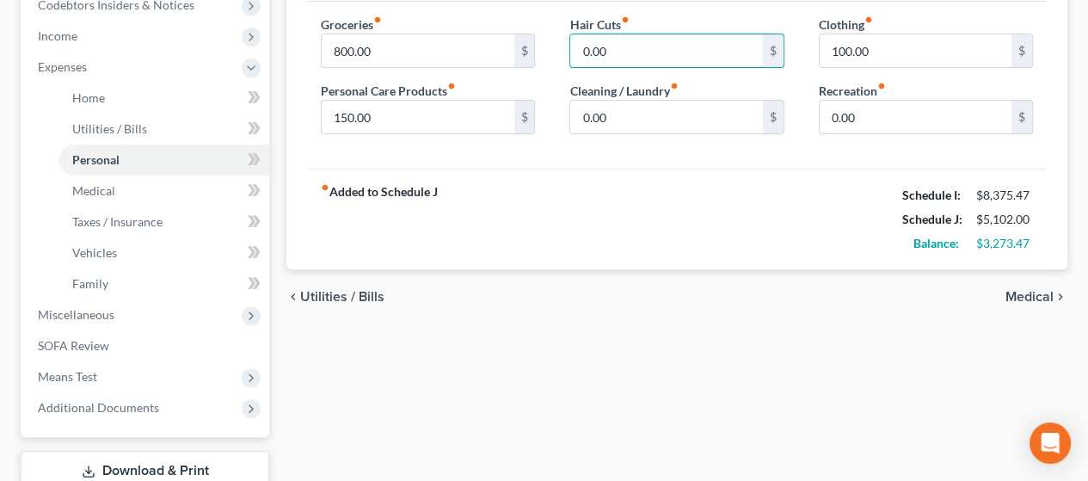
scroll to position [602, 0]
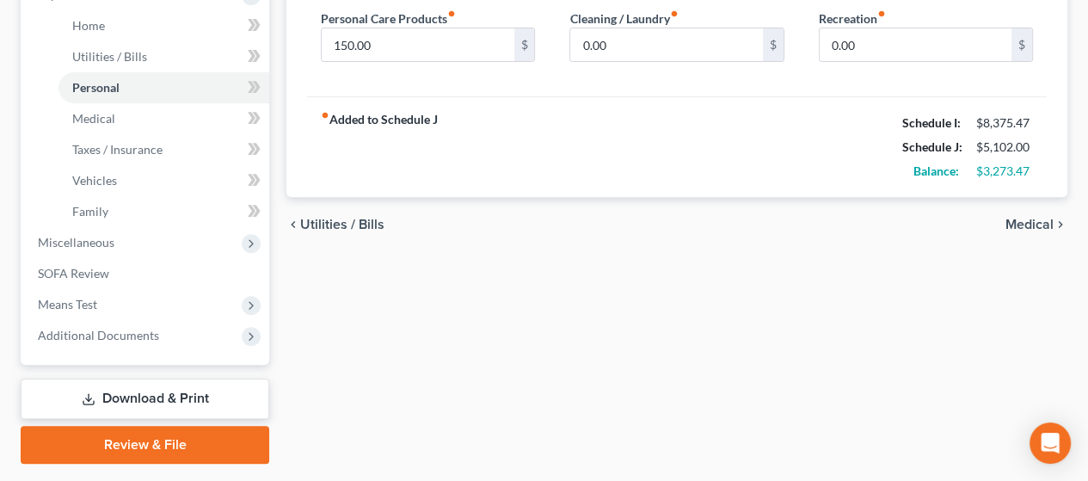
click at [1033, 219] on span "Medical" at bounding box center [1029, 225] width 48 height 14
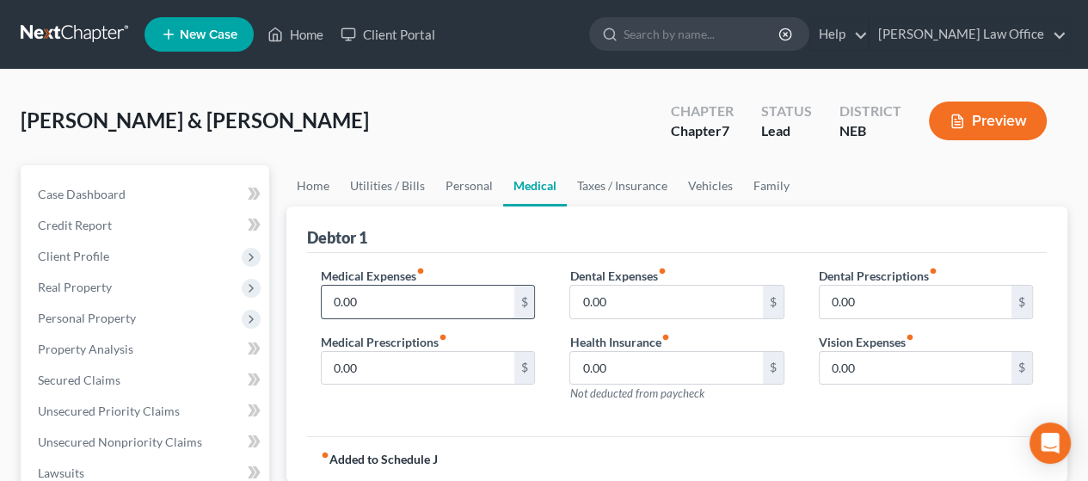
click at [392, 293] on input "0.00" at bounding box center [418, 301] width 192 height 33
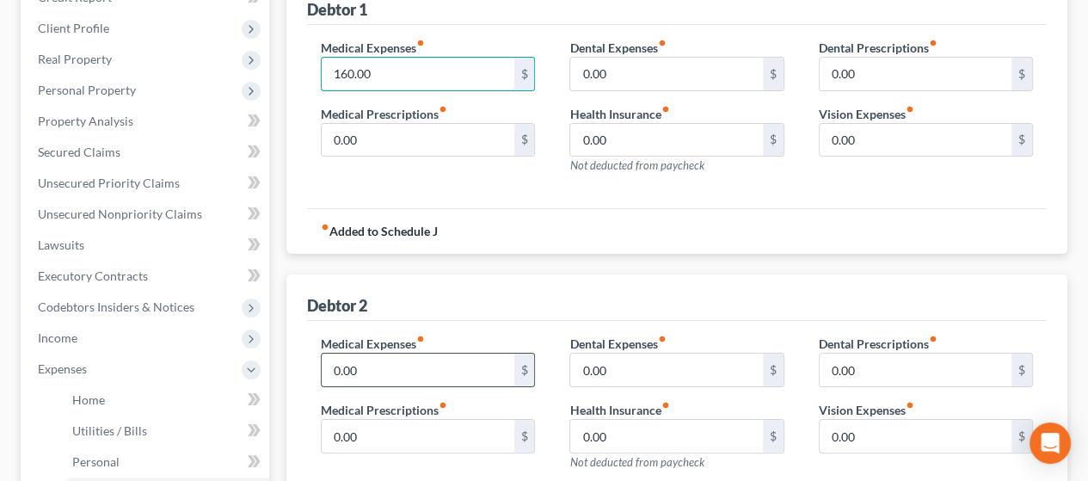
scroll to position [258, 0]
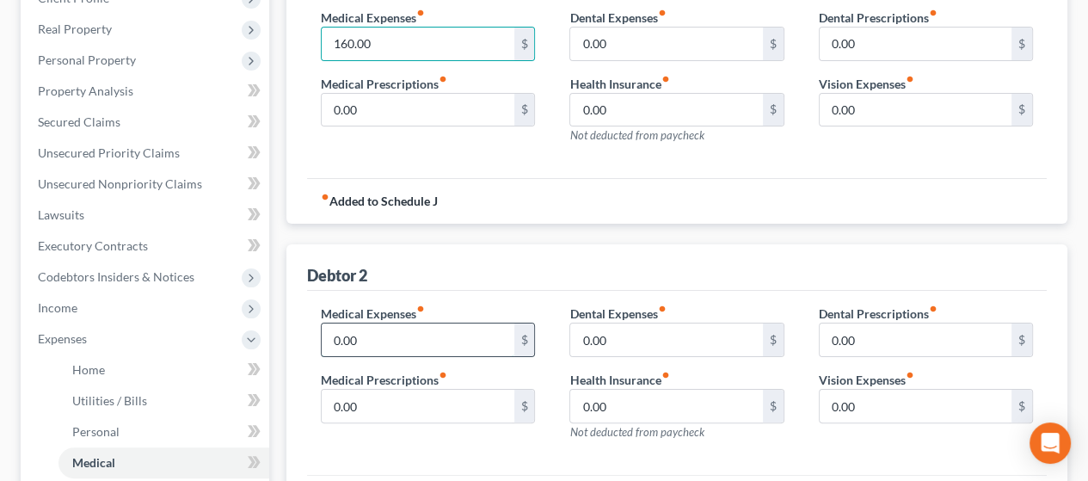
click at [367, 333] on input "0.00" at bounding box center [418, 339] width 192 height 33
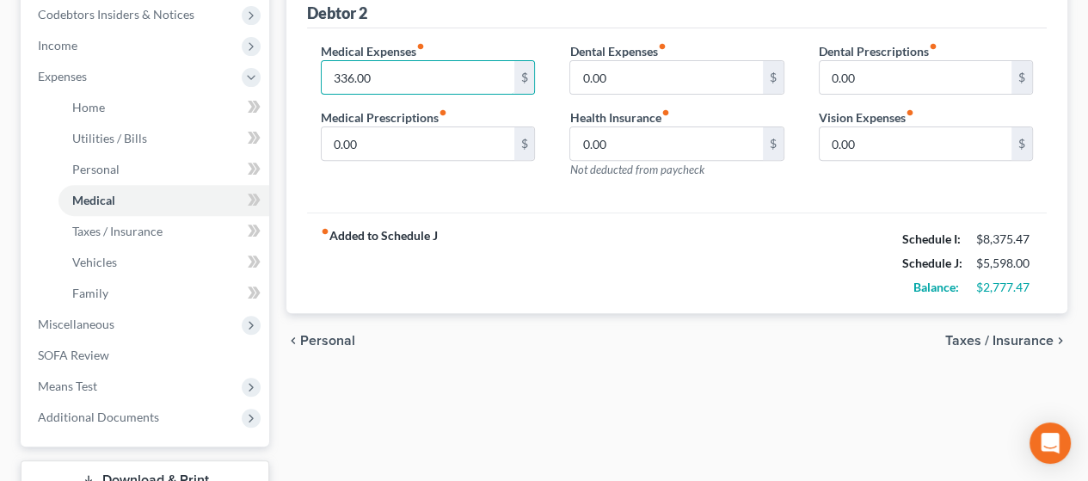
scroll to position [602, 0]
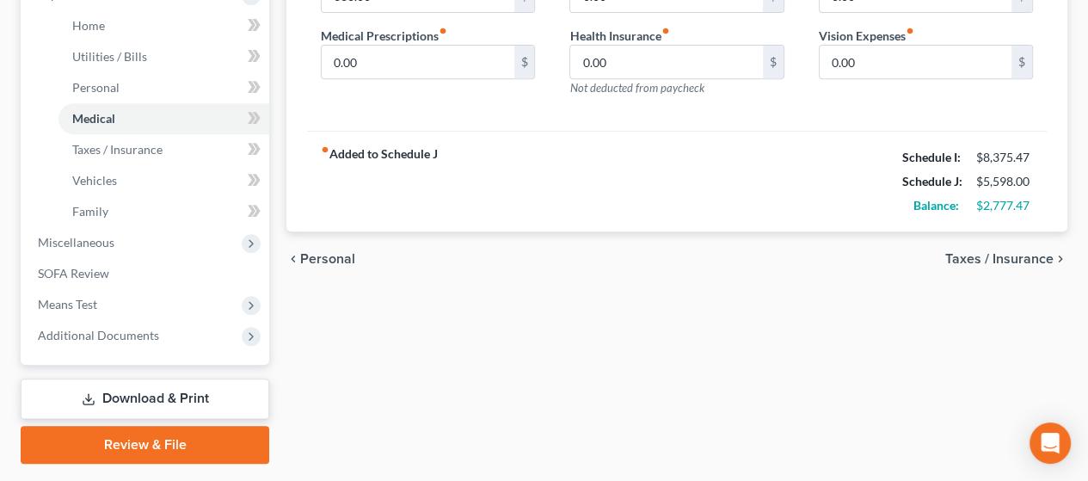
click at [1005, 252] on span "Taxes / Insurance" at bounding box center [999, 259] width 108 height 14
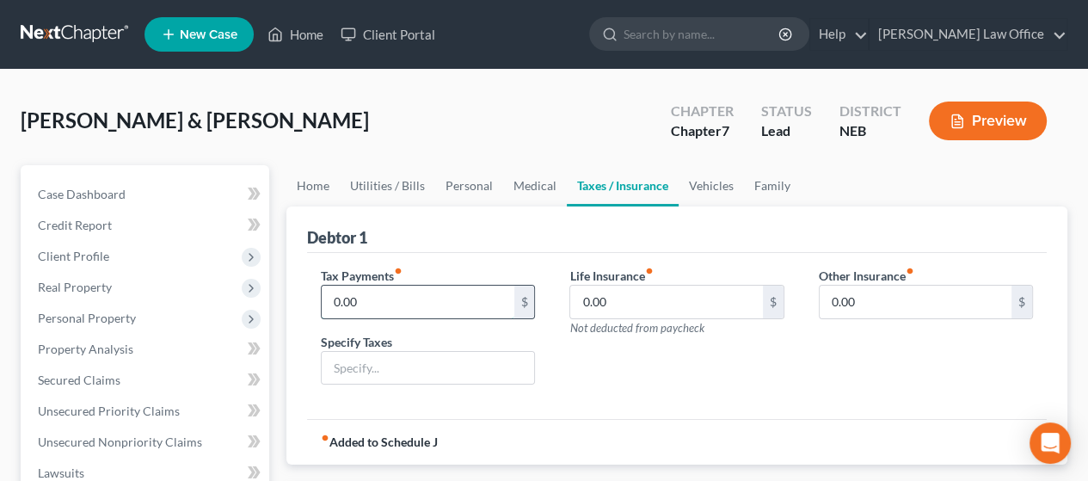
click at [365, 298] on input "0.00" at bounding box center [418, 301] width 192 height 33
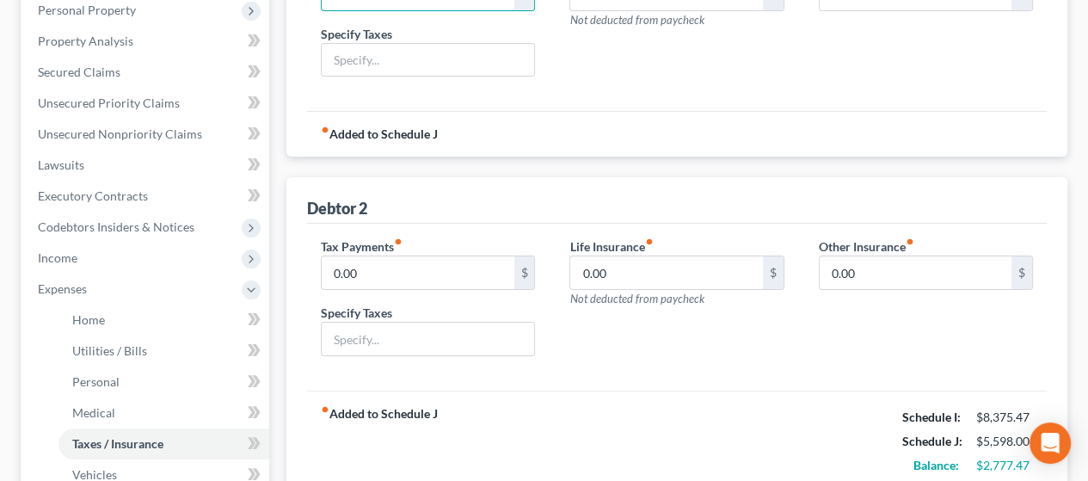
scroll to position [344, 0]
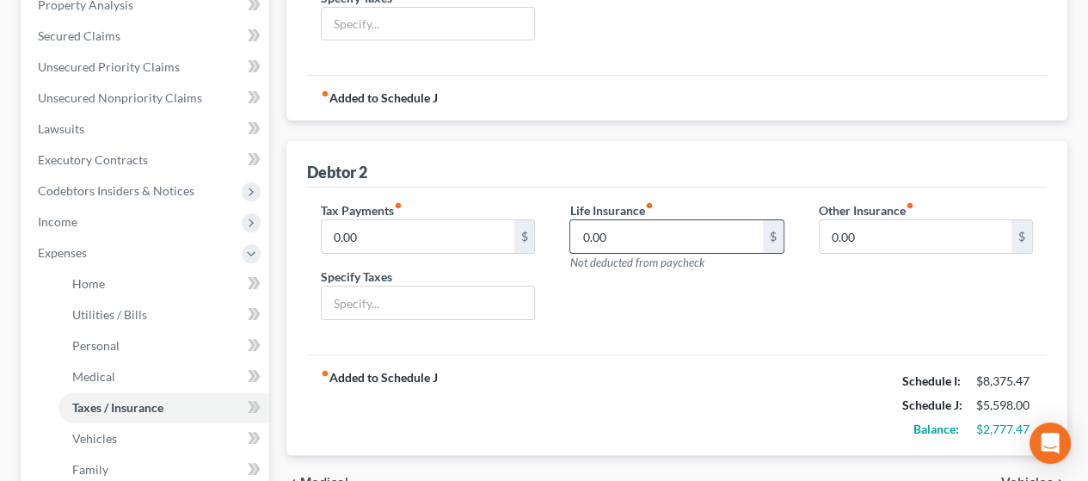
click at [629, 232] on input "0.00" at bounding box center [666, 236] width 192 height 33
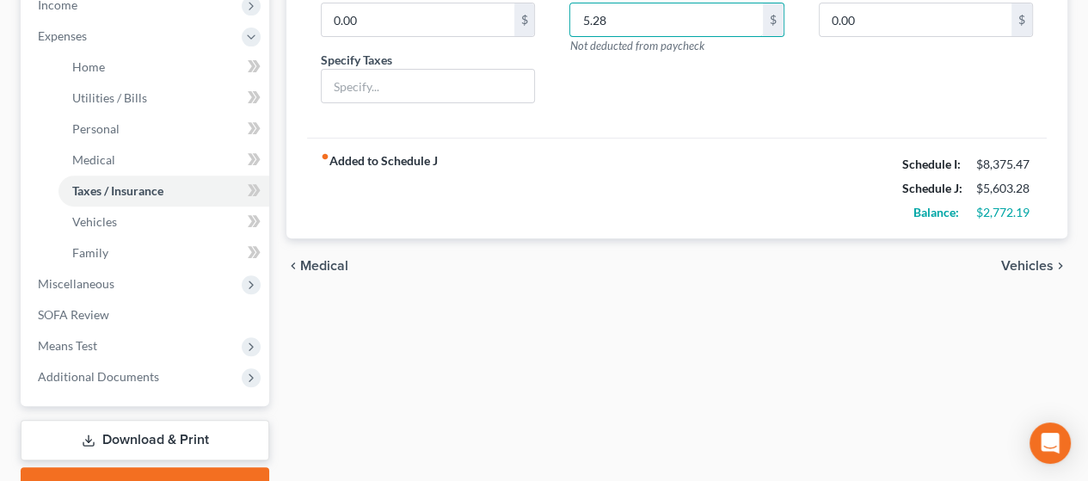
scroll to position [602, 0]
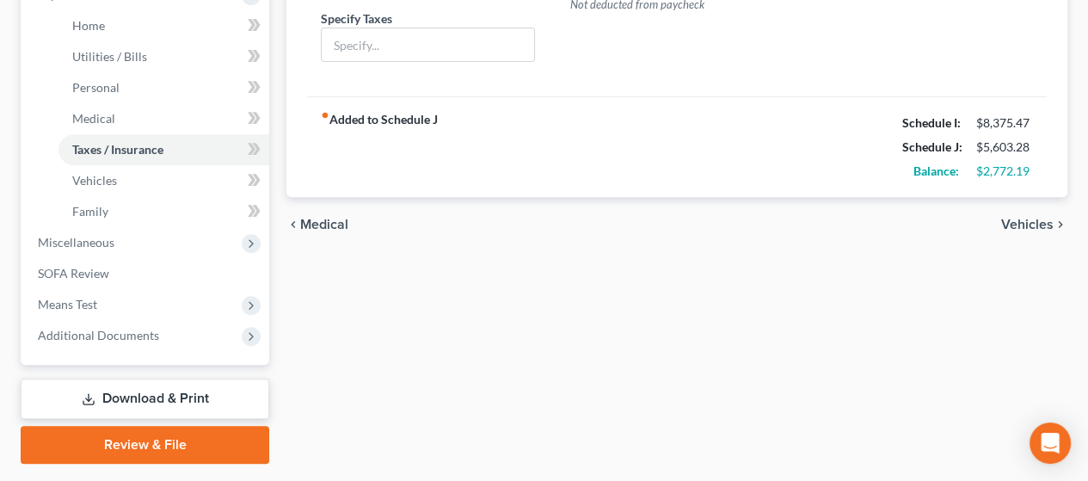
click at [1025, 218] on span "Vehicles" at bounding box center [1027, 225] width 52 height 14
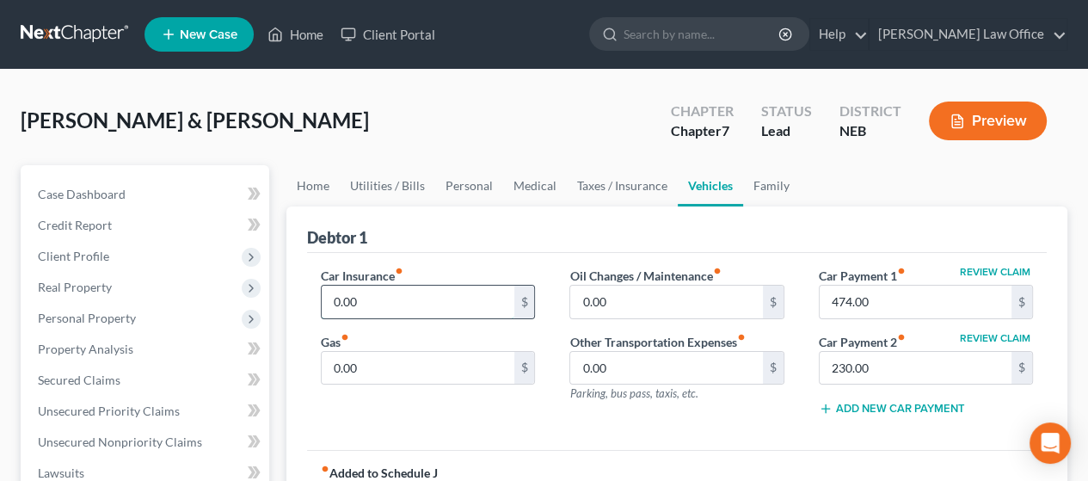
click at [396, 305] on input "0.00" at bounding box center [418, 301] width 192 height 33
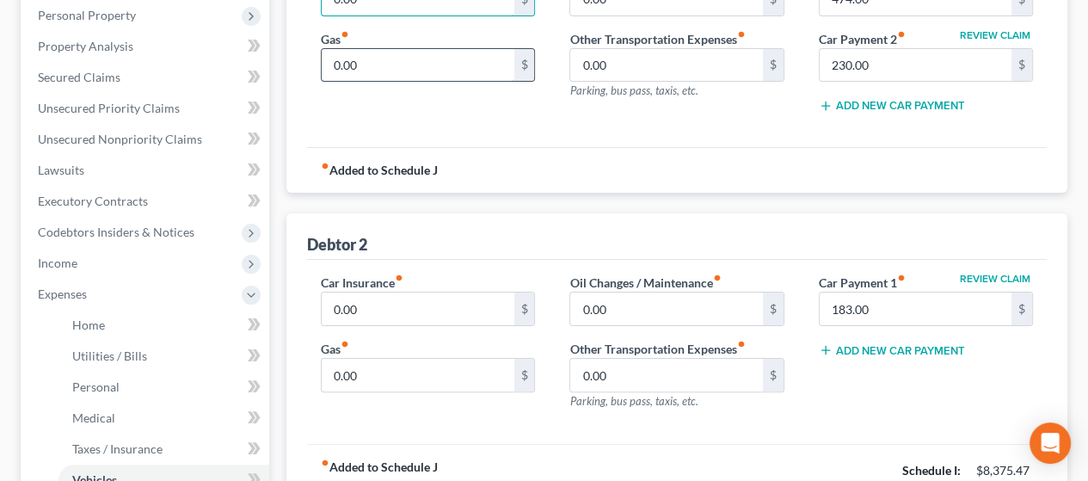
scroll to position [344, 0]
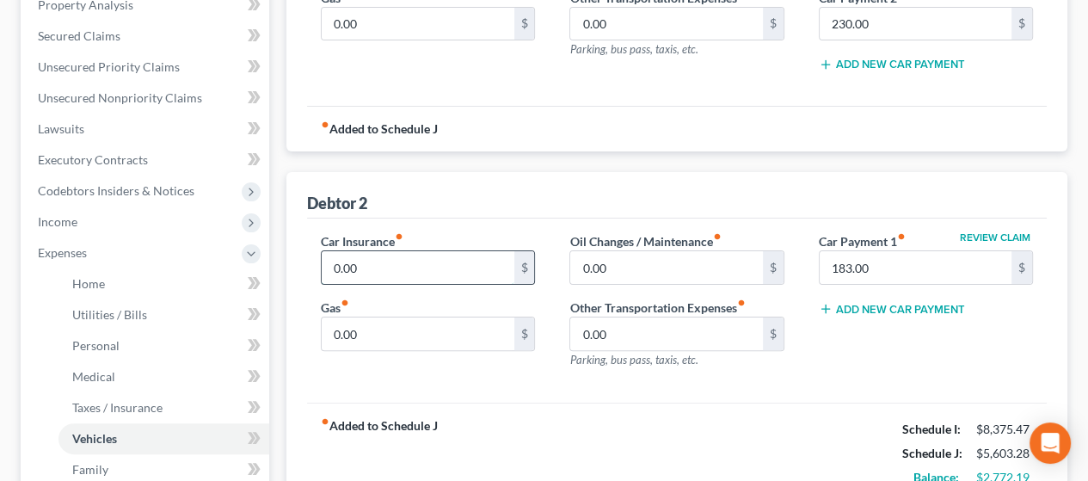
click at [404, 261] on input "0.00" at bounding box center [418, 267] width 192 height 33
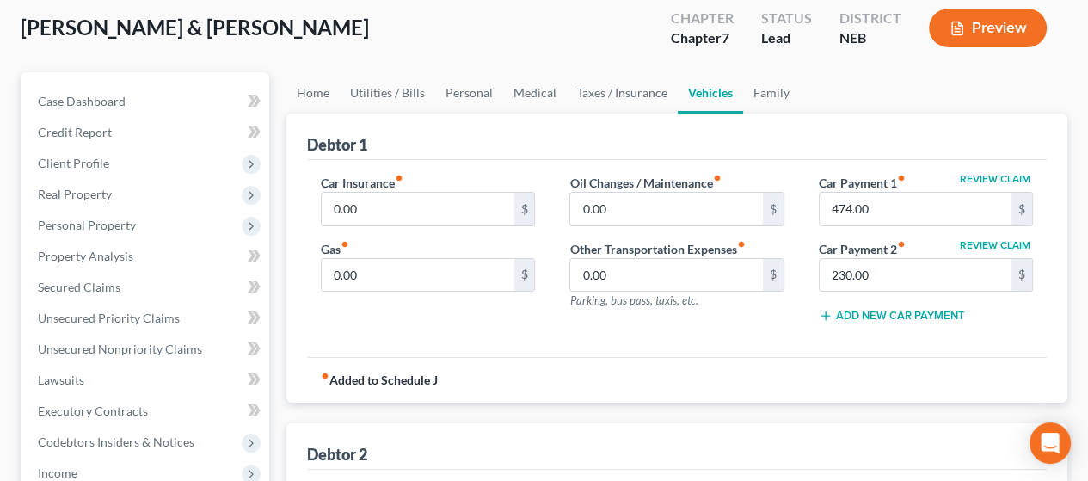
scroll to position [86, 0]
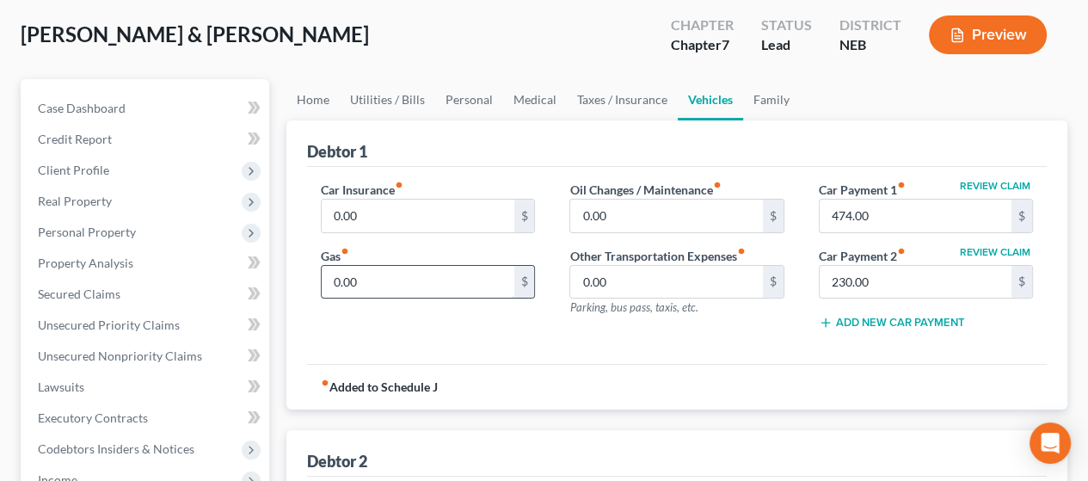
click at [392, 279] on input "0.00" at bounding box center [418, 282] width 192 height 33
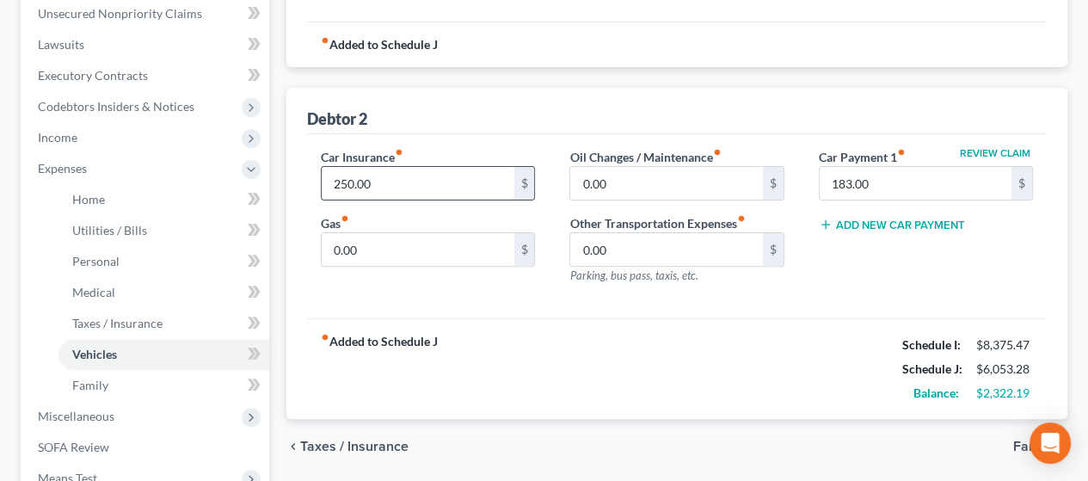
scroll to position [430, 0]
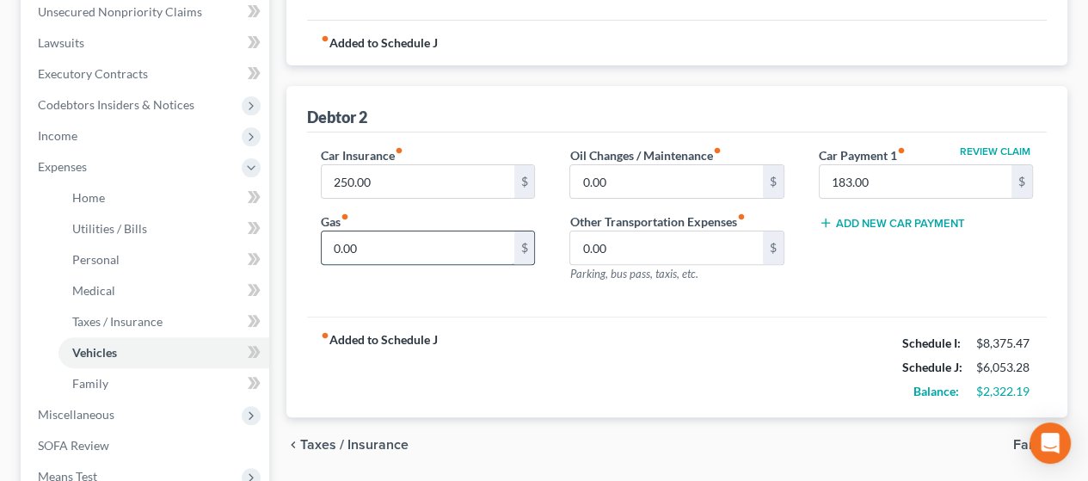
click at [385, 243] on input "0.00" at bounding box center [418, 247] width 192 height 33
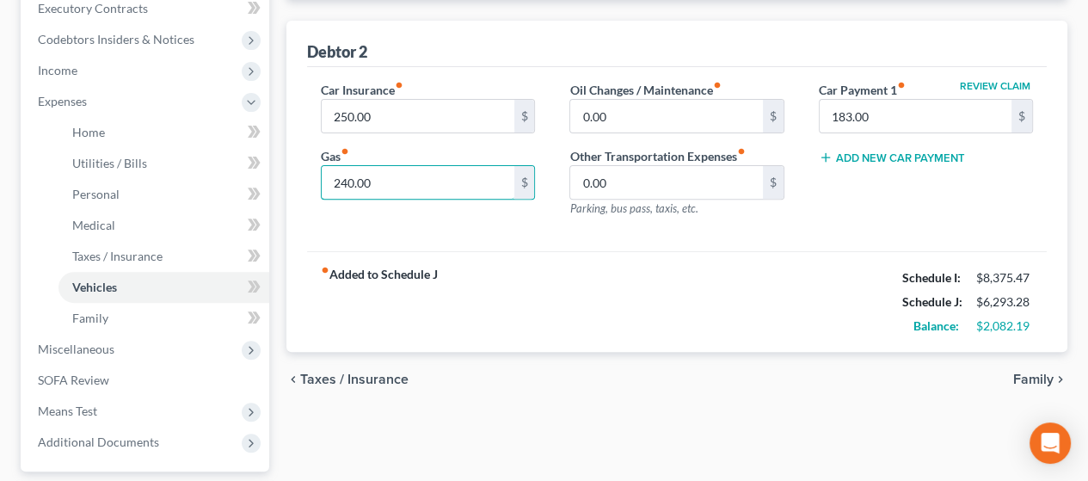
scroll to position [516, 0]
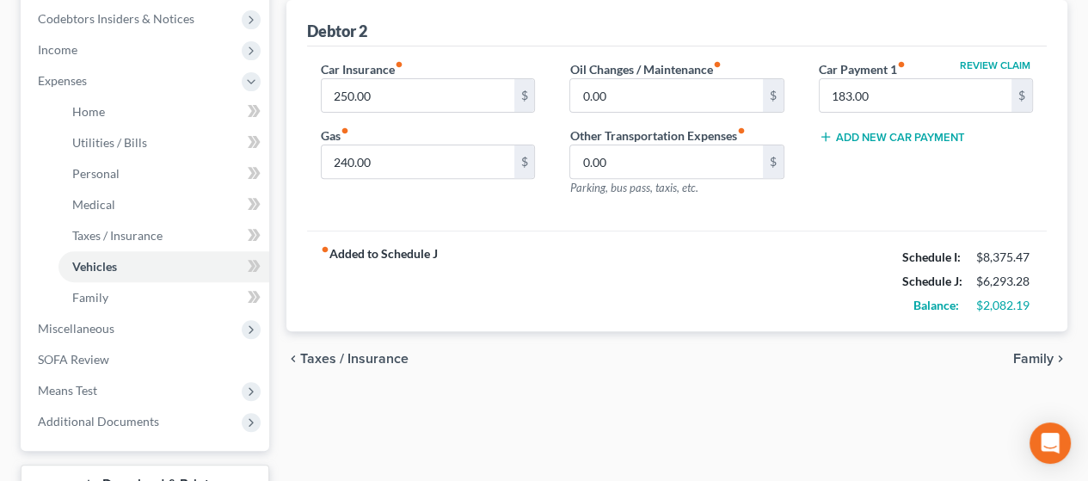
click at [1037, 352] on span "Family" at bounding box center [1033, 359] width 40 height 14
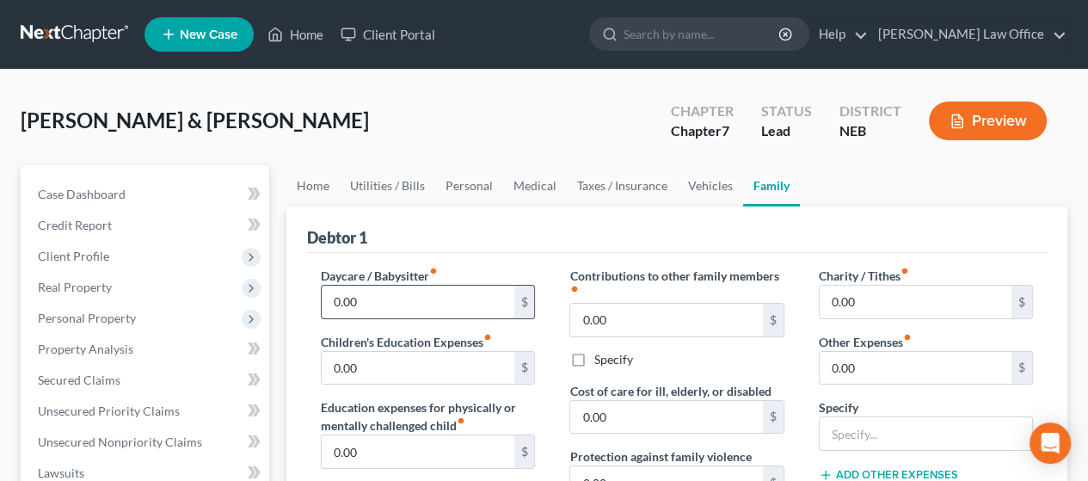
click at [370, 299] on input "0.00" at bounding box center [418, 301] width 192 height 33
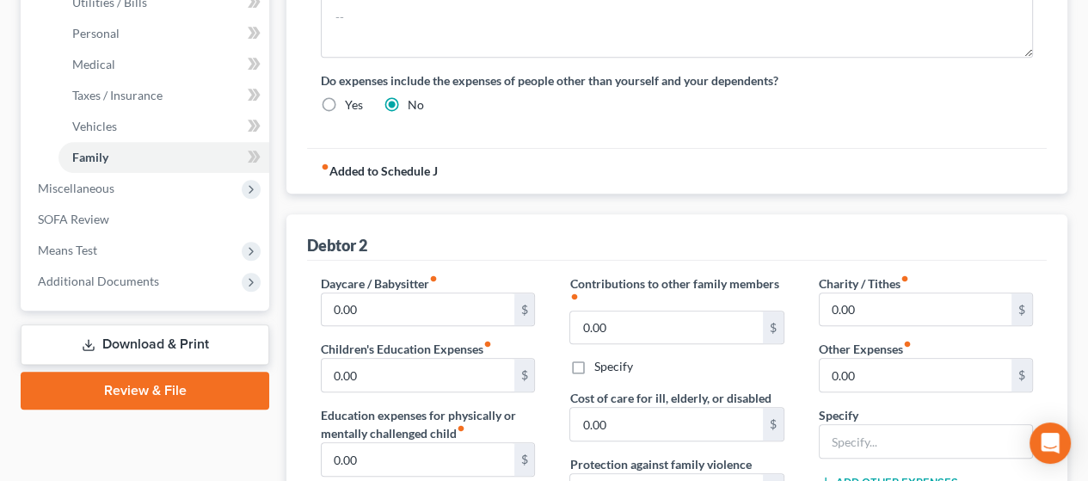
scroll to position [688, 0]
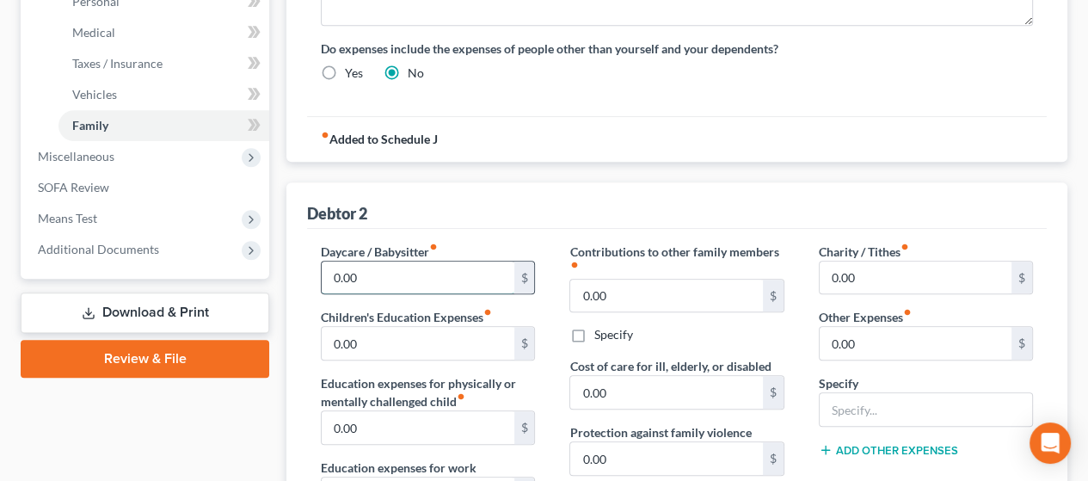
click at [373, 261] on input "0.00" at bounding box center [418, 277] width 192 height 33
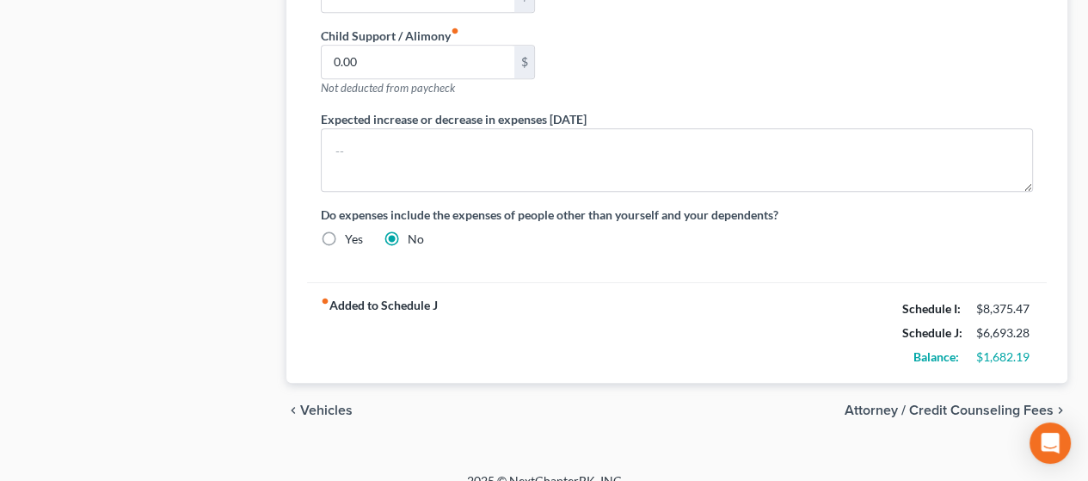
scroll to position [1202, 0]
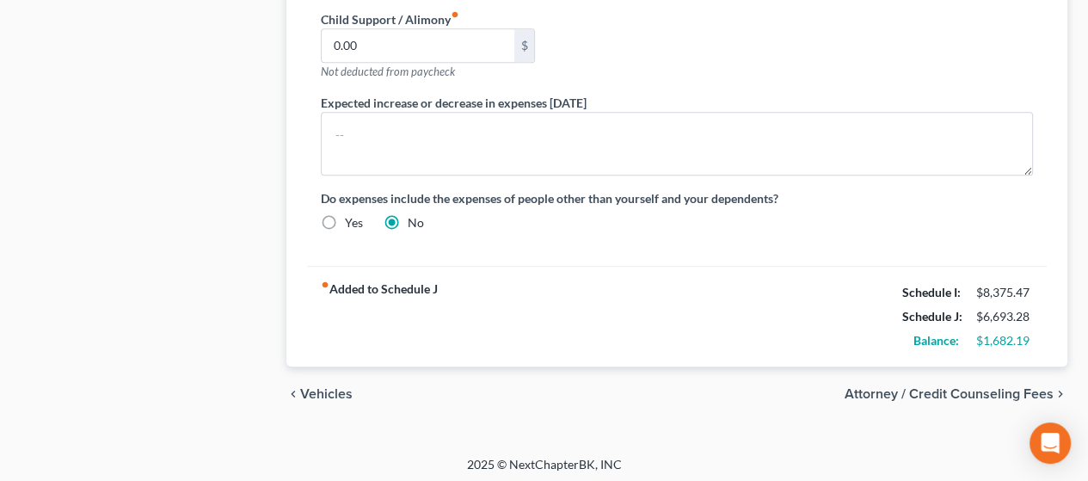
click at [331, 387] on span "Vehicles" at bounding box center [326, 394] width 52 height 14
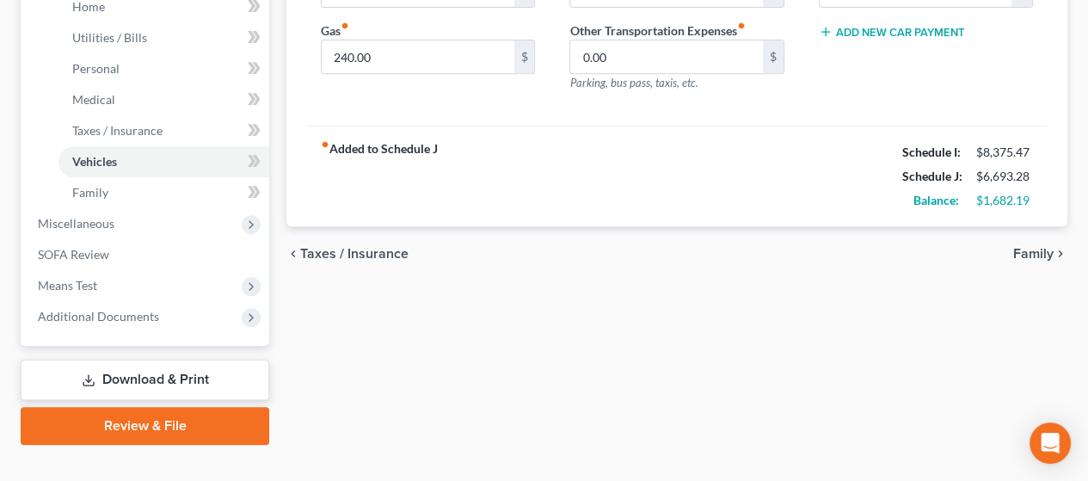
scroll to position [648, 0]
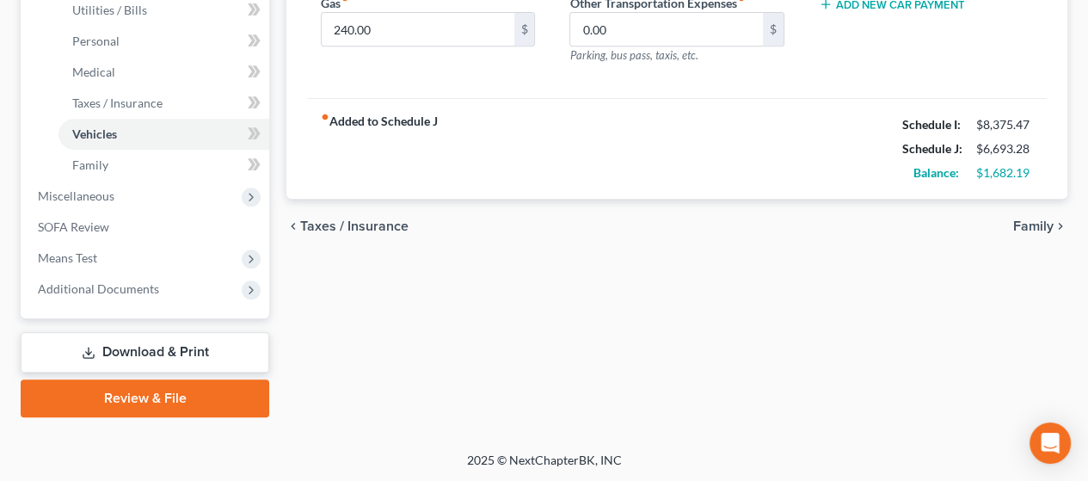
click at [1032, 219] on span "Family" at bounding box center [1033, 226] width 40 height 14
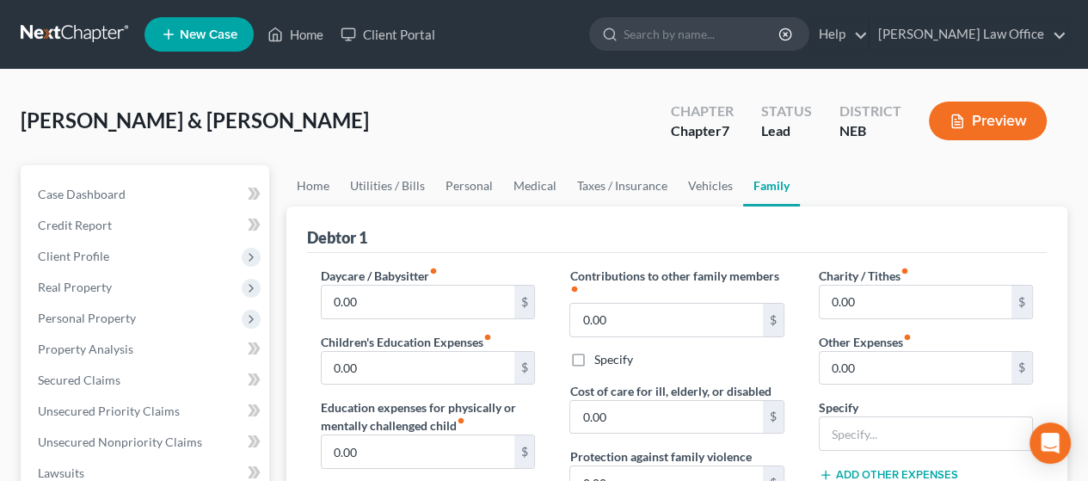
click at [991, 116] on button "Preview" at bounding box center [988, 120] width 118 height 39
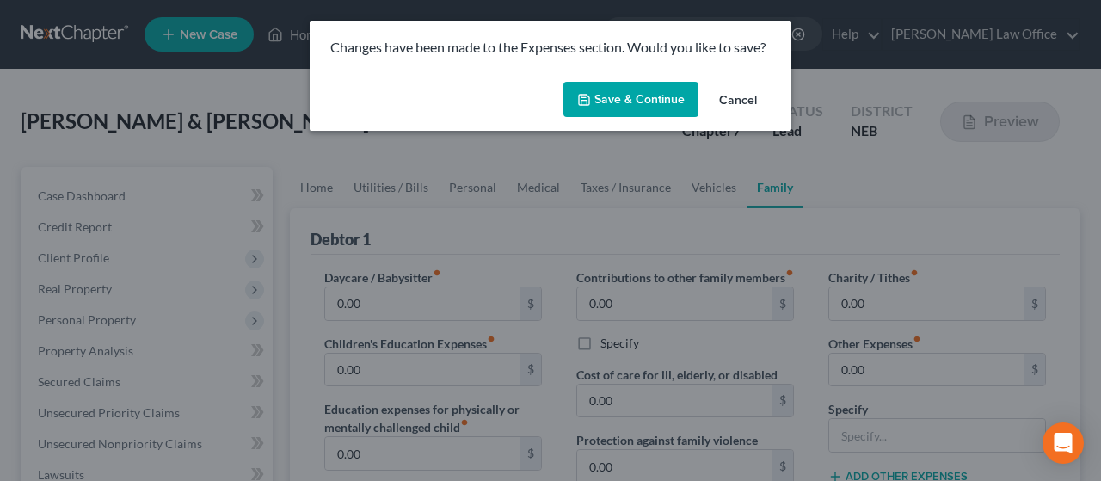
click at [636, 95] on button "Save & Continue" at bounding box center [630, 100] width 135 height 36
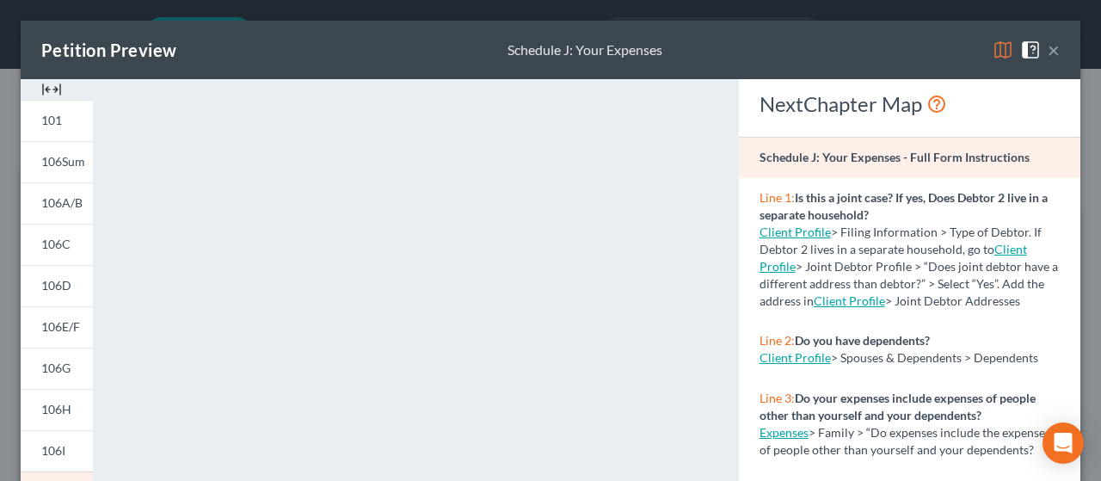
click at [1047, 51] on button "×" at bounding box center [1053, 50] width 12 height 21
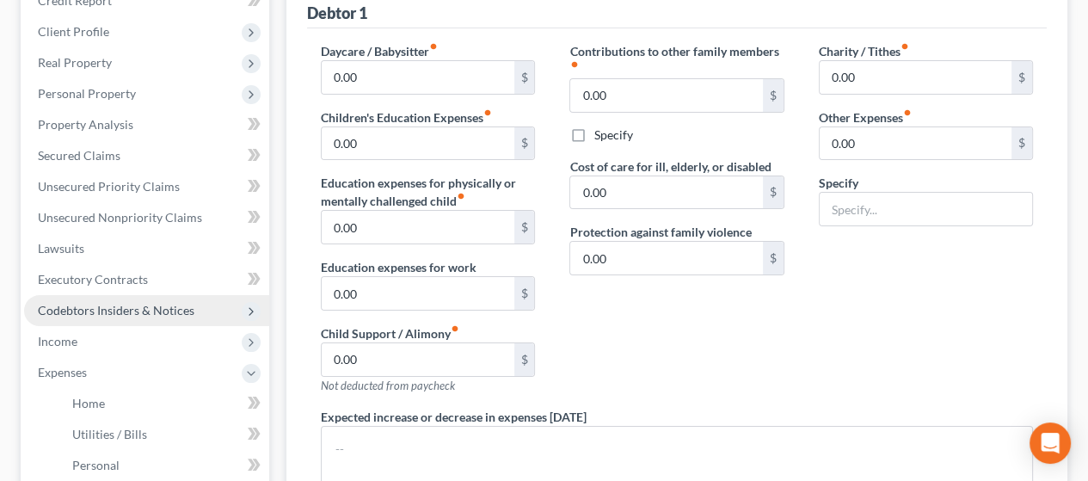
scroll to position [344, 0]
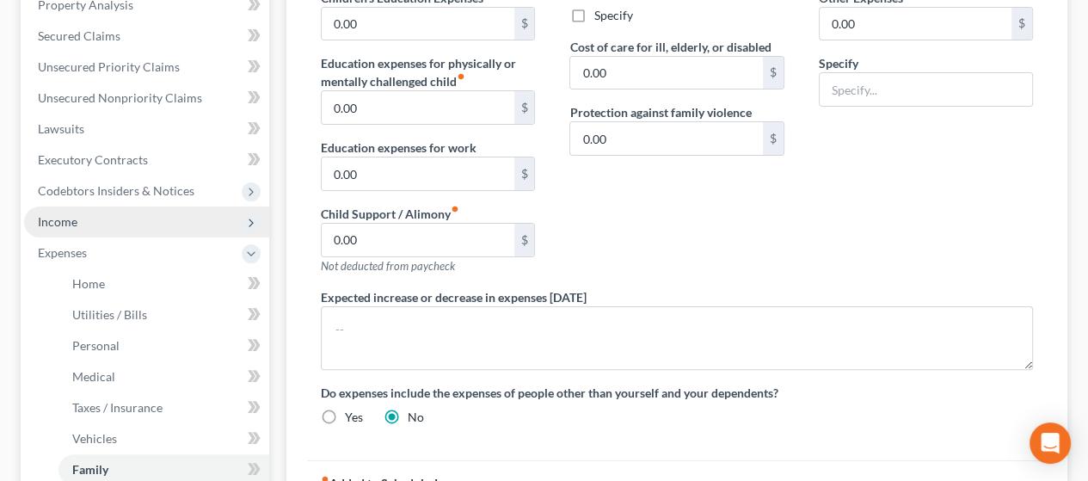
click at [103, 218] on span "Income" at bounding box center [146, 221] width 245 height 31
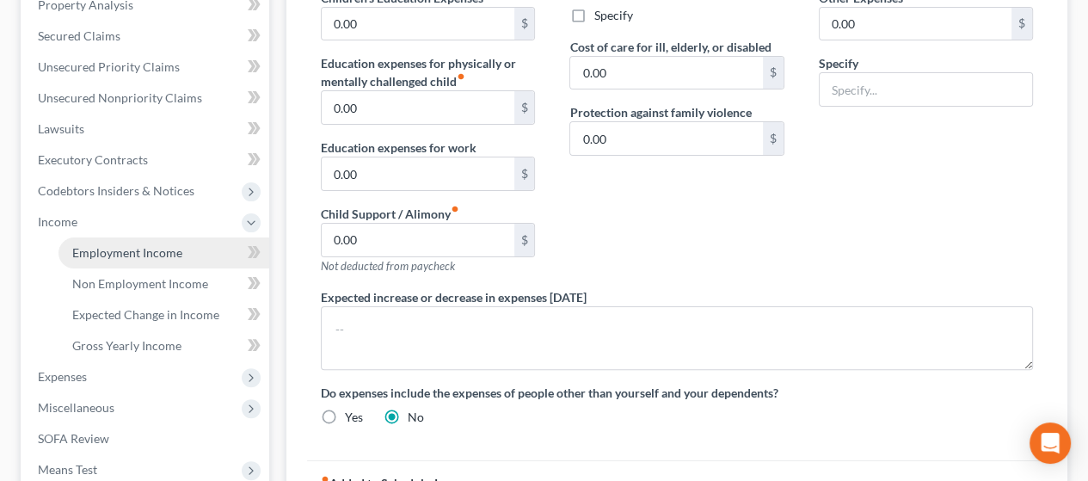
click at [133, 249] on span "Employment Income" at bounding box center [127, 252] width 110 height 15
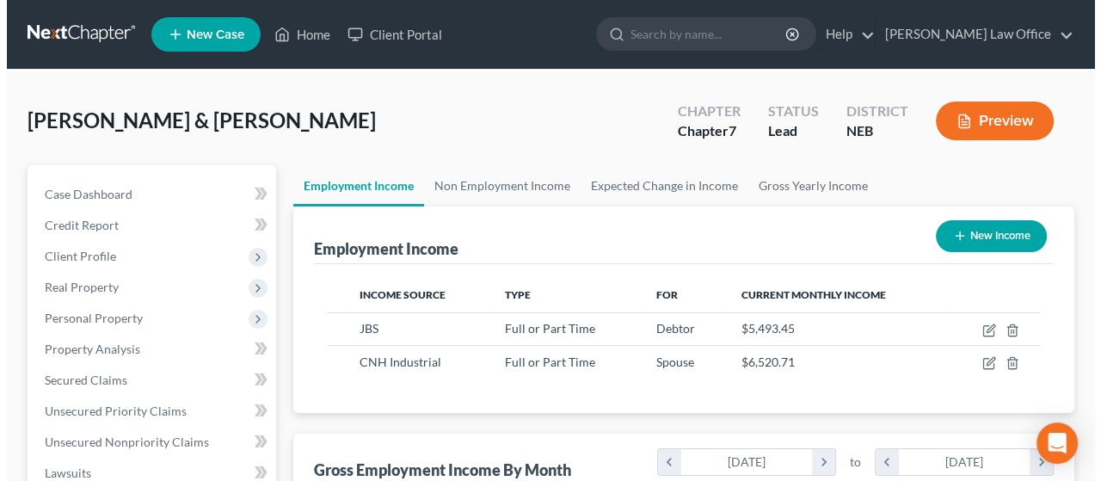
scroll to position [306, 434]
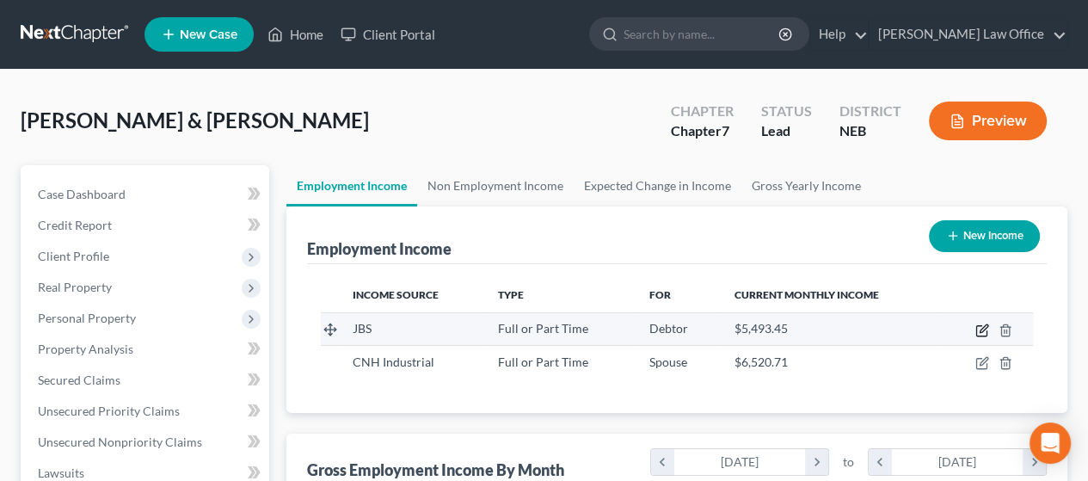
click at [977, 327] on icon "button" at bounding box center [982, 330] width 14 height 14
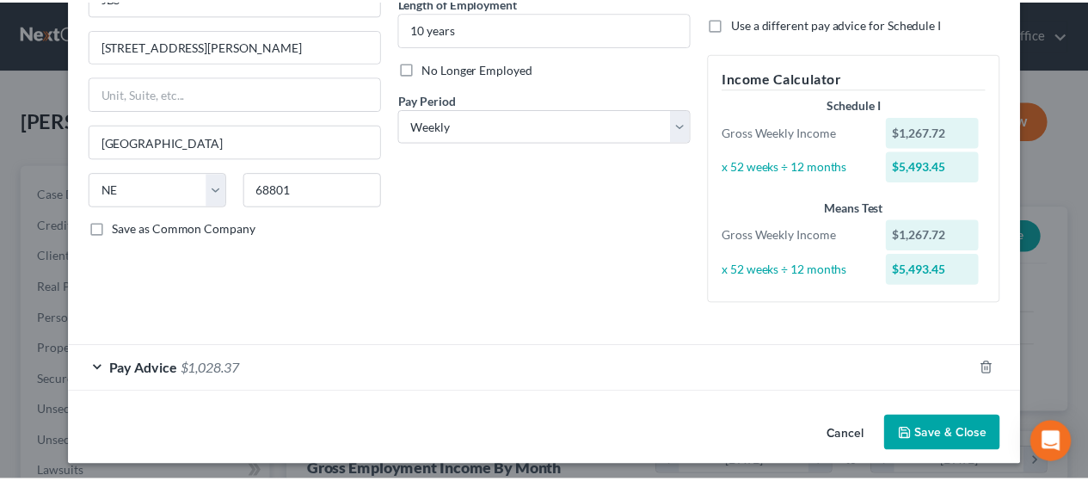
scroll to position [187, 0]
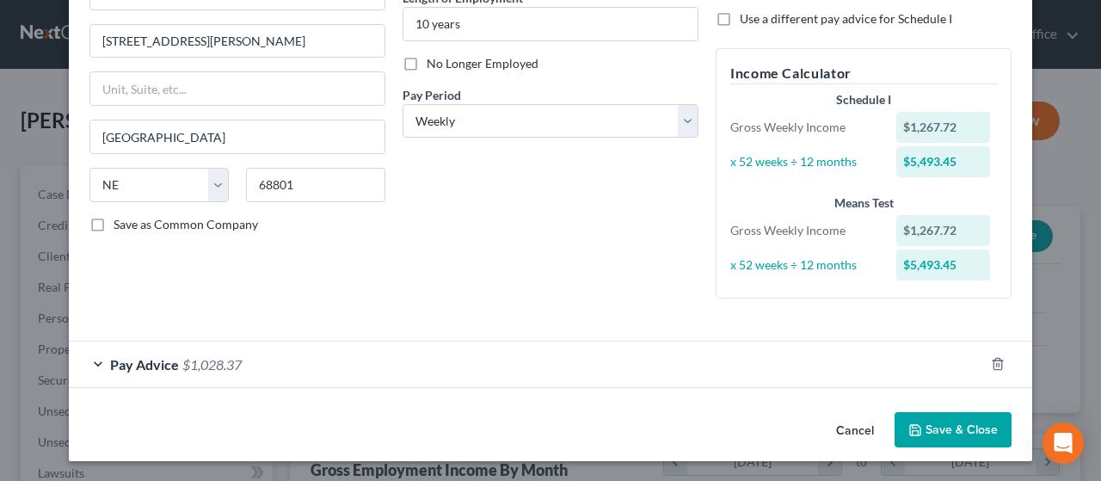
click at [953, 425] on button "Save & Close" at bounding box center [952, 430] width 117 height 36
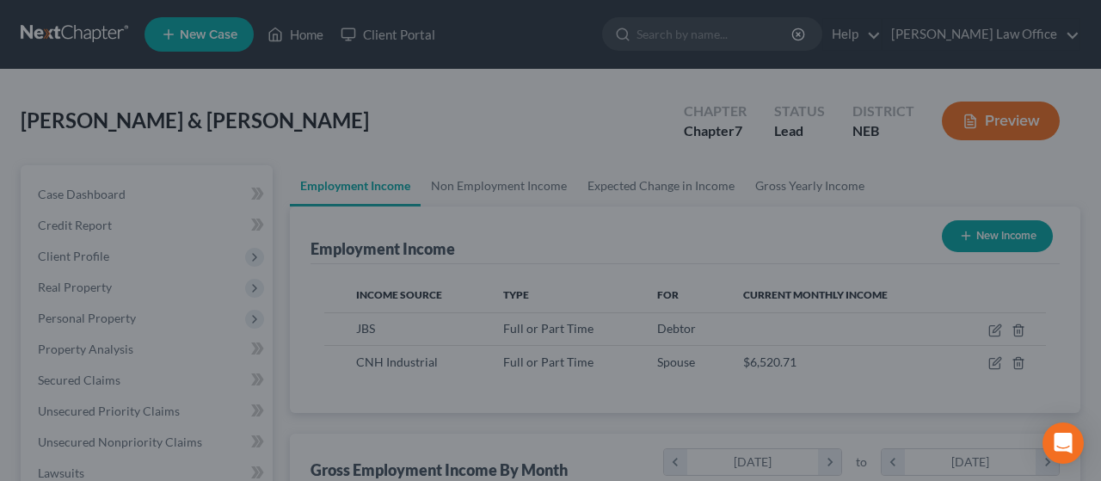
scroll to position [859574, 859445]
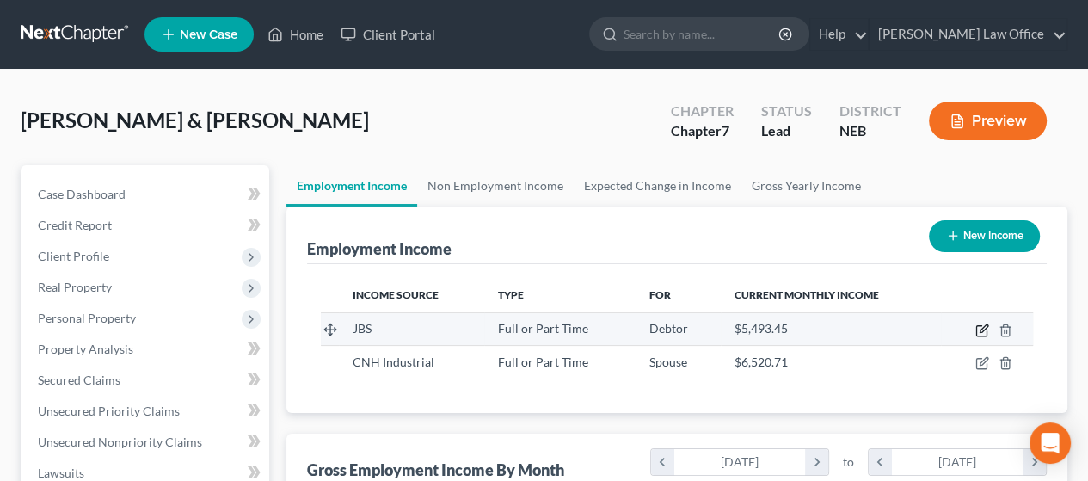
click at [981, 326] on icon "button" at bounding box center [982, 330] width 14 height 14
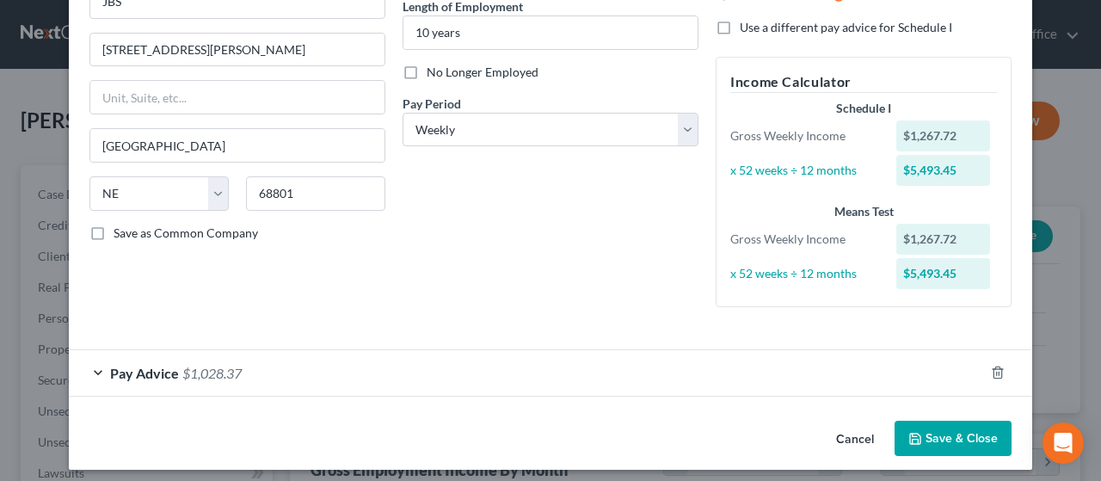
scroll to position [187, 0]
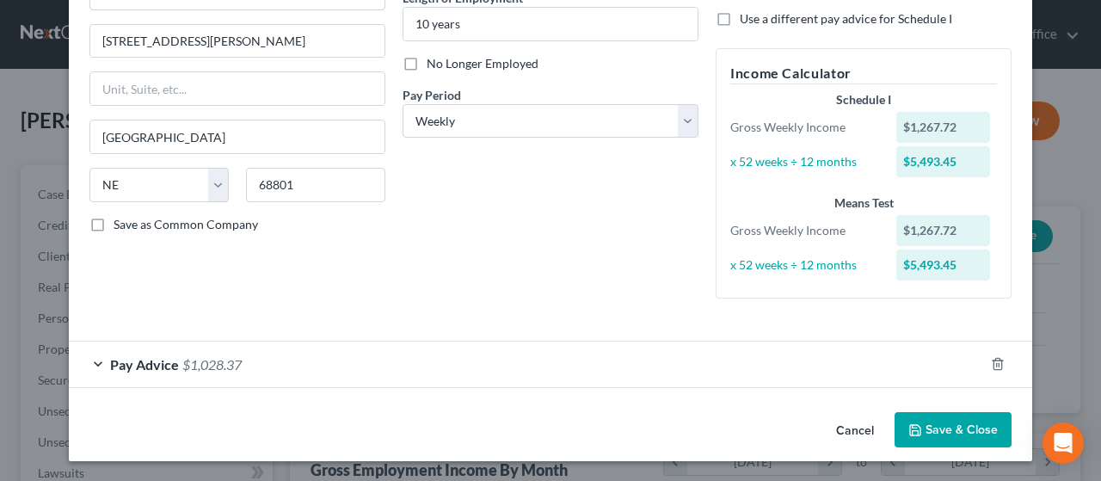
click at [489, 362] on div "Pay Advice $1,028.37" at bounding box center [526, 364] width 915 height 46
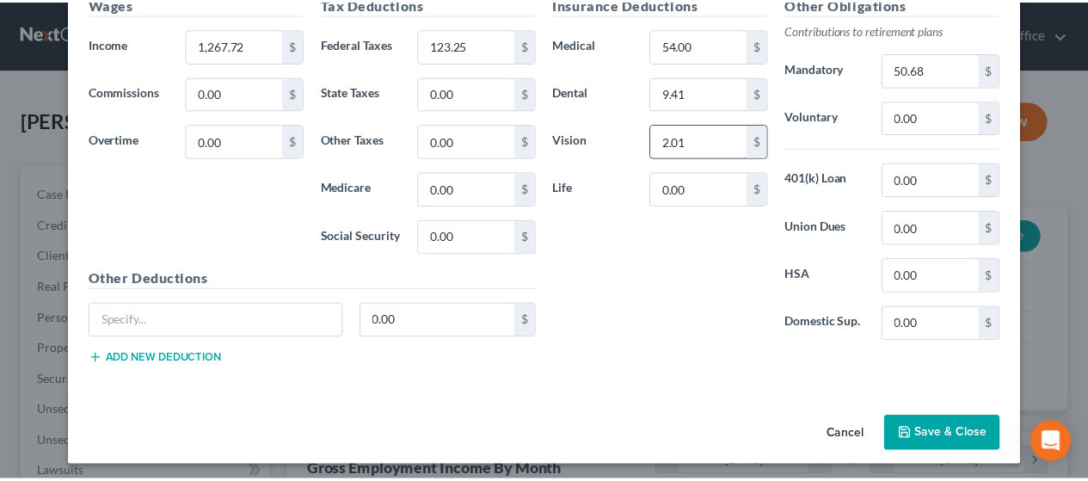
scroll to position [605, 0]
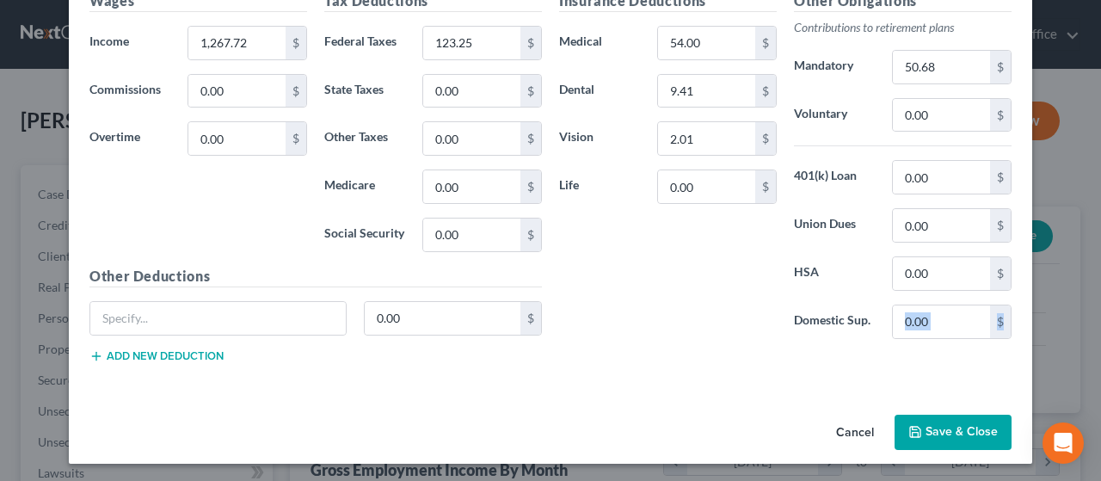
click at [939, 420] on button "Save & Close" at bounding box center [952, 432] width 117 height 36
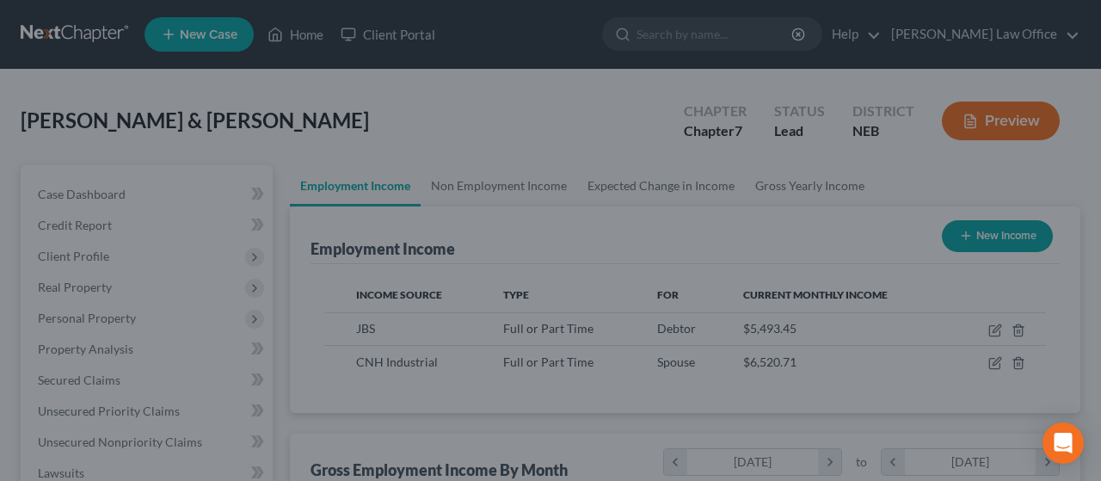
scroll to position [859574, 859445]
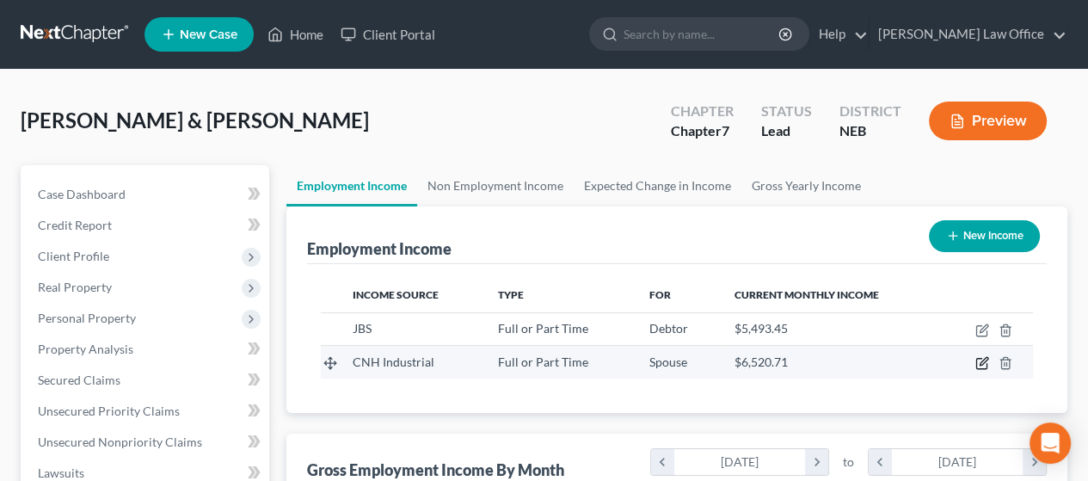
click at [982, 359] on icon "button" at bounding box center [982, 363] width 14 height 14
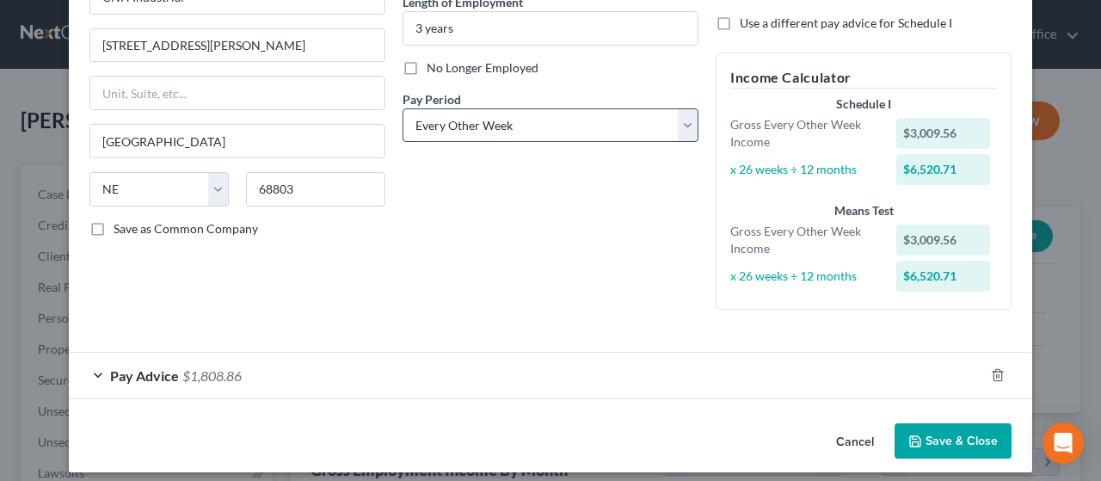
scroll to position [194, 0]
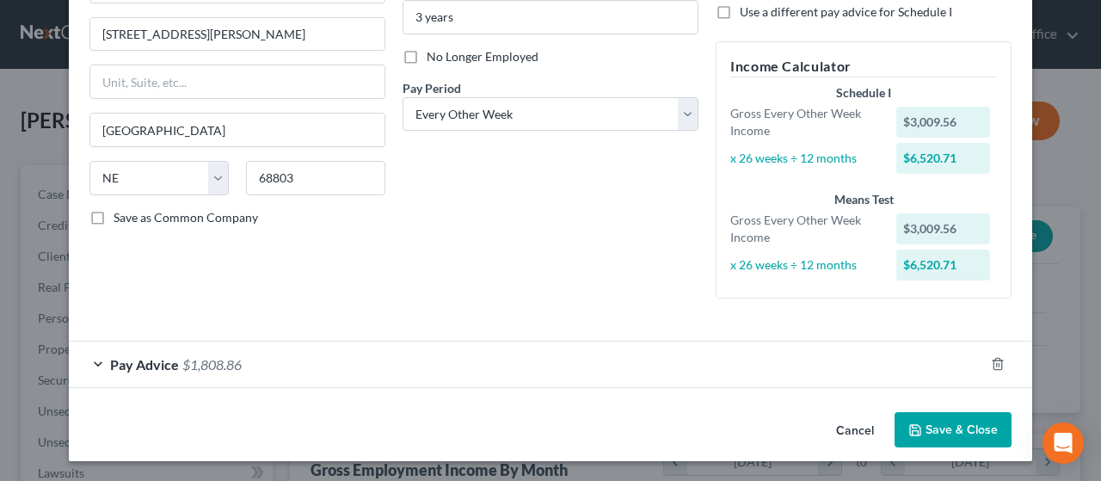
click at [471, 363] on div "Pay Advice $1,808.86" at bounding box center [526, 364] width 915 height 46
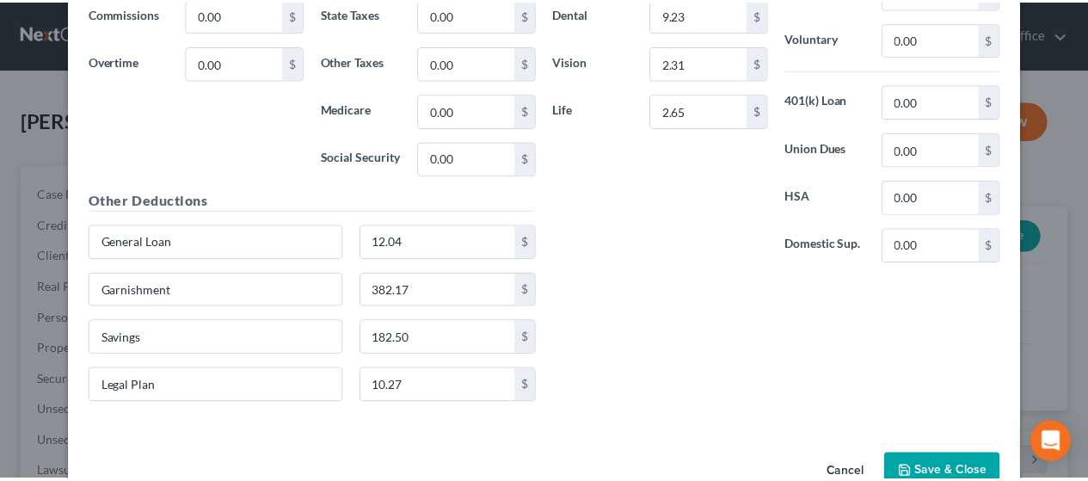
scroll to position [727, 0]
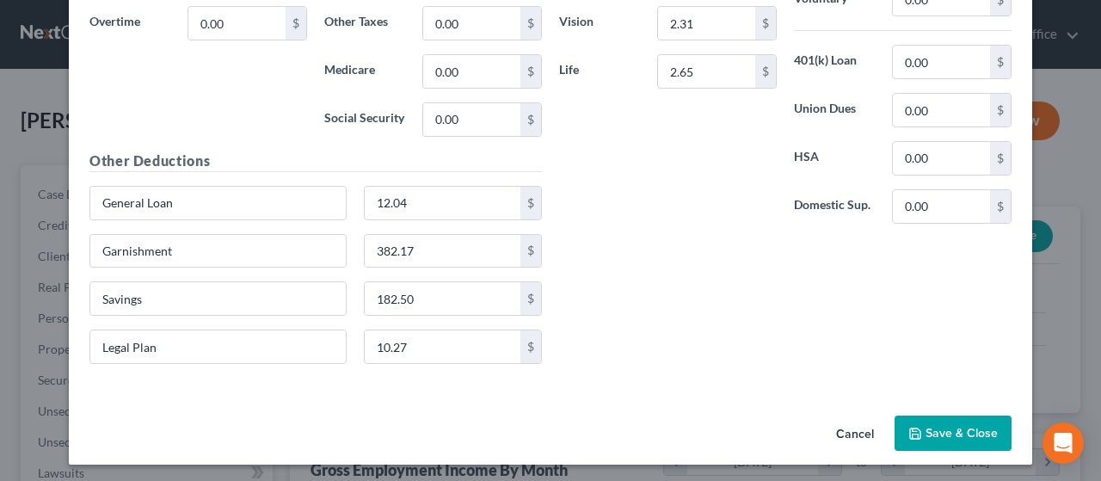
click at [956, 426] on button "Save & Close" at bounding box center [952, 433] width 117 height 36
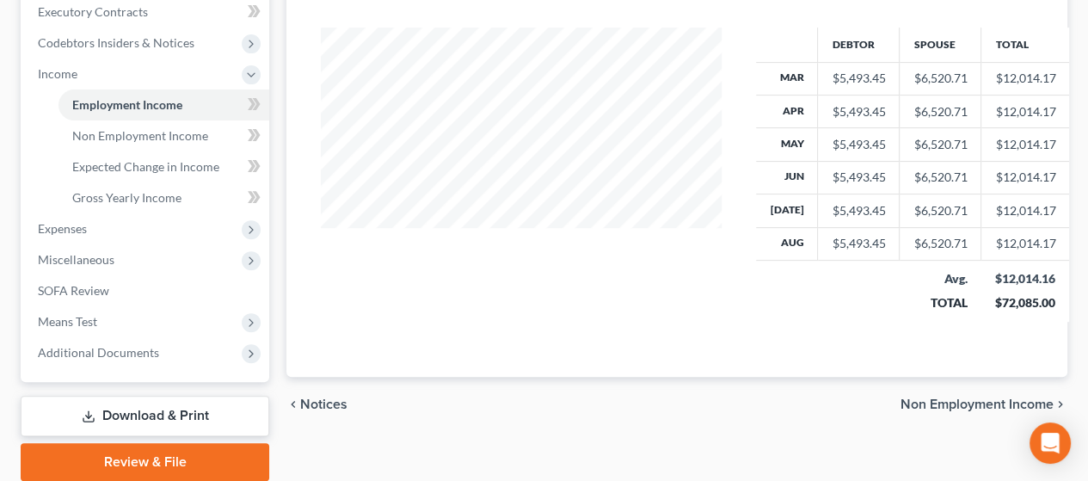
scroll to position [555, 0]
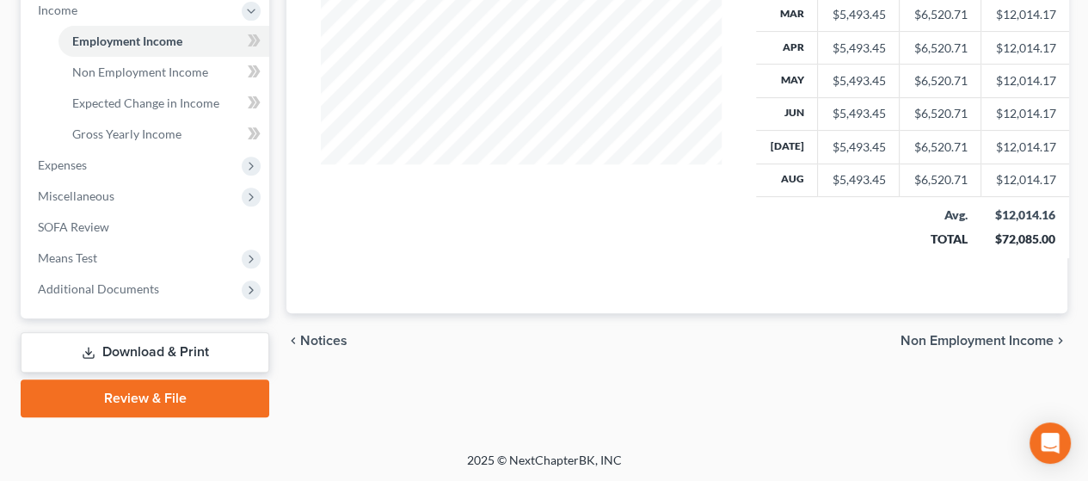
click at [988, 334] on span "Non Employment Income" at bounding box center [976, 341] width 153 height 14
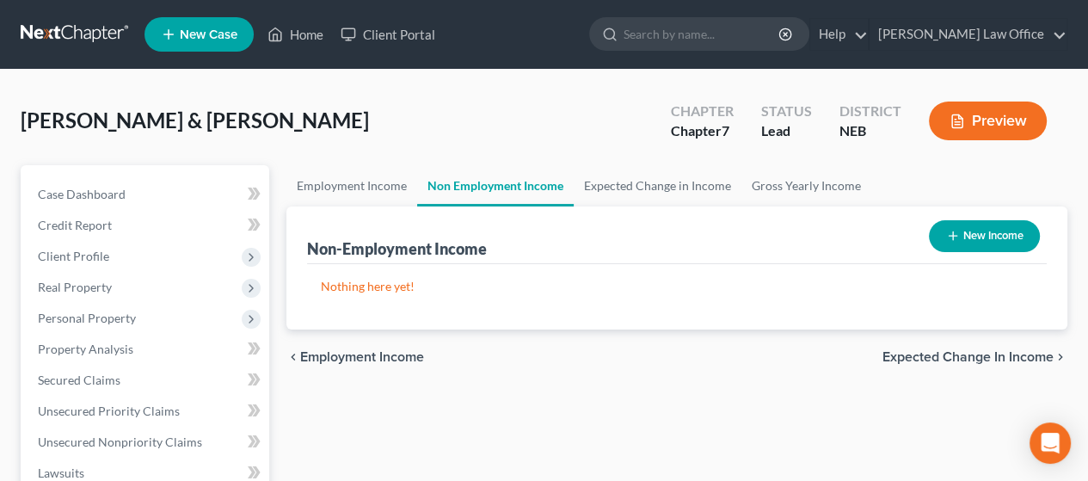
click at [977, 355] on span "Expected Change in Income" at bounding box center [967, 357] width 171 height 14
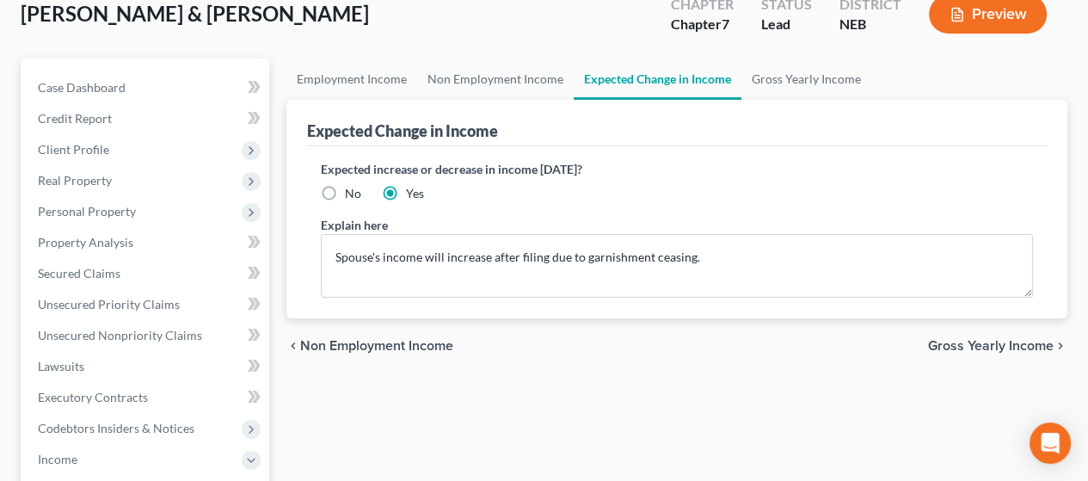
scroll to position [344, 0]
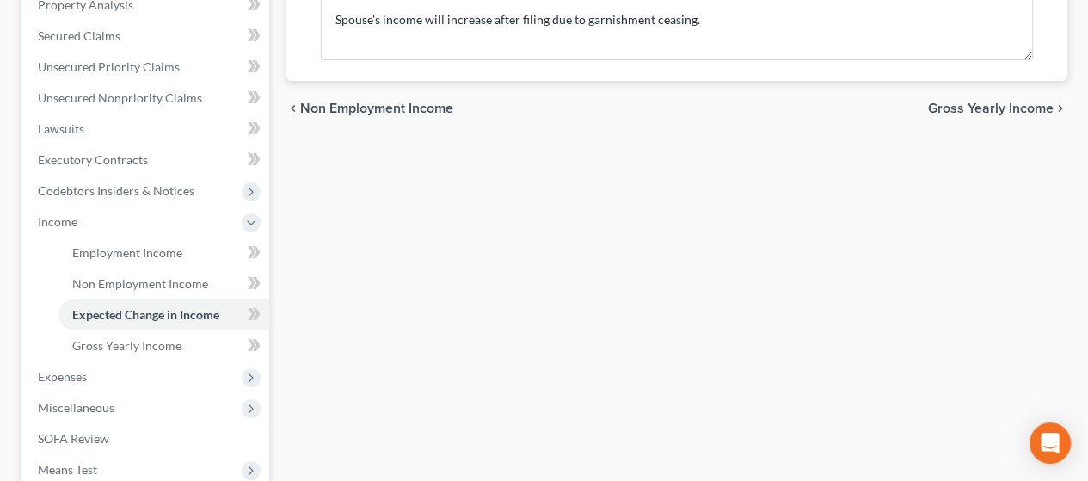
click at [988, 102] on span "Gross Yearly Income" at bounding box center [991, 108] width 126 height 14
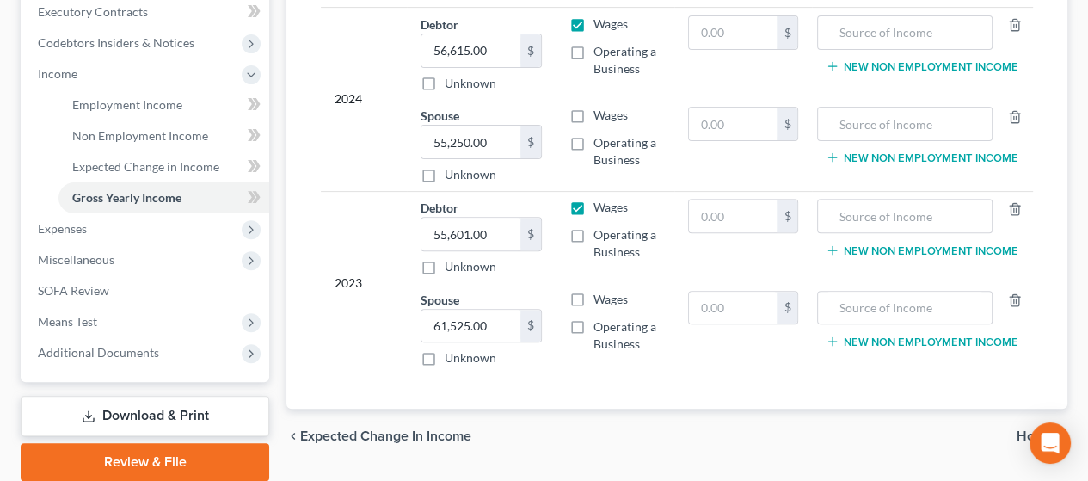
scroll to position [555, 0]
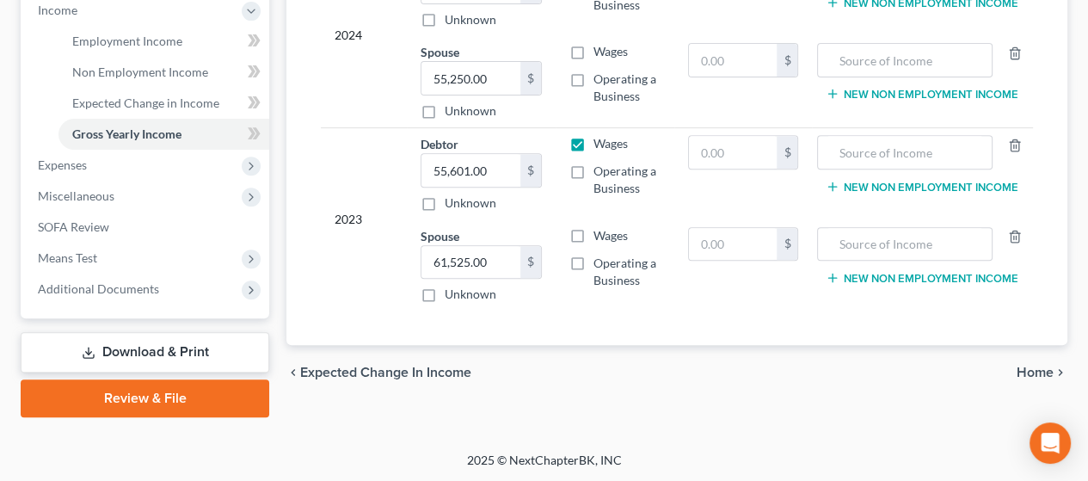
click at [1036, 367] on span "Home" at bounding box center [1034, 372] width 37 height 14
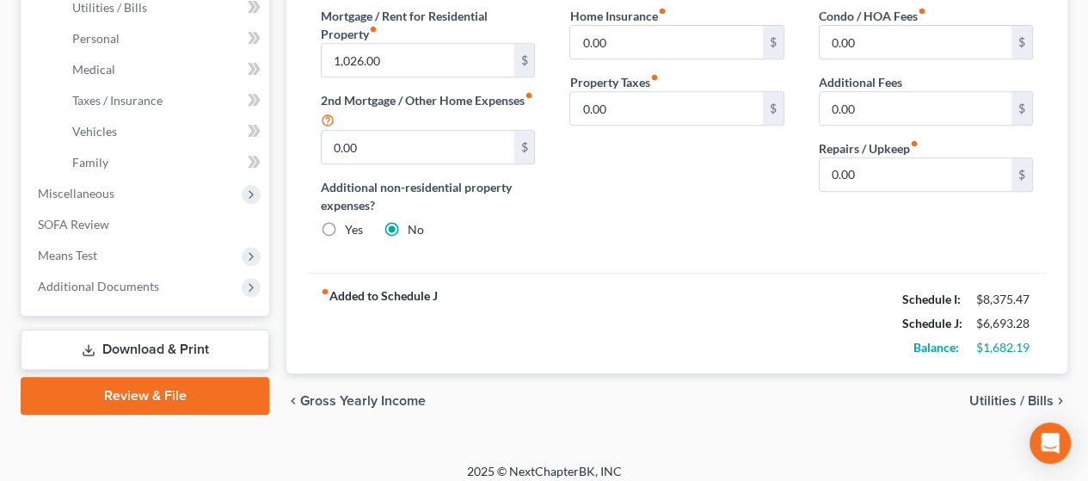
scroll to position [660, 0]
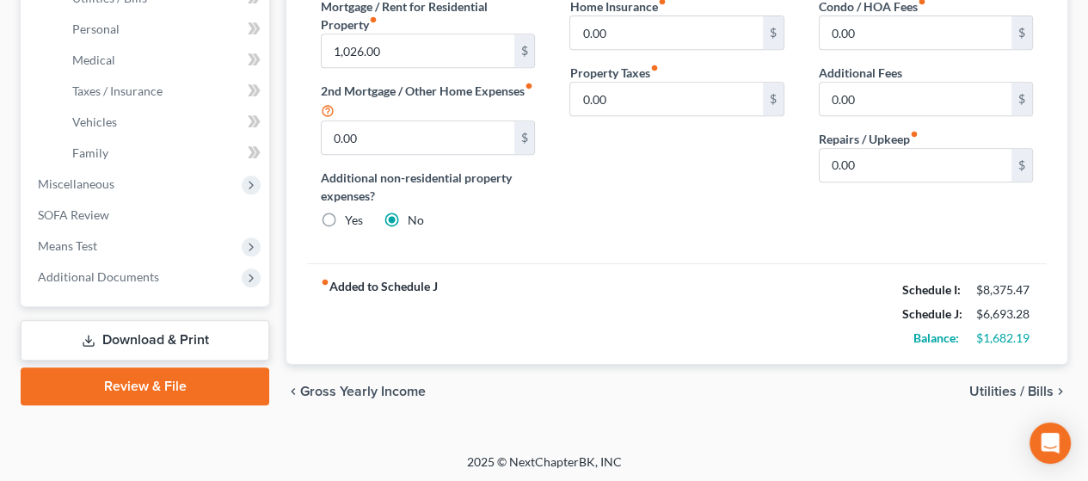
click at [999, 386] on span "Utilities / Bills" at bounding box center [1011, 391] width 84 height 14
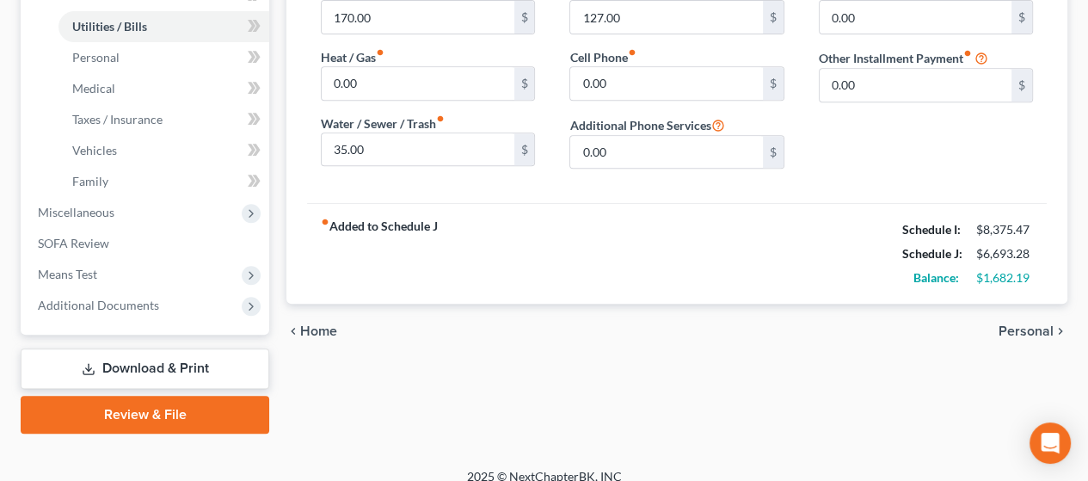
scroll to position [648, 0]
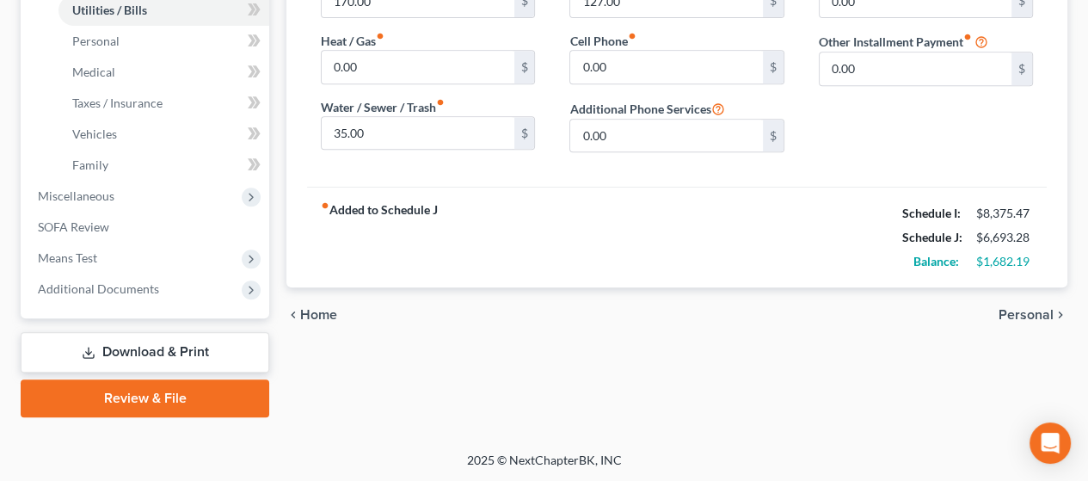
click at [1021, 314] on span "Personal" at bounding box center [1025, 315] width 55 height 14
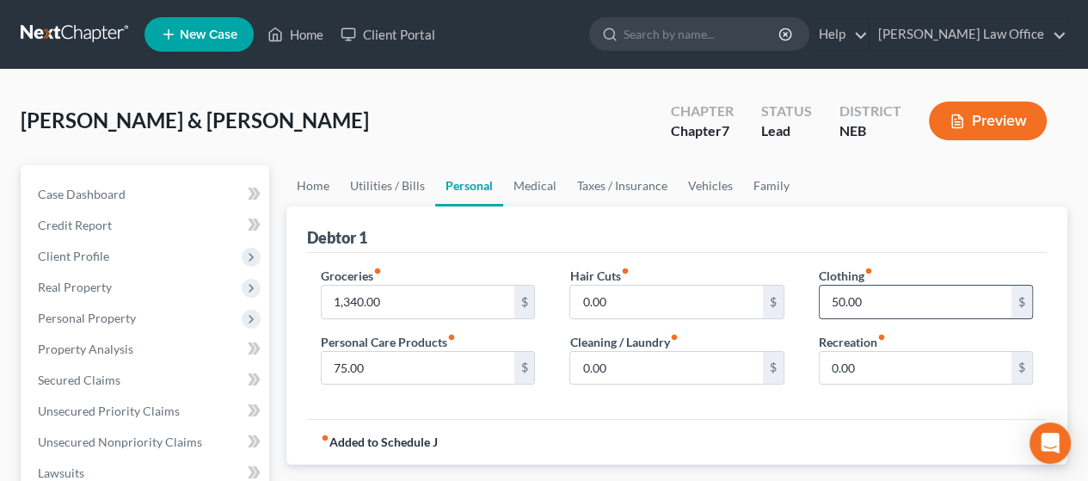
click at [877, 300] on input "50.00" at bounding box center [915, 301] width 192 height 33
click at [376, 359] on input "75.00" at bounding box center [418, 368] width 192 height 33
click at [411, 299] on input "1,340.00" at bounding box center [418, 301] width 192 height 33
click at [399, 357] on input "75.00" at bounding box center [418, 368] width 192 height 33
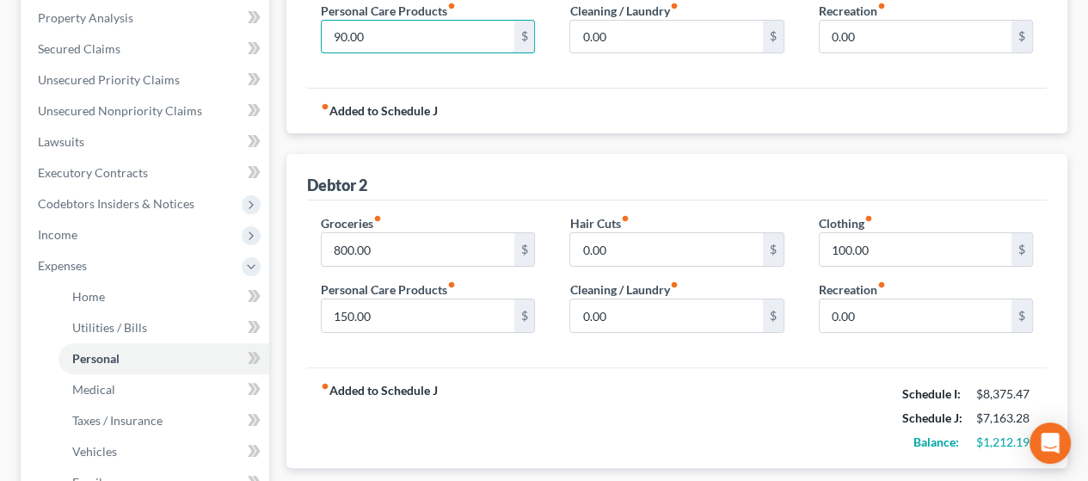
scroll to position [648, 0]
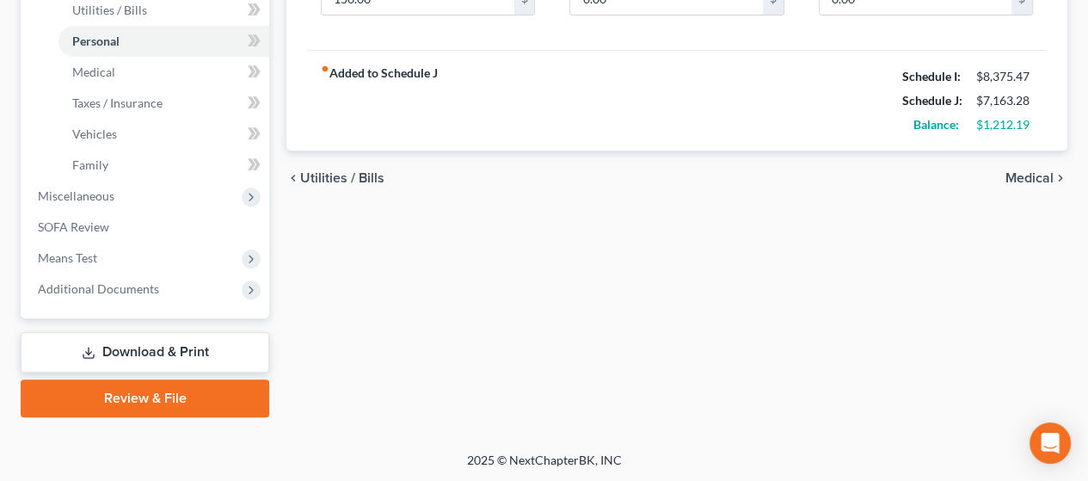
click at [1033, 171] on span "Medical" at bounding box center [1029, 178] width 48 height 14
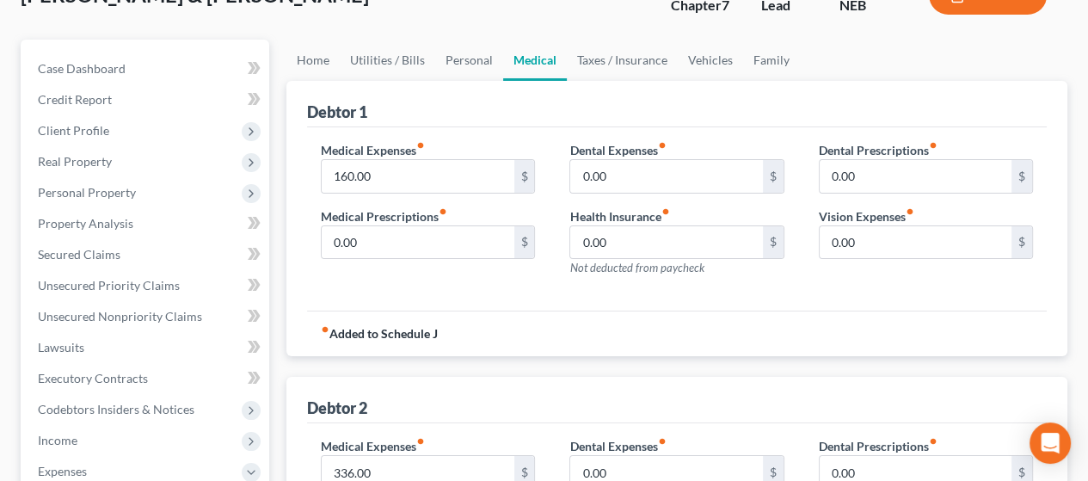
scroll to position [516, 0]
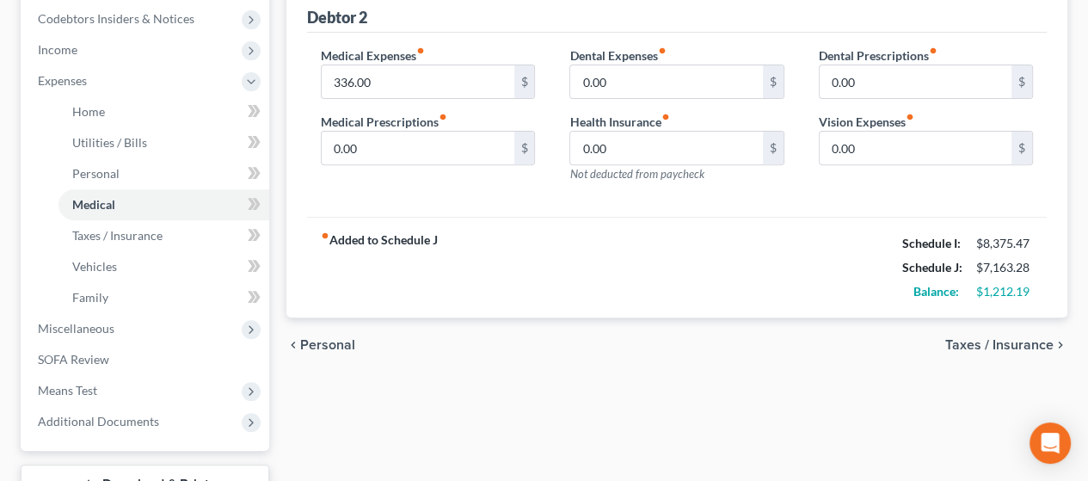
click at [1016, 338] on span "Taxes / Insurance" at bounding box center [999, 345] width 108 height 14
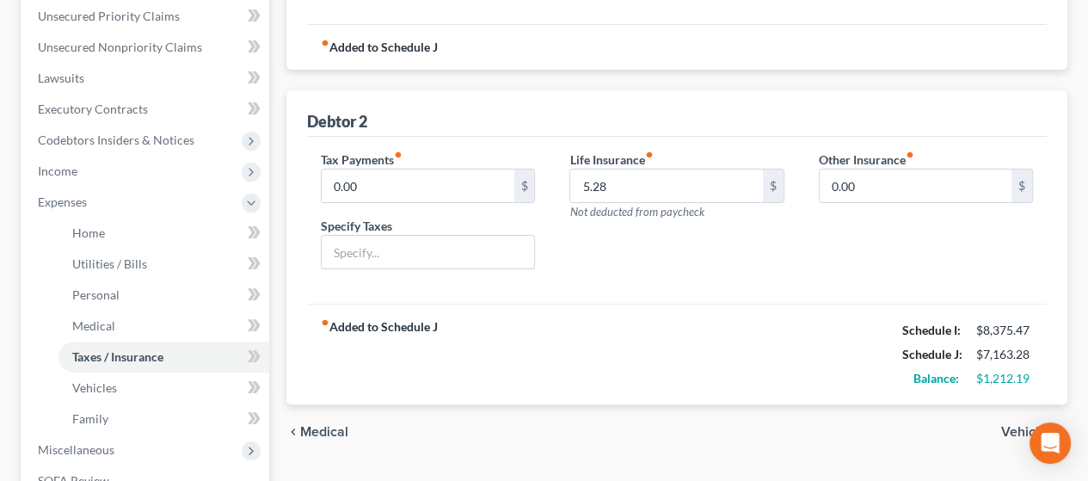
scroll to position [430, 0]
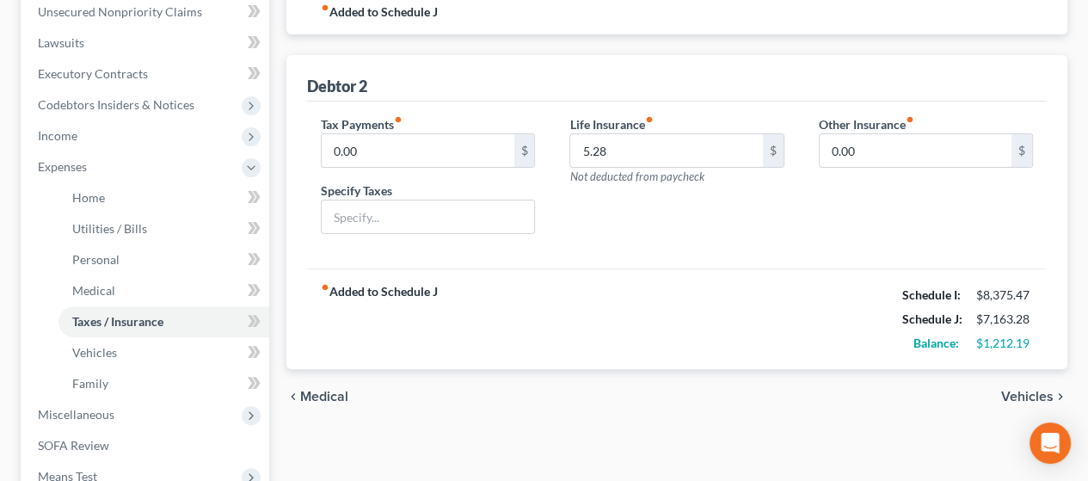
click at [1034, 390] on span "Vehicles" at bounding box center [1027, 397] width 52 height 14
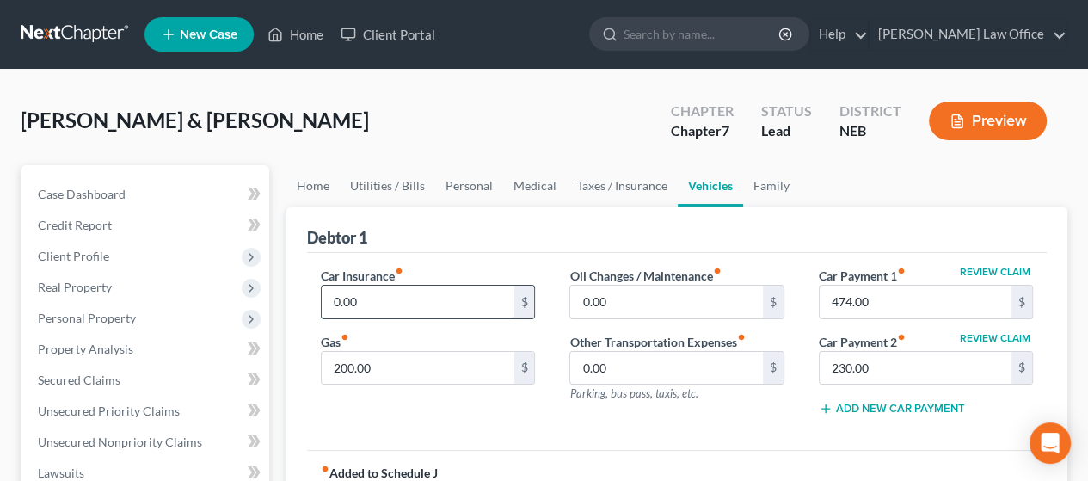
click at [377, 295] on input "0.00" at bounding box center [418, 301] width 192 height 33
click at [427, 367] on input "200.00" at bounding box center [418, 368] width 192 height 33
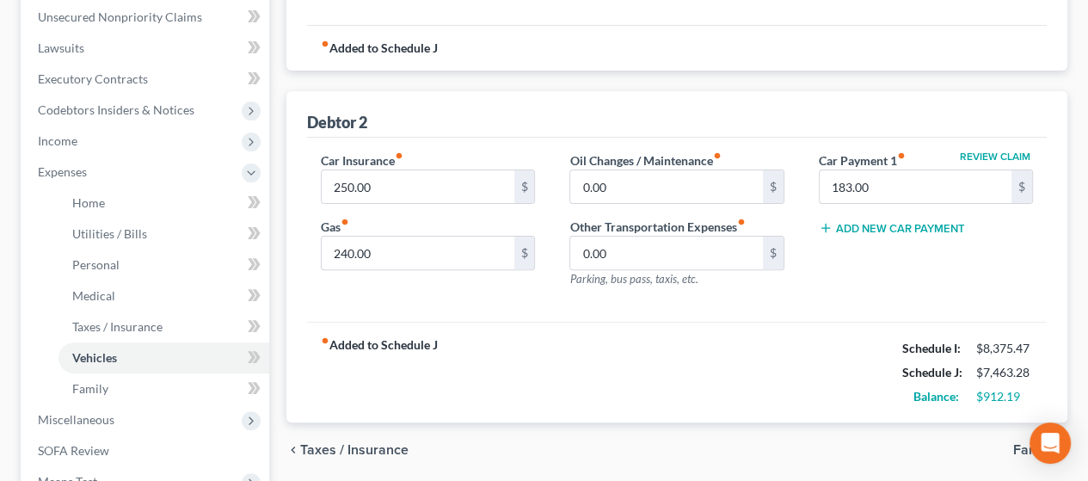
scroll to position [602, 0]
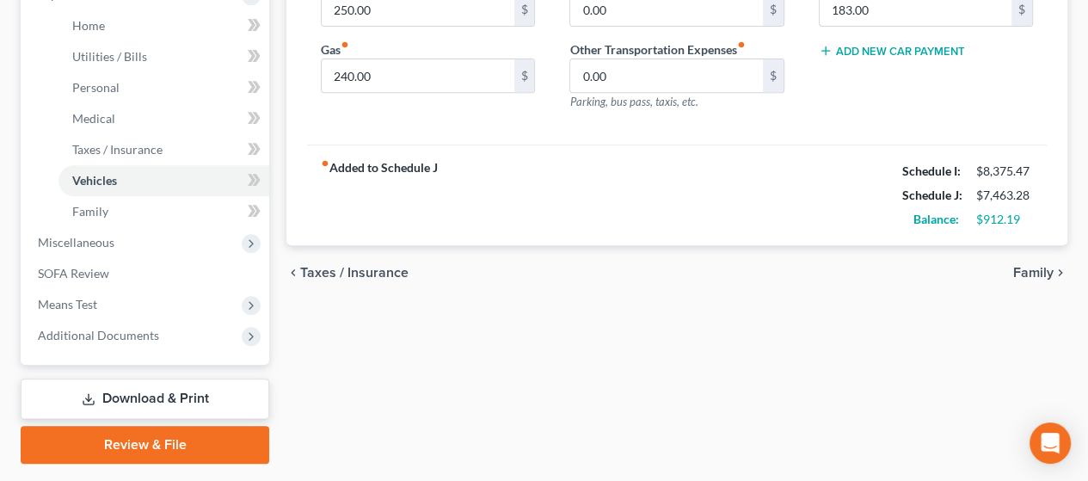
click at [1042, 266] on span "Family" at bounding box center [1033, 273] width 40 height 14
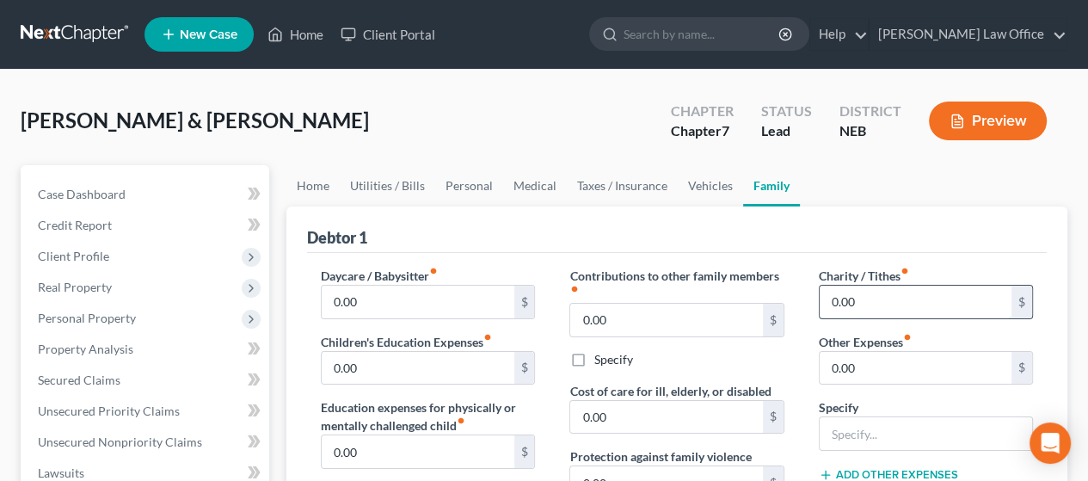
click at [889, 298] on input "0.00" at bounding box center [915, 301] width 192 height 33
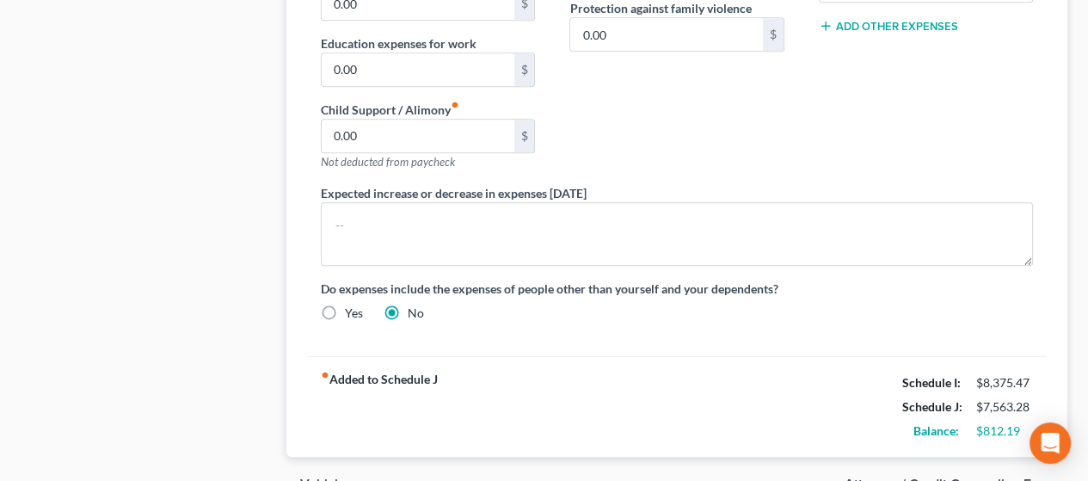
scroll to position [1202, 0]
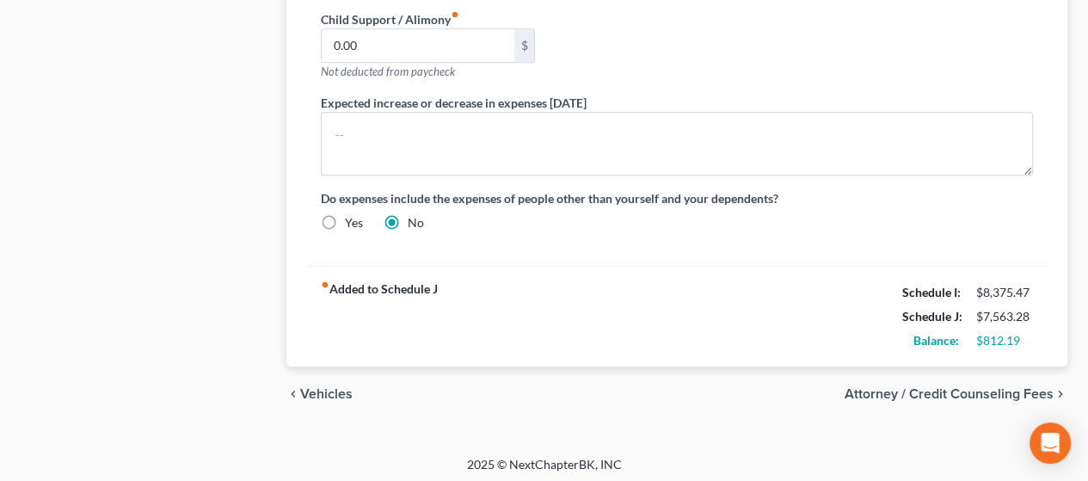
click at [336, 387] on span "Vehicles" at bounding box center [326, 394] width 52 height 14
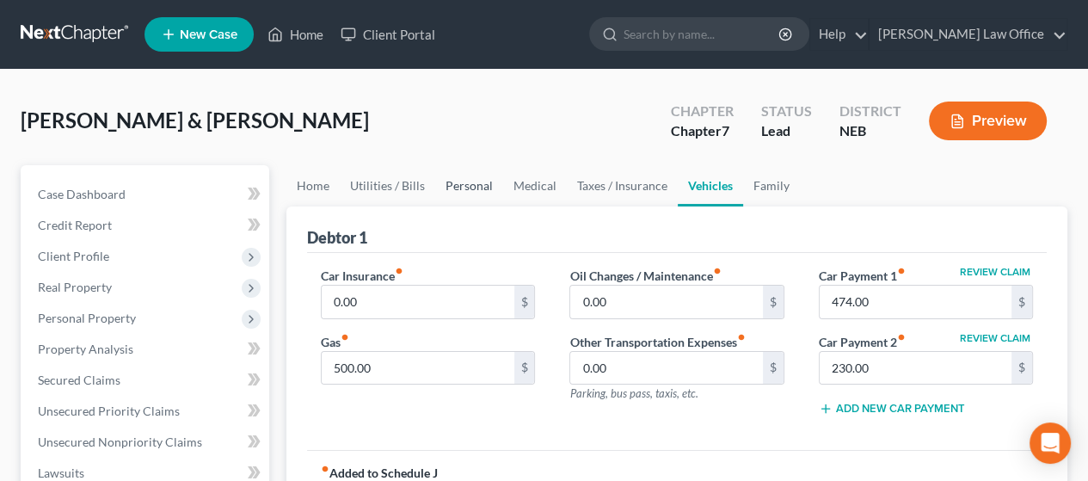
click at [474, 183] on link "Personal" at bounding box center [469, 185] width 68 height 41
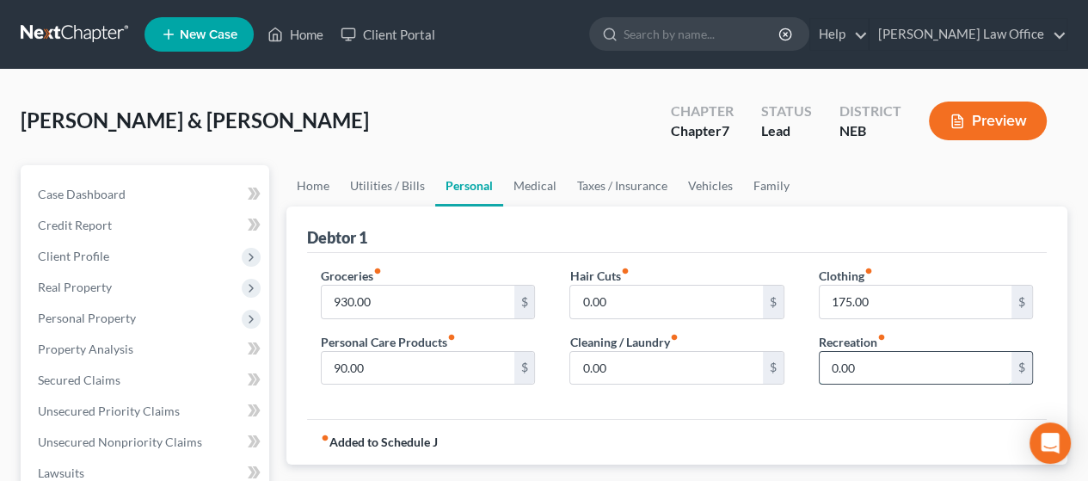
click at [863, 360] on input "0.00" at bounding box center [915, 368] width 192 height 33
click at [313, 182] on link "Home" at bounding box center [312, 185] width 53 height 41
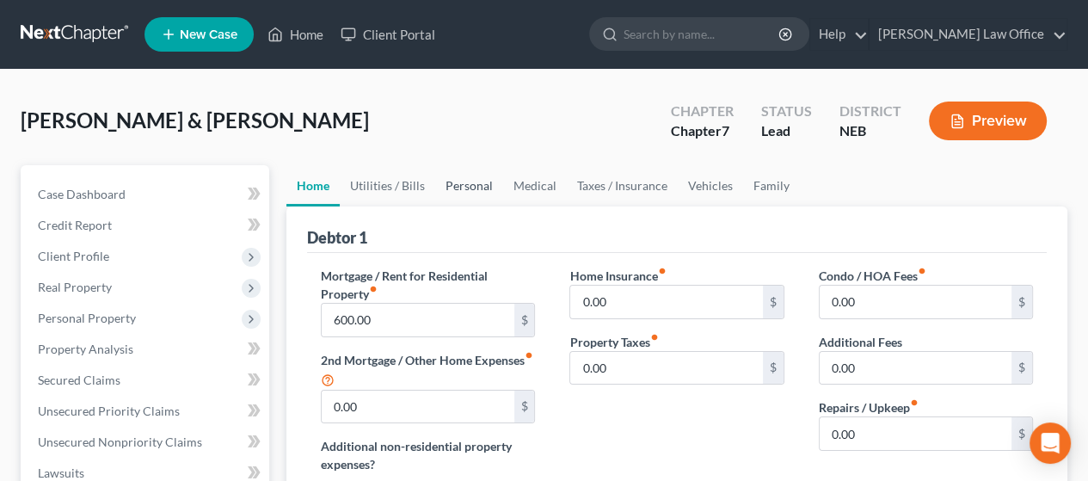
click at [471, 180] on link "Personal" at bounding box center [469, 185] width 68 height 41
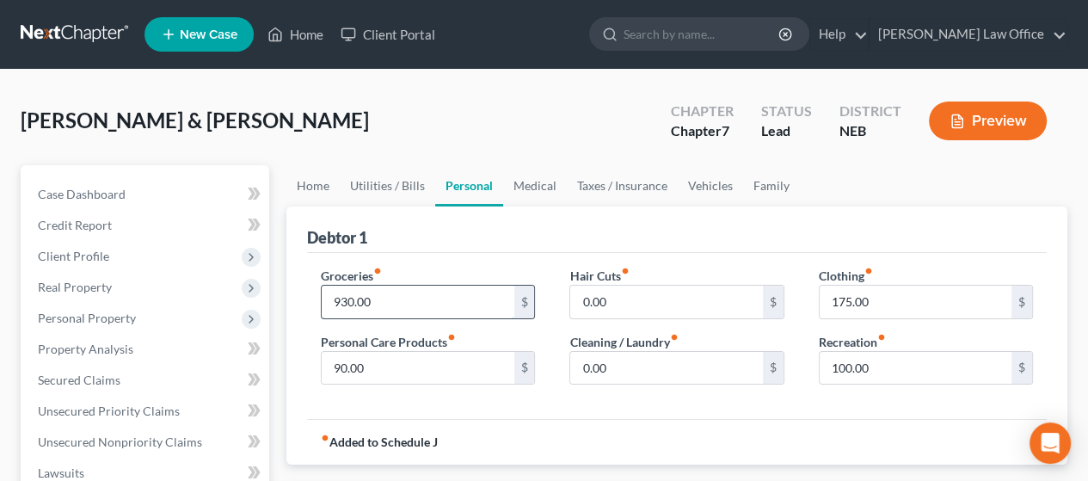
click at [385, 300] on input "930.00" at bounding box center [418, 301] width 192 height 33
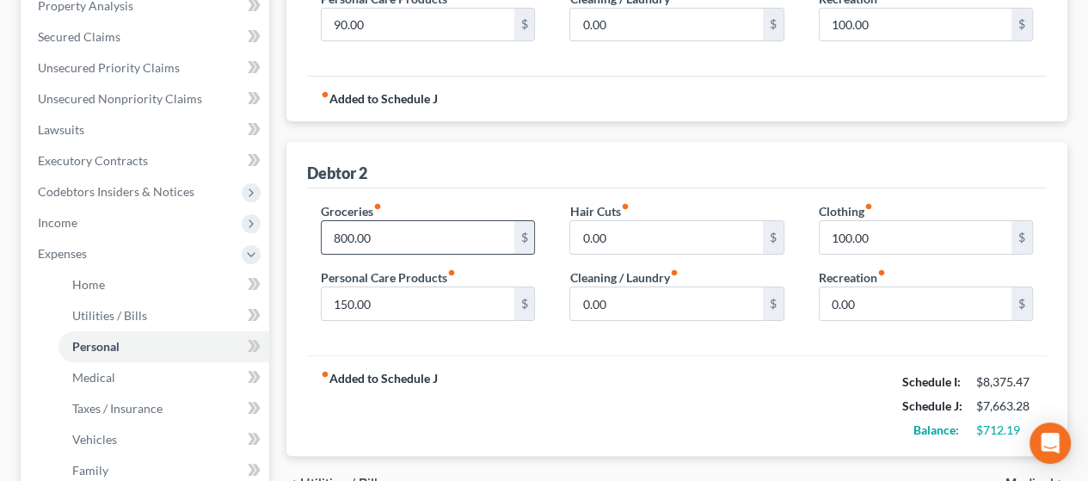
scroll to position [344, 0]
click at [402, 234] on input "800.00" at bounding box center [418, 236] width 192 height 33
click at [872, 235] on input "100.00" at bounding box center [915, 236] width 192 height 33
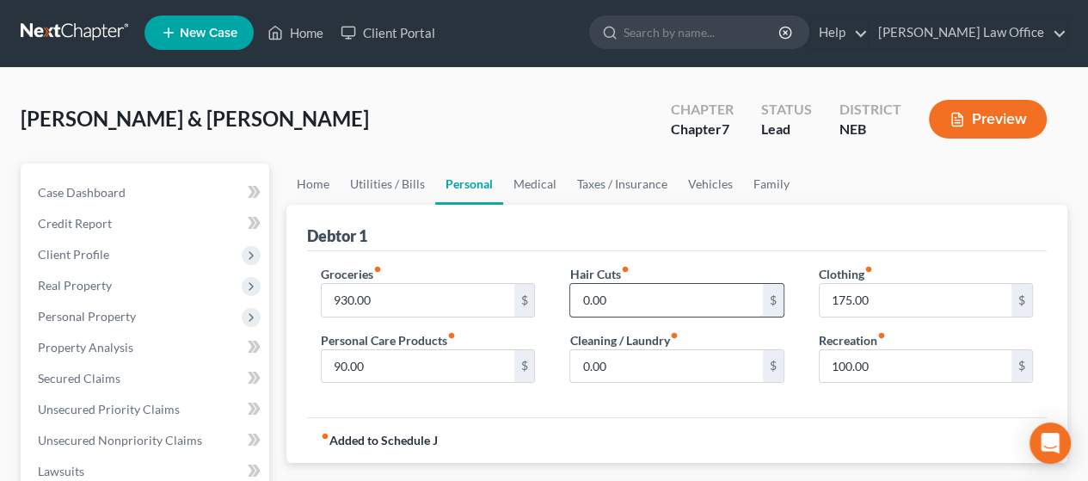
scroll to position [0, 0]
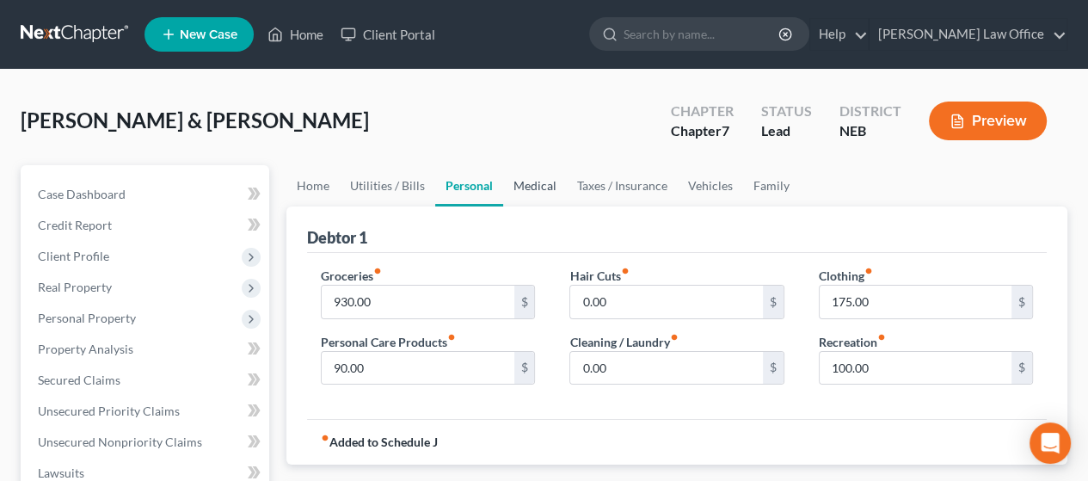
click at [533, 181] on link "Medical" at bounding box center [535, 185] width 64 height 41
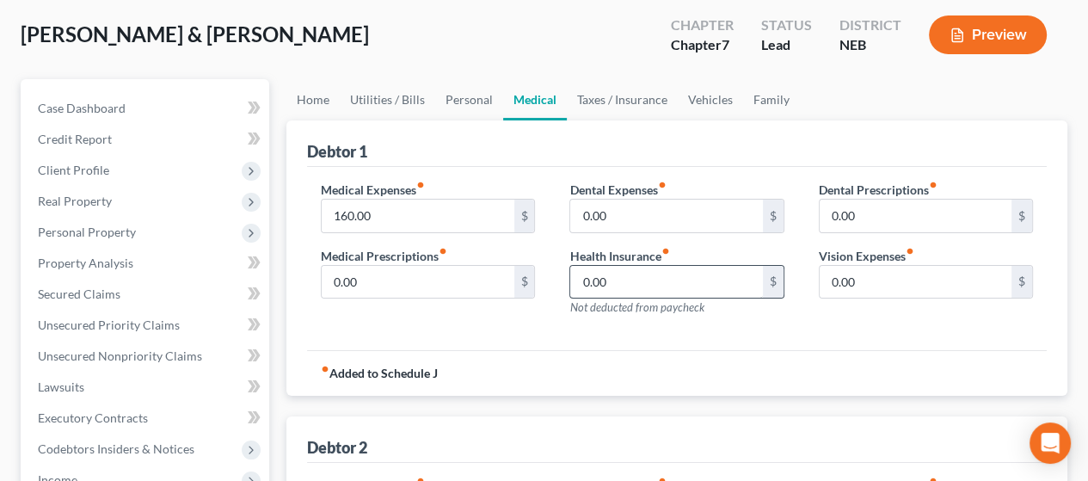
scroll to position [344, 0]
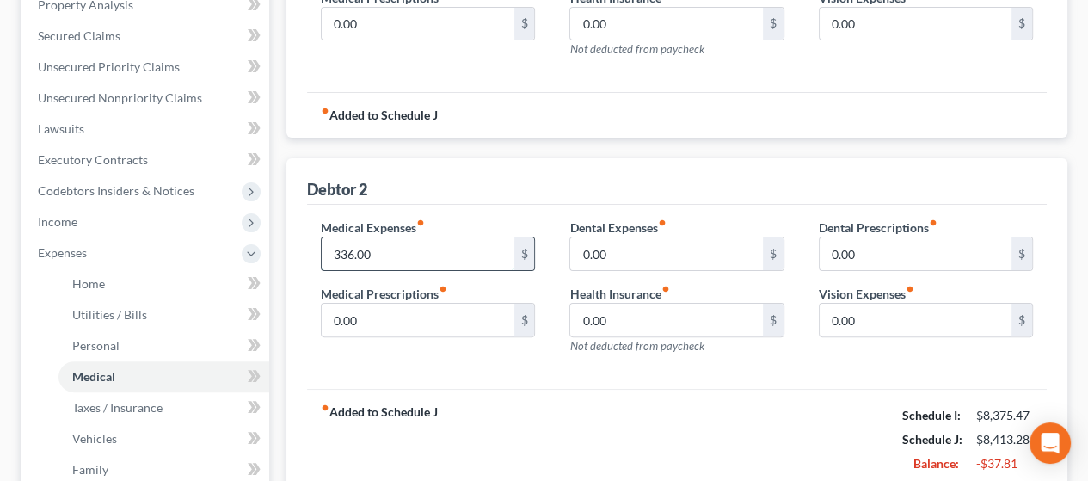
click at [381, 247] on input "336.00" at bounding box center [418, 253] width 192 height 33
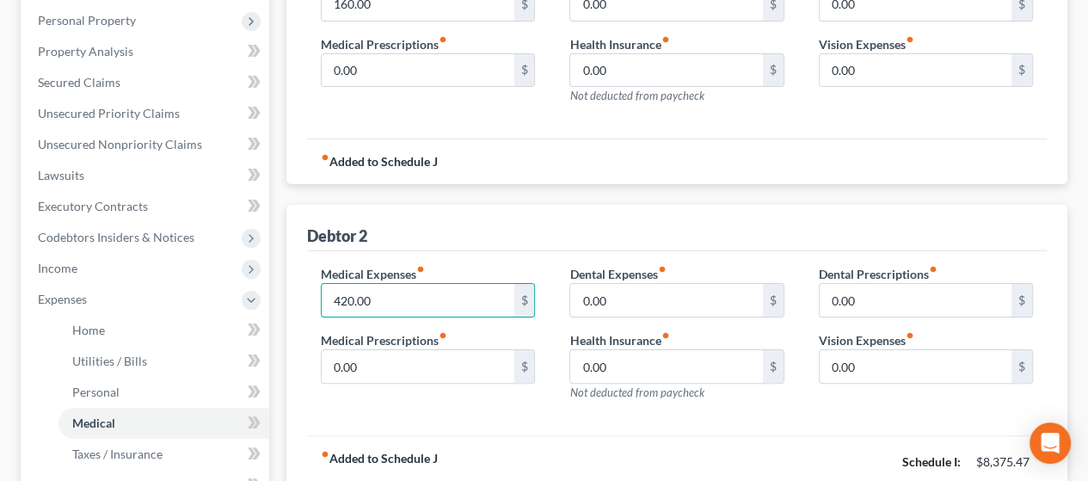
scroll to position [86, 0]
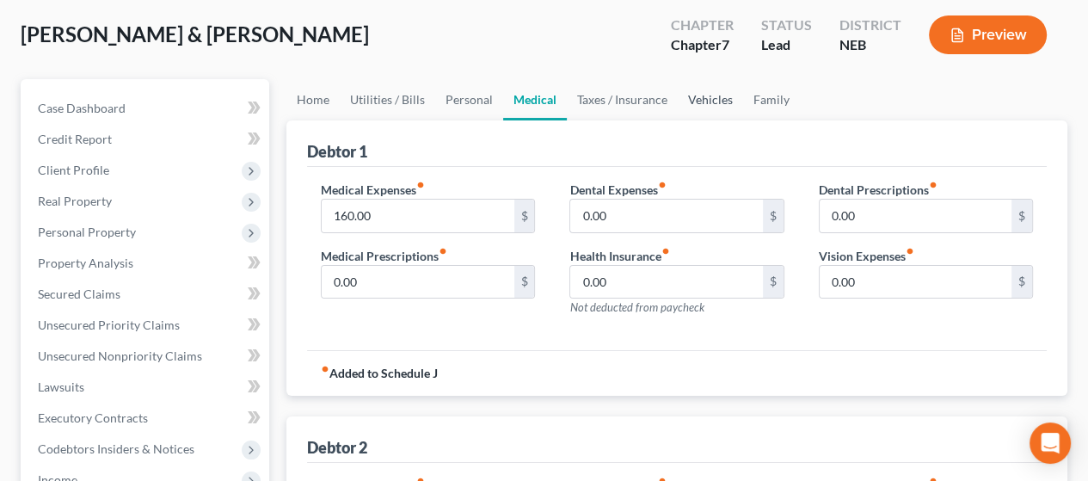
click at [715, 95] on link "Vehicles" at bounding box center [710, 99] width 65 height 41
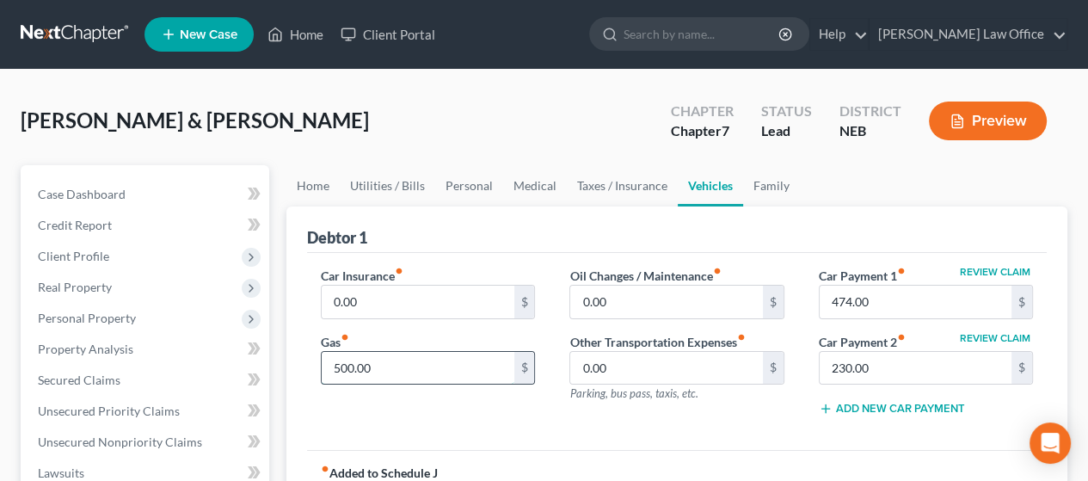
click at [392, 360] on input "500.00" at bounding box center [418, 368] width 192 height 33
click at [445, 345] on div "Gas fiber_manual_record 500.00 $" at bounding box center [428, 359] width 214 height 52
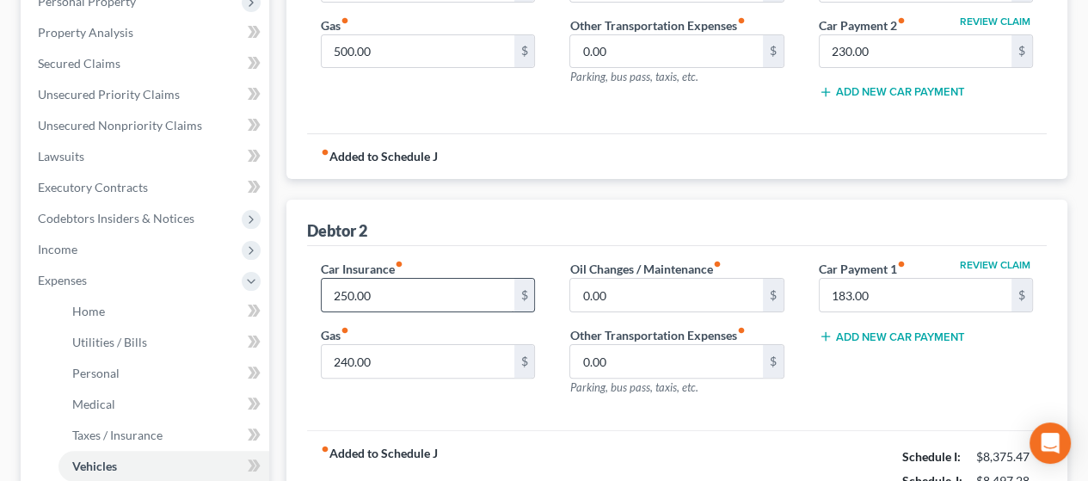
scroll to position [344, 0]
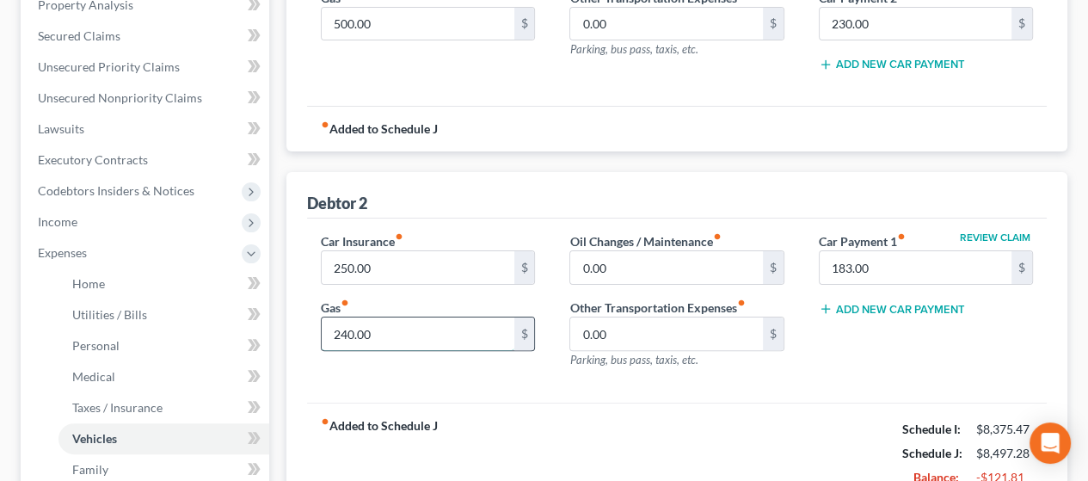
click at [377, 328] on input "240.00" at bounding box center [418, 333] width 192 height 33
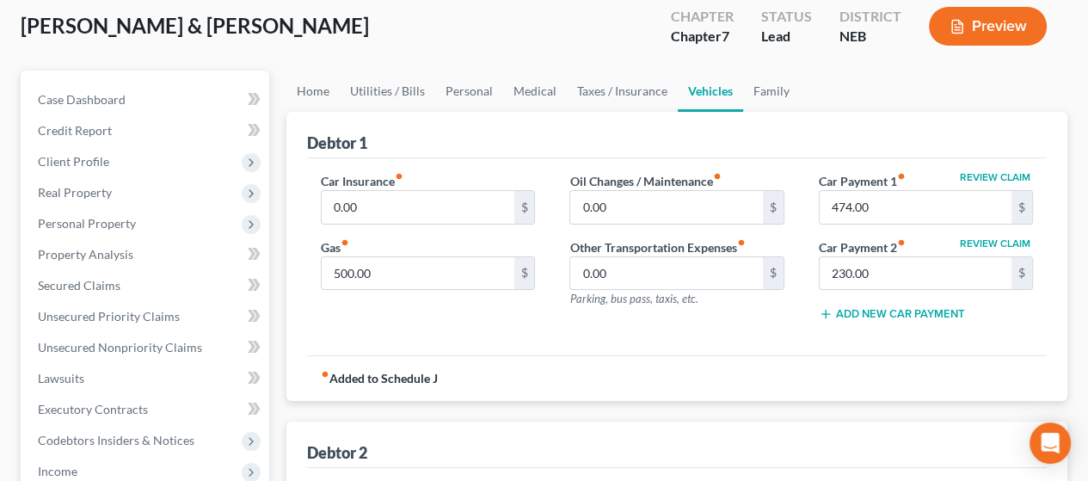
scroll to position [86, 0]
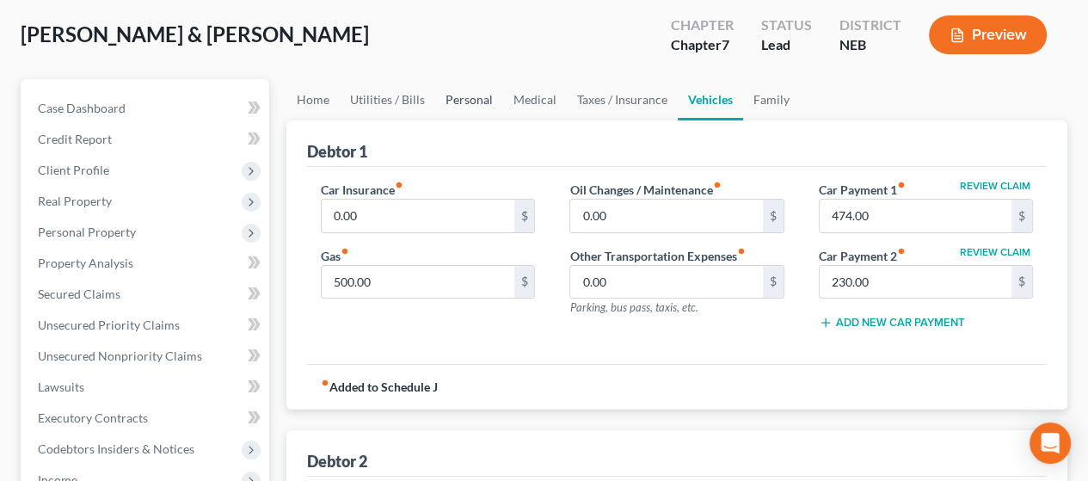
click at [470, 100] on link "Personal" at bounding box center [469, 99] width 68 height 41
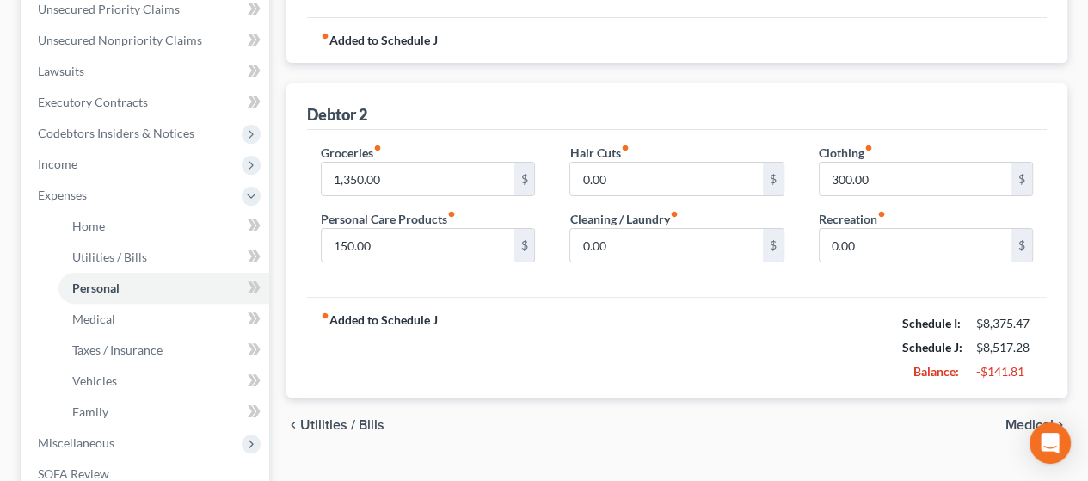
scroll to position [430, 0]
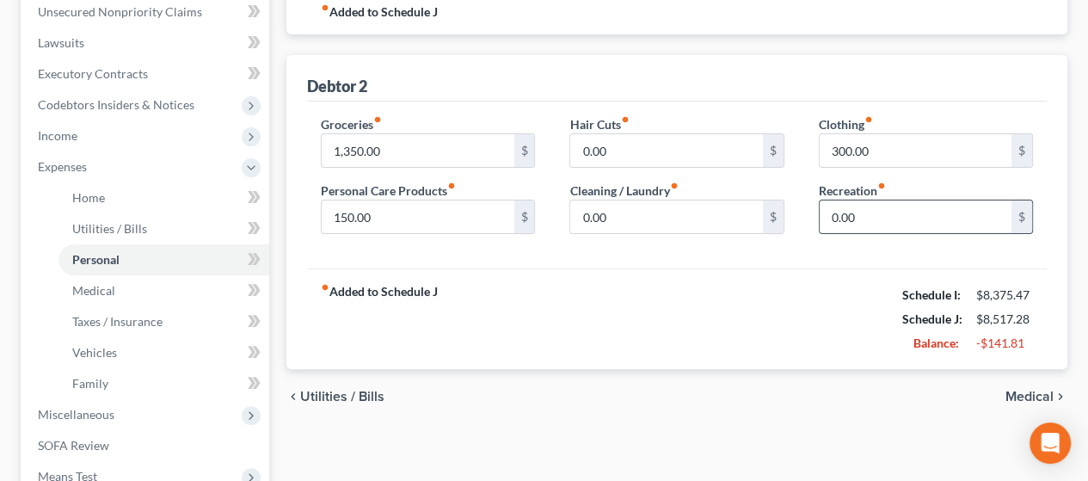
click at [873, 221] on input "0.00" at bounding box center [915, 216] width 192 height 33
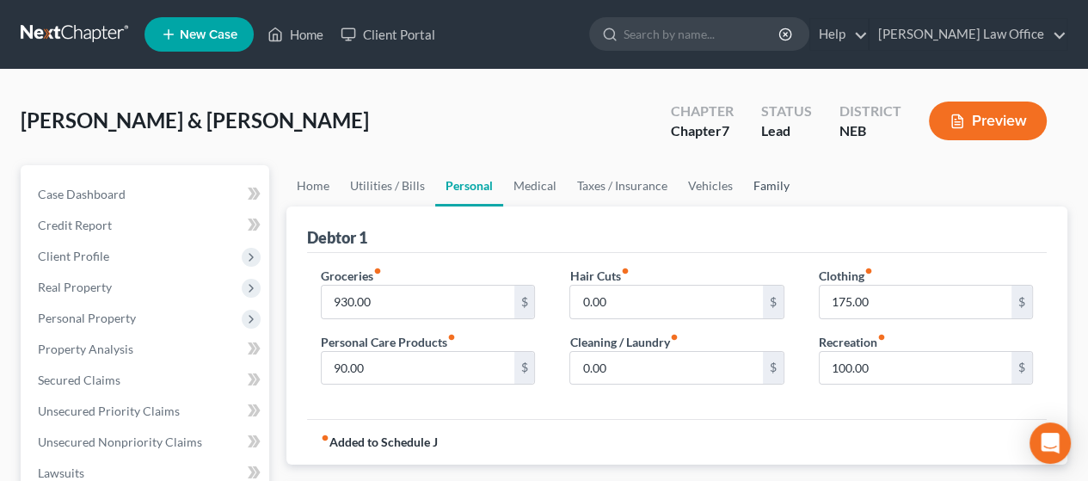
click at [762, 185] on link "Family" at bounding box center [771, 185] width 57 height 41
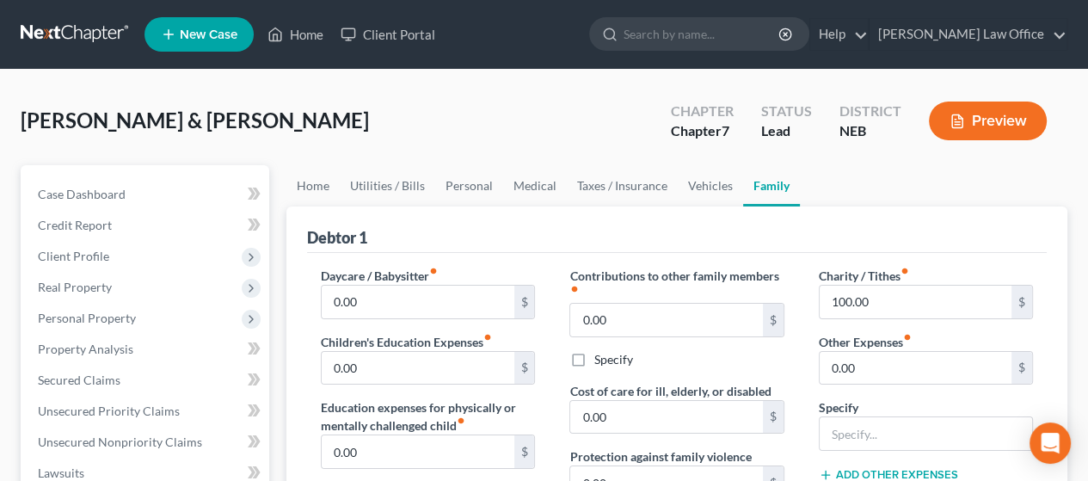
click at [1020, 118] on button "Preview" at bounding box center [988, 120] width 118 height 39
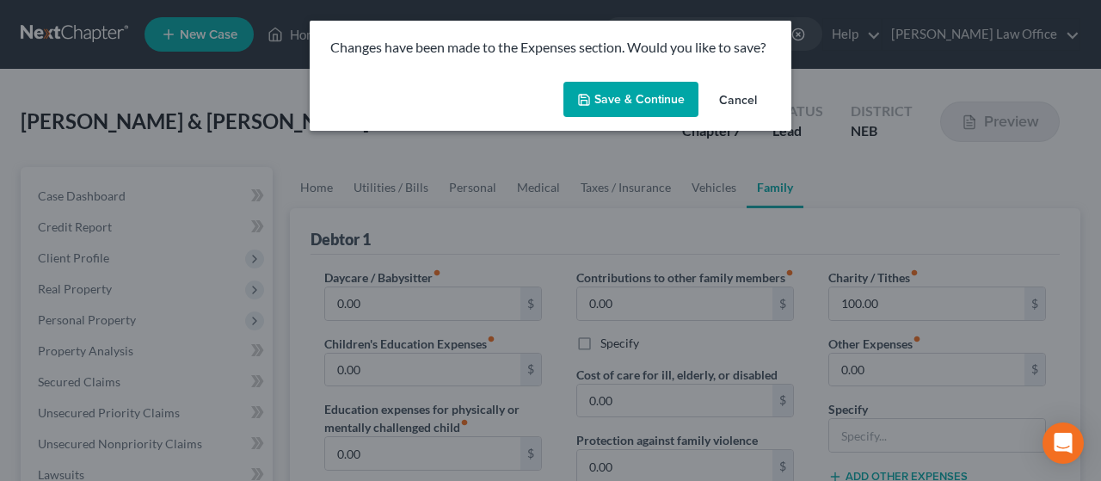
click at [650, 94] on button "Save & Continue" at bounding box center [630, 100] width 135 height 36
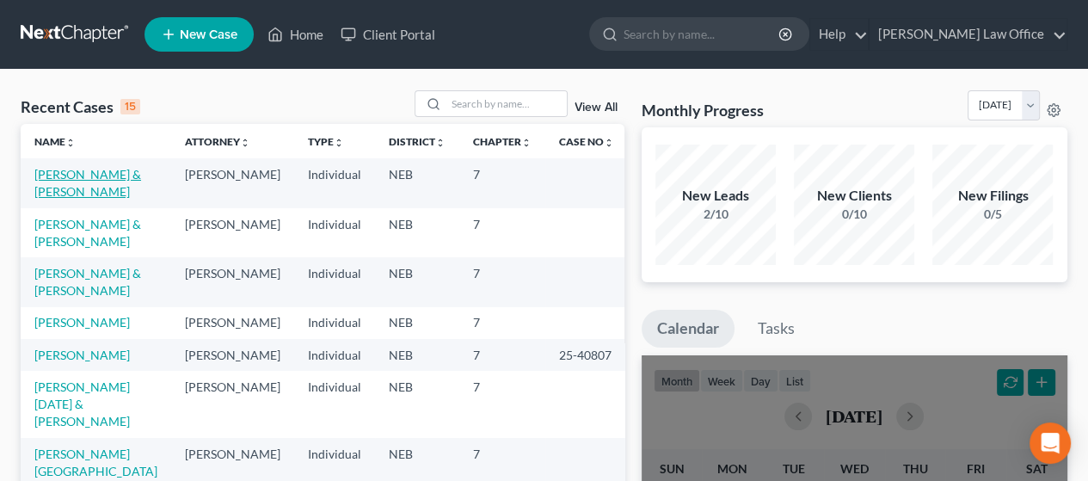
click at [87, 171] on link "[PERSON_NAME] & [PERSON_NAME]" at bounding box center [87, 183] width 107 height 32
click at [71, 181] on link "[PERSON_NAME] & [PERSON_NAME]" at bounding box center [87, 183] width 107 height 32
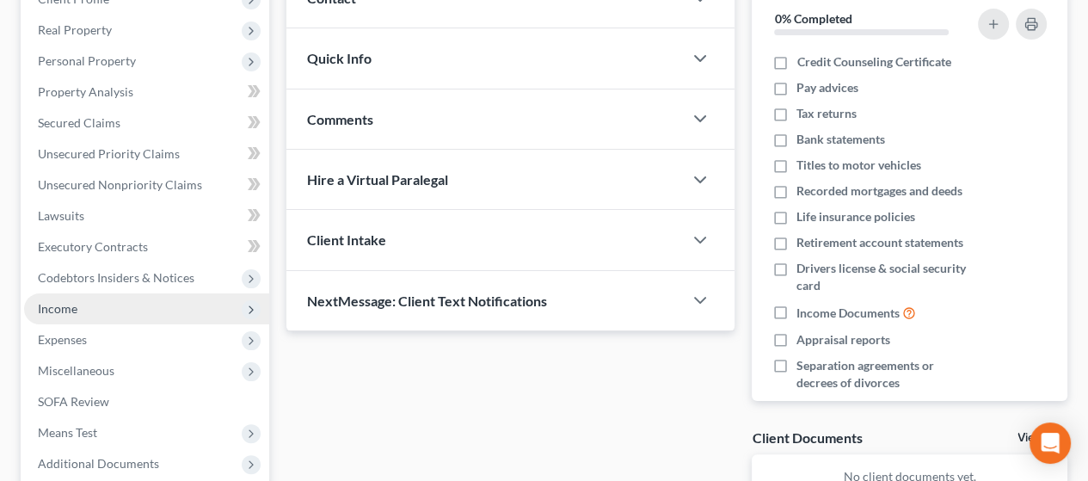
scroll to position [258, 0]
click at [102, 298] on span "Income" at bounding box center [146, 307] width 245 height 31
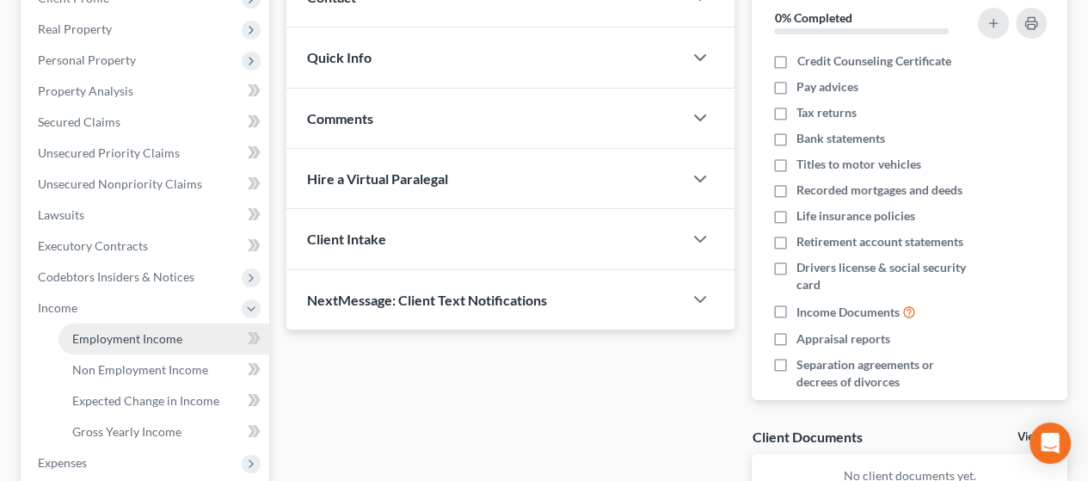
click at [127, 334] on span "Employment Income" at bounding box center [127, 338] width 110 height 15
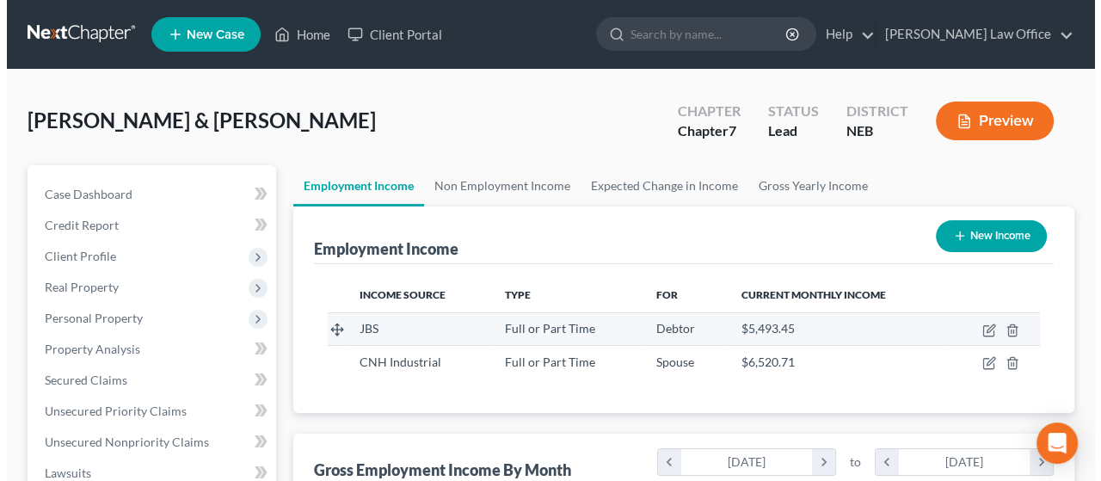
scroll to position [306, 434]
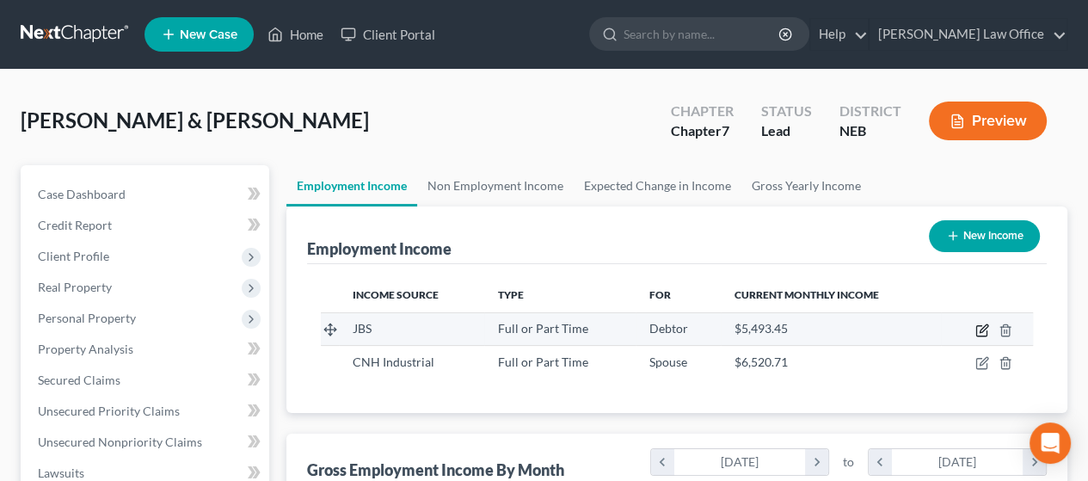
click at [981, 326] on icon "button" at bounding box center [982, 330] width 14 height 14
select select "0"
select select "30"
select select "3"
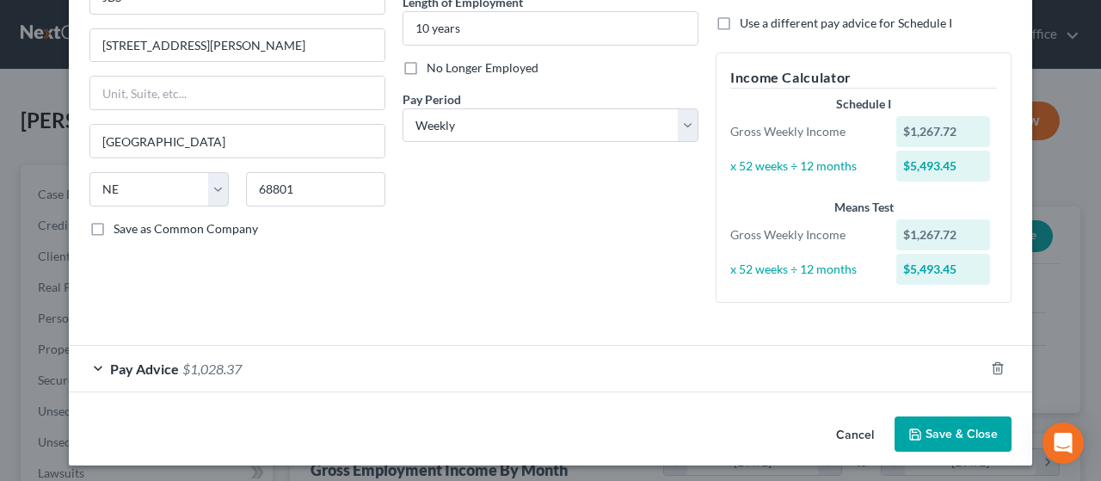
scroll to position [187, 0]
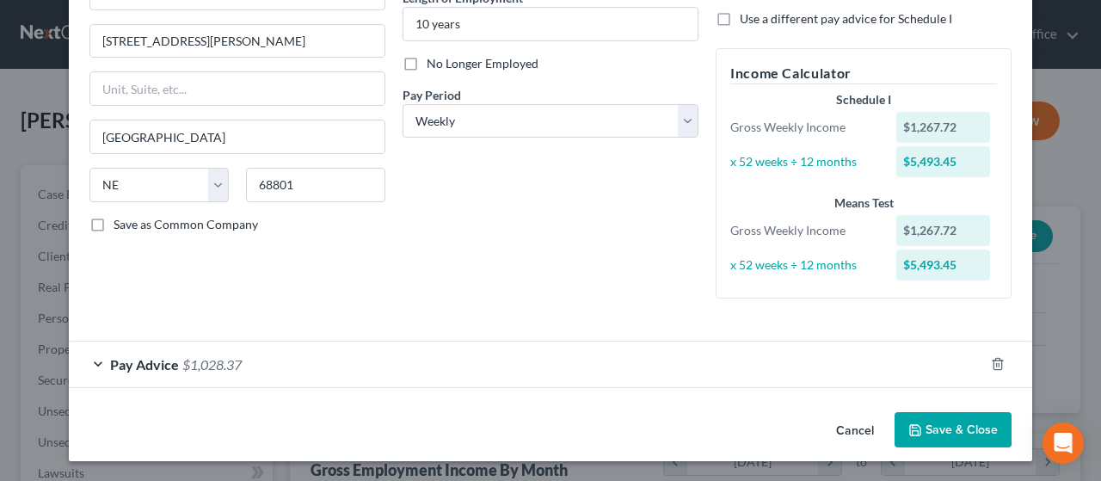
click at [433, 356] on div "Pay Advice $1,028.37" at bounding box center [526, 364] width 915 height 46
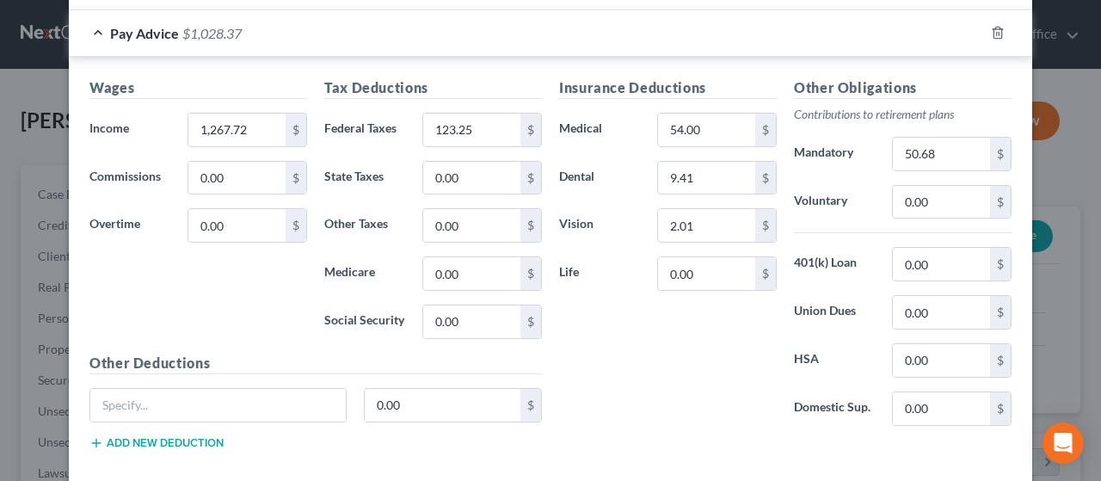
scroll to position [531, 0]
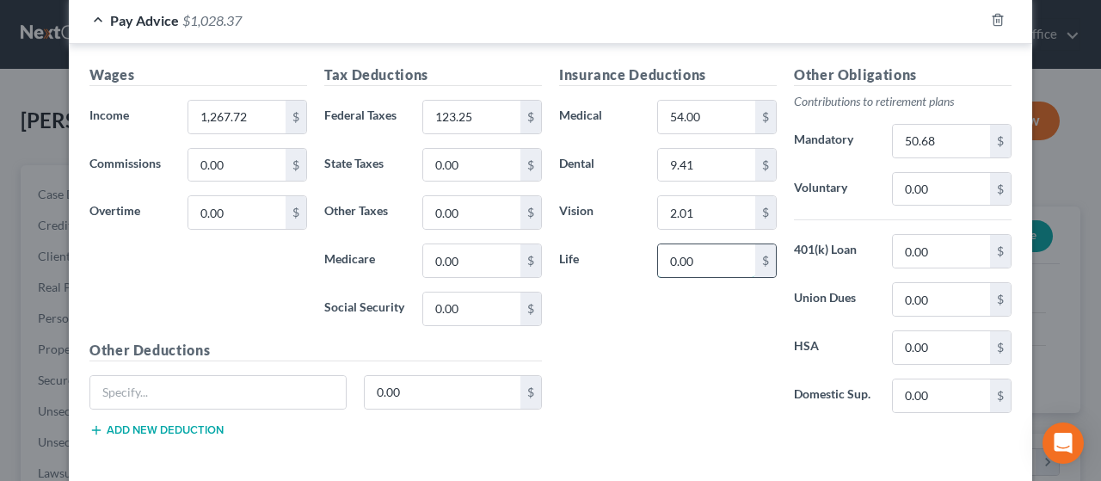
click at [695, 256] on input "0.00" at bounding box center [706, 260] width 97 height 33
type input "0.30"
click at [944, 242] on input "0.00" at bounding box center [941, 251] width 97 height 33
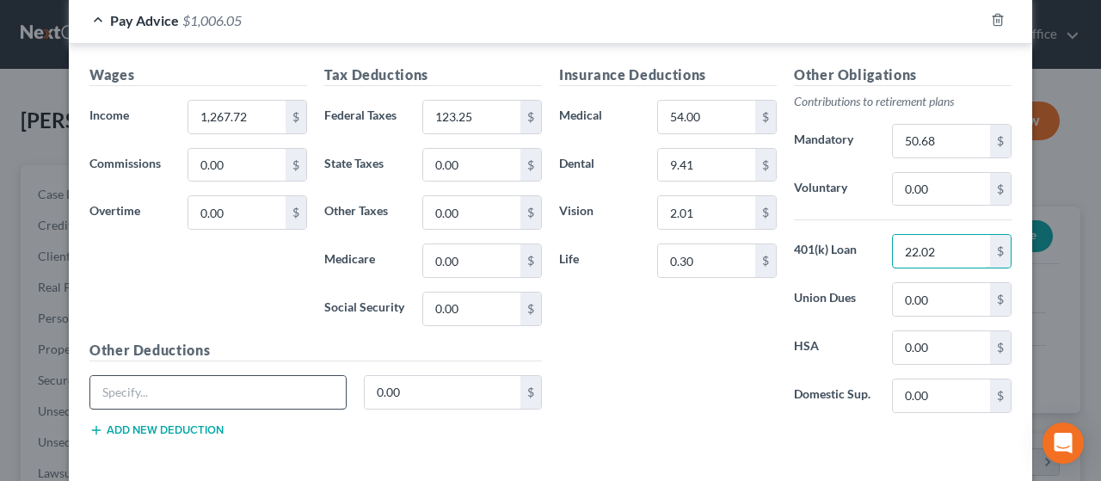
type input "22.02"
click at [131, 388] on input "text" at bounding box center [217, 392] width 255 height 33
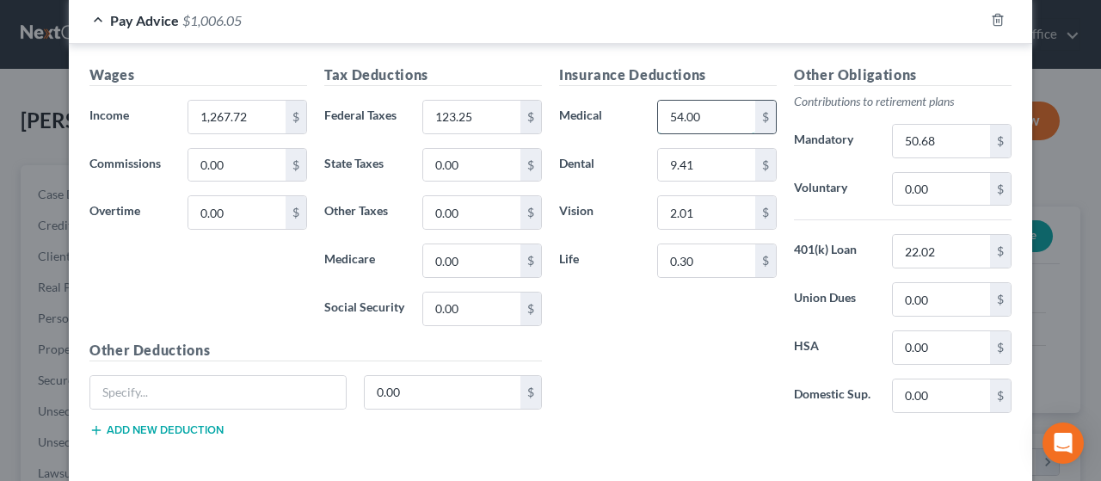
click at [698, 111] on input "54.00" at bounding box center [706, 117] width 97 height 33
type input "56.98"
click at [148, 384] on input "text" at bounding box center [217, 392] width 255 height 33
type input "Cafeteria"
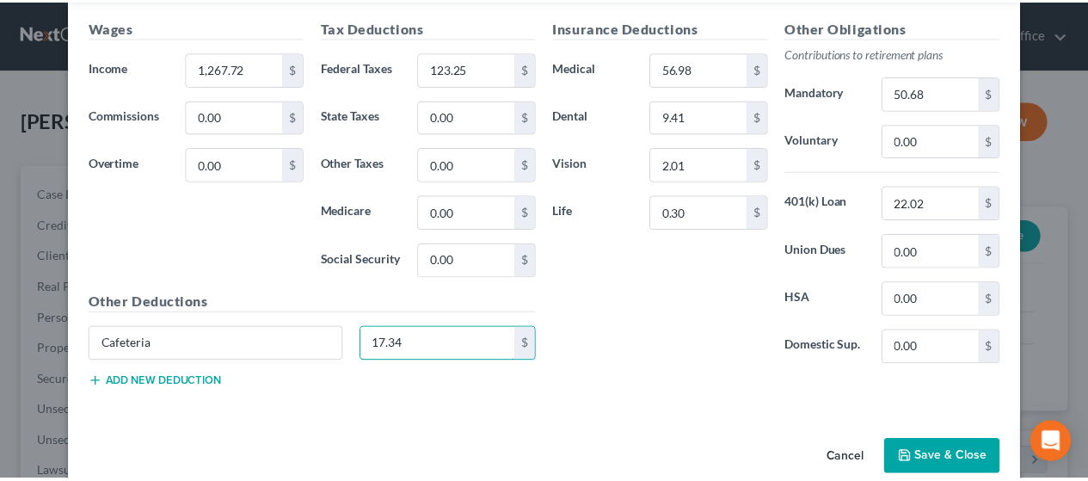
scroll to position [605, 0]
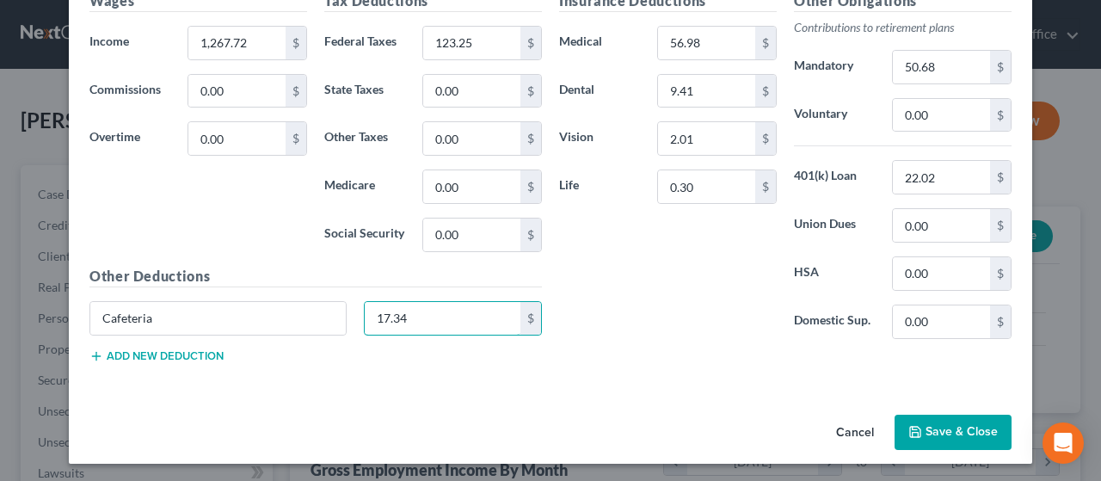
type input "17.34"
click at [953, 427] on button "Save & Close" at bounding box center [952, 432] width 117 height 36
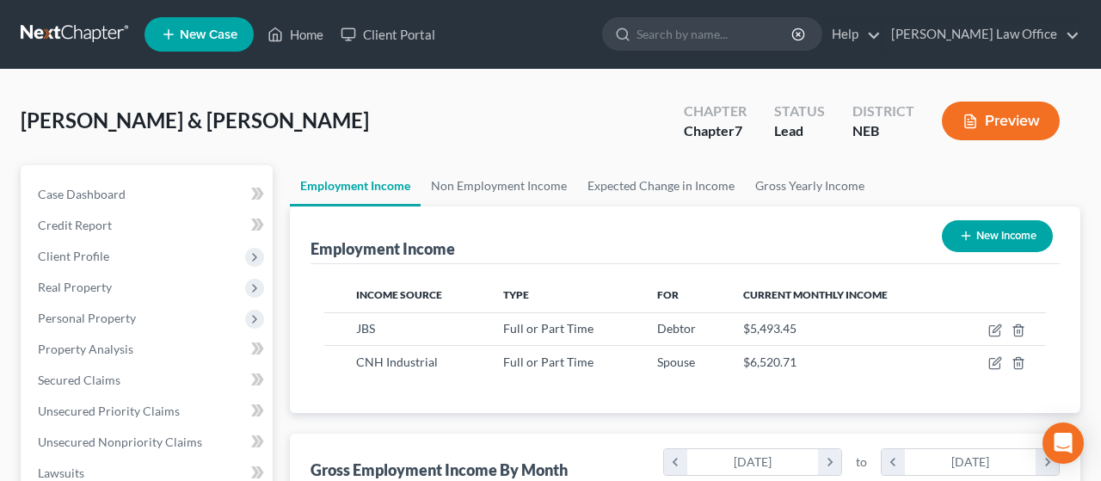
scroll to position [859574, 859445]
click at [991, 113] on button "Preview" at bounding box center [988, 120] width 118 height 39
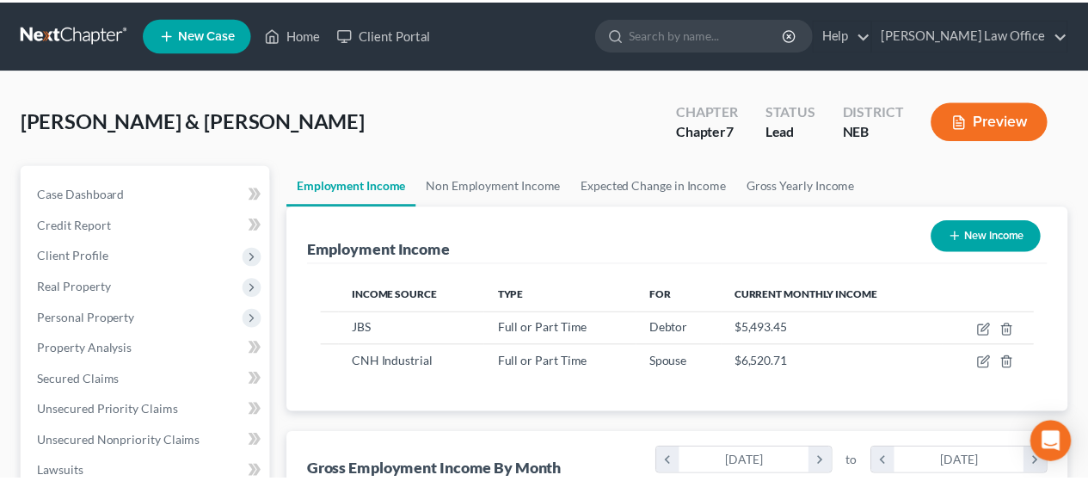
scroll to position [306, 440]
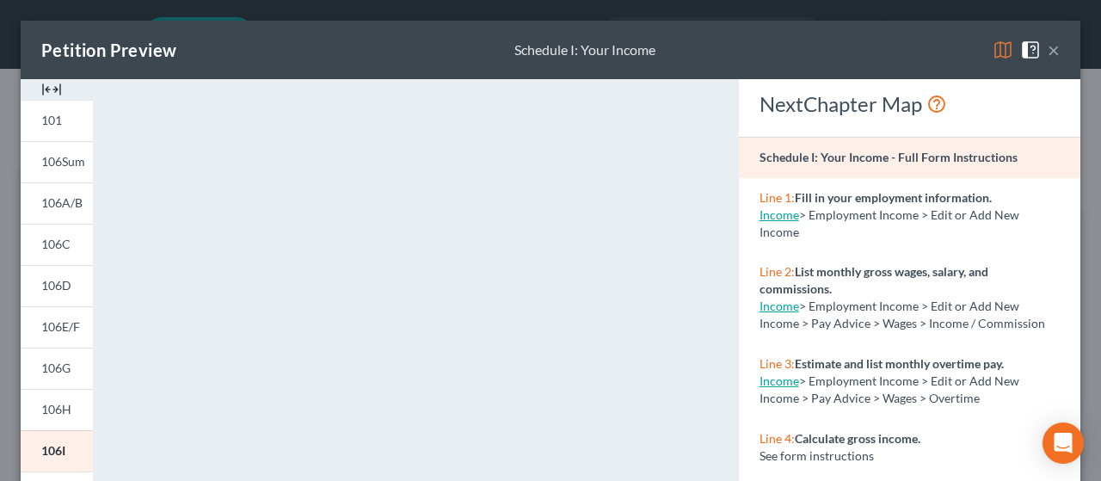
click at [1047, 46] on button "×" at bounding box center [1053, 50] width 12 height 21
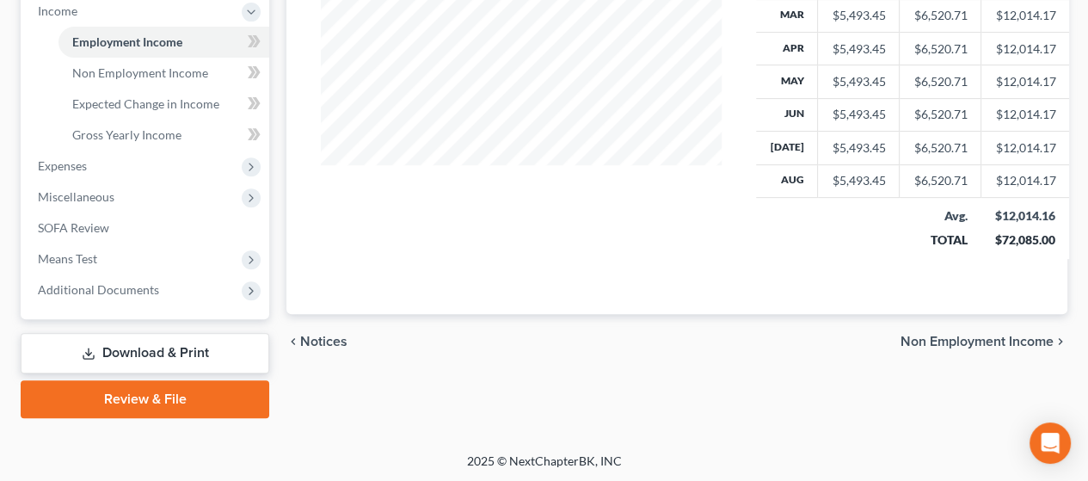
scroll to position [555, 0]
click at [985, 334] on span "Non Employment Income" at bounding box center [976, 341] width 153 height 14
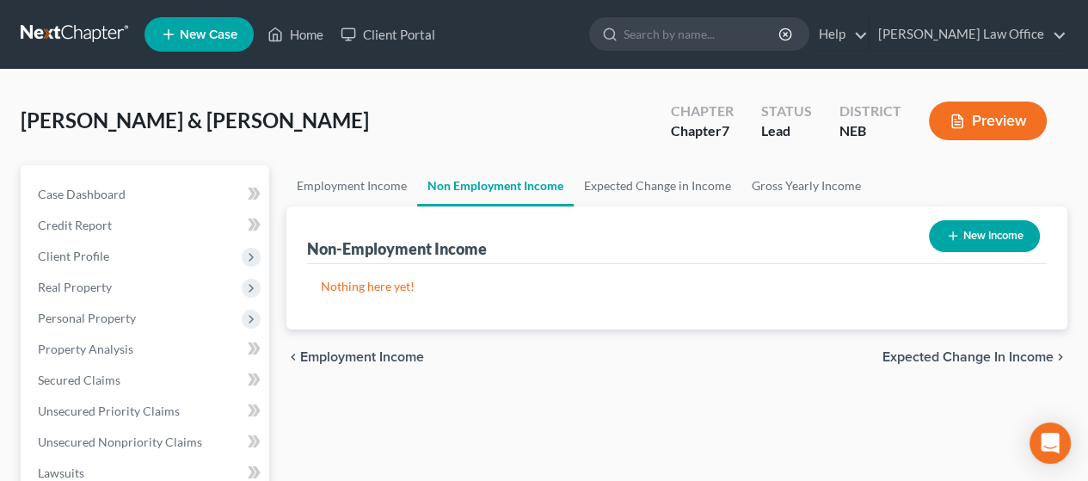
click at [963, 353] on span "Expected Change in Income" at bounding box center [967, 357] width 171 height 14
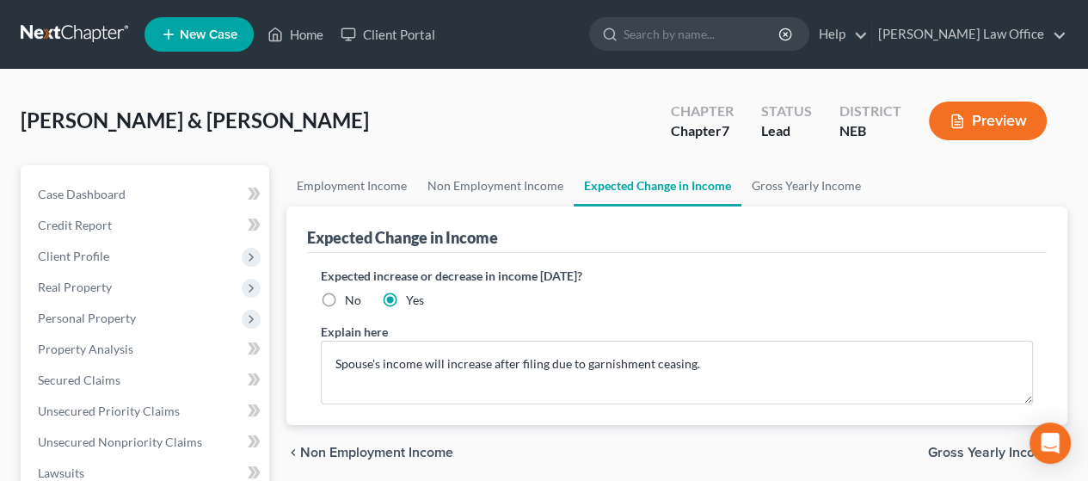
click at [971, 439] on div "chevron_left Non Employment Income Gross Yearly Income chevron_right" at bounding box center [676, 452] width 781 height 55
click at [979, 446] on span "Gross Yearly Income" at bounding box center [991, 452] width 126 height 14
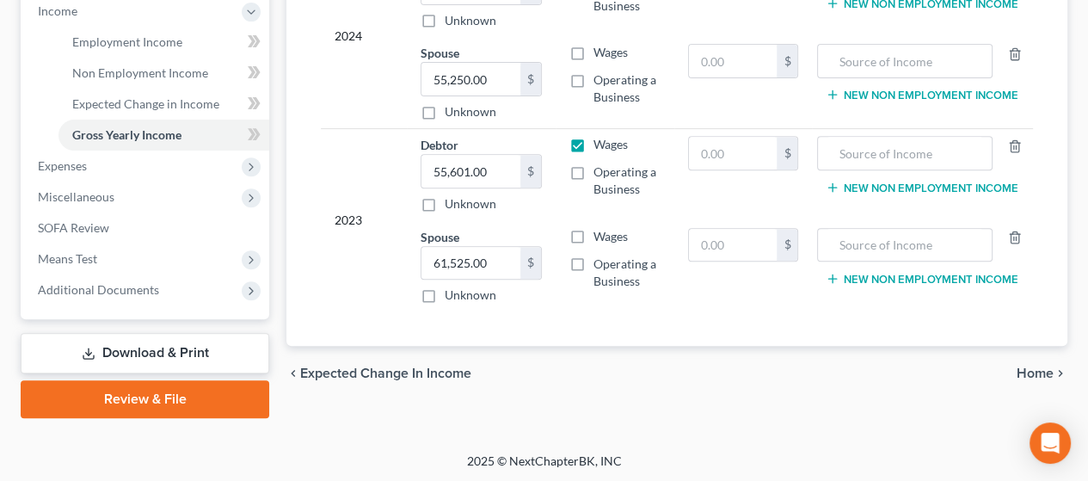
scroll to position [555, 0]
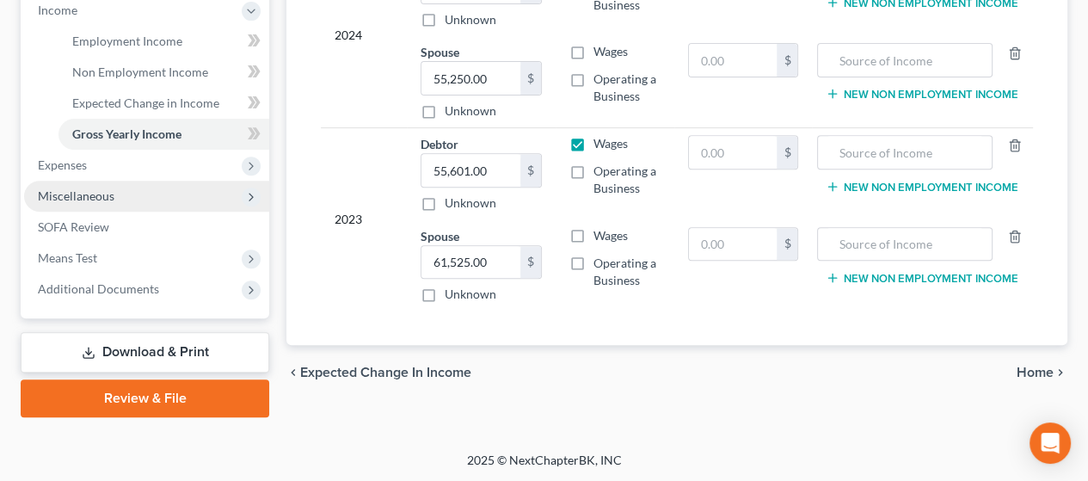
click at [100, 188] on span "Miscellaneous" at bounding box center [76, 195] width 77 height 15
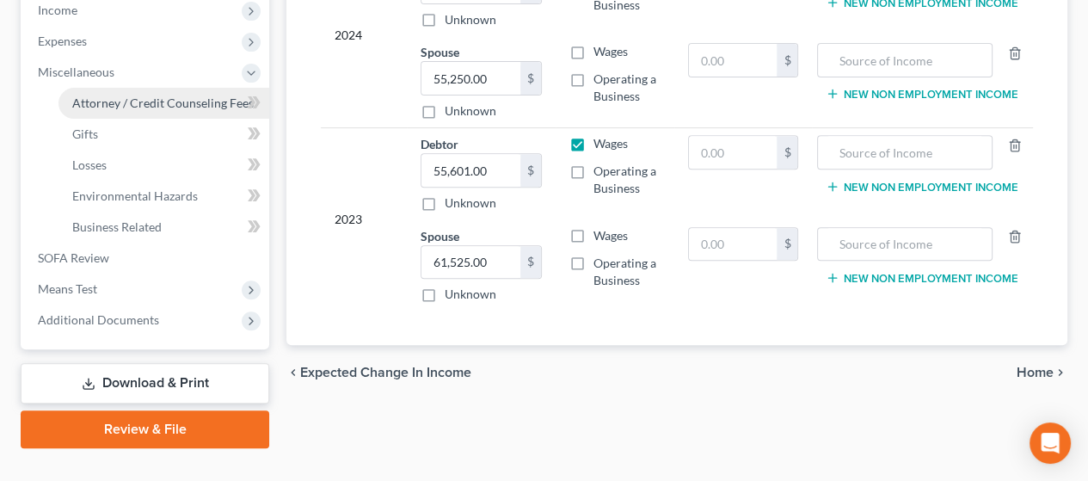
click at [148, 100] on span "Attorney / Credit Counseling Fees" at bounding box center [162, 102] width 181 height 15
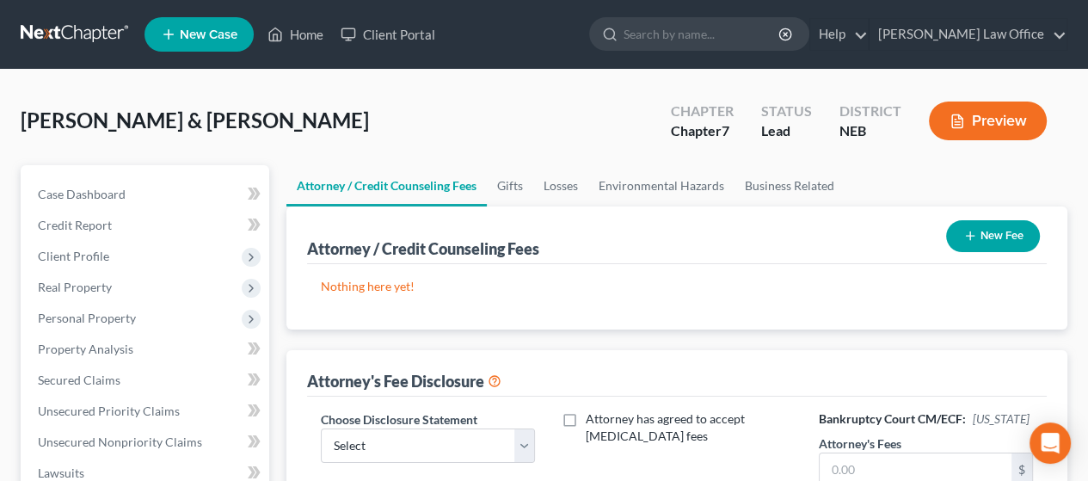
click at [998, 228] on button "New Fee" at bounding box center [993, 236] width 94 height 32
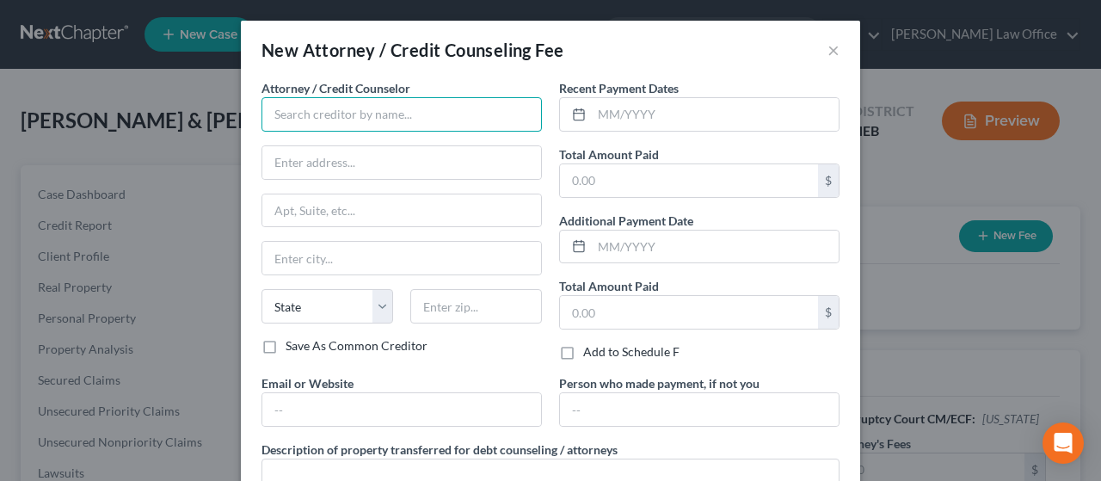
click at [413, 113] on input "text" at bounding box center [401, 114] width 280 height 34
type input "[PERSON_NAME] Law Office"
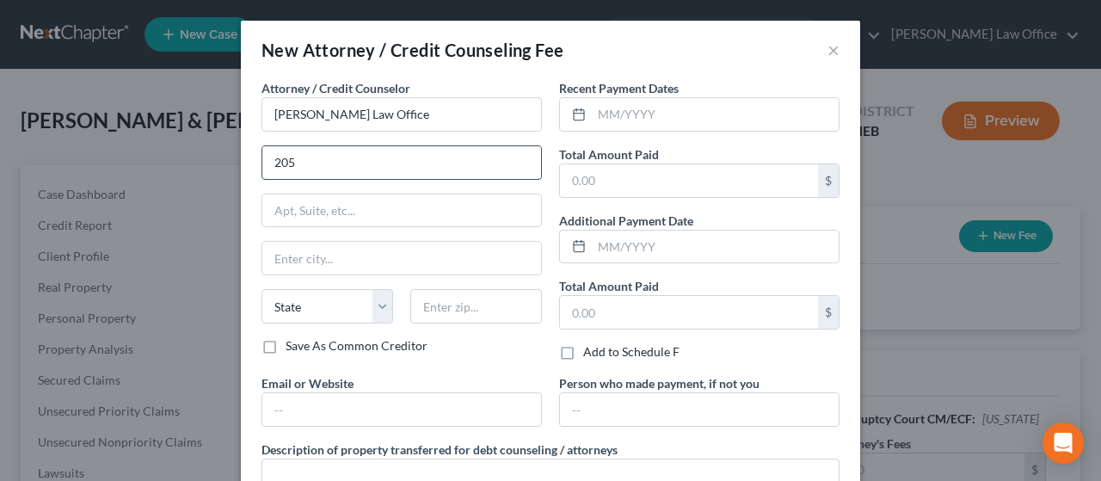
type input "205 S. Cedar St., Ste. 150"
click at [328, 255] on input "text" at bounding box center [401, 258] width 279 height 33
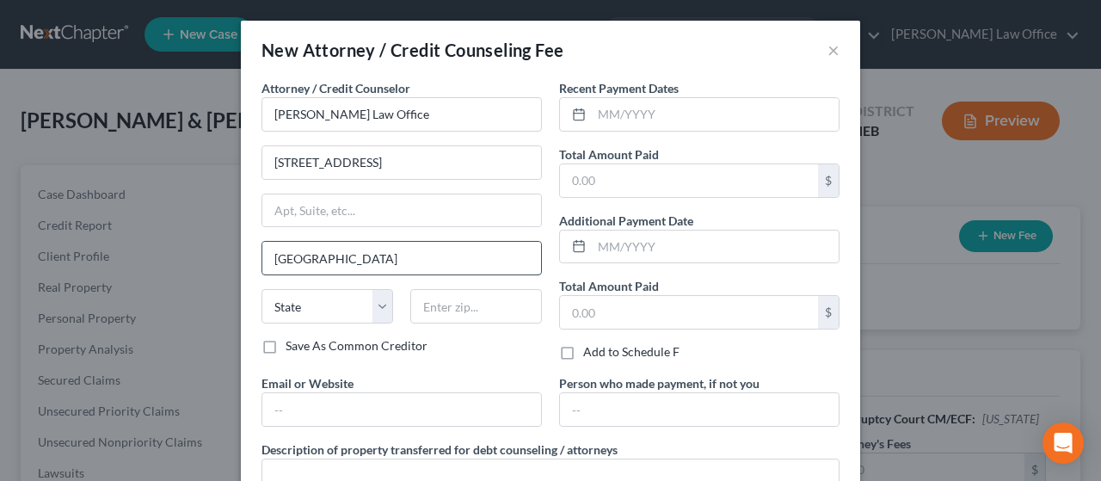
type input "[GEOGRAPHIC_DATA]"
select select "30"
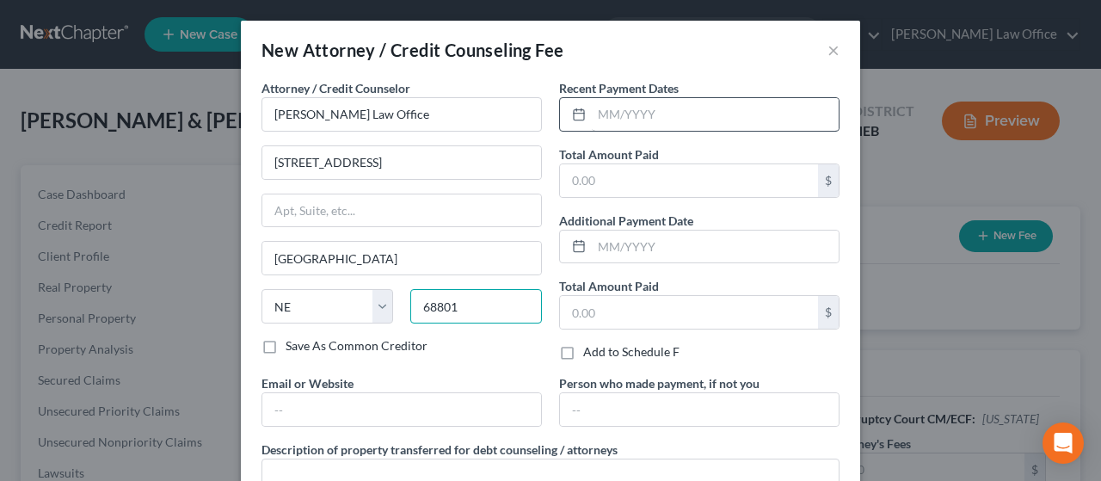
type input "68801"
click at [631, 110] on input "text" at bounding box center [715, 114] width 247 height 33
click at [605, 114] on input "092025" at bounding box center [715, 114] width 247 height 33
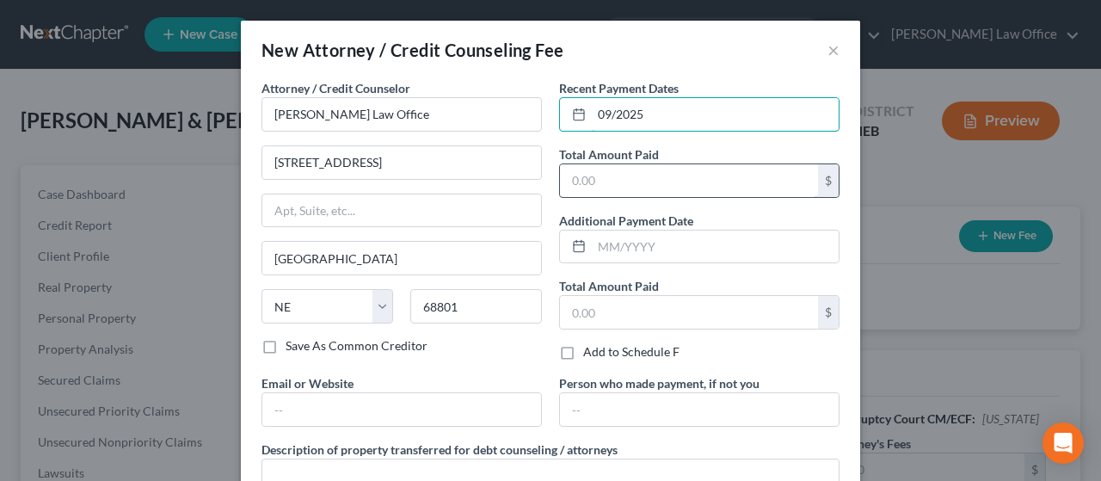
type input "09/2025"
click at [605, 175] on input "text" at bounding box center [689, 180] width 258 height 33
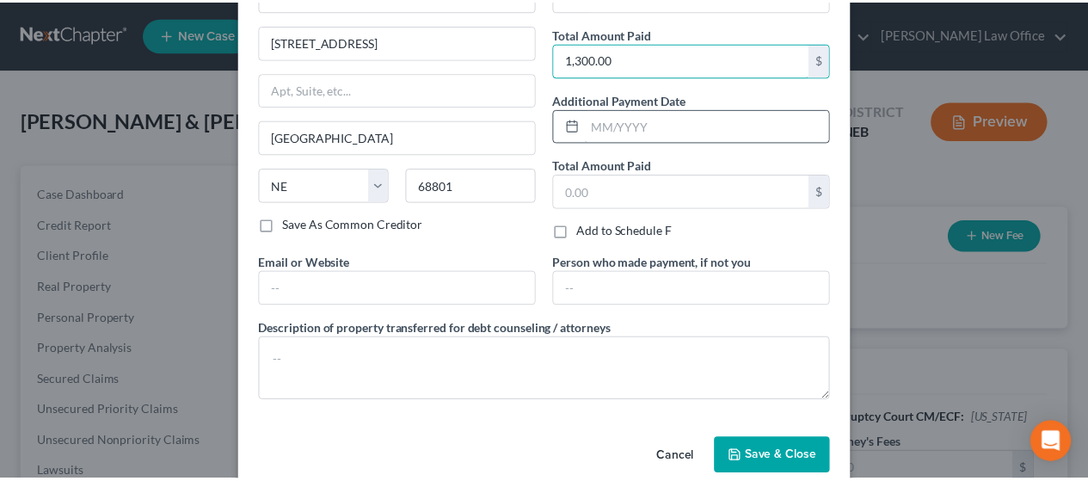
scroll to position [147, 0]
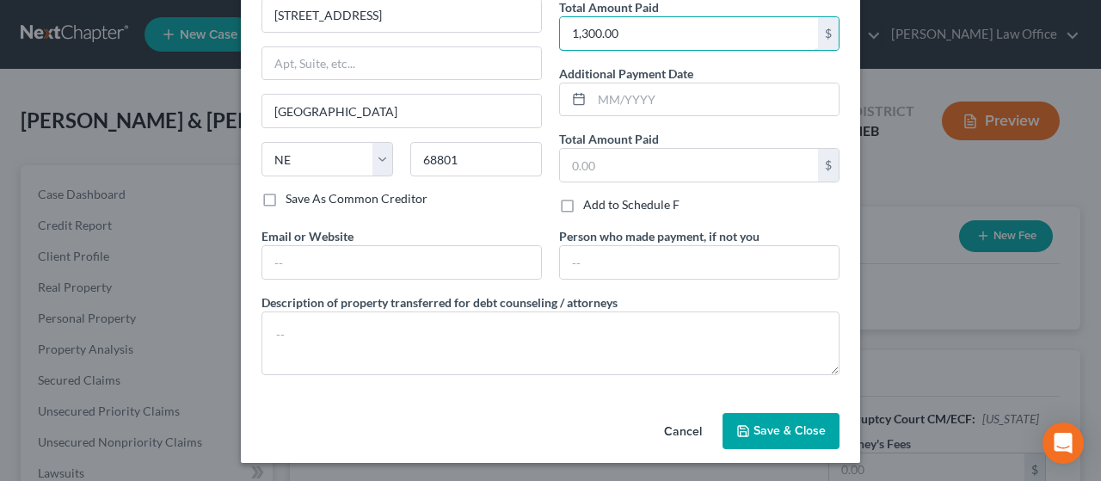
type input "1,300.00"
click at [754, 424] on span "Save & Close" at bounding box center [789, 430] width 72 height 15
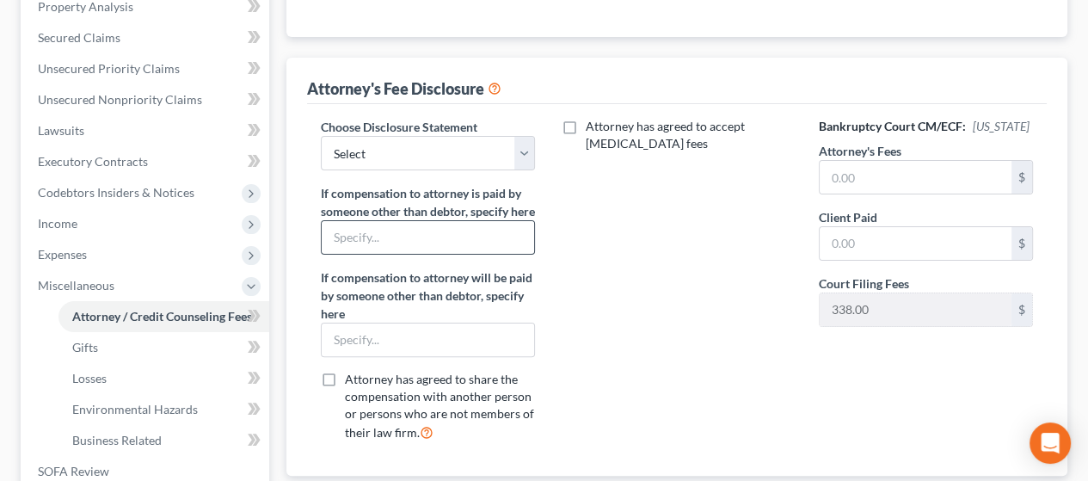
scroll to position [344, 0]
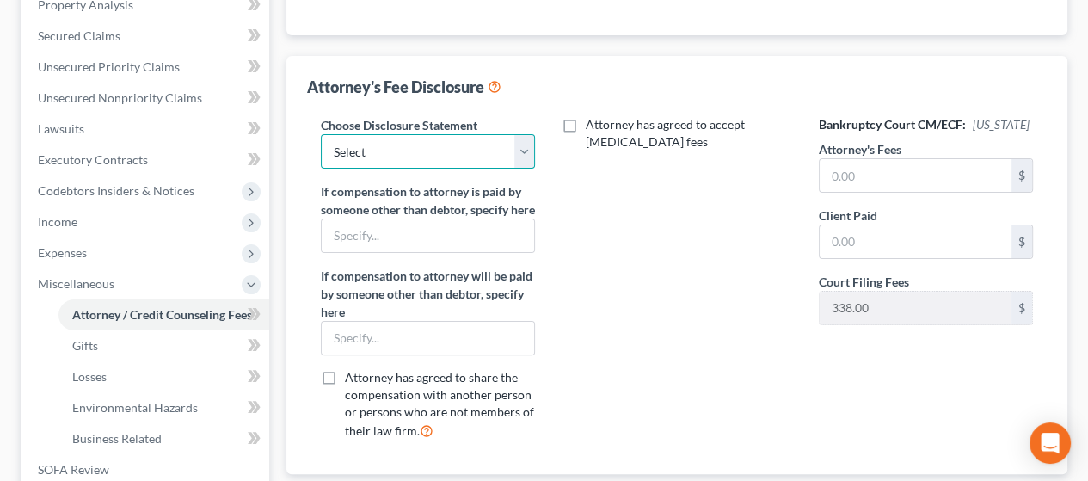
click at [527, 154] on select "Select Disclosure of Compensation of Attorney for Debtor" at bounding box center [428, 151] width 214 height 34
select select "0"
click at [321, 134] on select "Select Disclosure of Compensation of Attorney for Debtor" at bounding box center [428, 151] width 214 height 34
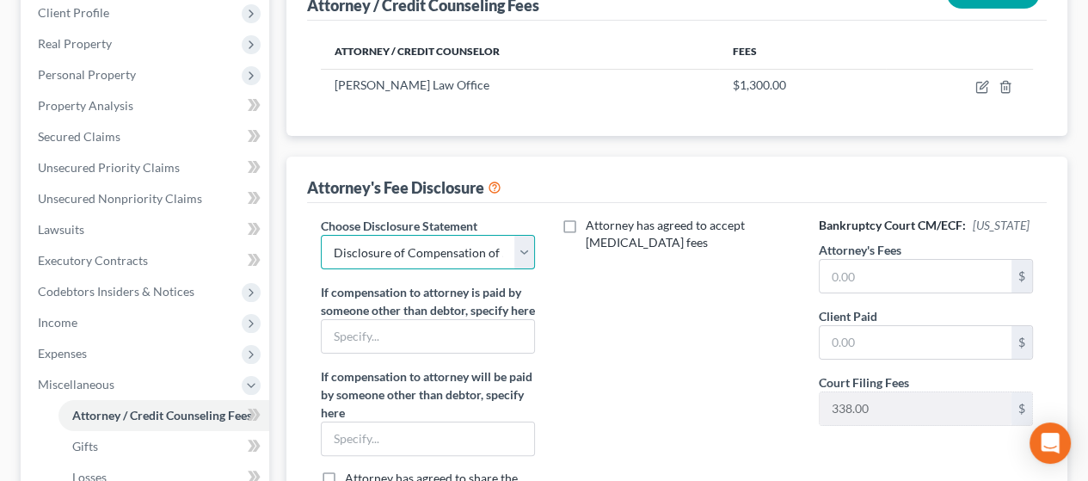
scroll to position [242, 0]
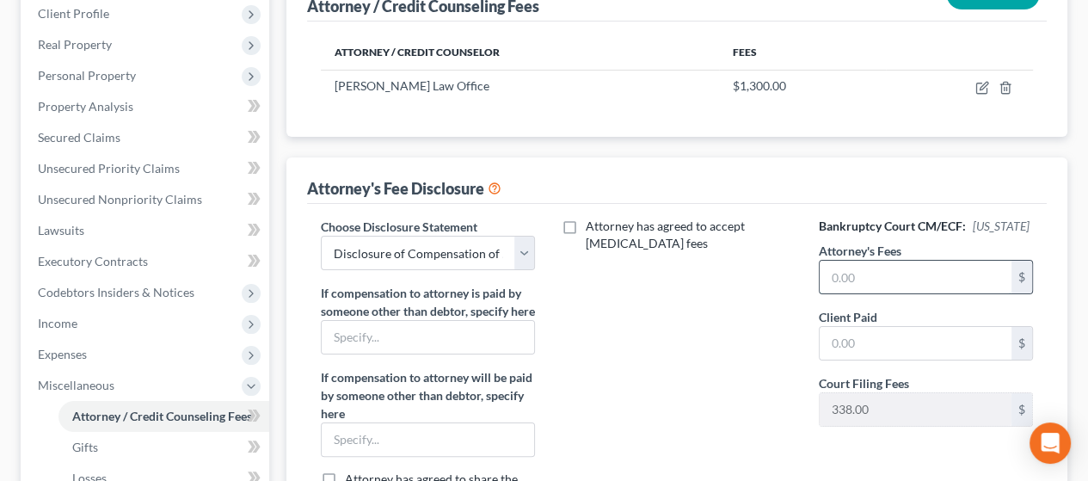
click at [887, 271] on input "text" at bounding box center [915, 277] width 192 height 33
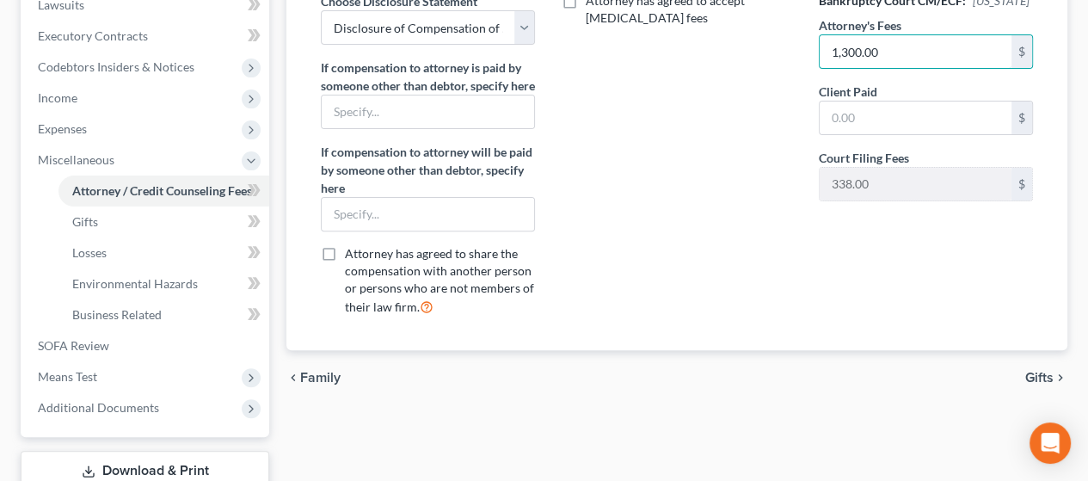
scroll to position [586, 0]
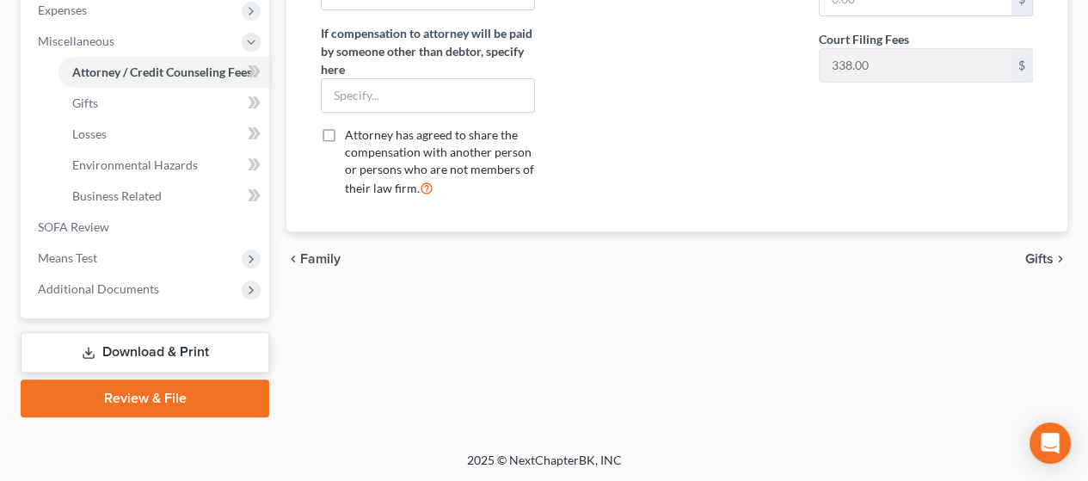
type input "1,300.00"
click at [1040, 266] on span "Gifts" at bounding box center [1039, 259] width 28 height 14
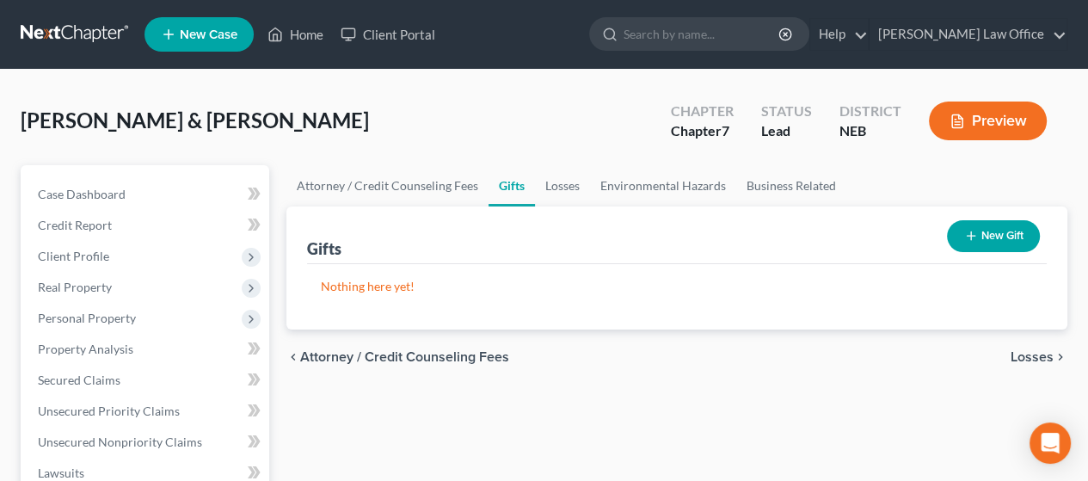
click at [1036, 350] on span "Losses" at bounding box center [1031, 357] width 43 height 14
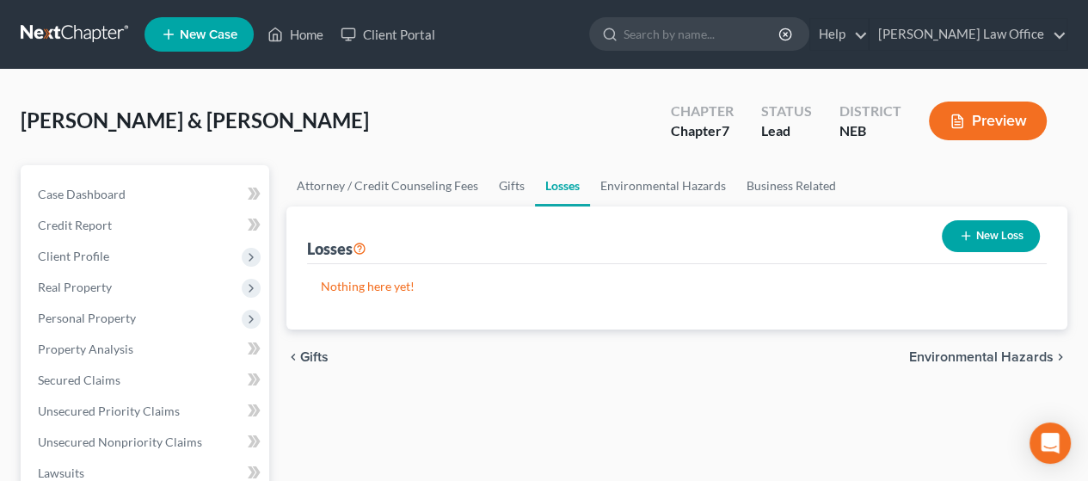
click at [1023, 353] on span "Environmental Hazards" at bounding box center [981, 357] width 144 height 14
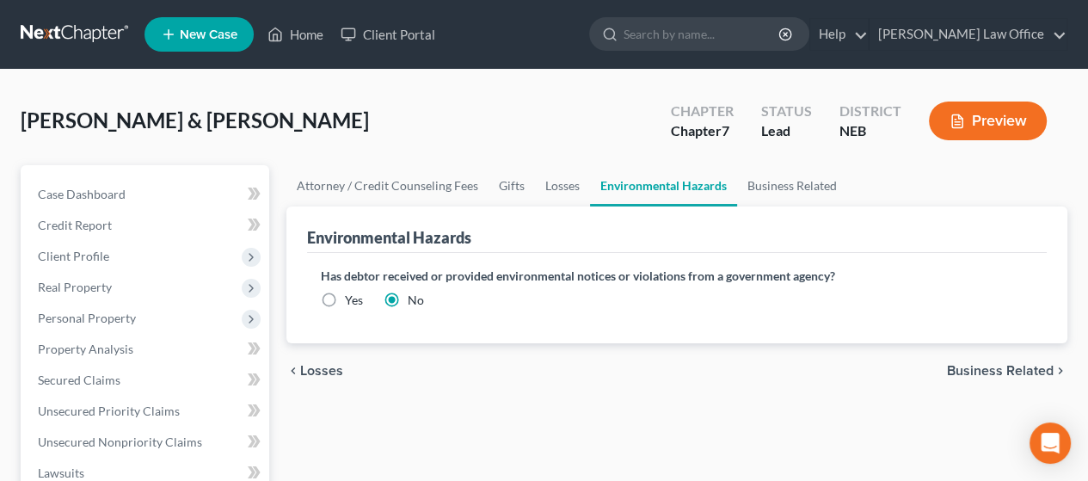
click at [1021, 365] on span "Business Related" at bounding box center [1000, 371] width 107 height 14
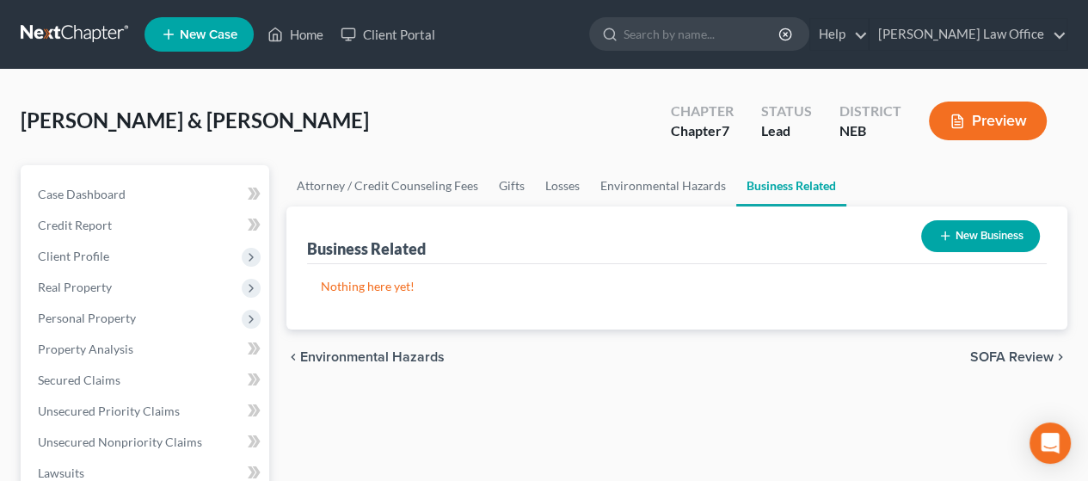
click at [1028, 351] on span "SOFA Review" at bounding box center [1011, 357] width 83 height 14
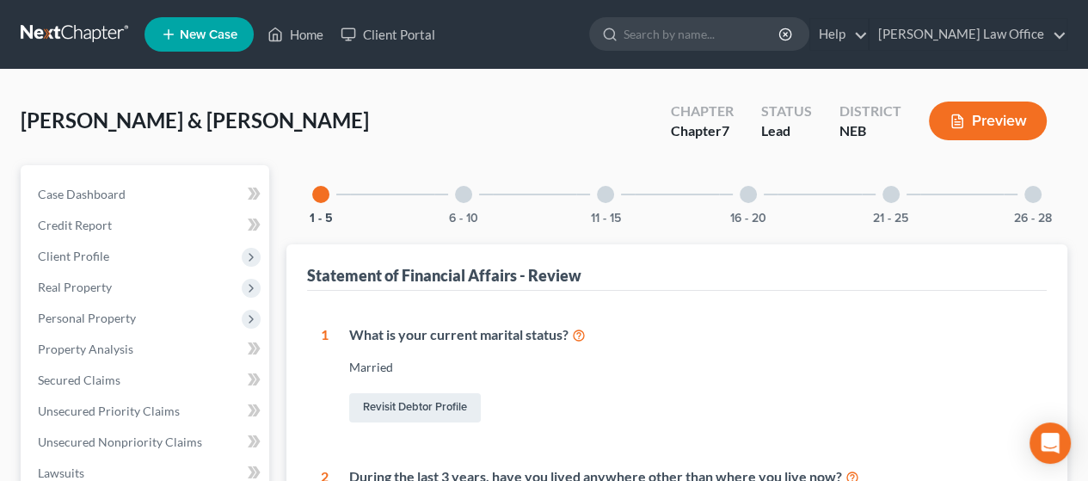
click at [466, 195] on div at bounding box center [463, 194] width 17 height 17
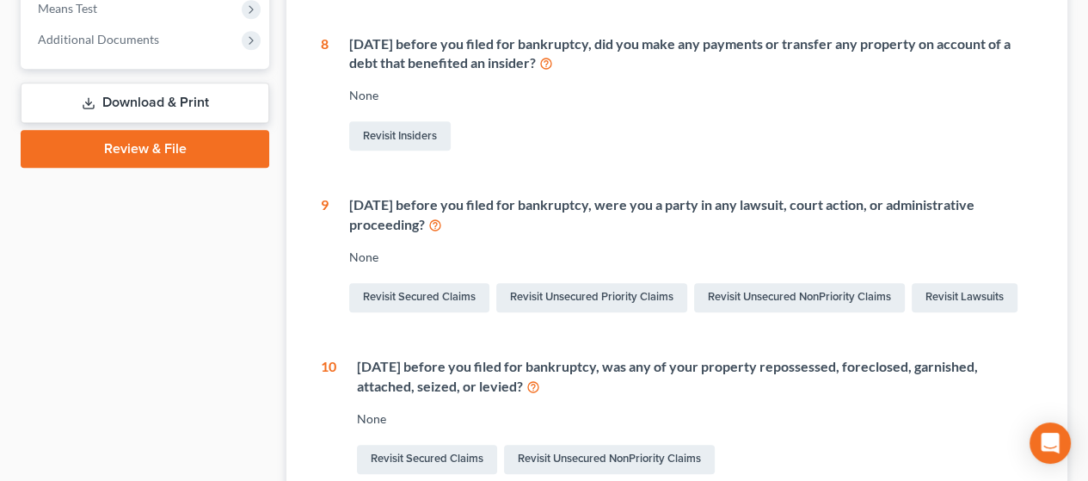
scroll to position [688, 0]
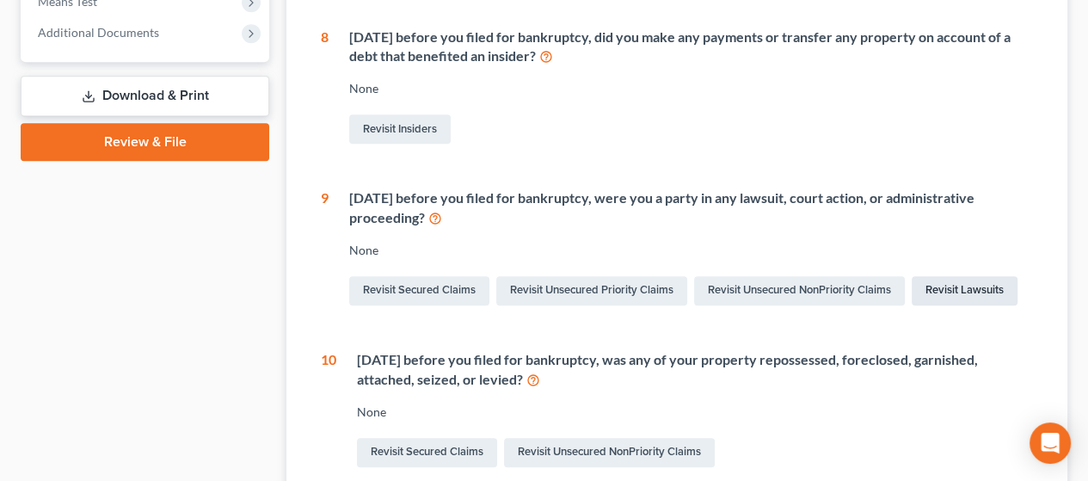
click at [969, 304] on link "Revisit Lawsuits" at bounding box center [964, 290] width 106 height 29
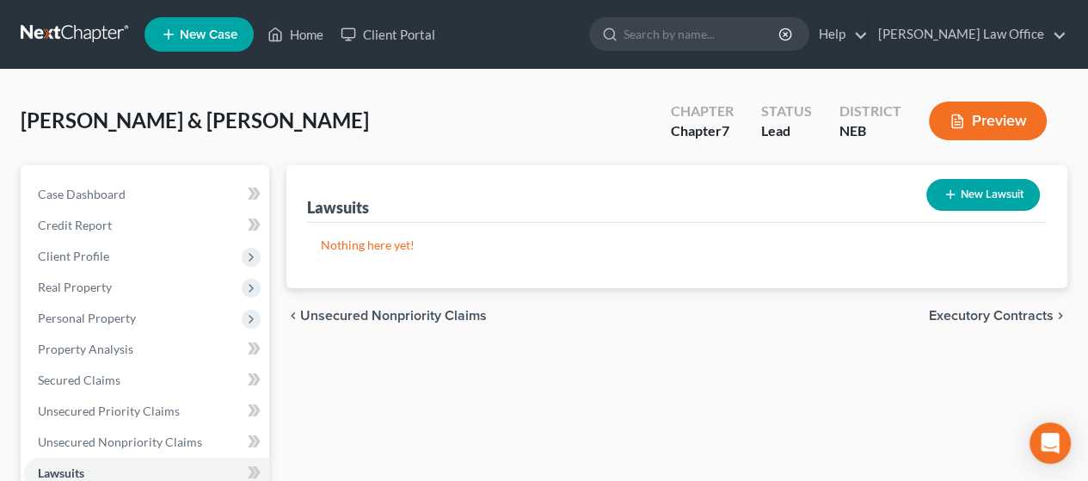
click at [991, 191] on button "New Lawsuit" at bounding box center [983, 195] width 114 height 32
select select "0"
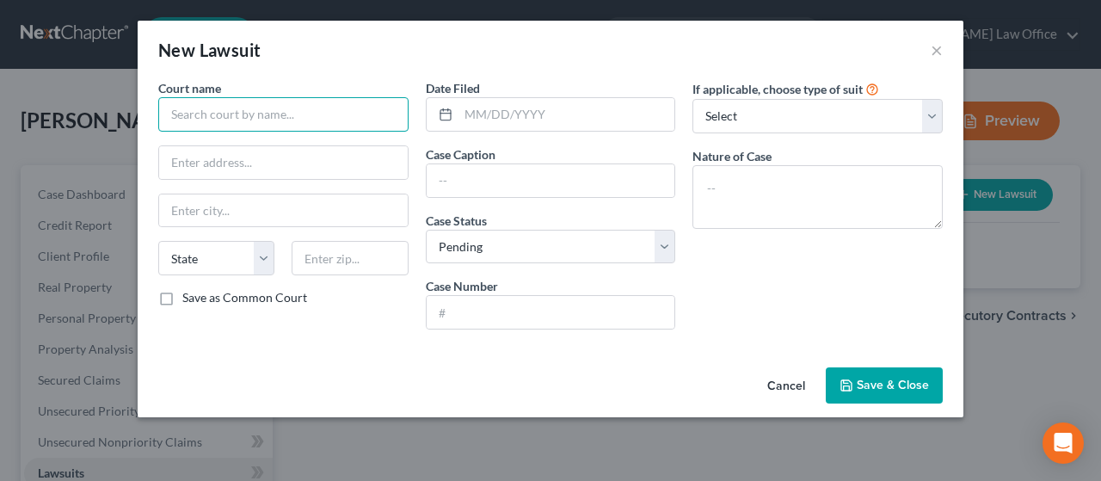
click at [255, 109] on input "text" at bounding box center [283, 114] width 250 height 34
type input "Hall County Court"
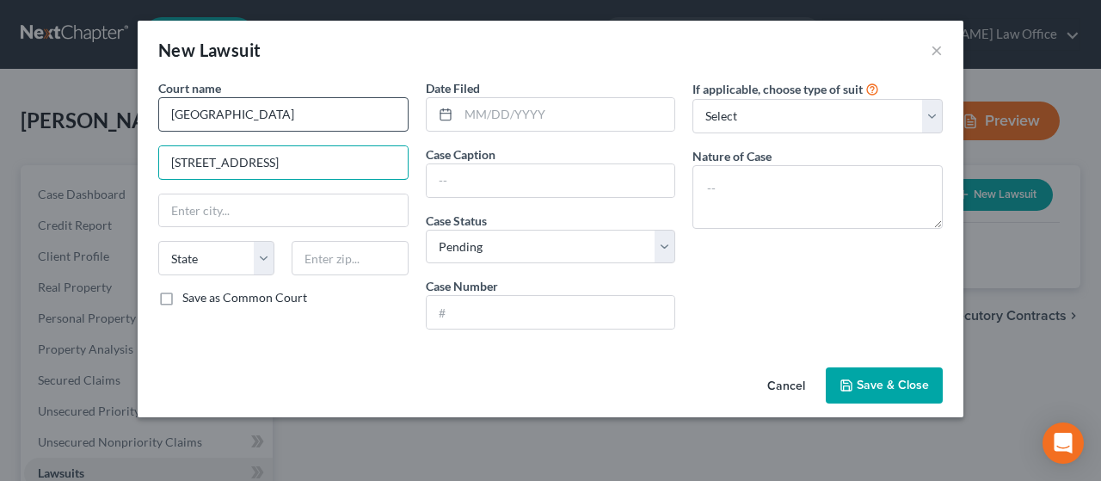
type input "111 W. 1st St., Ste. 1"
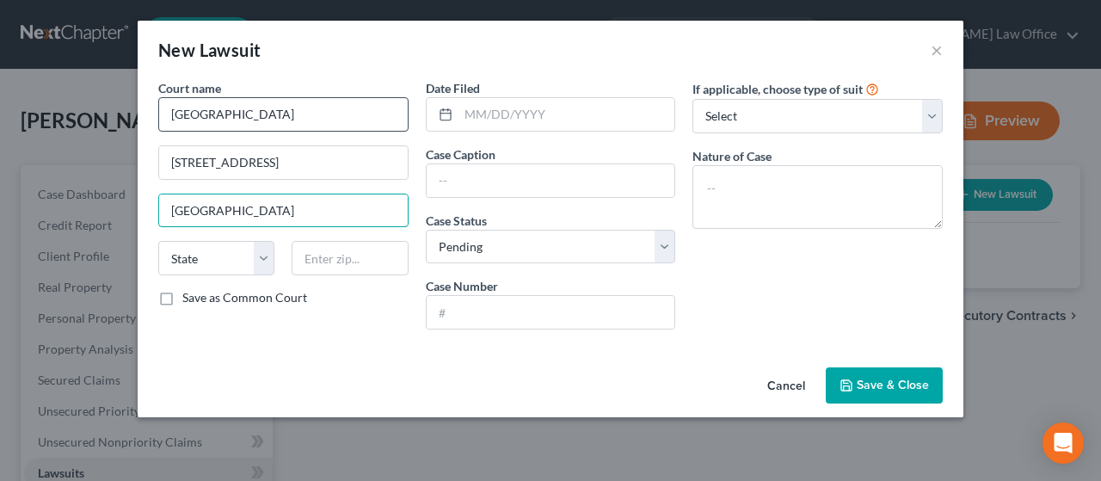
type input "[GEOGRAPHIC_DATA]"
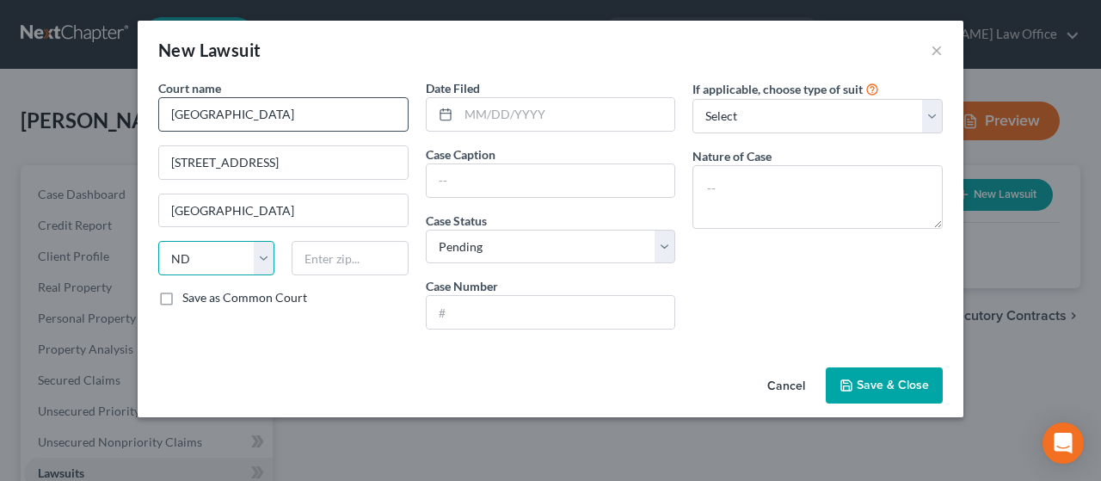
select select "30"
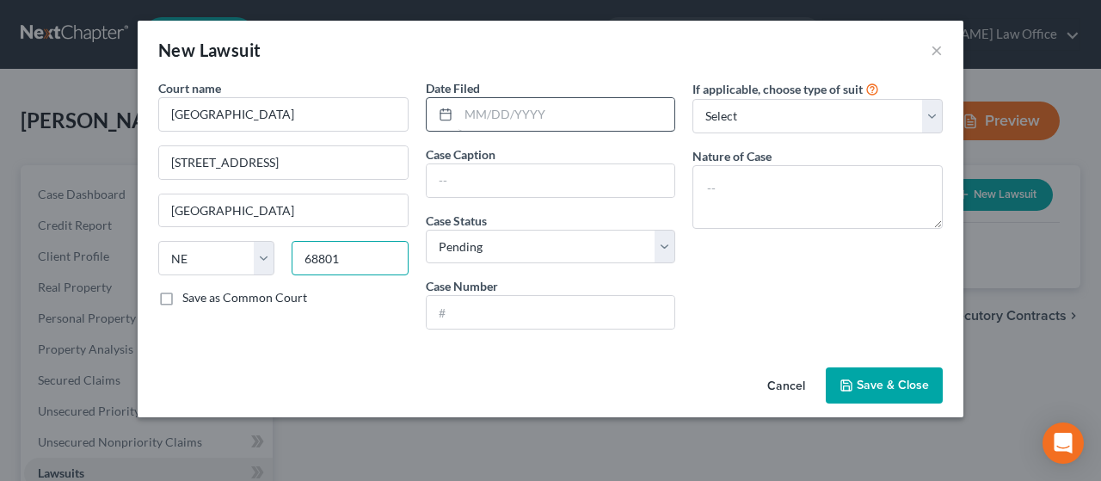
type input "68801"
click at [503, 120] on input "text" at bounding box center [566, 114] width 217 height 33
type input "02/07/2025"
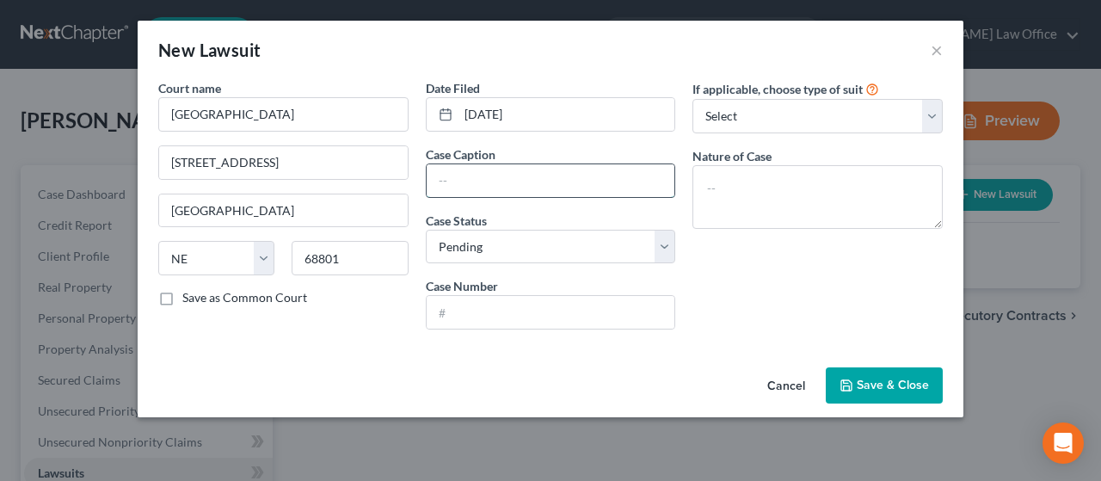
click at [484, 181] on input "text" at bounding box center [551, 180] width 249 height 33
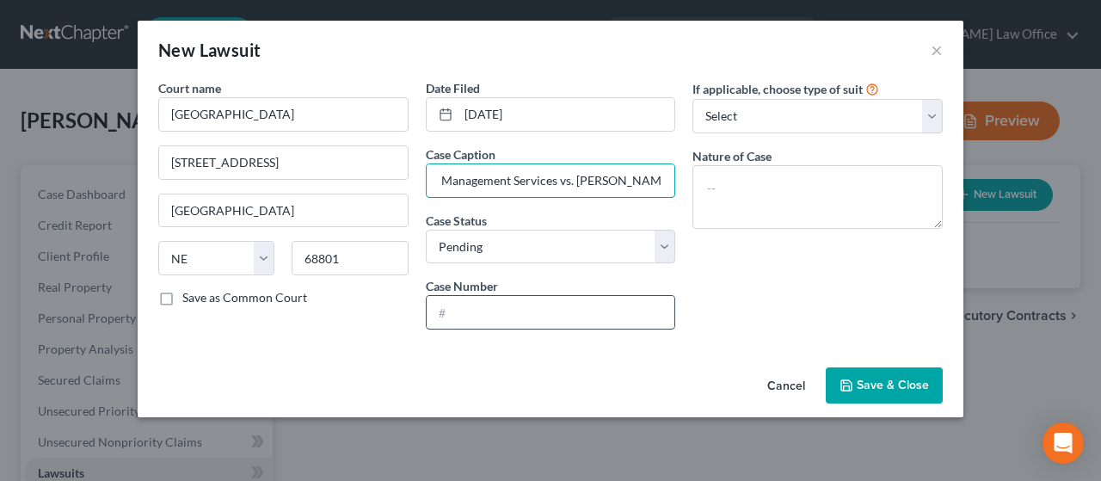
type input "Credit Management Services vs. Brittany Jimenez"
click at [500, 306] on input "text" at bounding box center [551, 312] width 249 height 33
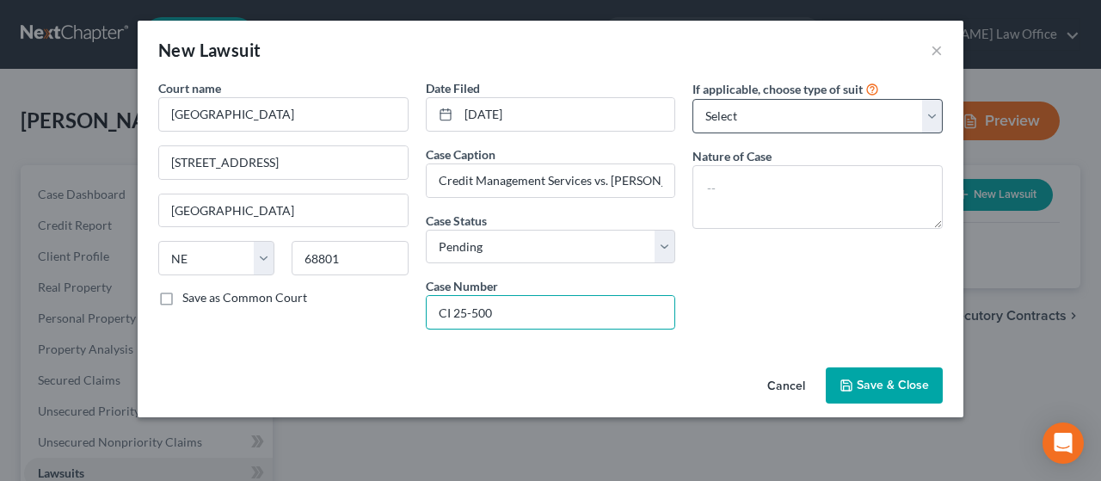
type input "CI 25-500"
click at [932, 114] on select "Select Repossession Garnishment Foreclosure Attached, Seized, Or Levied Other" at bounding box center [817, 116] width 250 height 34
select select "1"
click at [692, 99] on select "Select Repossession Garnishment Foreclosure Attached, Seized, Or Levied Other" at bounding box center [817, 116] width 250 height 34
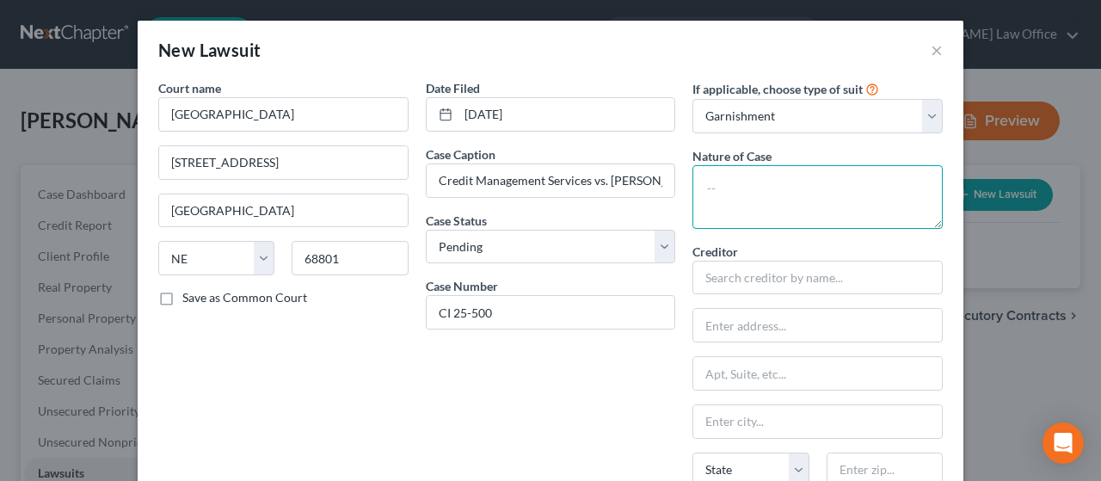
click at [785, 196] on textarea at bounding box center [817, 197] width 250 height 64
type textarea "Collection"
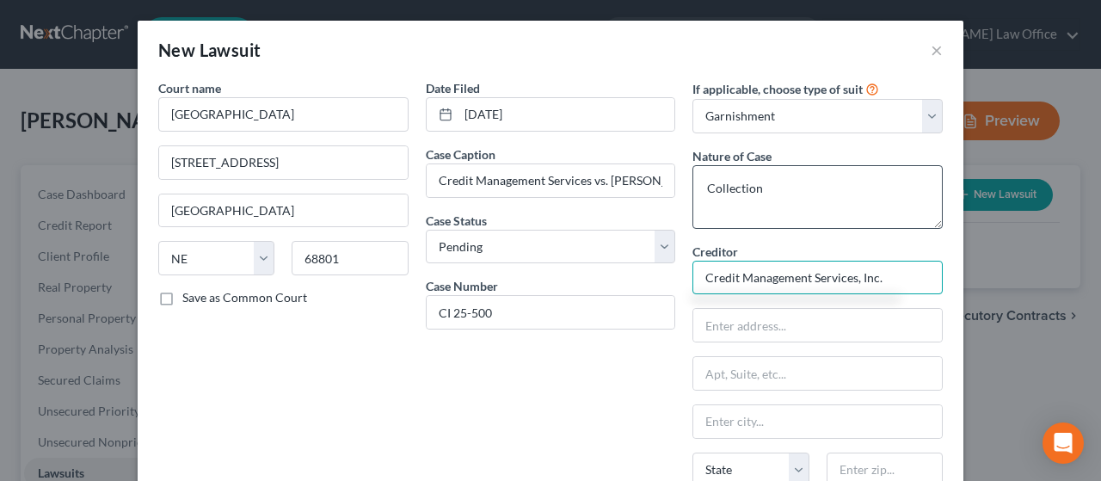
type input "Credit Management Services, Inc."
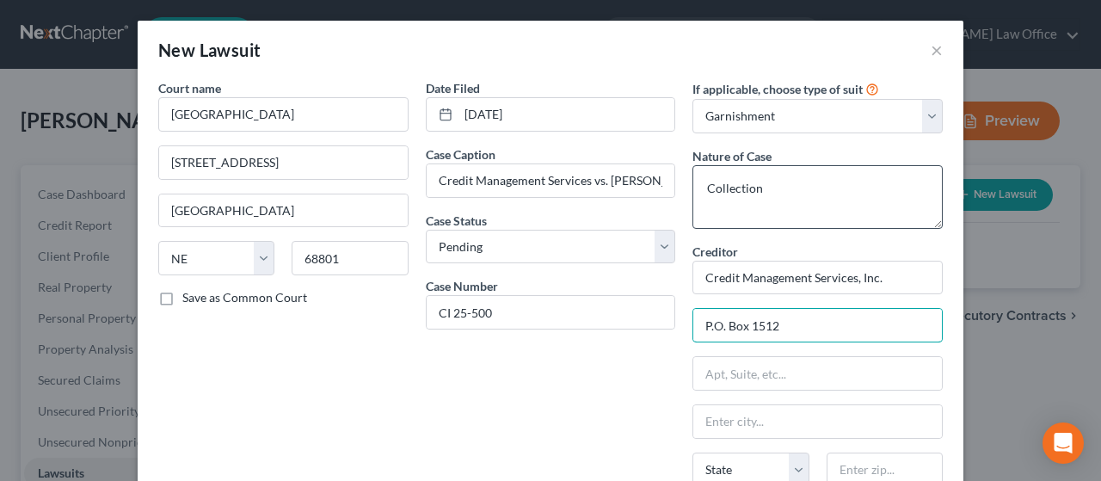
type input "P.O. Box 1512"
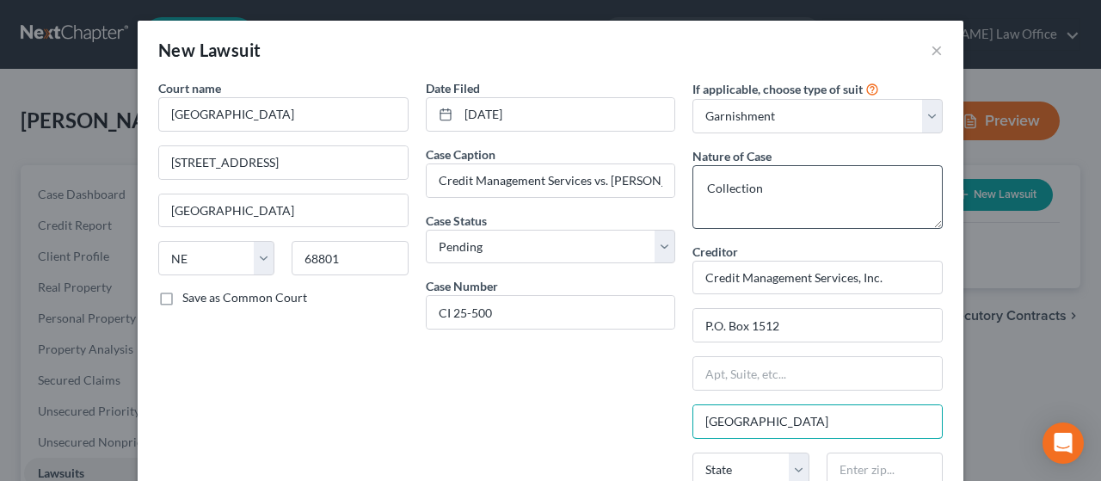
type input "[GEOGRAPHIC_DATA]"
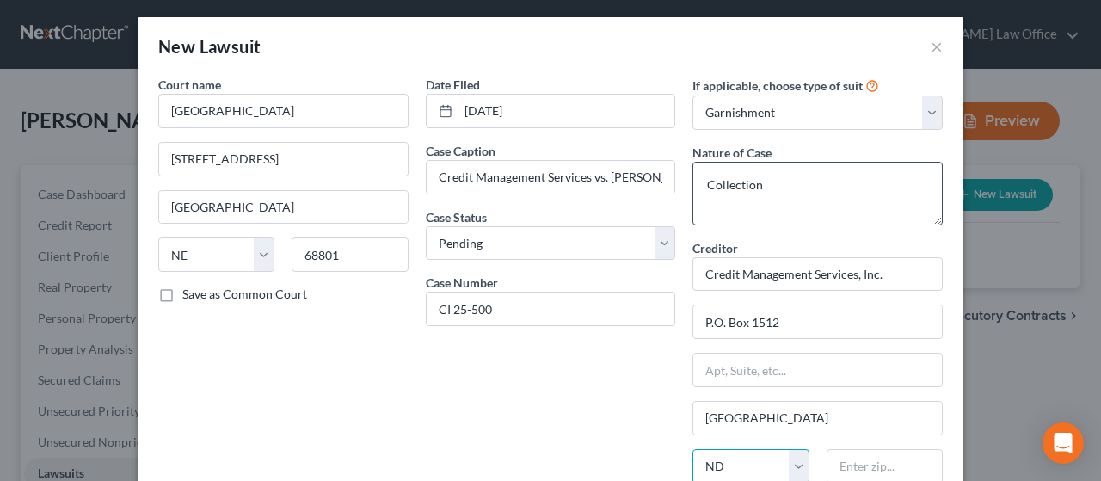
select select "30"
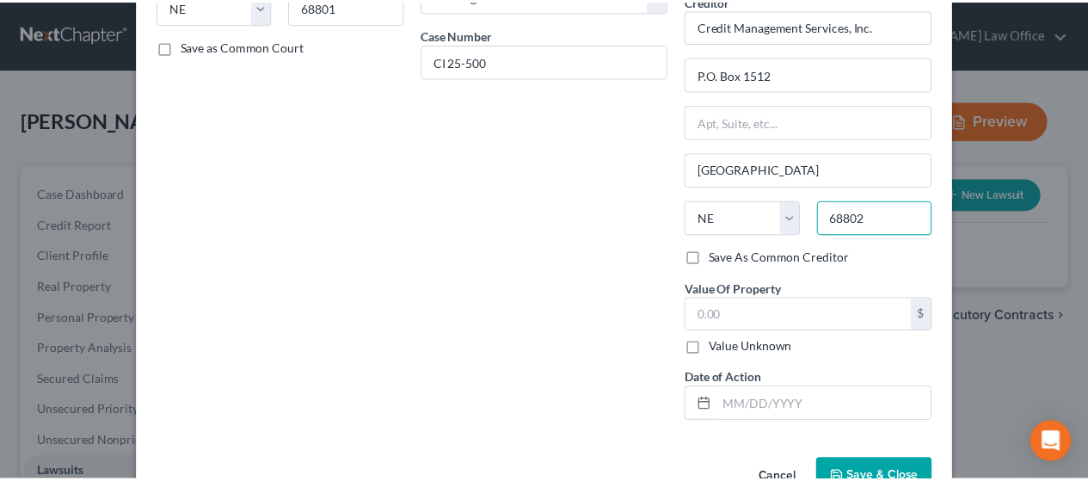
scroll to position [298, 0]
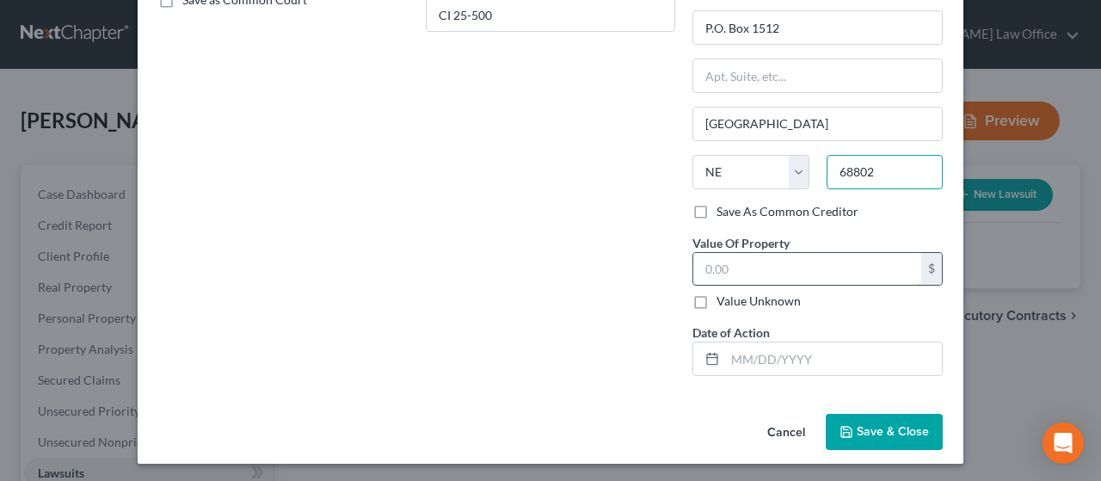
type input "68802"
click at [748, 264] on input "text" at bounding box center [807, 269] width 228 height 33
type input "2,675.21"
click at [761, 357] on input "text" at bounding box center [833, 358] width 217 height 33
click at [560, 304] on div "Date Filed 02/07/2025 Case Caption Credit Management Services vs. Brittany Jime…" at bounding box center [550, 86] width 267 height 608
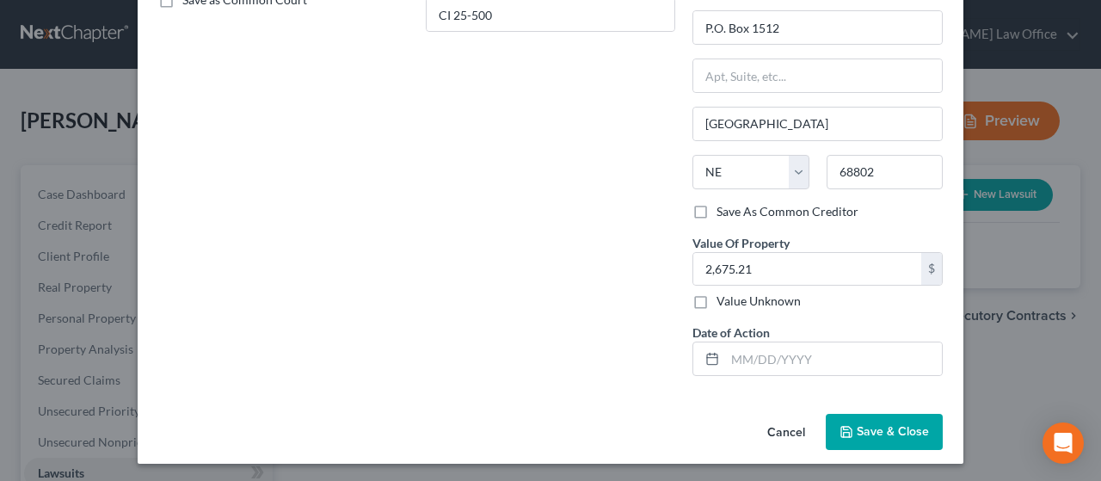
click at [882, 420] on button "Save & Close" at bounding box center [883, 432] width 117 height 36
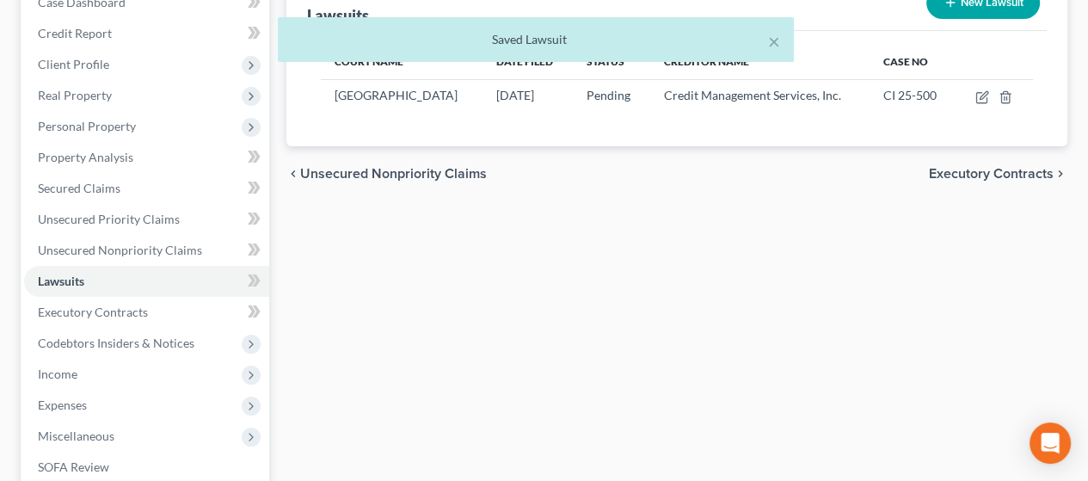
scroll to position [430, 0]
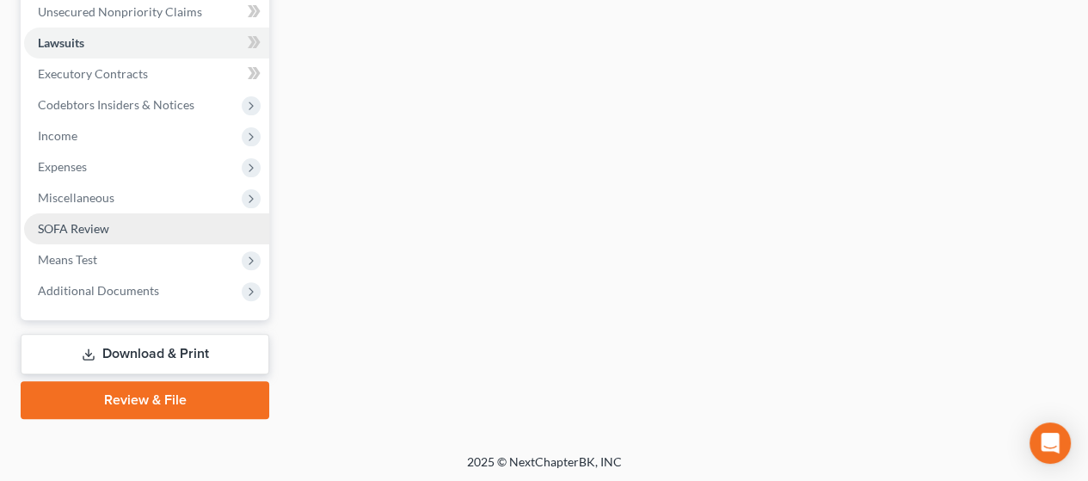
click at [95, 226] on span "SOFA Review" at bounding box center [73, 228] width 71 height 15
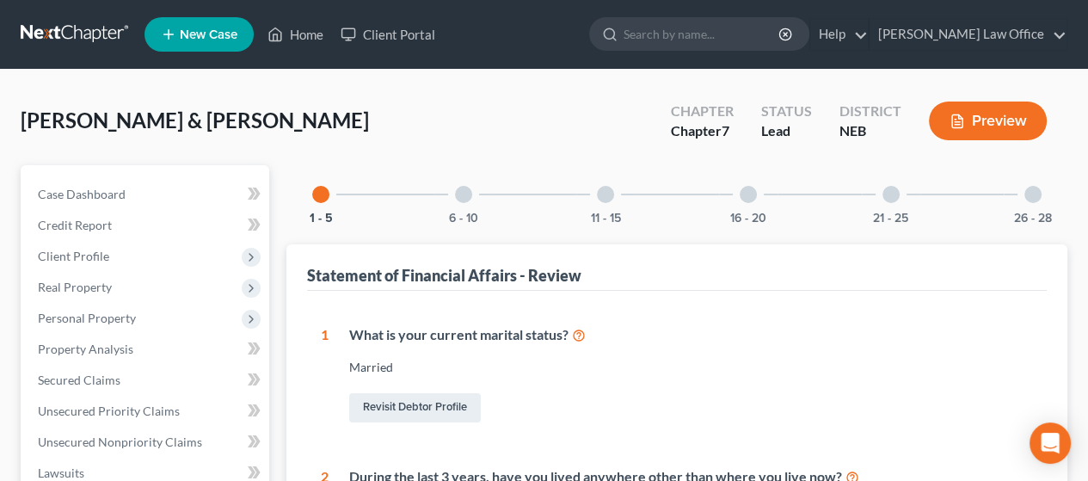
drag, startPoint x: 463, startPoint y: 192, endPoint x: 461, endPoint y: 202, distance: 10.5
click at [463, 192] on div at bounding box center [463, 194] width 17 height 17
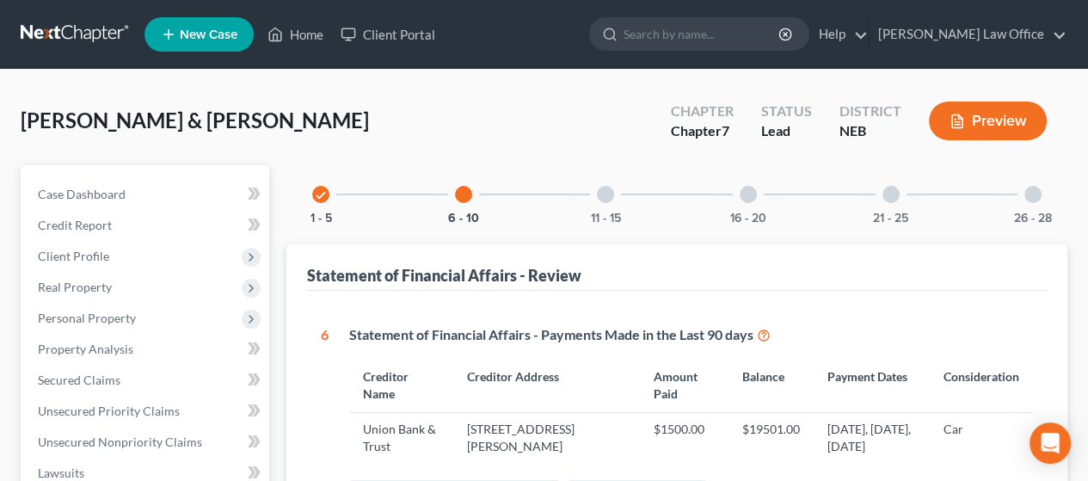
click at [604, 194] on div at bounding box center [605, 194] width 17 height 17
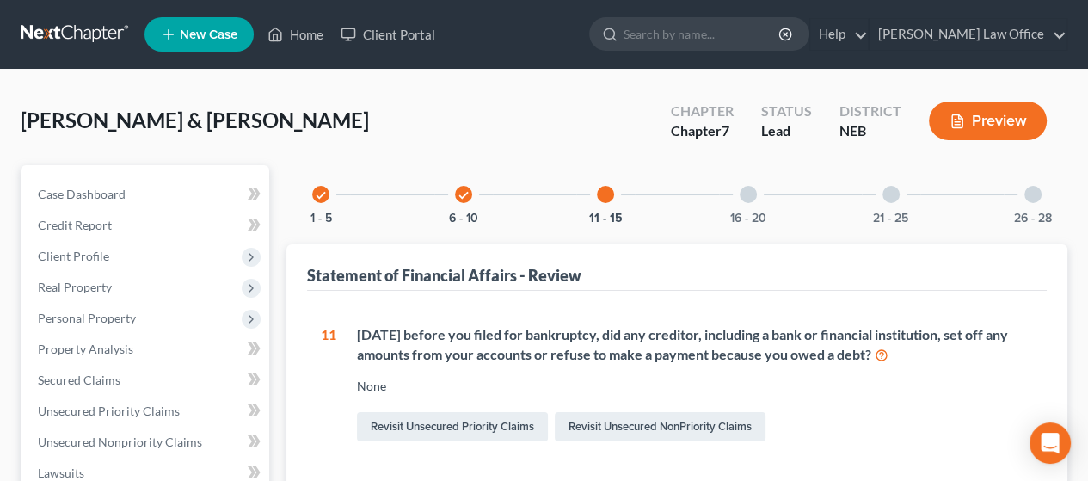
click at [748, 194] on div at bounding box center [747, 194] width 17 height 17
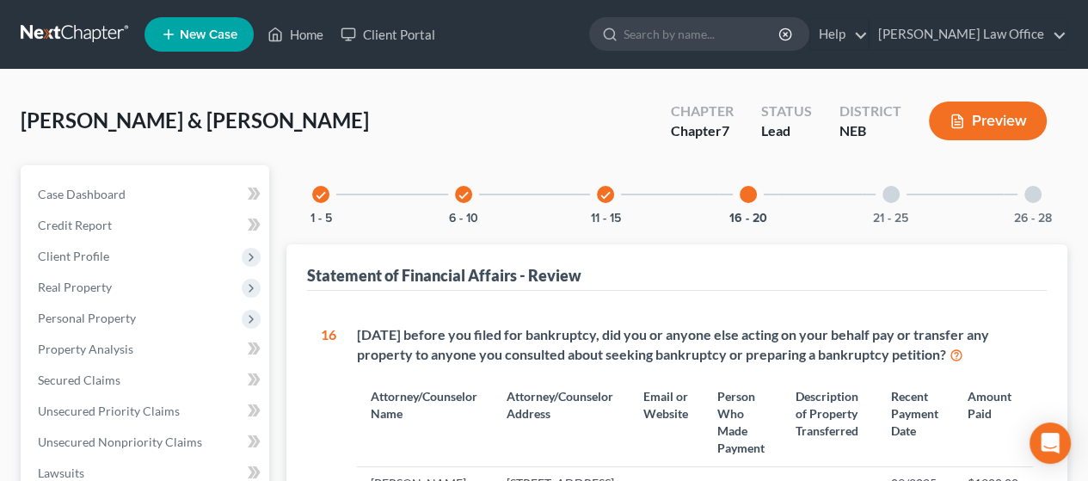
click at [899, 188] on div "21 - 25" at bounding box center [891, 194] width 58 height 58
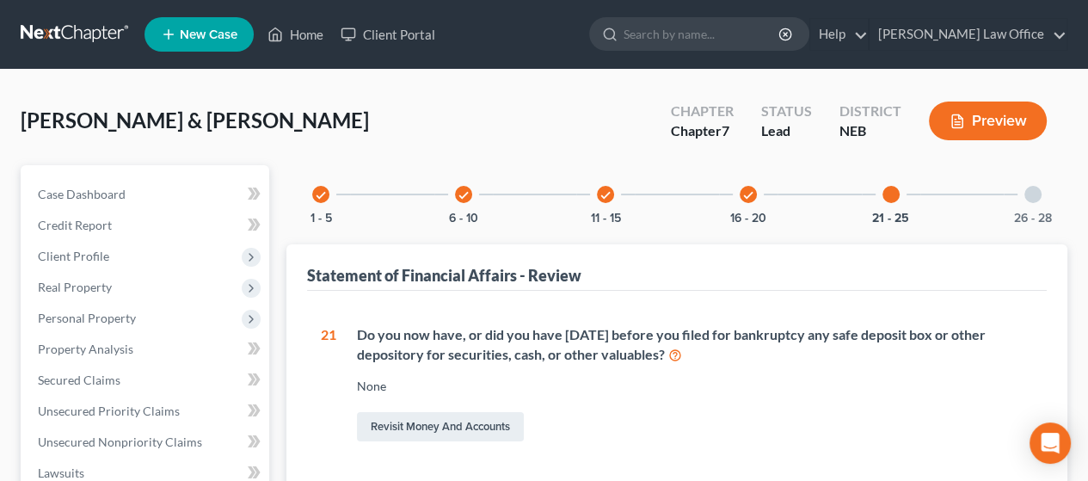
click at [1031, 193] on div at bounding box center [1032, 194] width 17 height 17
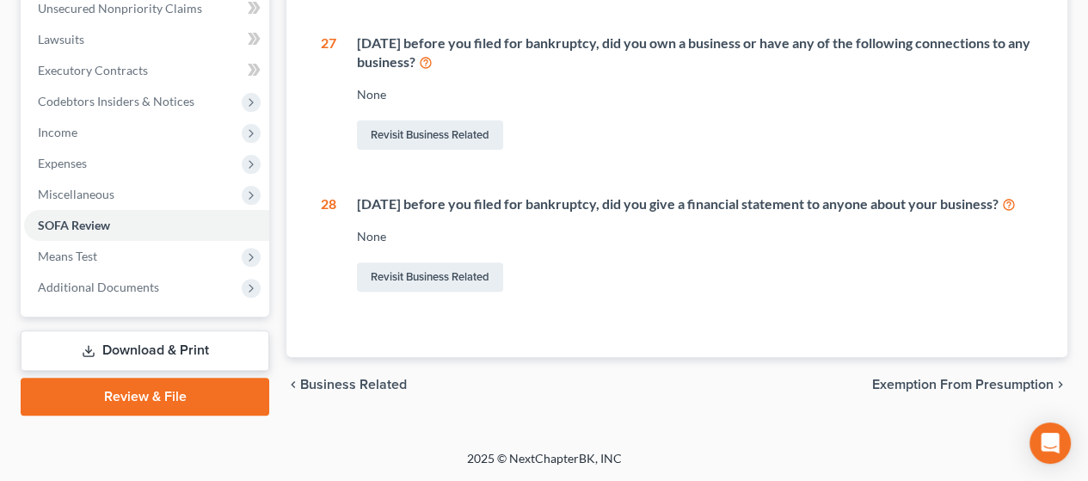
scroll to position [448, 0]
click at [952, 383] on span "Exemption from Presumption" at bounding box center [962, 384] width 181 height 14
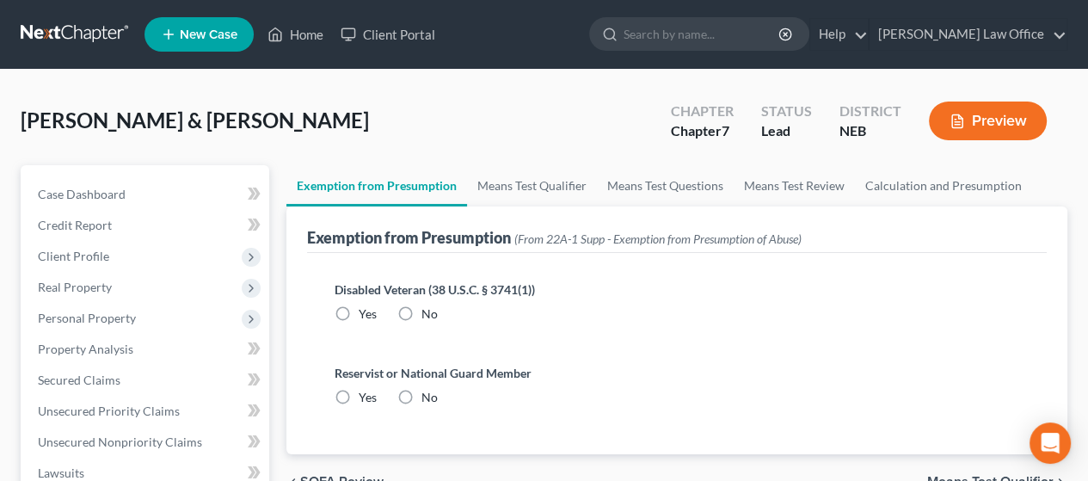
click at [421, 311] on label "No" at bounding box center [429, 313] width 16 height 17
click at [428, 311] on input "No" at bounding box center [433, 310] width 11 height 11
radio input "true"
click at [421, 397] on label "No" at bounding box center [429, 397] width 16 height 17
click at [428, 397] on input "No" at bounding box center [433, 394] width 11 height 11
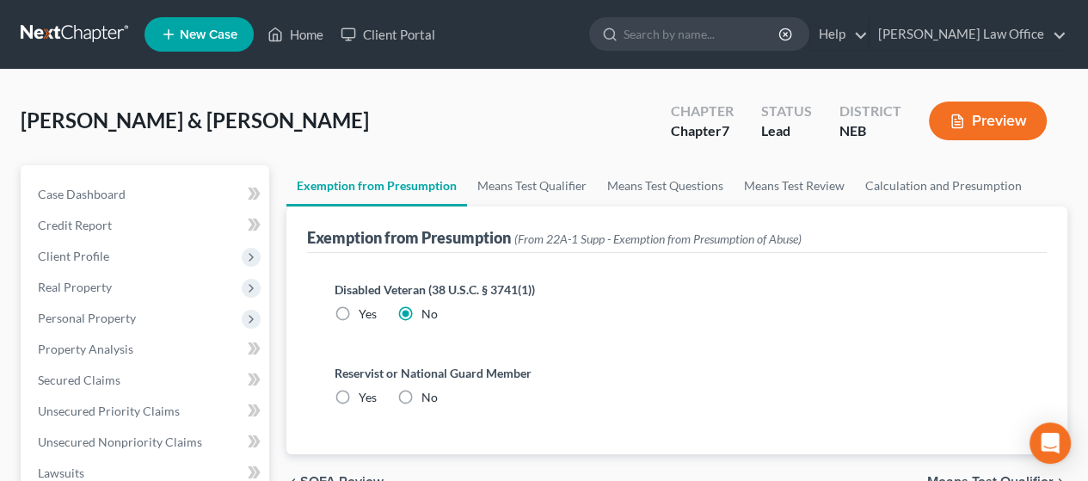
radio input "true"
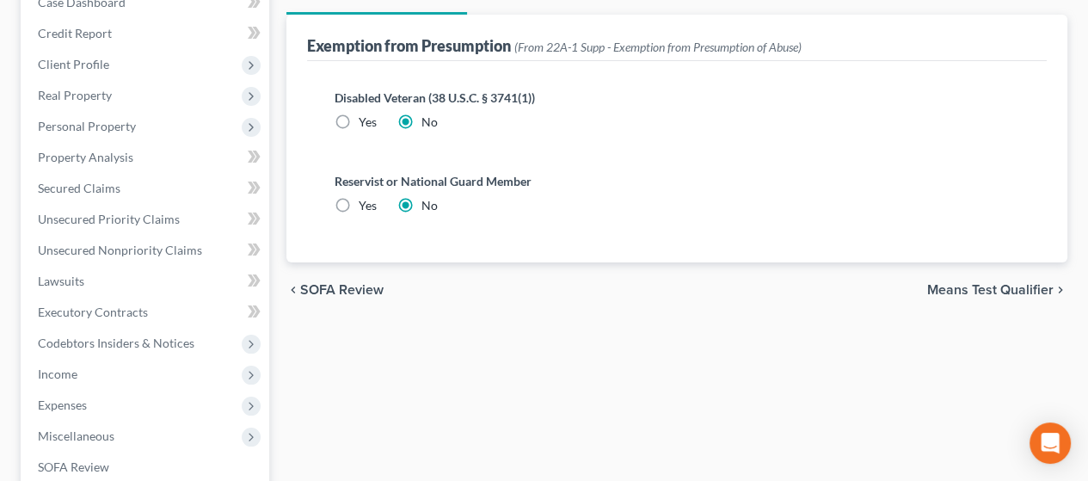
scroll to position [258, 0]
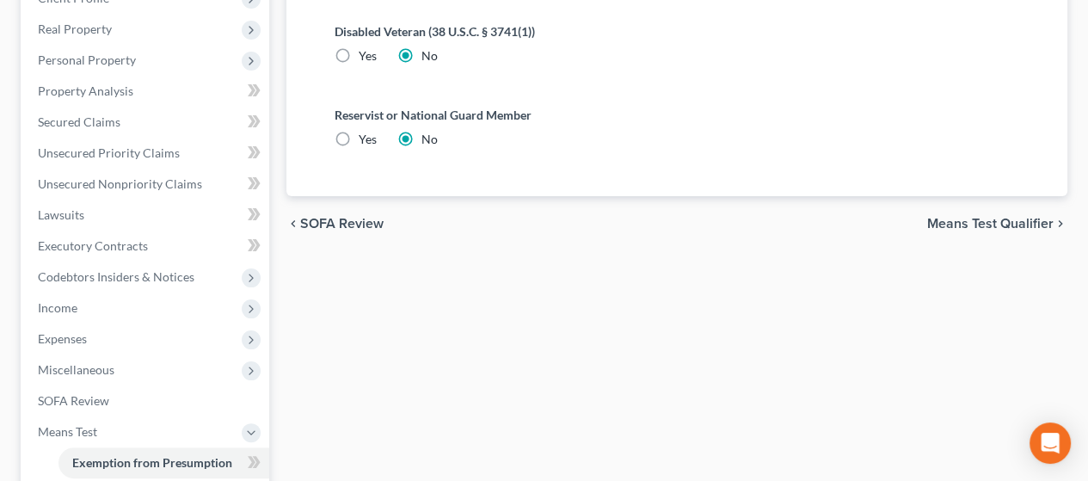
click at [1000, 223] on span "Means Test Qualifier" at bounding box center [990, 224] width 126 height 14
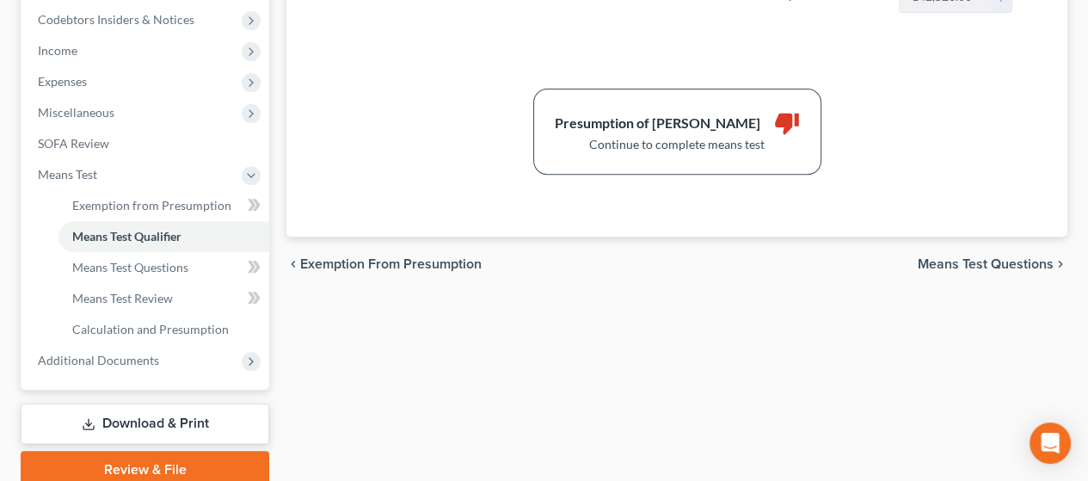
scroll to position [516, 0]
click at [1000, 256] on span "Means Test Questions" at bounding box center [985, 263] width 136 height 14
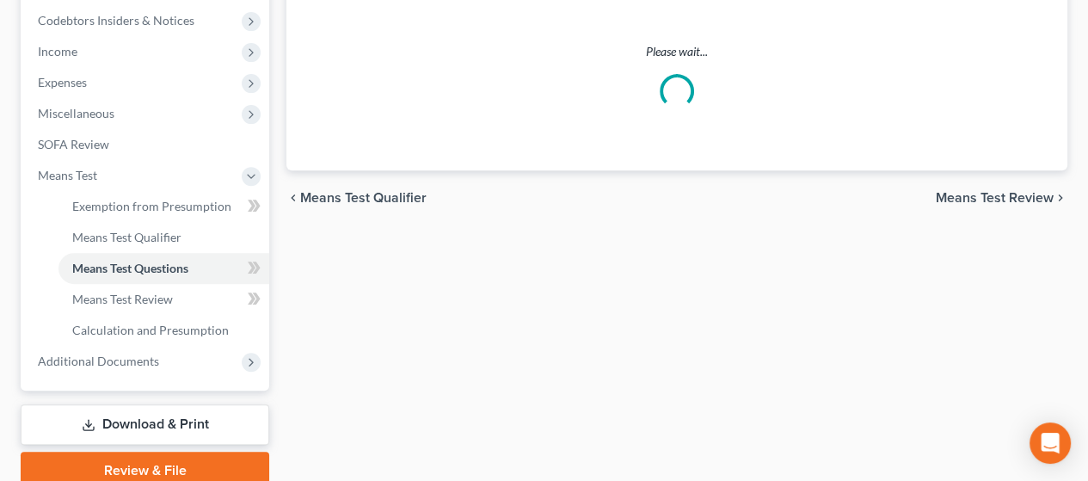
select select "1"
select select "60"
select select "1"
select select "60"
select select "1"
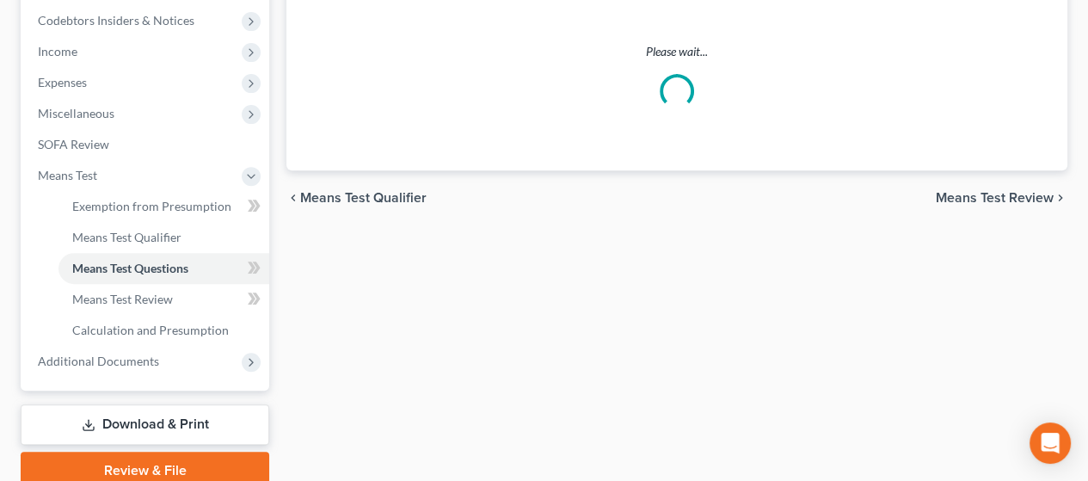
select select "60"
select select "4"
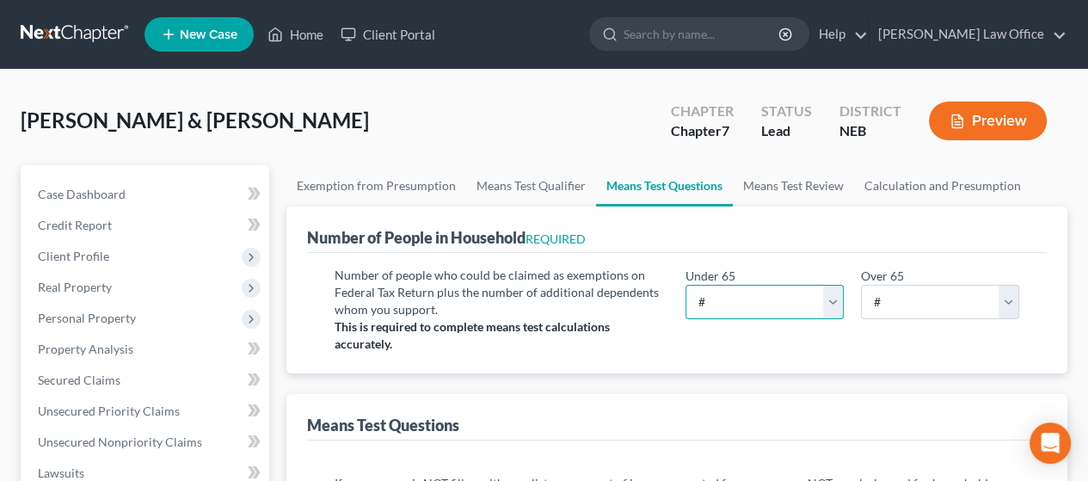
click at [836, 295] on select "# 0 1 2 3 4 5 6 7 8 9 10" at bounding box center [764, 302] width 158 height 34
click at [533, 180] on link "Means Test Qualifier" at bounding box center [531, 185] width 130 height 41
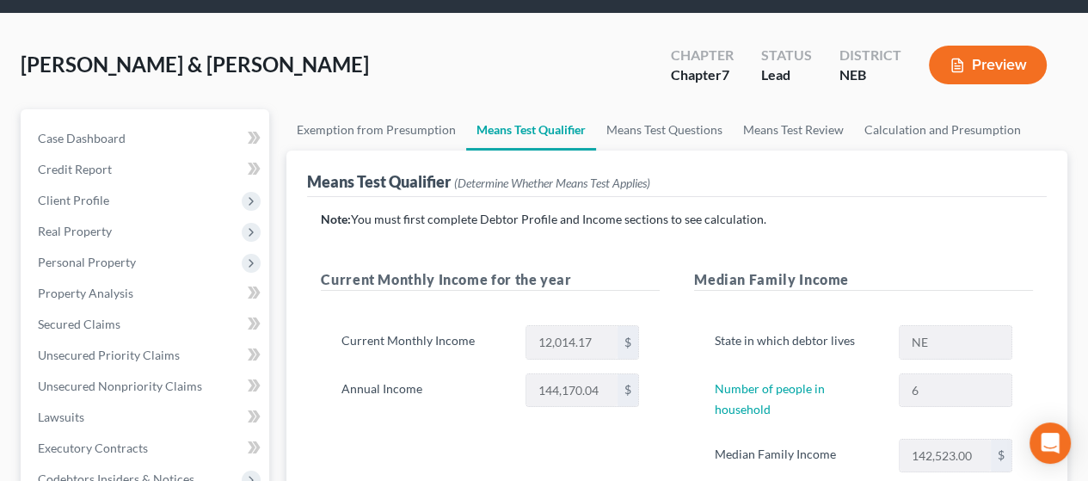
scroll to position [86, 0]
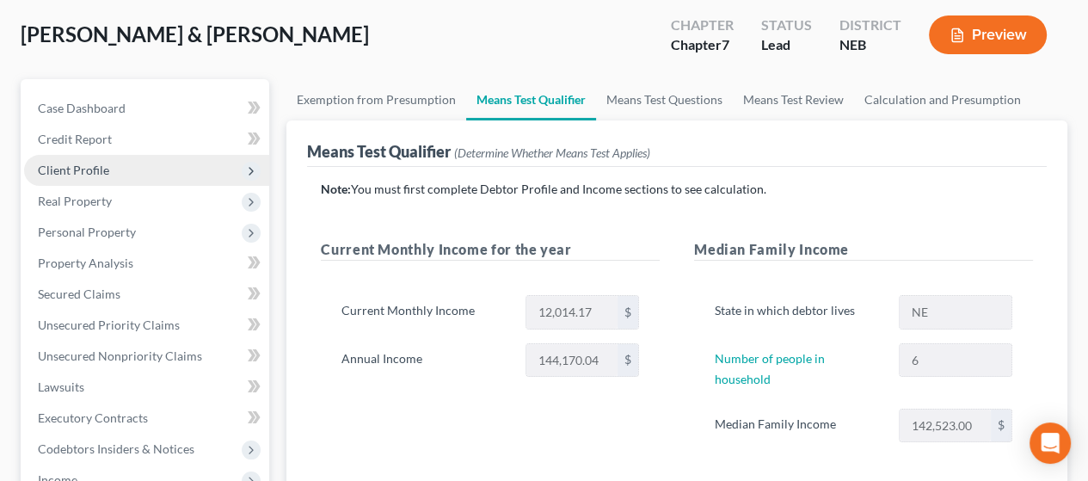
click at [99, 164] on span "Client Profile" at bounding box center [73, 170] width 71 height 15
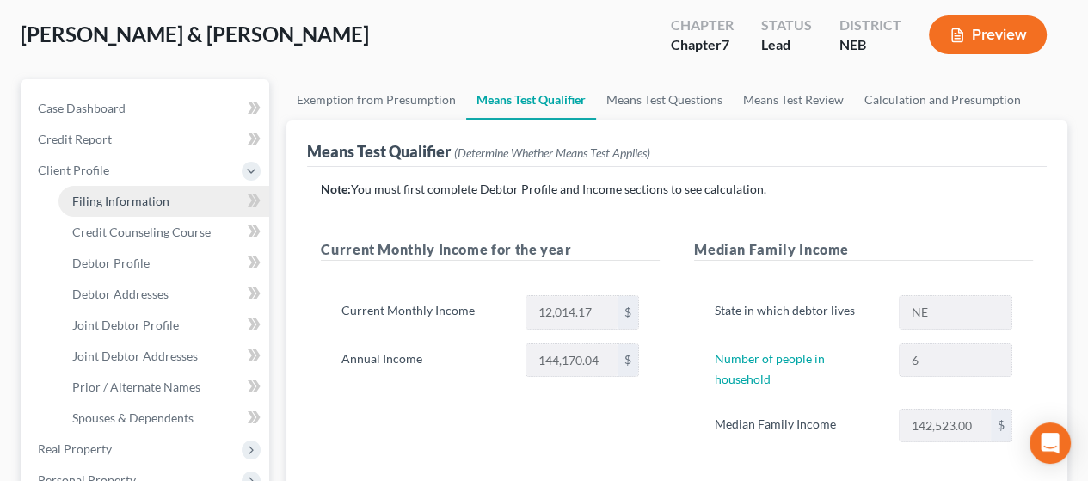
click at [118, 194] on span "Filing Information" at bounding box center [120, 200] width 97 height 15
select select "1"
select select "0"
select select "48"
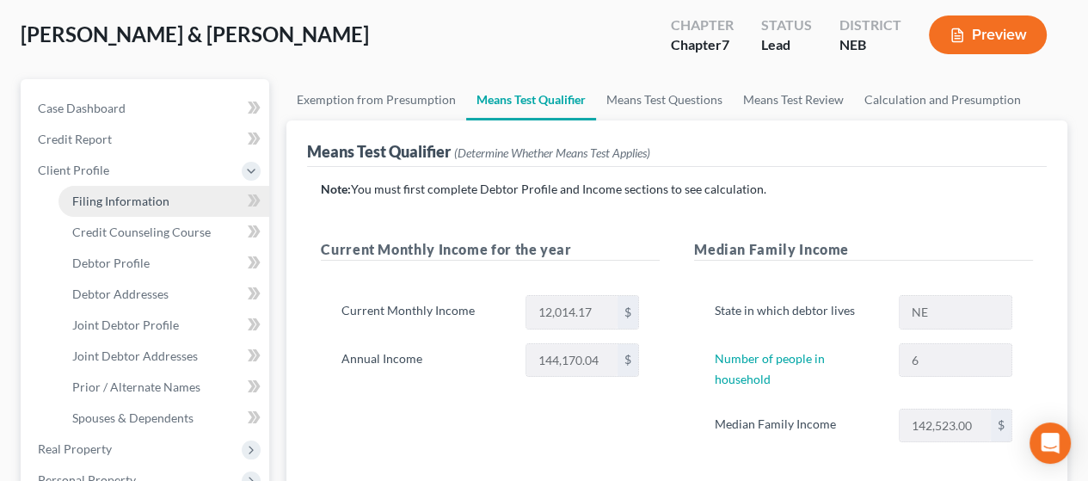
select select "30"
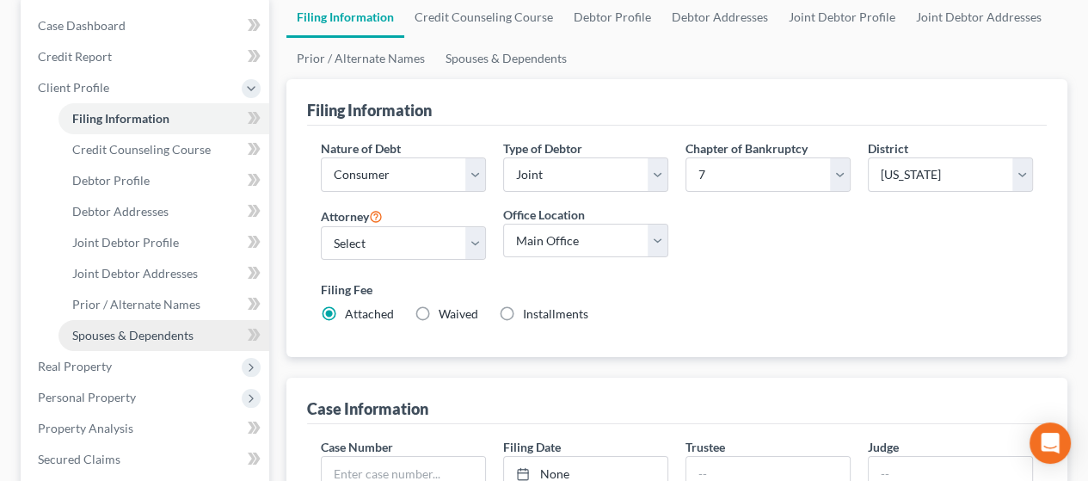
scroll to position [172, 0]
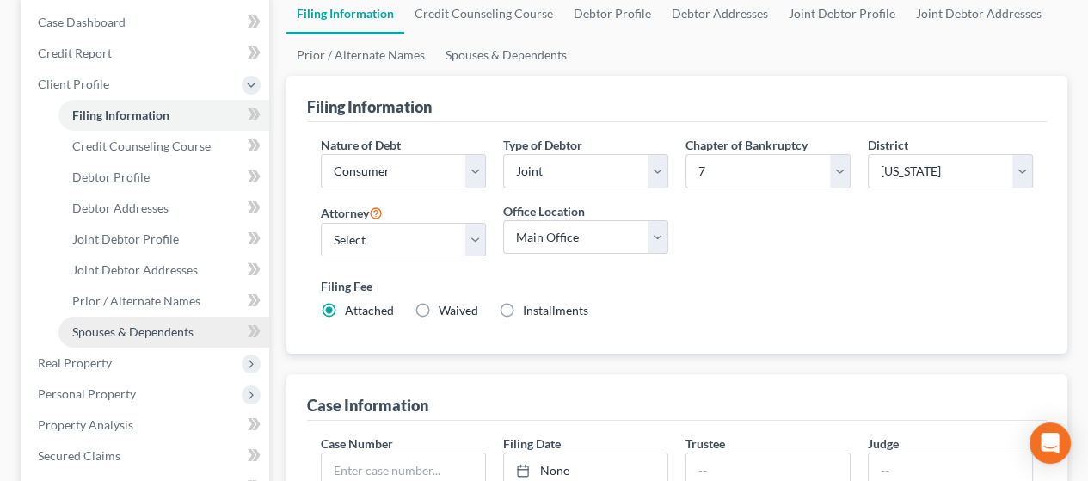
click at [182, 331] on span "Spouses & Dependents" at bounding box center [132, 331] width 121 height 15
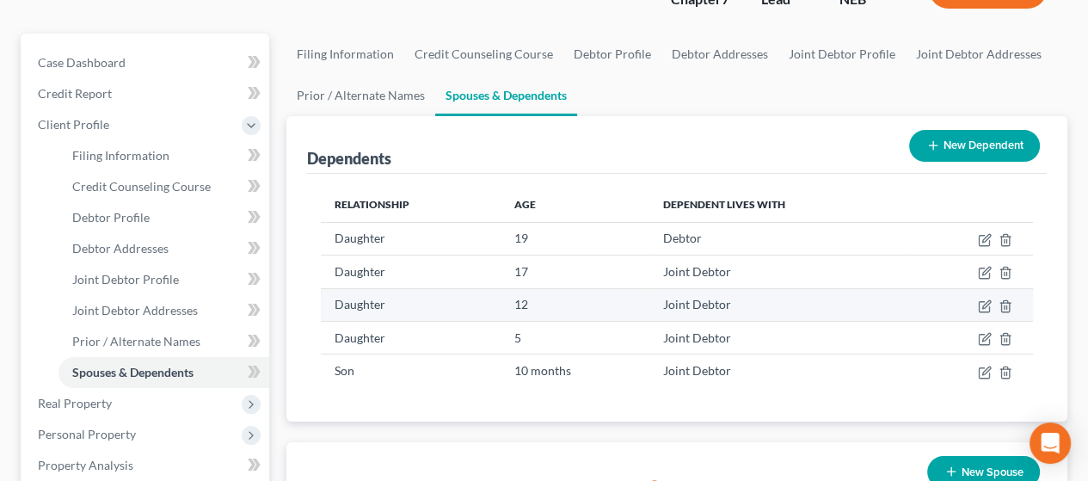
scroll to position [172, 0]
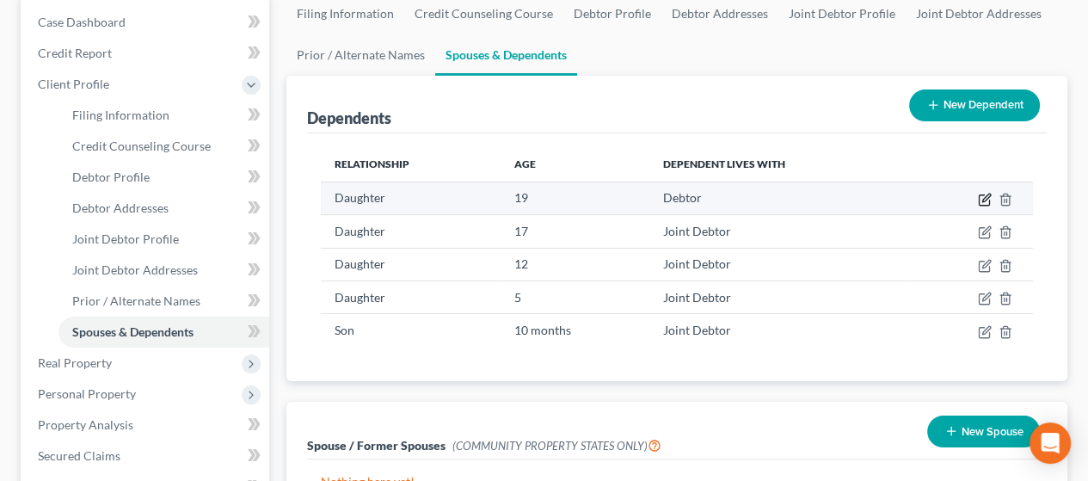
click at [982, 195] on icon "button" at bounding box center [985, 200] width 14 height 14
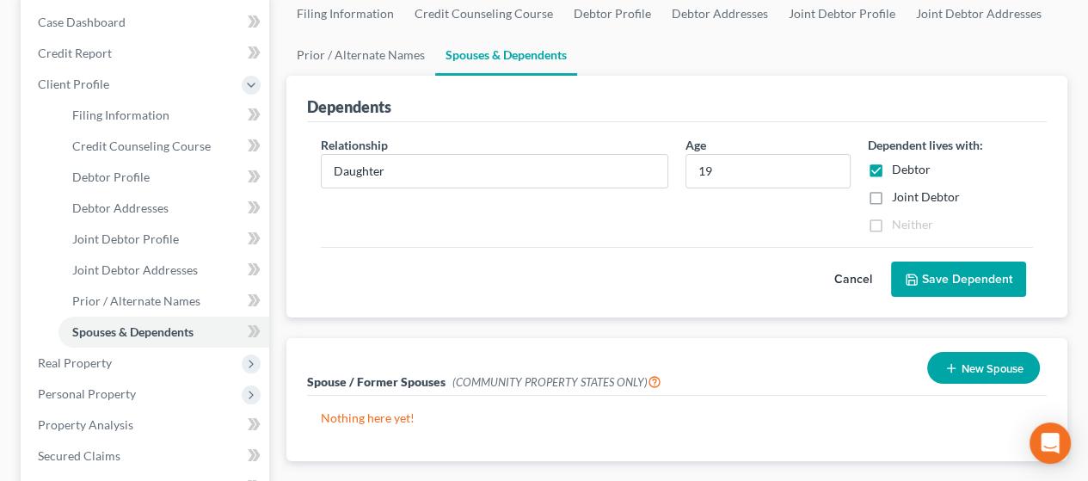
click at [956, 279] on button "Save Dependent" at bounding box center [958, 279] width 135 height 36
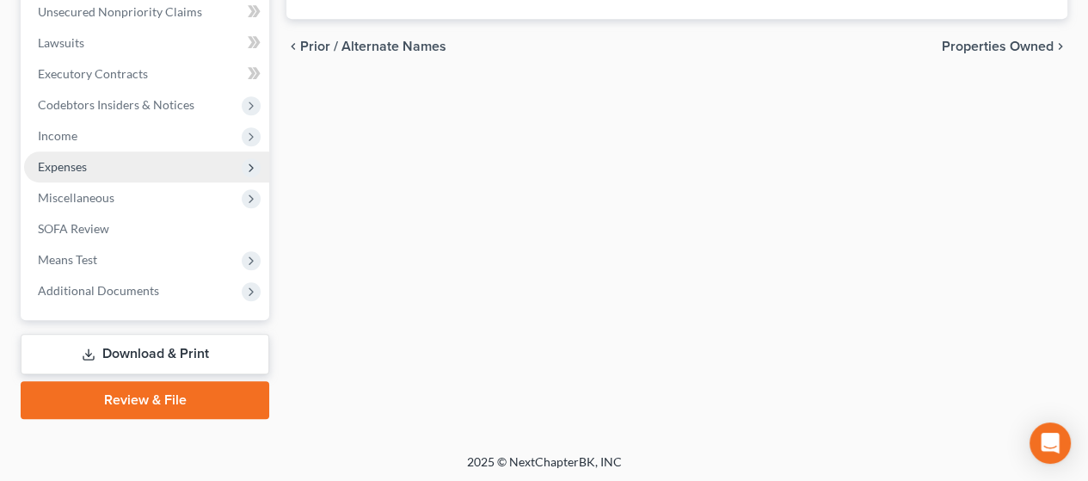
scroll to position [679, 0]
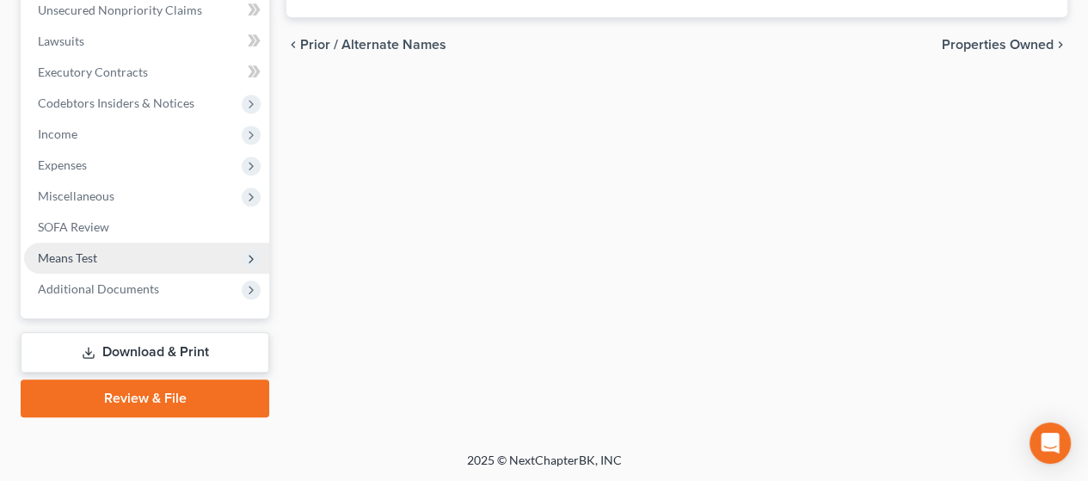
click at [84, 253] on span "Means Test" at bounding box center [67, 257] width 59 height 15
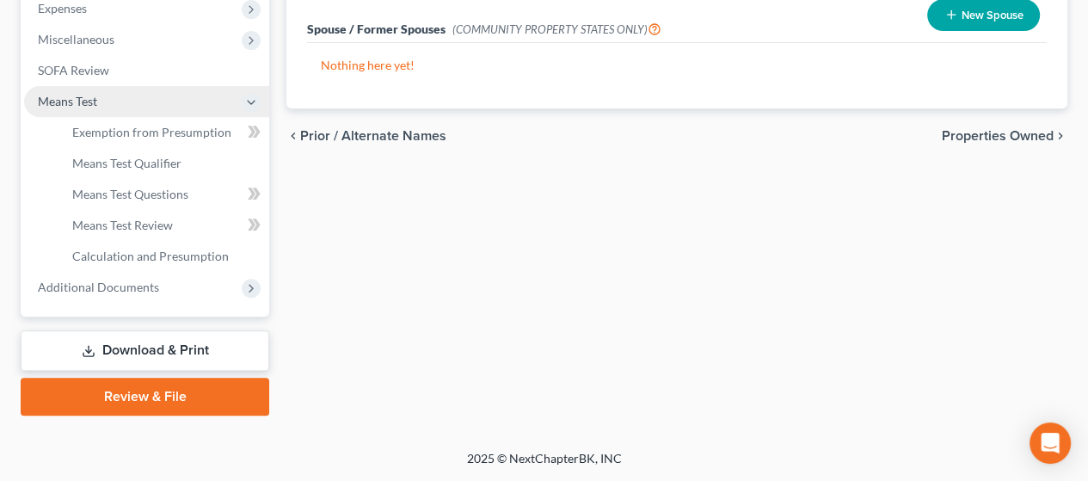
scroll to position [432, 0]
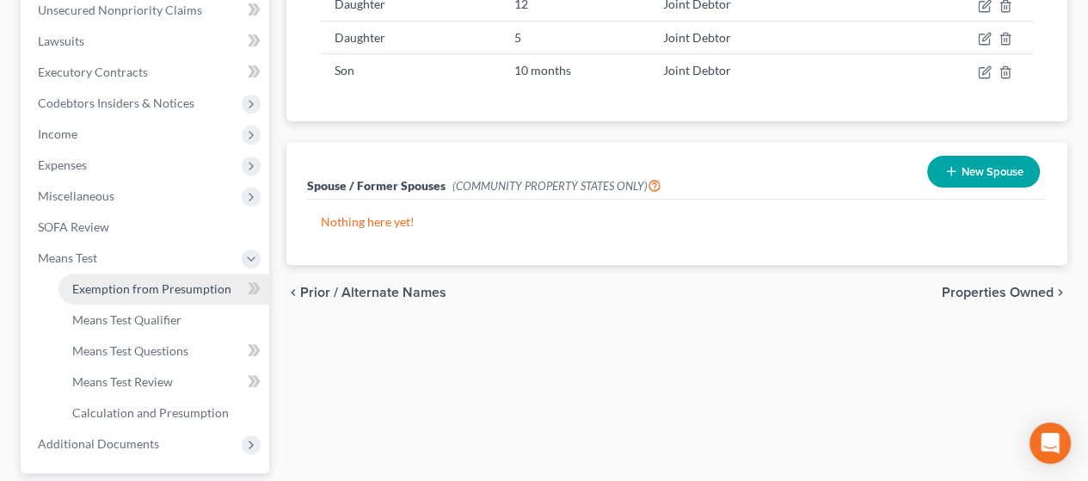
click at [186, 282] on span "Exemption from Presumption" at bounding box center [151, 288] width 159 height 15
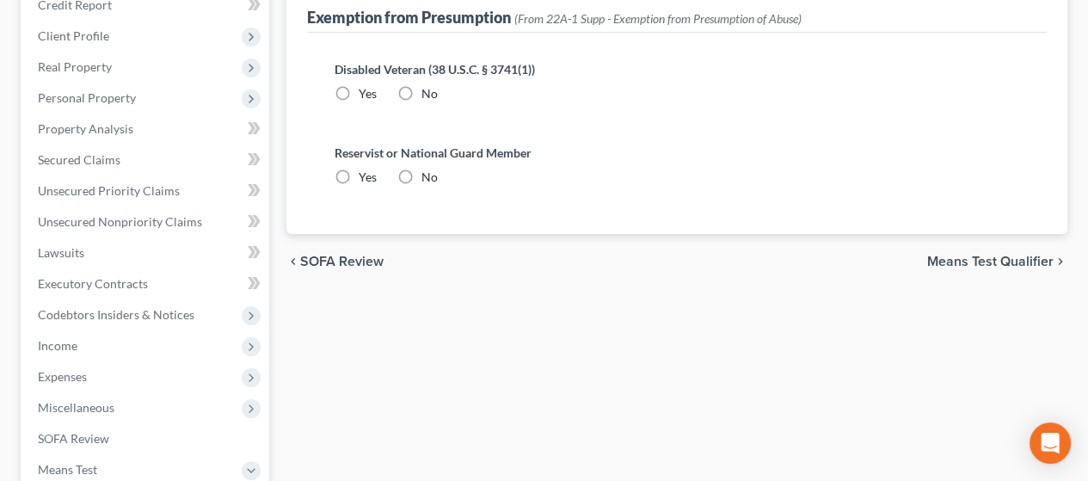
radio input "true"
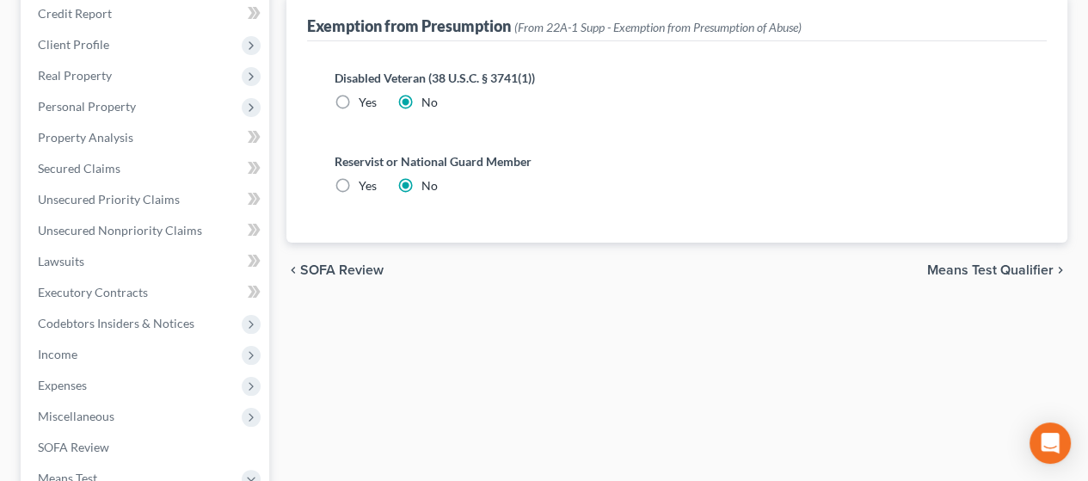
scroll to position [258, 0]
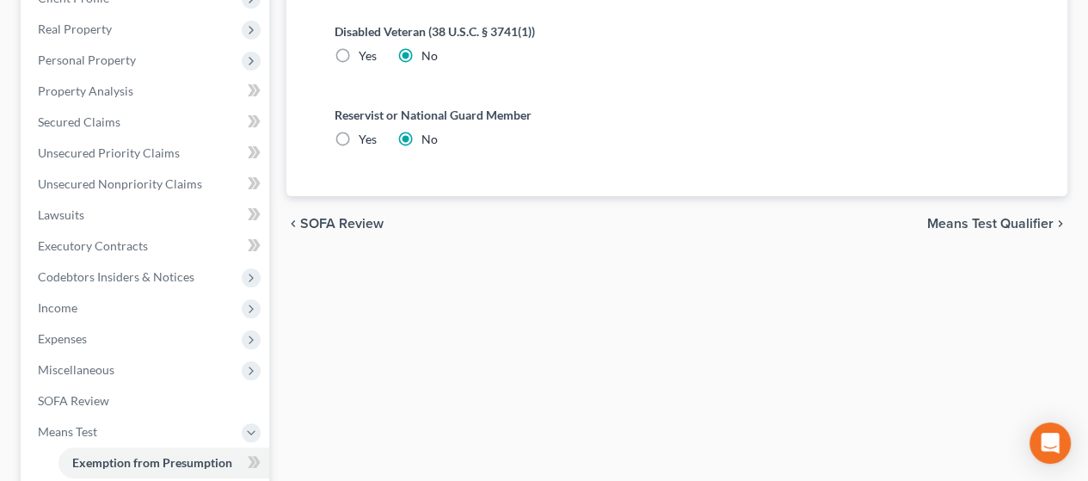
click at [995, 218] on span "Means Test Qualifier" at bounding box center [990, 224] width 126 height 14
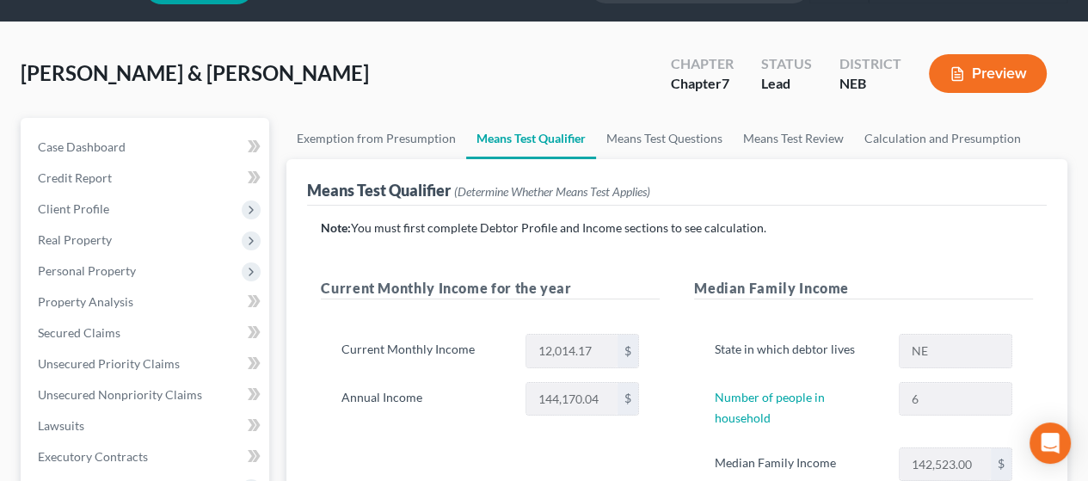
scroll to position [172, 0]
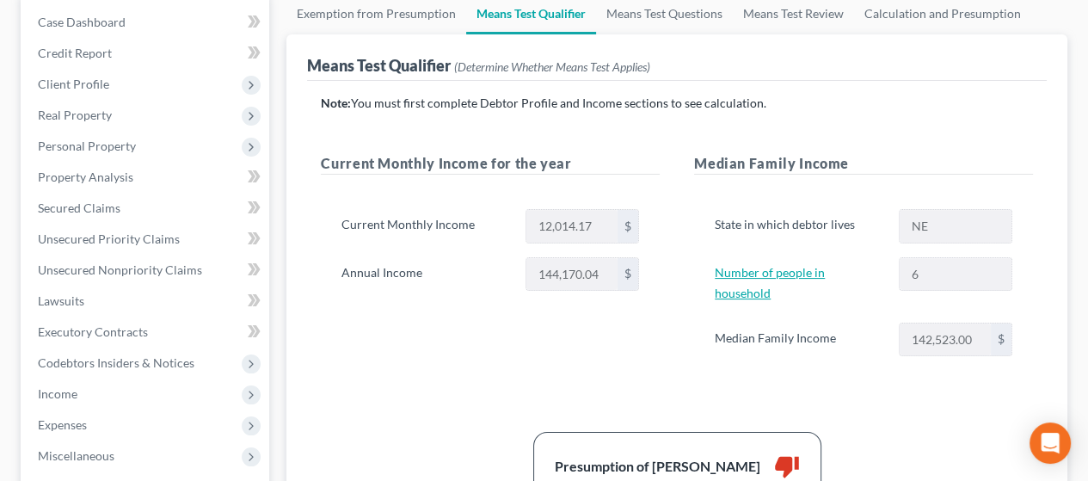
click at [825, 267] on link "Number of people in household" at bounding box center [770, 282] width 110 height 35
select select "1"
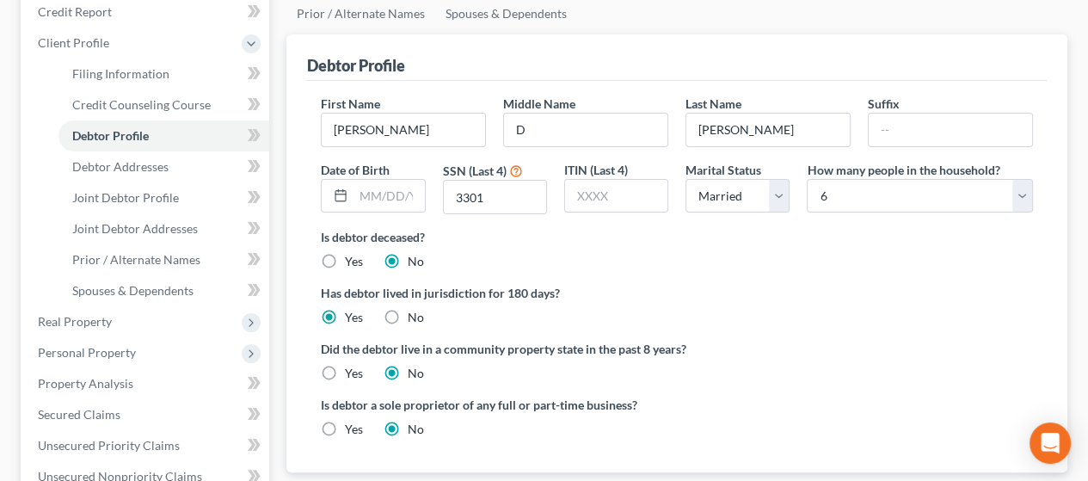
scroll to position [172, 0]
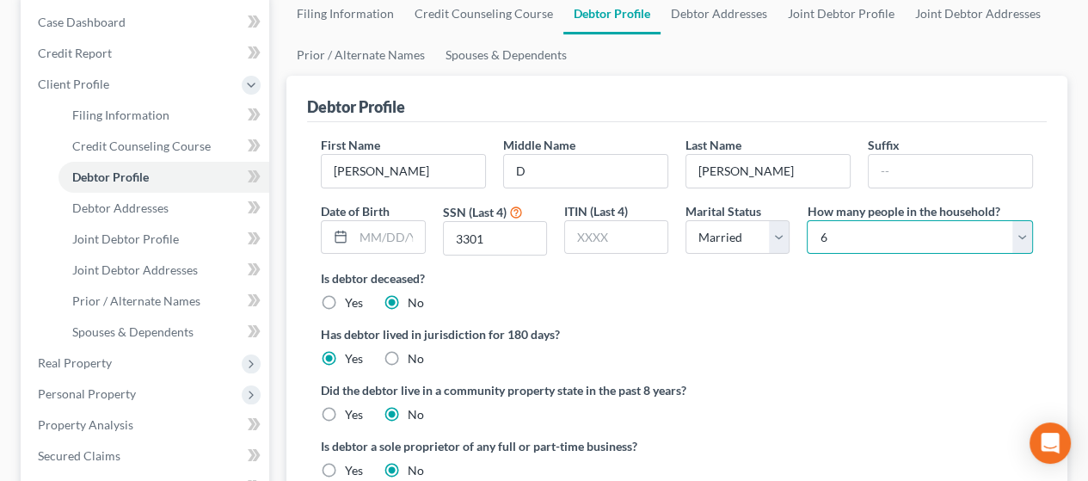
click at [1024, 236] on select "Select 1 2 3 4 5 6 7 8 9 10 11 12 13 14 15 16 17 18 19 20" at bounding box center [920, 237] width 226 height 34
select select "6"
click at [807, 220] on select "Select 1 2 3 4 5 6 7 8 9 10 11 12 13 14 15 16 17 18 19 20" at bounding box center [920, 237] width 226 height 34
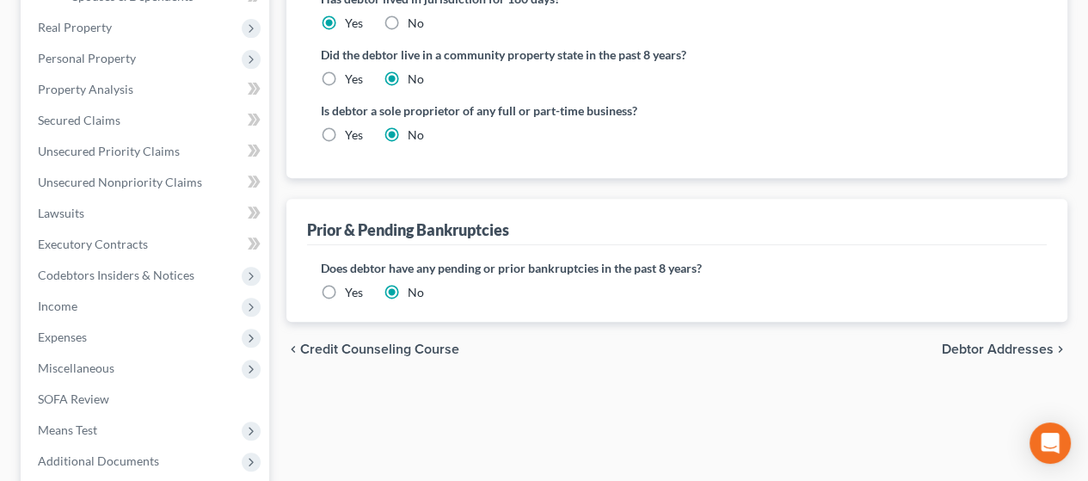
scroll to position [679, 0]
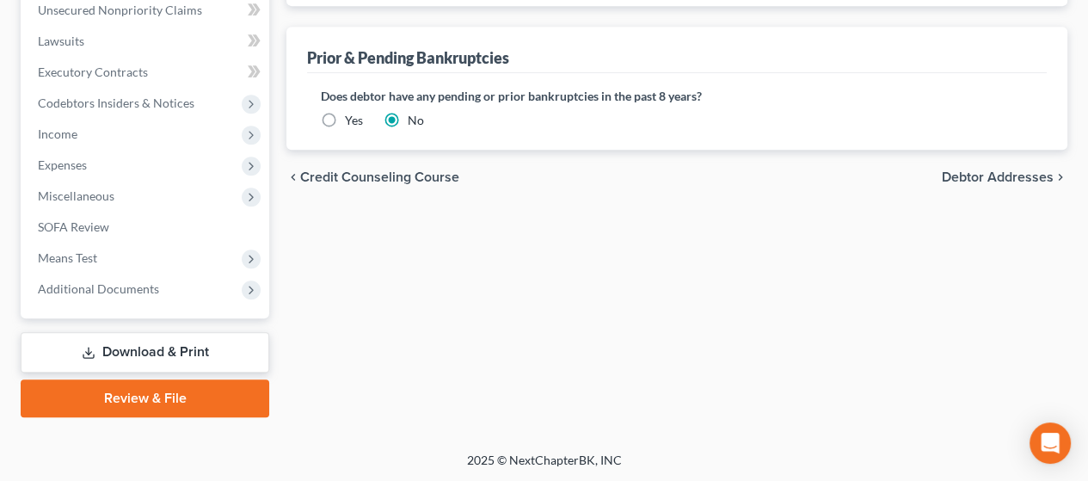
click at [991, 171] on span "Debtor Addresses" at bounding box center [998, 177] width 112 height 14
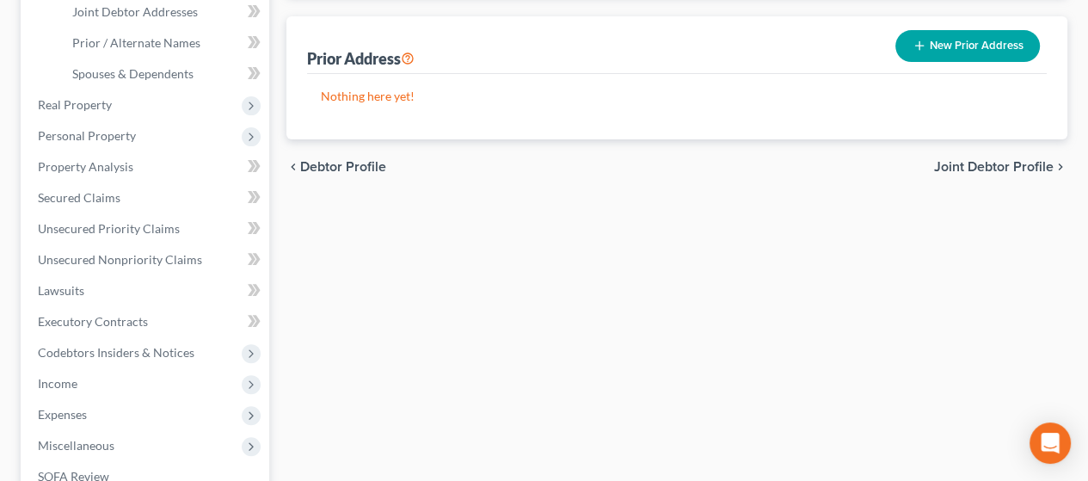
scroll to position [679, 0]
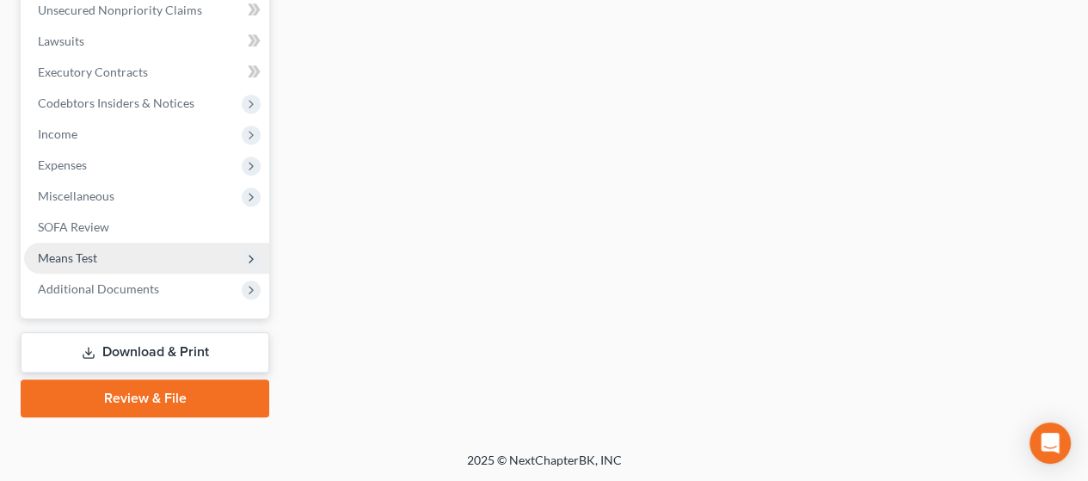
click at [120, 252] on span "Means Test" at bounding box center [146, 257] width 245 height 31
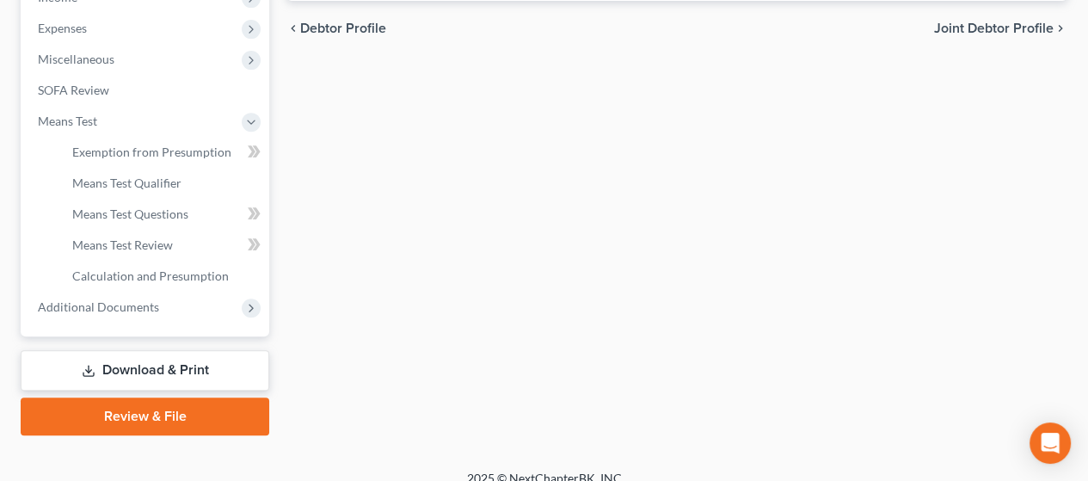
scroll to position [586, 0]
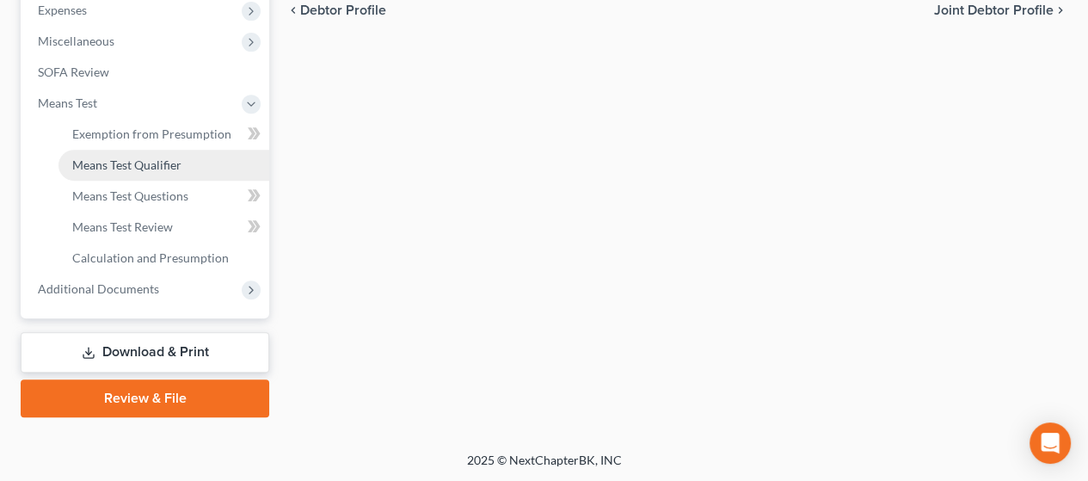
click at [164, 159] on span "Means Test Qualifier" at bounding box center [126, 164] width 109 height 15
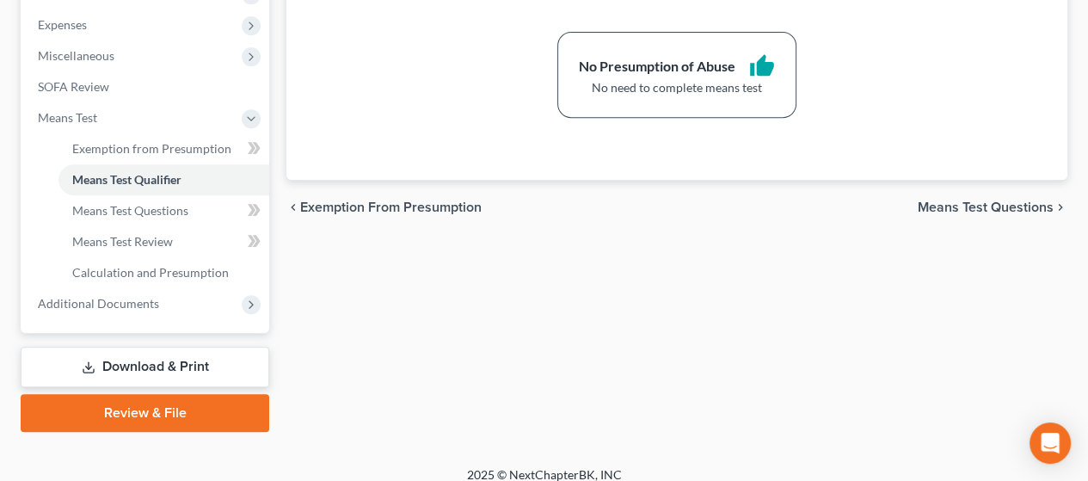
scroll to position [586, 0]
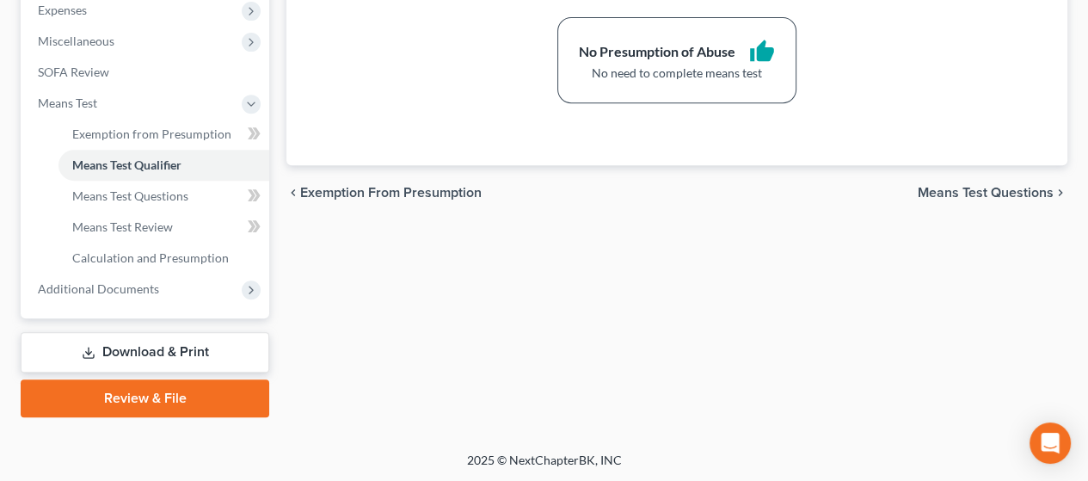
click at [175, 345] on link "Download & Print" at bounding box center [145, 352] width 249 height 40
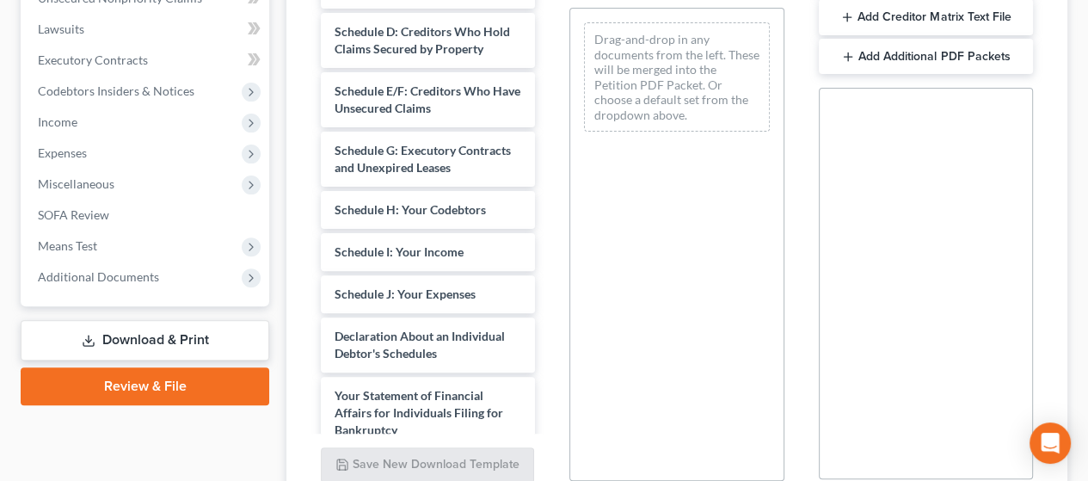
scroll to position [516, 0]
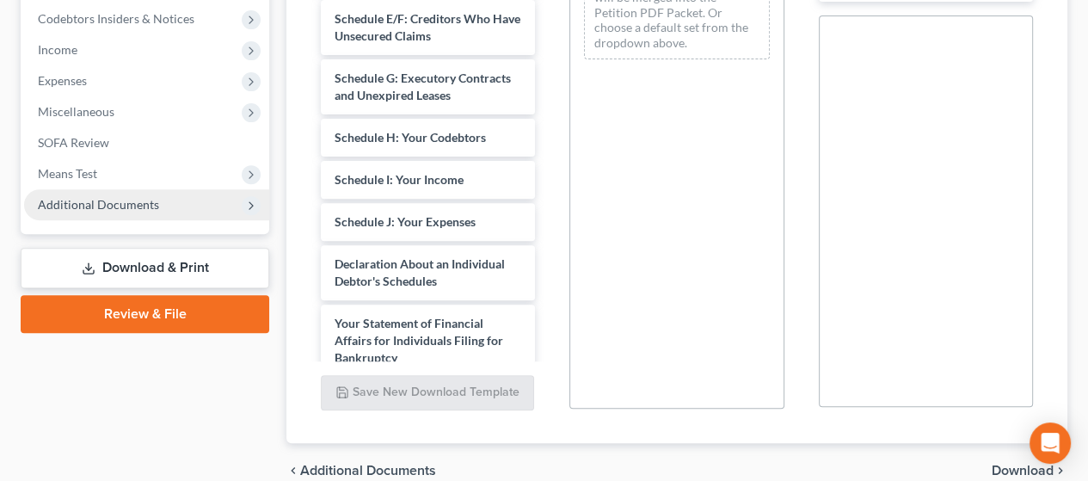
click at [140, 199] on span "Additional Documents" at bounding box center [98, 204] width 121 height 15
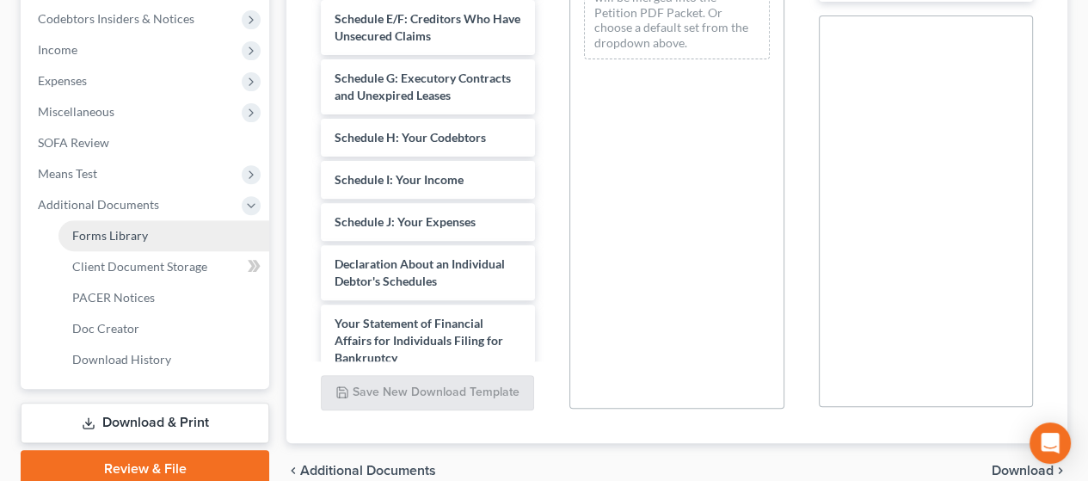
click at [133, 231] on span "Forms Library" at bounding box center [110, 235] width 76 height 15
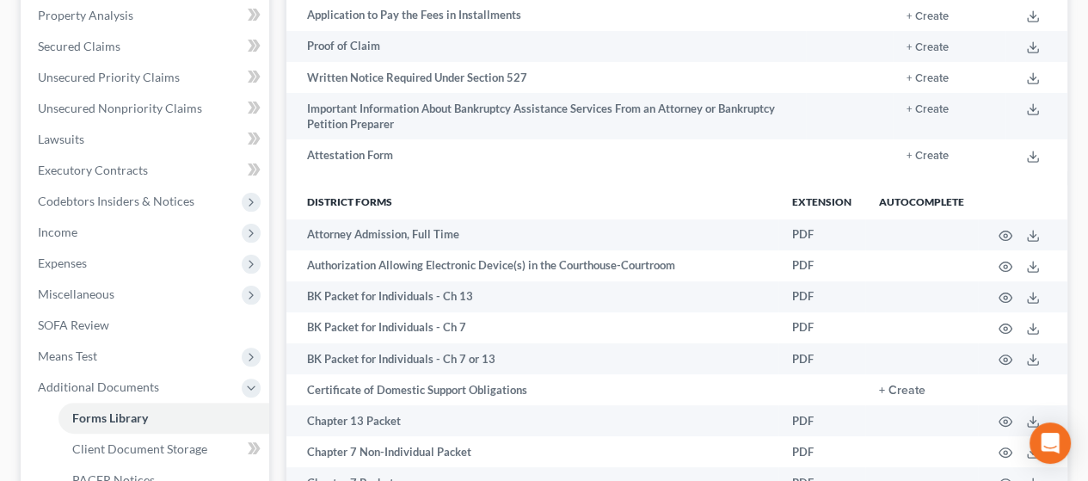
scroll to position [344, 0]
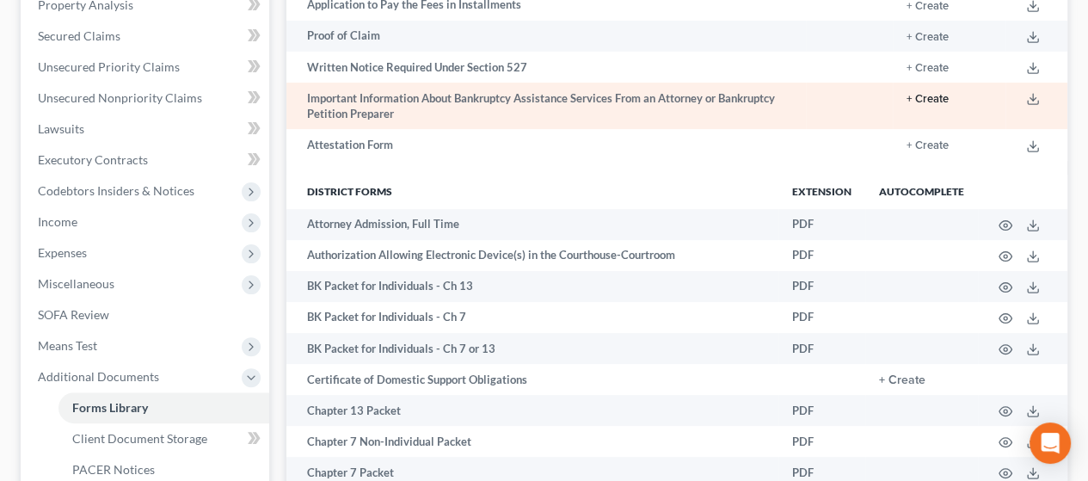
click at [942, 100] on button "+ Create" at bounding box center [927, 99] width 42 height 11
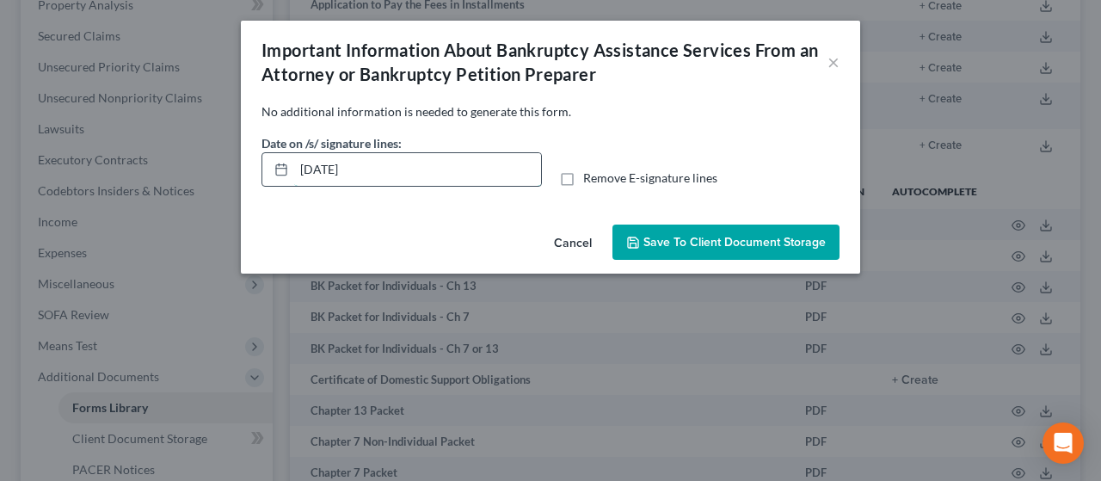
click at [386, 168] on input "09/18/2025" at bounding box center [417, 169] width 247 height 33
drag, startPoint x: 355, startPoint y: 160, endPoint x: 273, endPoint y: 162, distance: 81.7
click at [273, 162] on div "09/18/2025" at bounding box center [401, 169] width 280 height 34
drag, startPoint x: 420, startPoint y: 170, endPoint x: 297, endPoint y: 169, distance: 123.0
click at [288, 167] on div "09/18/2025" at bounding box center [401, 169] width 280 height 34
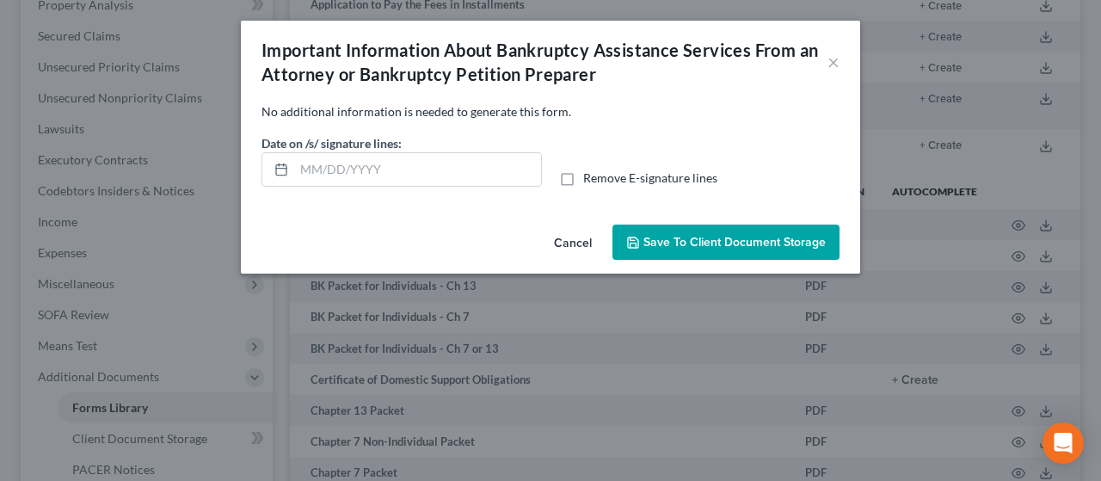
click at [583, 178] on label "Remove E-signature lines" at bounding box center [650, 177] width 134 height 17
click at [590, 178] on input "Remove E-signature lines" at bounding box center [595, 174] width 11 height 11
checkbox input "true"
click at [691, 242] on span "Save to Client Document Storage" at bounding box center [734, 242] width 182 height 15
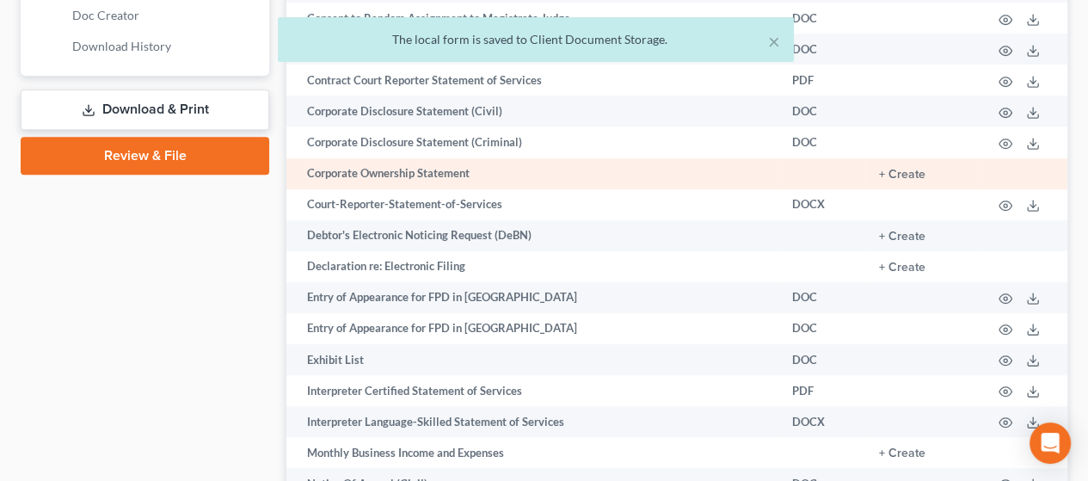
scroll to position [860, 0]
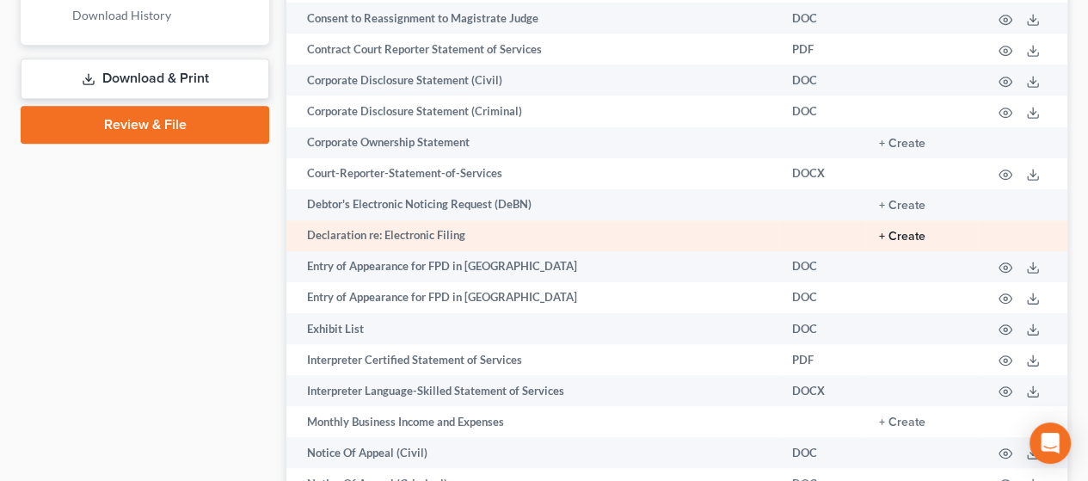
click at [915, 239] on button "+ Create" at bounding box center [902, 236] width 46 height 12
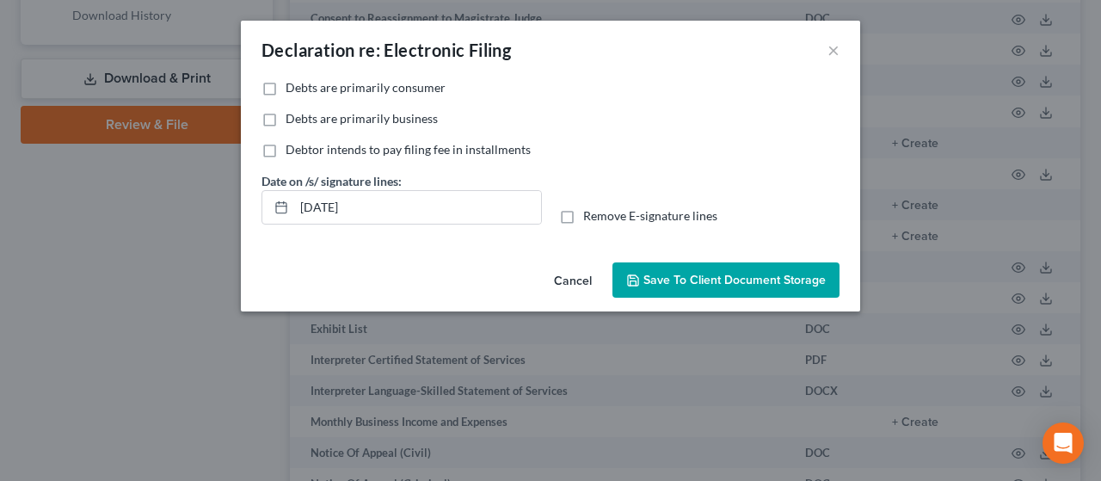
click at [285, 85] on label "Debts are primarily consumer" at bounding box center [365, 87] width 160 height 17
click at [292, 85] on input "Debts are primarily consumer" at bounding box center [297, 84] width 11 height 11
checkbox input "true"
drag, startPoint x: 390, startPoint y: 208, endPoint x: 279, endPoint y: 188, distance: 111.8
click at [279, 188] on div "Date on /s/ signature lines: 09/18/2025" at bounding box center [402, 198] width 298 height 52
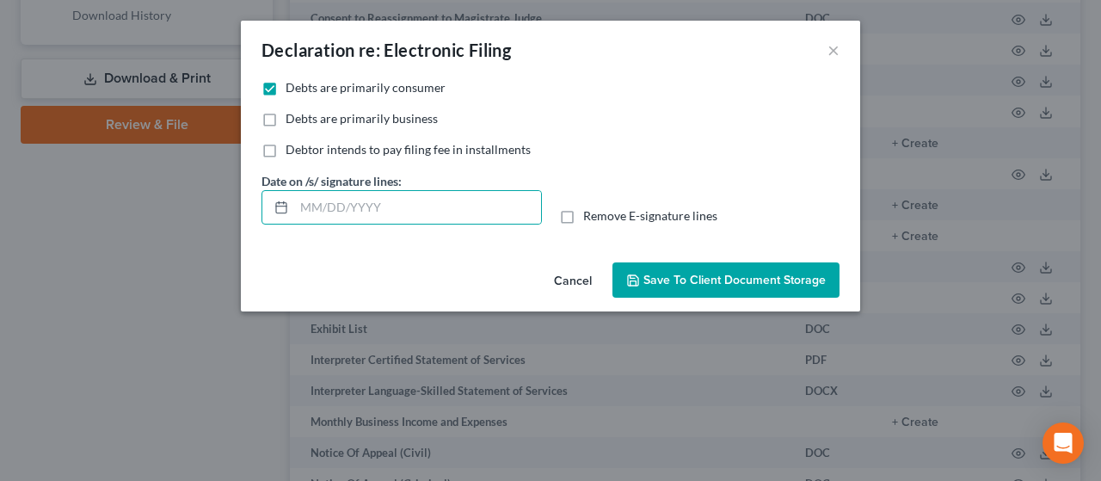
click at [583, 219] on label "Remove E-signature lines" at bounding box center [650, 215] width 134 height 17
click at [590, 218] on input "Remove E-signature lines" at bounding box center [595, 212] width 11 height 11
checkbox input "true"
click at [726, 277] on span "Save to Client Document Storage" at bounding box center [734, 280] width 182 height 15
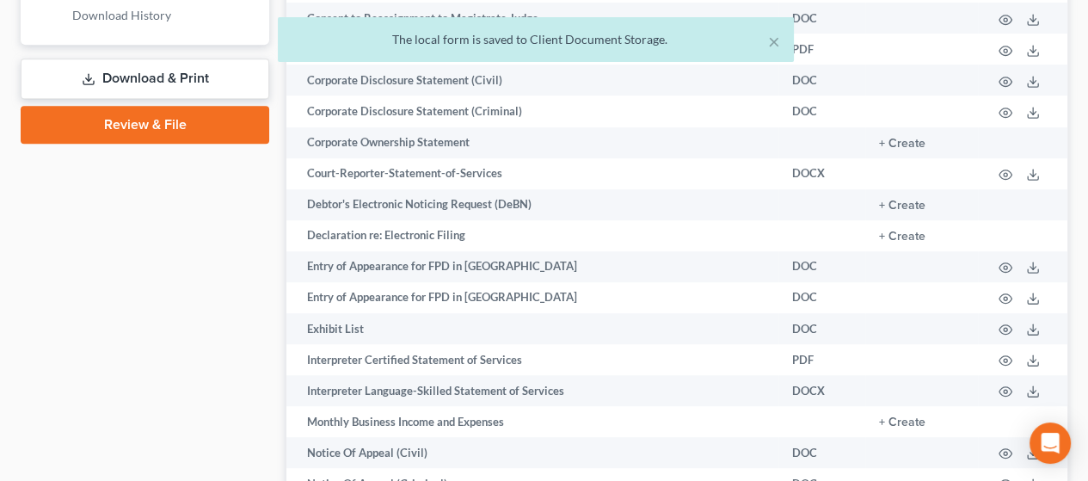
click at [138, 72] on link "Download & Print" at bounding box center [145, 78] width 249 height 40
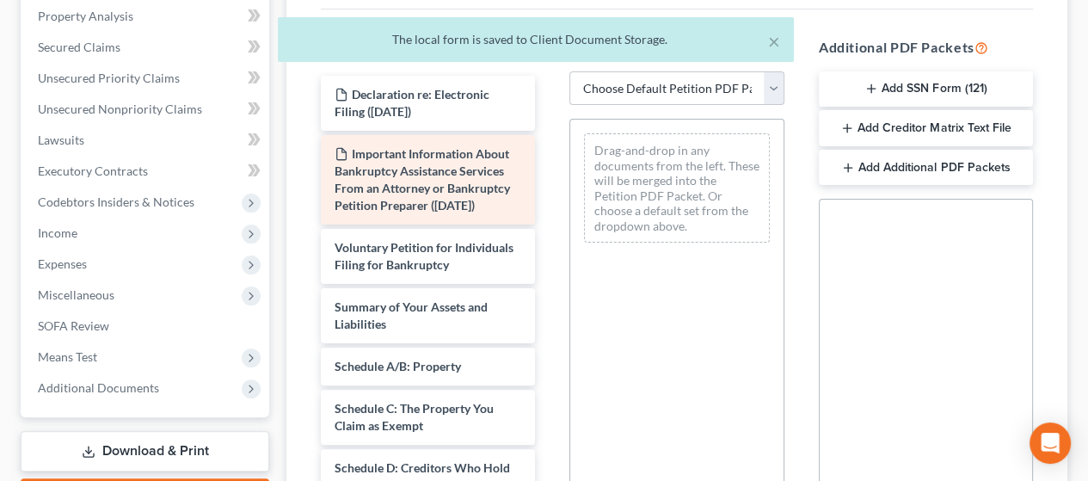
scroll to position [344, 0]
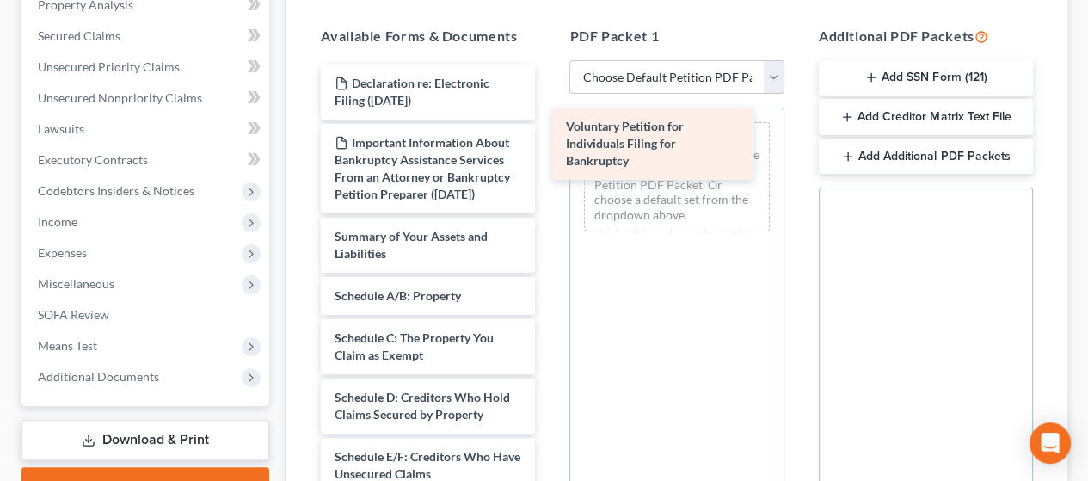
drag, startPoint x: 439, startPoint y: 283, endPoint x: 684, endPoint y: 166, distance: 271.5
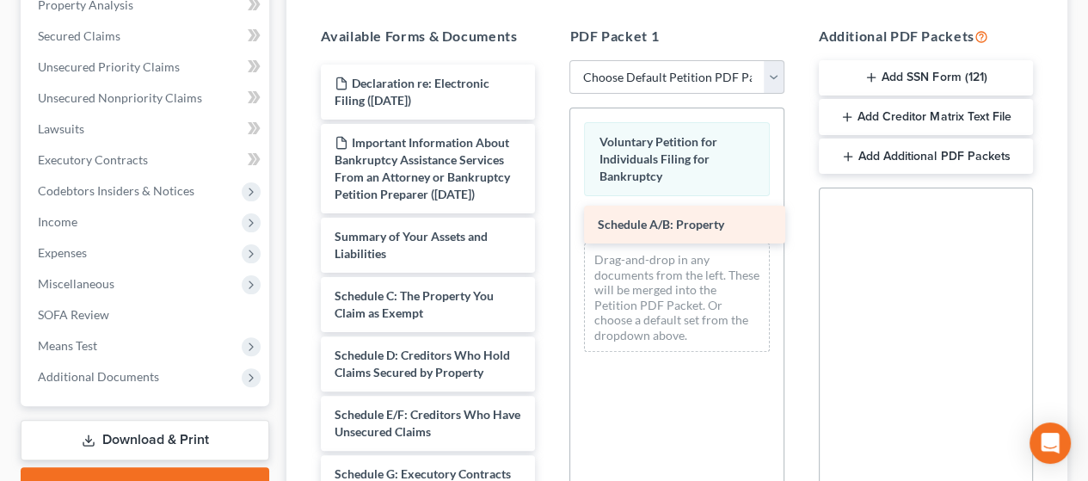
drag, startPoint x: 447, startPoint y: 310, endPoint x: 700, endPoint y: 216, distance: 269.6
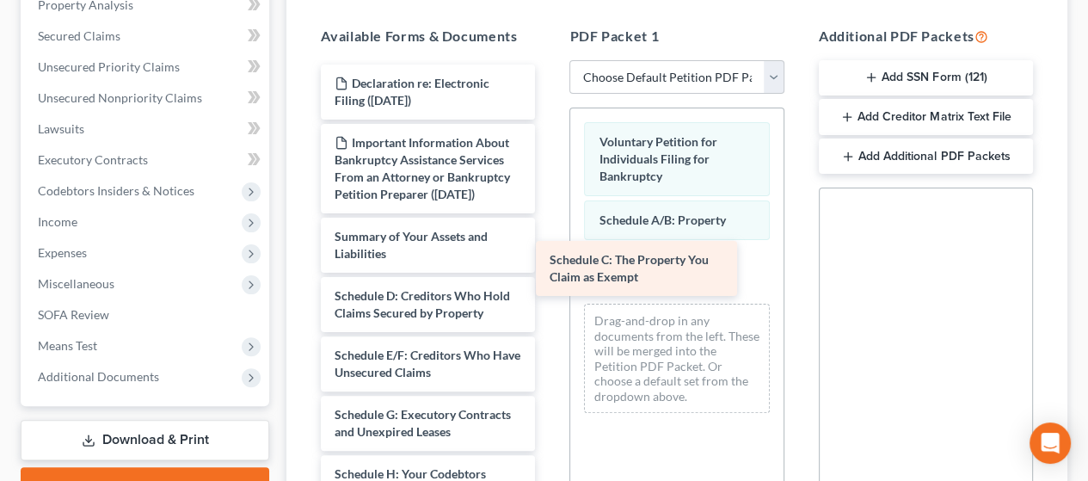
drag, startPoint x: 469, startPoint y: 316, endPoint x: 691, endPoint y: 268, distance: 227.7
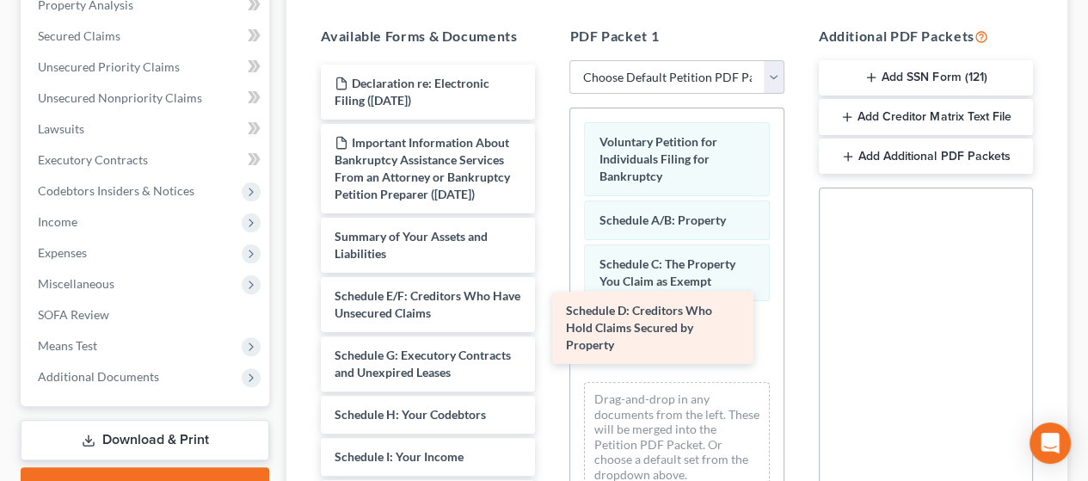
drag, startPoint x: 440, startPoint y: 326, endPoint x: 672, endPoint y: 325, distance: 231.3
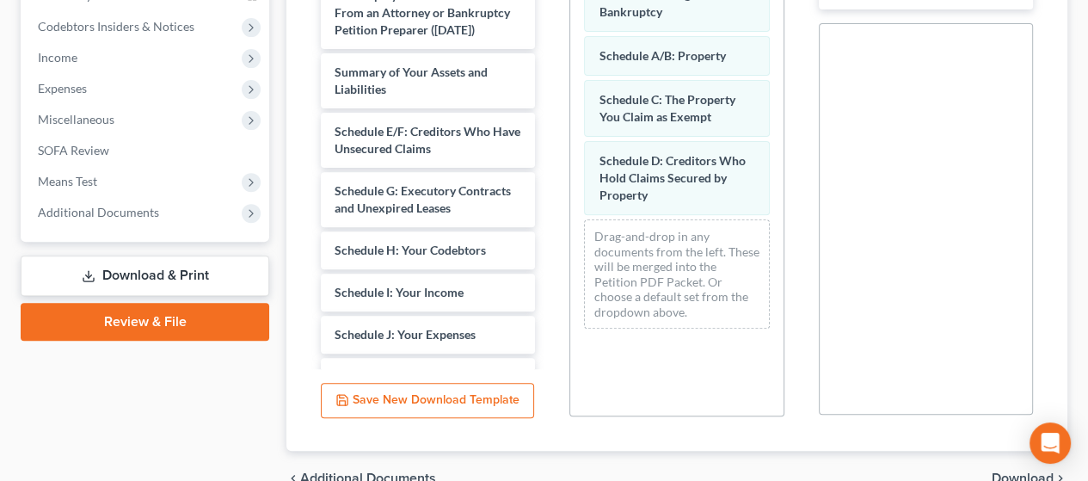
scroll to position [516, 0]
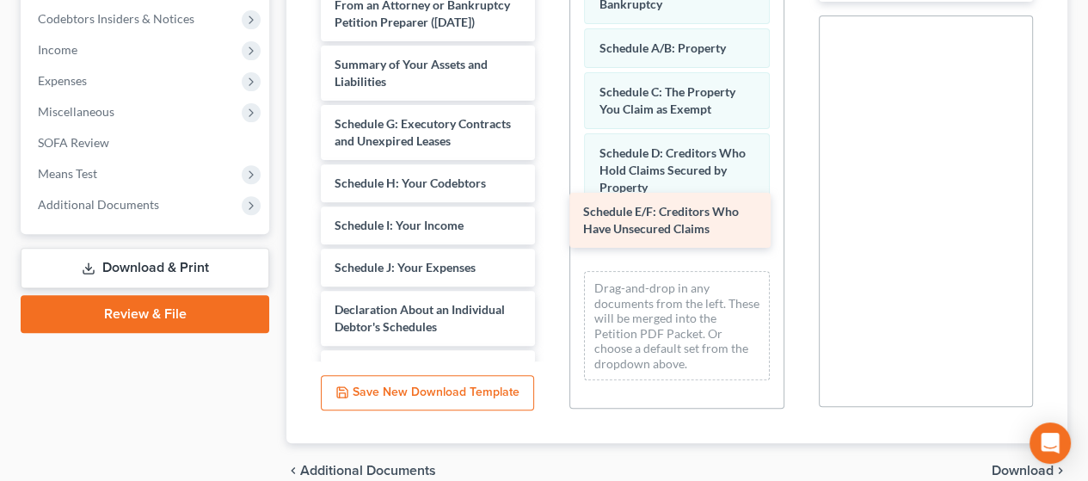
drag, startPoint x: 410, startPoint y: 142, endPoint x: 658, endPoint y: 215, distance: 258.2
click at [549, 215] on div "Schedule E/F: Creditors Who Have Unsecured Claims Declaration re: Electronic Fi…" at bounding box center [428, 336] width 242 height 886
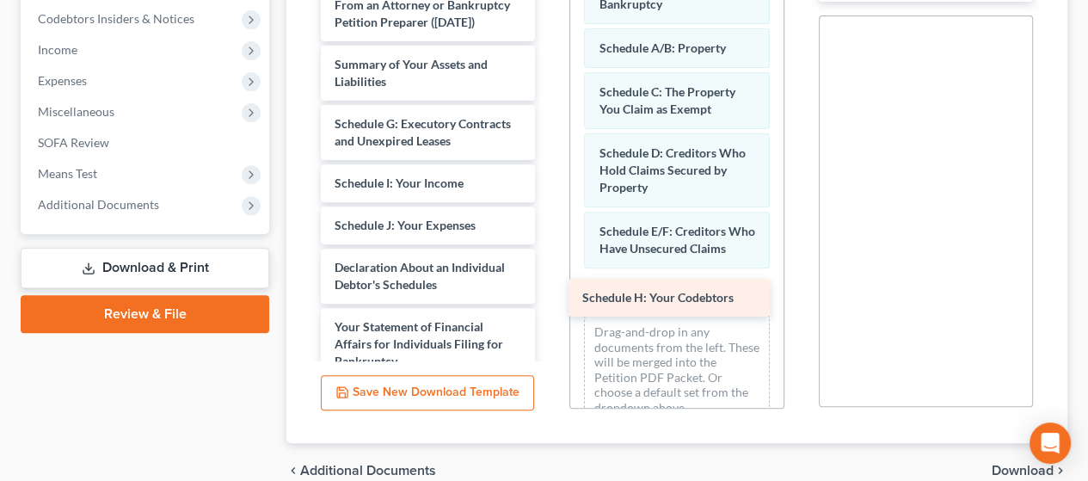
drag, startPoint x: 421, startPoint y: 194, endPoint x: 669, endPoint y: 293, distance: 266.7
click at [549, 293] on div "Schedule H: Your Codebtors Declaration re: Electronic Filing (09/18/2025) Impor…" at bounding box center [428, 315] width 242 height 844
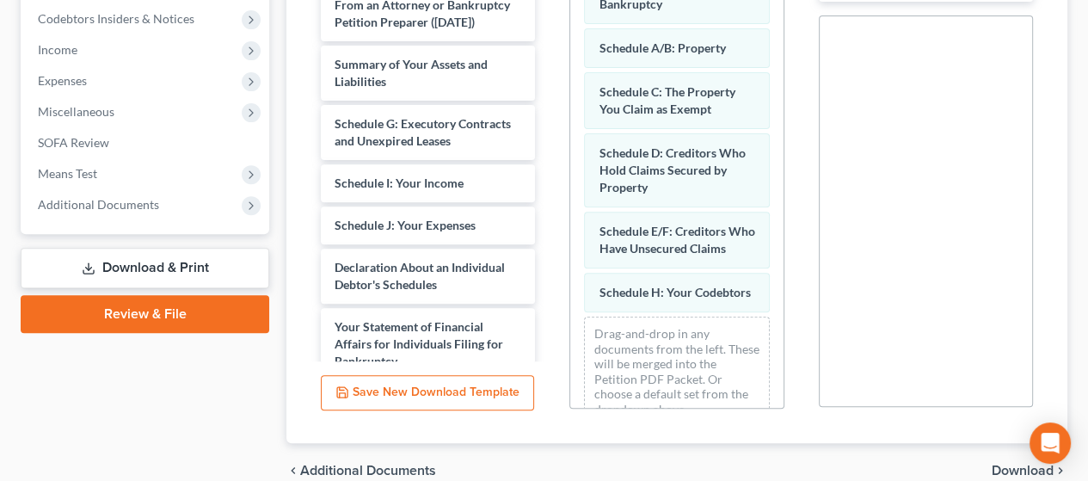
scroll to position [63, 0]
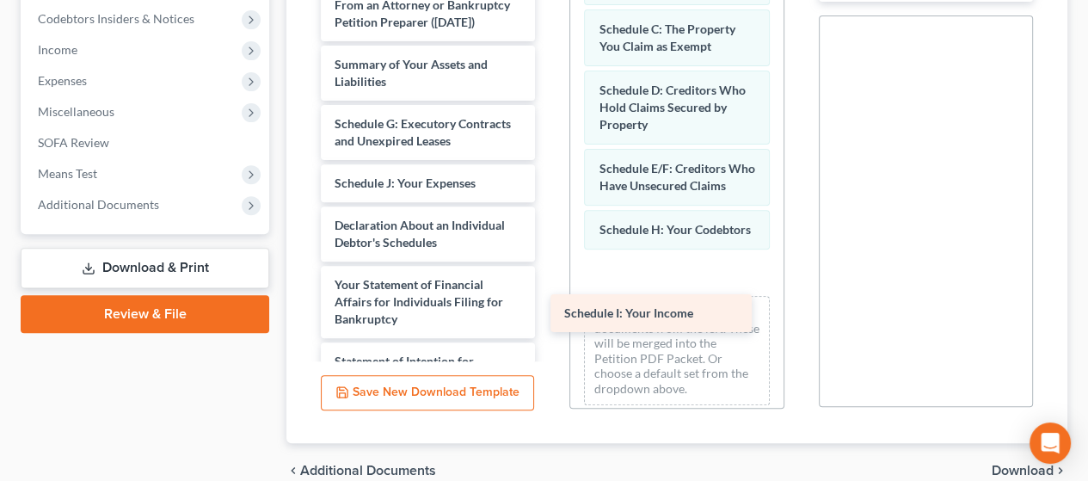
drag, startPoint x: 403, startPoint y: 188, endPoint x: 640, endPoint y: 277, distance: 252.5
click at [549, 271] on div "Schedule I: Your Income Declaration re: Electronic Filing (09/18/2025) Importan…" at bounding box center [428, 293] width 242 height 801
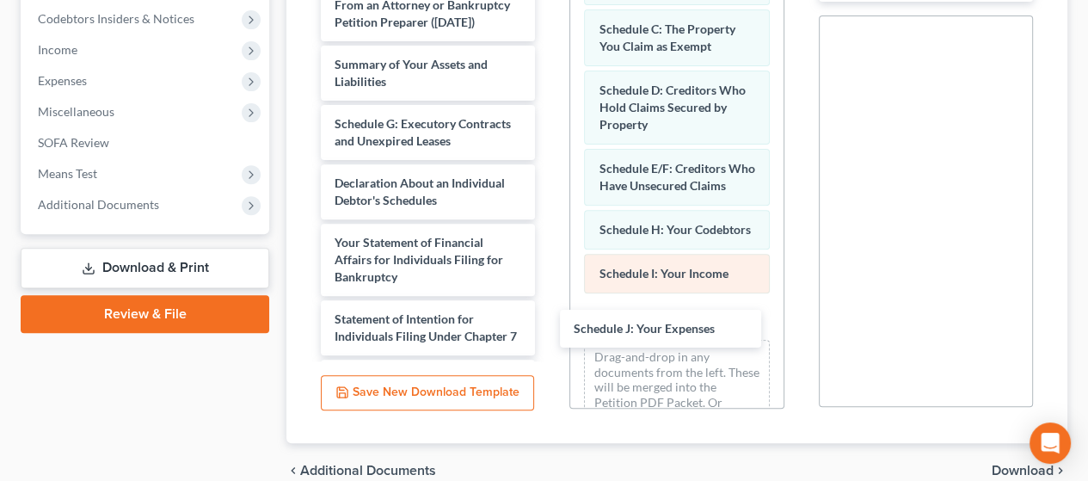
drag, startPoint x: 427, startPoint y: 187, endPoint x: 666, endPoint y: 322, distance: 273.8
click at [549, 320] on div "Schedule J: Your Expenses Declaration re: Electronic Filing (09/18/2025) Import…" at bounding box center [428, 272] width 242 height 759
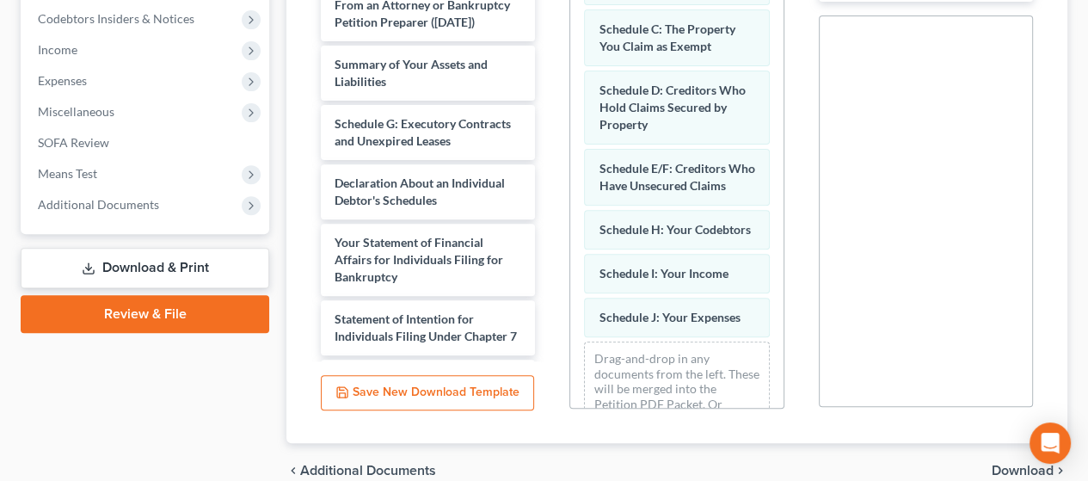
scroll to position [150, 0]
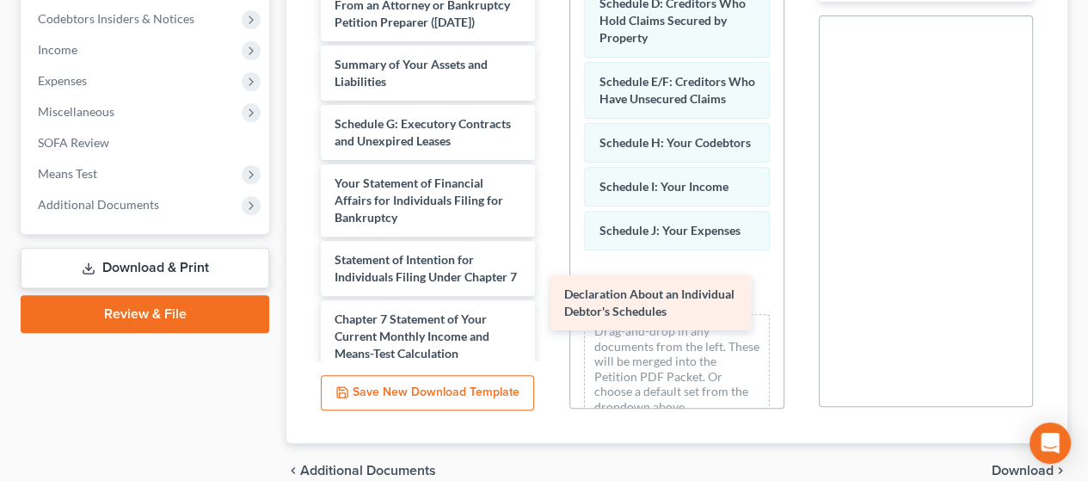
drag, startPoint x: 397, startPoint y: 203, endPoint x: 627, endPoint y: 298, distance: 248.6
click at [549, 298] on div "Declaration About an Individual Debtor's Schedules Declaration re: Electronic F…" at bounding box center [428, 243] width 242 height 700
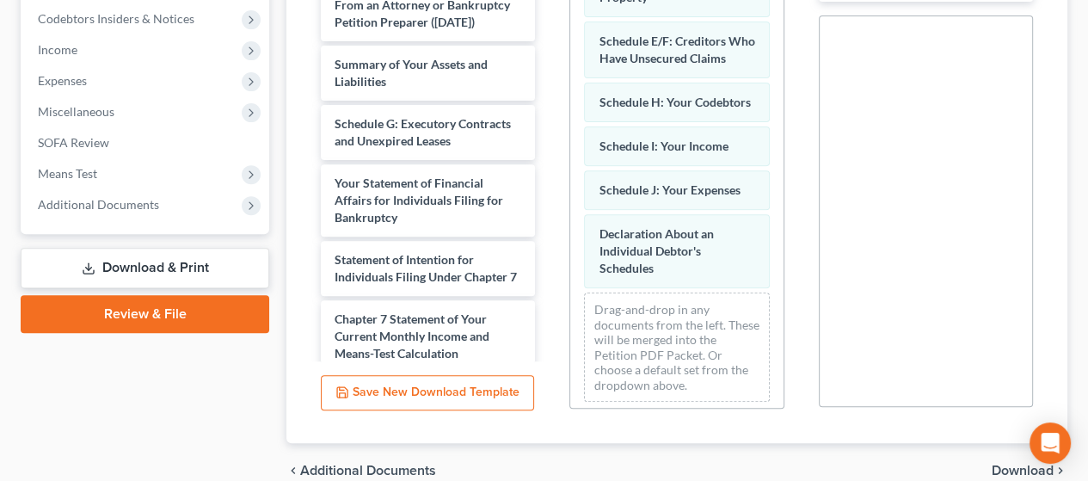
scroll to position [228, 0]
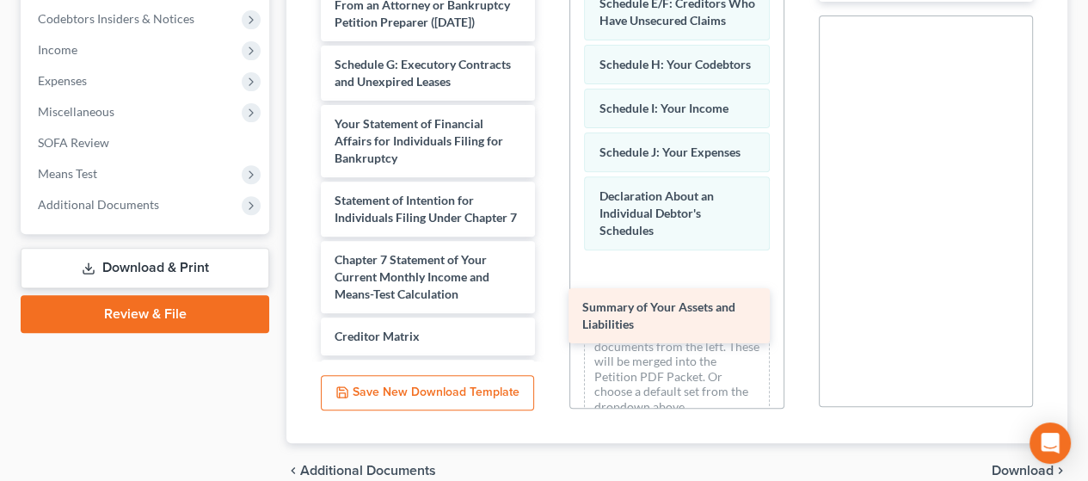
drag, startPoint x: 387, startPoint y: 82, endPoint x: 626, endPoint y: 304, distance: 326.1
click at [549, 305] on div "Summary of Your Assets and Liabilities Declaration re: Electronic Filing (09/18…" at bounding box center [428, 213] width 242 height 641
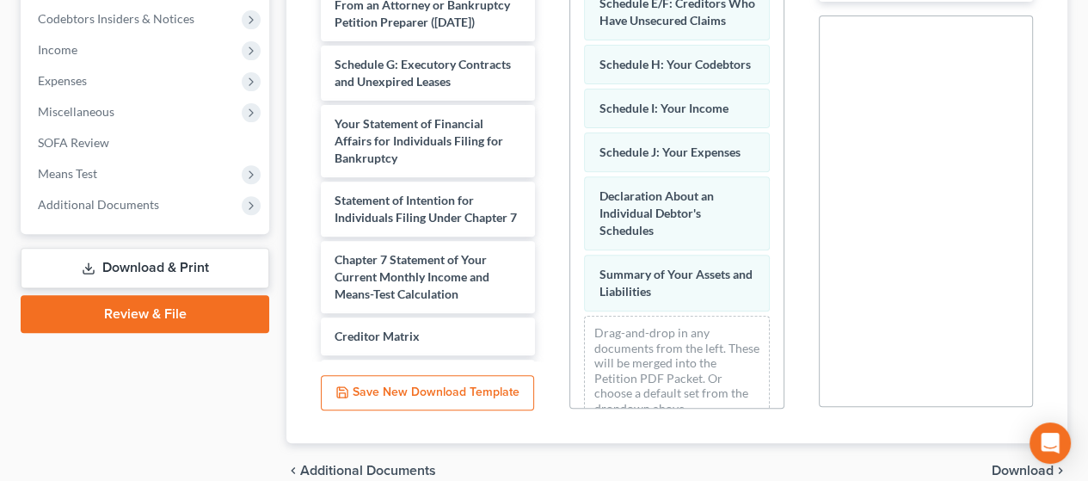
scroll to position [289, 0]
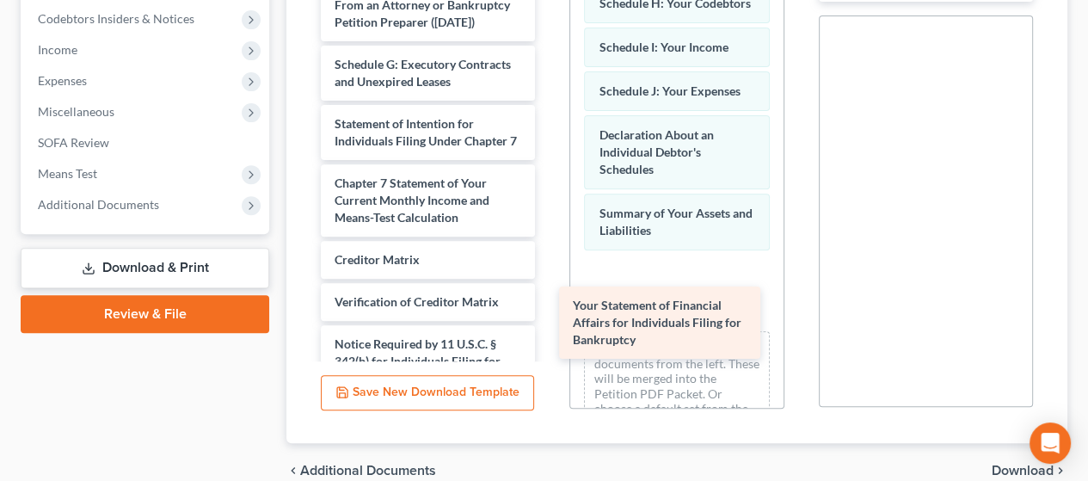
drag, startPoint x: 381, startPoint y: 150, endPoint x: 615, endPoint y: 312, distance: 284.3
click at [549, 312] on div "Your Statement of Financial Affairs for Individuals Filing for Bankruptcy Decla…" at bounding box center [428, 175] width 242 height 564
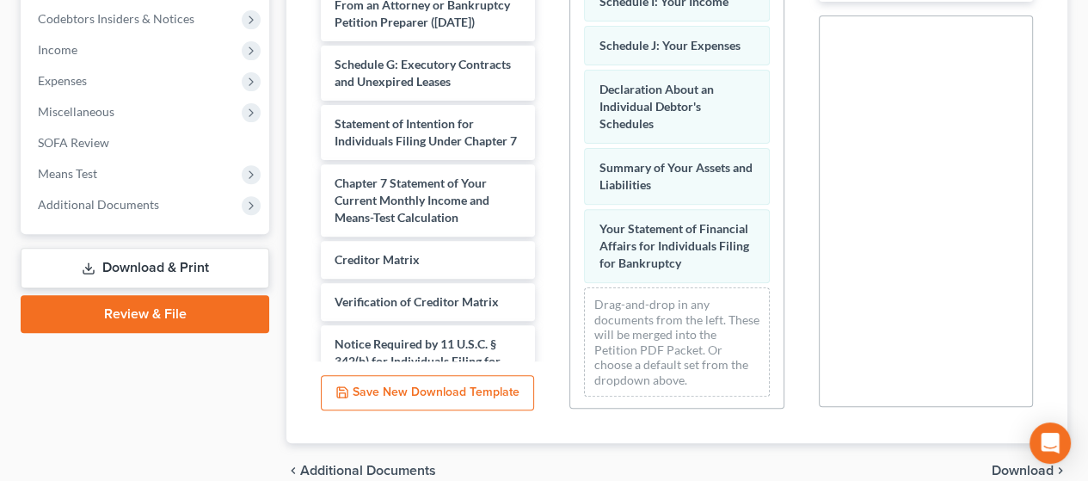
scroll to position [384, 0]
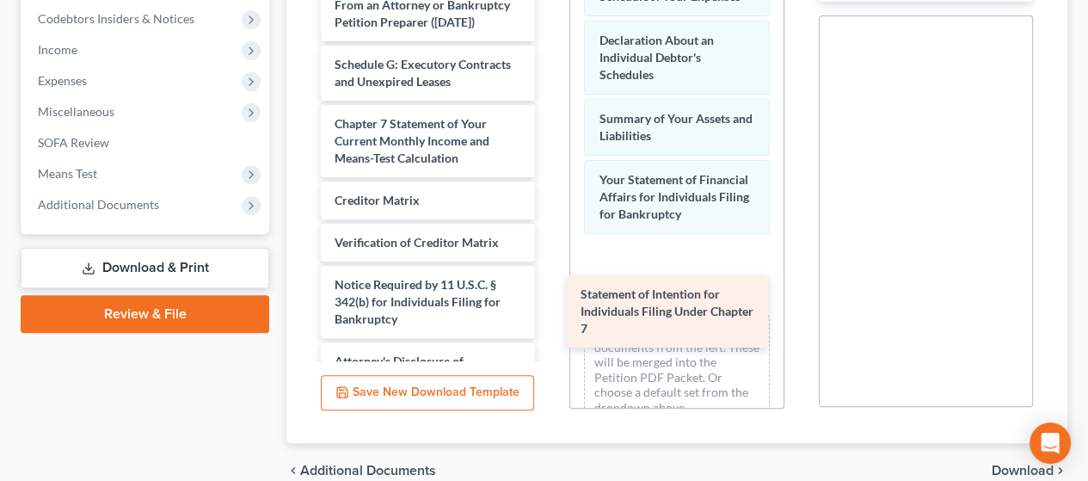
drag, startPoint x: 388, startPoint y: 144, endPoint x: 621, endPoint y: 299, distance: 280.2
click at [549, 298] on div "Statement of Intention for Individuals Filing Under Chapter 7 Declaration re: E…" at bounding box center [428, 145] width 242 height 505
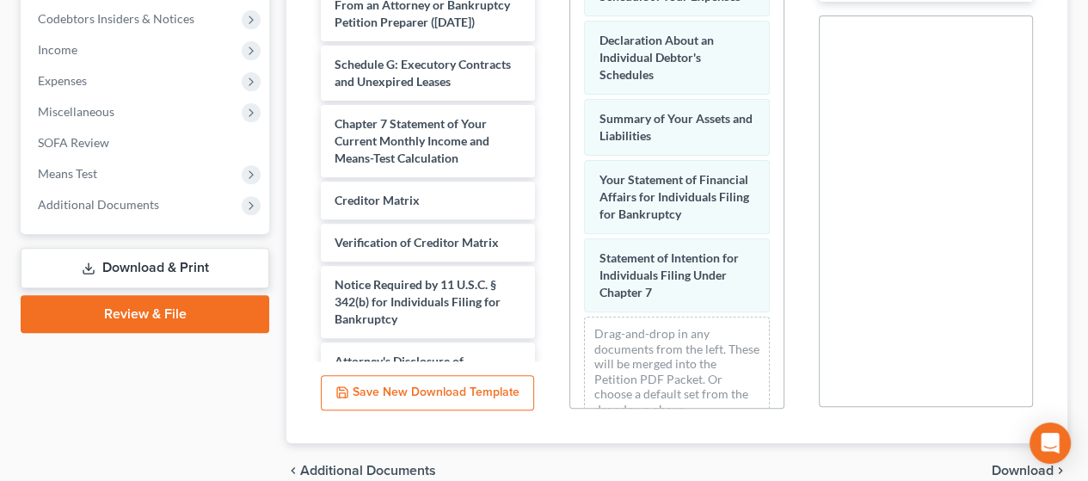
scroll to position [461, 0]
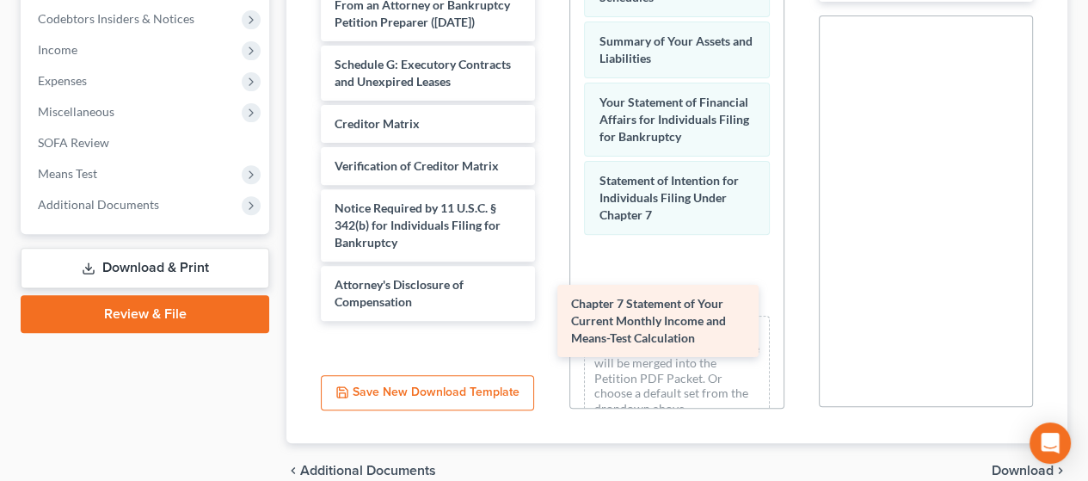
drag, startPoint x: 405, startPoint y: 148, endPoint x: 641, endPoint y: 308, distance: 285.5
click at [549, 308] on div "Chapter 7 Statement of Your Current Monthly Income and Means-Test Calculation D…" at bounding box center [428, 107] width 242 height 428
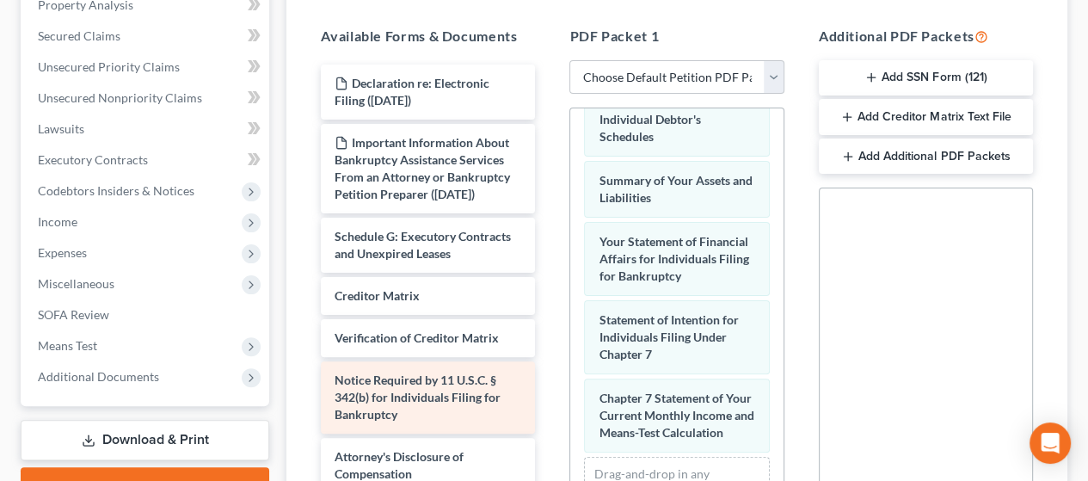
scroll to position [430, 0]
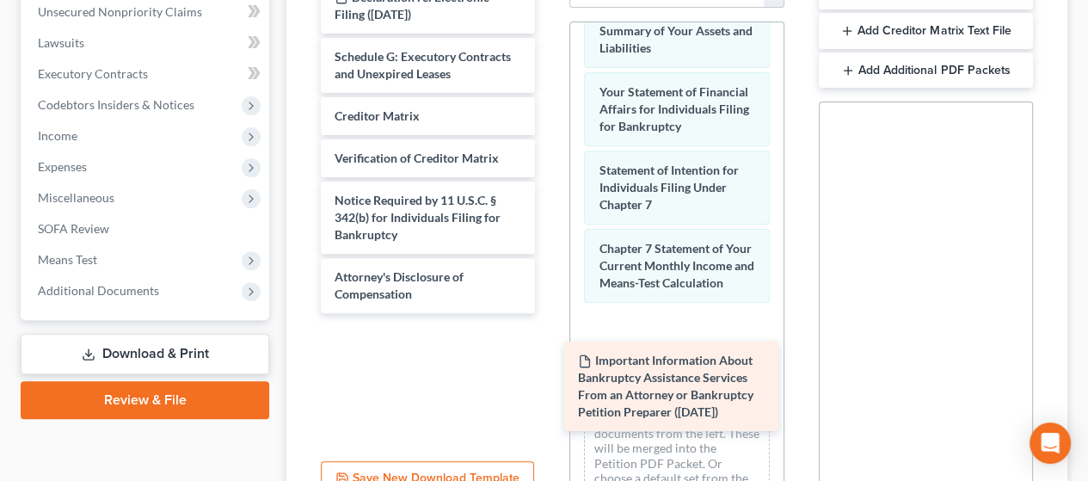
drag, startPoint x: 433, startPoint y: 82, endPoint x: 675, endPoint y: 388, distance: 390.5
click at [549, 313] on div "Important Information About Bankruptcy Assistance Services From an Attorney or …" at bounding box center [428, 146] width 242 height 334
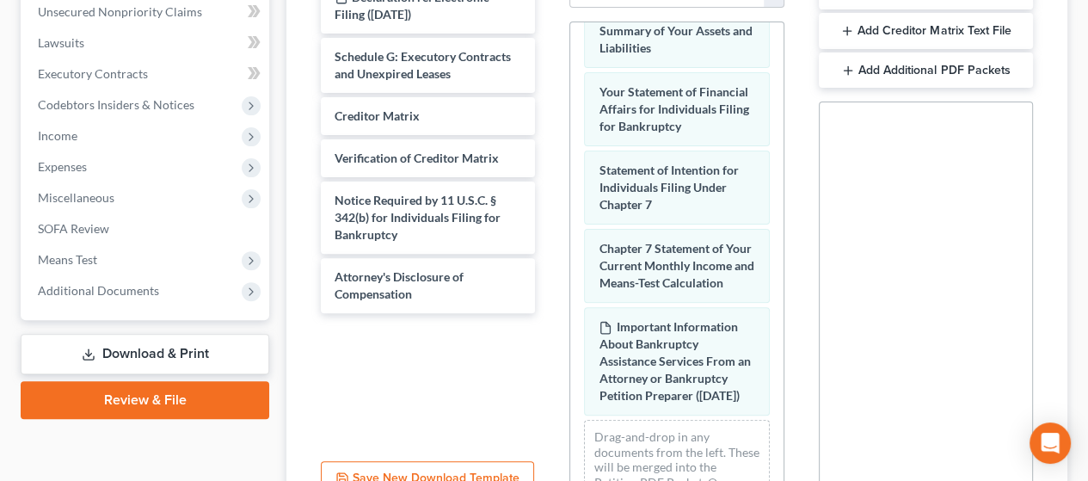
scroll to position [686, 0]
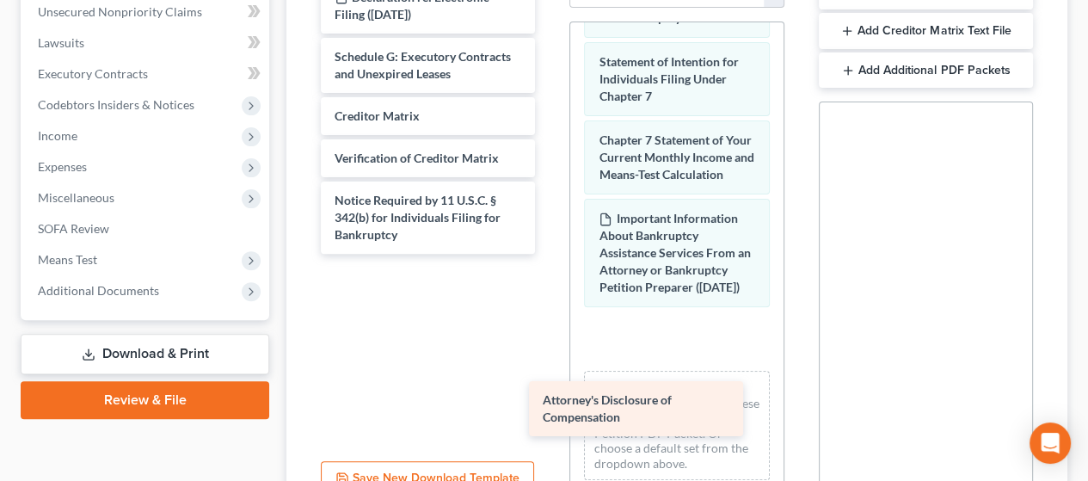
drag, startPoint x: 407, startPoint y: 283, endPoint x: 615, endPoint y: 408, distance: 242.6
click at [549, 254] on div "Attorney's Disclosure of Compensation Declaration re: Electronic Filing (09/18/…" at bounding box center [428, 116] width 242 height 275
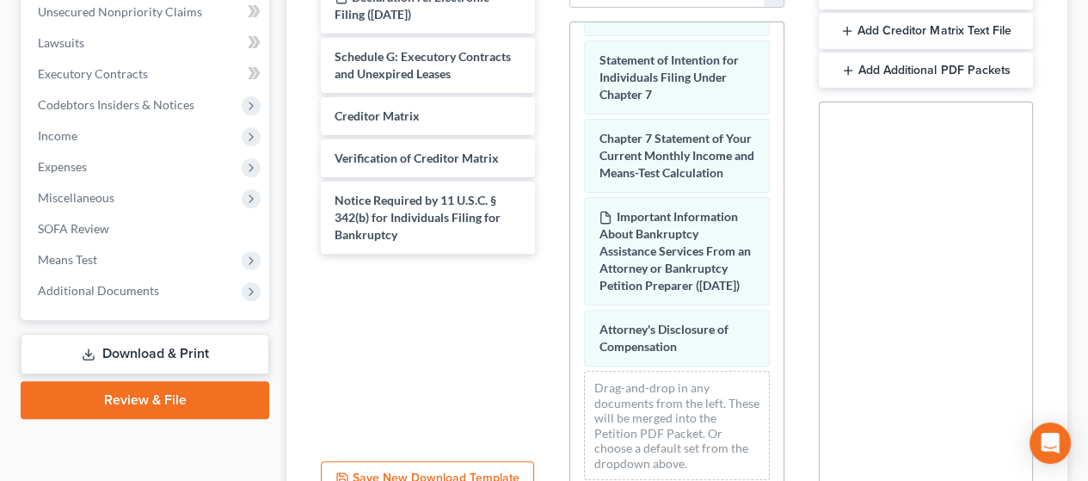
scroll to position [746, 0]
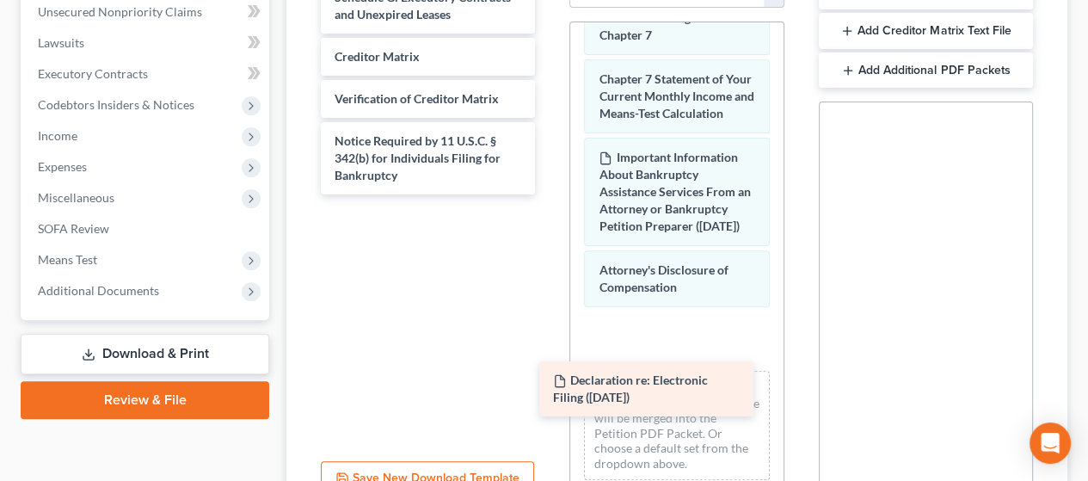
drag, startPoint x: 427, startPoint y: 5, endPoint x: 646, endPoint y: 390, distance: 442.1
click at [549, 194] on div "Declaration re: Electronic Filing (09/18/2025) Declaration re: Electronic Filin…" at bounding box center [428, 87] width 242 height 216
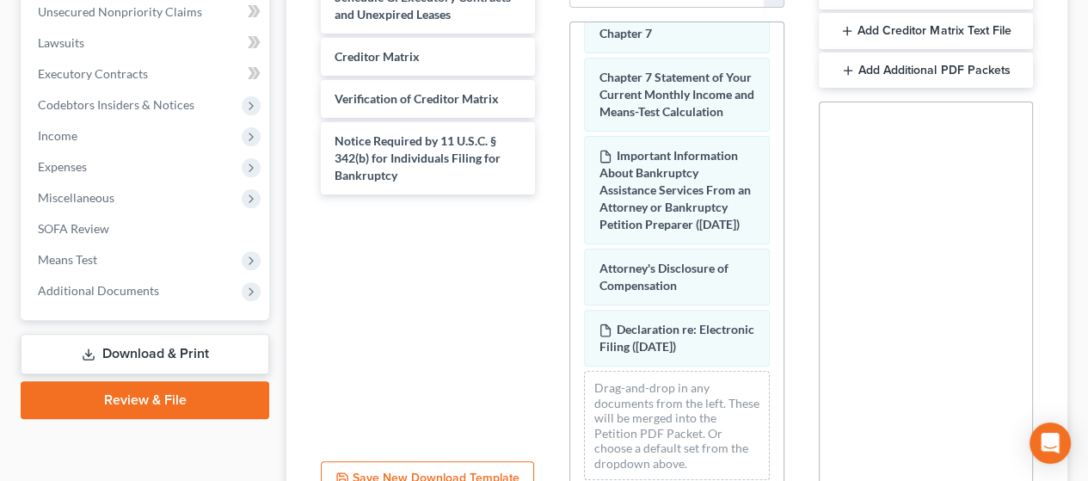
scroll to position [825, 0]
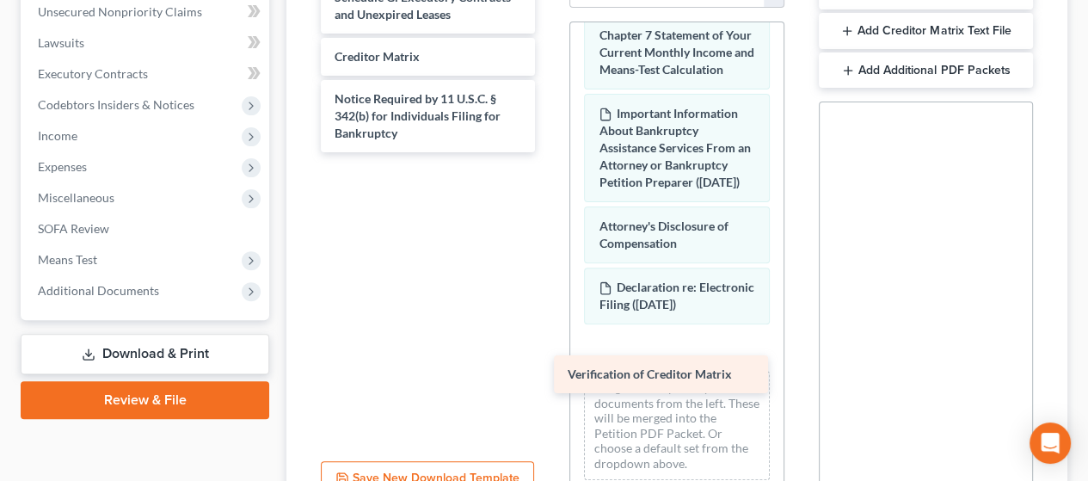
drag, startPoint x: 427, startPoint y: 84, endPoint x: 659, endPoint y: 364, distance: 363.3
click at [549, 152] on div "Verification of Creditor Matrix Schedule G: Executory Contracts and Unexpired L…" at bounding box center [428, 66] width 242 height 174
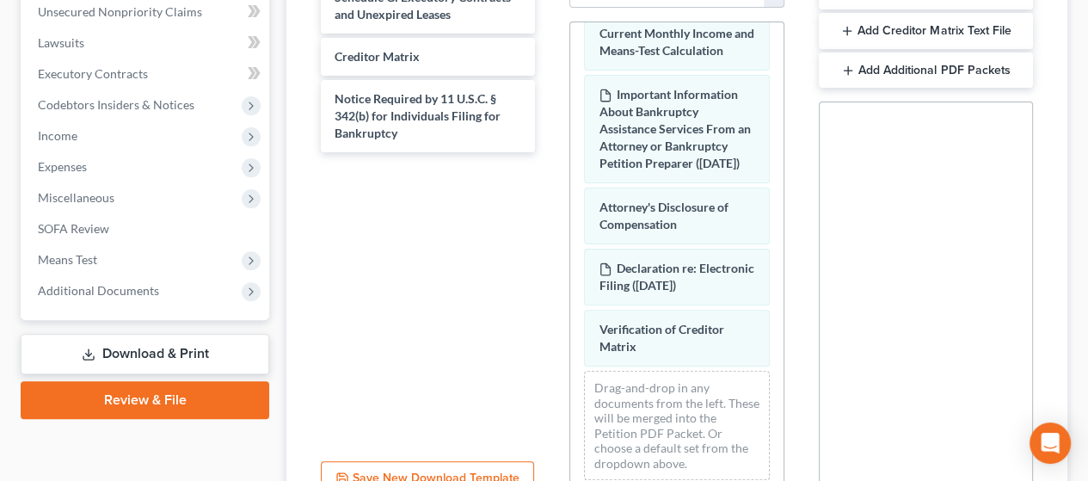
scroll to position [886, 0]
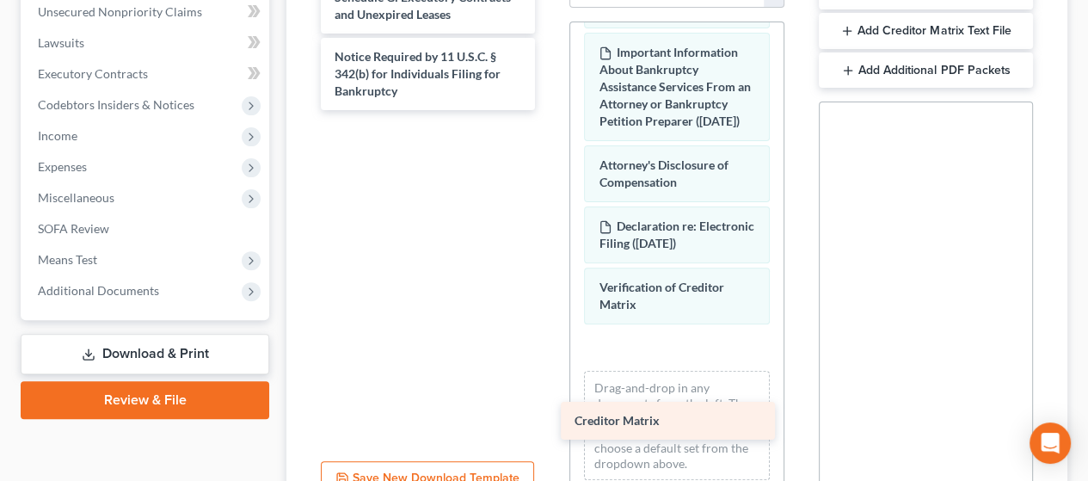
drag, startPoint x: 416, startPoint y: 49, endPoint x: 654, endPoint y: 410, distance: 432.1
click at [549, 110] on div "Creditor Matrix Schedule G: Executory Contracts and Unexpired Leases Creditor M…" at bounding box center [428, 45] width 242 height 132
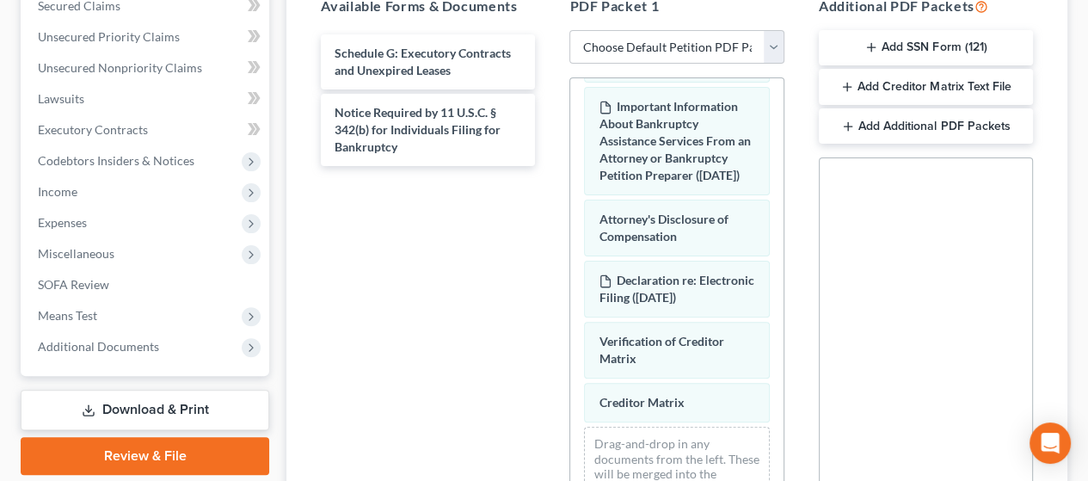
scroll to position [344, 0]
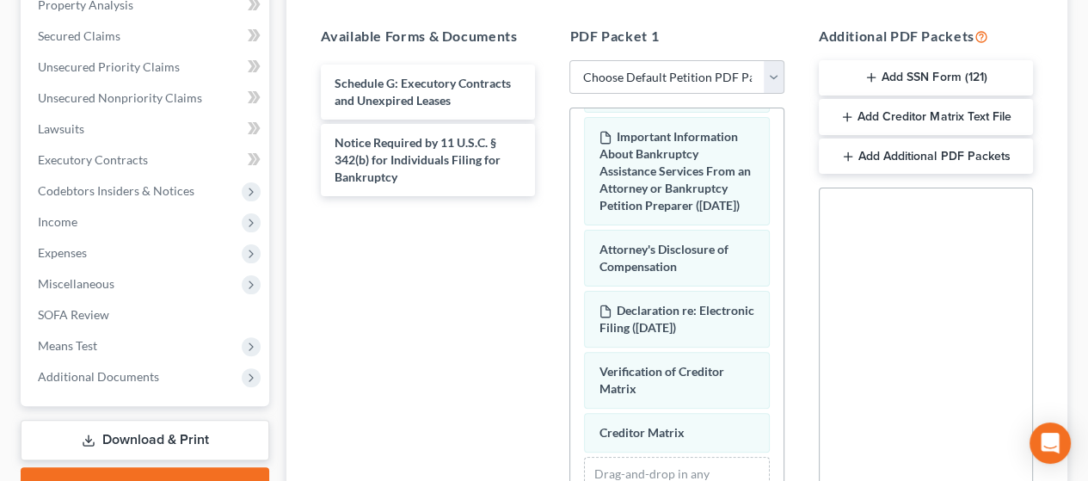
click at [931, 63] on button "Add SSN Form (121)" at bounding box center [926, 78] width 214 height 36
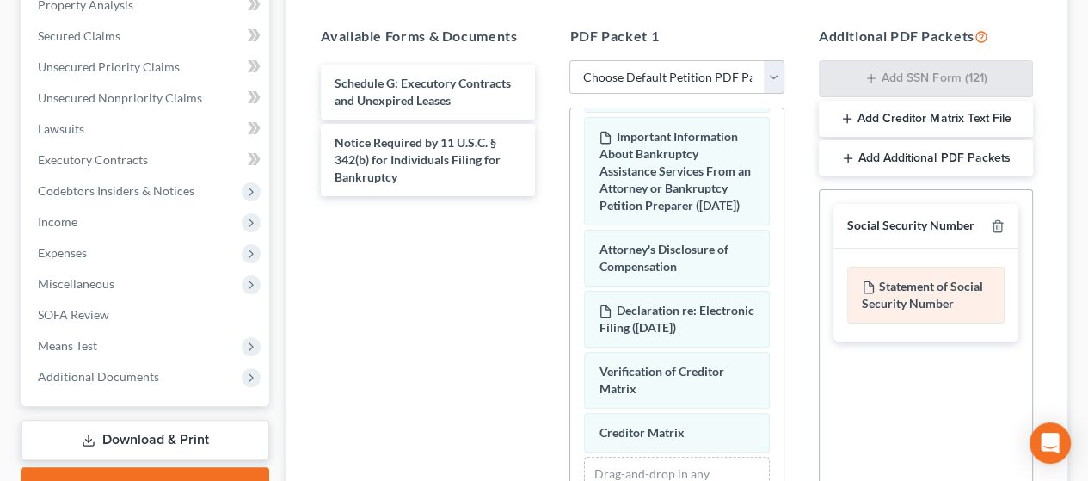
click at [915, 291] on div "Statement of Social Security Number" at bounding box center [925, 295] width 157 height 57
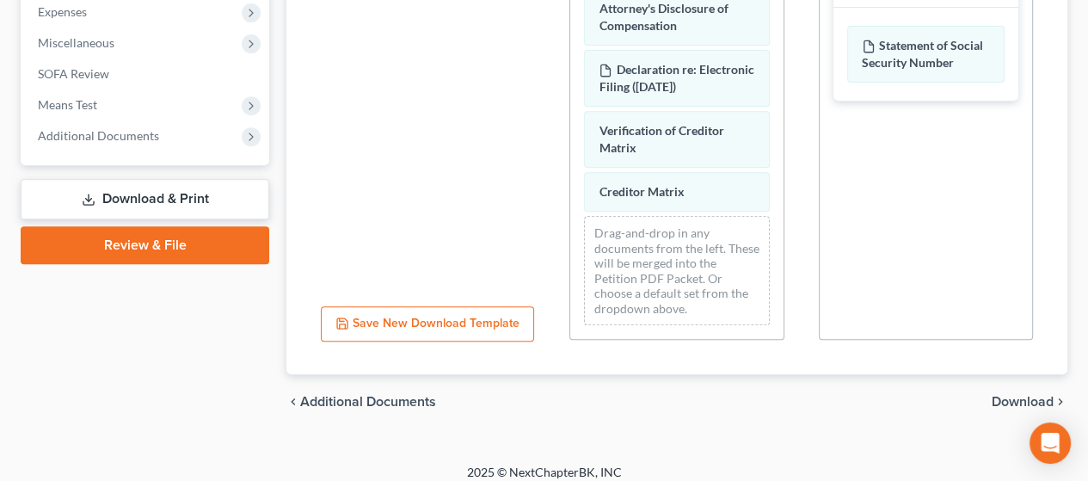
scroll to position [597, 0]
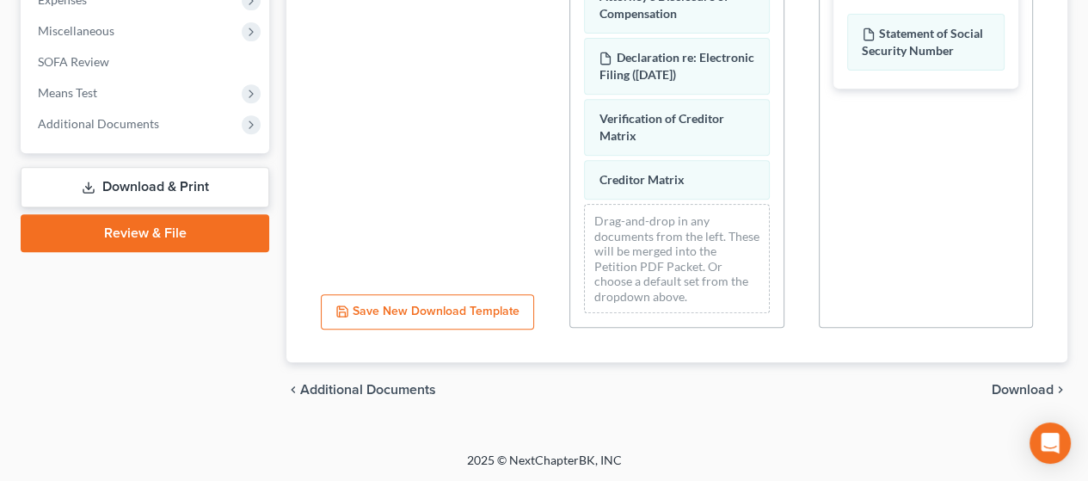
click at [1022, 383] on span "Download" at bounding box center [1022, 390] width 62 height 14
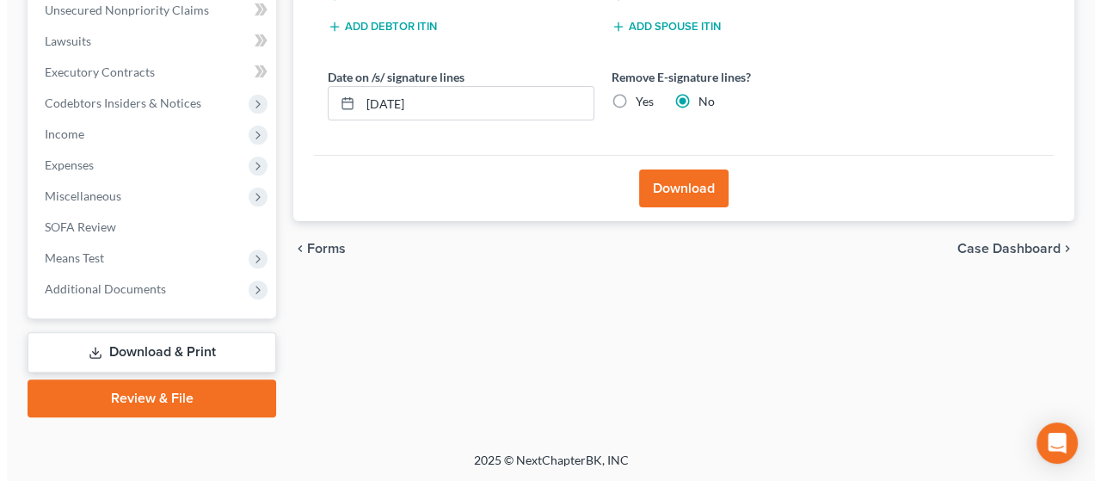
scroll to position [260, 0]
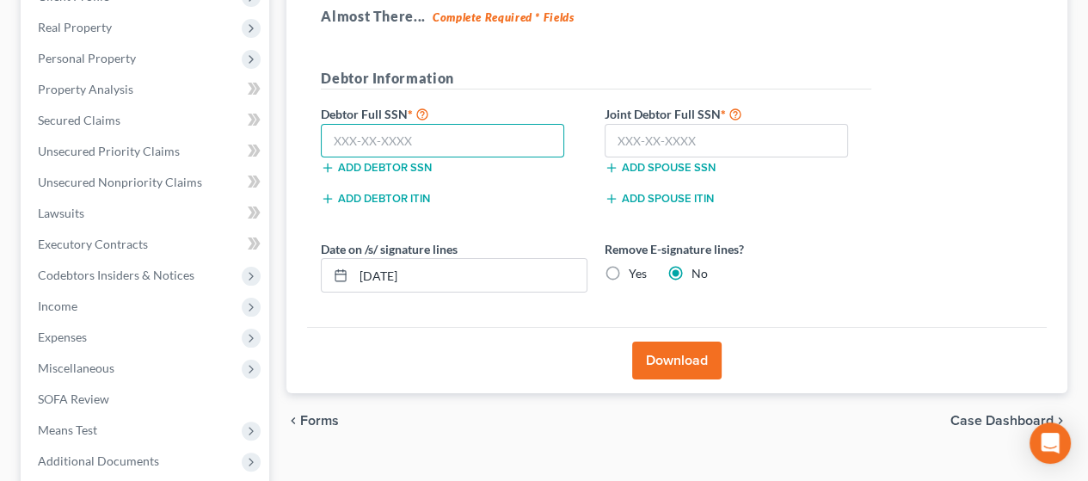
click at [424, 138] on input "text" at bounding box center [442, 141] width 243 height 34
drag, startPoint x: 418, startPoint y: 133, endPoint x: 298, endPoint y: 128, distance: 120.5
click at [296, 132] on div "Download Almost There... Complete Required * Fields Debtor Information Debtor F…" at bounding box center [676, 170] width 781 height 448
type input "338-87-3301"
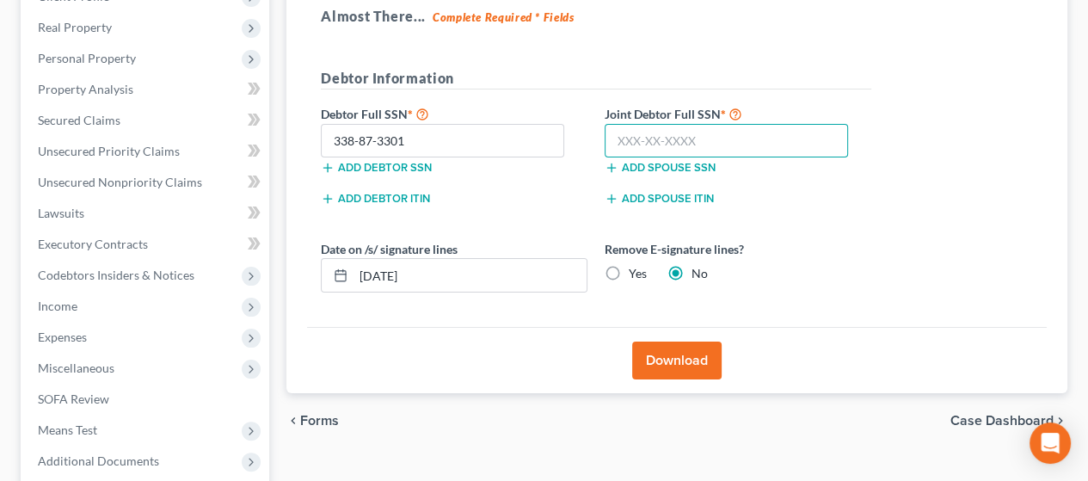
click at [641, 143] on input "text" at bounding box center [725, 141] width 243 height 34
type input "508-27-0991"
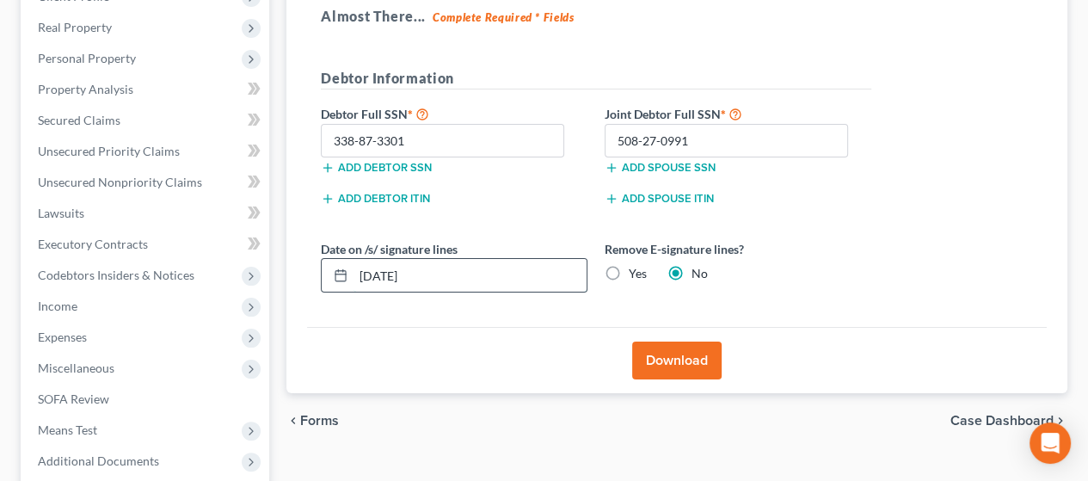
drag, startPoint x: 417, startPoint y: 274, endPoint x: 322, endPoint y: 257, distance: 96.1
click at [322, 258] on div "09/18/2025" at bounding box center [454, 275] width 267 height 34
click at [629, 271] on label "Yes" at bounding box center [638, 273] width 18 height 17
click at [635, 271] on input "Yes" at bounding box center [640, 270] width 11 height 11
radio input "true"
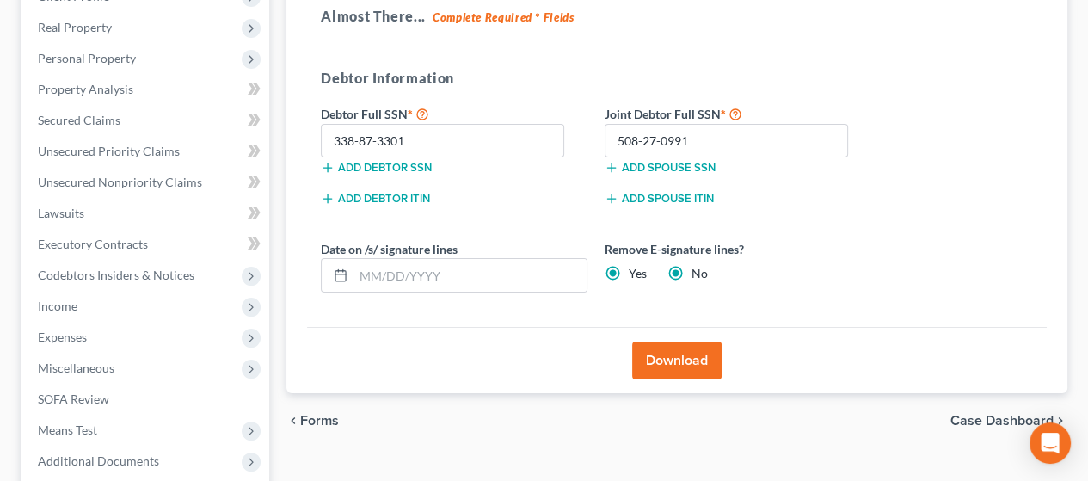
radio input "false"
click at [681, 357] on button "Download" at bounding box center [676, 360] width 89 height 38
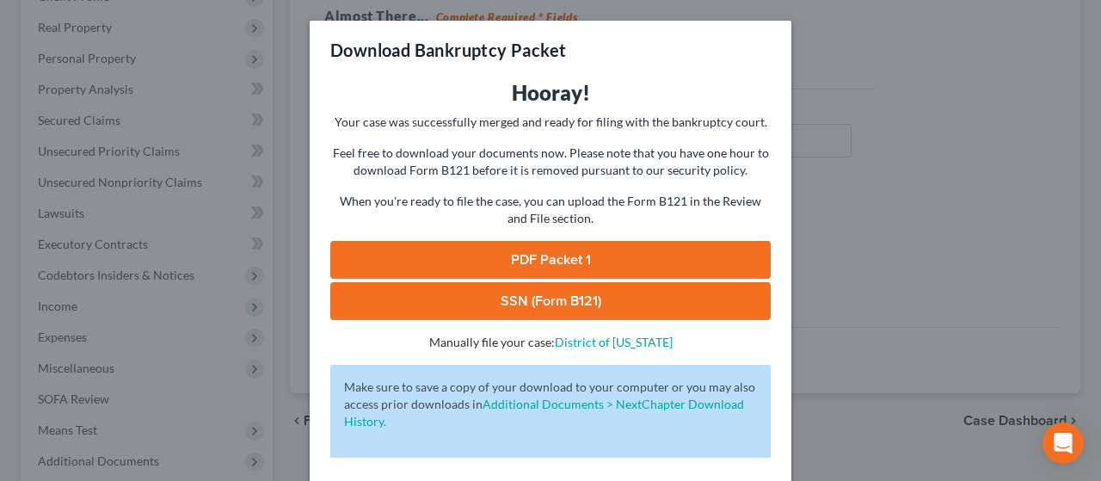
click at [667, 250] on link "PDF Packet 1" at bounding box center [550, 260] width 440 height 38
click at [622, 297] on link "SSN (Form B121)" at bounding box center [550, 301] width 440 height 38
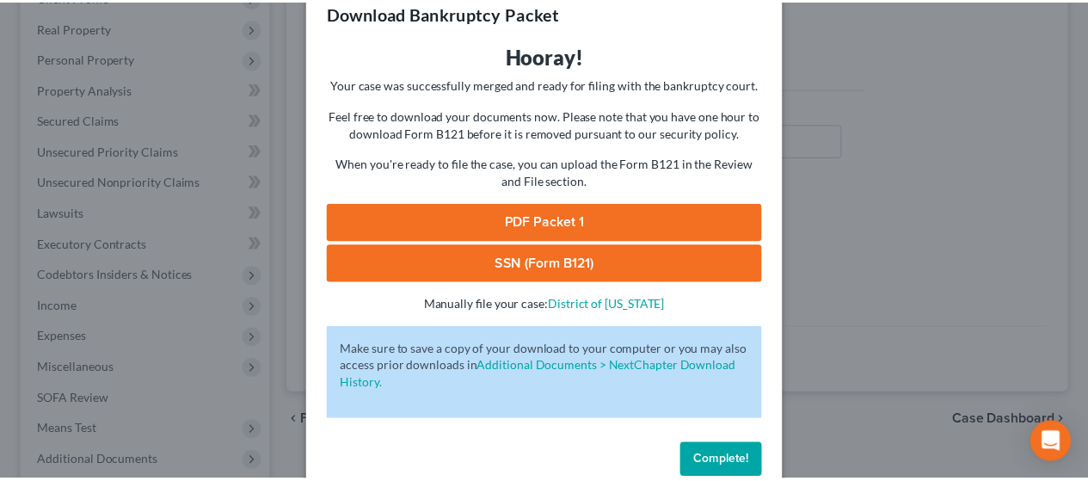
scroll to position [69, 0]
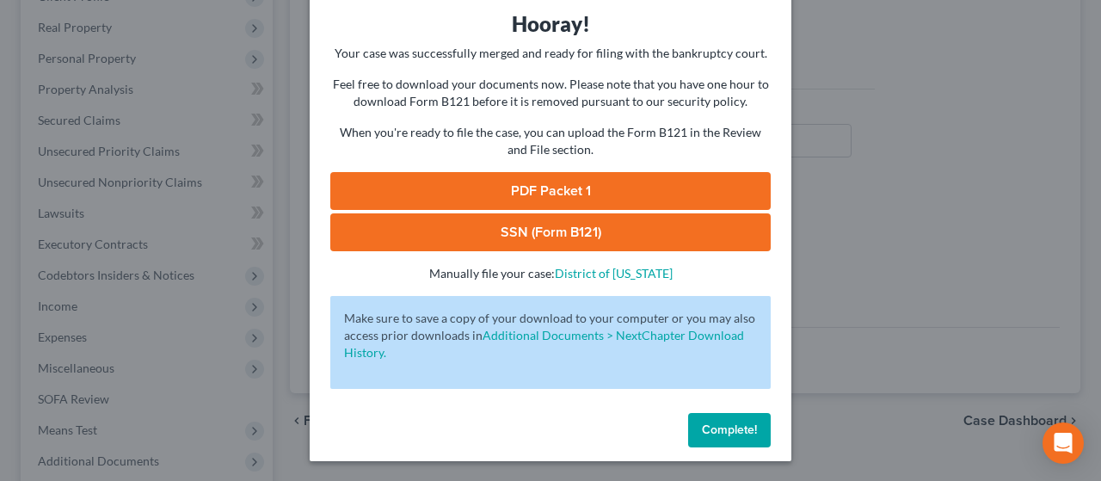
click at [719, 426] on span "Complete!" at bounding box center [729, 429] width 55 height 15
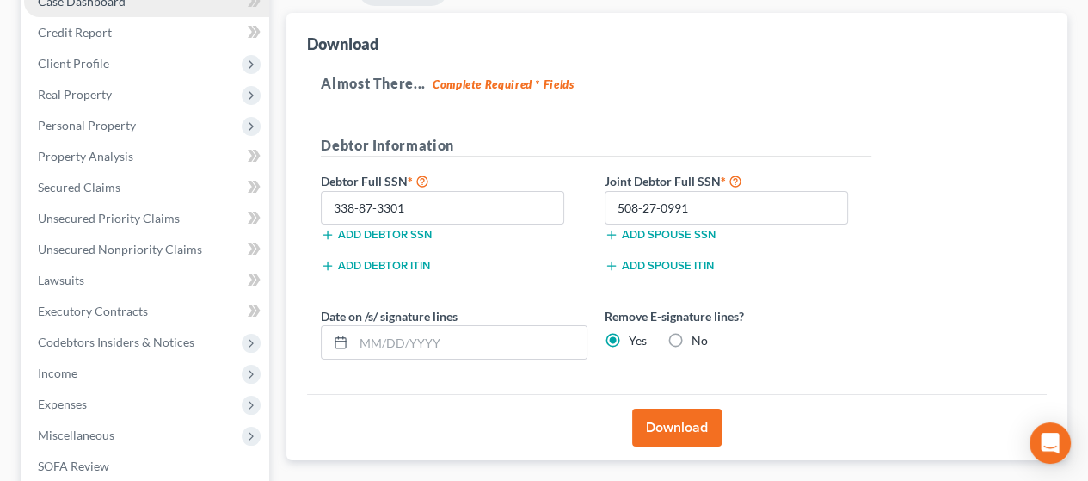
scroll to position [88, 0]
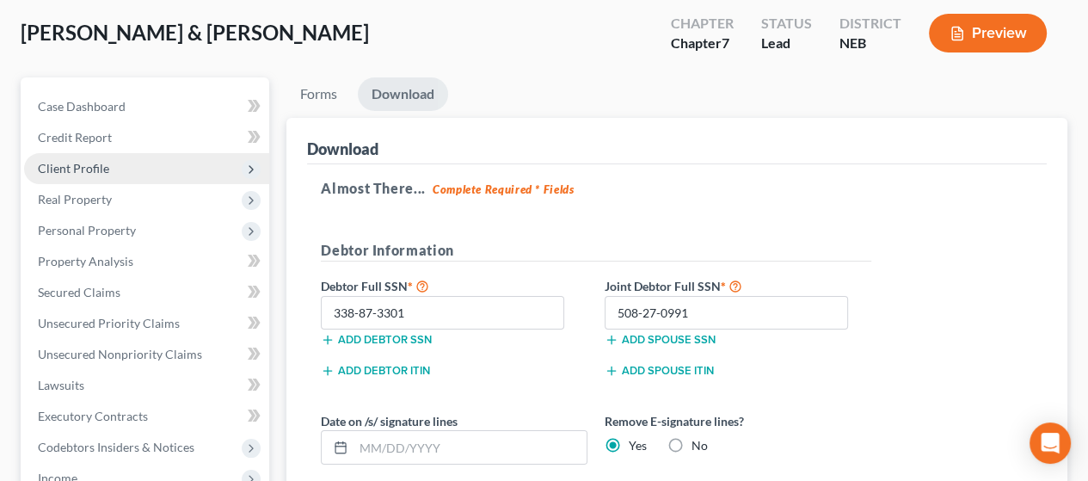
click at [117, 168] on span "Client Profile" at bounding box center [146, 168] width 245 height 31
